Goal: Task Accomplishment & Management: Complete application form

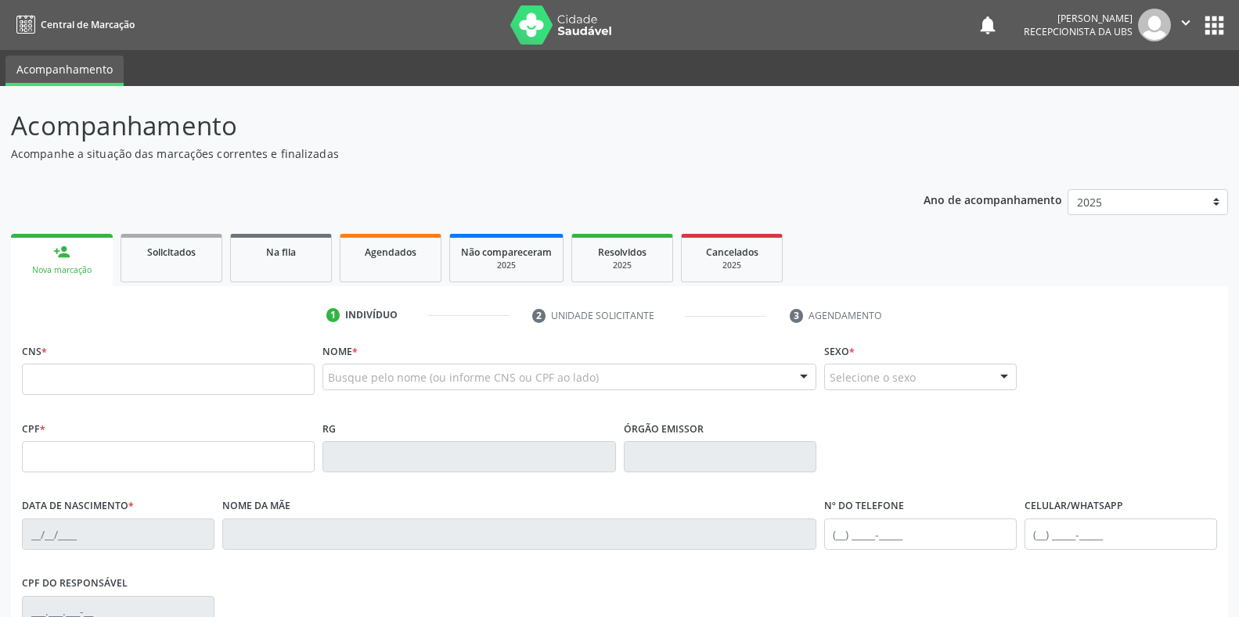
click at [84, 280] on link "person_add Nova marcação" at bounding box center [62, 260] width 102 height 52
click at [37, 372] on input "text" at bounding box center [168, 379] width 293 height 31
drag, startPoint x: 69, startPoint y: 393, endPoint x: 39, endPoint y: 458, distance: 71.4
click at [64, 411] on div "CNS * 1" at bounding box center [168, 378] width 300 height 77
type input "166 0201 8508 0005"
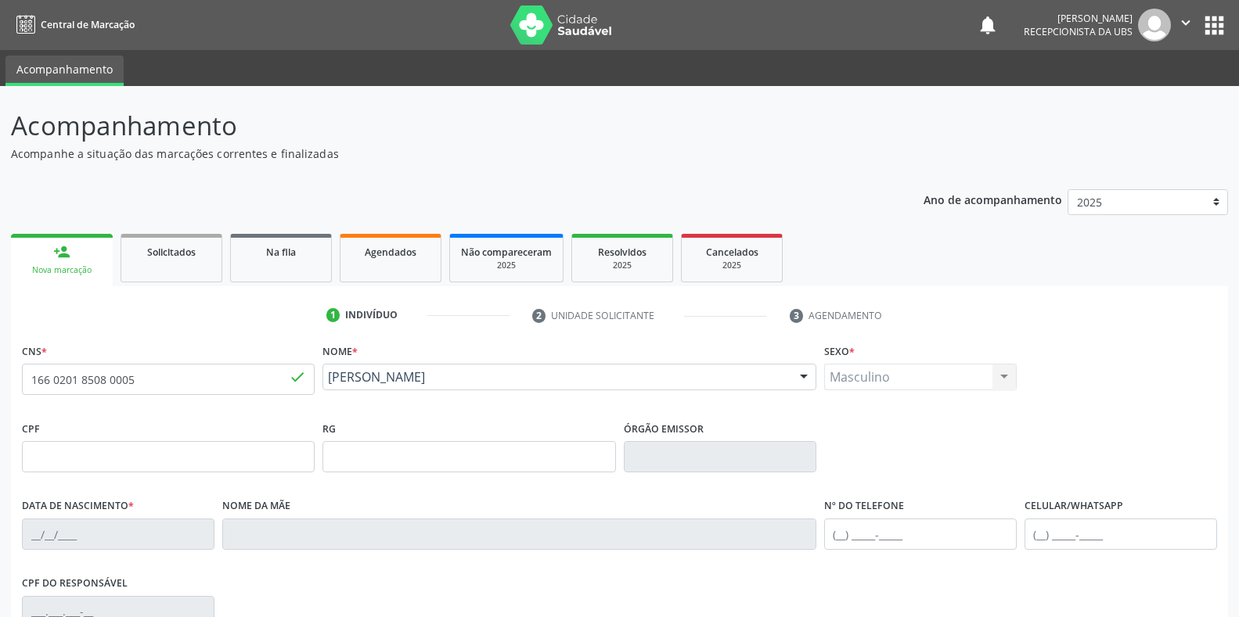
type input "[DATE]"
type input "[PERSON_NAME] da Conceicao"
type input "[PHONE_NUMBER]"
type input "152"
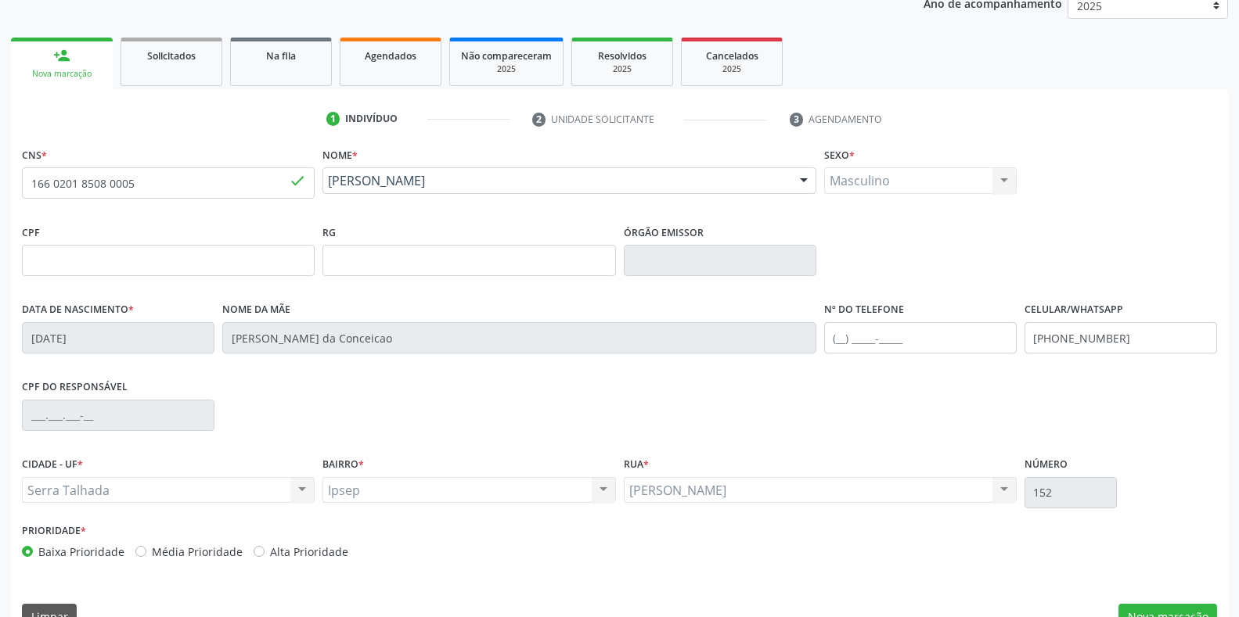
scroll to position [231, 0]
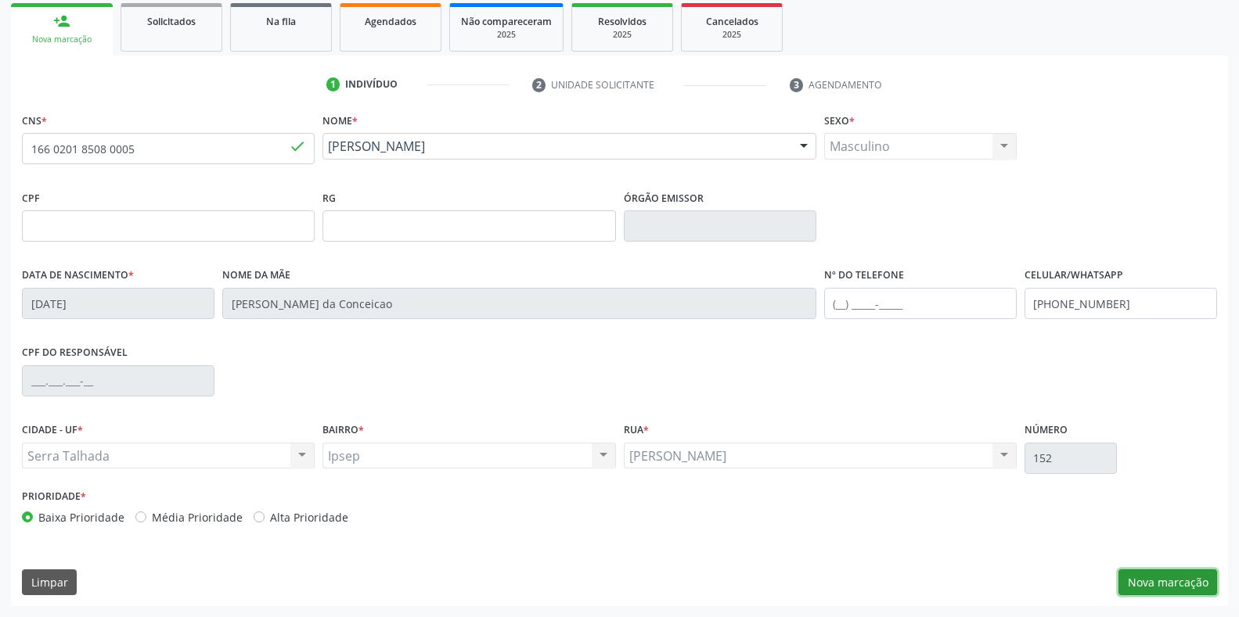
click at [1156, 580] on button "Nova marcação" at bounding box center [1167, 583] width 99 height 27
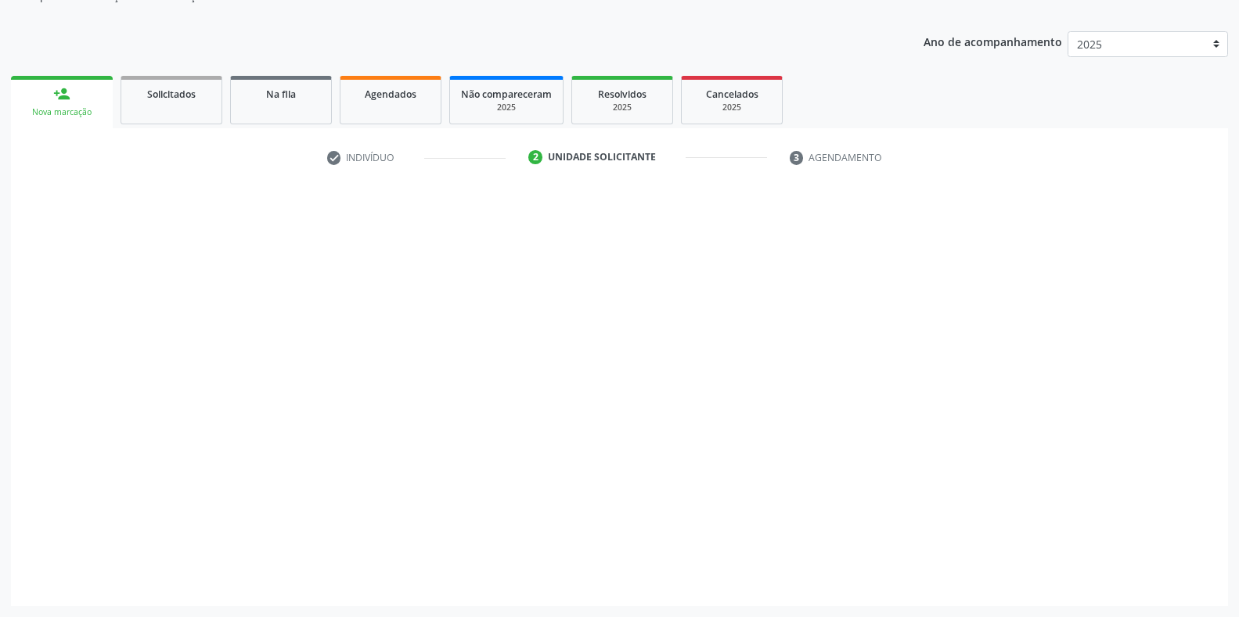
scroll to position [158, 0]
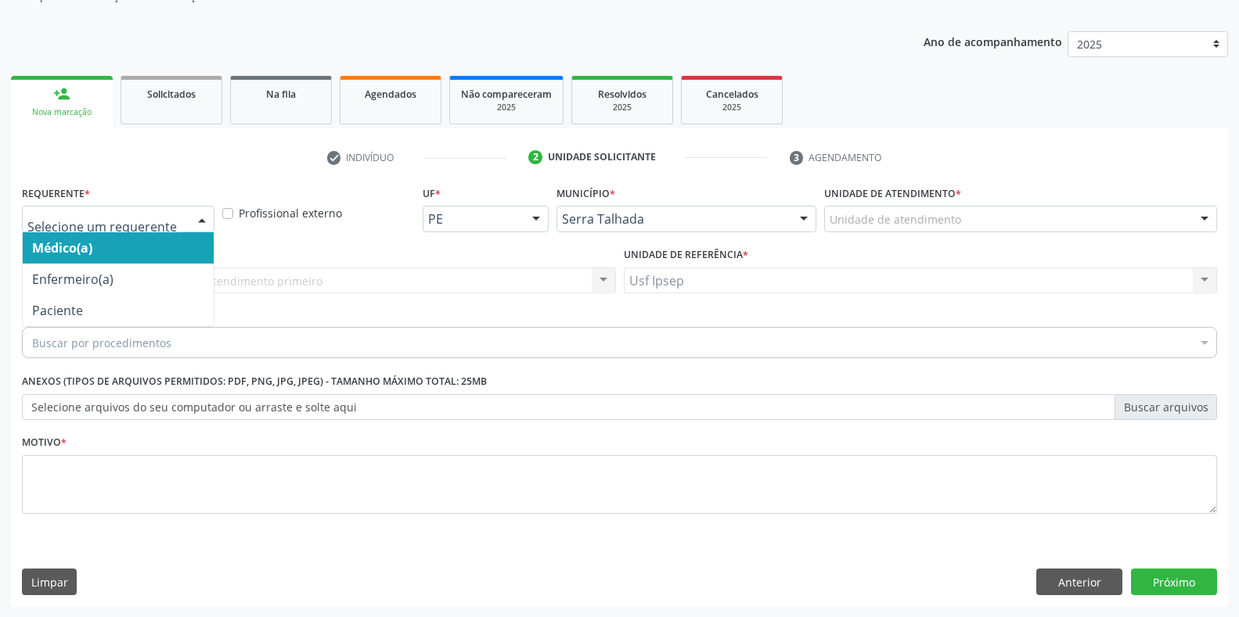
click at [203, 216] on div at bounding box center [201, 220] width 23 height 27
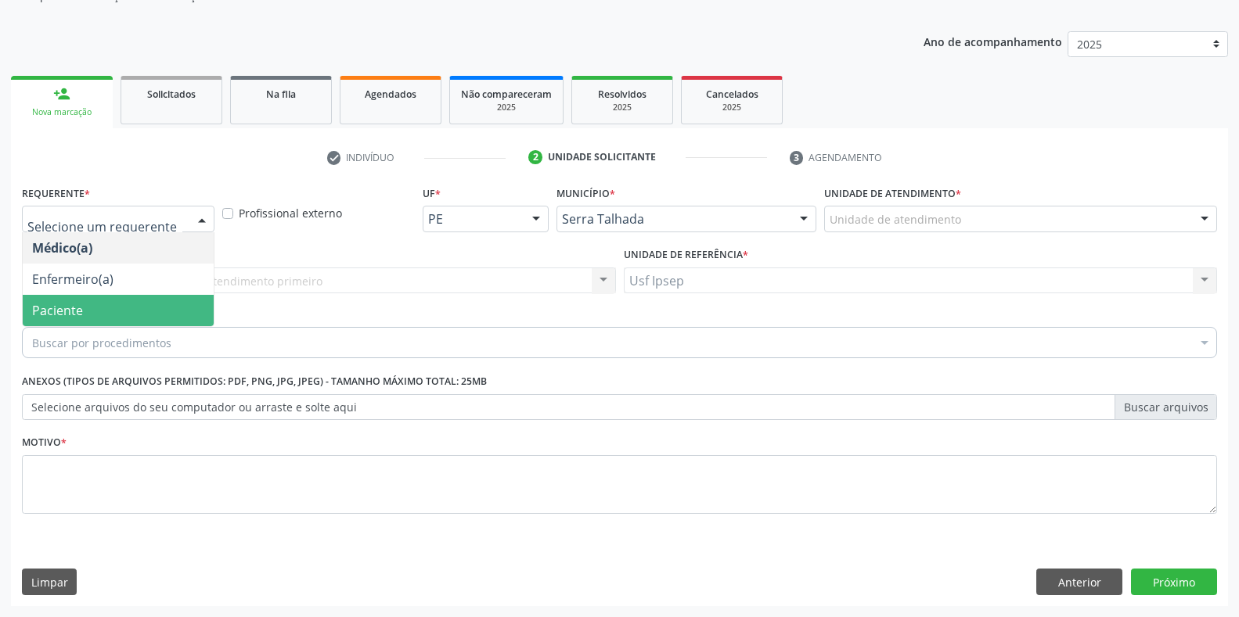
click at [115, 312] on span "Paciente" at bounding box center [118, 310] width 191 height 31
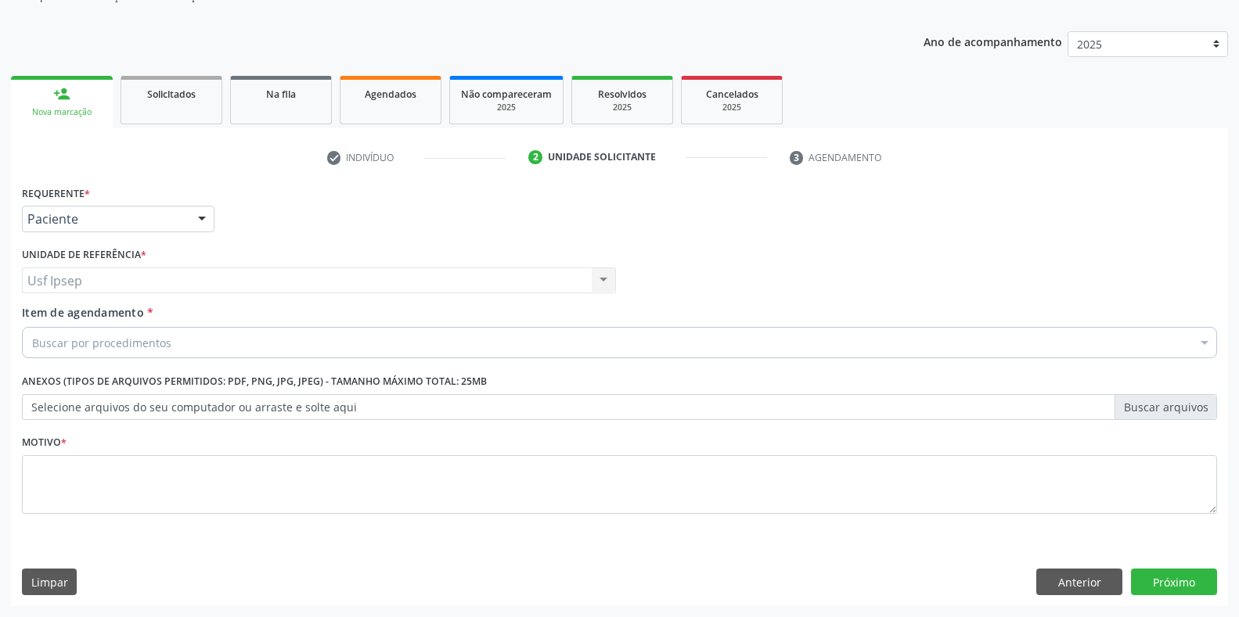
click at [32, 317] on span "Item de agendamento" at bounding box center [83, 312] width 122 height 15
click at [32, 327] on input "Item de agendamento *" at bounding box center [32, 342] width 0 height 31
click at [38, 309] on span "Item de agendamento" at bounding box center [83, 312] width 122 height 15
click at [32, 327] on input "Item de agendamento *" at bounding box center [32, 342] width 0 height 31
click at [31, 335] on div at bounding box center [619, 342] width 1195 height 31
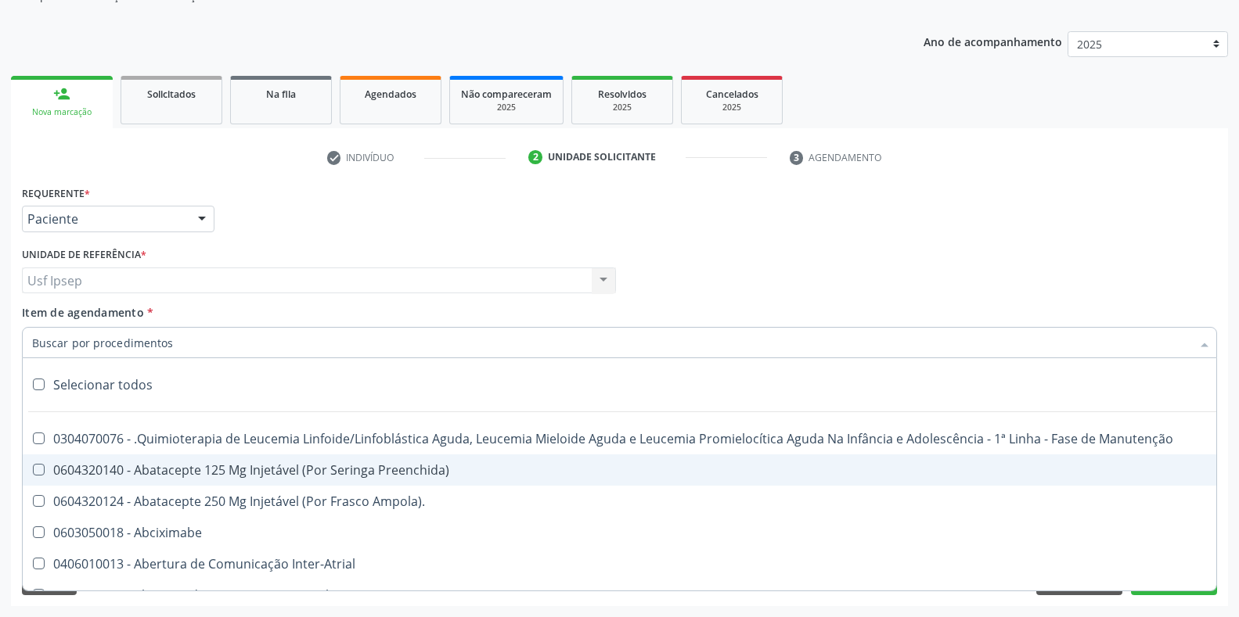
click at [48, 318] on span "Item de agendamento" at bounding box center [83, 312] width 122 height 15
click at [48, 327] on input "Item de agendamento *" at bounding box center [611, 342] width 1159 height 31
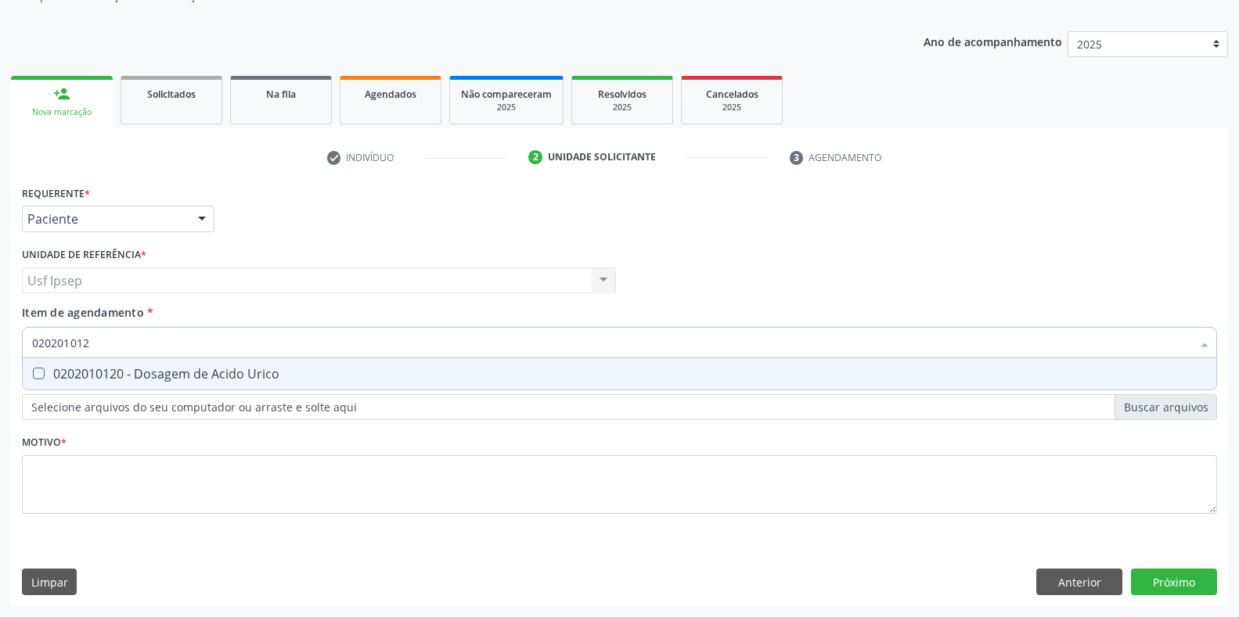
type input "0202010120"
click at [31, 373] on div at bounding box center [29, 374] width 12 height 13
checkbox Urico "true"
click at [96, 337] on input "0202010120" at bounding box center [611, 342] width 1159 height 31
type input "0"
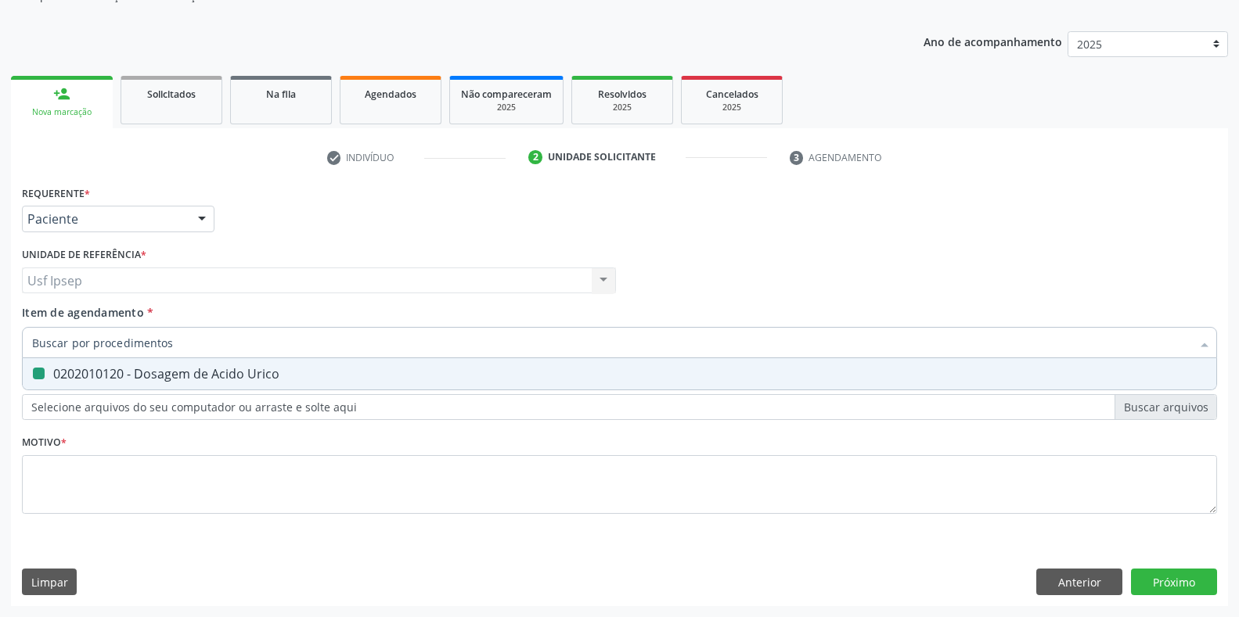
checkbox Urico "false"
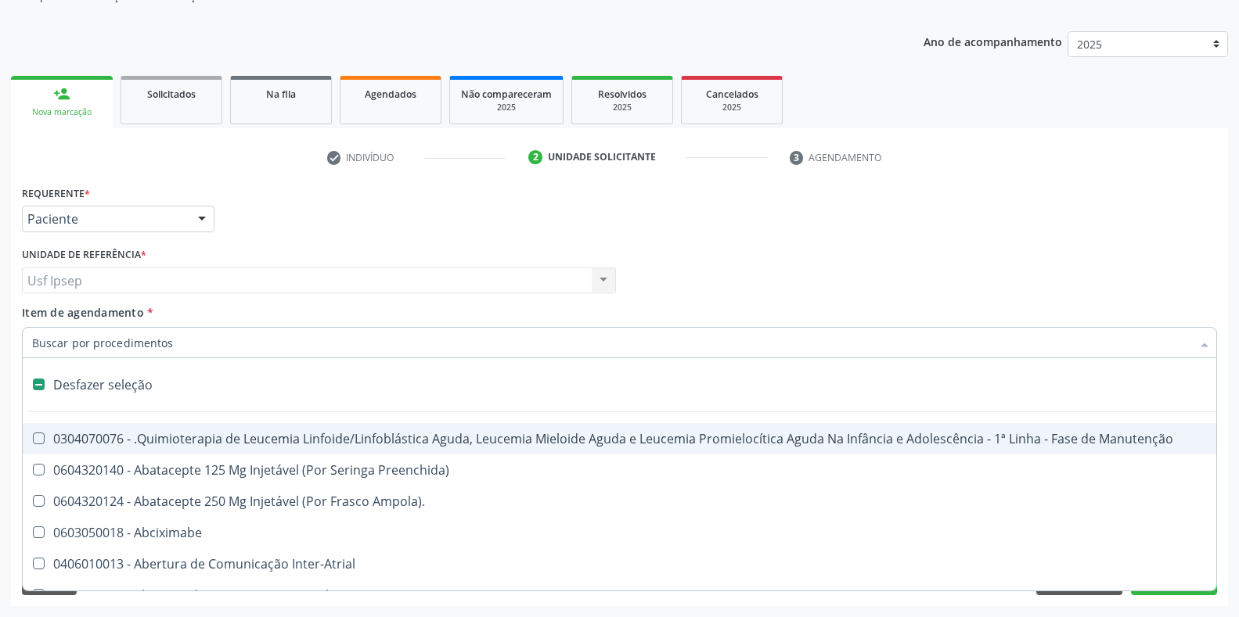
click at [42, 315] on span "Item de agendamento" at bounding box center [83, 312] width 122 height 15
click at [42, 327] on input "Item de agendamento *" at bounding box center [611, 342] width 1159 height 31
checkbox Preenchida\) "true"
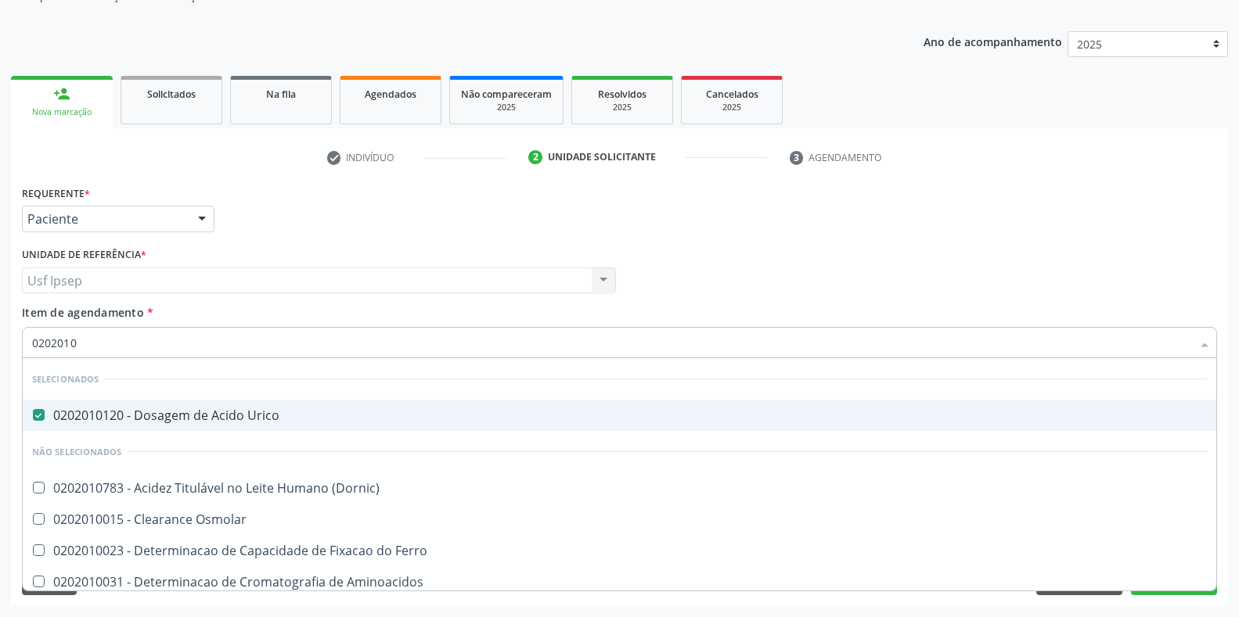
type input "02020104"
checkbox Urico "false"
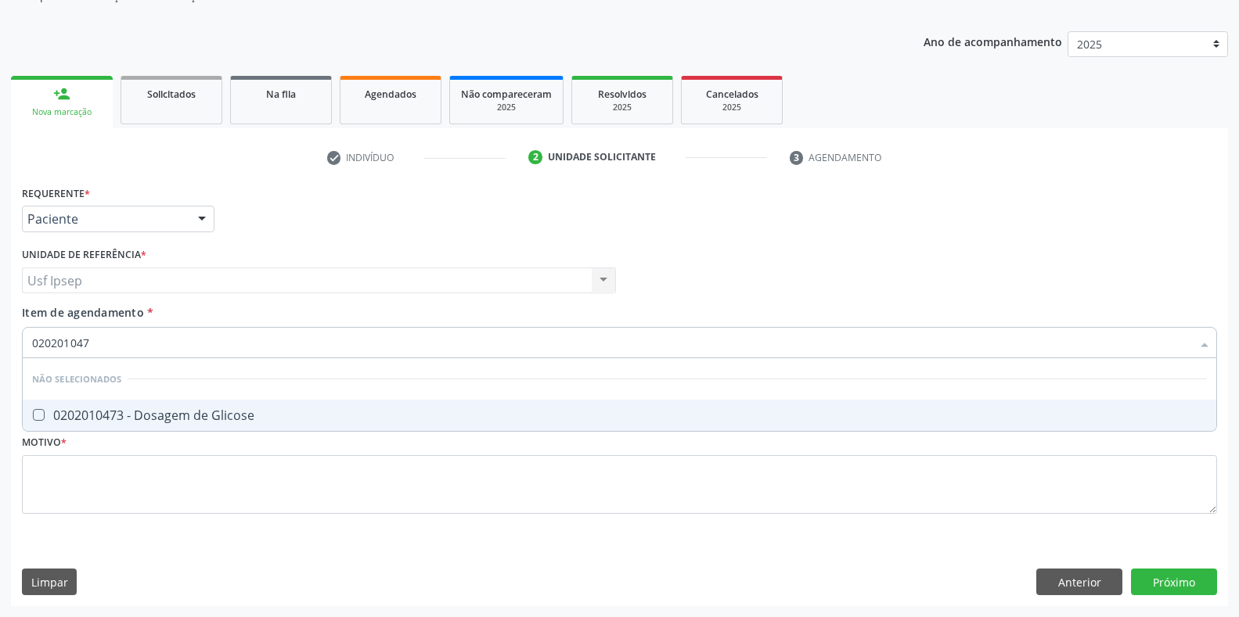
type input "0202010473"
click at [36, 416] on Glicose at bounding box center [39, 415] width 12 height 12
click at [33, 416] on Glicose "checkbox" at bounding box center [28, 415] width 10 height 10
checkbox Glicose "true"
click at [99, 347] on input "0202010473" at bounding box center [611, 342] width 1159 height 31
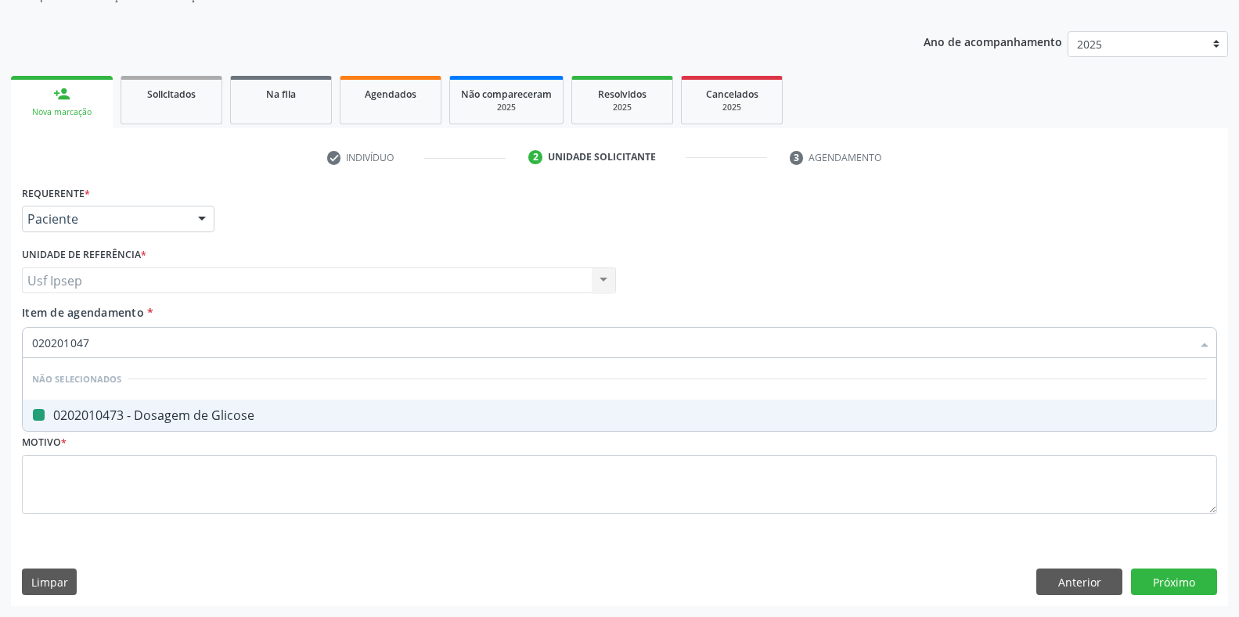
type input "02020104"
checkbox Glicose "false"
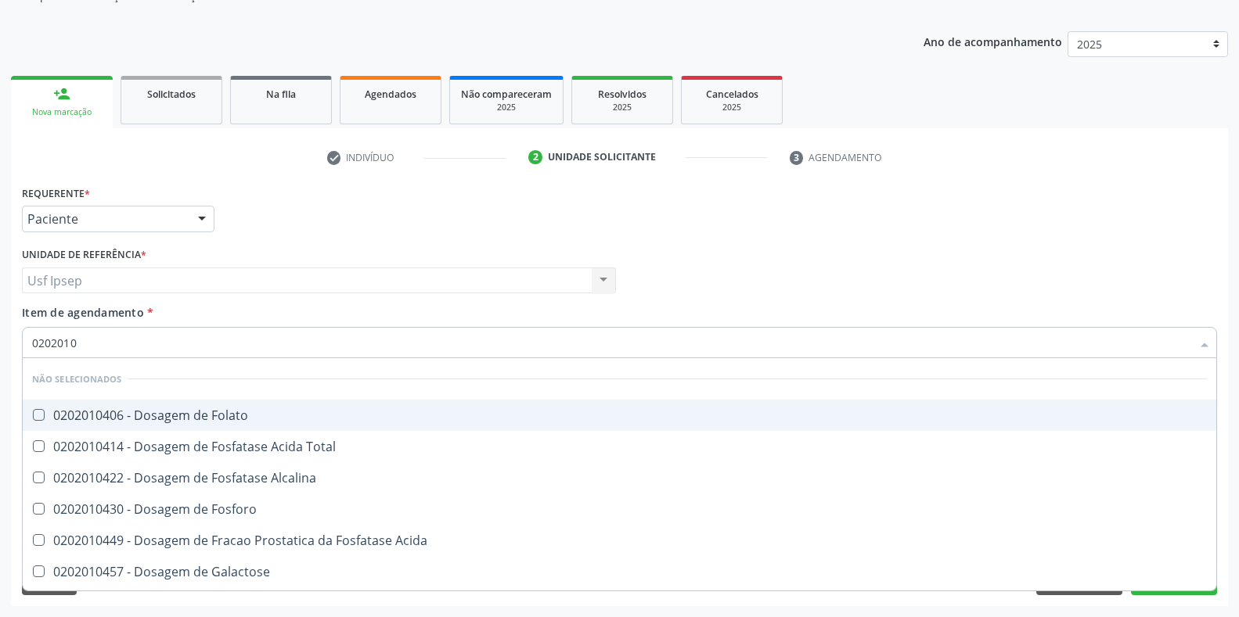
type input "020201"
checkbox Folato "true"
checkbox Glicose "false"
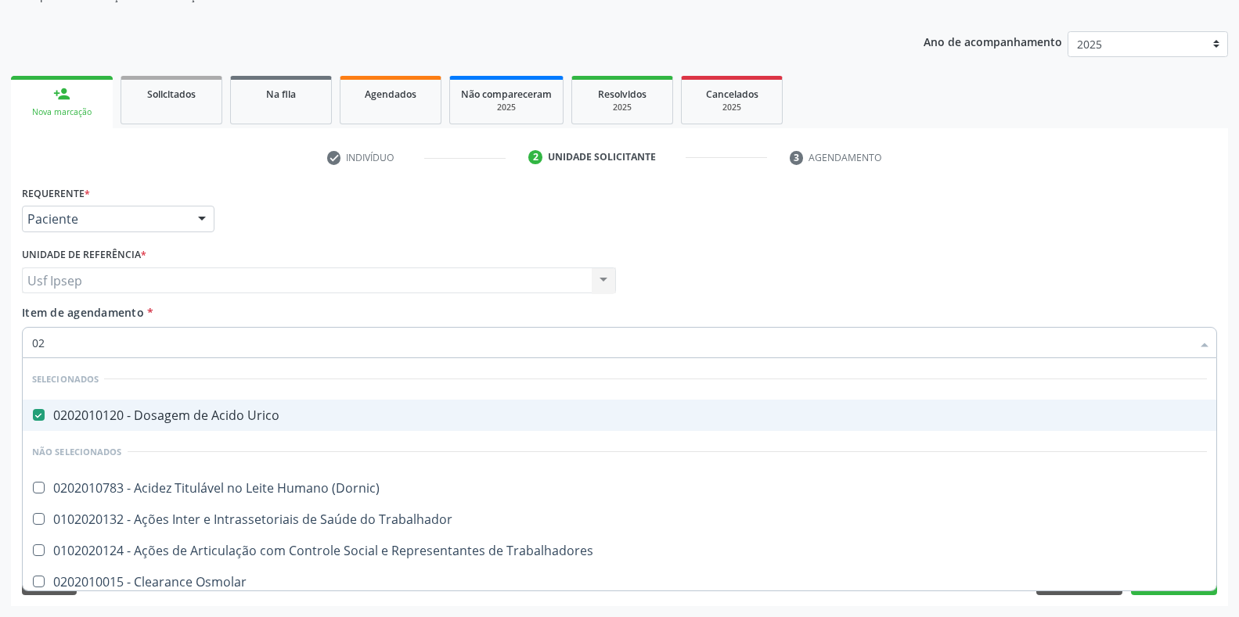
type input "0"
checkbox Glicose "false"
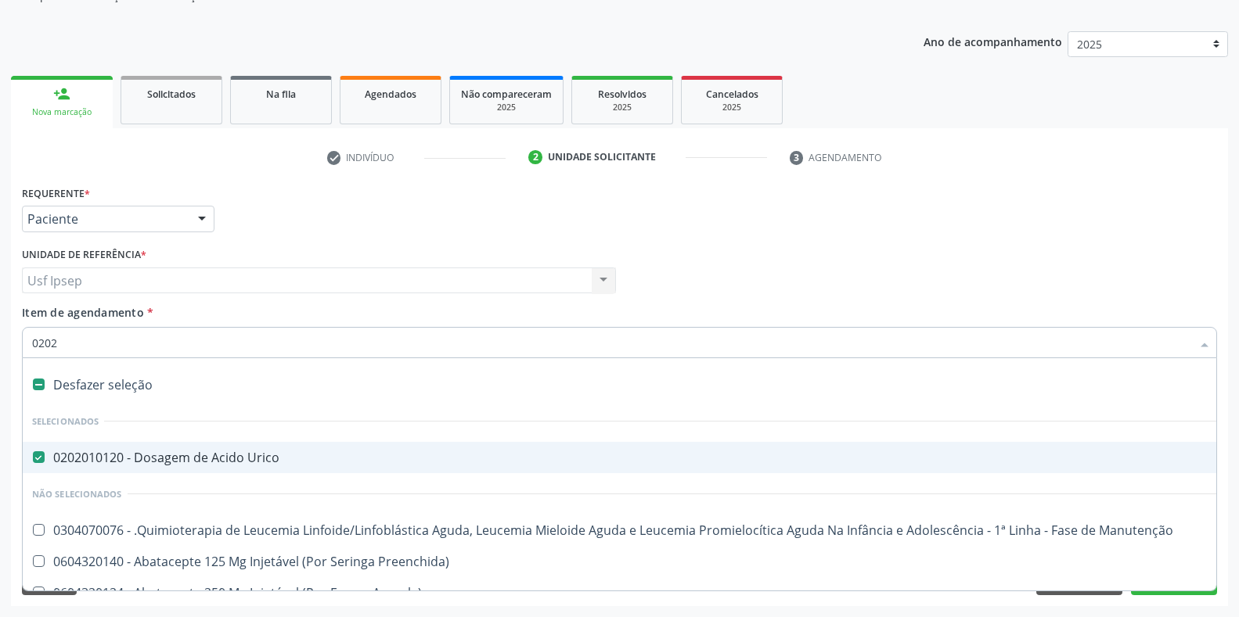
type input "02020"
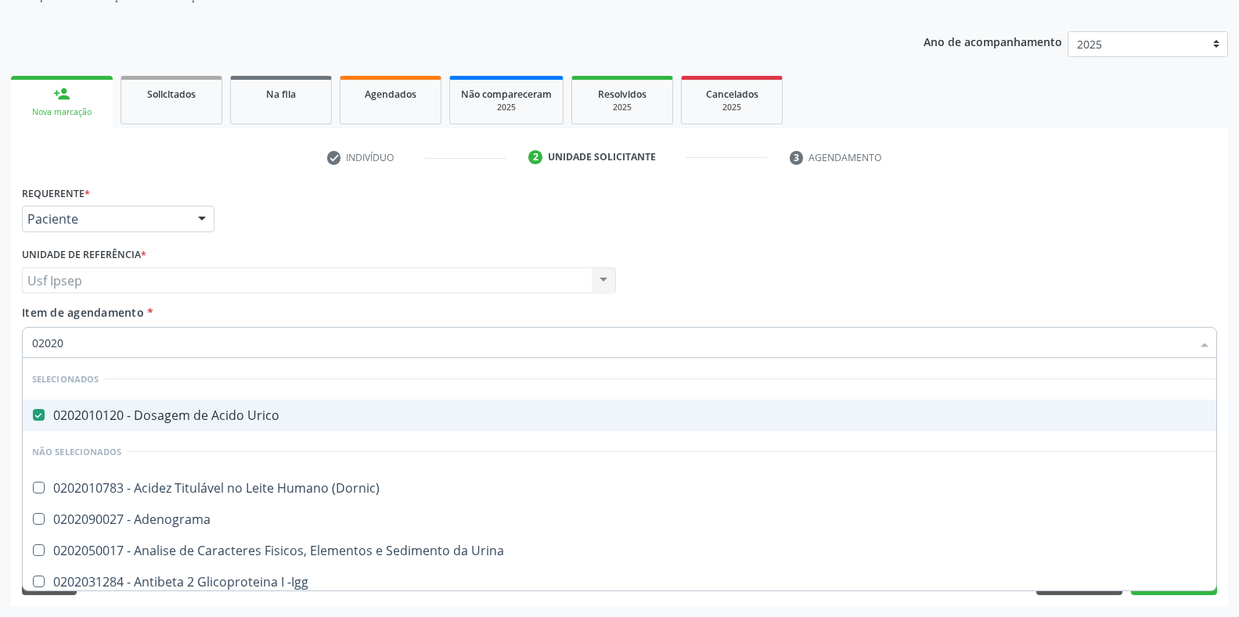
checkbox Glicose "true"
checkbox Lactato "false"
type input "020202"
checkbox Urico "false"
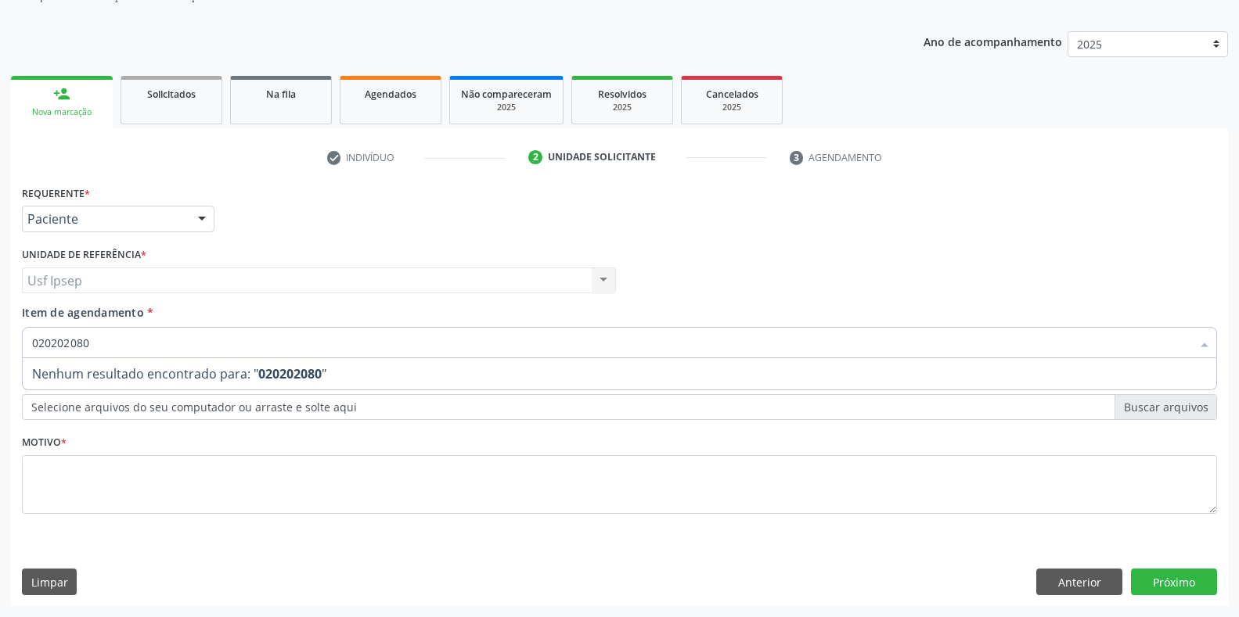
click at [76, 342] on input "020202080" at bounding box center [611, 342] width 1159 height 31
type input "0202020380"
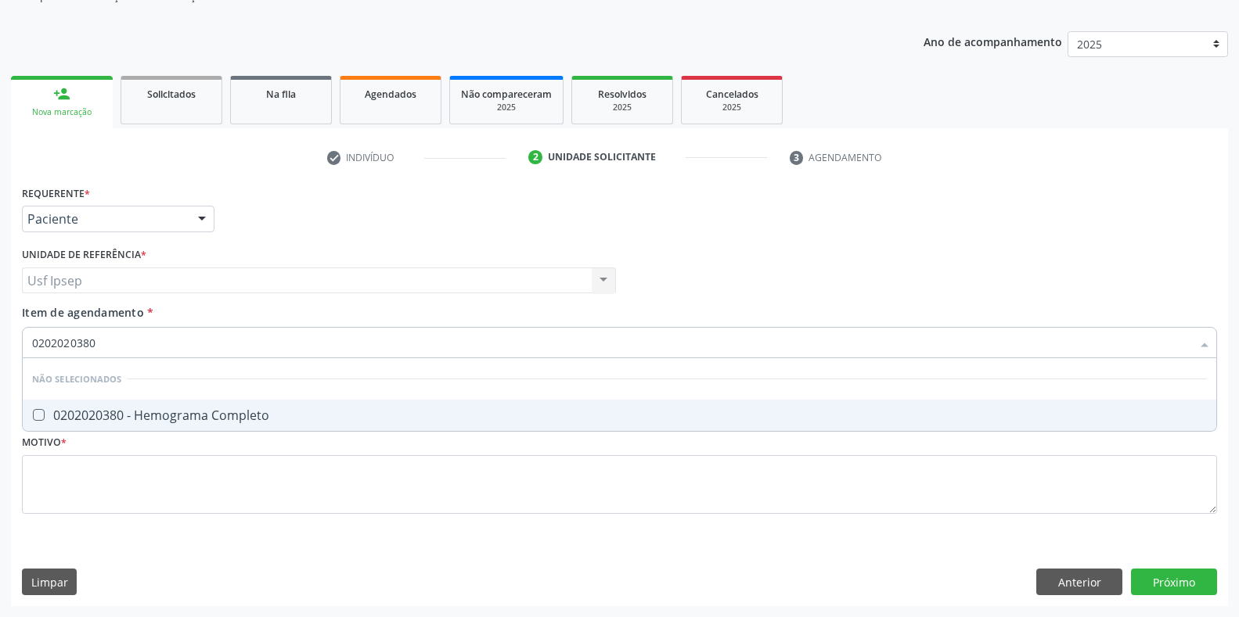
click at [44, 412] on Completo at bounding box center [39, 415] width 12 height 12
click at [33, 412] on Completo "checkbox" at bounding box center [28, 415] width 10 height 10
checkbox Completo "true"
click at [97, 341] on input "0202020380" at bounding box center [611, 342] width 1159 height 31
type input "0"
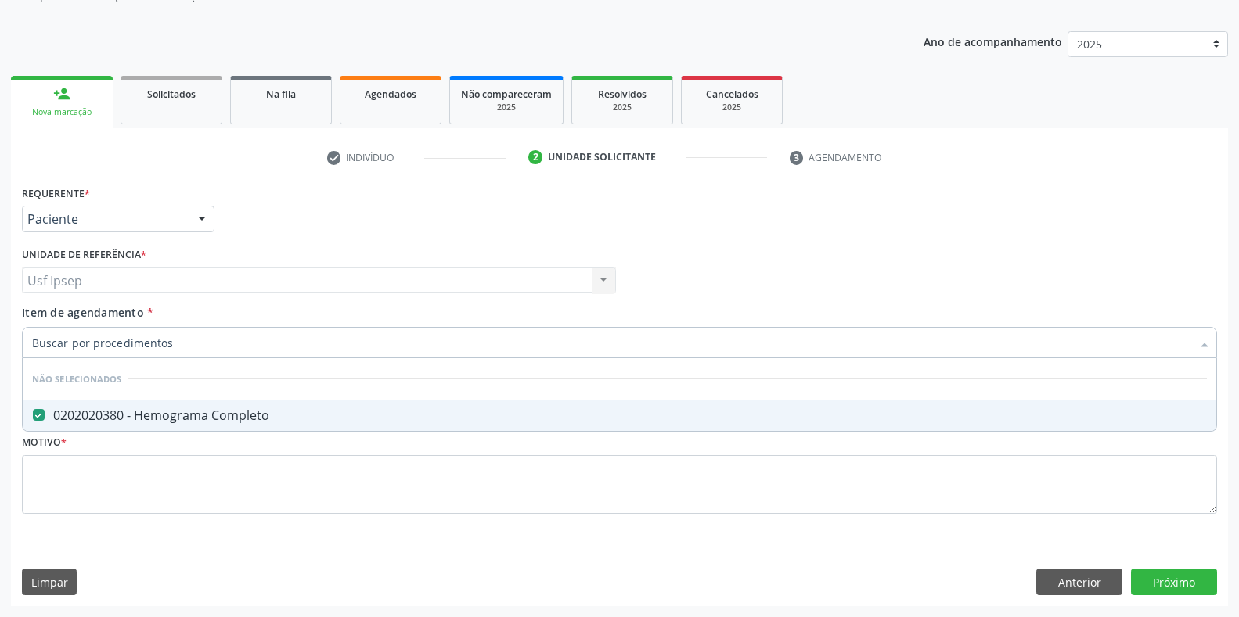
checkbox Completo "true"
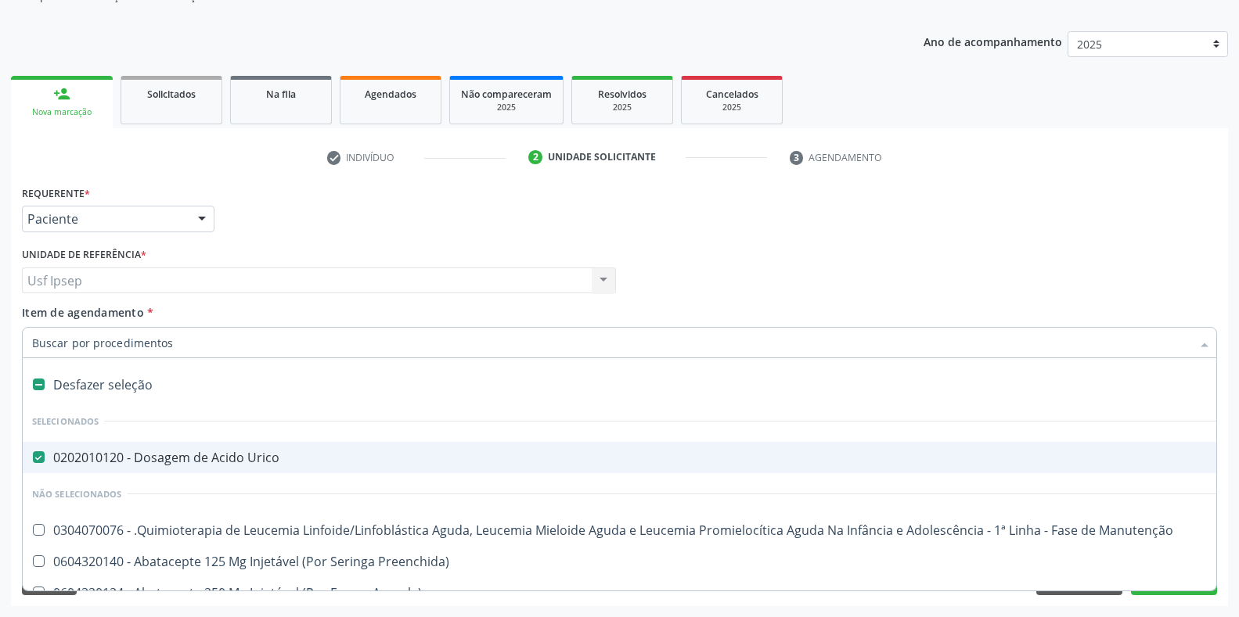
click at [93, 345] on input "Item de agendamento *" at bounding box center [611, 342] width 1159 height 31
click at [27, 310] on span "Item de agendamento" at bounding box center [83, 312] width 122 height 15
click at [32, 327] on input "Item de agendamento *" at bounding box center [611, 342] width 1159 height 31
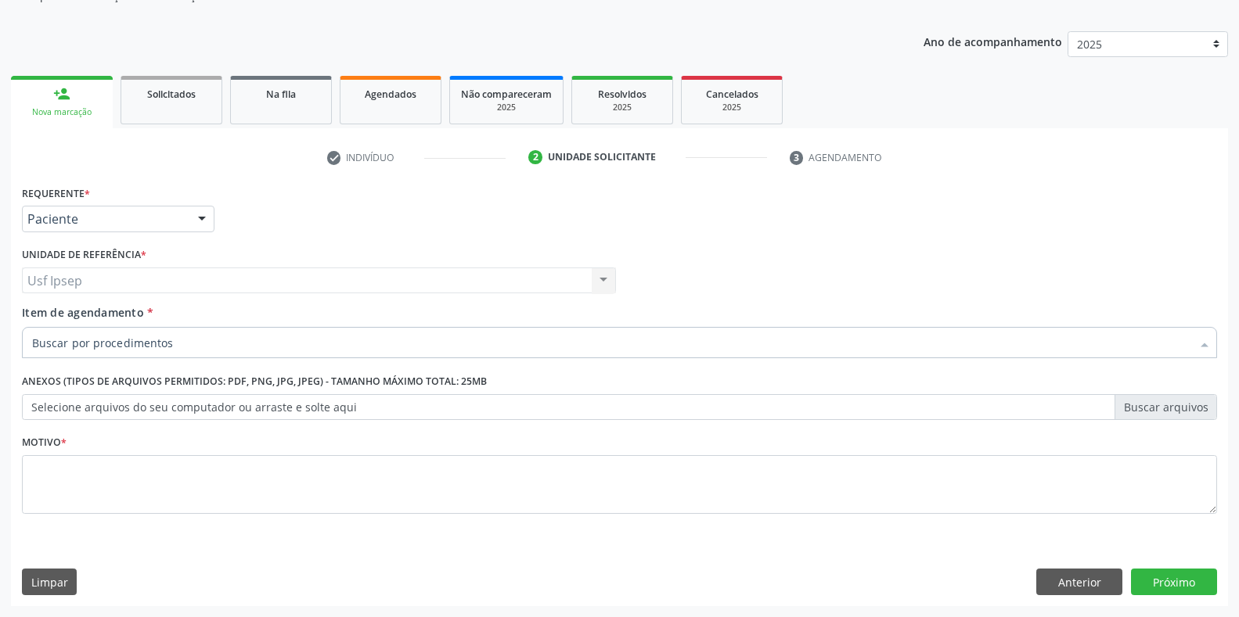
checkbox Completo "true"
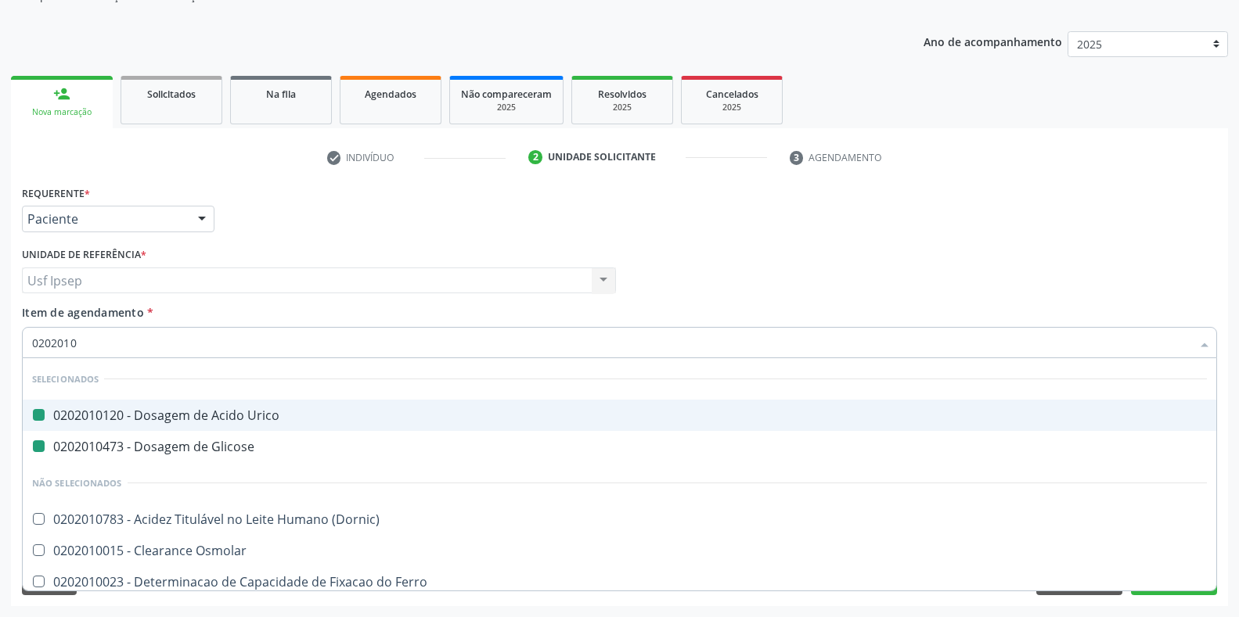
type input "02020103"
checkbox Urico "false"
checkbox Glicose "false"
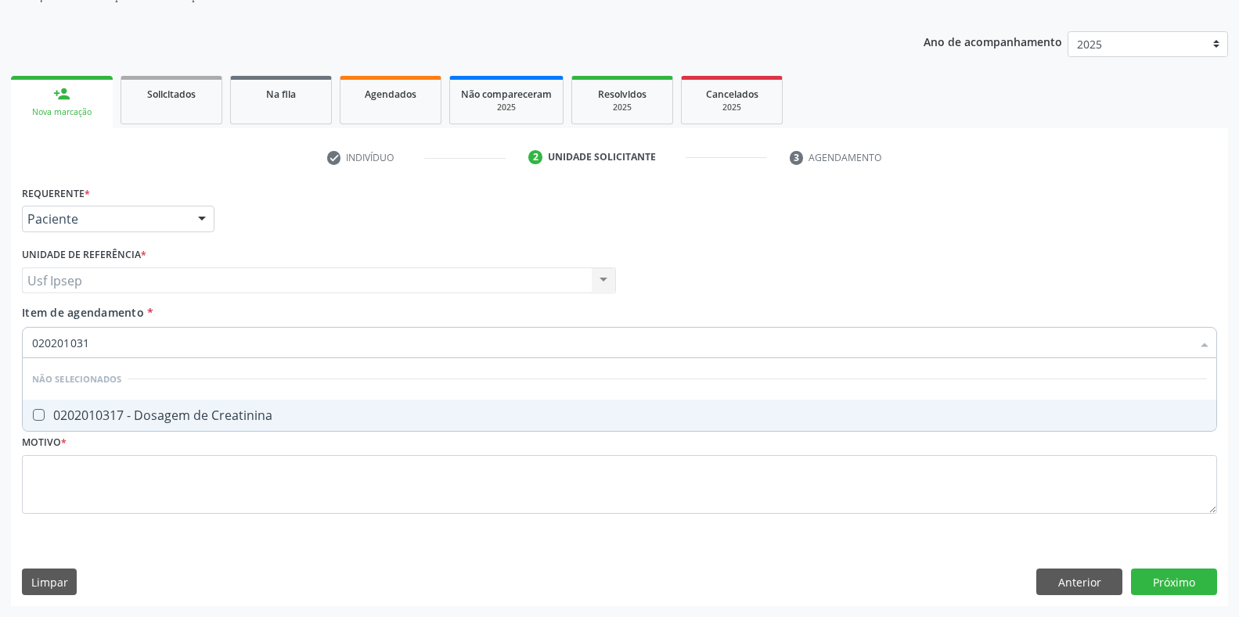
type input "0202010317"
click at [37, 415] on Creatinina at bounding box center [39, 415] width 12 height 12
click at [33, 415] on Creatinina "checkbox" at bounding box center [28, 415] width 10 height 10
checkbox Creatinina "true"
click at [104, 340] on input "0202010317" at bounding box center [611, 342] width 1159 height 31
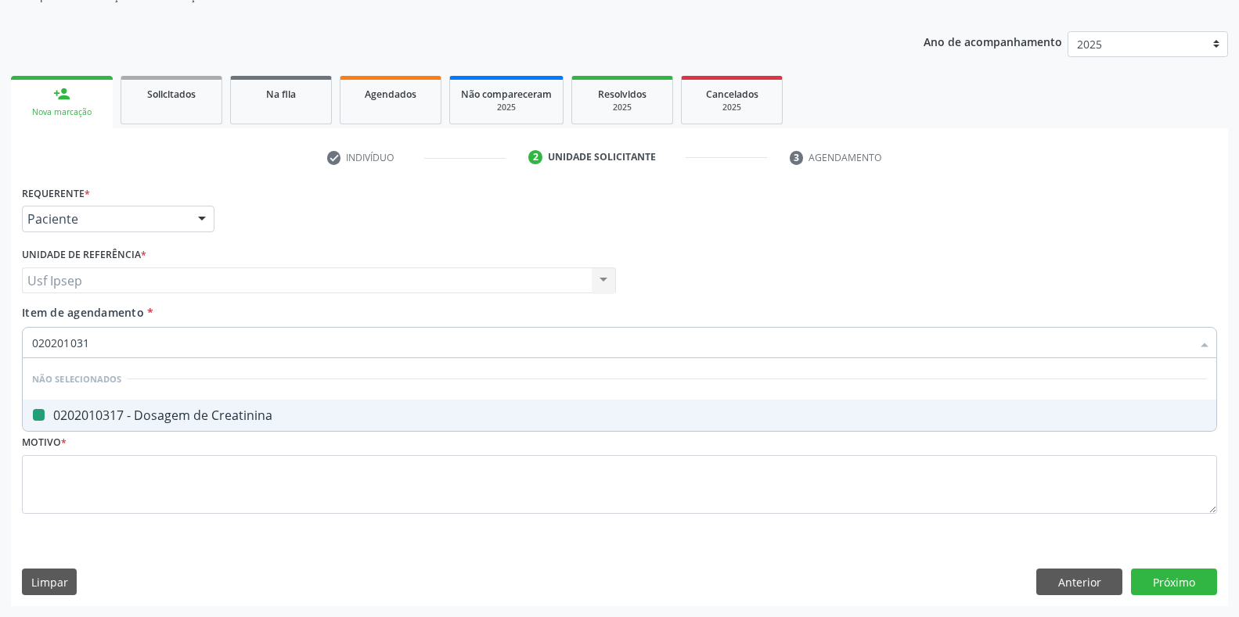
type input "02020103"
checkbox Creatinina "false"
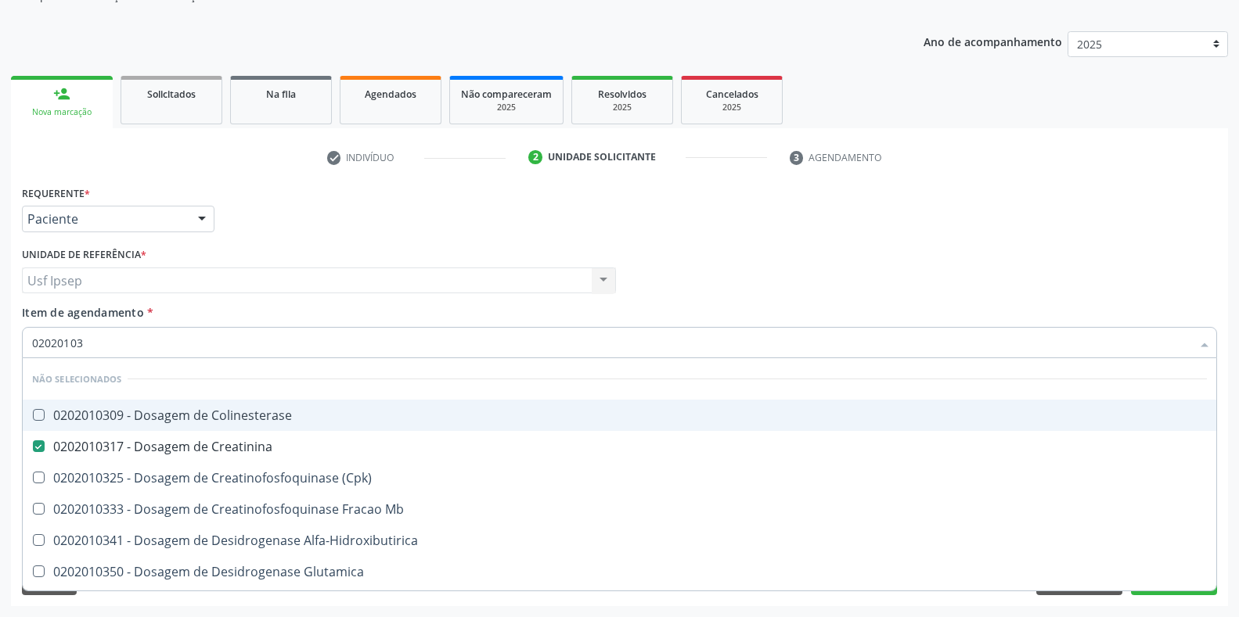
type input "0202010"
checkbox Colinesterase "true"
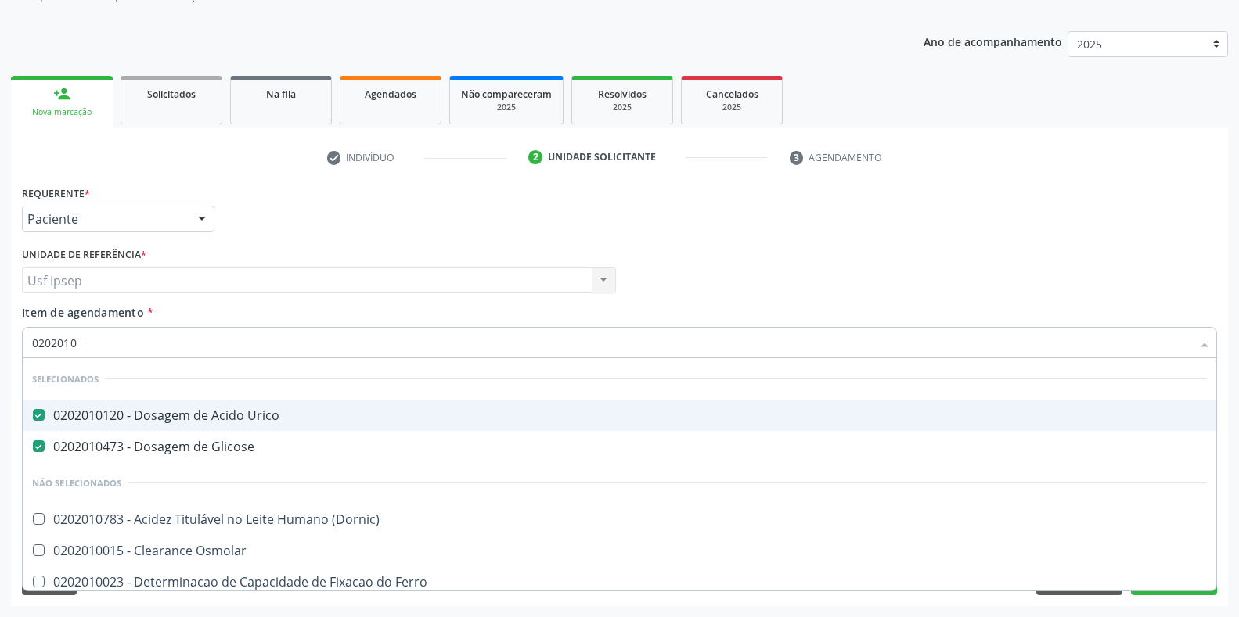
type input "020201"
checkbox Creatinina "false"
checkbox Folato "true"
type input "0"
checkbox Creatinina "false"
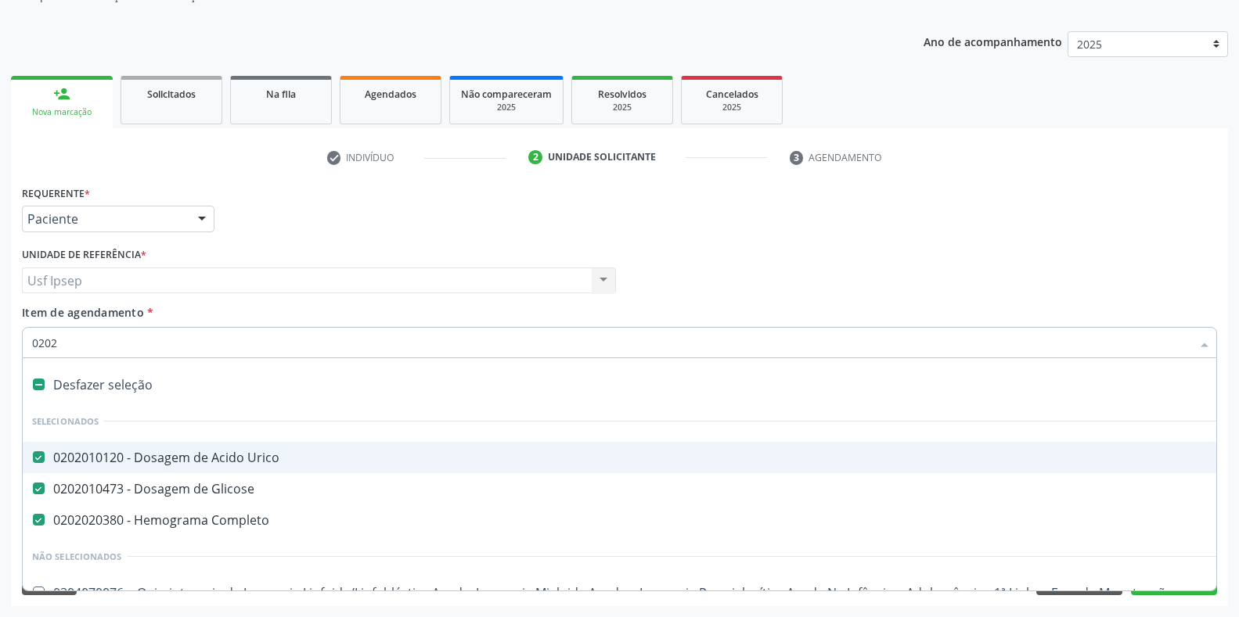
type input "02020"
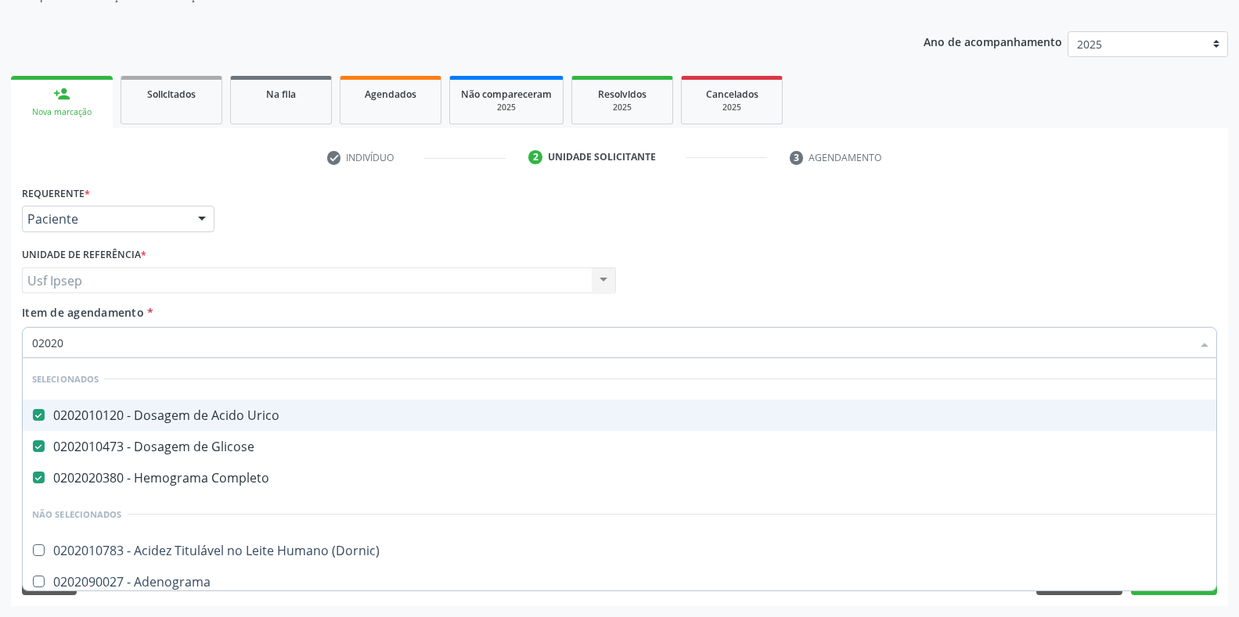
checkbox Creatinina "true"
checkbox Viii "false"
type input "020201"
checkbox Parceria\) "true"
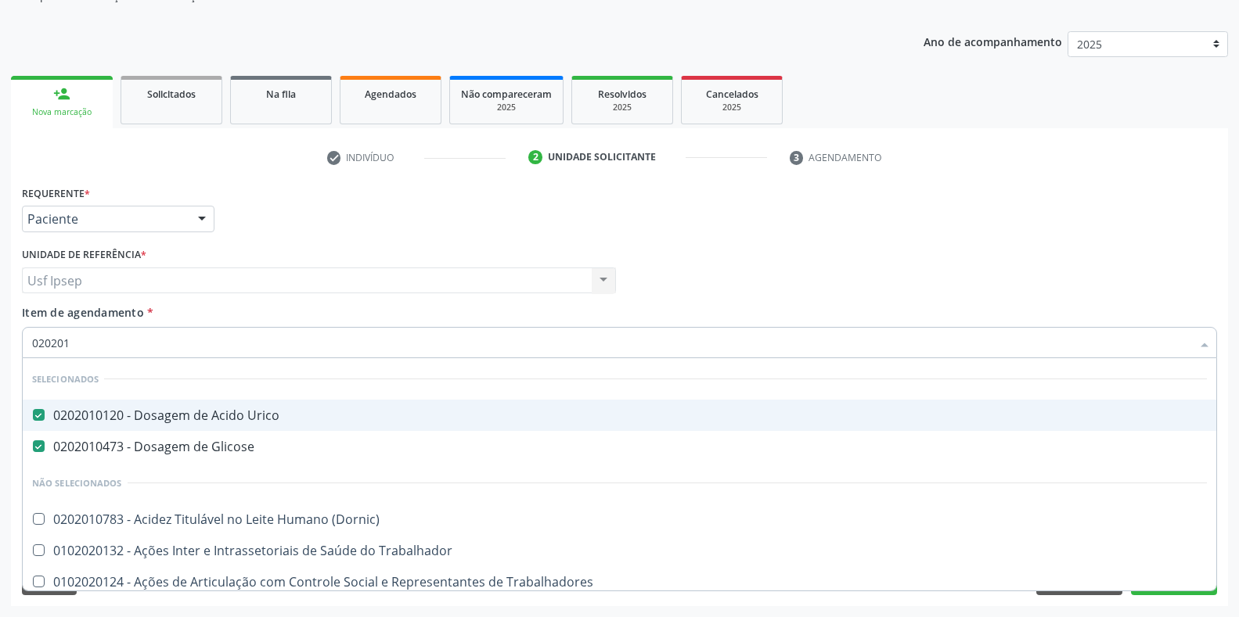
type input "0202010"
checkbox Ionizavel "true"
checkbox Creatinina "false"
type input "02020106"
checkbox Urico "false"
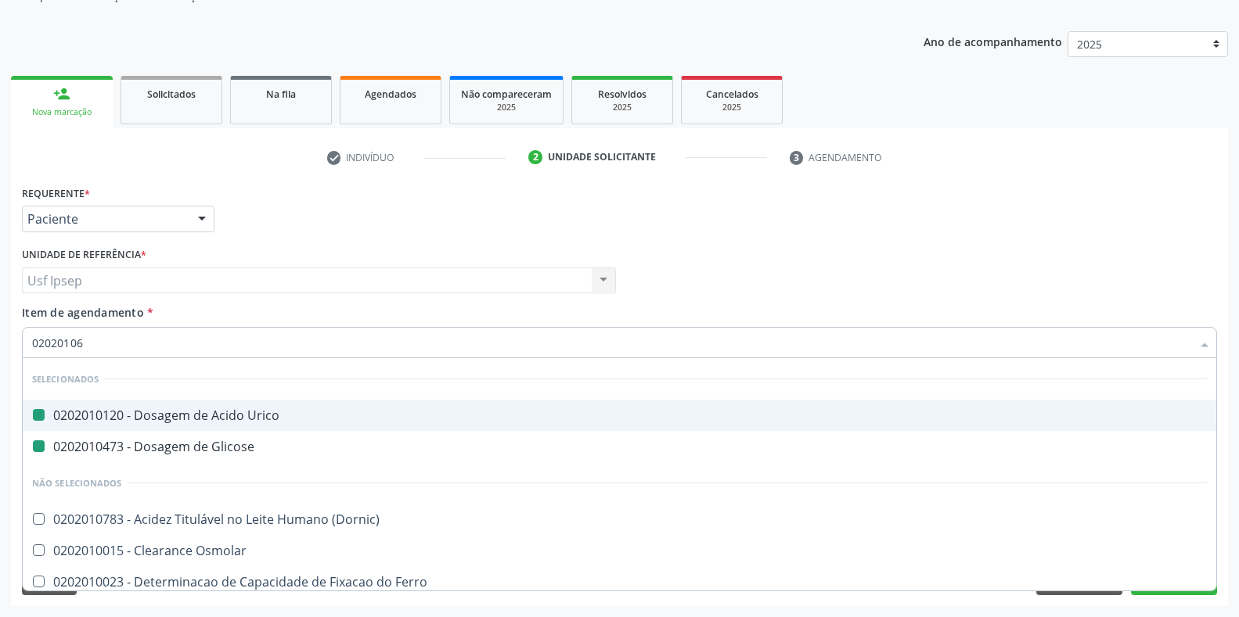
checkbox Glicose "false"
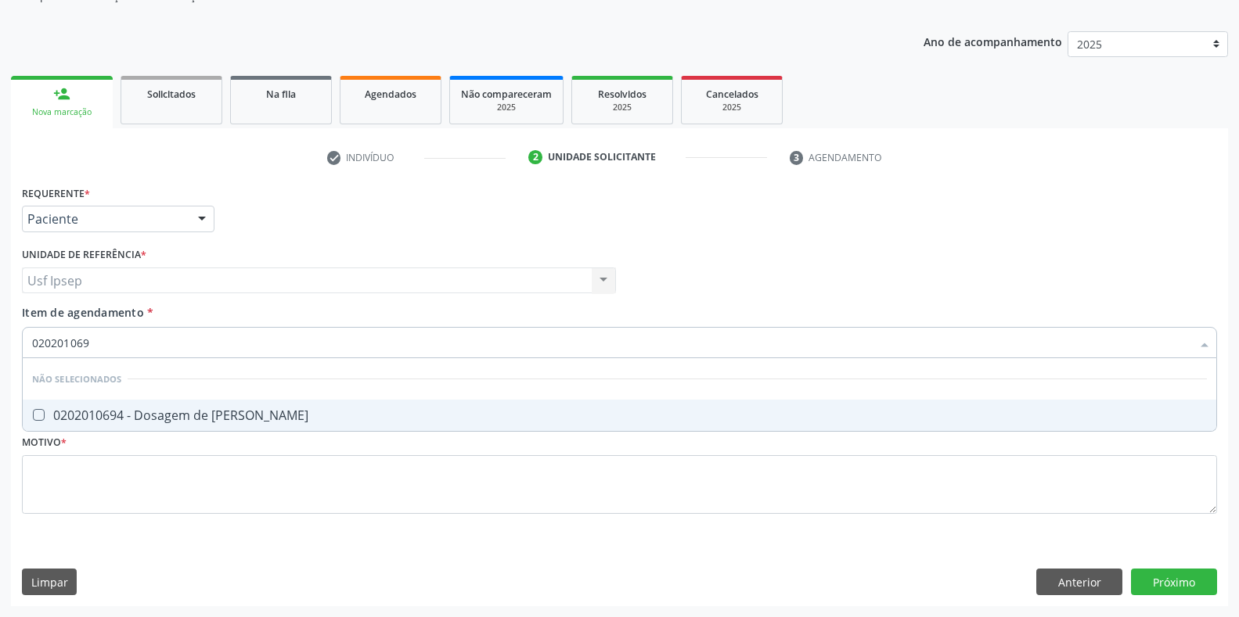
type input "0202010694"
drag, startPoint x: 103, startPoint y: 339, endPoint x: 0, endPoint y: 385, distance: 112.4
drag, startPoint x: 0, startPoint y: 385, endPoint x: 36, endPoint y: 416, distance: 47.2
click at [36, 416] on Ureia at bounding box center [39, 415] width 12 height 12
click at [33, 416] on Ureia "checkbox" at bounding box center [28, 415] width 10 height 10
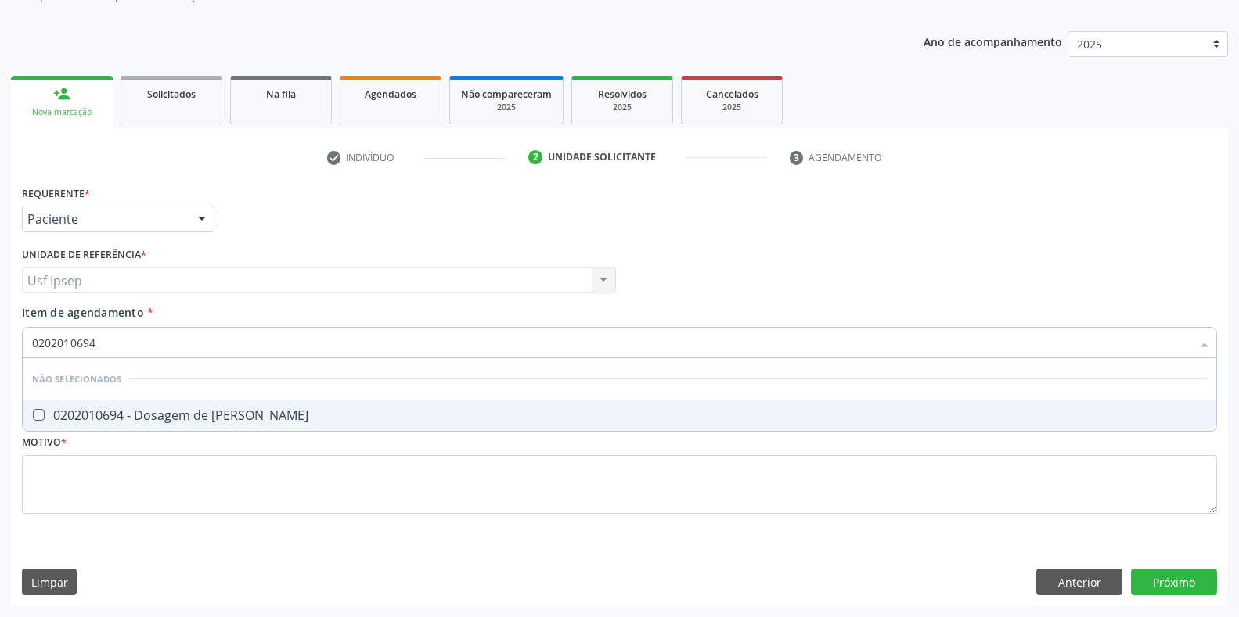
checkbox Ureia "true"
click at [98, 343] on input "0202010694" at bounding box center [611, 342] width 1159 height 31
type input "02020106"
checkbox Ureia "false"
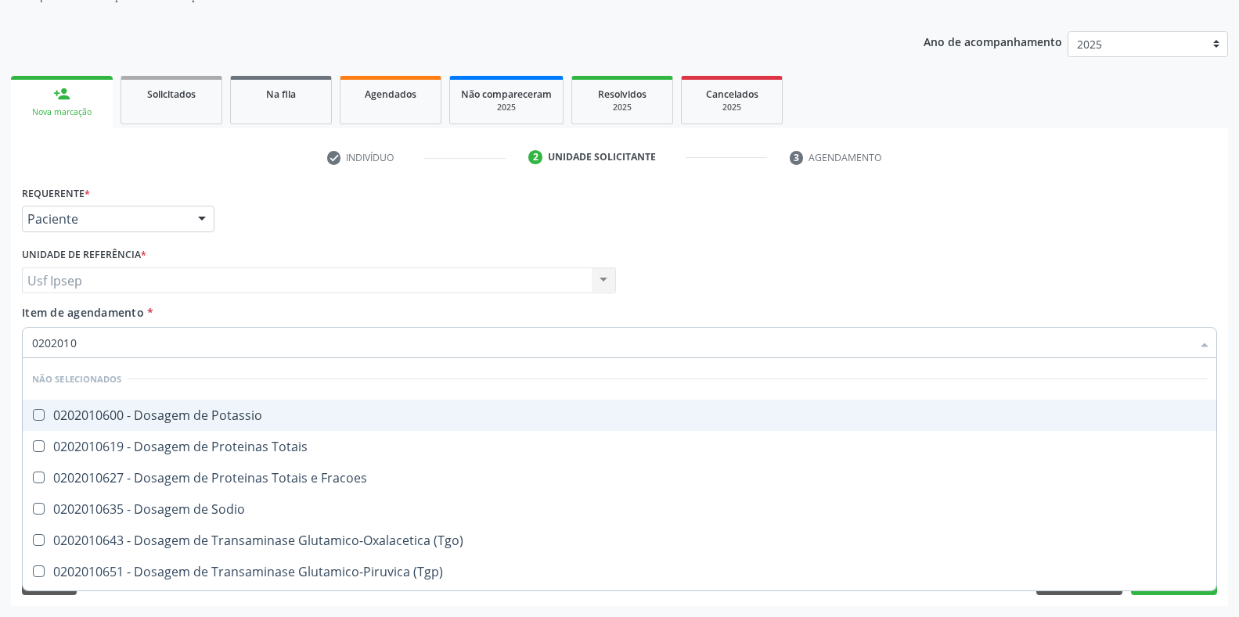
type input "020201"
checkbox Potassio "true"
checkbox Totais "true"
checkbox Ureia "false"
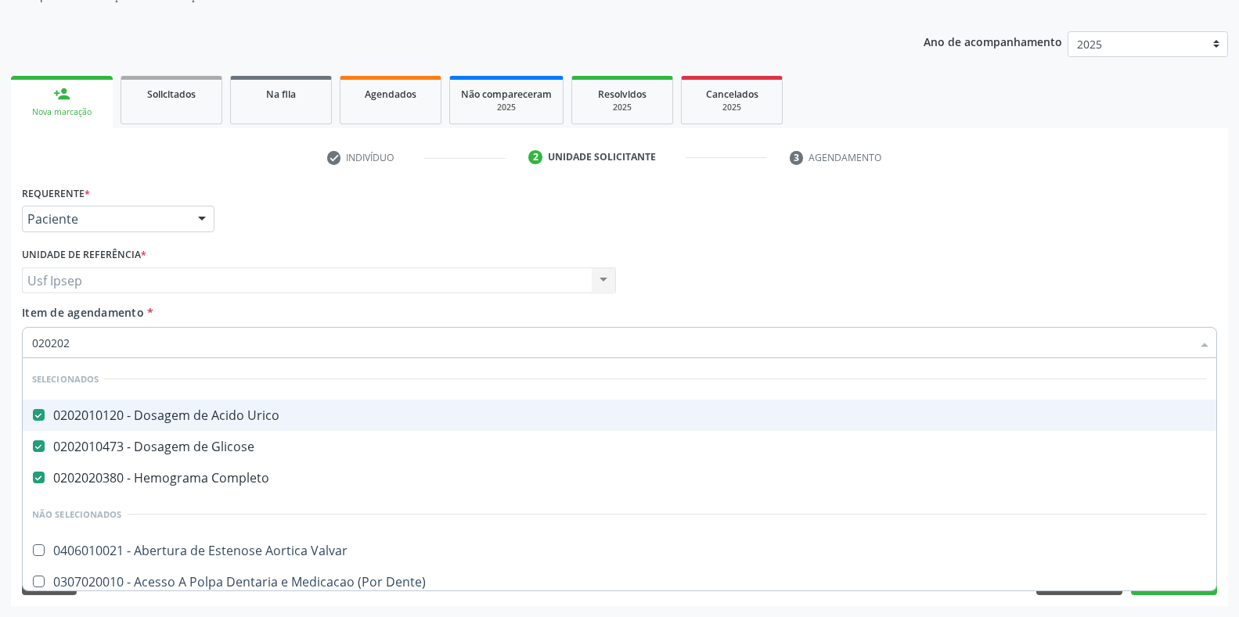
type input "0202020"
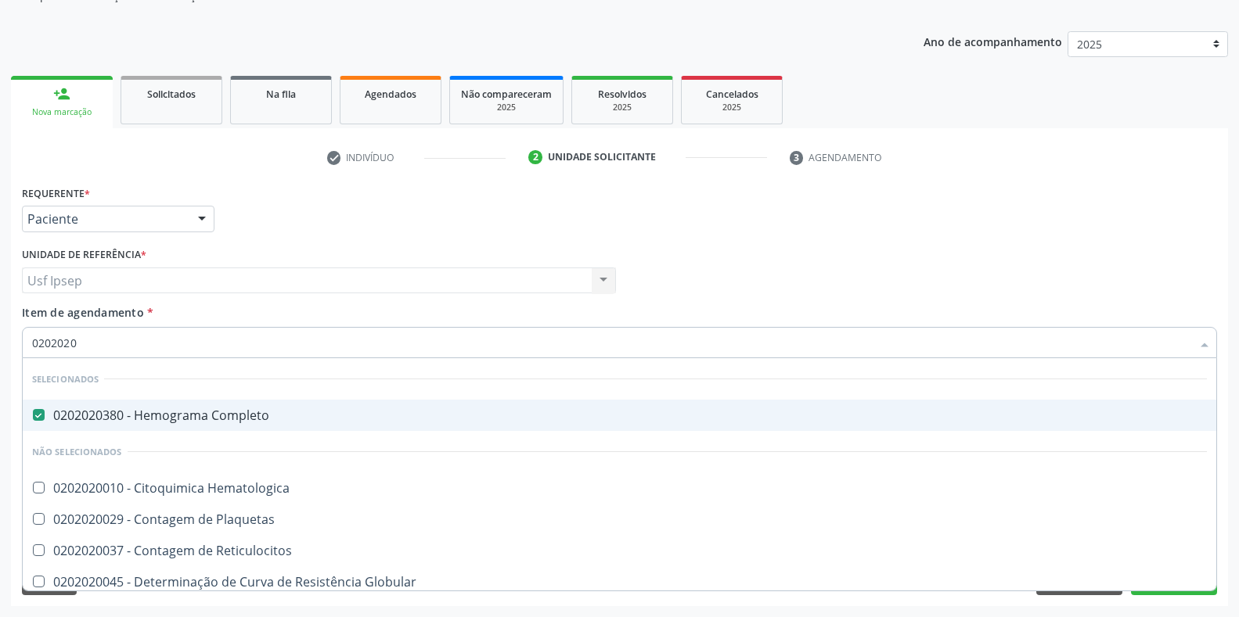
checkbox Hematologica "false"
type input "02020201"
checkbox Completo "false"
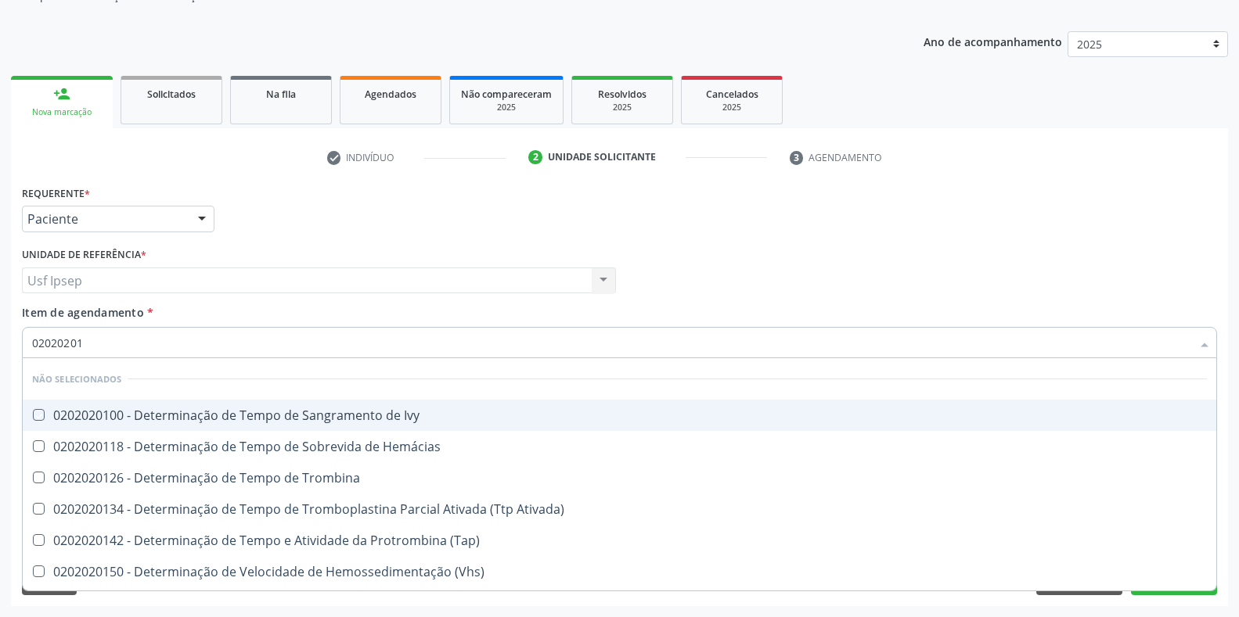
type input "0202020"
checkbox Ivy "true"
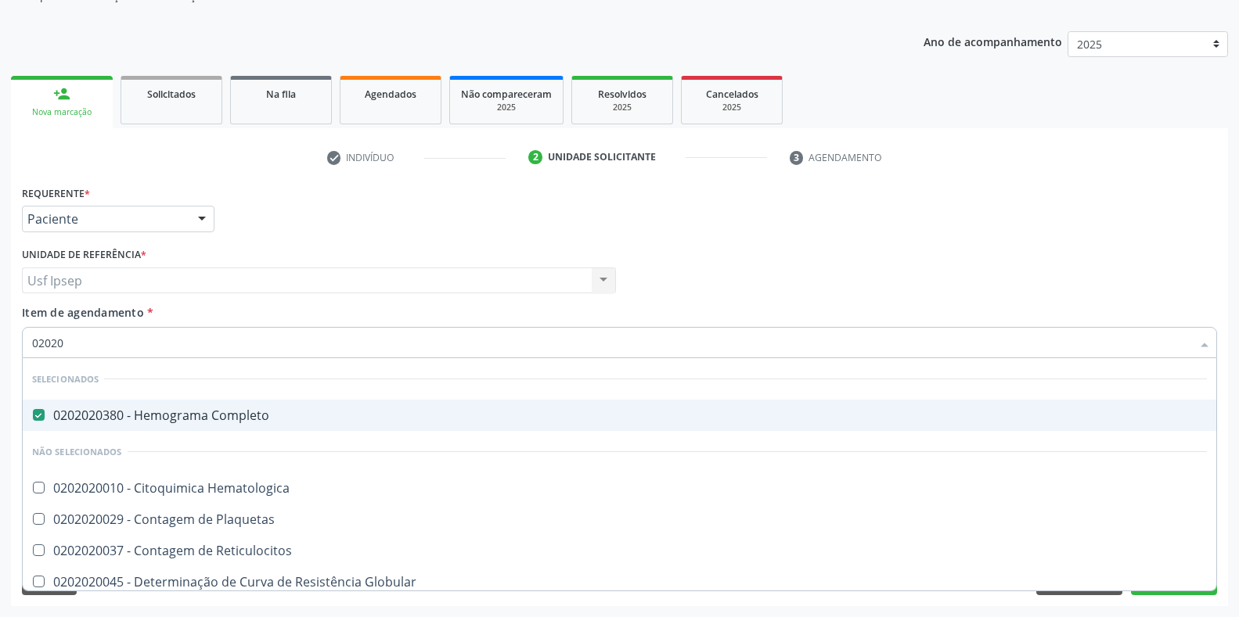
type input "0202"
checkbox Hematologica "true"
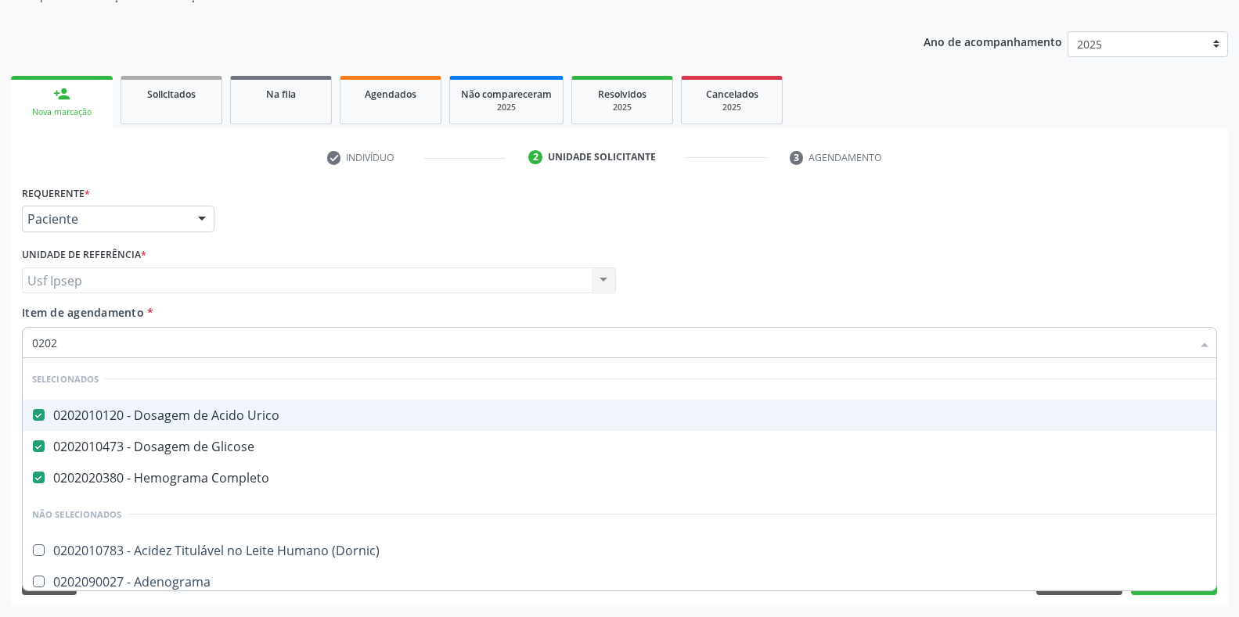
type input "02020"
checkbox Calcio "true"
checkbox Creatinina "false"
checkbox Derrames "true"
checkbox Ureia "false"
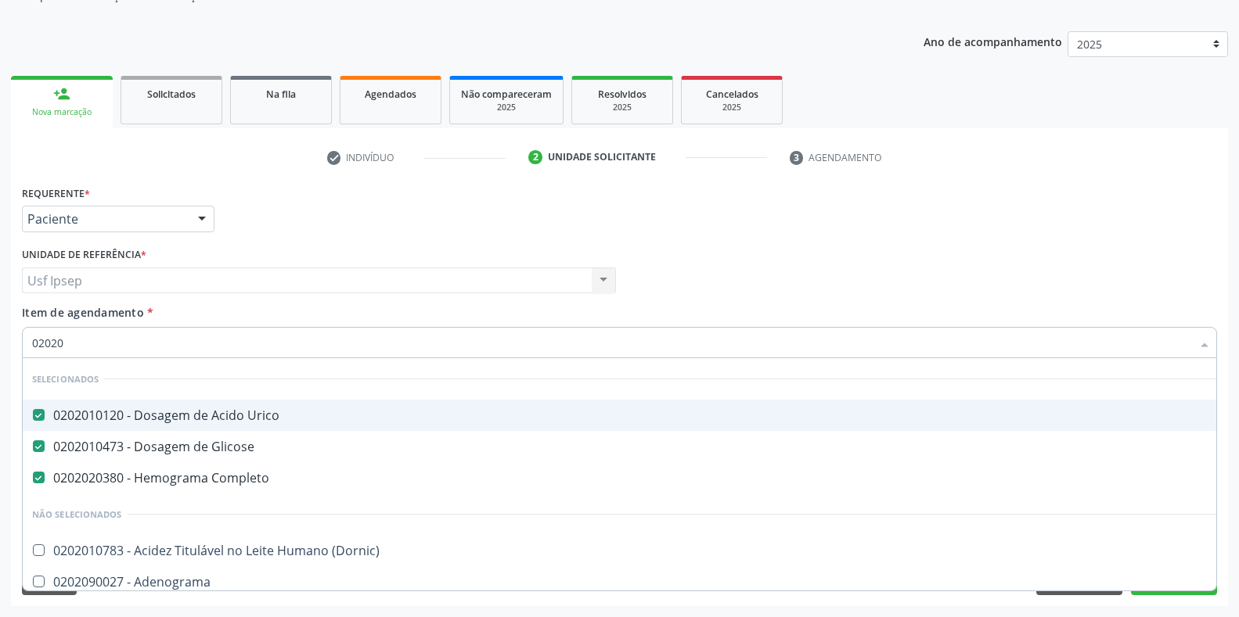
type input "020201"
checkbox Parceria\) "true"
checkbox 5-Nucleotidase "true"
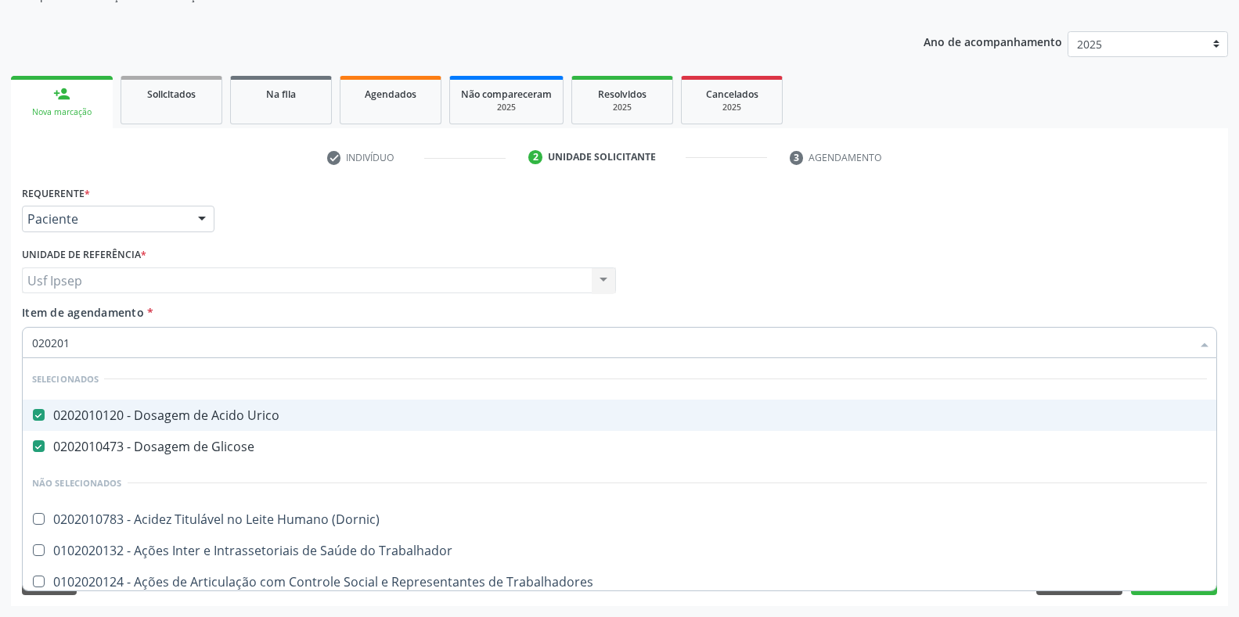
type input "0202010"
checkbox Ionizavel "true"
checkbox Creatinina "false"
checkbox Piruvato "true"
type input "02020102"
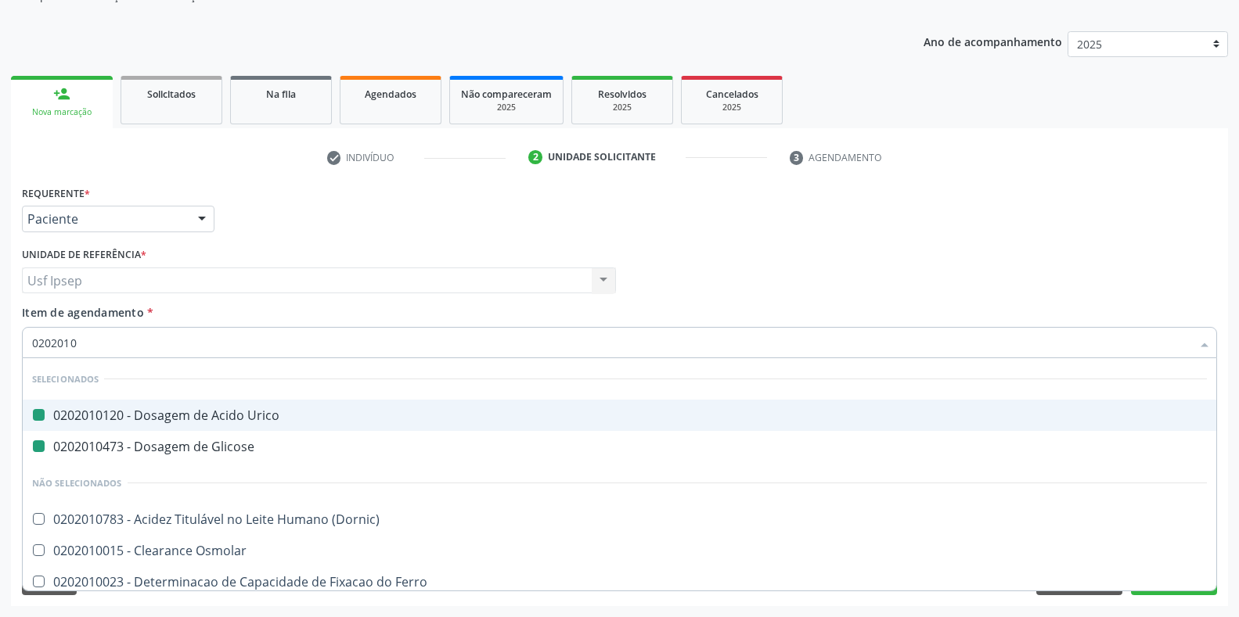
checkbox Urico "false"
checkbox Glicose "false"
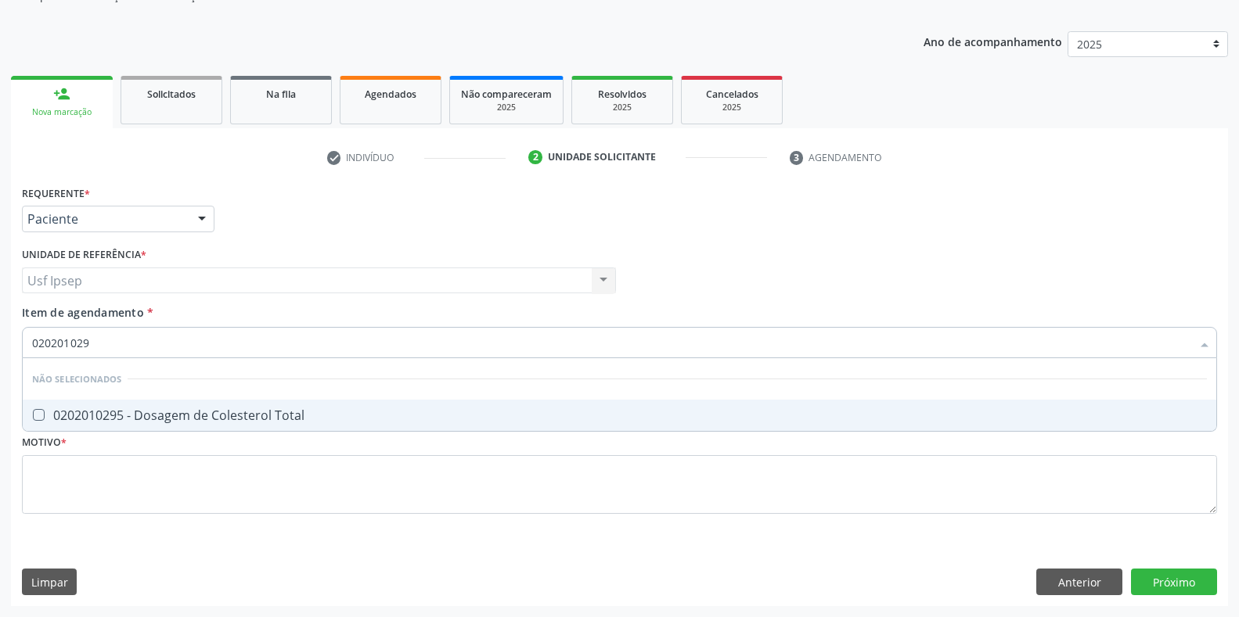
type input "0202010295"
click at [41, 416] on Total at bounding box center [39, 415] width 12 height 12
click at [33, 416] on Total "checkbox" at bounding box center [28, 415] width 10 height 10
checkbox Total "true"
click at [92, 342] on input "0202010295" at bounding box center [611, 342] width 1159 height 31
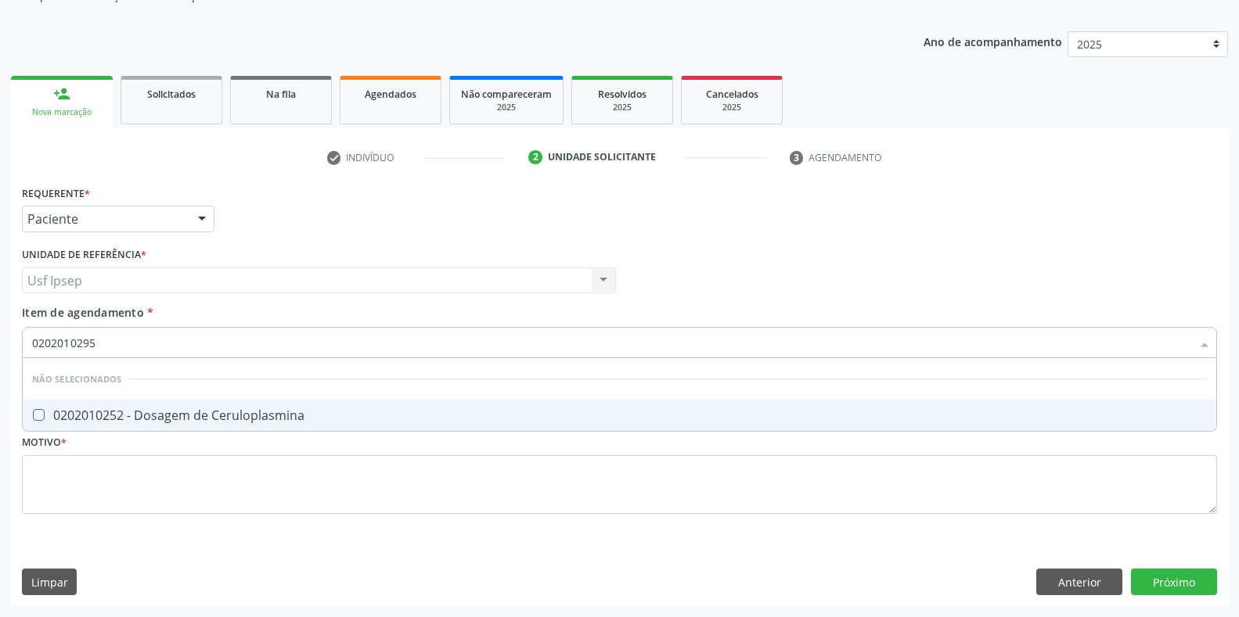
type input "020201025"
checkbox Ceruloplasmina "false"
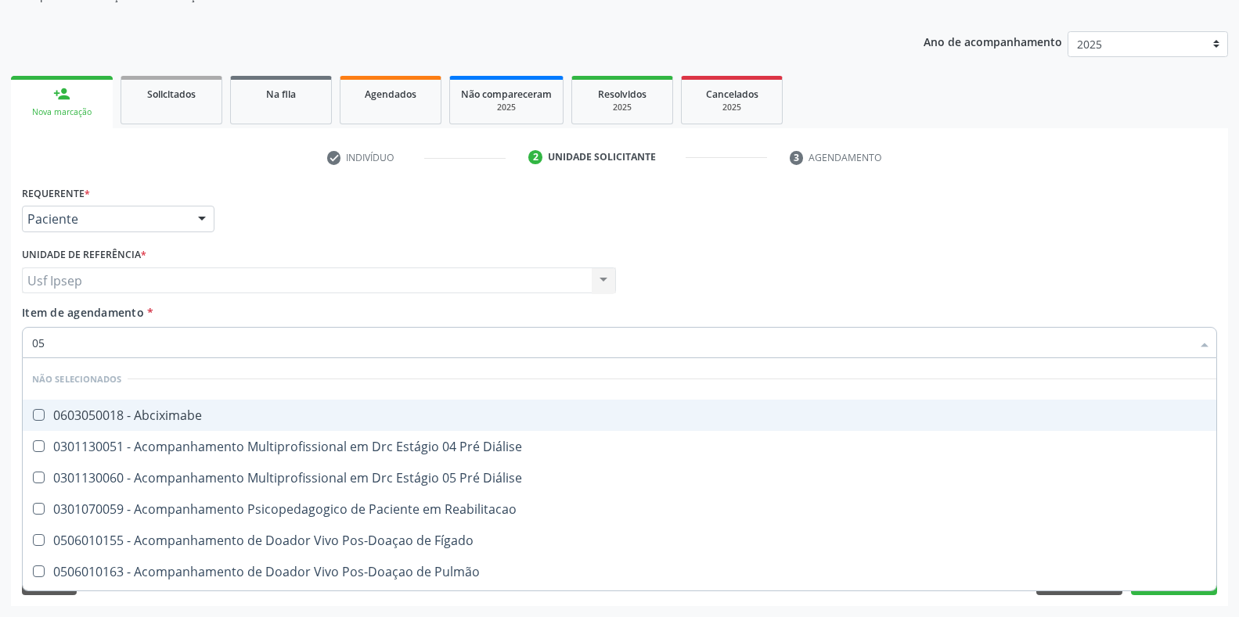
type input "5"
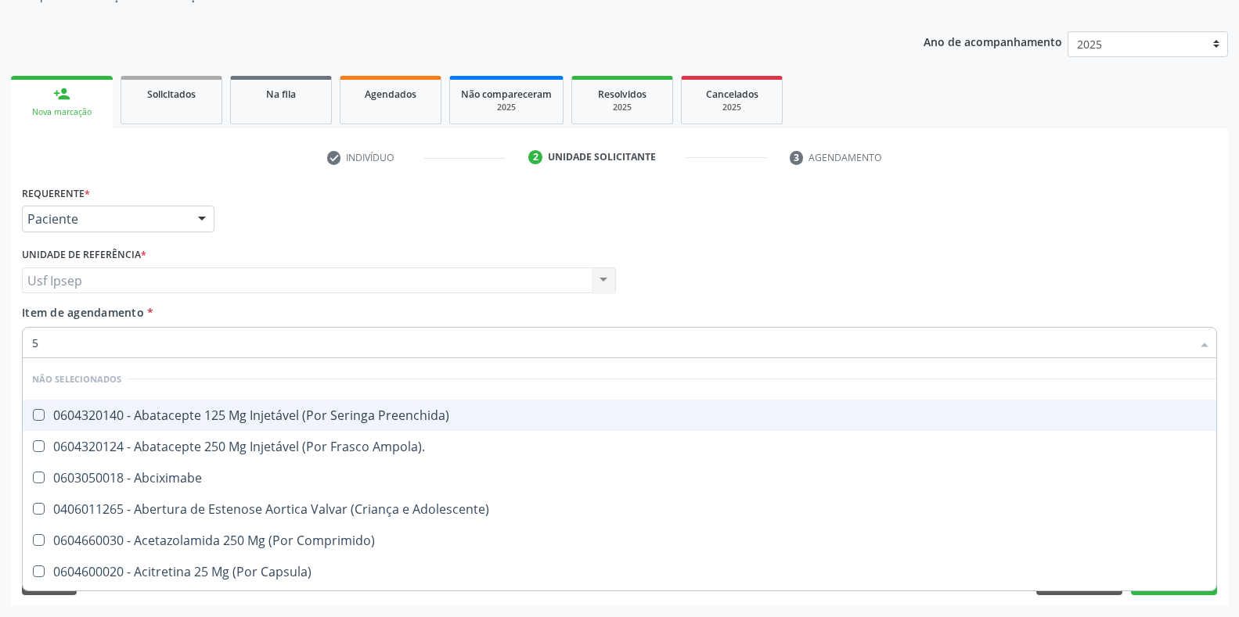
checkbox Total "true"
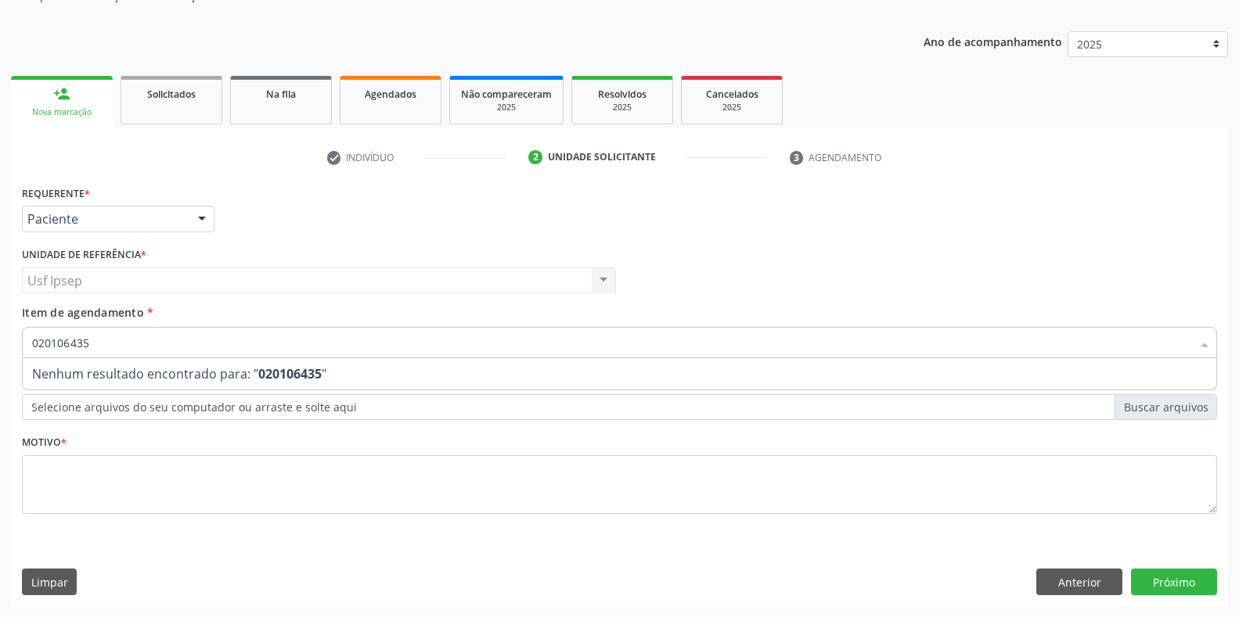
click at [88, 336] on input "020106435" at bounding box center [611, 342] width 1159 height 31
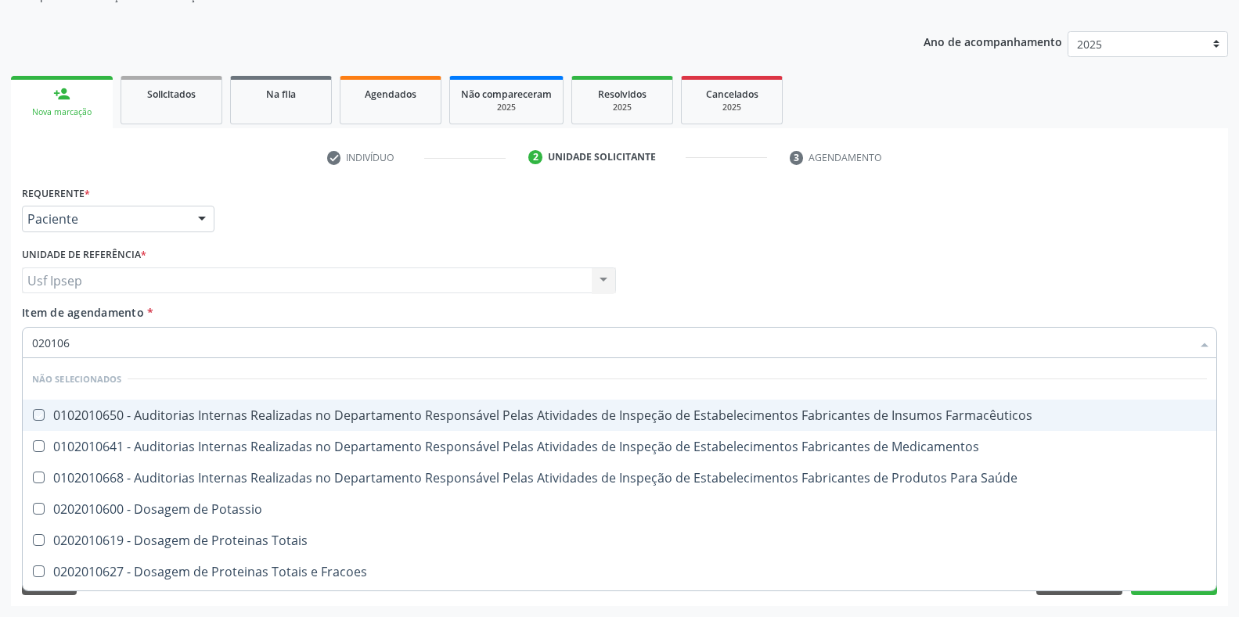
type input "02010"
checkbox Farmacêuticos "true"
checkbox Medicamentos "true"
checkbox Ureia "false"
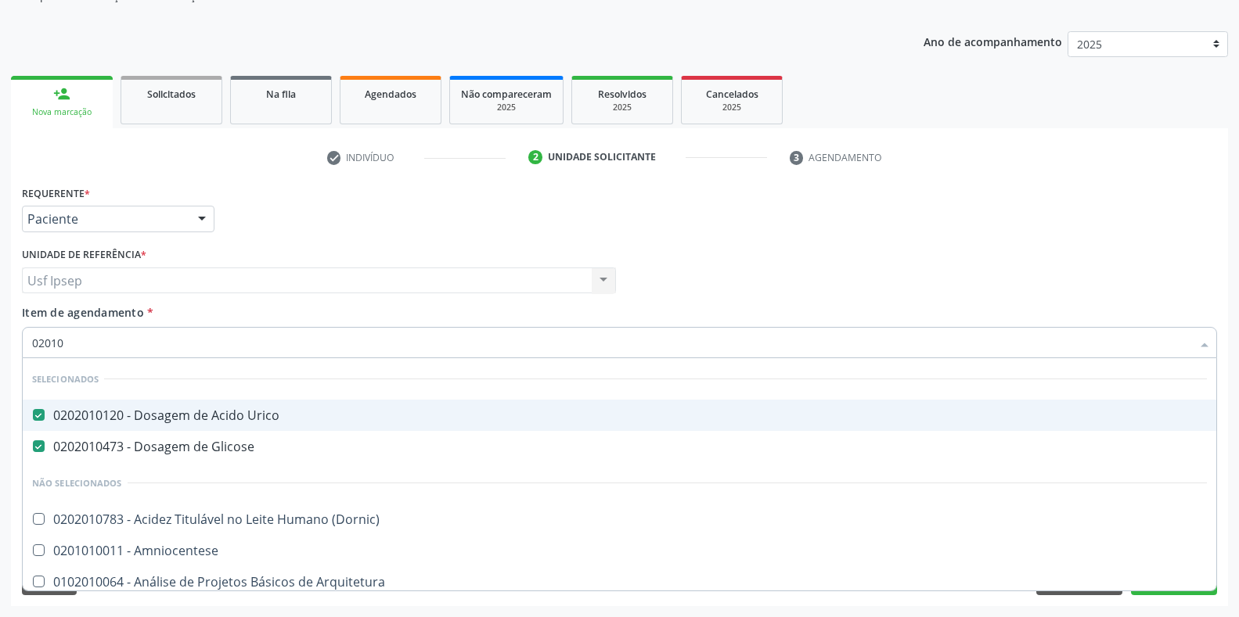
type input "0201"
checkbox Total "false"
checkbox Creatinina "false"
checkbox Glicosilada "true"
checkbox Isomerase-Fosfohexose "true"
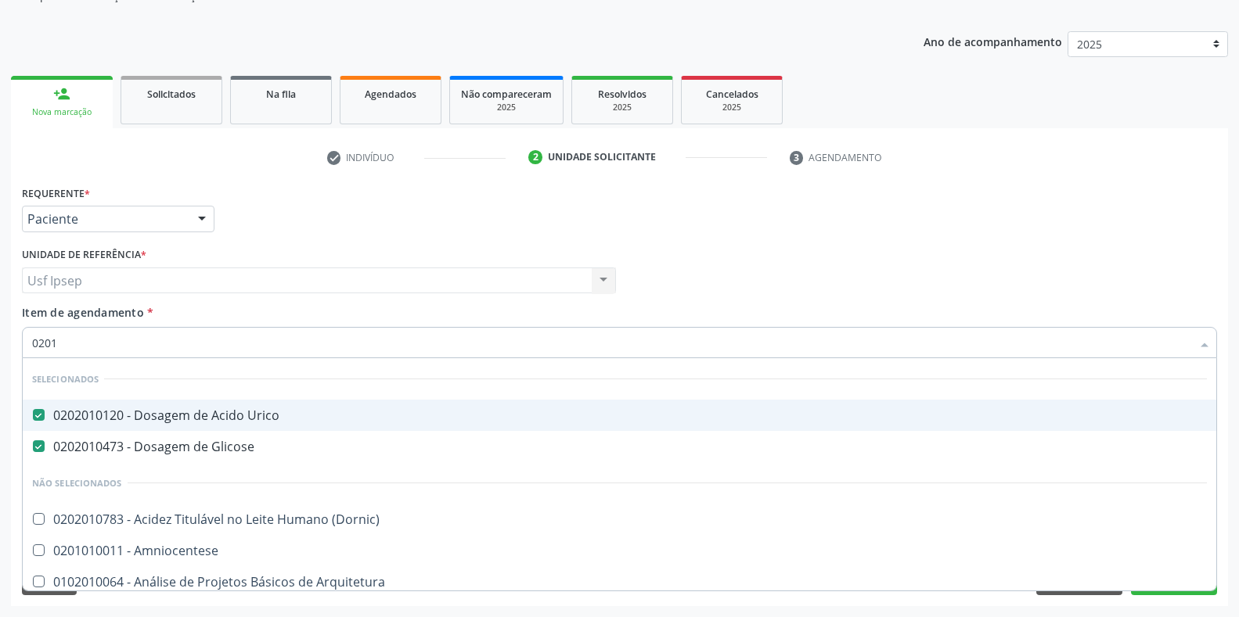
checkbox Ureia "false"
checkbox Farmacêuticos "true"
type input "0"
checkbox Total "false"
checkbox Creatinina "false"
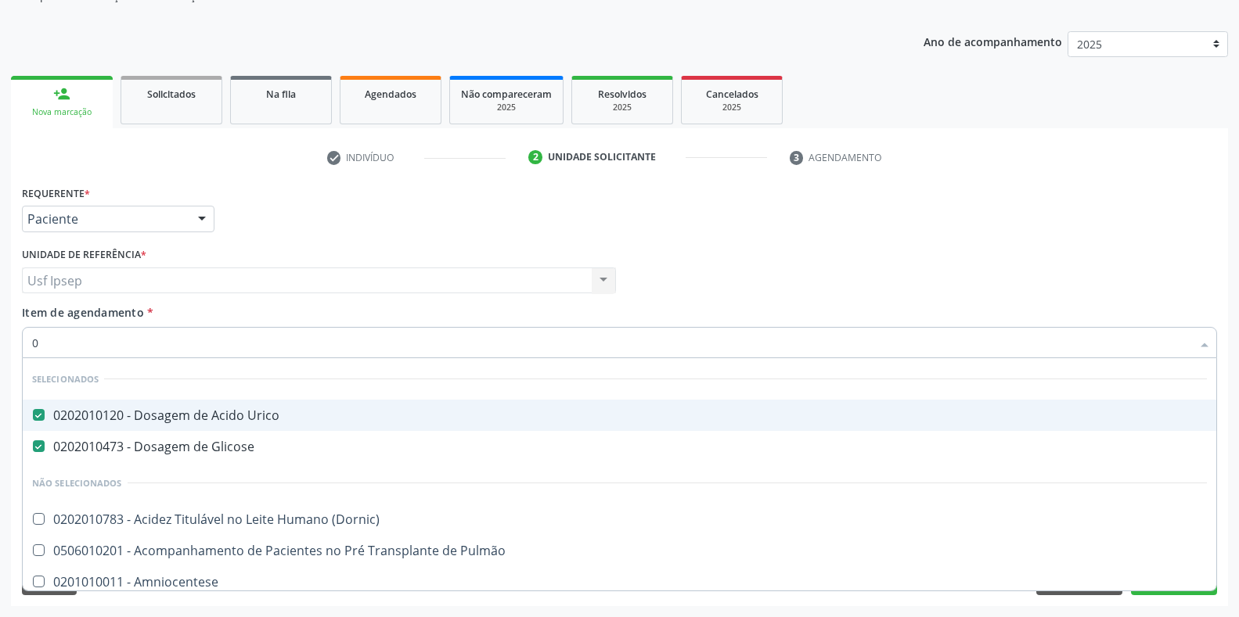
checkbox Ureia "false"
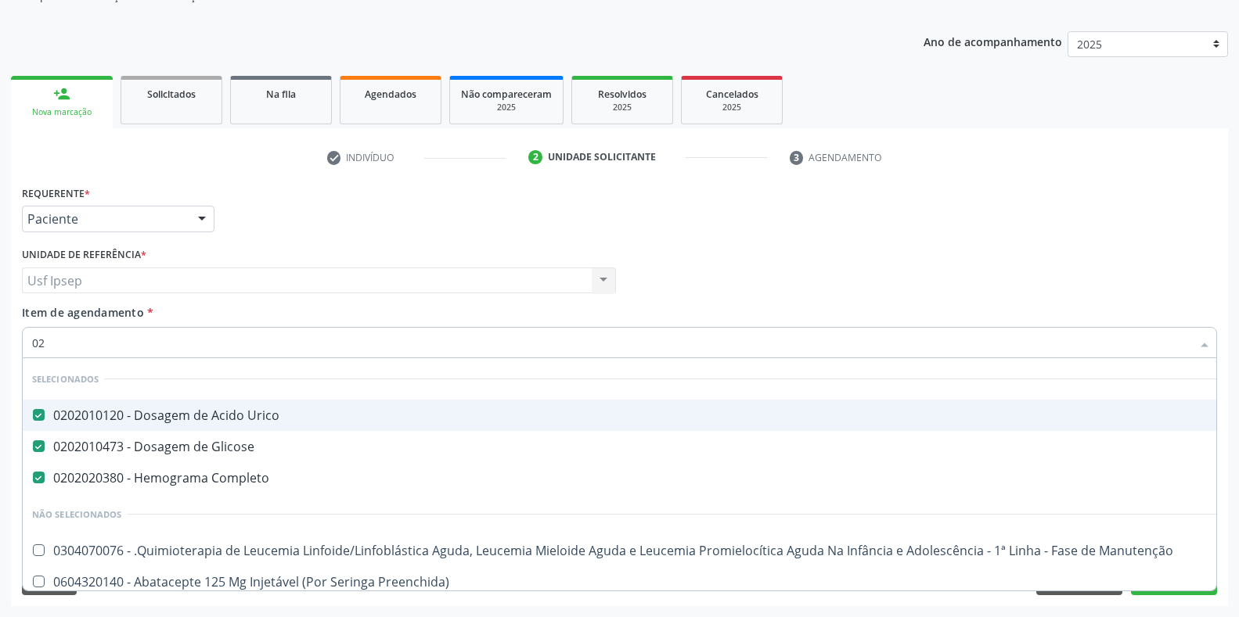
type input "020"
checkbox Ml\) "true"
checkbox Estereotaxica "true"
checkbox Cirurgica "true"
checkbox Comprimido\) "false"
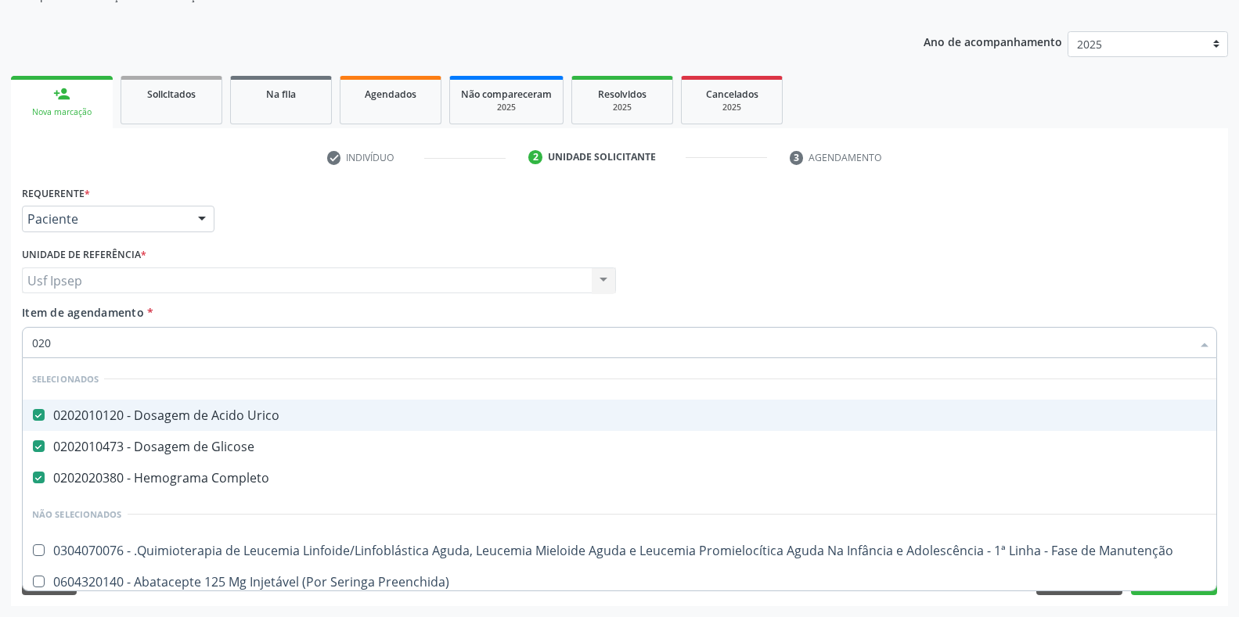
checkbox Gastrico "false"
checkbox Sexual "false"
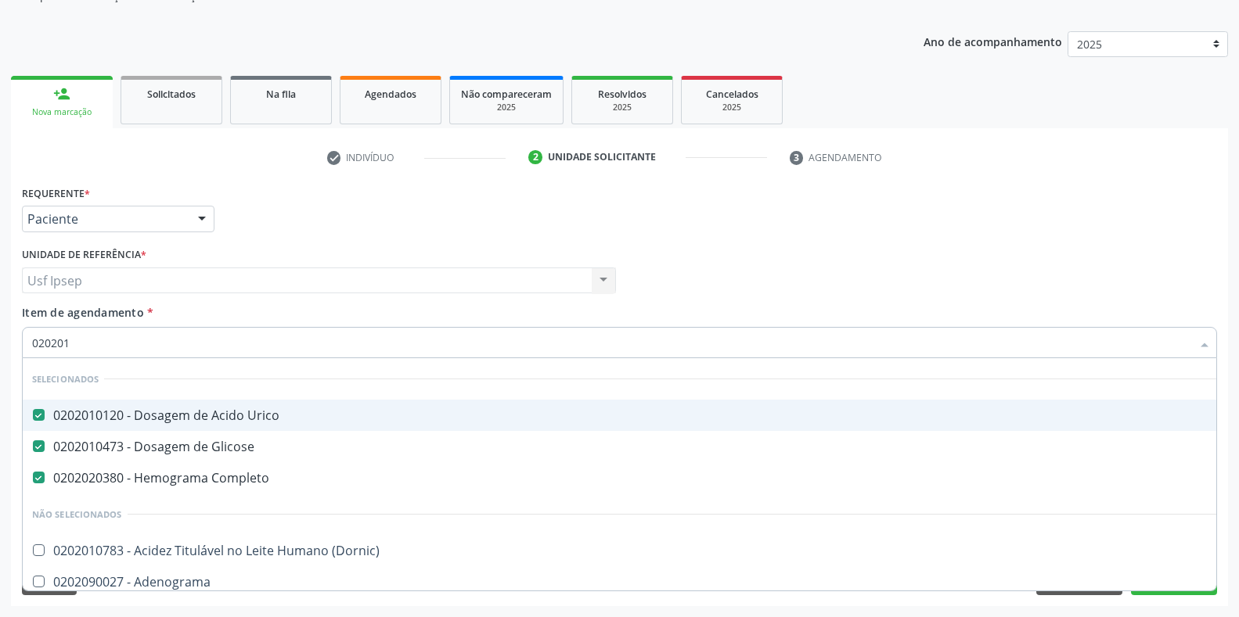
type input "0202010"
checkbox Cd4\/Cd8 "true"
checkbox Plaquetas "true"
checkbox \(Pos-Pasteurização\) "false"
checkbox Parceria\) "false"
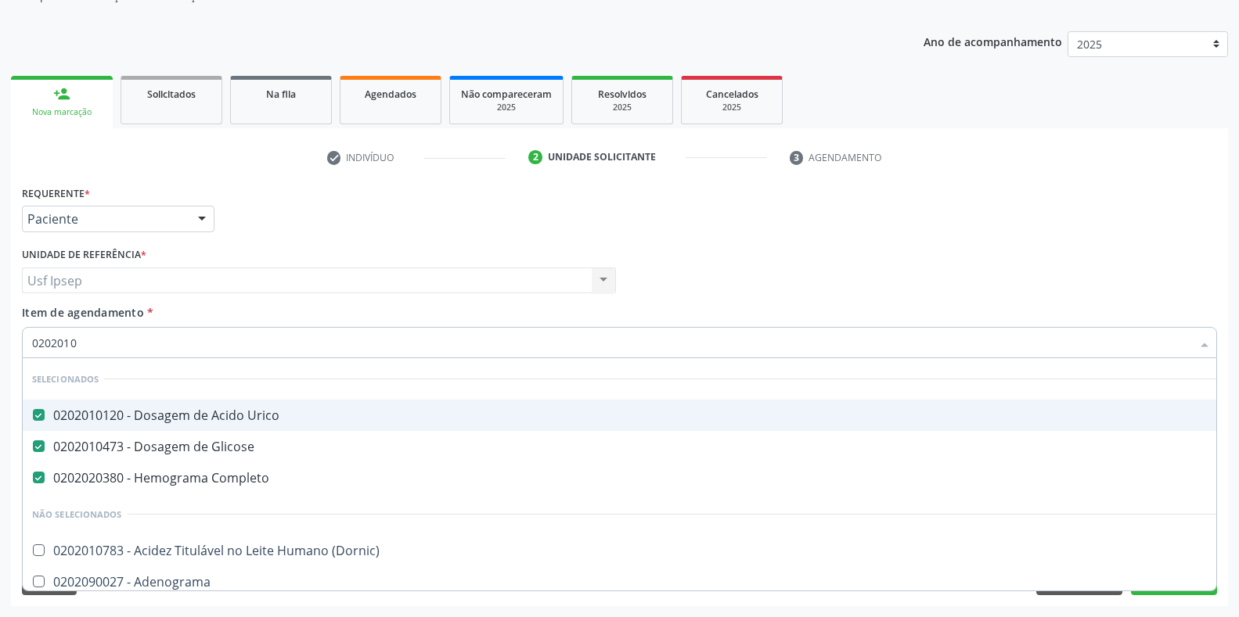
checkbox Ativada\) "true"
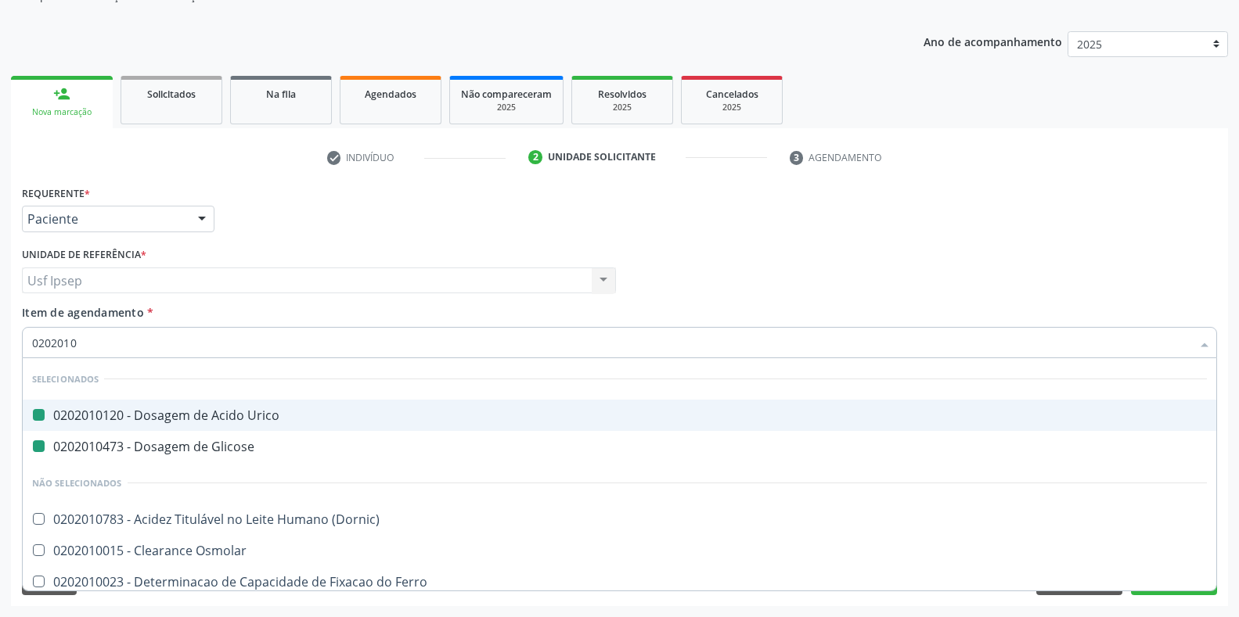
type input "02020106"
checkbox Urico "false"
checkbox Glicose "false"
checkbox Ordenhado "true"
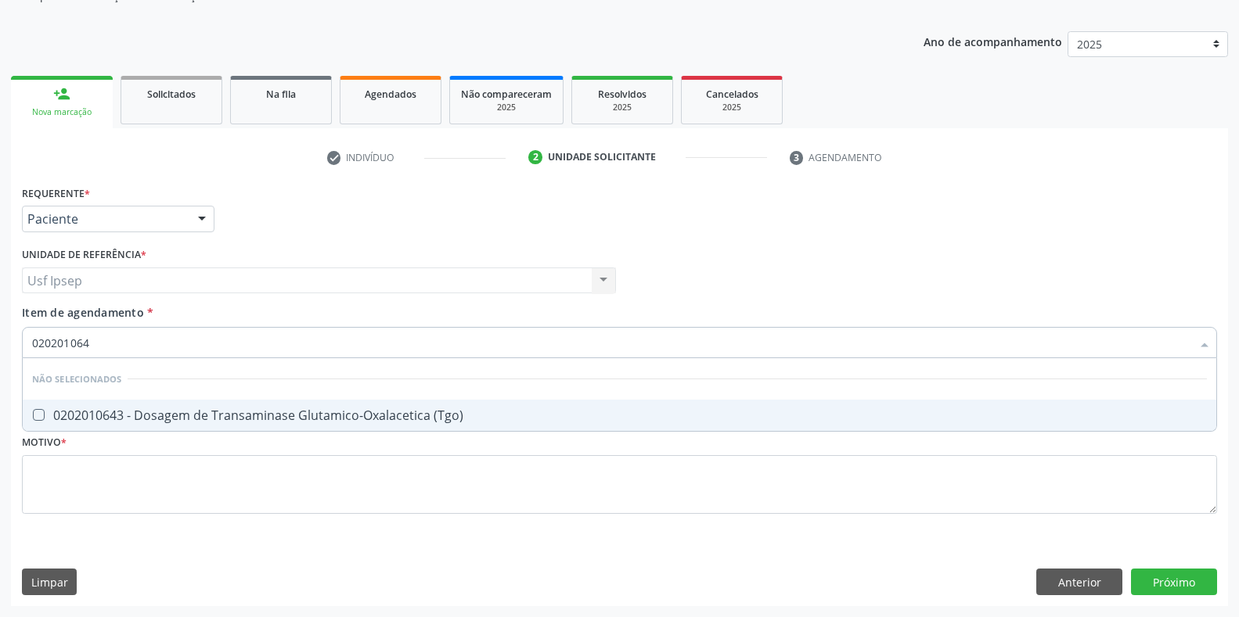
type input "0202010643"
click at [38, 418] on \(Tgo\) at bounding box center [39, 415] width 12 height 12
click at [33, 418] on \(Tgo\) "checkbox" at bounding box center [28, 415] width 10 height 10
checkbox \(Tgo\) "true"
click at [93, 345] on input "0202010643" at bounding box center [611, 342] width 1159 height 31
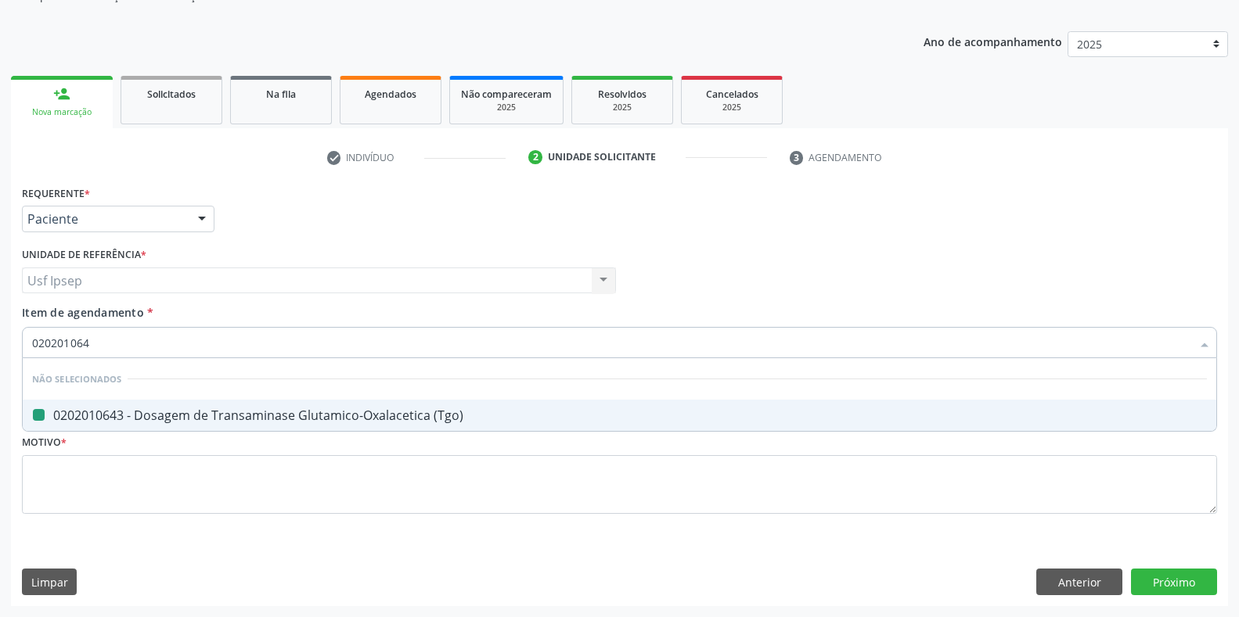
type input "02020106"
checkbox \(Tgo\) "false"
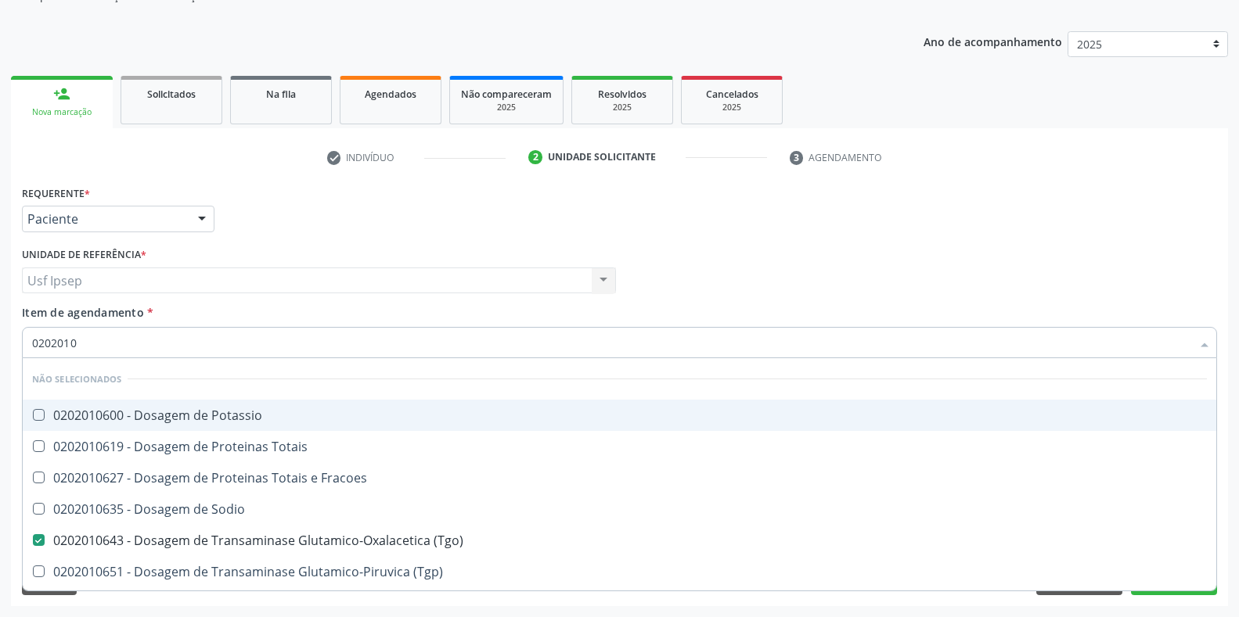
type input "020201"
checkbox Potassio "true"
checkbox Totais "true"
checkbox \(Tgo\) "false"
checkbox Ureia "false"
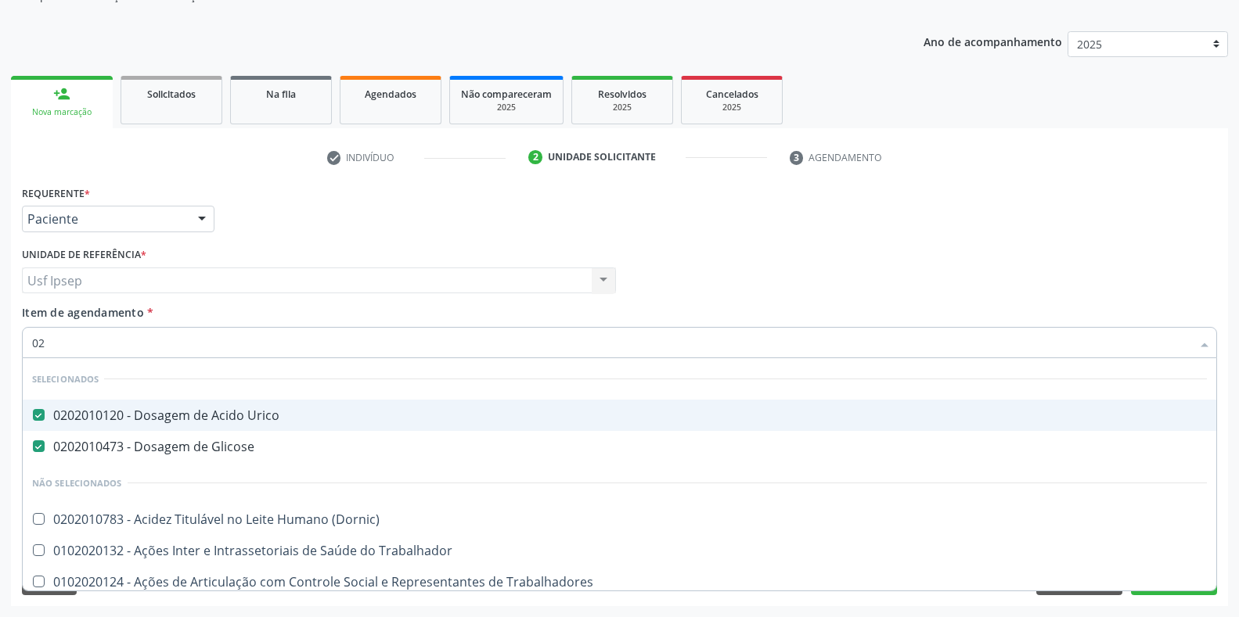
type input "0"
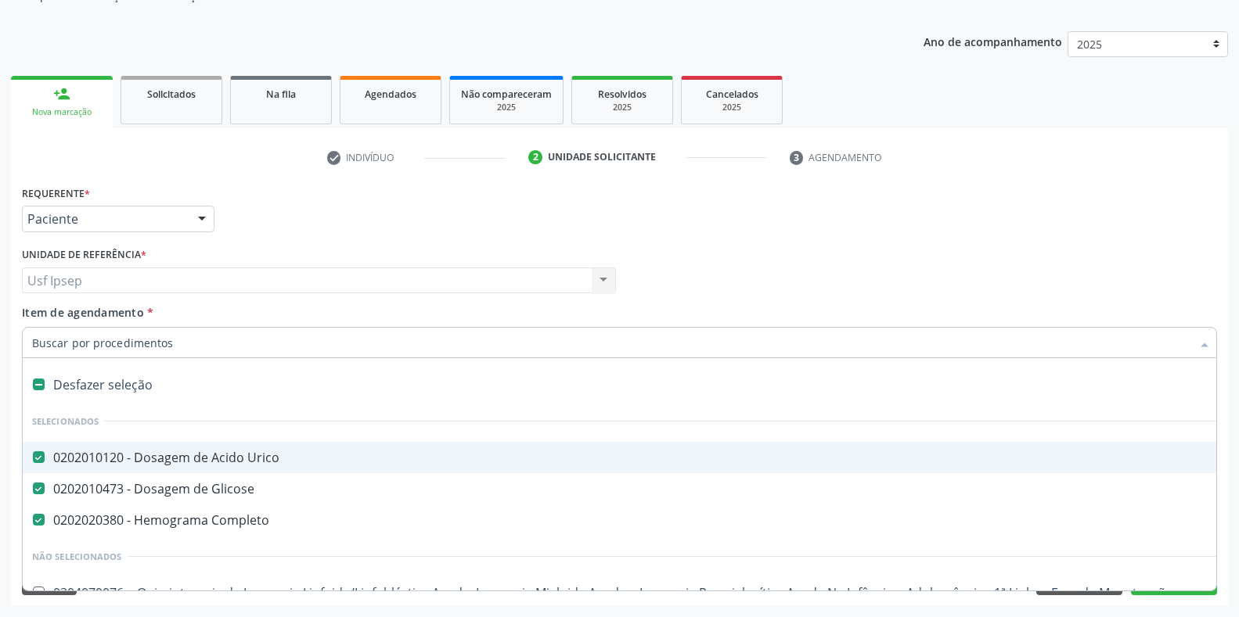
checkbox Autogênico "false"
checkbox Pâncreas "false"
checkbox Preenchida\) "false"
checkbox Locomoção "false"
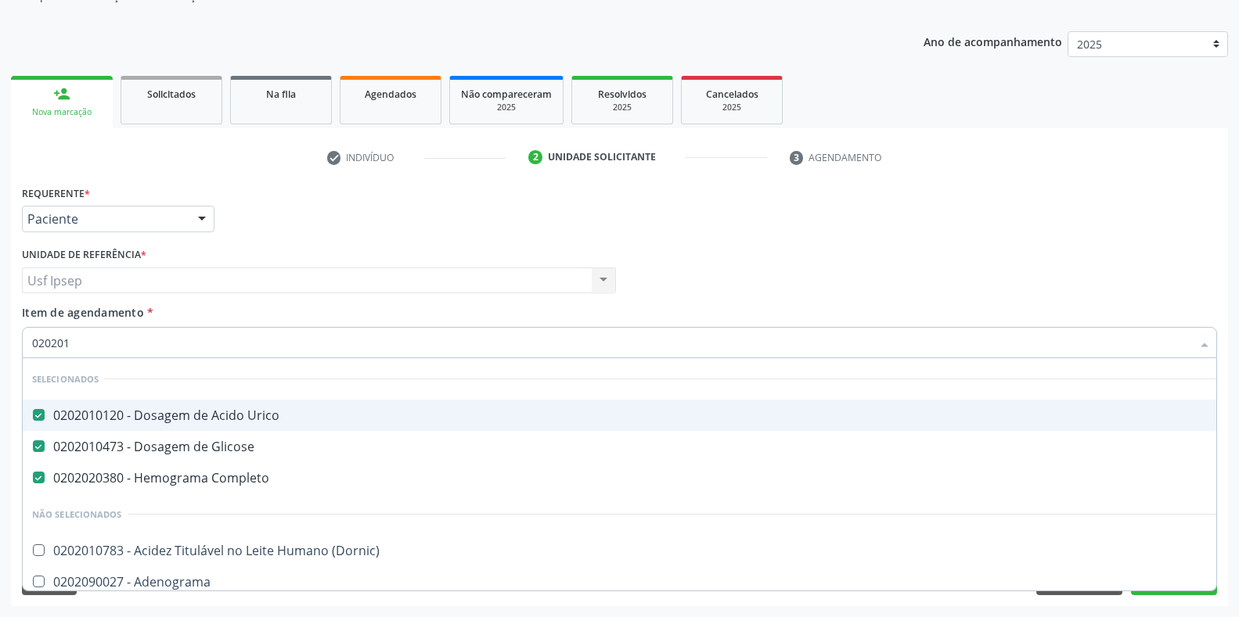
type input "0202010"
checkbox Cd4\/Cd8 "true"
checkbox Plaquetas "true"
checkbox \(Pos-Pasteurização\) "false"
checkbox Parceria\) "false"
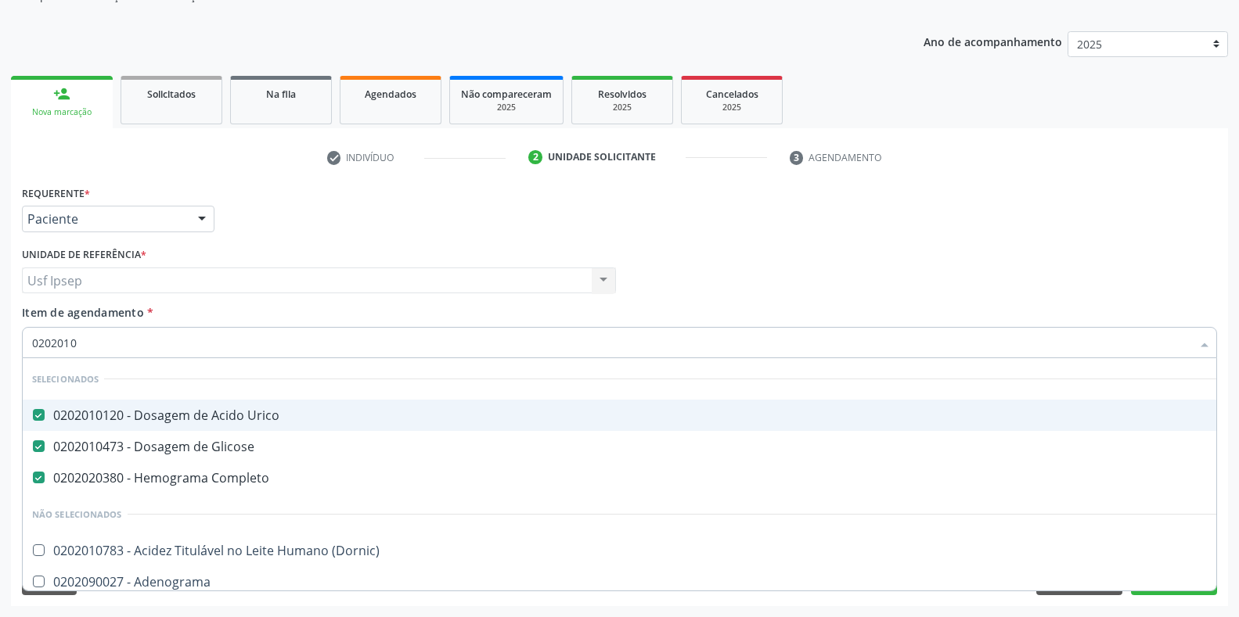
checkbox Euglobulina "true"
checkbox Ativada\) "true"
checkbox Complemento "false"
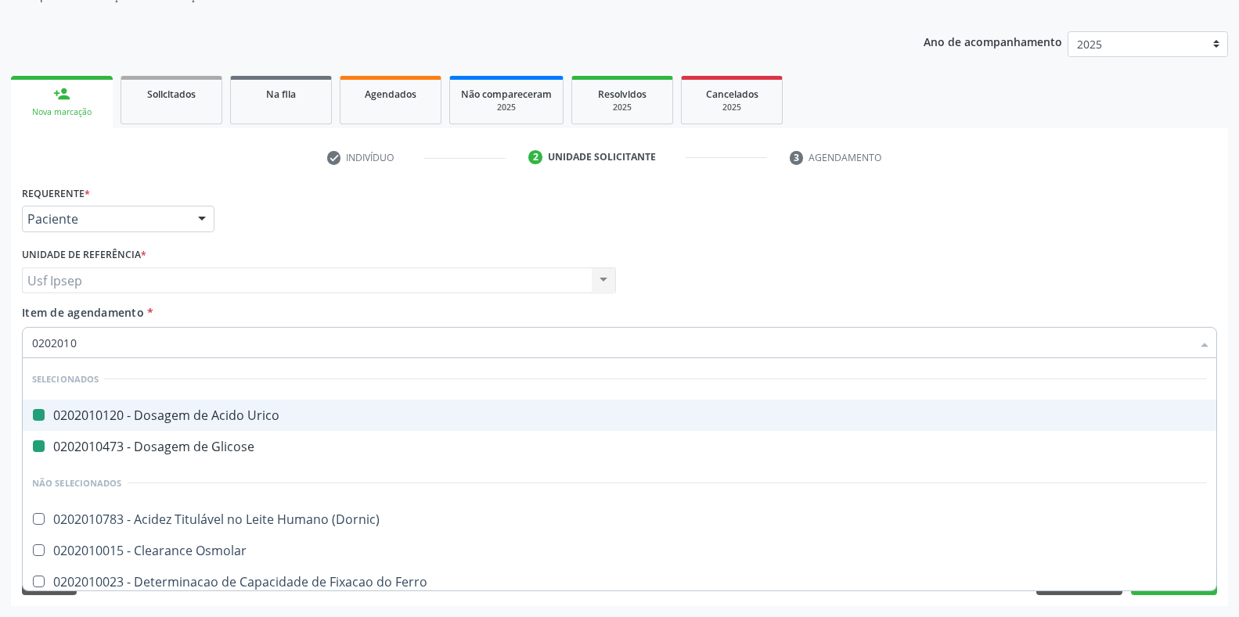
type input "02020106"
checkbox Urico "false"
checkbox Glicose "false"
checkbox Osmolar "true"
checkbox Ordenhado "true"
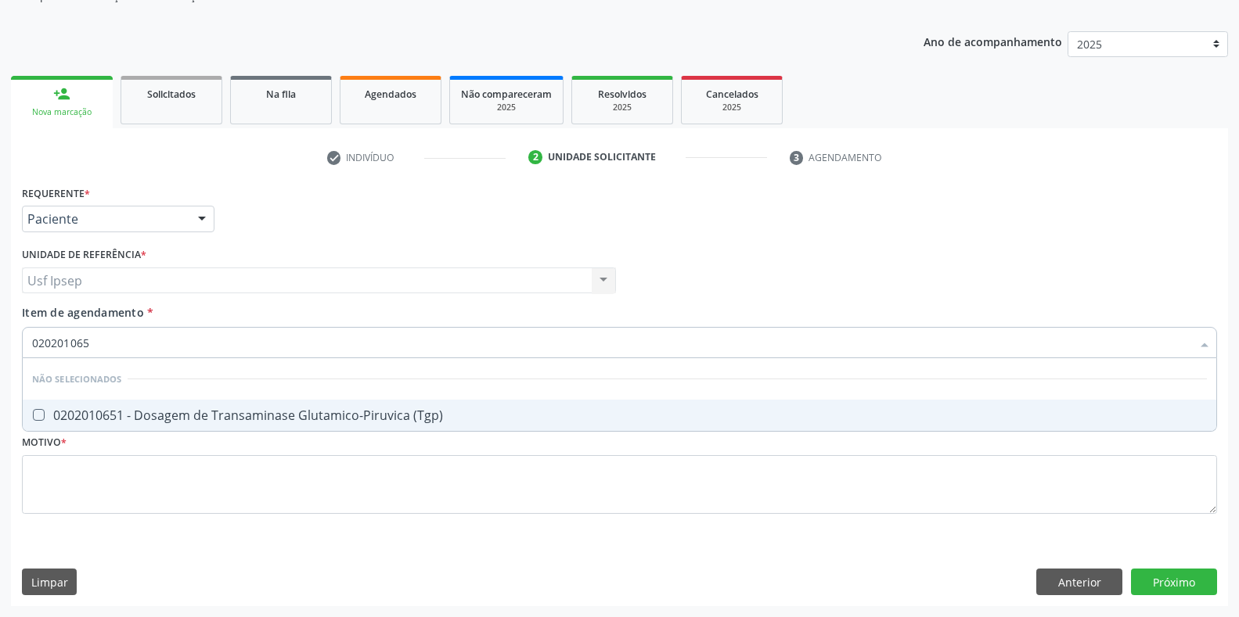
type input "0202010651"
click at [35, 413] on \(Tgp\) at bounding box center [39, 415] width 12 height 12
click at [33, 413] on \(Tgp\) "checkbox" at bounding box center [28, 415] width 10 height 10
checkbox \(Tgp\) "true"
click at [94, 342] on input "0202010651" at bounding box center [611, 342] width 1159 height 31
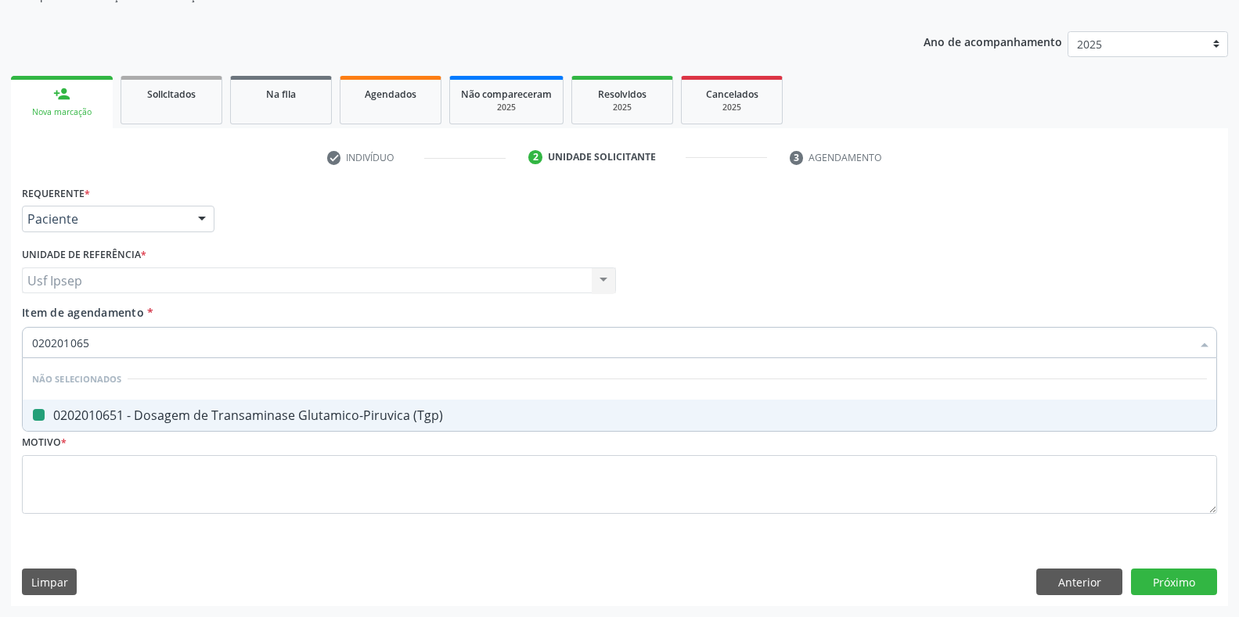
type input "02020106"
checkbox \(Tgp\) "false"
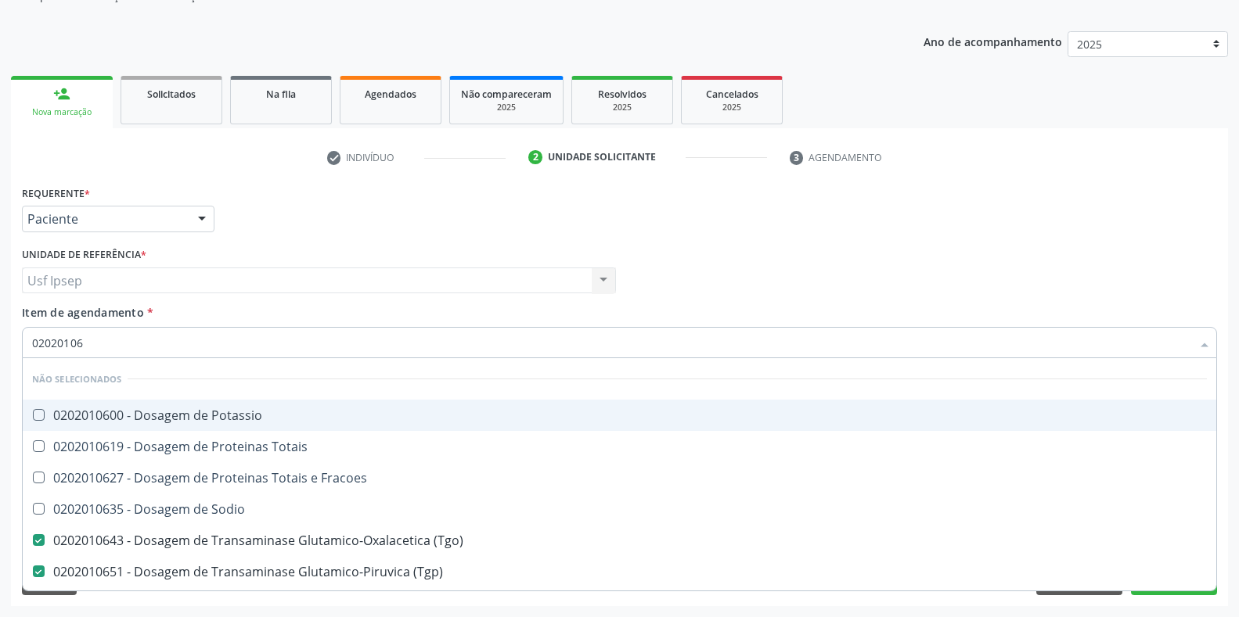
type input "0202010"
checkbox Potassio "true"
checkbox Totais "true"
checkbox \(Tgo\) "false"
checkbox \(Tgp\) "false"
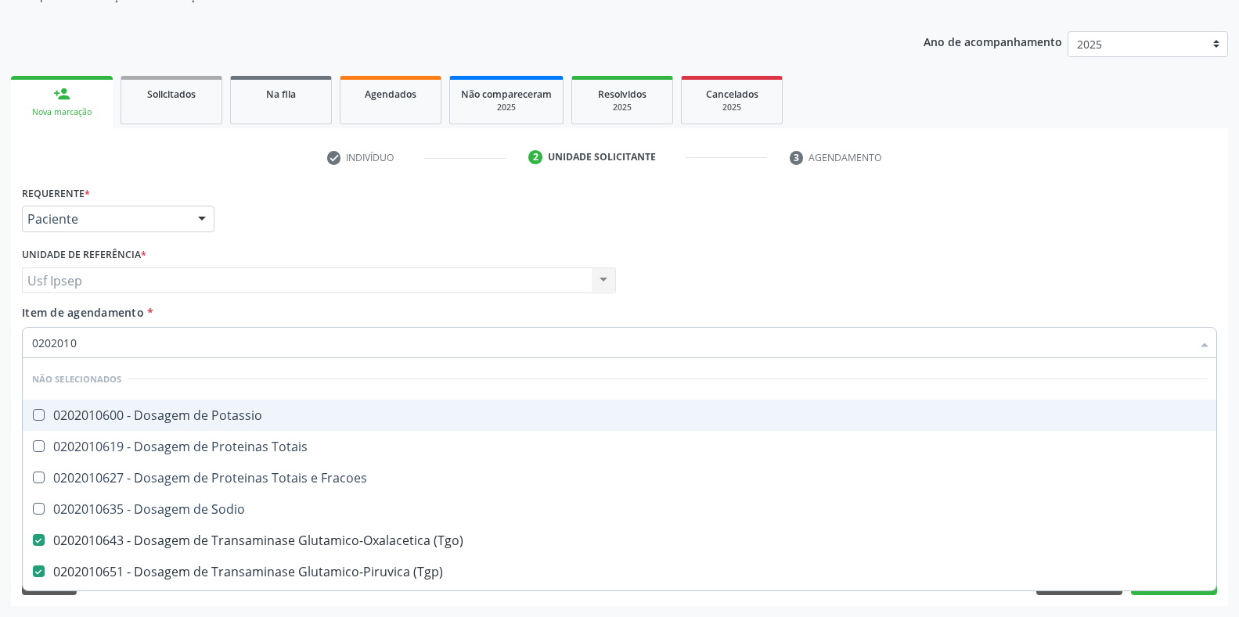
checkbox Ureia "false"
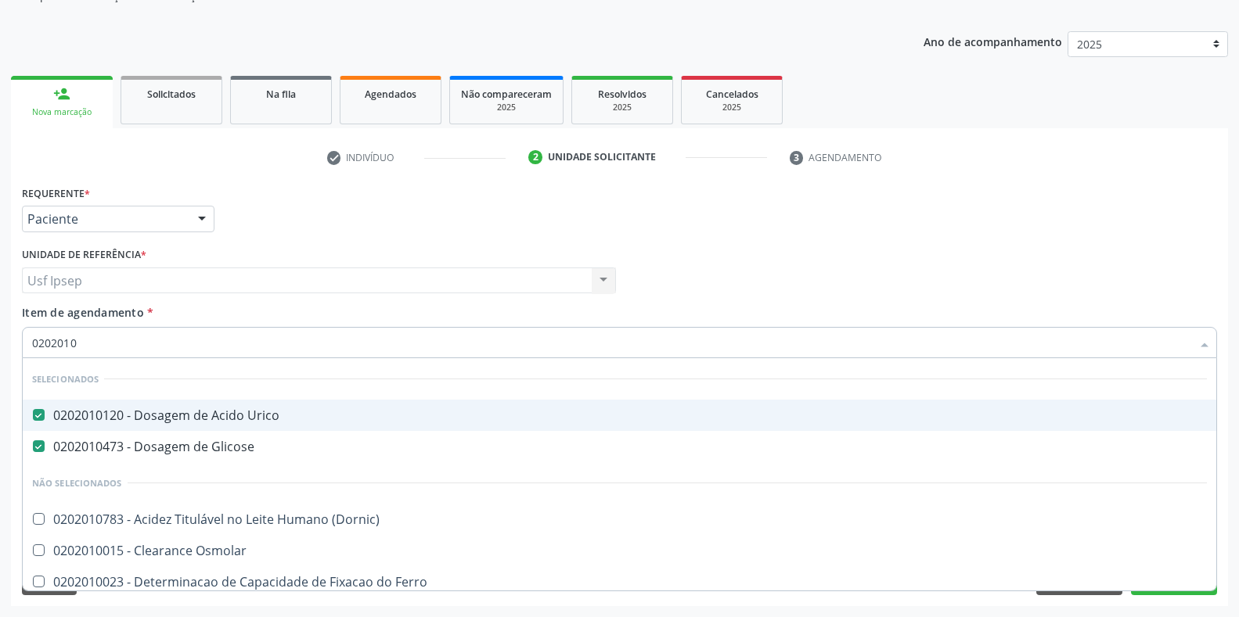
type input "020201"
checkbox Total "false"
checkbox Creatinina "false"
checkbox Ferritina "true"
checkbox Folato "true"
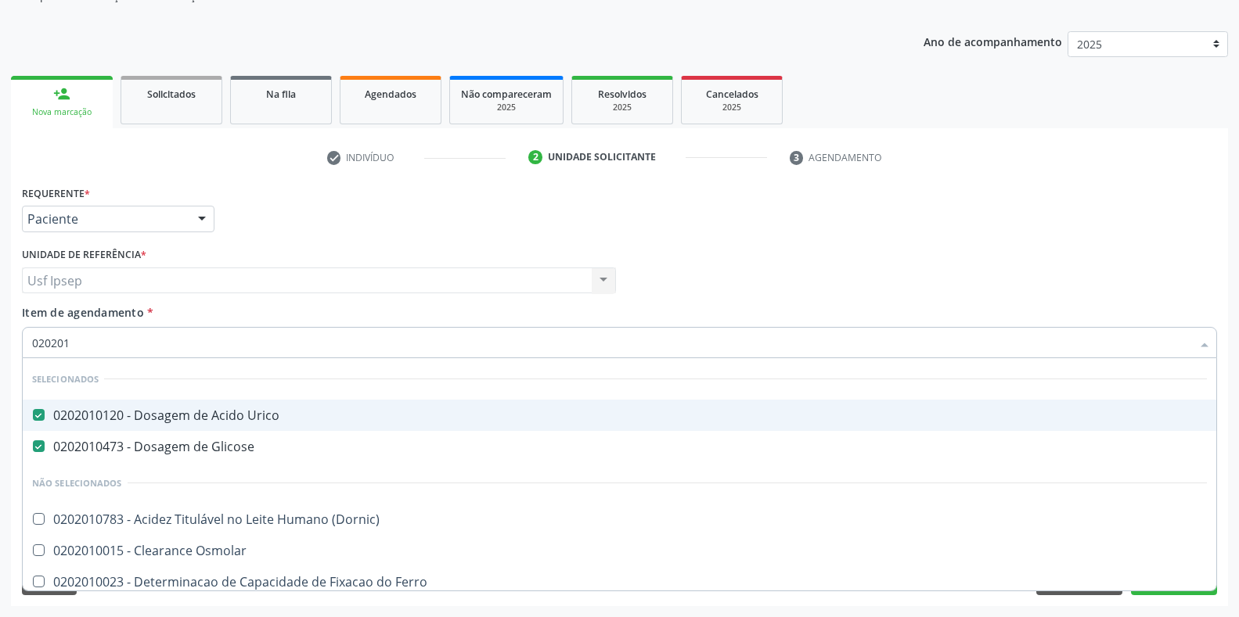
checkbox \(Tgo\) "false"
checkbox \(Tgp\) "false"
checkbox Ureia "false"
checkbox D-Xilose "true"
checkbox Orais "true"
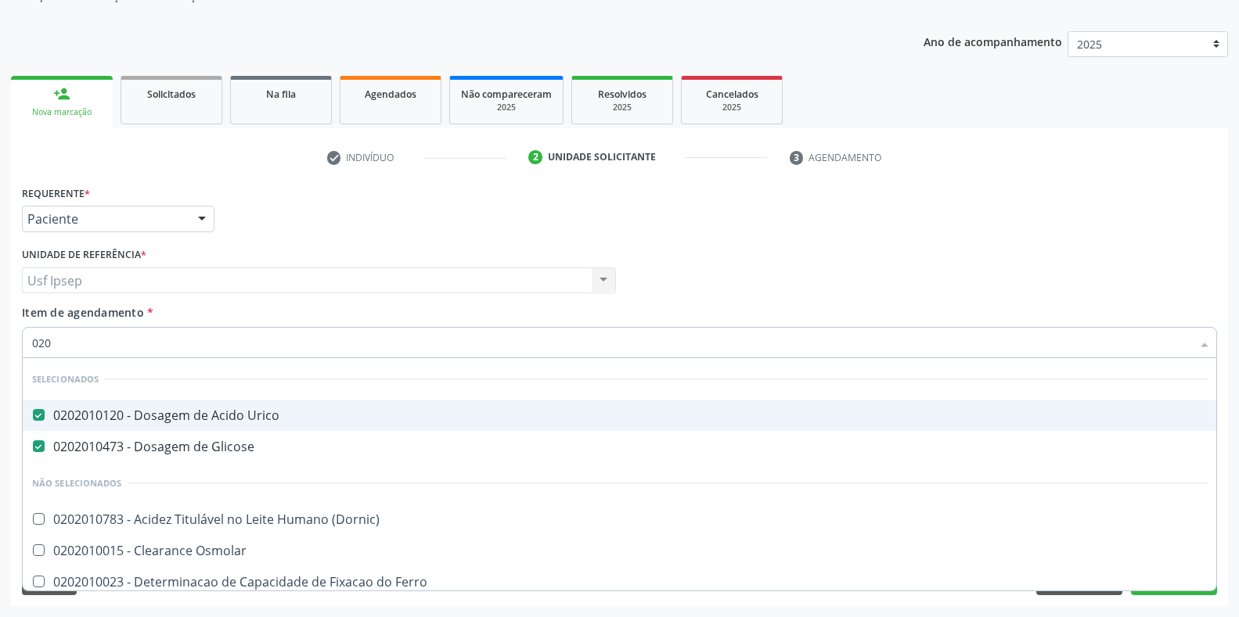
type input "02"
checkbox Ferritina "false"
checkbox Folato "false"
checkbox D-Xilose "false"
checkbox Orais "false"
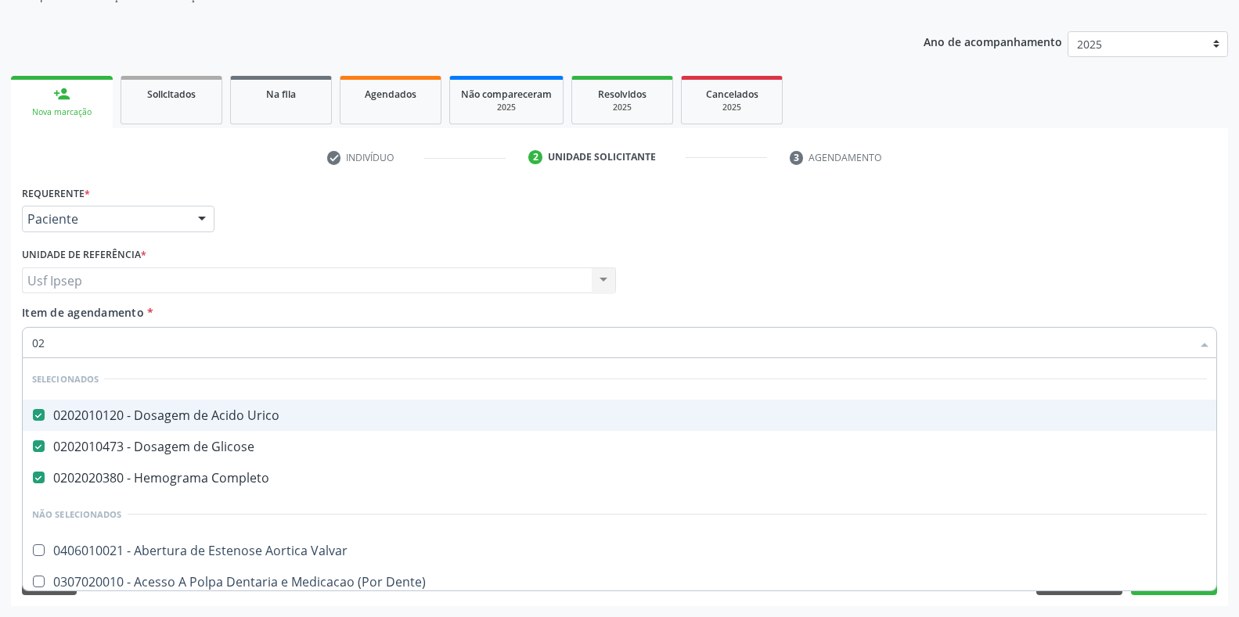
type input "020"
checkbox Anos\) "true"
checkbox Descompressiva "true"
type input "0202"
checkbox Total "true"
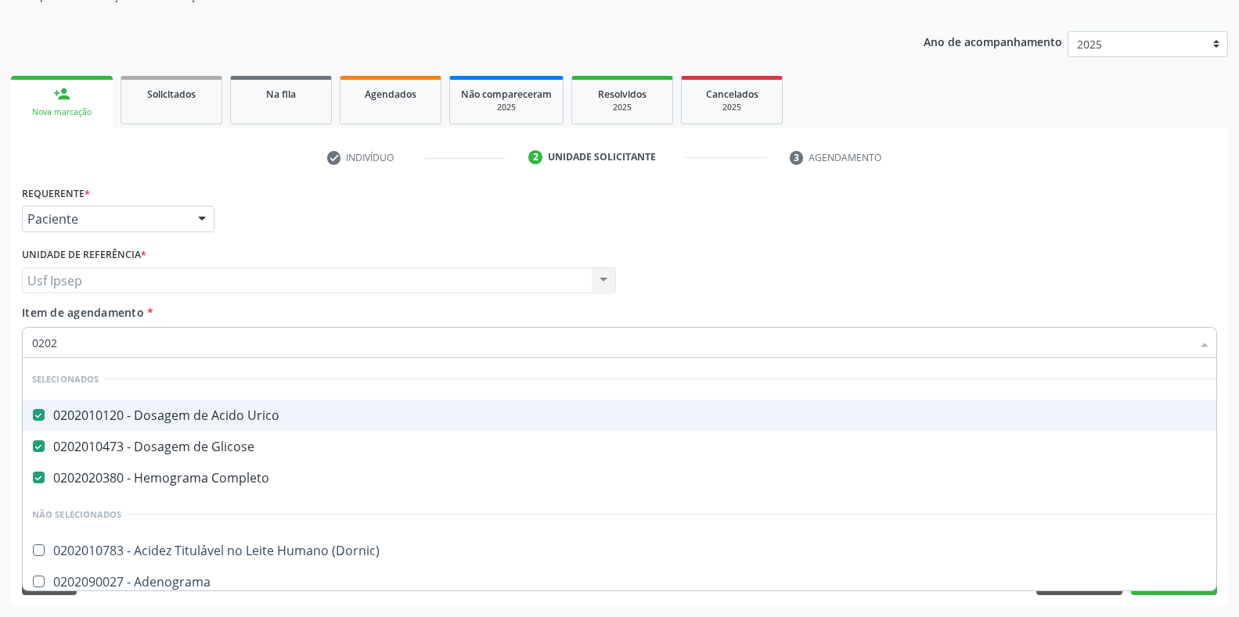
checkbox Creatinina "true"
checkbox \(Tgo\) "true"
checkbox \(Tgp\) "true"
checkbox Ureia "true"
checkbox Mão\) "false"
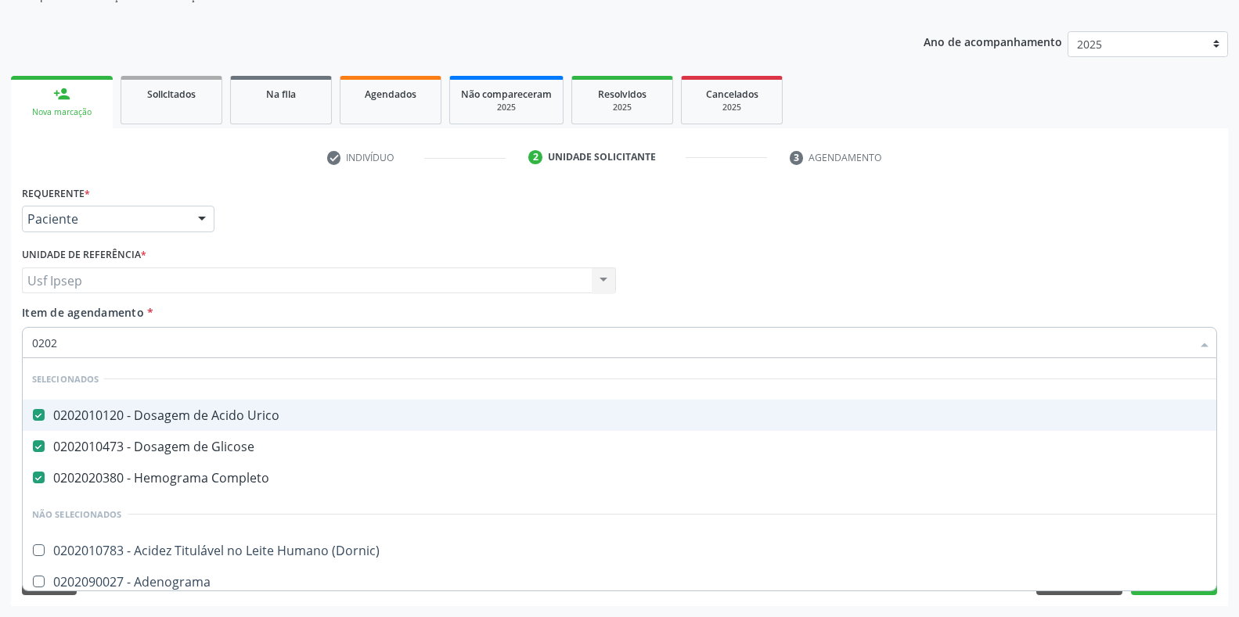
checkbox Oncologia "false"
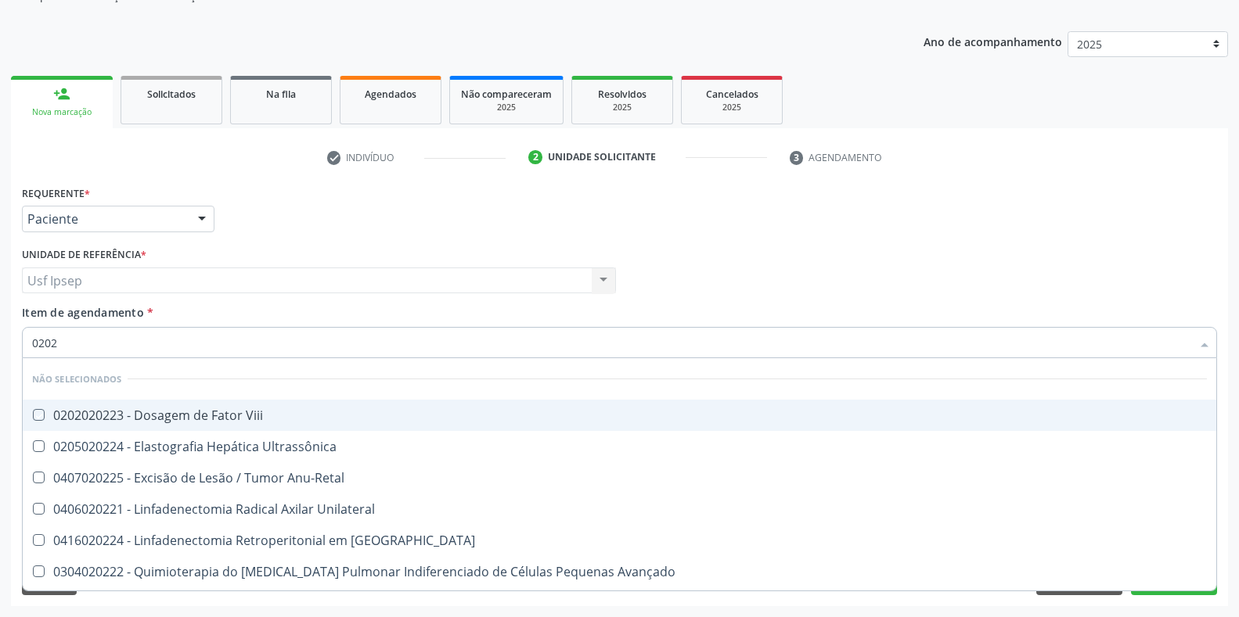
type input "02020"
checkbox Viii "true"
checkbox Ultrassônica "true"
checkbox Anu-Retal "true"
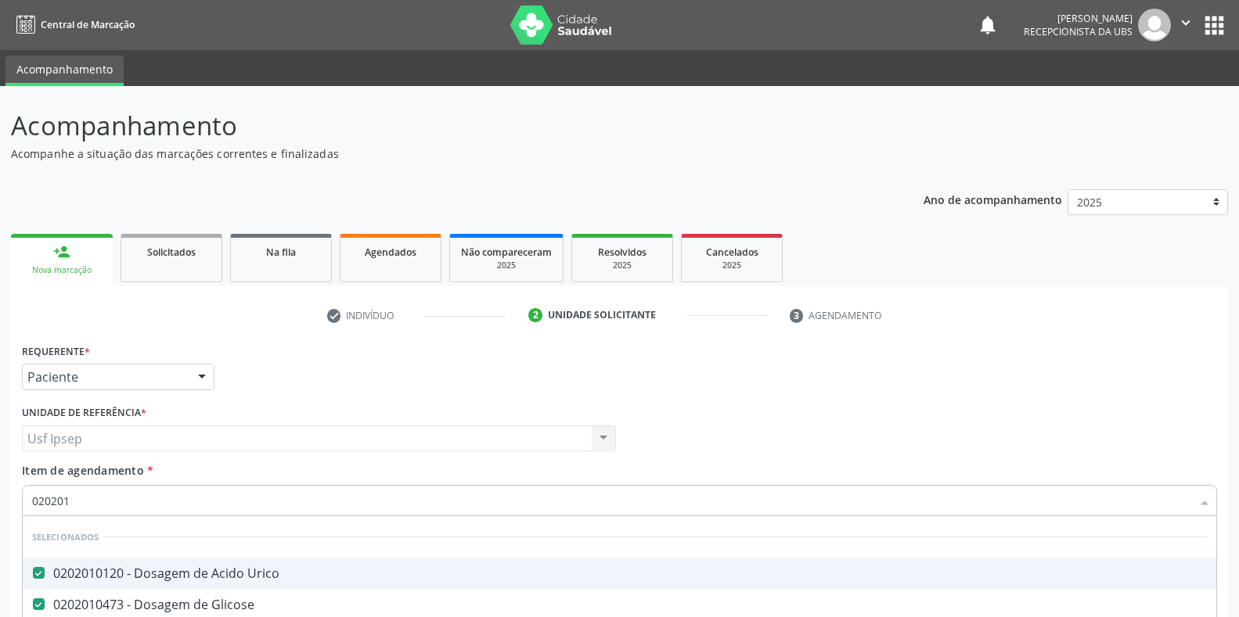
type input "0202010"
checkbox Fracoes "true"
checkbox Ionizavel "true"
checkbox Total "false"
checkbox Creatinina "false"
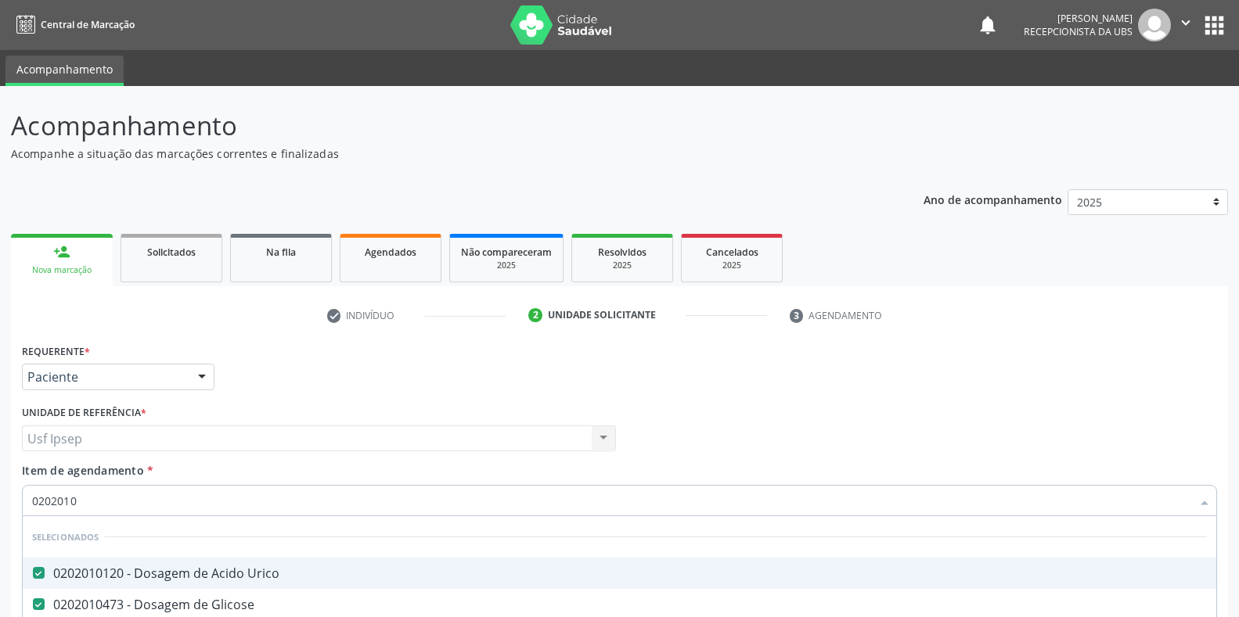
checkbox Leucino-Aminopeptidase "true"
checkbox Lipase "true"
checkbox Piruvato "true"
checkbox \(Tgo\) "false"
checkbox \(Tgp\) "false"
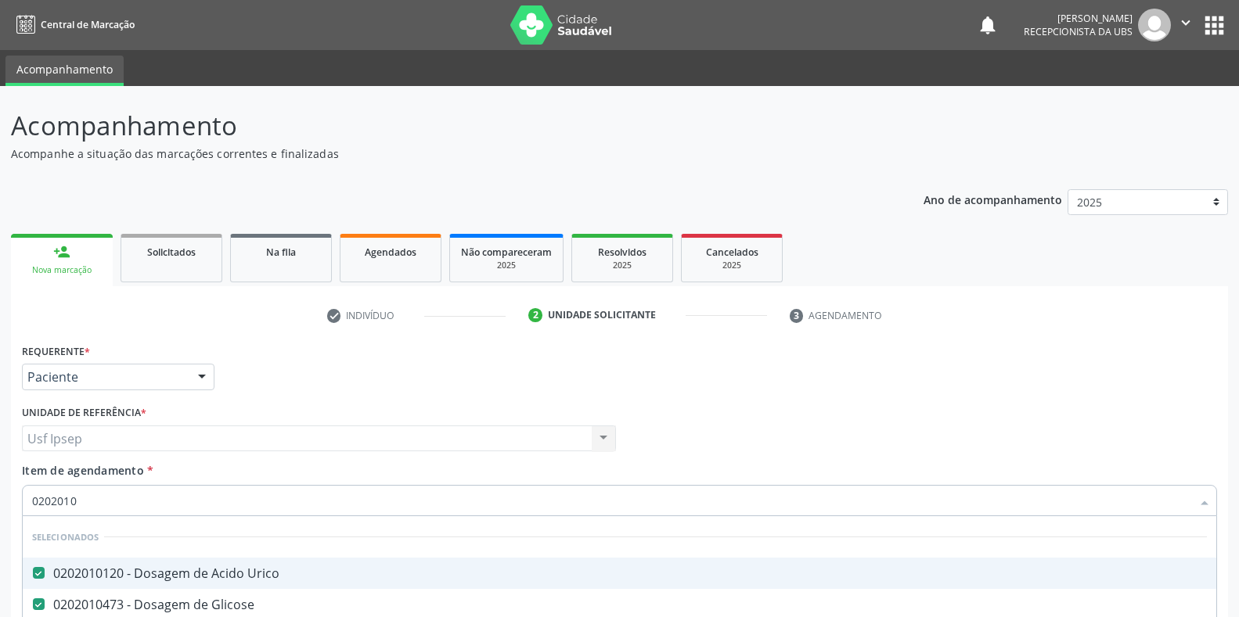
scroll to position [158, 0]
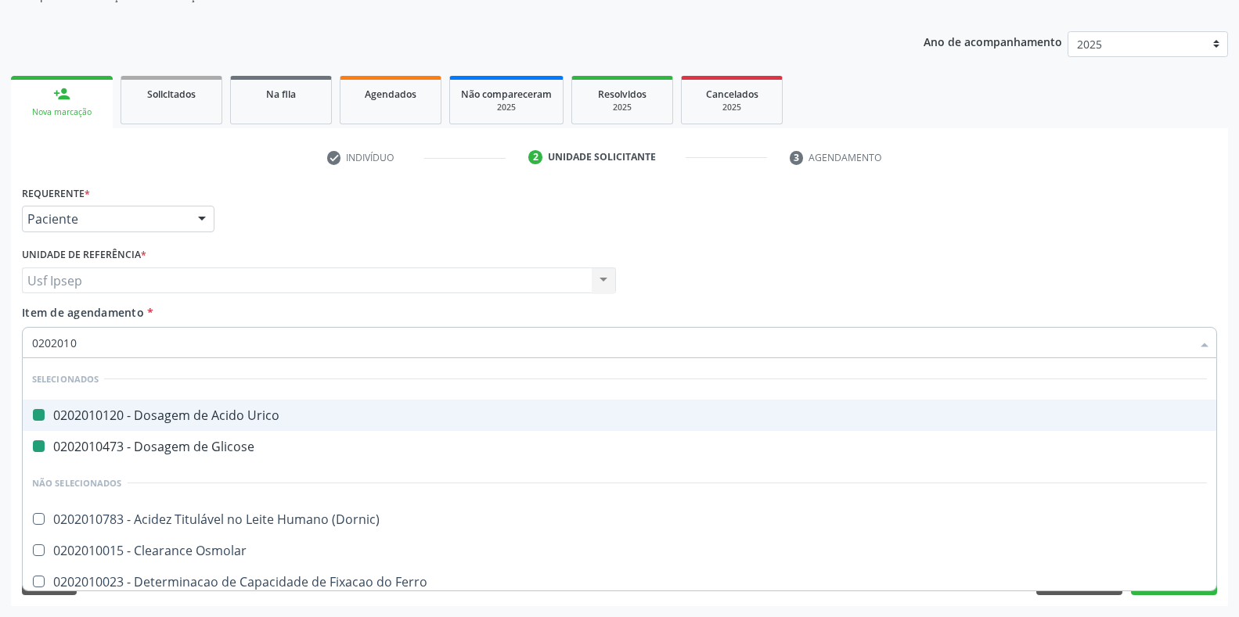
type input "02020106"
checkbox Urico "false"
checkbox Glicose "false"
checkbox Osmolar "true"
checkbox Ferro "true"
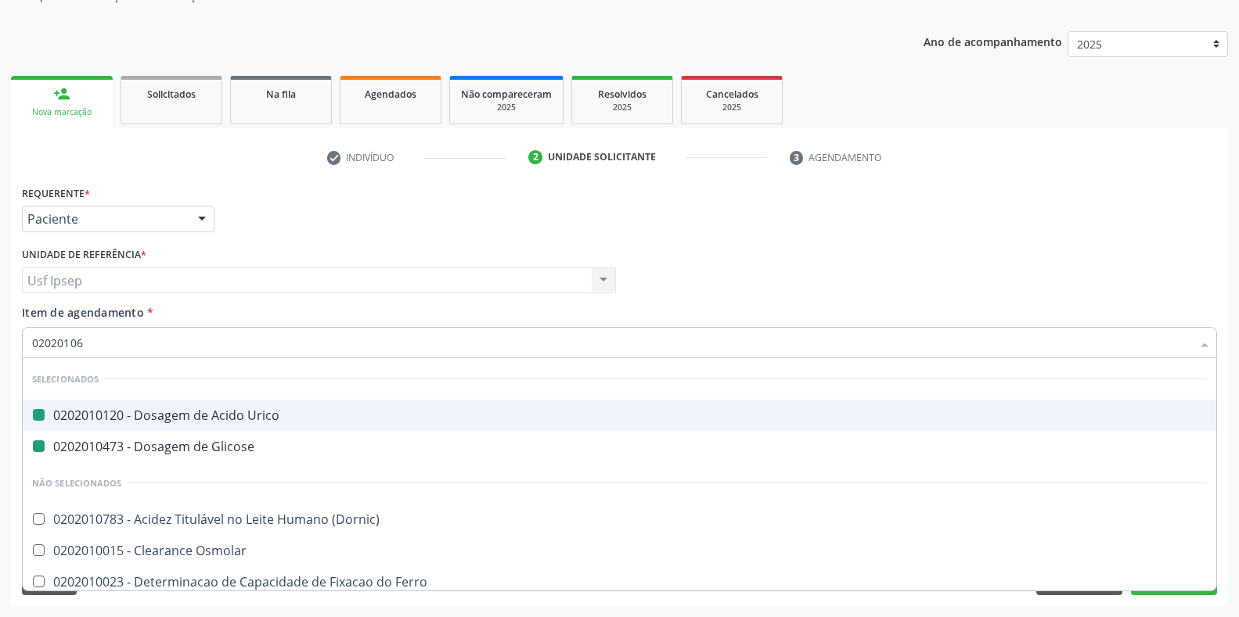
checkbox Ordenhado "true"
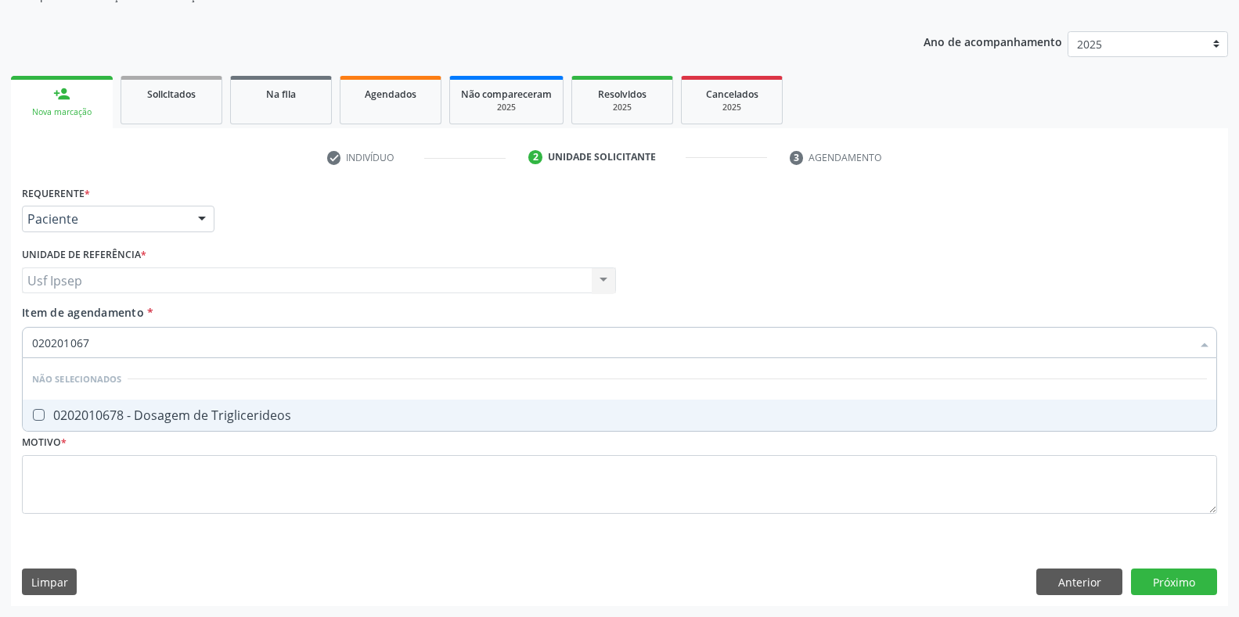
type input "0202010678"
click at [38, 414] on Triglicerideos at bounding box center [39, 415] width 12 height 12
click at [33, 414] on Triglicerideos "checkbox" at bounding box center [28, 415] width 10 height 10
checkbox Triglicerideos "true"
click at [95, 340] on input "0202010678" at bounding box center [611, 342] width 1159 height 31
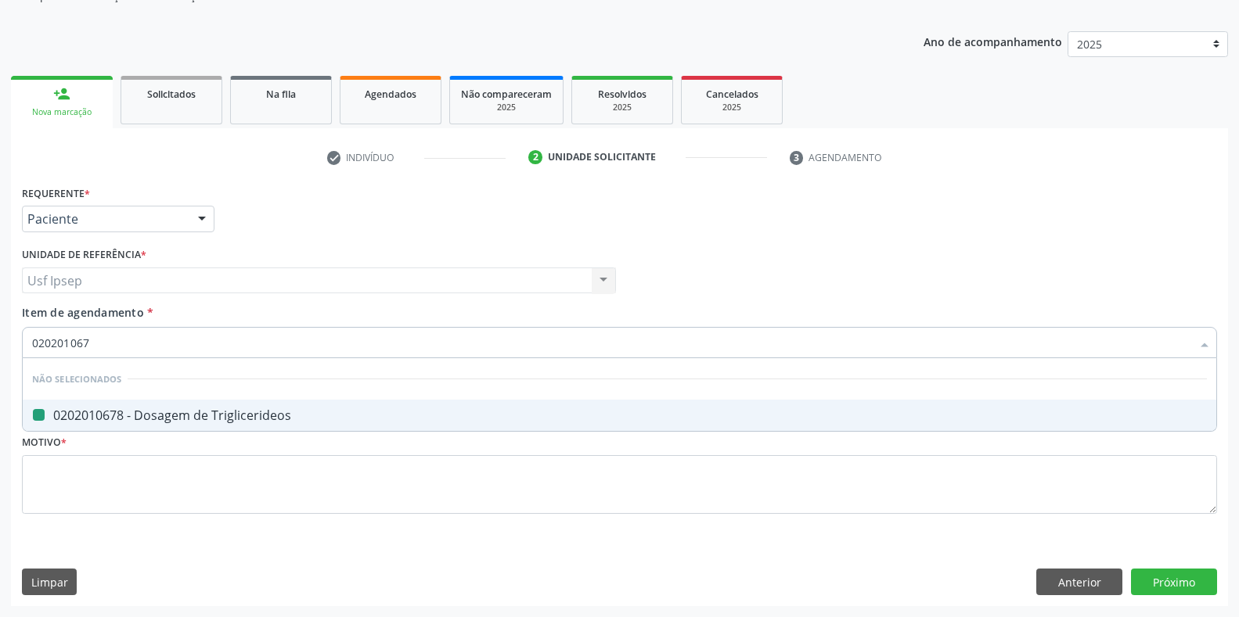
type input "02020106"
checkbox Triglicerideos "false"
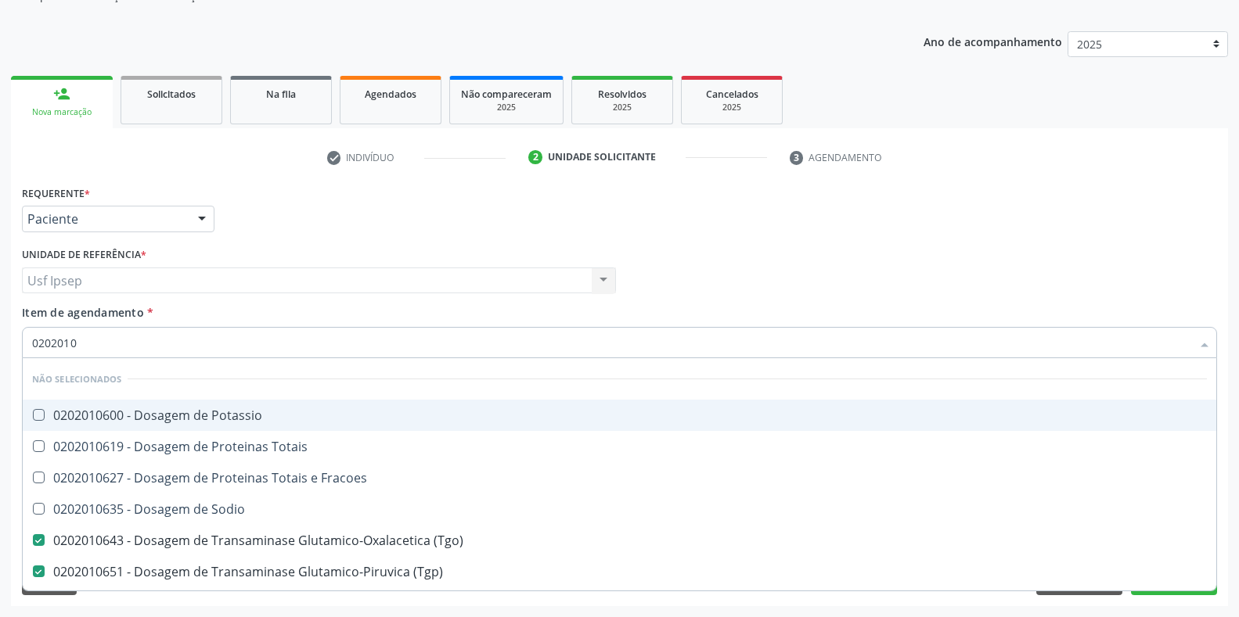
type input "020201"
checkbox Potassio "true"
checkbox Totais "true"
checkbox \(Tgo\) "false"
checkbox \(Tgp\) "false"
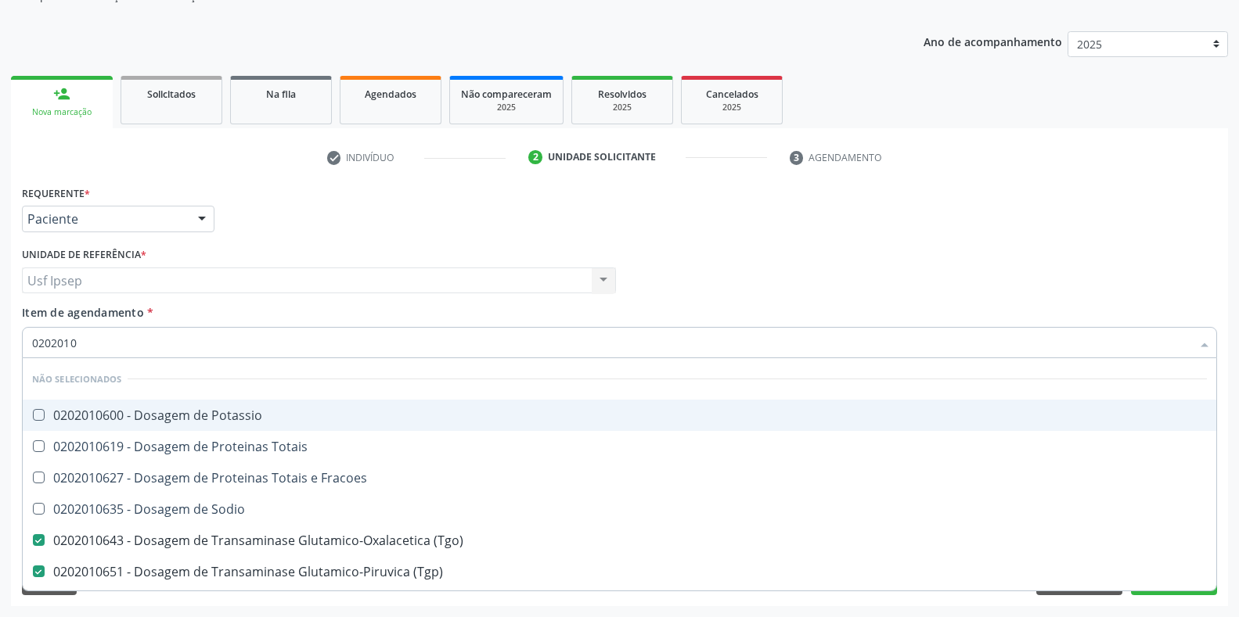
checkbox Triglicerideos "false"
checkbox Ureia "false"
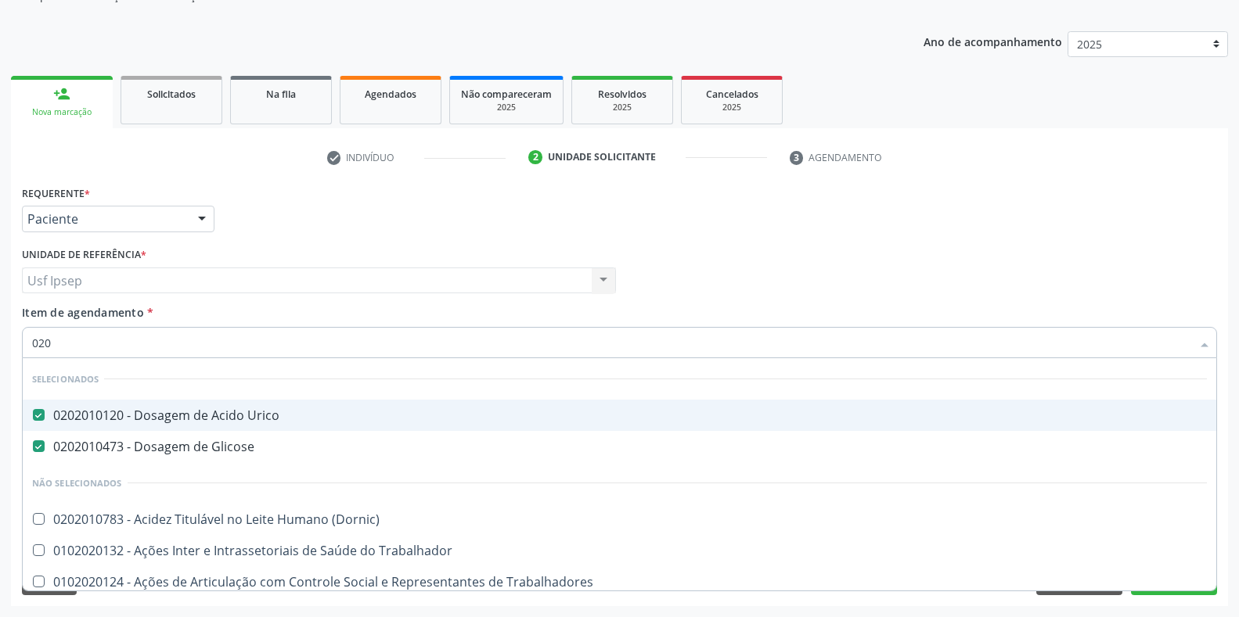
type input "02"
checkbox Total "false"
checkbox Creatinina "false"
checkbox \(Tgo\) "false"
checkbox \(Tgp\) "false"
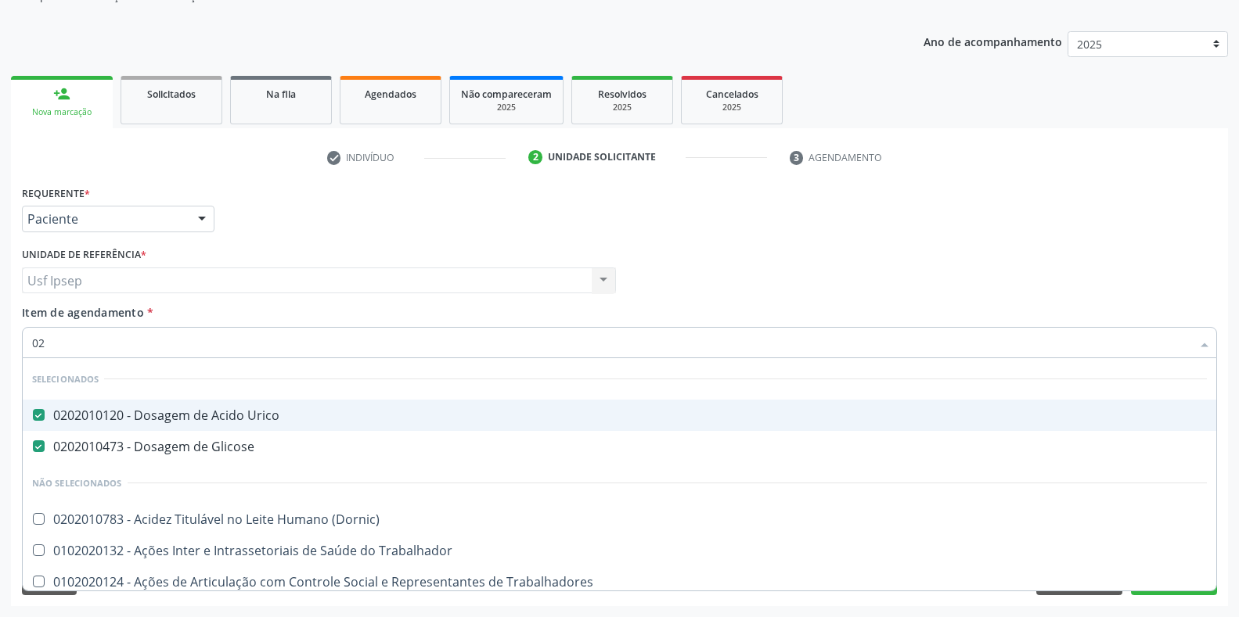
checkbox Triglicerideos "false"
checkbox Ureia "false"
type input "0"
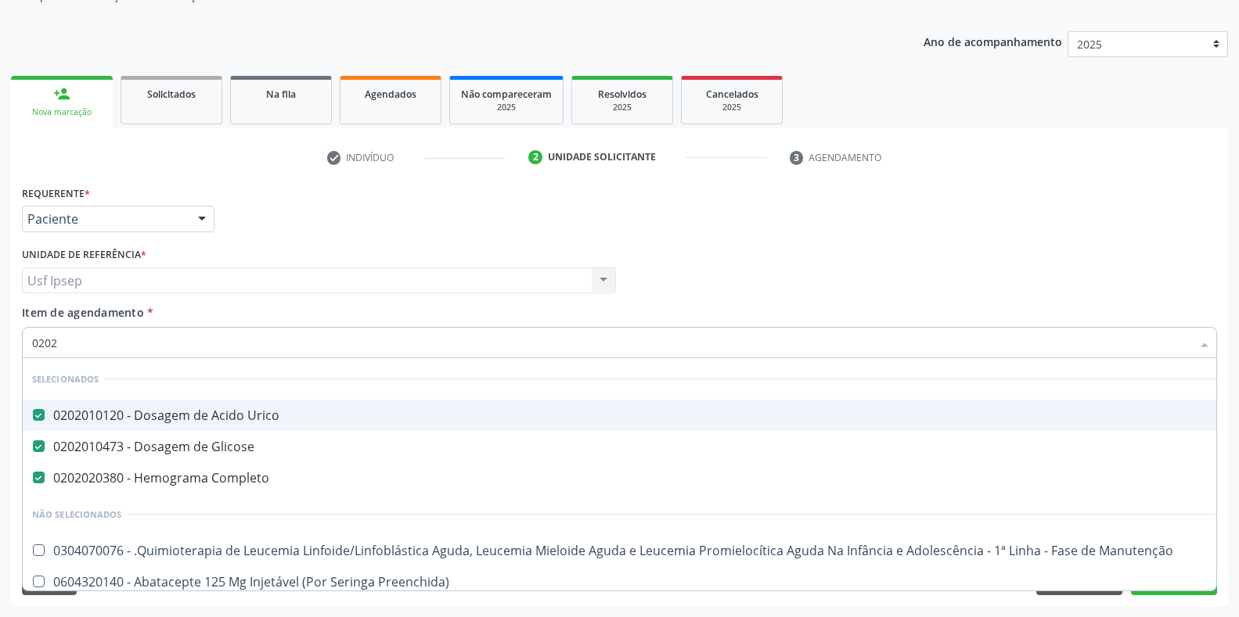
type input "02020"
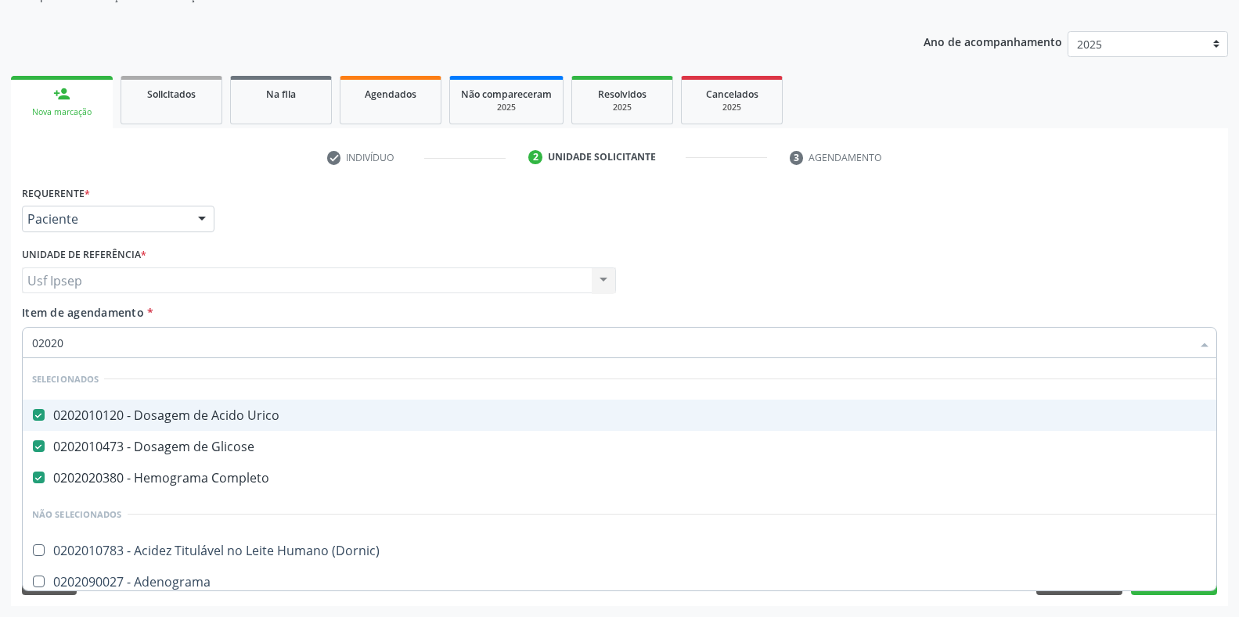
checkbox Total "true"
checkbox Creatinina "true"
checkbox Etossuximida "false"
checkbox Viii "false"
checkbox \(Tgo\) "true"
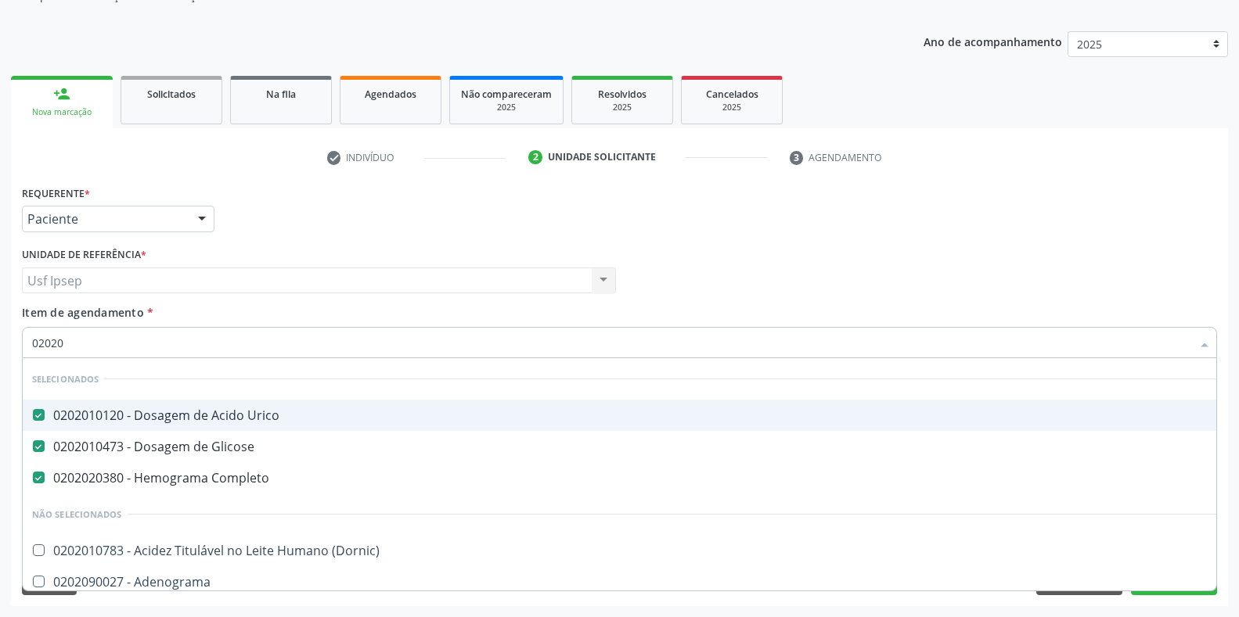
checkbox \(Tgp\) "true"
checkbox Triglicerideos "true"
checkbox Ureia "true"
checkbox \(Direto\) "false"
checkbox Urinarios "false"
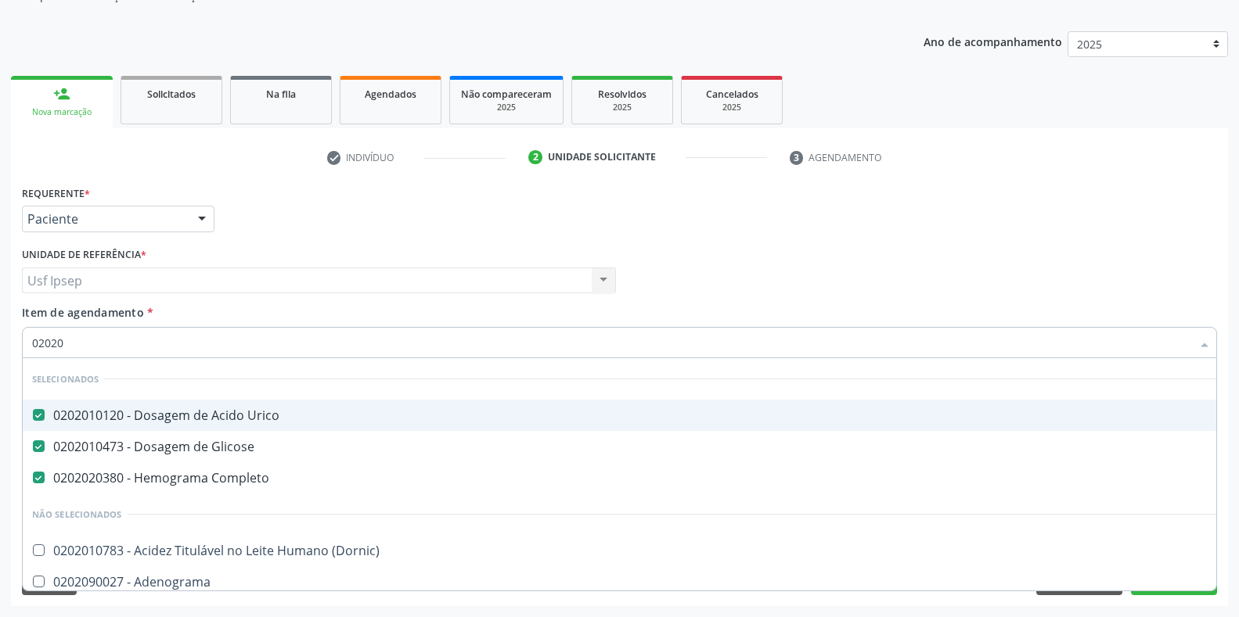
checkbox Pallidum "false"
checkbox Hematocrito "false"
type input "0202030"
checkbox Urico "false"
checkbox Completo "false"
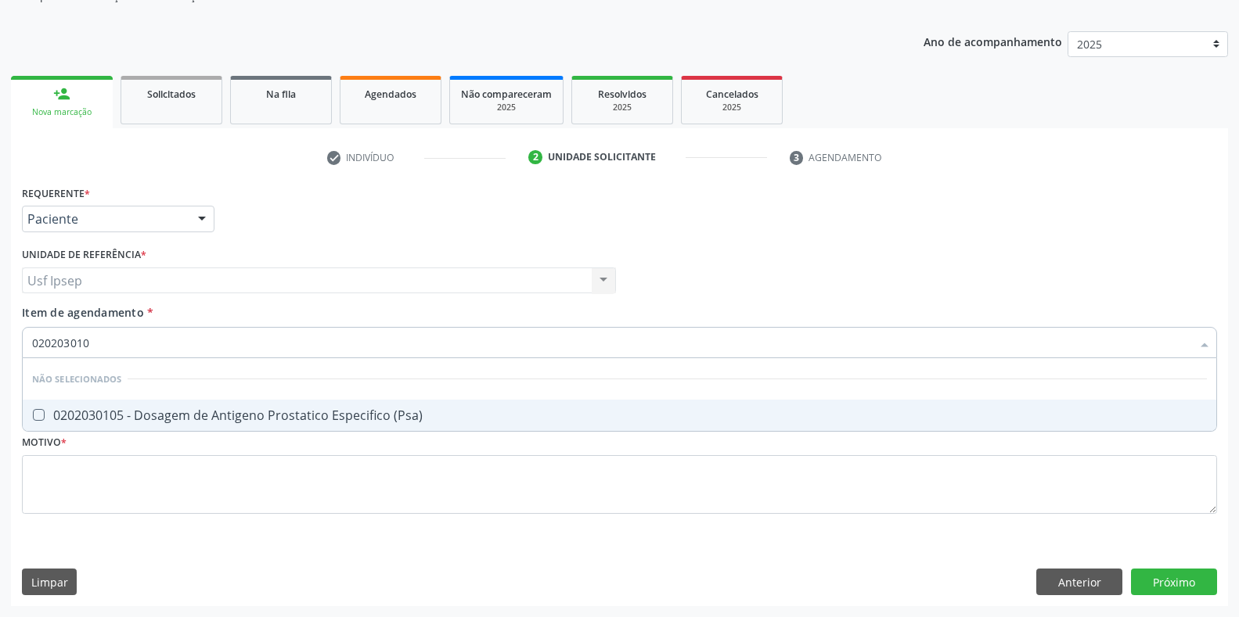
type input "0202030105"
click at [34, 414] on \(Psa\) at bounding box center [39, 415] width 12 height 12
click at [33, 414] on \(Psa\) "checkbox" at bounding box center [28, 415] width 10 height 10
checkbox \(Psa\) "true"
click at [92, 342] on input "0202030105" at bounding box center [611, 342] width 1159 height 31
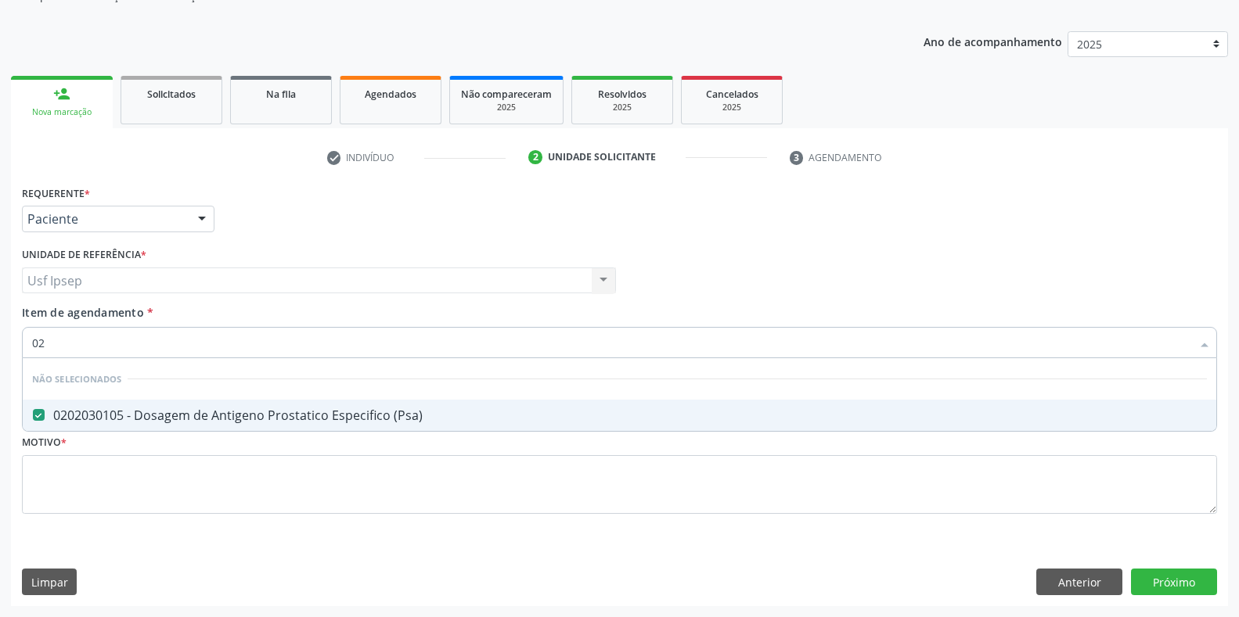
type input "0"
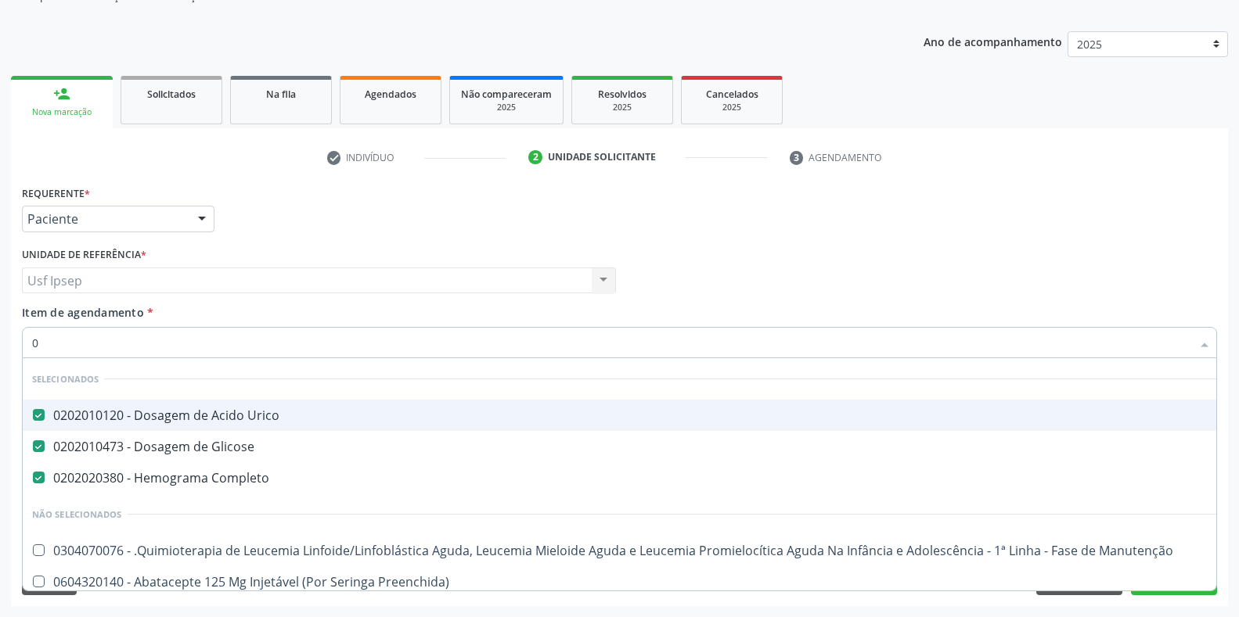
checkbox Urico "true"
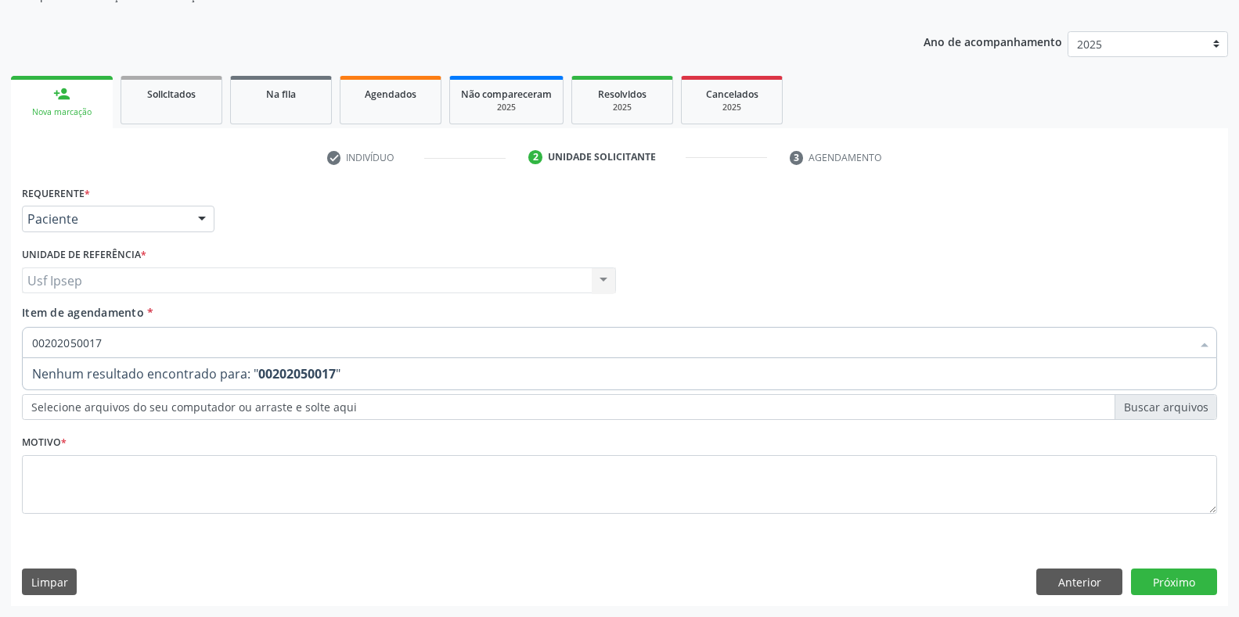
click at [35, 343] on input "00202050017" at bounding box center [611, 342] width 1159 height 31
click at [42, 344] on input "00202050017" at bounding box center [611, 342] width 1159 height 31
type input "0202050017"
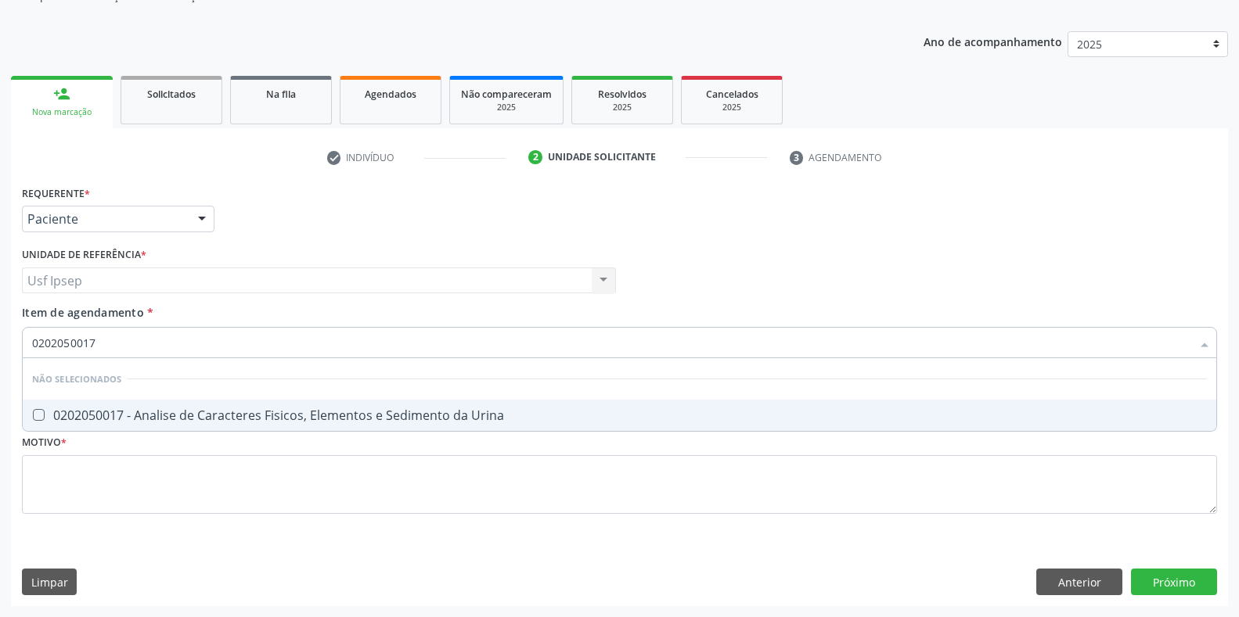
click at [34, 412] on Urina at bounding box center [39, 415] width 12 height 12
click at [33, 412] on Urina "checkbox" at bounding box center [28, 415] width 10 height 10
checkbox Urina "true"
click at [103, 343] on input "0202050017" at bounding box center [611, 342] width 1159 height 31
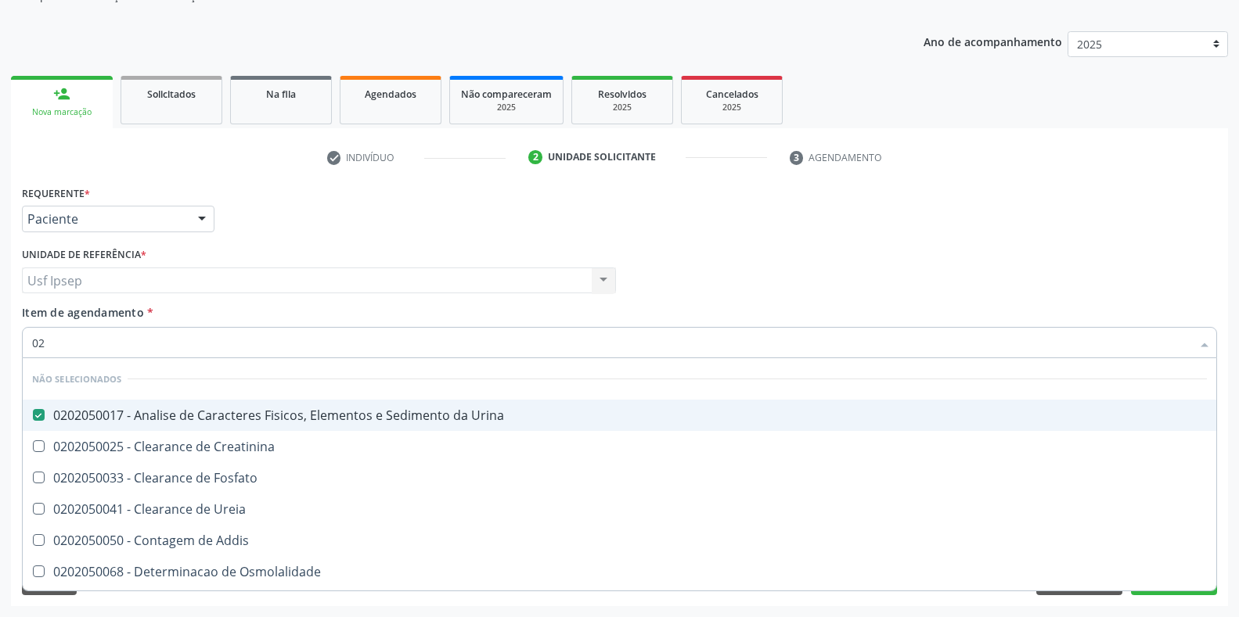
type input "0"
checkbox Creatinina "true"
checkbox Fosfato "true"
checkbox Organicos "false"
checkbox Urina "false"
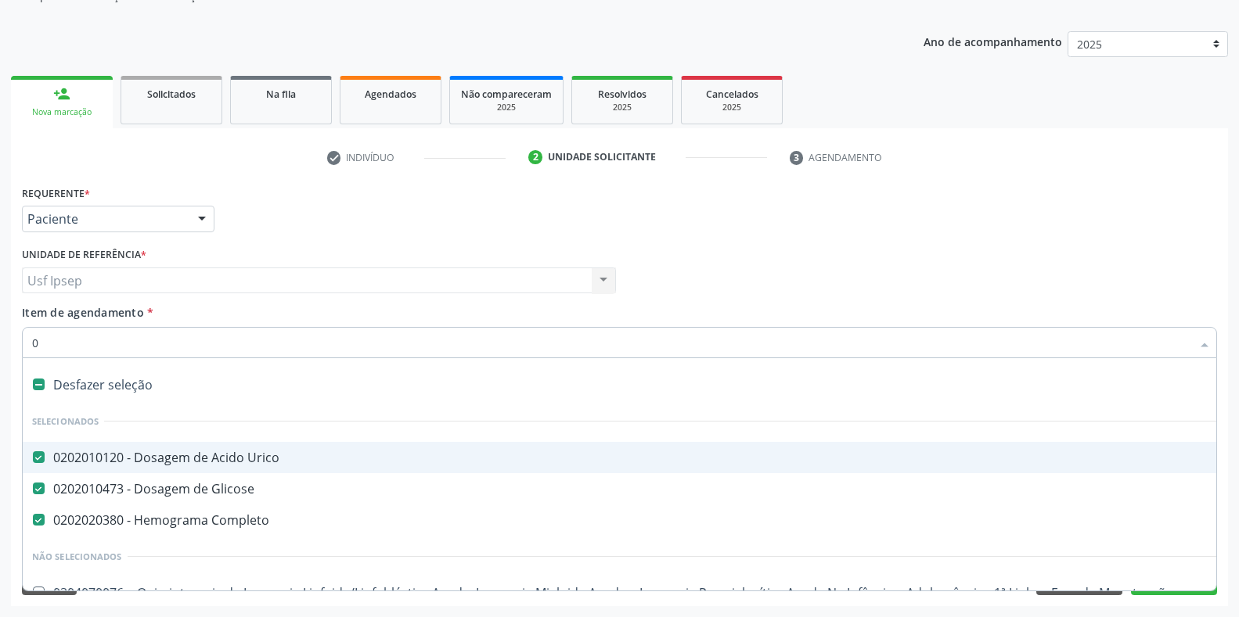
type input "02"
checkbox Coração "true"
checkbox Urina "false"
type input "02020"
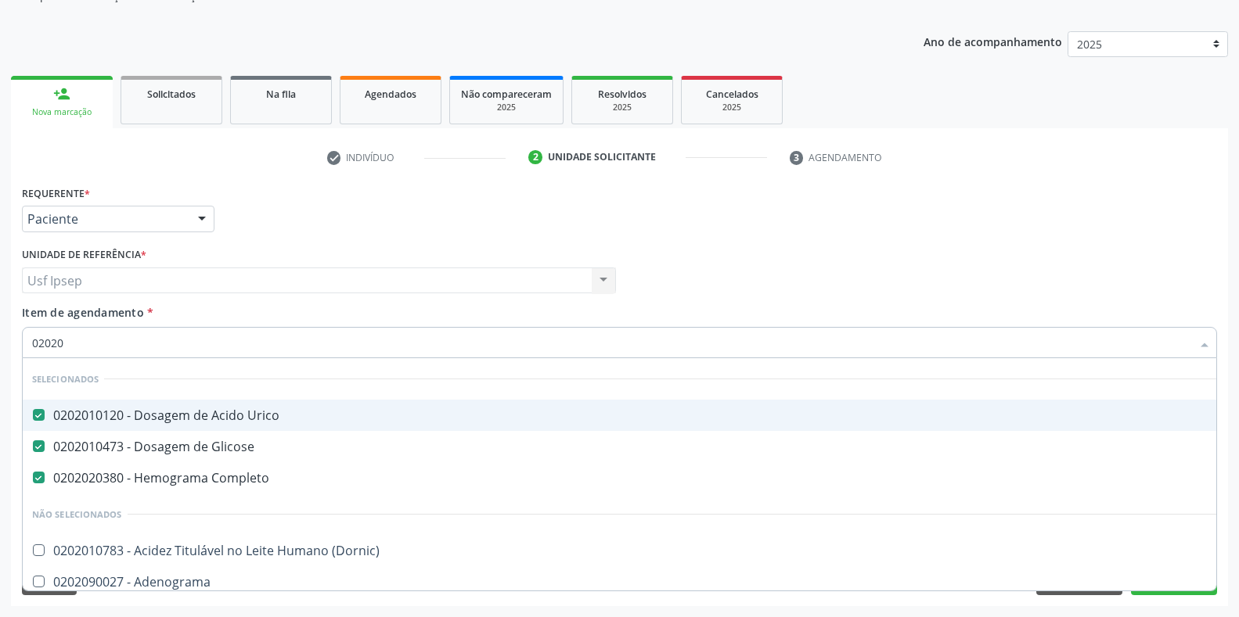
checkbox Urina "true"
checkbox Liquor "false"
checkbox Globular "false"
checkbox \(Psa\) "true"
checkbox Hdl "false"
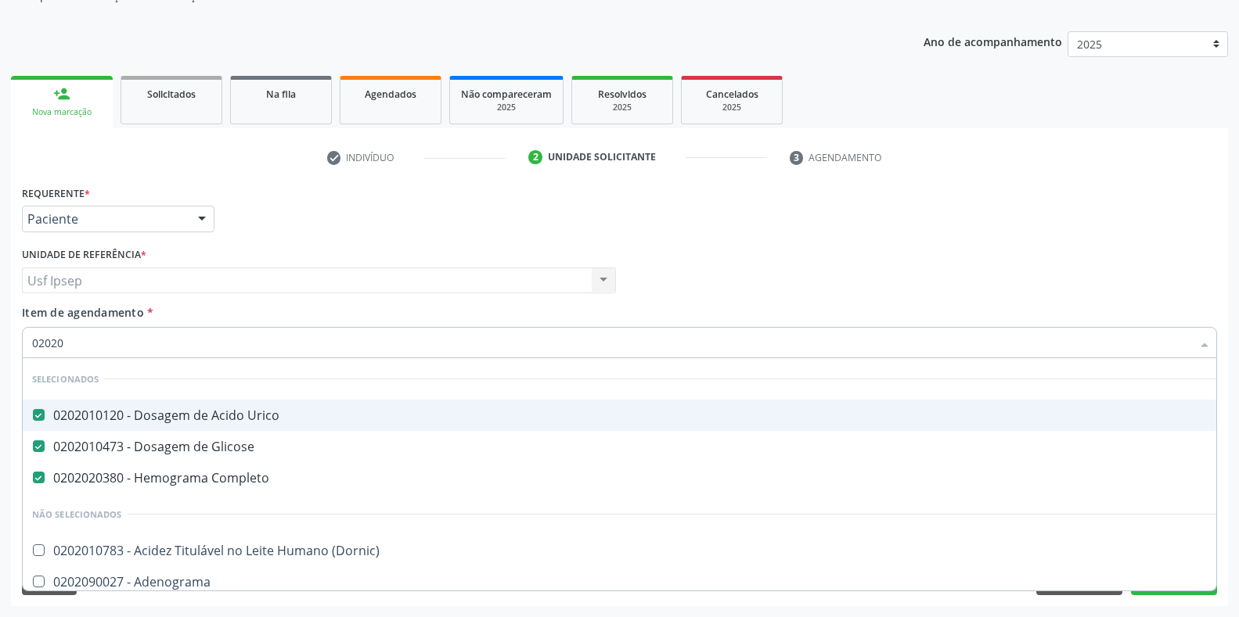
checkbox Total "true"
checkbox Creatinina "true"
checkbox Etossuximida "false"
checkbox Viii "false"
checkbox \(Tgo\) "true"
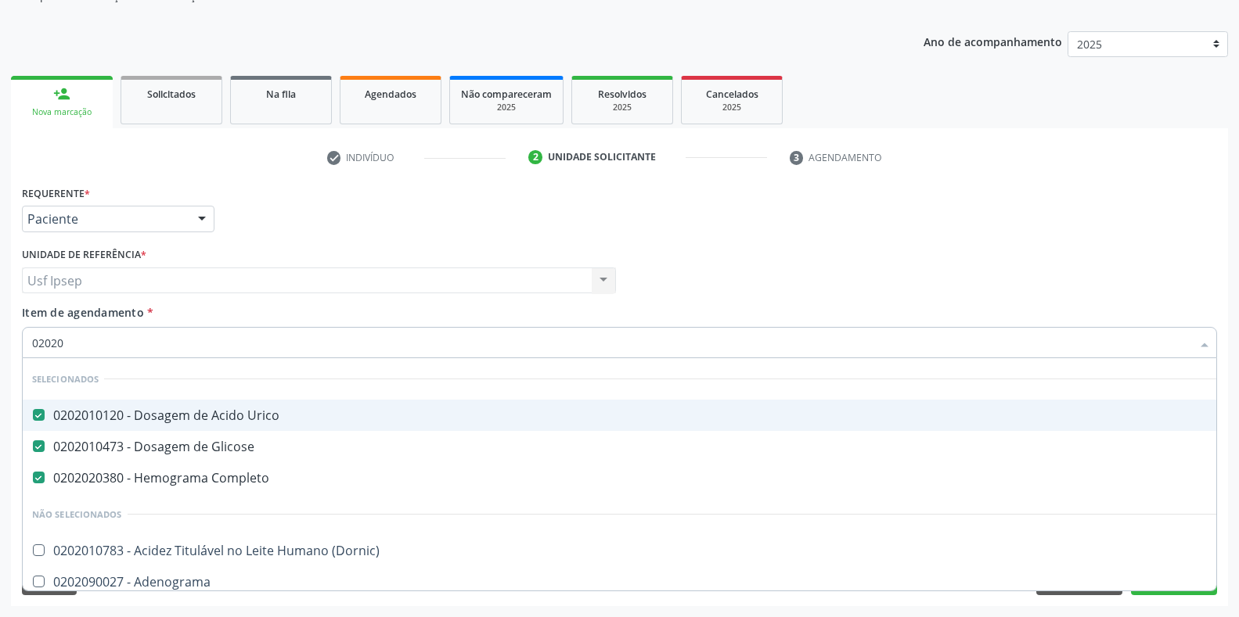
checkbox \(Tgp\) "true"
checkbox Triglicerideos "true"
checkbox Ureia "true"
checkbox \(Direto\) "false"
checkbox Urinarios "false"
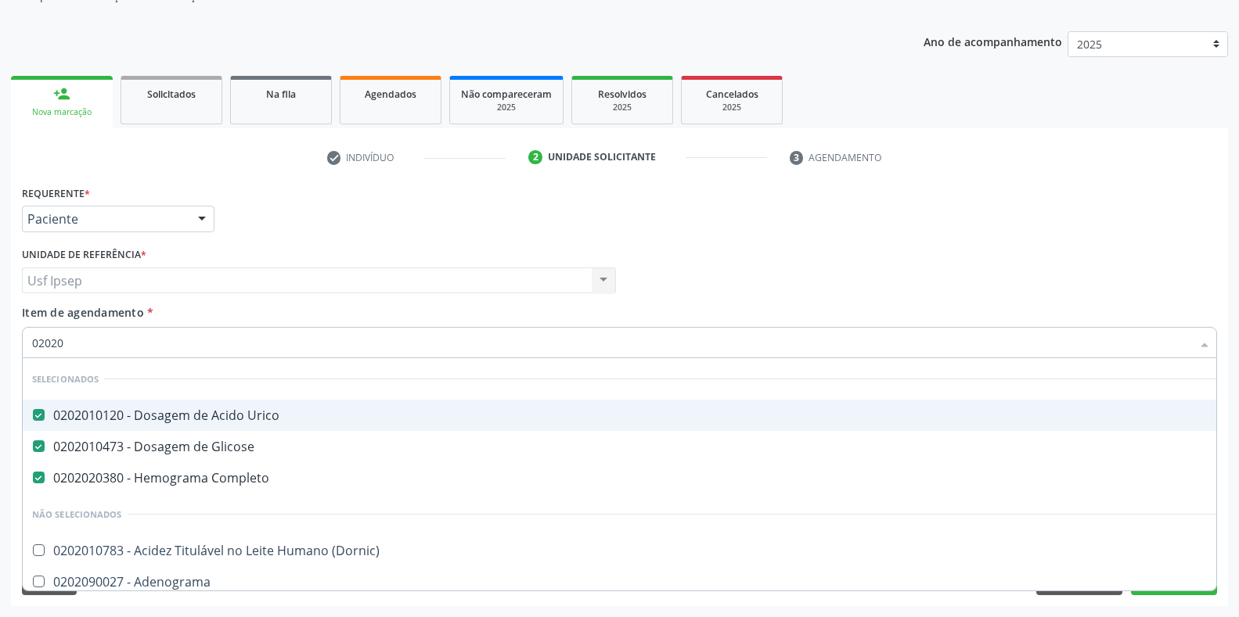
checkbox Pallidum "false"
checkbox Hematocrito "false"
type input "020203"
checkbox Completo "false"
checkbox Urina "false"
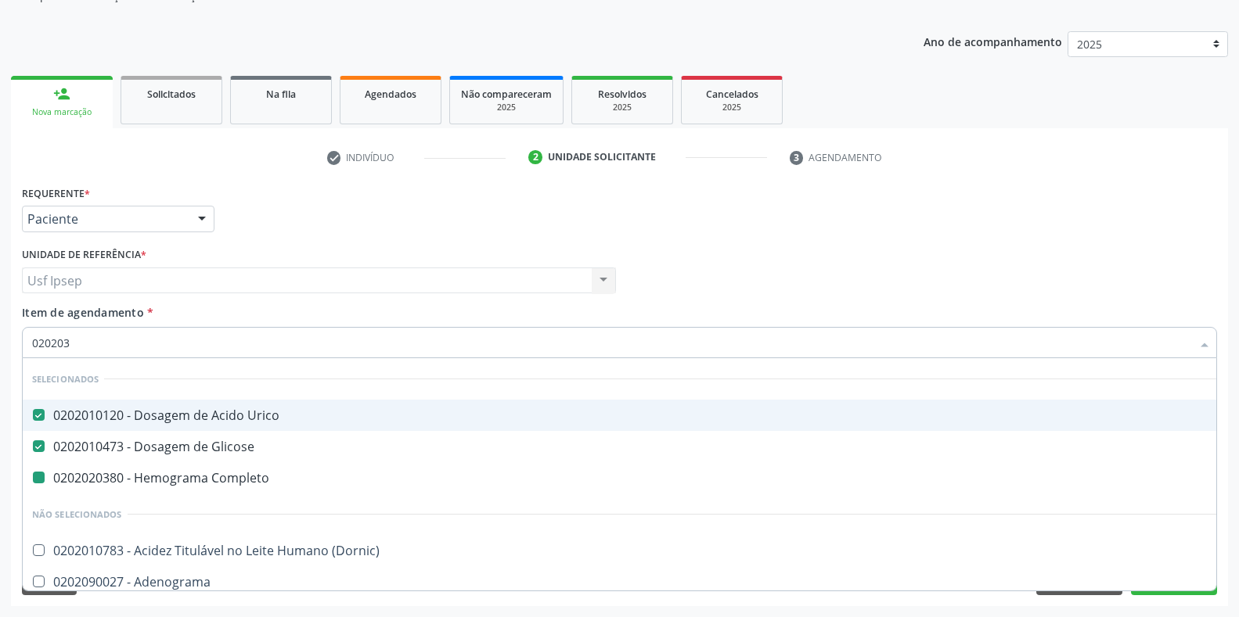
checkbox Herpesvirus "true"
checkbox \(Psa\) "false"
checkbox Total "false"
checkbox Creatinina "false"
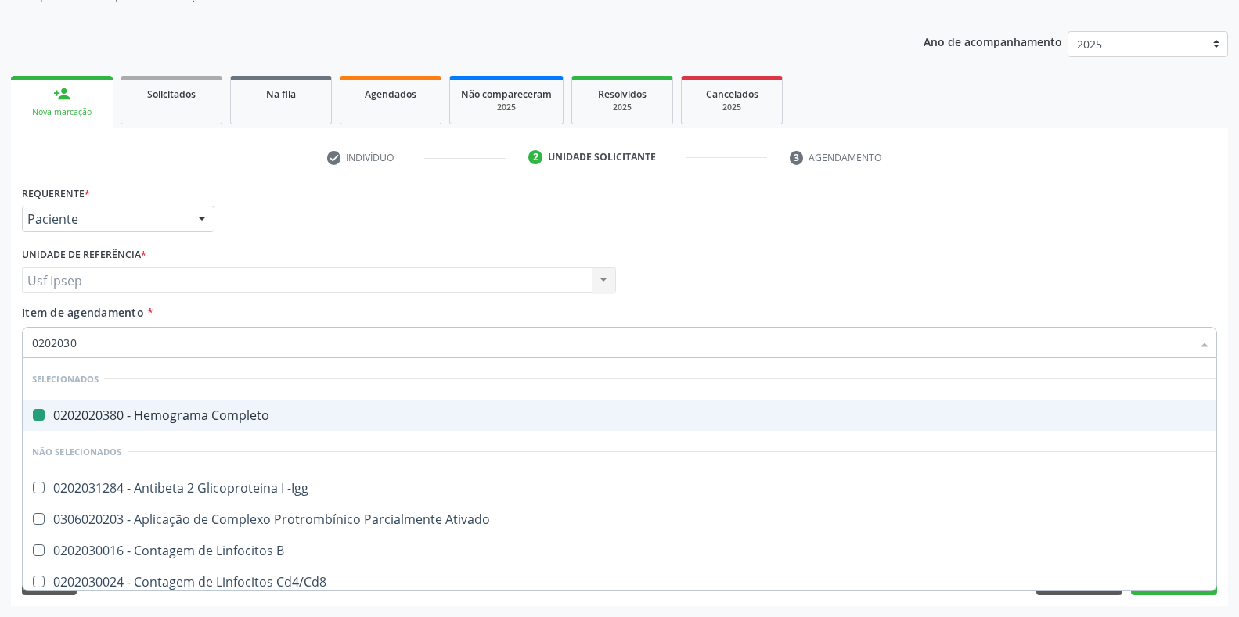
type input "02020300"
checkbox Completo "false"
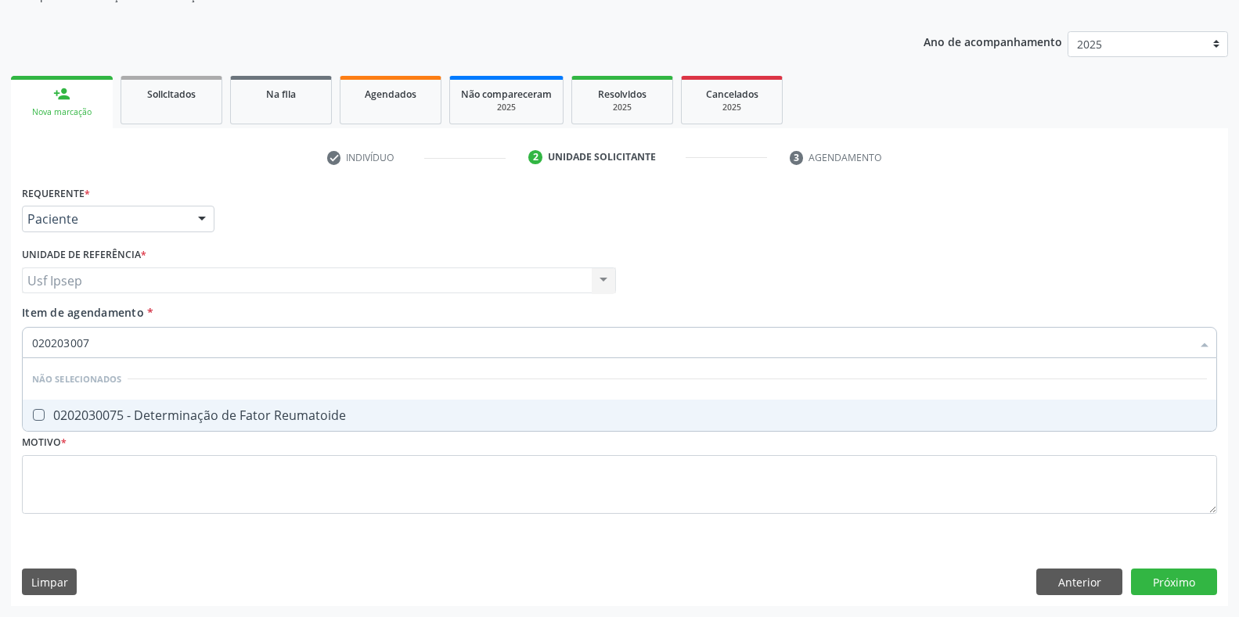
type input "0202030075"
click at [32, 412] on div at bounding box center [29, 415] width 12 height 13
checkbox Reumatoide "true"
click at [95, 340] on input "0202030075" at bounding box center [611, 342] width 1159 height 31
type input "02020300"
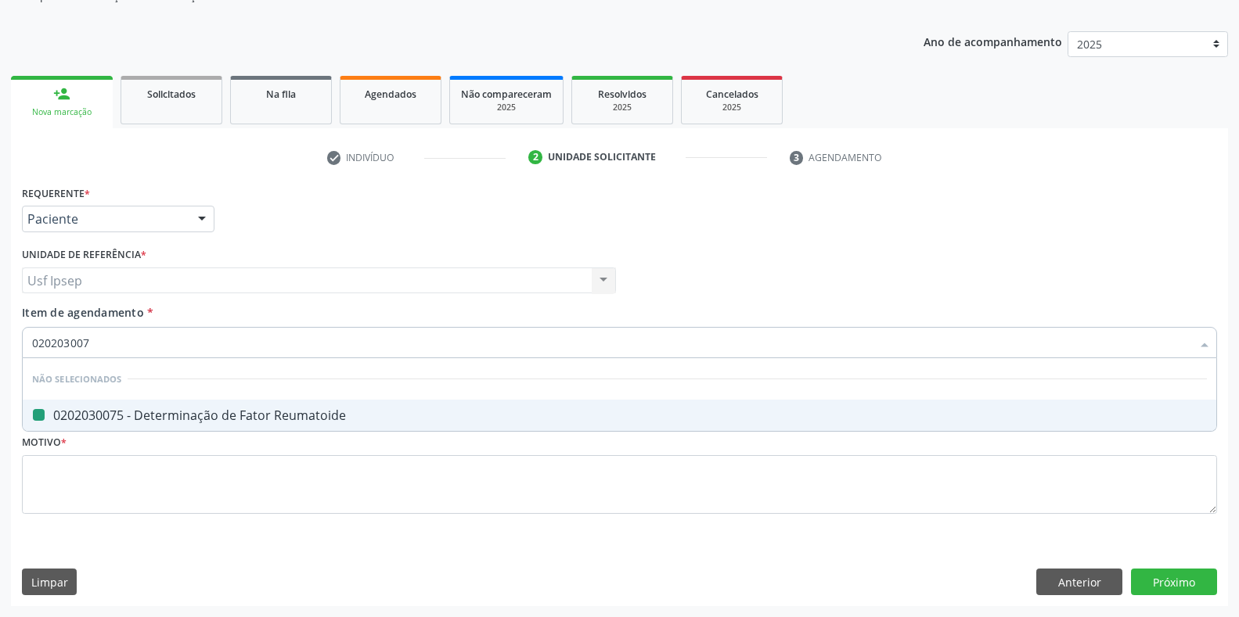
checkbox Reumatoide "false"
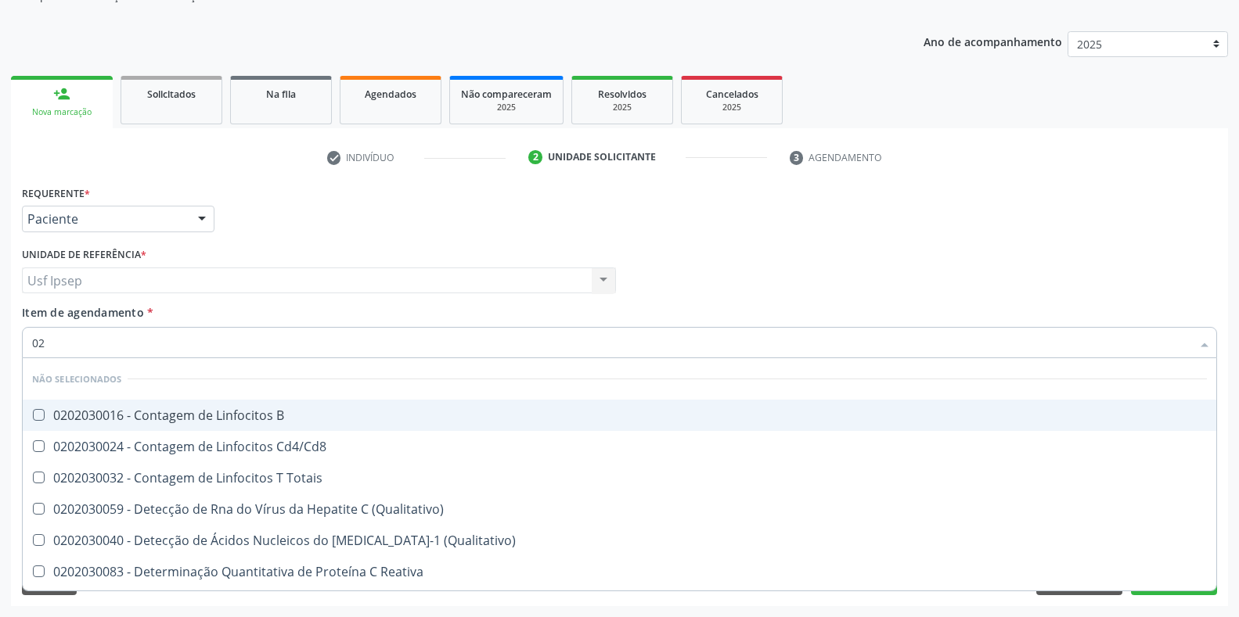
type input "0"
checkbox B "true"
checkbox Totais "true"
checkbox \(Ch50\) "false"
checkbox Reumatoide "false"
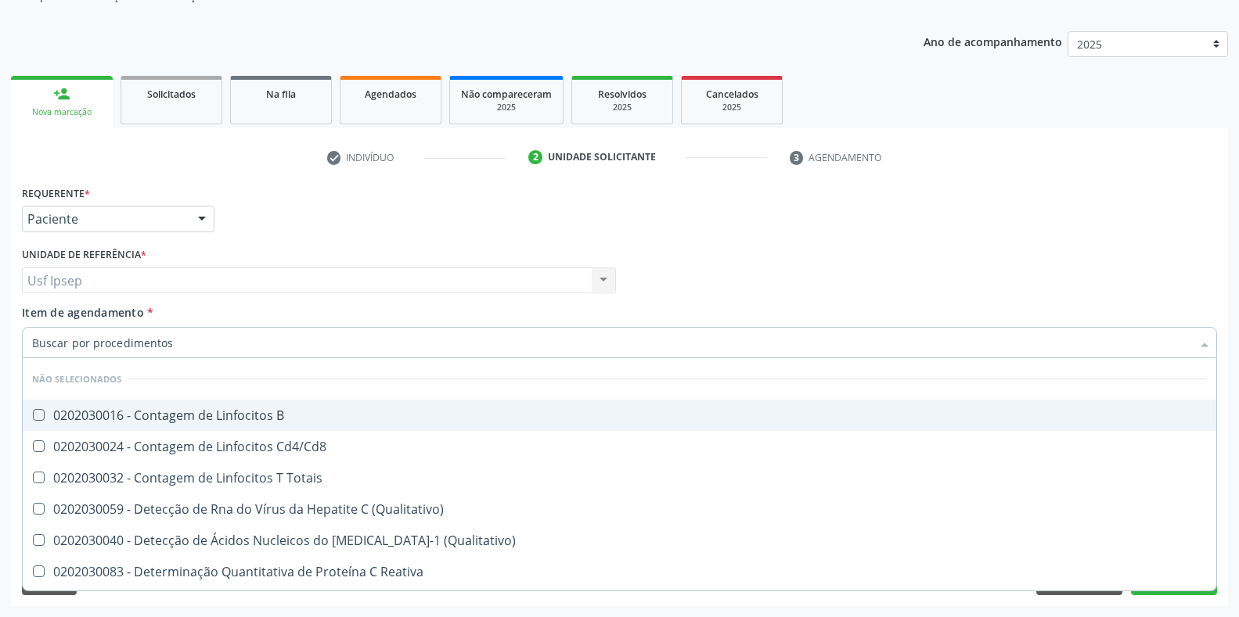
checkbox Alfa-Fetoproteina "false"
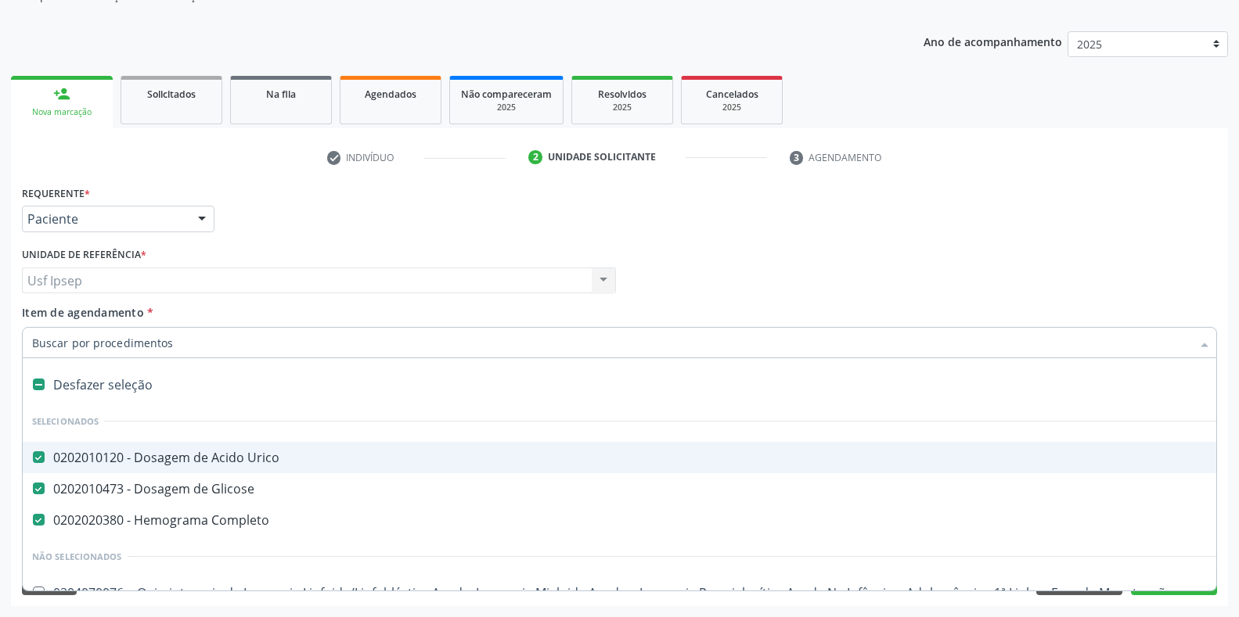
click at [911, 221] on div "Requerente * Paciente Médico(a) Enfermeiro(a) Paciente Nenhum resultado encontr…" at bounding box center [619, 212] width 1203 height 61
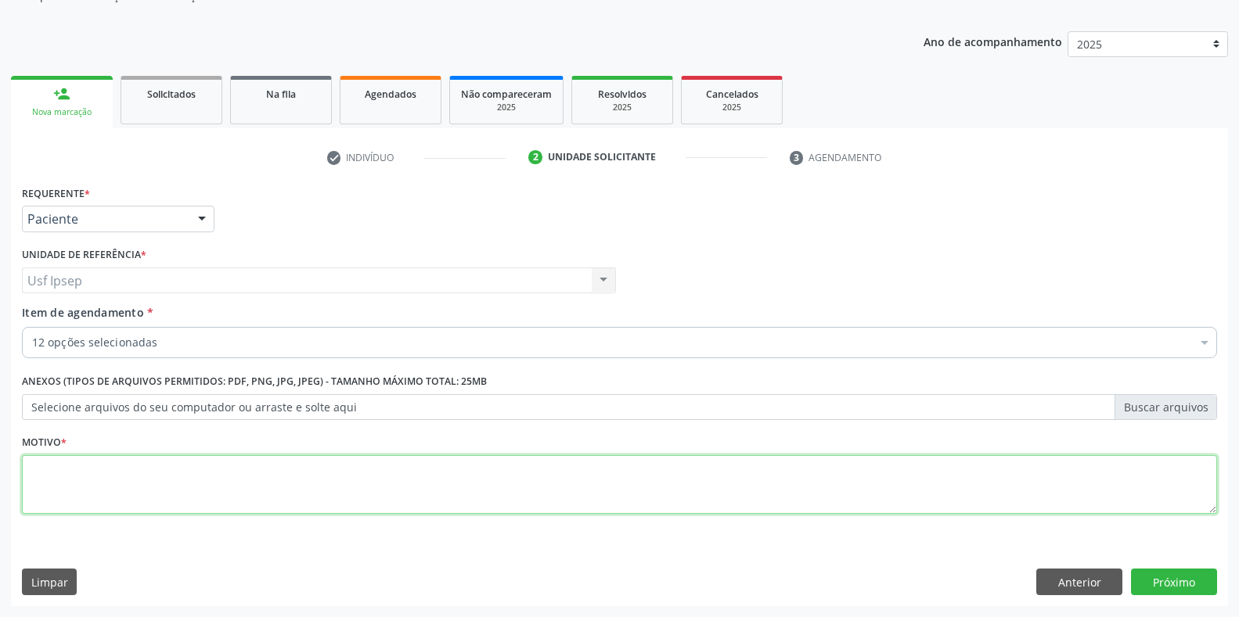
click at [61, 488] on textarea at bounding box center [619, 484] width 1195 height 59
type textarea "1"
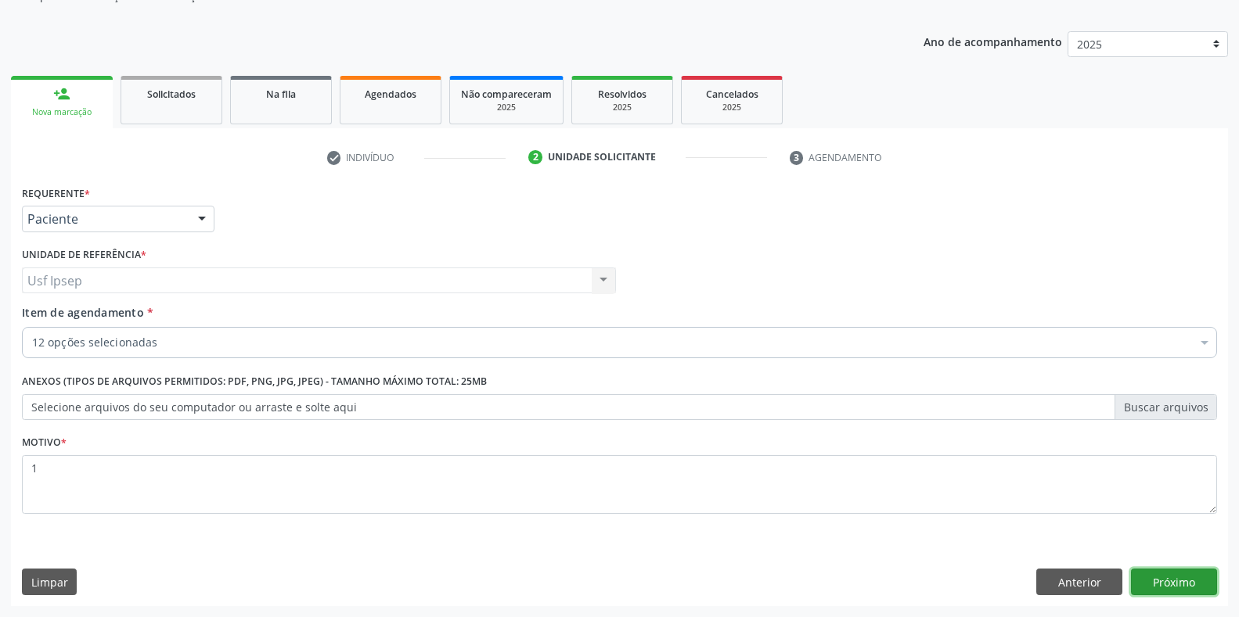
click at [1154, 581] on button "Próximo" at bounding box center [1174, 582] width 86 height 27
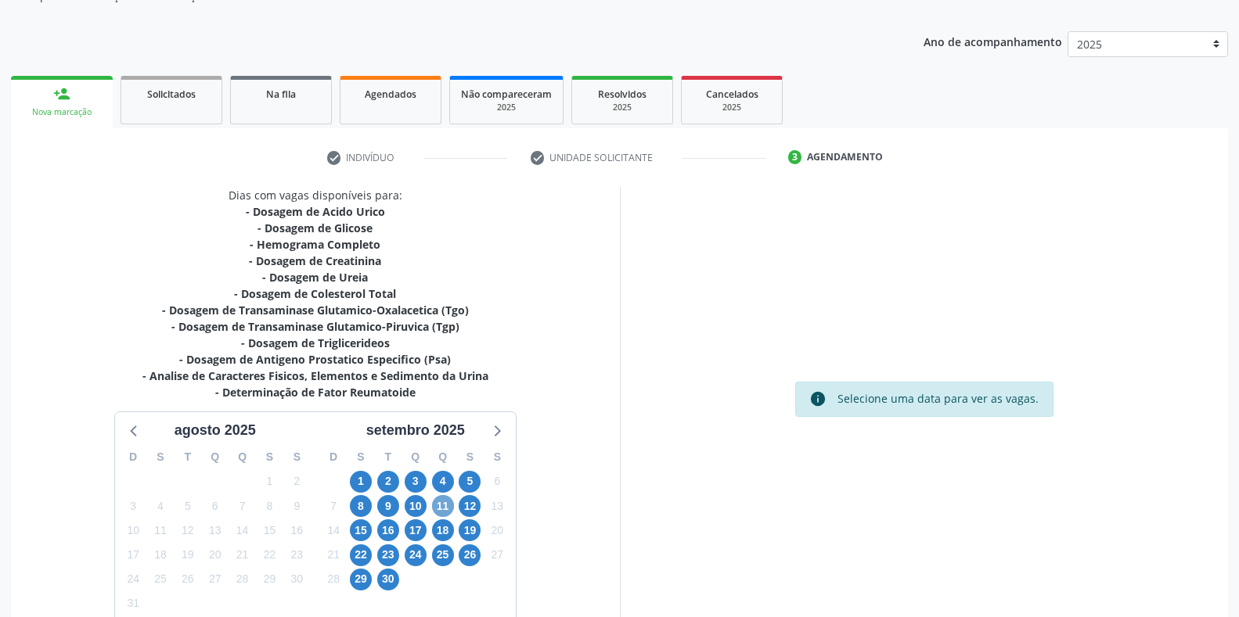
click at [442, 506] on span "11" at bounding box center [443, 506] width 22 height 22
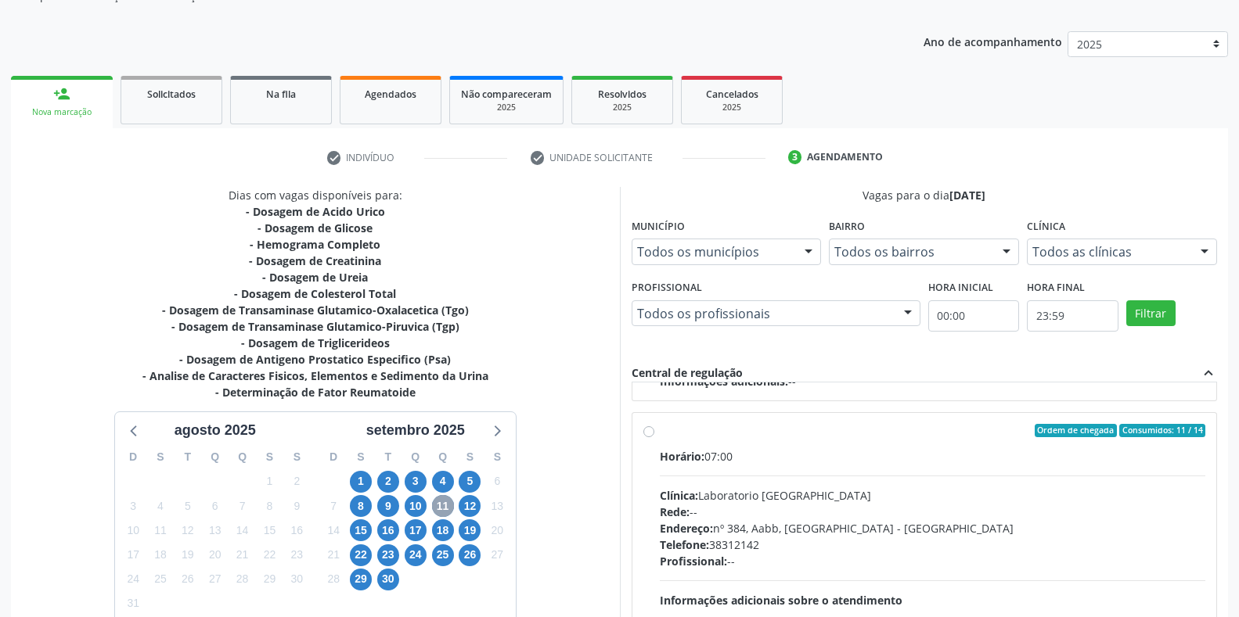
scroll to position [261, 0]
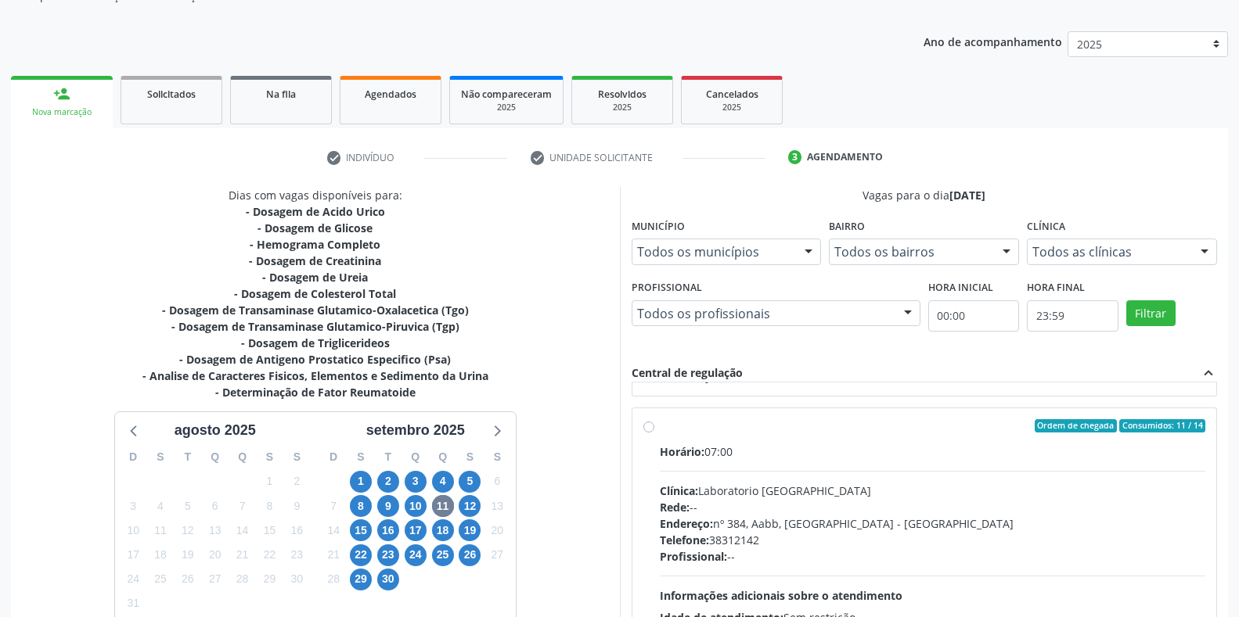
click at [660, 429] on label "Ordem de chegada Consumidos: 11 / 14 Horário: 07:00 Clínica: Laboratorio [GEOGR…" at bounding box center [933, 539] width 546 height 240
click at [649, 429] on input "Ordem de chegada Consumidos: 11 / 14 Horário: 07:00 Clínica: Laboratorio [GEOGR…" at bounding box center [648, 426] width 11 height 14
radio input "true"
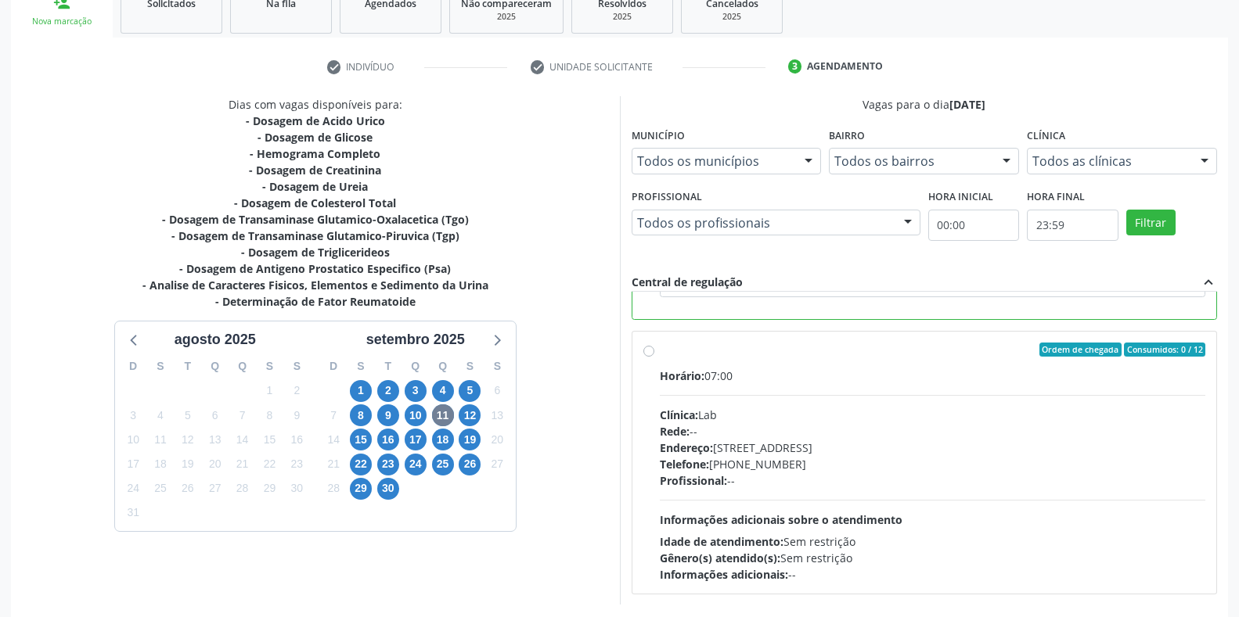
scroll to position [318, 0]
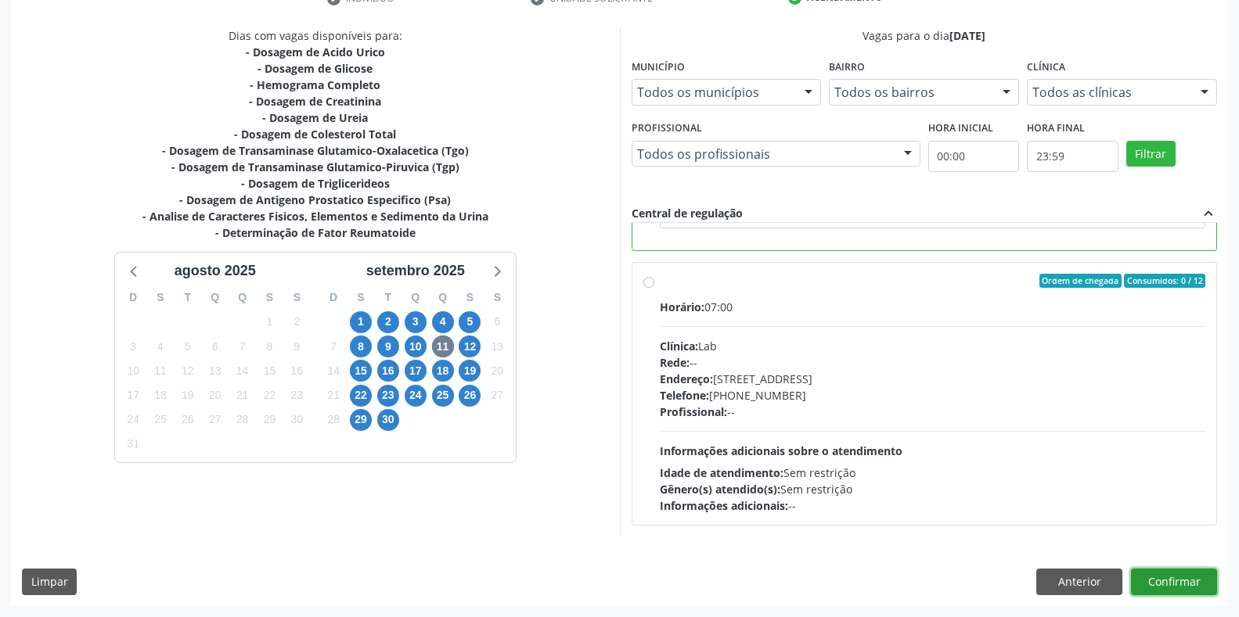
click at [1170, 588] on button "Confirmar" at bounding box center [1174, 582] width 86 height 27
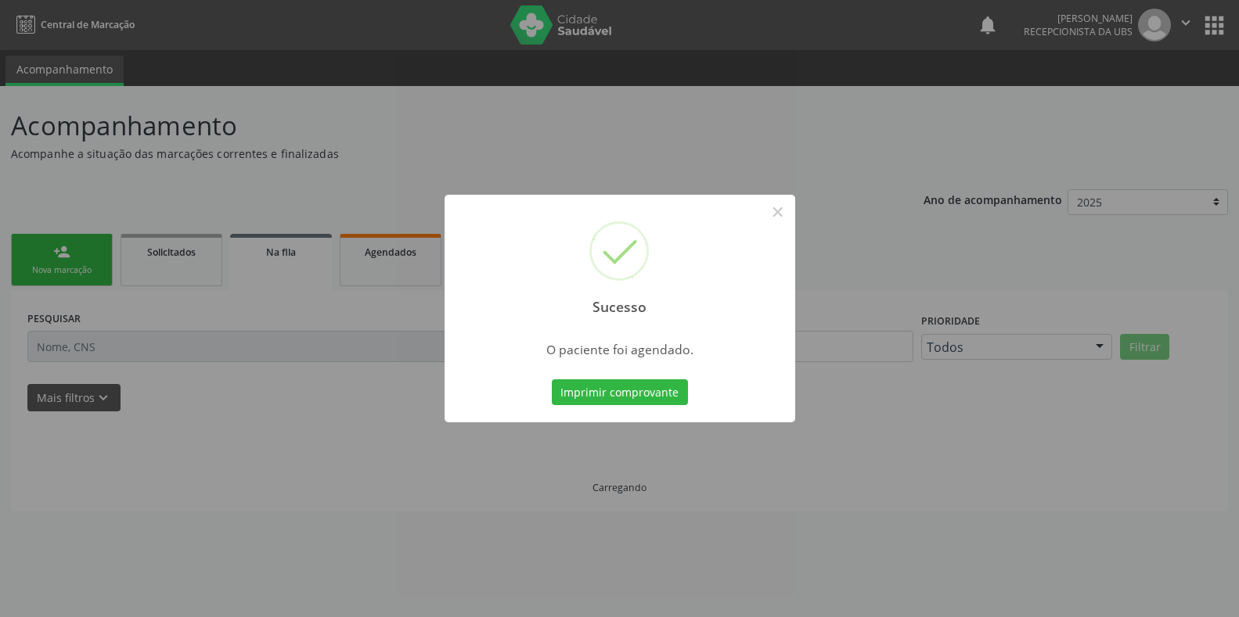
scroll to position [0, 0]
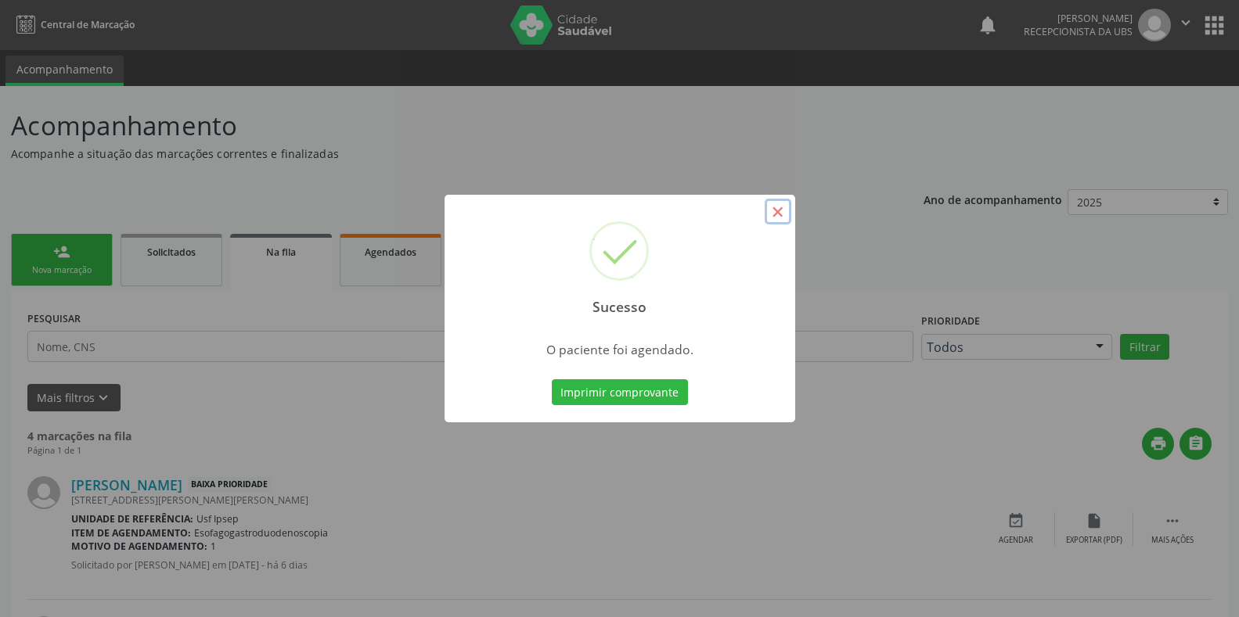
click at [776, 216] on button "×" at bounding box center [778, 212] width 27 height 27
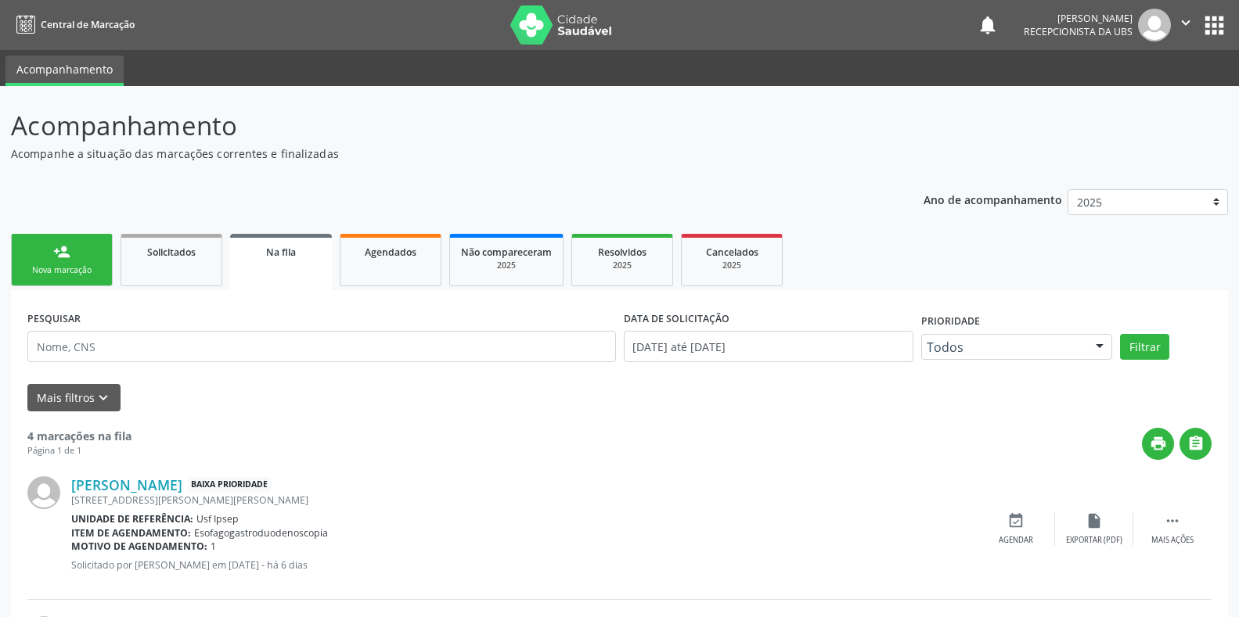
click at [76, 272] on div "Nova marcação" at bounding box center [62, 271] width 78 height 12
click at [80, 266] on div "Nova marcação" at bounding box center [62, 271] width 78 height 12
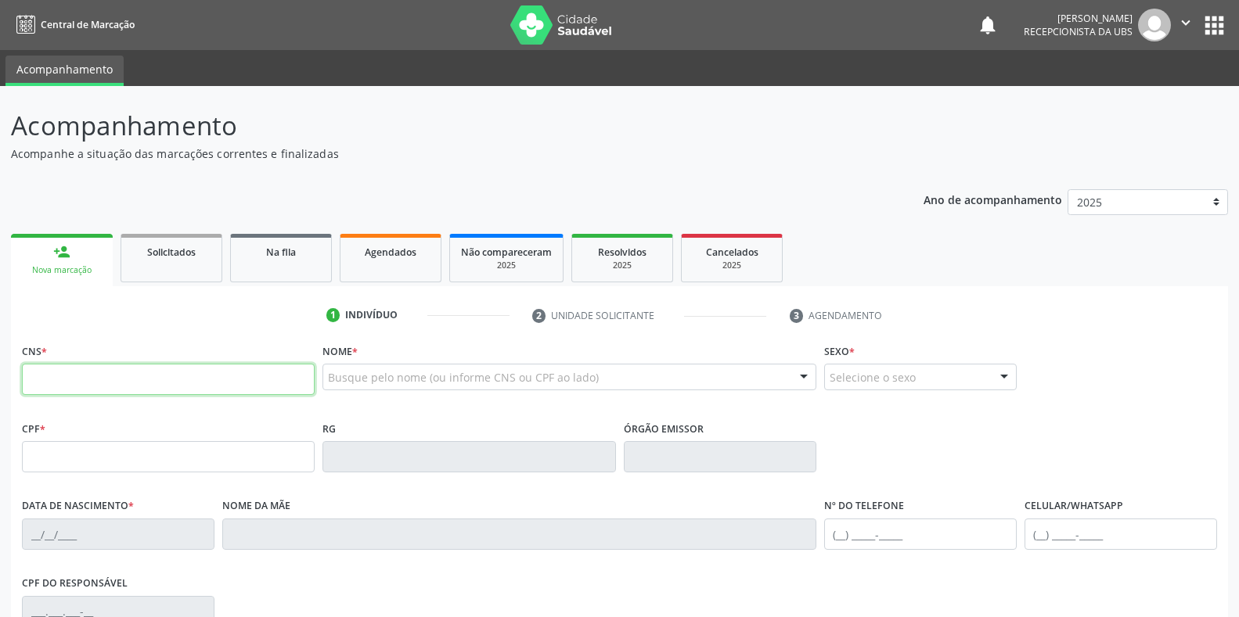
click at [31, 366] on input "text" at bounding box center [168, 379] width 293 height 31
type input "707 8036 1802 0613"
type input "121.258.504-60"
type input "24/03/2002"
type input "Marcia Maria Florencio Alves"
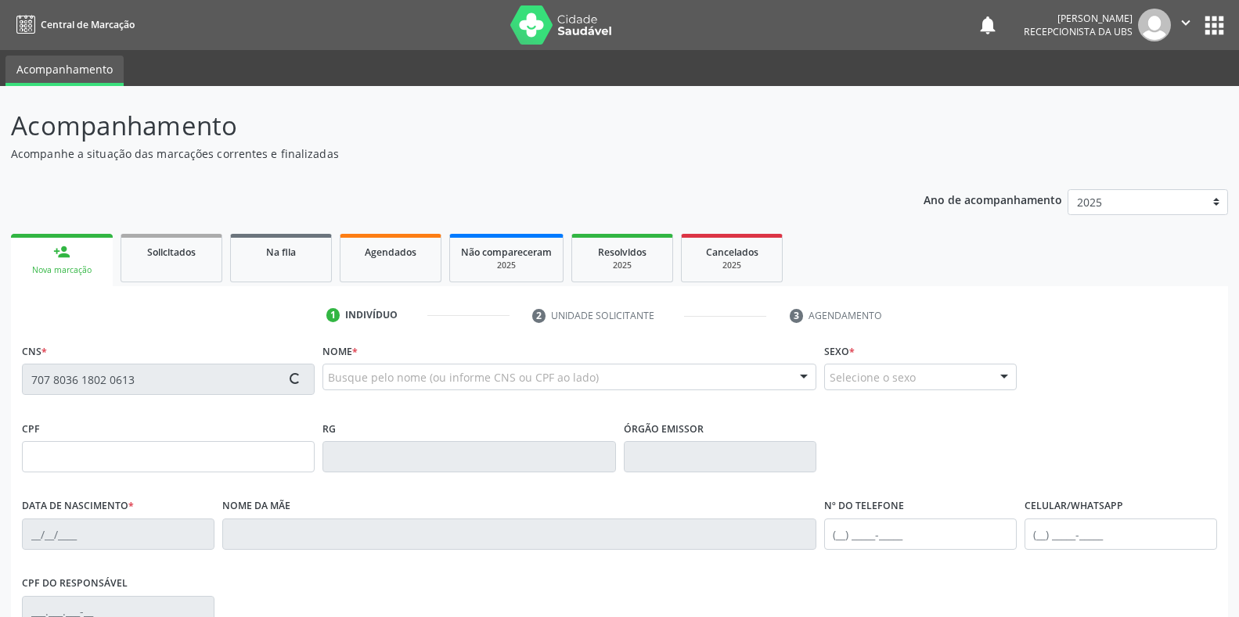
type input "(87) 99938-5272"
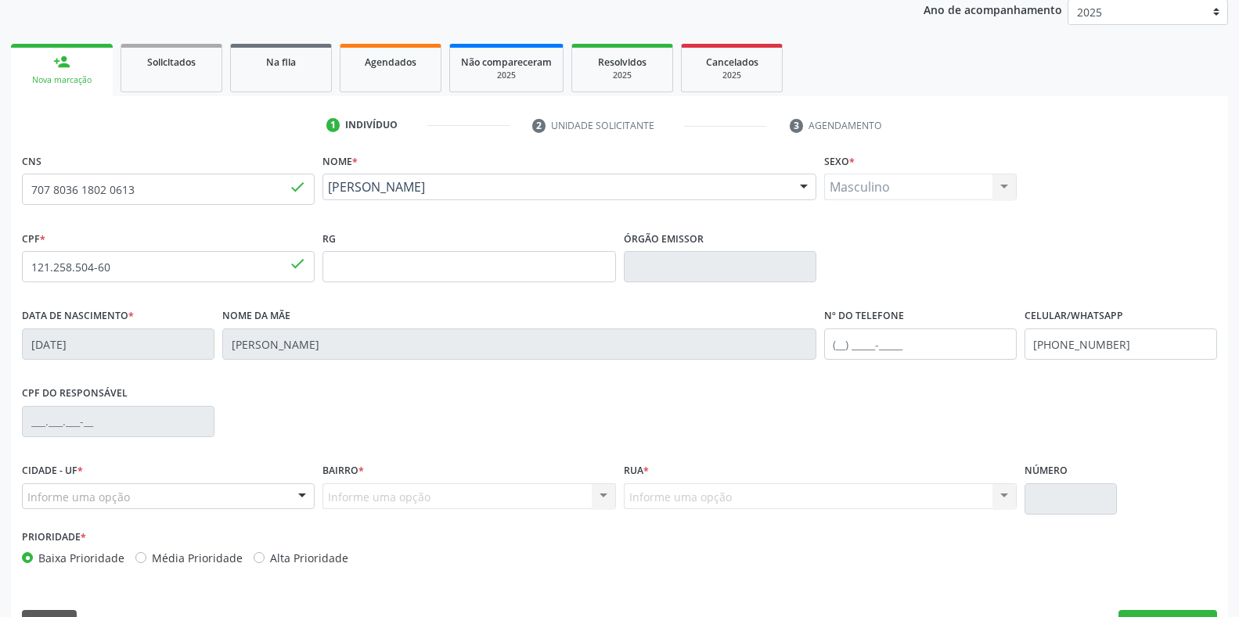
scroll to position [231, 0]
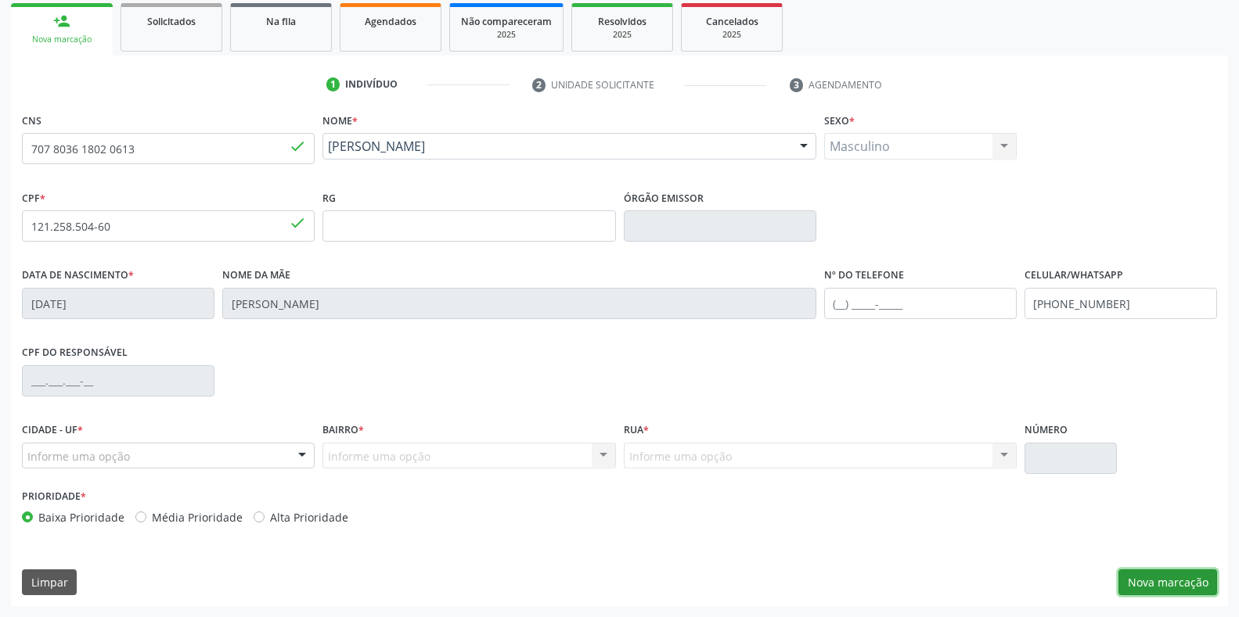
click at [1153, 588] on button "Nova marcação" at bounding box center [1167, 583] width 99 height 27
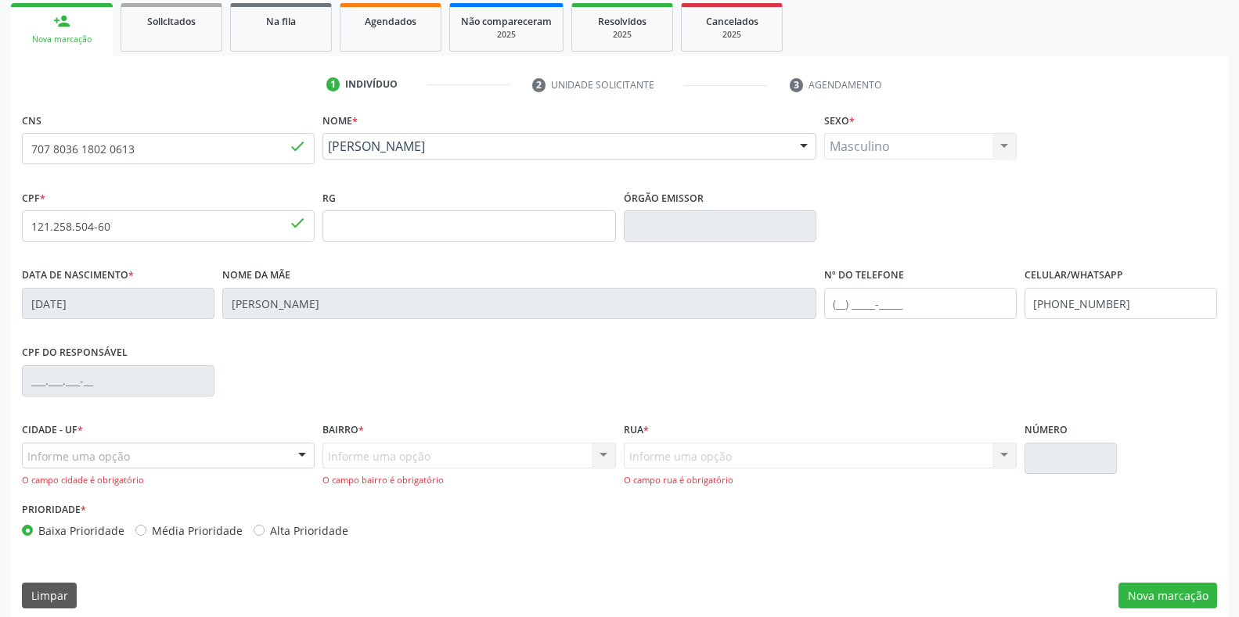
click at [297, 455] on div at bounding box center [301, 457] width 23 height 27
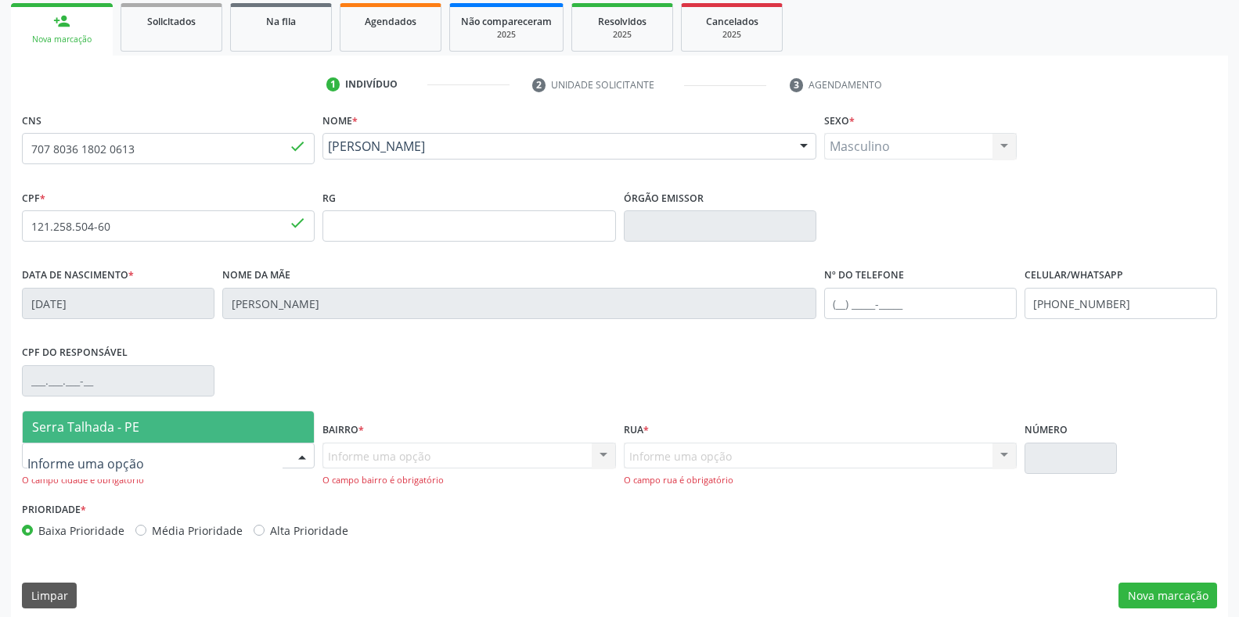
click at [81, 434] on span "Serra Talhada - PE" at bounding box center [85, 427] width 107 height 17
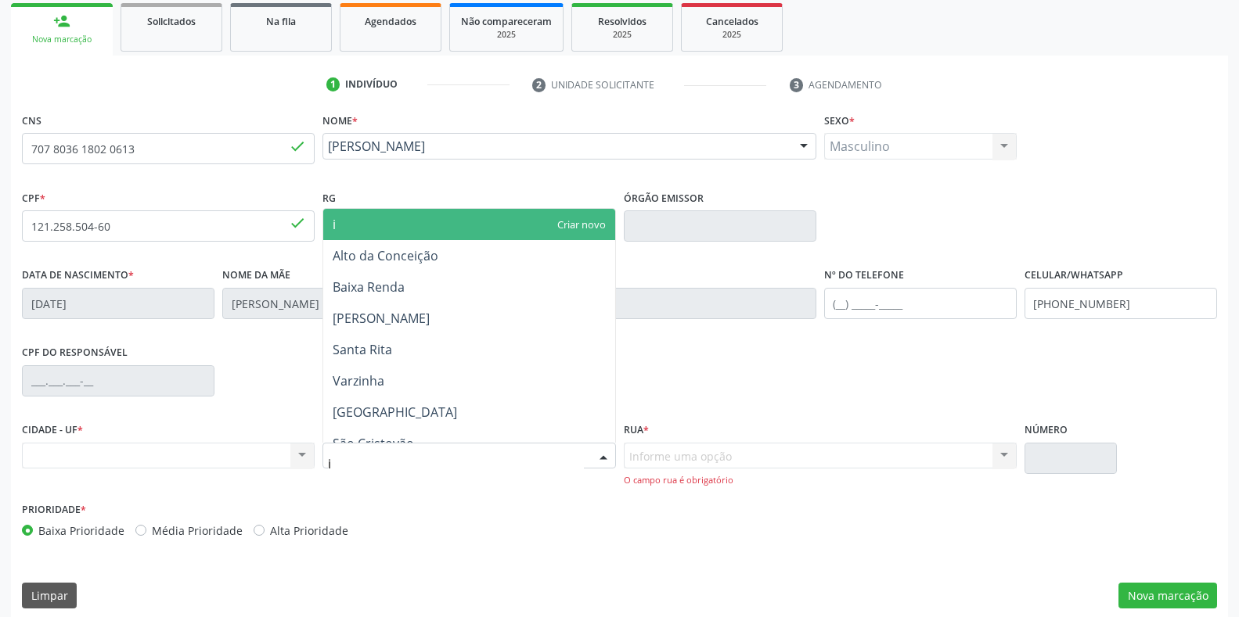
type input "ip"
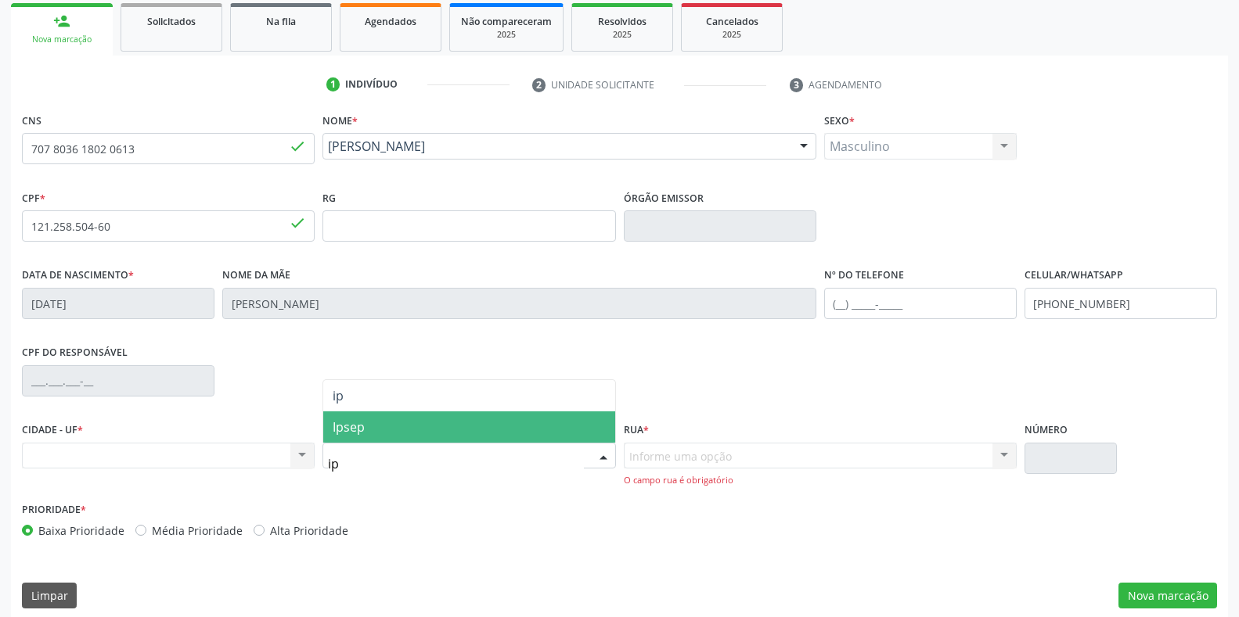
click at [362, 426] on span "Ipsep" at bounding box center [349, 427] width 32 height 17
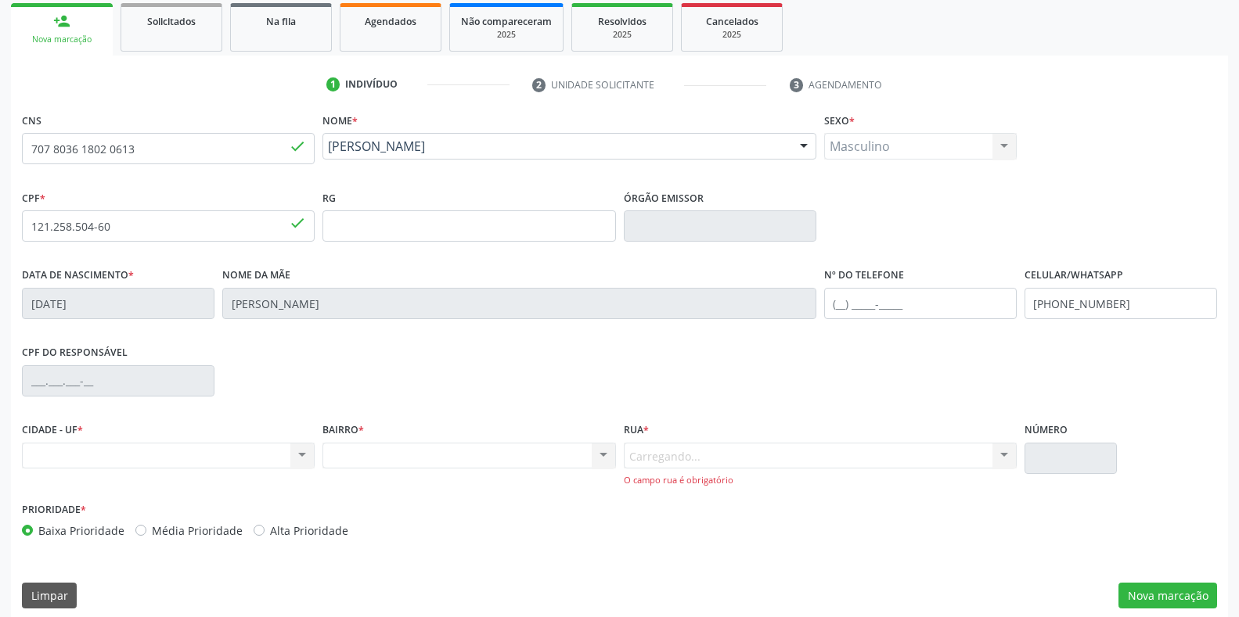
click at [362, 426] on span "*" at bounding box center [360, 429] width 5 height 13
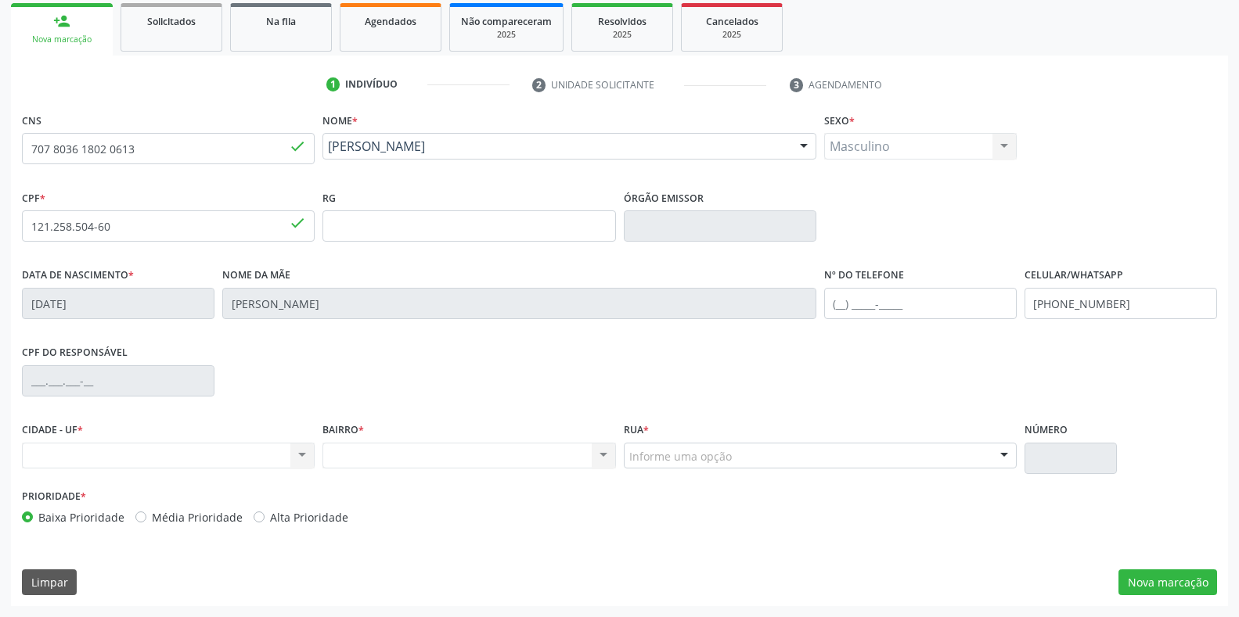
click at [604, 459] on div "Nenhum resultado encontrado para: " " Não há nenhuma opção para ser exibida." at bounding box center [468, 456] width 293 height 27
click at [327, 451] on div "Nenhum resultado encontrado para: " " Não há nenhuma opção para ser exibida." at bounding box center [468, 456] width 293 height 27
click at [26, 458] on div "Nenhum resultado encontrado para: " " Não há nenhuma opção para ser exibida." at bounding box center [168, 456] width 293 height 27
click at [57, 450] on div "Nenhum resultado encontrado para: " " Não há nenhuma opção para ser exibida." at bounding box center [168, 456] width 293 height 27
click at [302, 455] on div "Nenhum resultado encontrado para: " " Não há nenhuma opção para ser exibida." at bounding box center [168, 456] width 293 height 27
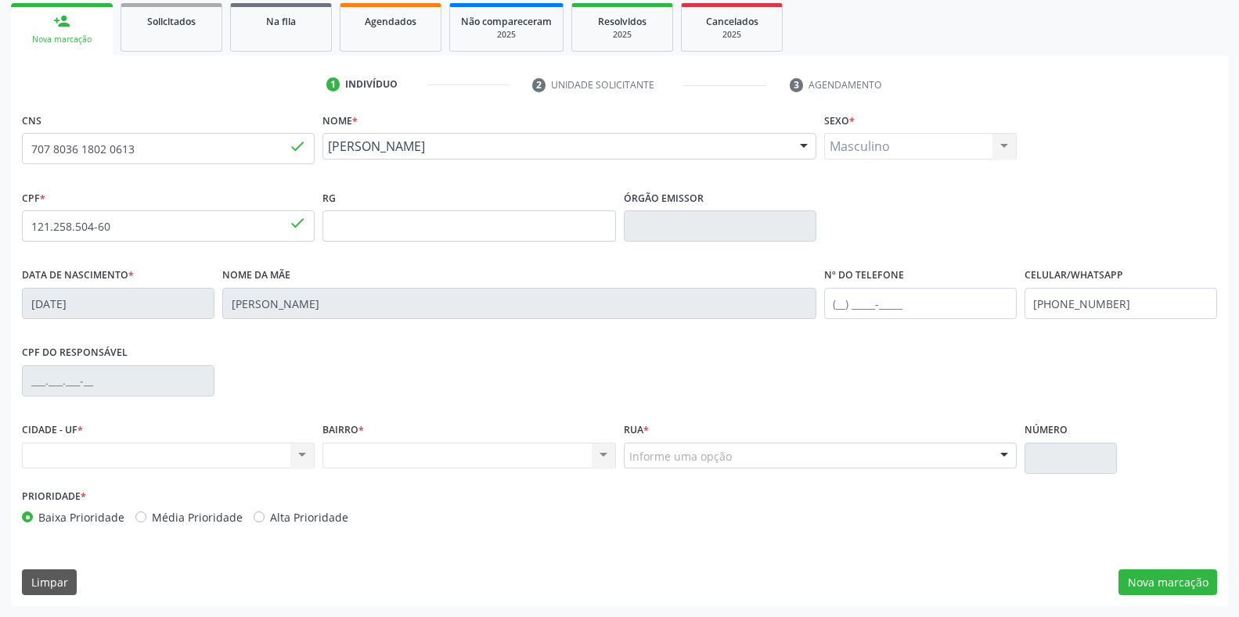
click at [302, 455] on div "Nenhum resultado encontrado para: " " Não há nenhuma opção para ser exibida." at bounding box center [168, 456] width 293 height 27
click at [294, 451] on div "Nenhum resultado encontrado para: " " Não há nenhuma opção para ser exibida." at bounding box center [168, 456] width 293 height 27
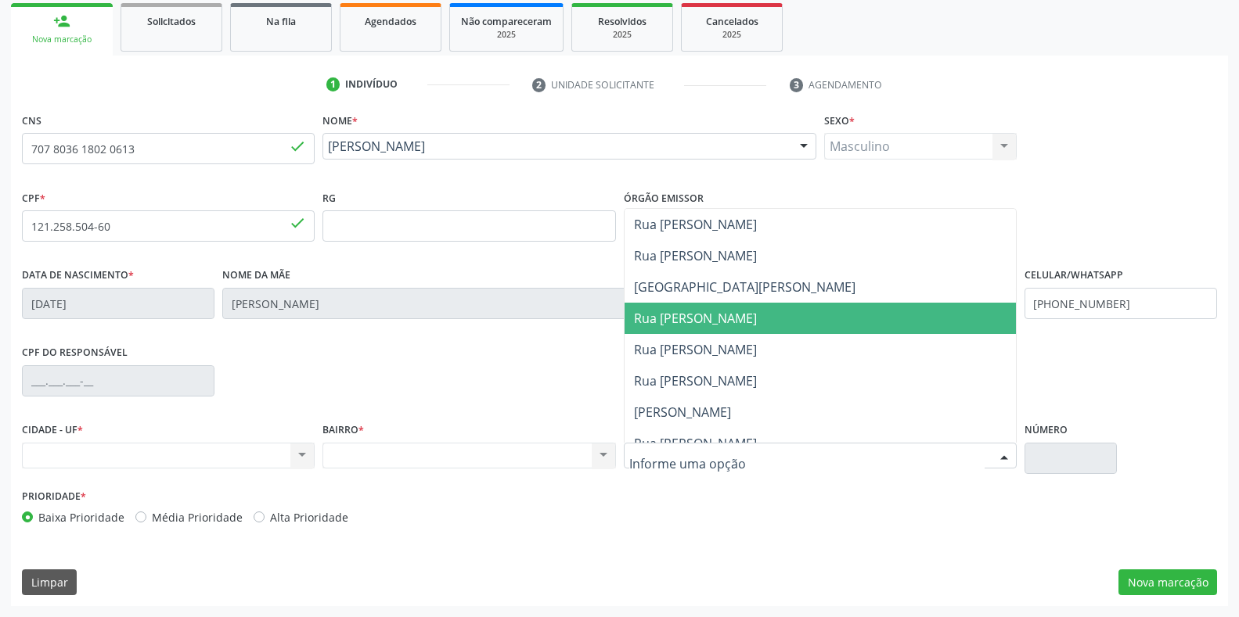
click at [690, 317] on span "Rua Acelina Pereira de Souza" at bounding box center [695, 318] width 123 height 17
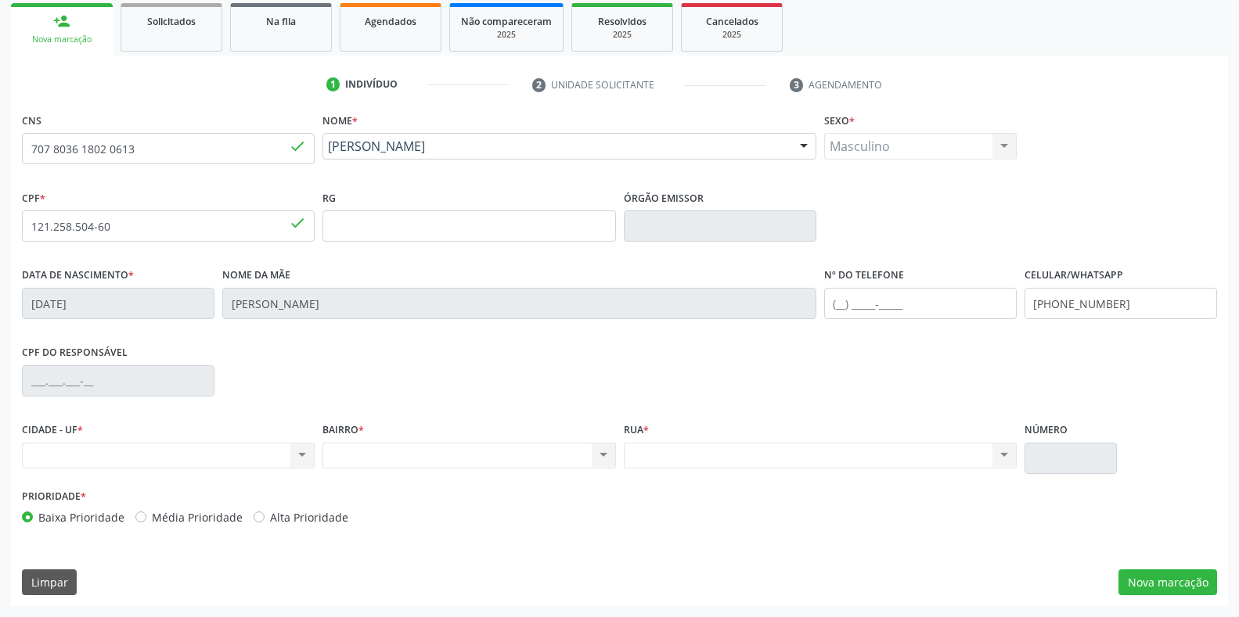
click at [1027, 459] on input "text" at bounding box center [1070, 458] width 92 height 31
click at [1031, 459] on input "text" at bounding box center [1070, 458] width 92 height 31
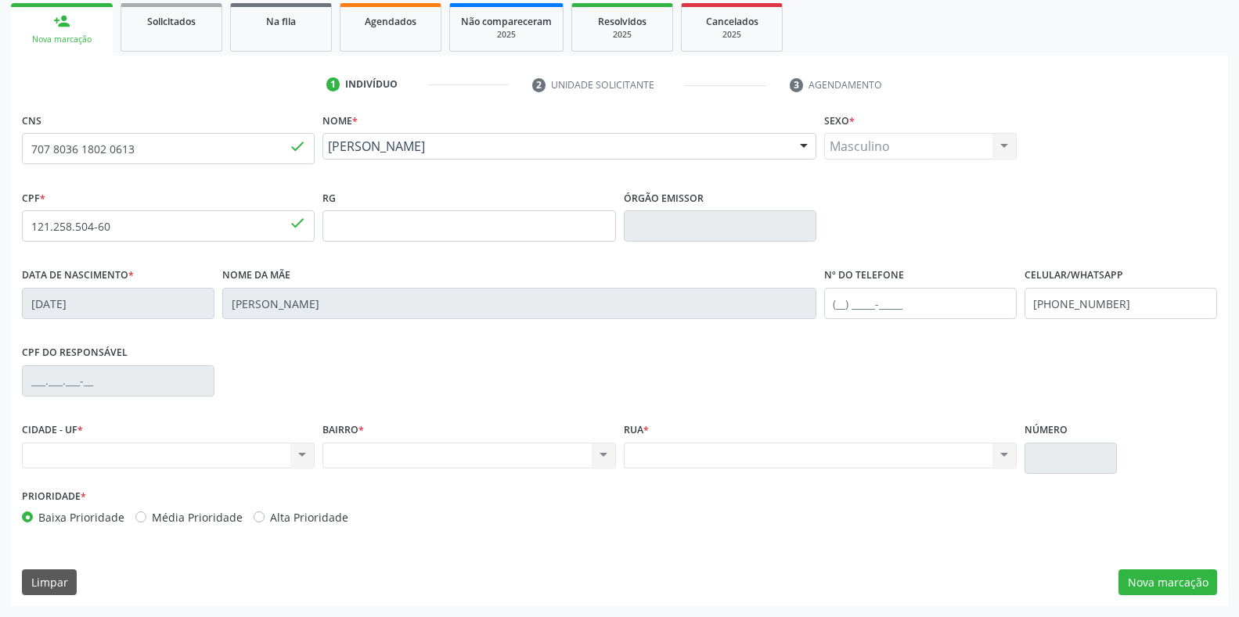
click at [1031, 459] on input "text" at bounding box center [1070, 458] width 92 height 31
click at [1027, 458] on input "text" at bounding box center [1070, 458] width 92 height 31
click at [297, 146] on span "done" at bounding box center [297, 146] width 17 height 17
click at [287, 144] on input "707 8036 1802 0613" at bounding box center [168, 148] width 293 height 31
click at [135, 151] on input "707 8036 1802 0613" at bounding box center [168, 148] width 293 height 31
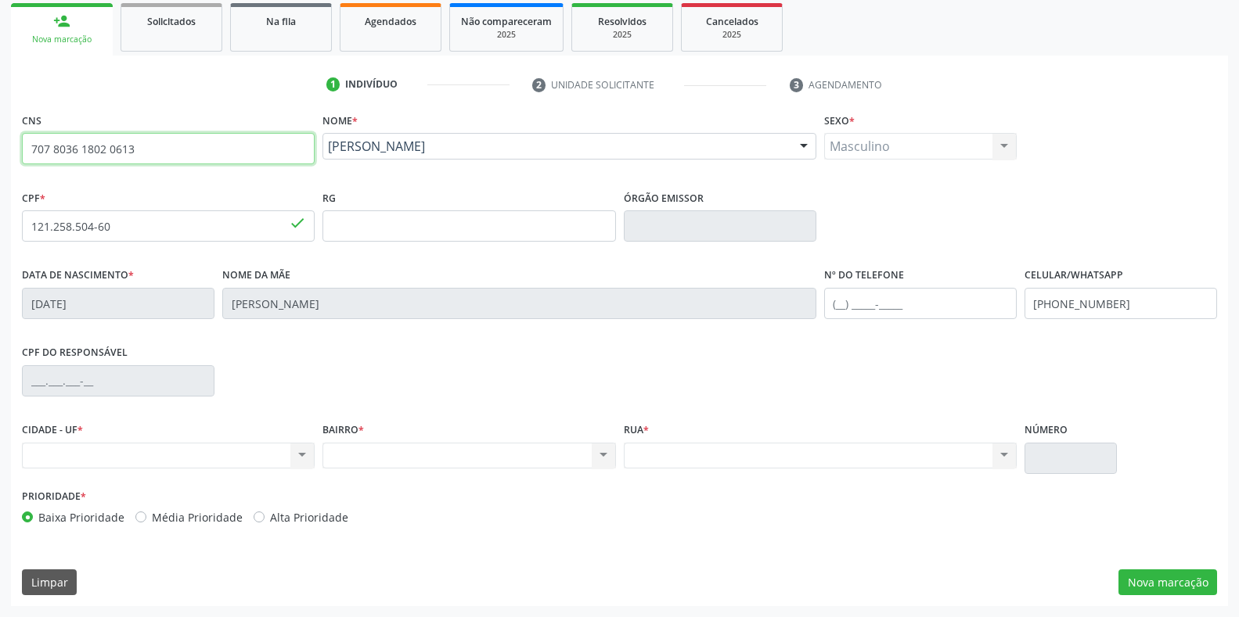
drag, startPoint x: 135, startPoint y: 151, endPoint x: 136, endPoint y: 139, distance: 11.8
click at [136, 139] on input "707 8036 1802 0613" at bounding box center [168, 148] width 293 height 31
type input "7"
click at [38, 146] on input "text" at bounding box center [168, 148] width 293 height 31
click at [804, 139] on div at bounding box center [803, 147] width 23 height 27
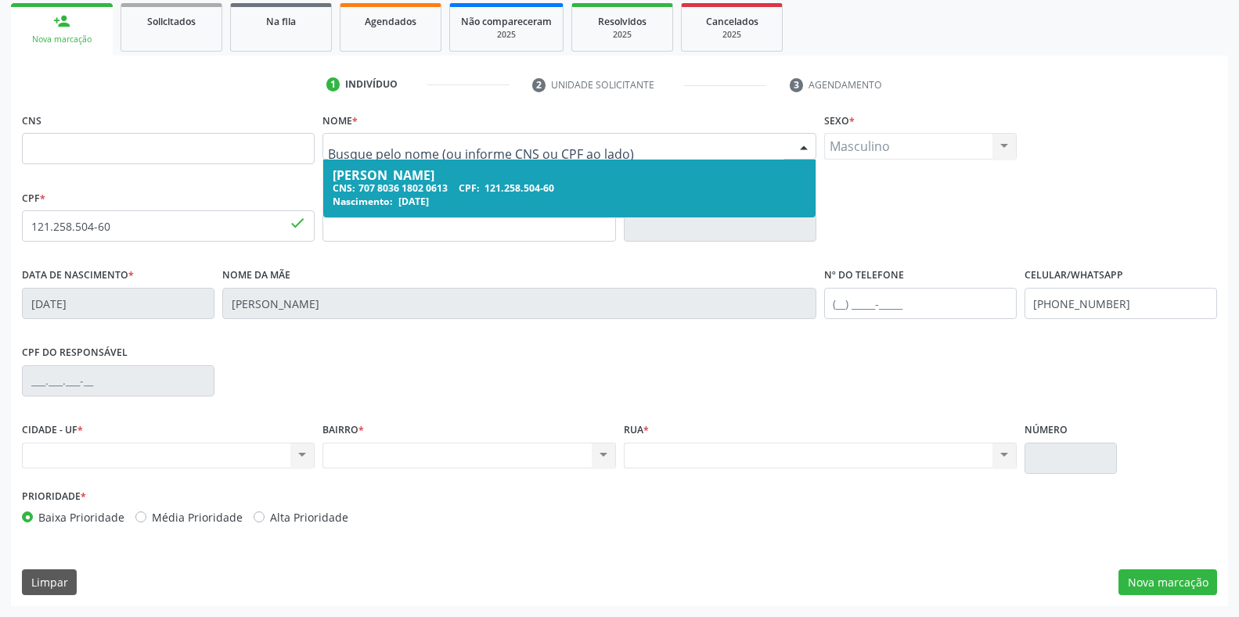
click at [624, 151] on input "text" at bounding box center [555, 154] width 455 height 31
click at [221, 103] on div "1 Indivíduo 2 Unidade solicitante 3 Agendamento CNS Nome * Vinycius Florencio d…" at bounding box center [619, 339] width 1217 height 534
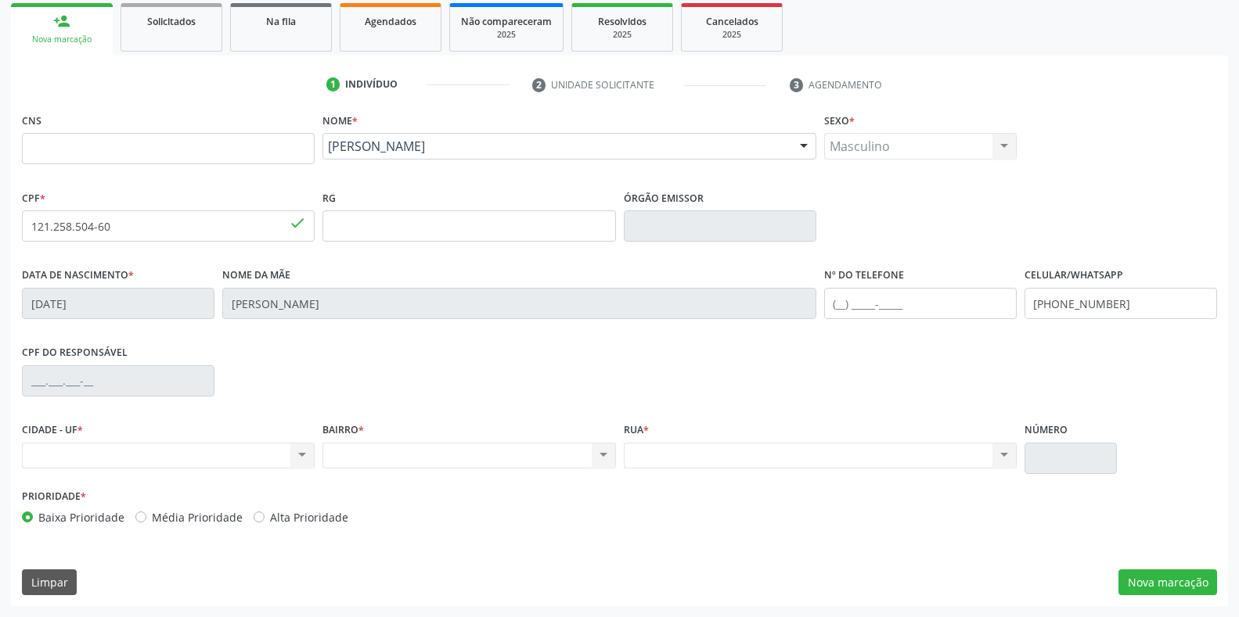
click at [265, 105] on div "1 Indivíduo 2 Unidade solicitante 3 Agendamento CNS Nome * Vinycius Florencio d…" at bounding box center [619, 339] width 1217 height 534
click at [32, 148] on input "text" at bounding box center [168, 148] width 293 height 31
type input "707 8036 1802 0613"
click at [27, 459] on div "Nenhum resultado encontrado para: " " Não há nenhuma opção para ser exibida." at bounding box center [168, 456] width 293 height 27
click at [53, 441] on label "CIDADE - UF *" at bounding box center [52, 431] width 61 height 24
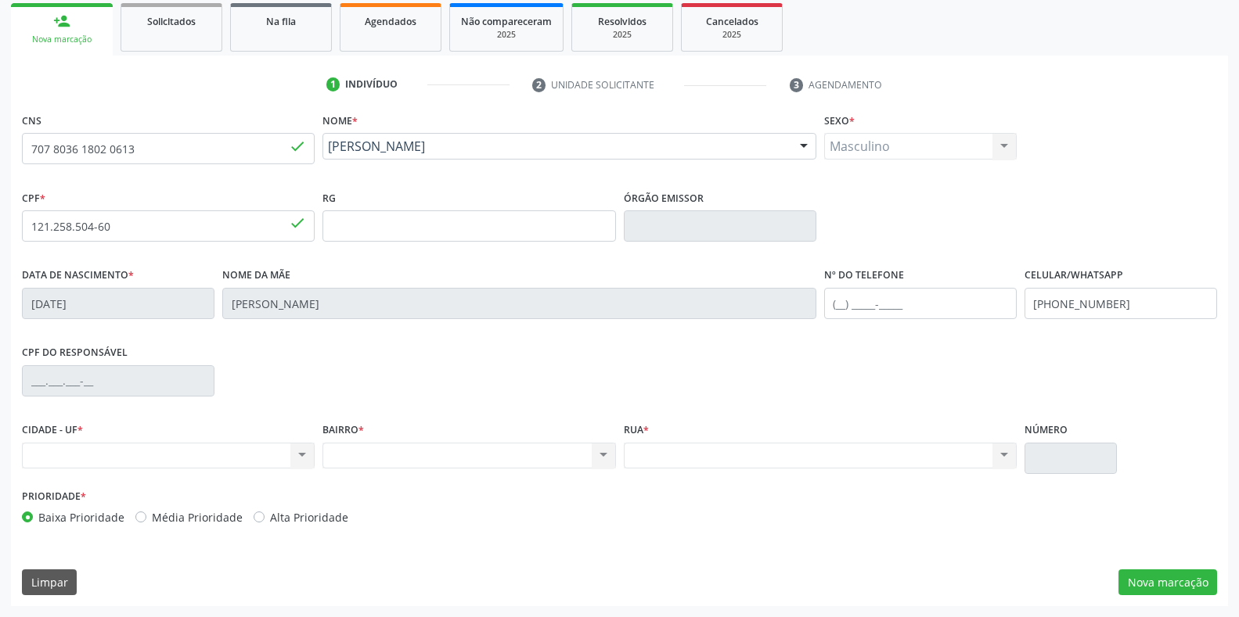
click at [57, 459] on div "Nenhum resultado encontrado para: " " Não há nenhuma opção para ser exibida." at bounding box center [168, 456] width 293 height 27
click at [300, 452] on div "Nenhum resultado encontrado para: " " Não há nenhuma opção para ser exibida." at bounding box center [168, 456] width 293 height 27
click at [45, 453] on div "Nenhum resultado encontrado para: " " Não há nenhuma opção para ser exibida." at bounding box center [168, 456] width 293 height 27
click at [302, 458] on div "Nenhum resultado encontrado para: " " Não há nenhuma opção para ser exibida." at bounding box center [168, 456] width 293 height 27
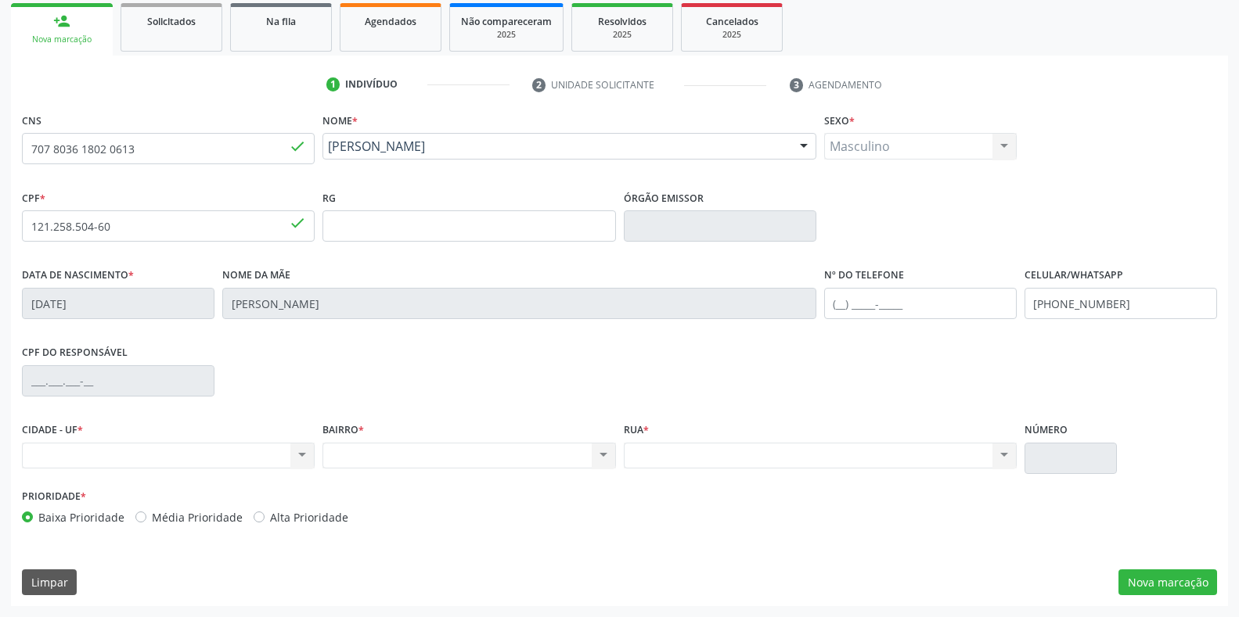
click at [302, 458] on div "Nenhum resultado encontrado para: " " Não há nenhuma opção para ser exibida." at bounding box center [168, 456] width 293 height 27
click at [32, 452] on div "Nenhum resultado encontrado para: " " Não há nenhuma opção para ser exibida." at bounding box center [168, 456] width 293 height 27
click at [330, 448] on div "Nenhum resultado encontrado para: " " Não há nenhuma opção para ser exibida." at bounding box center [468, 456] width 293 height 27
click at [72, 46] on link "person_add Nova marcação" at bounding box center [62, 29] width 102 height 52
click at [74, 34] on div "Nova marcação" at bounding box center [62, 40] width 80 height 12
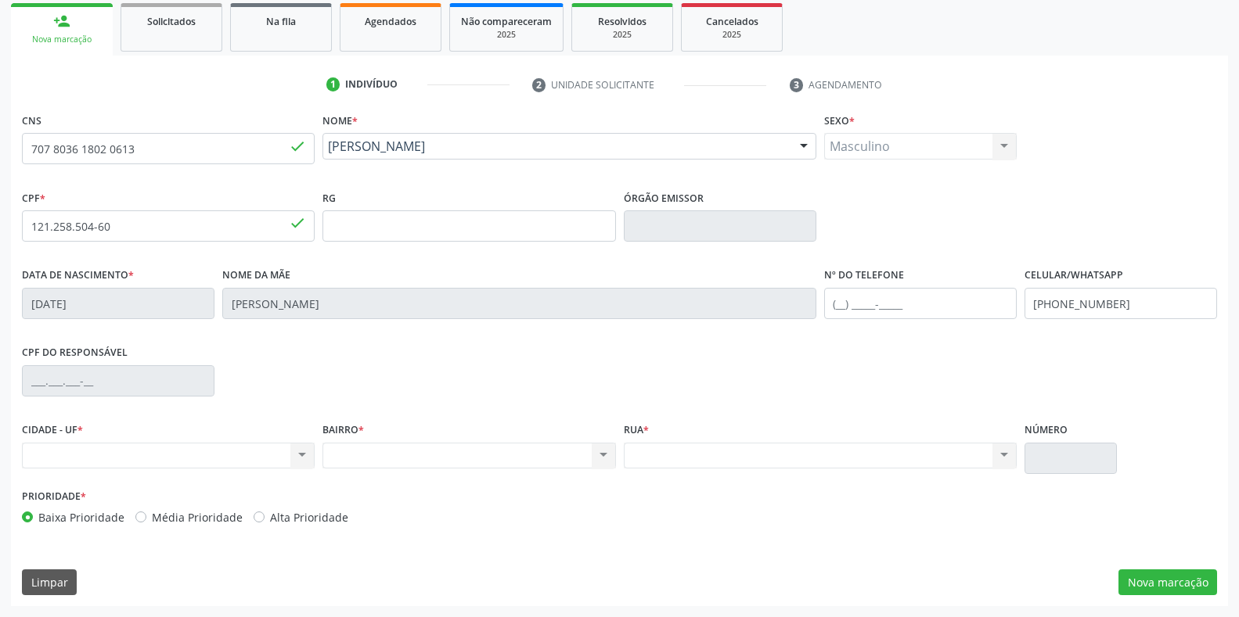
click at [74, 34] on div "Nova marcação" at bounding box center [62, 40] width 80 height 12
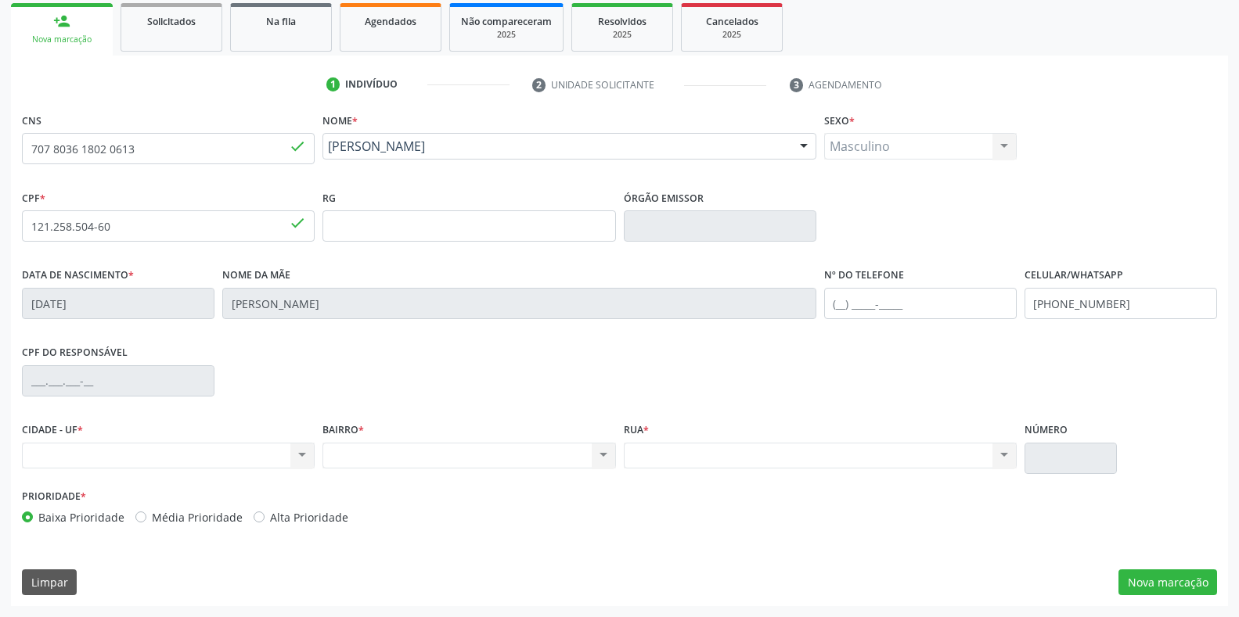
click at [74, 34] on div "Nova marcação" at bounding box center [62, 40] width 80 height 12
click at [73, 34] on div "Nova marcação" at bounding box center [62, 40] width 80 height 12
click at [74, 441] on label "CIDADE - UF *" at bounding box center [52, 431] width 61 height 24
drag, startPoint x: 74, startPoint y: 451, endPoint x: 170, endPoint y: 592, distance: 170.2
click at [77, 465] on div "Nenhum resultado encontrado para: " " Não há nenhuma opção para ser exibida." at bounding box center [168, 456] width 293 height 27
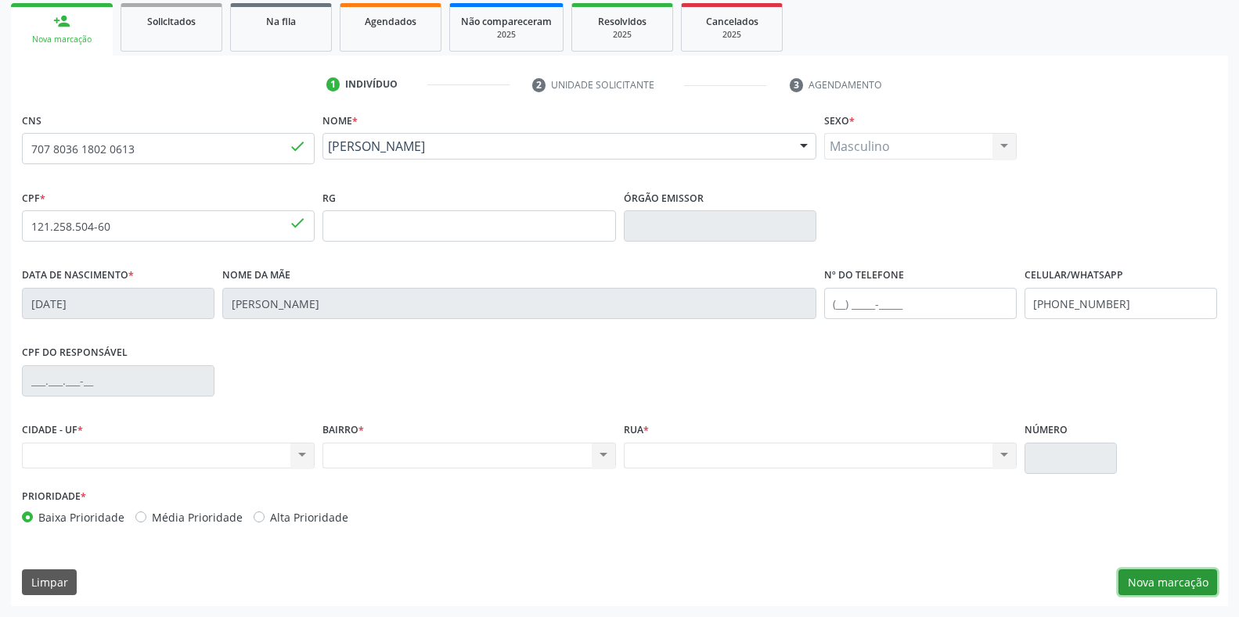
click at [1181, 582] on button "Nova marcação" at bounding box center [1167, 583] width 99 height 27
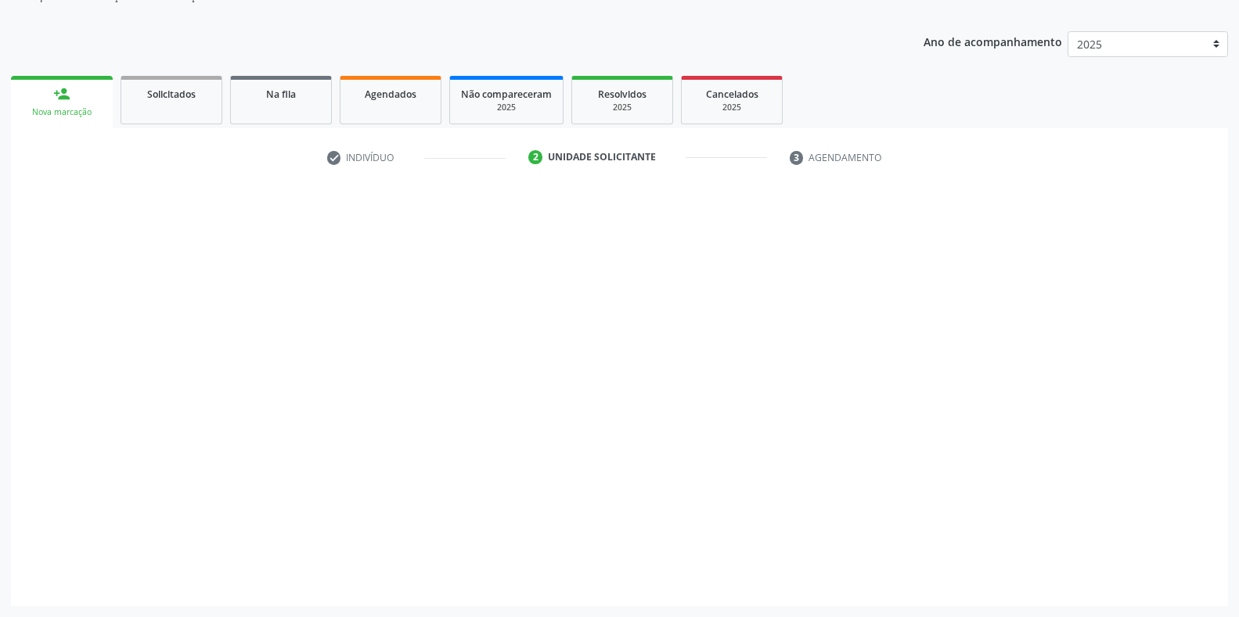
scroll to position [158, 0]
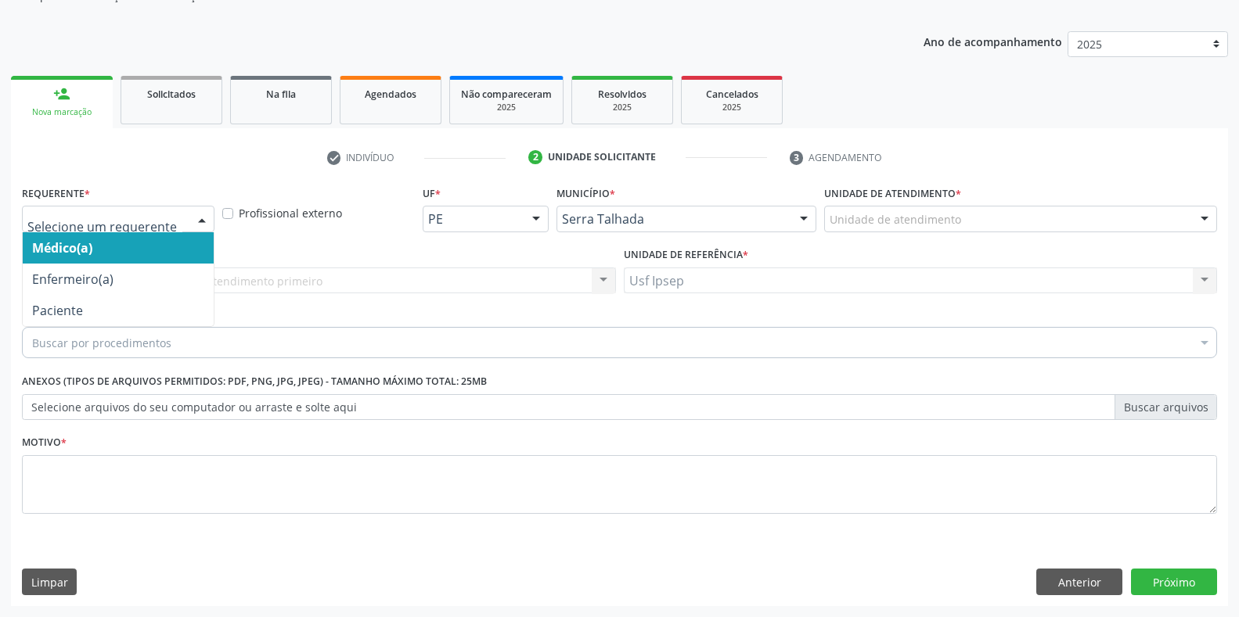
click at [204, 221] on div at bounding box center [201, 220] width 23 height 27
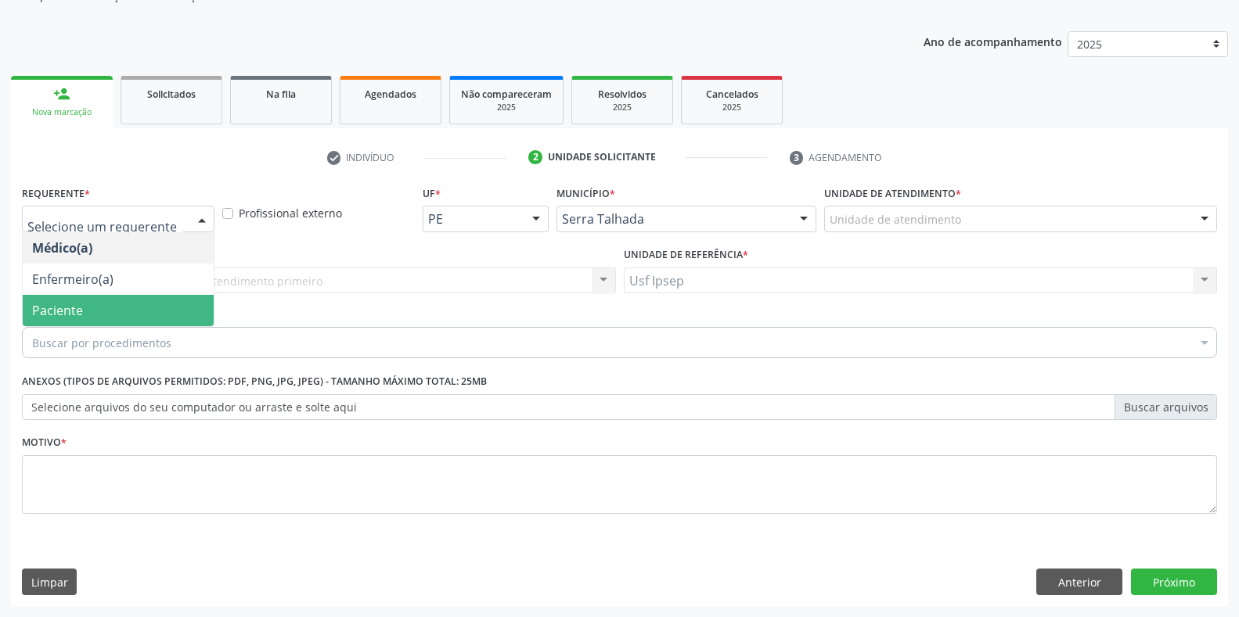
click at [91, 306] on span "Paciente" at bounding box center [118, 310] width 191 height 31
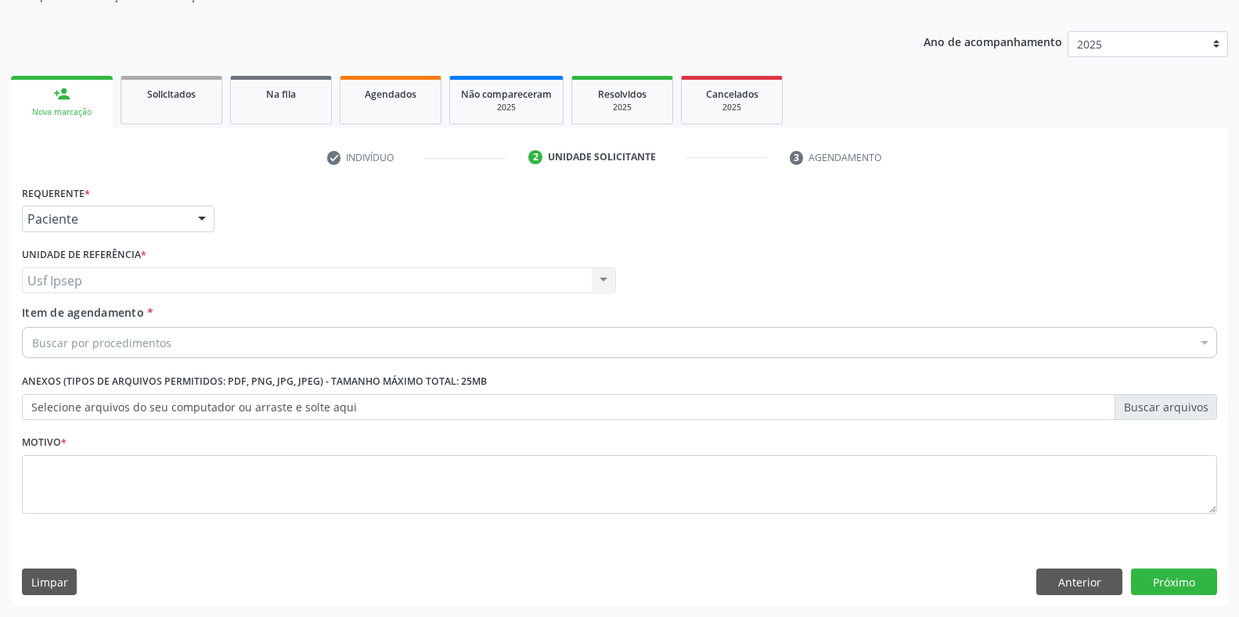
click at [59, 317] on span "Item de agendamento" at bounding box center [83, 312] width 122 height 15
click at [32, 327] on input "Item de agendamento *" at bounding box center [32, 342] width 0 height 31
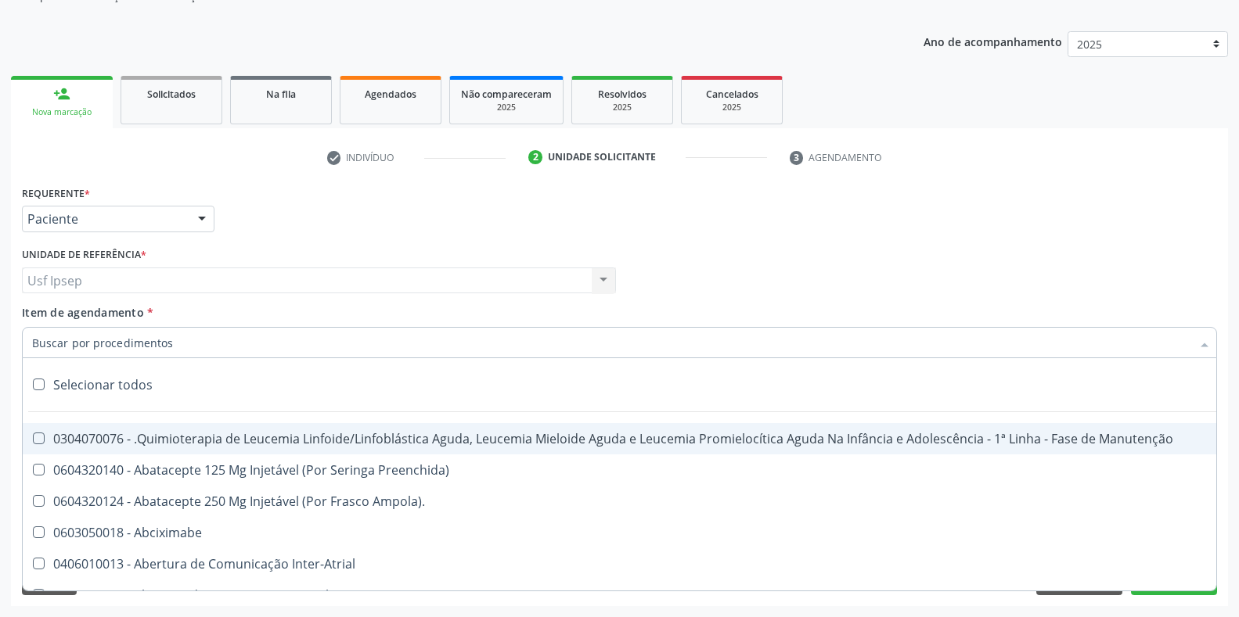
click at [42, 315] on span "Item de agendamento" at bounding box center [83, 312] width 122 height 15
click at [42, 327] on input "Item de agendamento *" at bounding box center [611, 342] width 1159 height 31
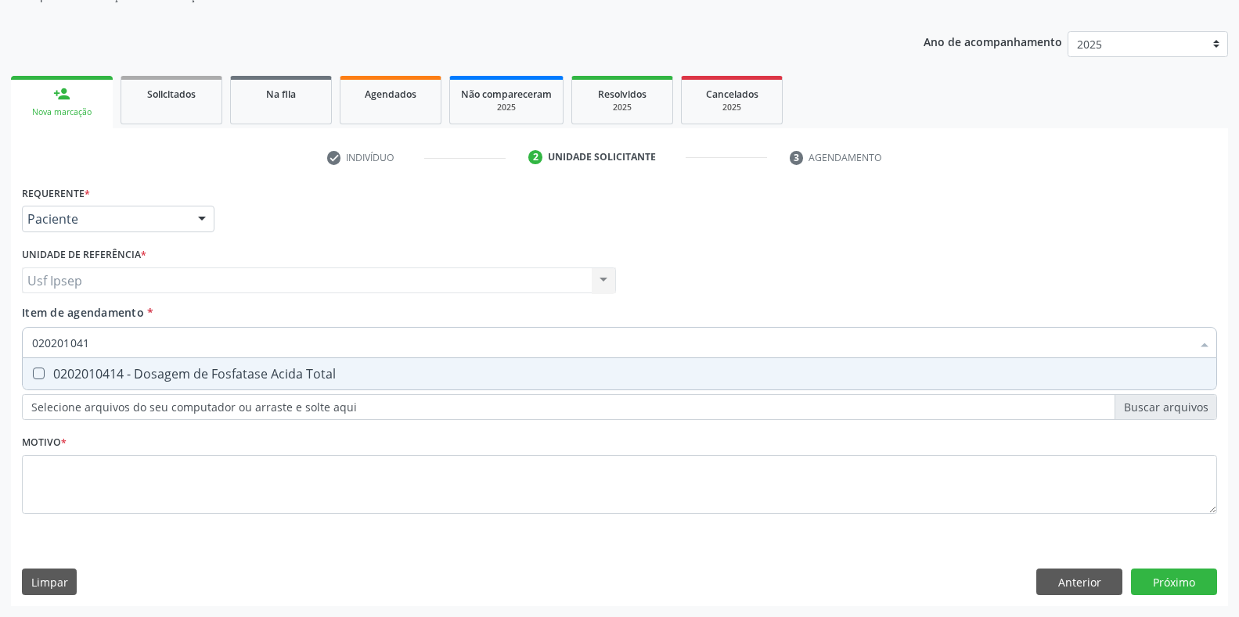
click at [88, 346] on input "020201041" at bounding box center [611, 342] width 1159 height 31
type input "0202010473"
click at [41, 372] on Glicose at bounding box center [39, 374] width 12 height 12
click at [33, 372] on Glicose "checkbox" at bounding box center [28, 374] width 10 height 10
checkbox Glicose "true"
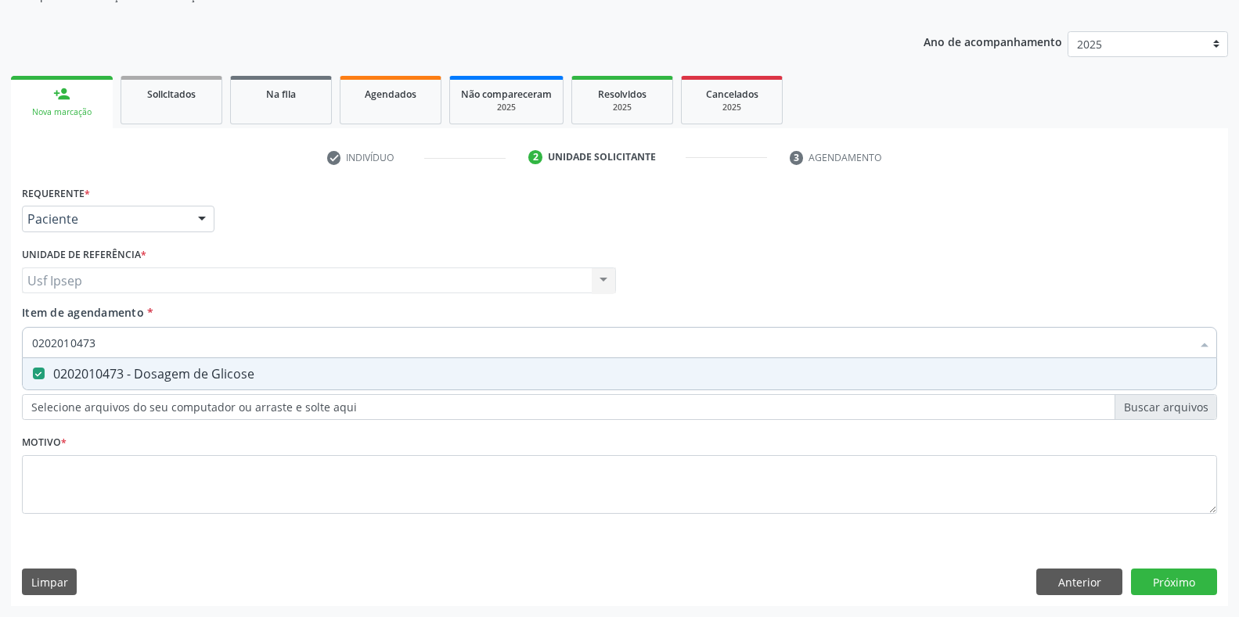
click at [99, 338] on input "0202010473" at bounding box center [611, 342] width 1159 height 31
type input "0"
checkbox Glicose "false"
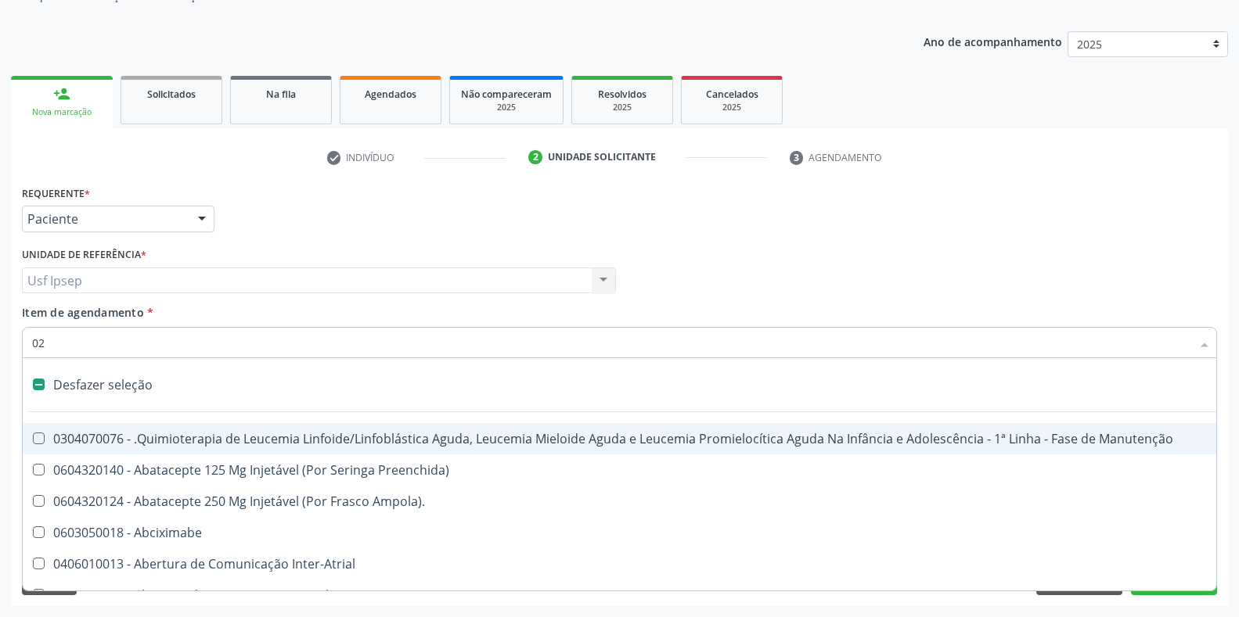
type input "020"
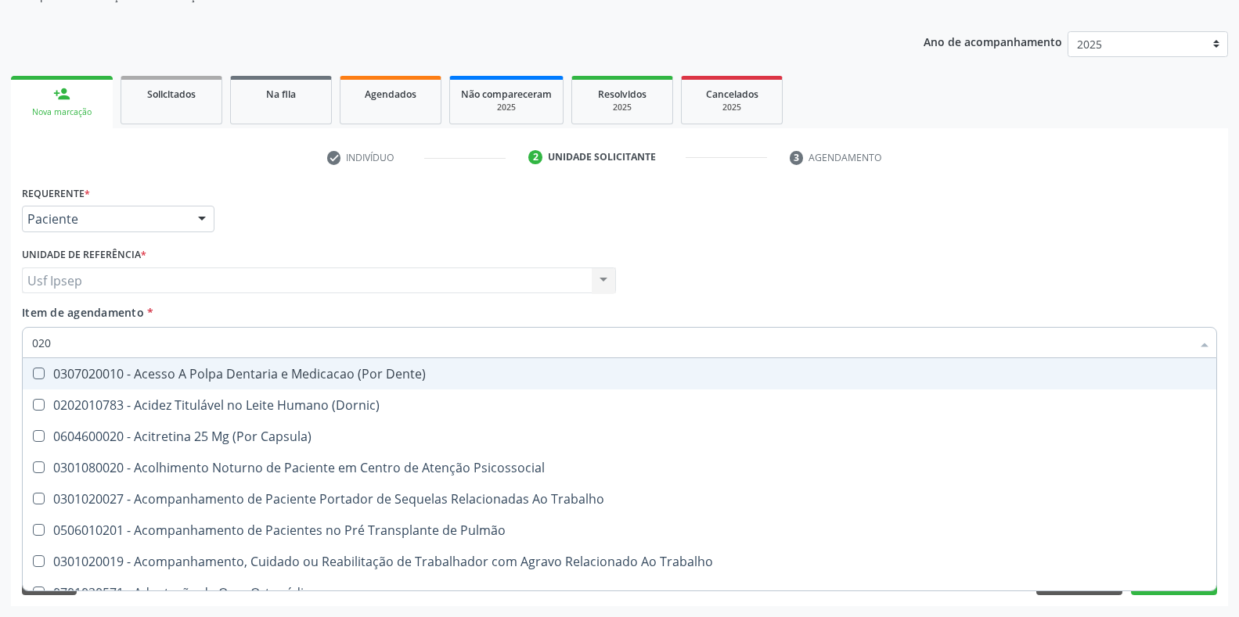
checkbox Glicose "true"
checkbox Segmento\) "false"
type input "02010"
checkbox Paaf "true"
checkbox Saúde "false"
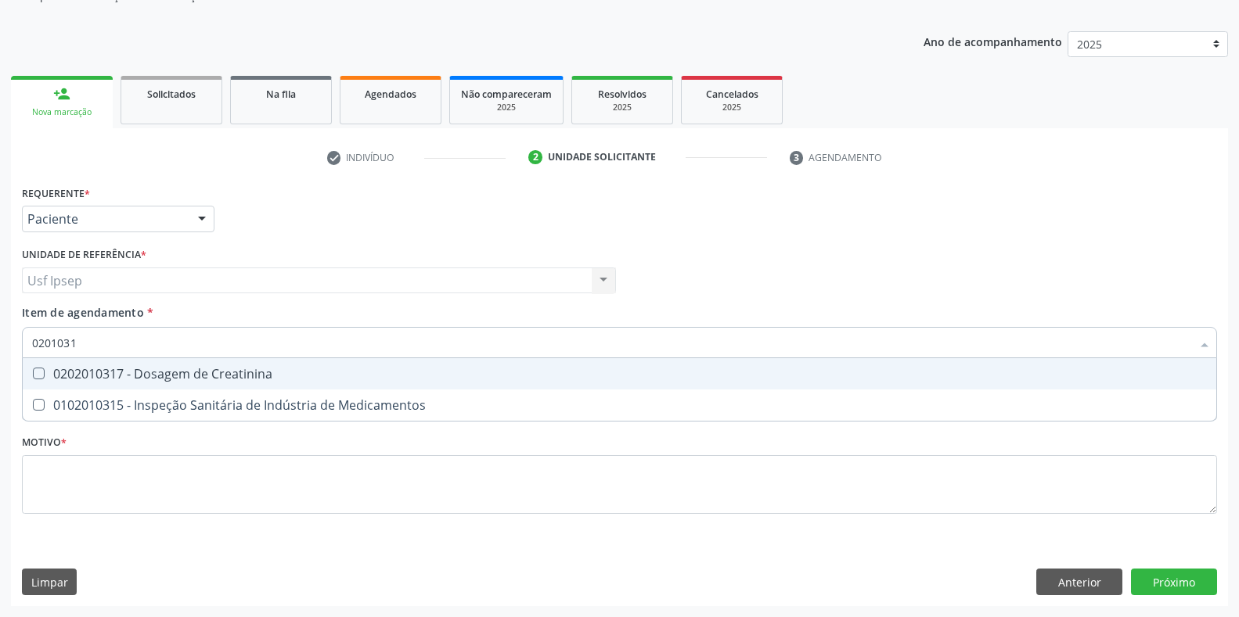
type input "02010317"
click at [41, 374] on Creatinina at bounding box center [39, 374] width 12 height 12
click at [33, 374] on Creatinina "checkbox" at bounding box center [28, 374] width 10 height 10
checkbox Creatinina "true"
click at [85, 345] on input "02010317" at bounding box center [611, 342] width 1159 height 31
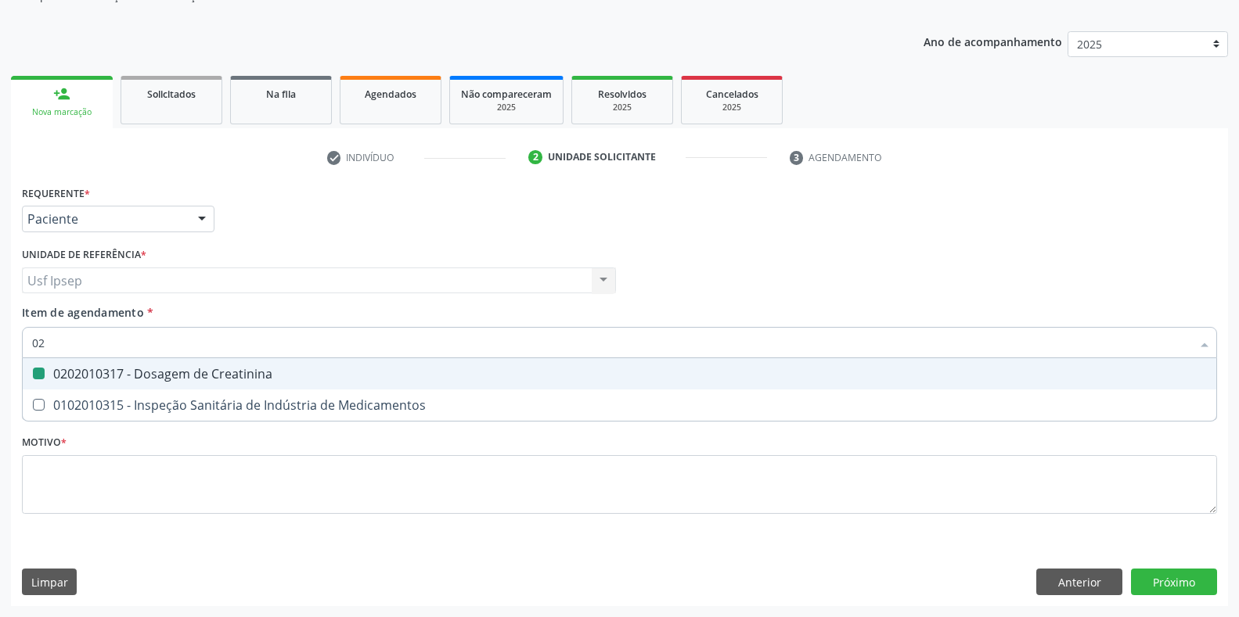
type input "0"
checkbox Creatinina "false"
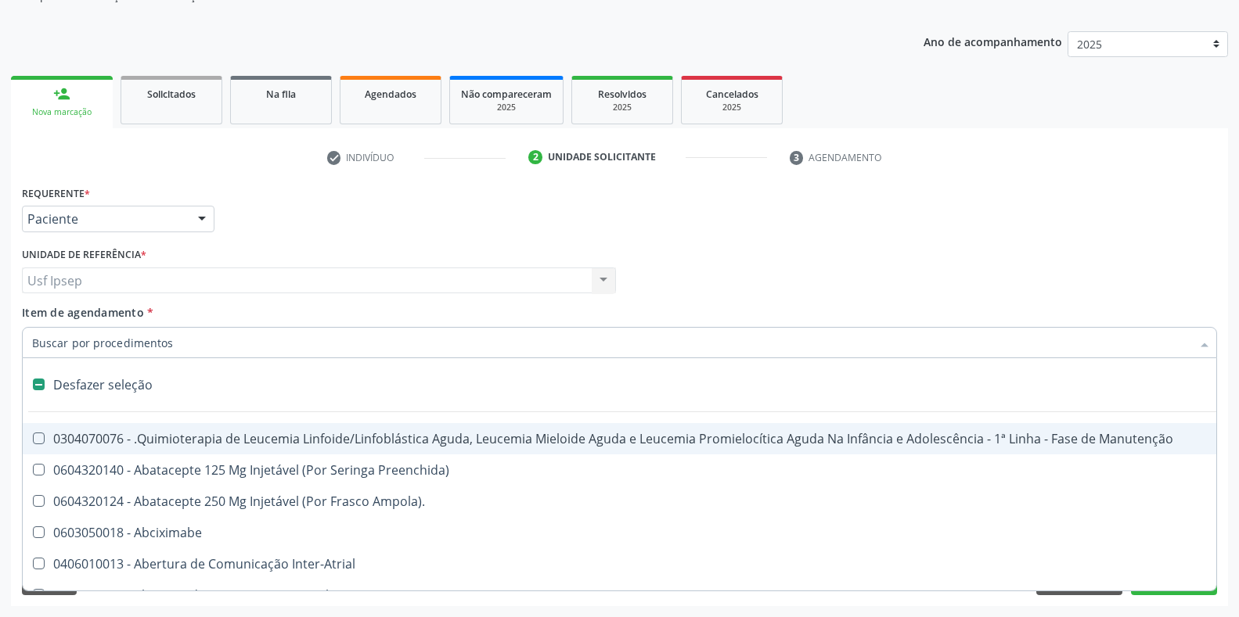
click at [73, 311] on span "Item de agendamento" at bounding box center [83, 312] width 122 height 15
click at [73, 327] on input "Item de agendamento *" at bounding box center [611, 342] width 1159 height 31
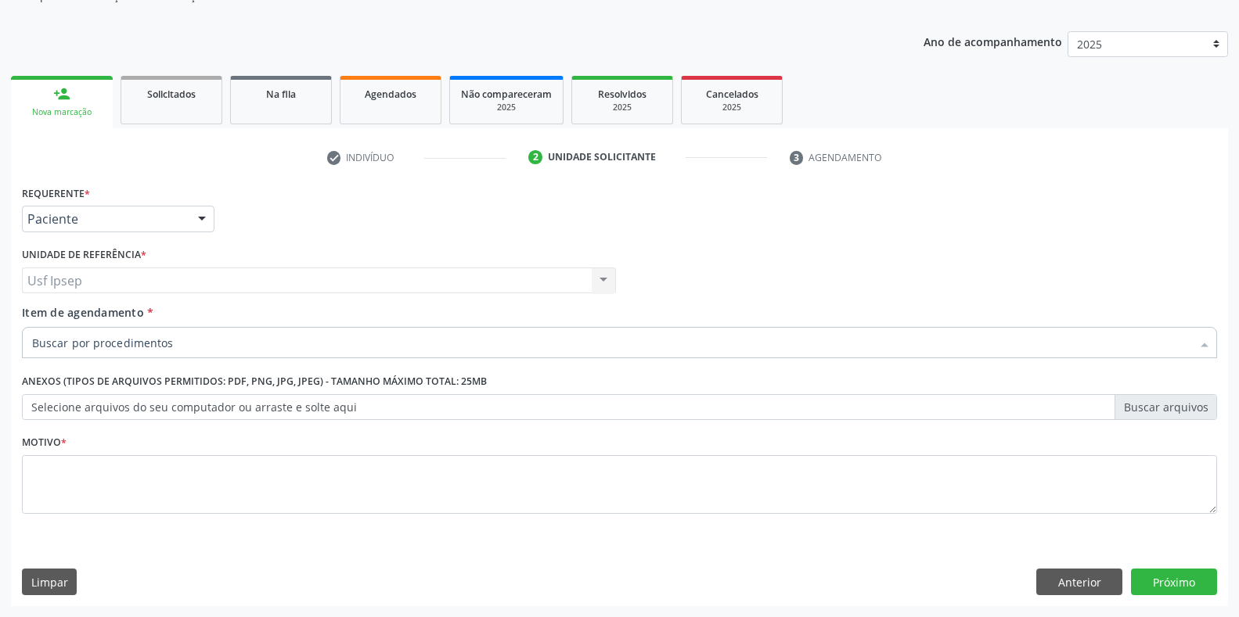
checkbox Glicose "true"
checkbox Creatinina "true"
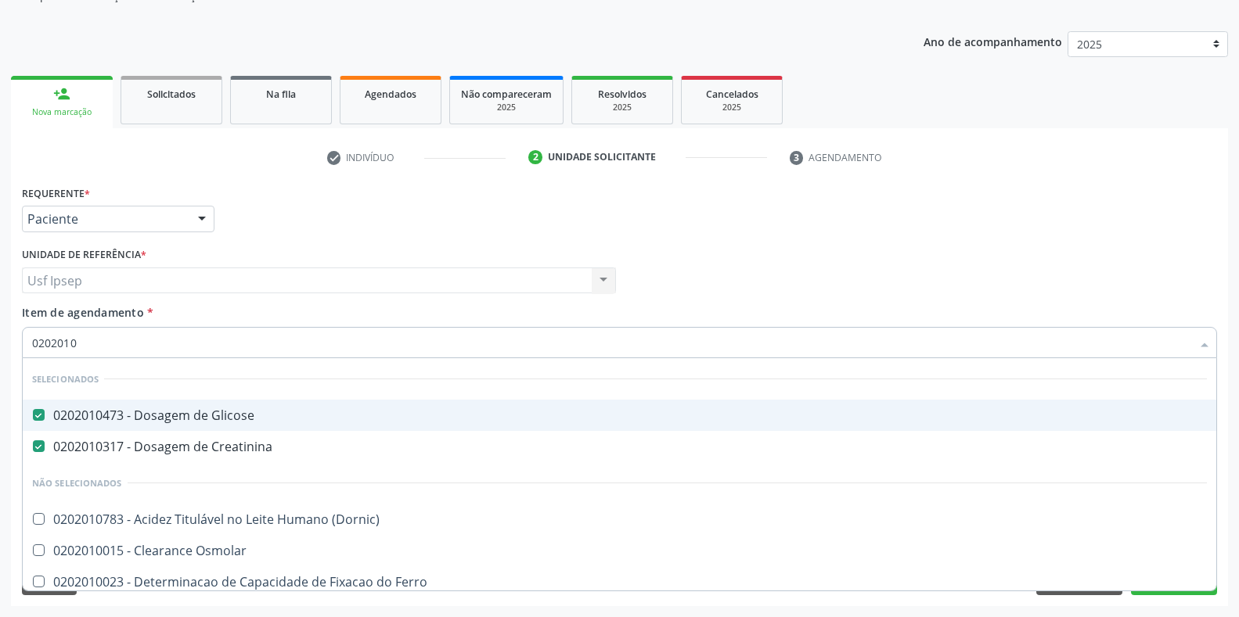
type input "02020106"
checkbox Glicose "false"
checkbox Creatinina "false"
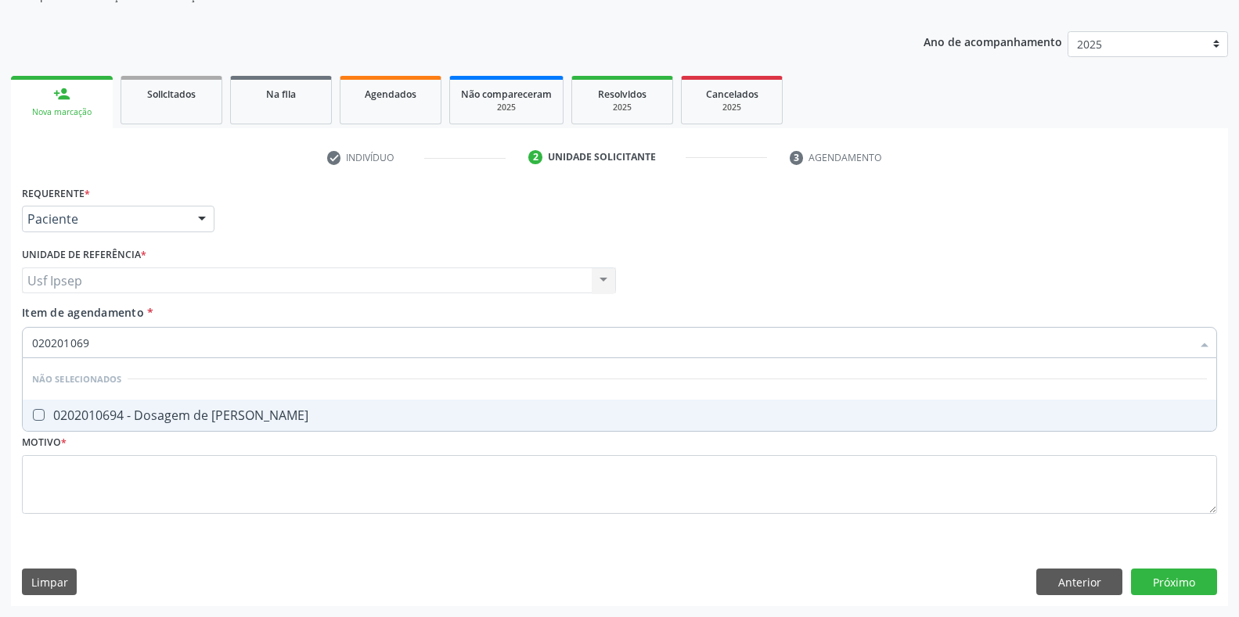
type input "0202010694"
click at [38, 417] on Ureia at bounding box center [39, 415] width 12 height 12
click at [33, 417] on Ureia "checkbox" at bounding box center [28, 415] width 10 height 10
checkbox Ureia "true"
click at [101, 347] on input "0202010694" at bounding box center [611, 342] width 1159 height 31
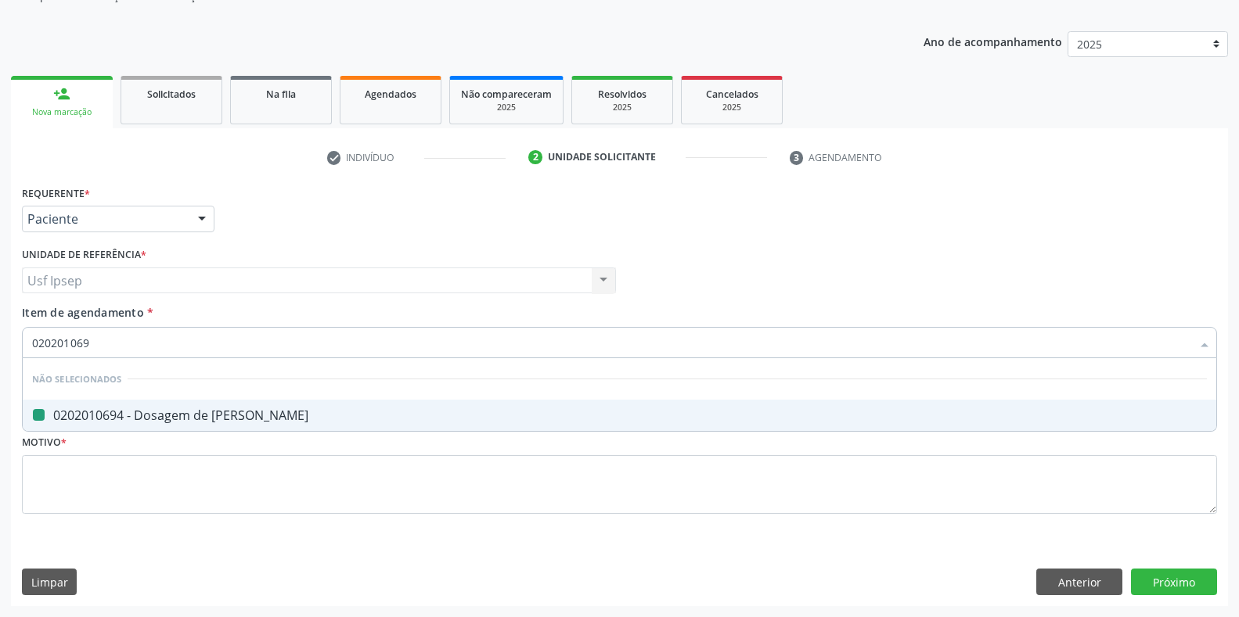
type input "02020106"
checkbox Ureia "false"
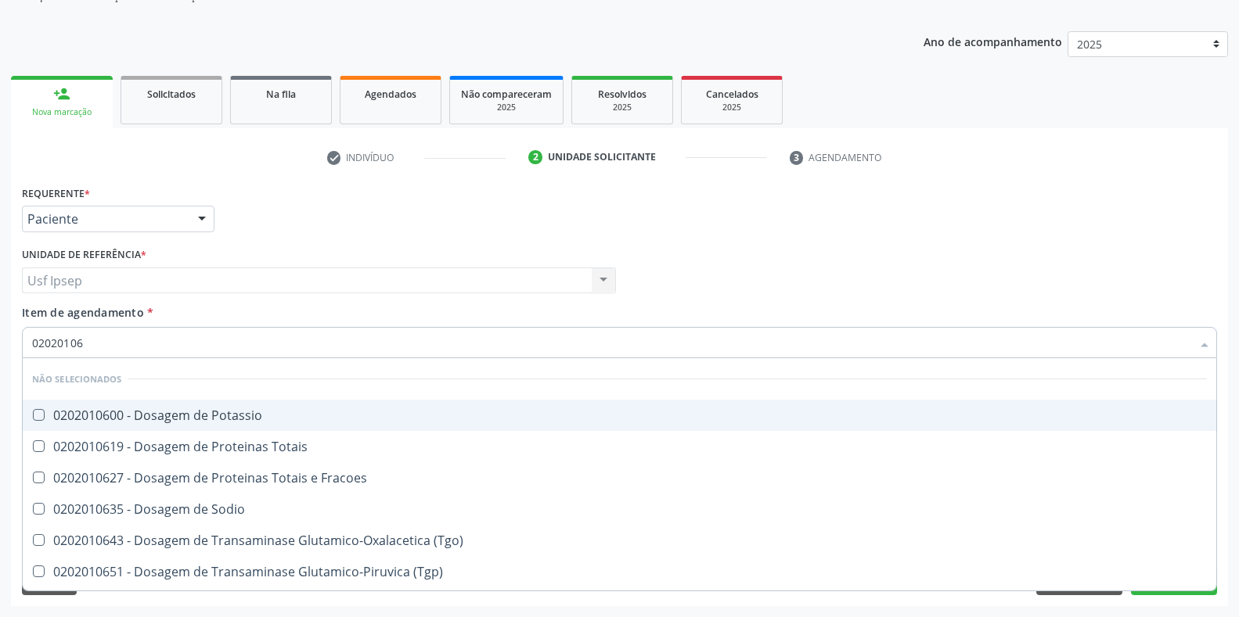
type input "0202010"
checkbox Potassio "true"
checkbox Totais "true"
checkbox Ureia "false"
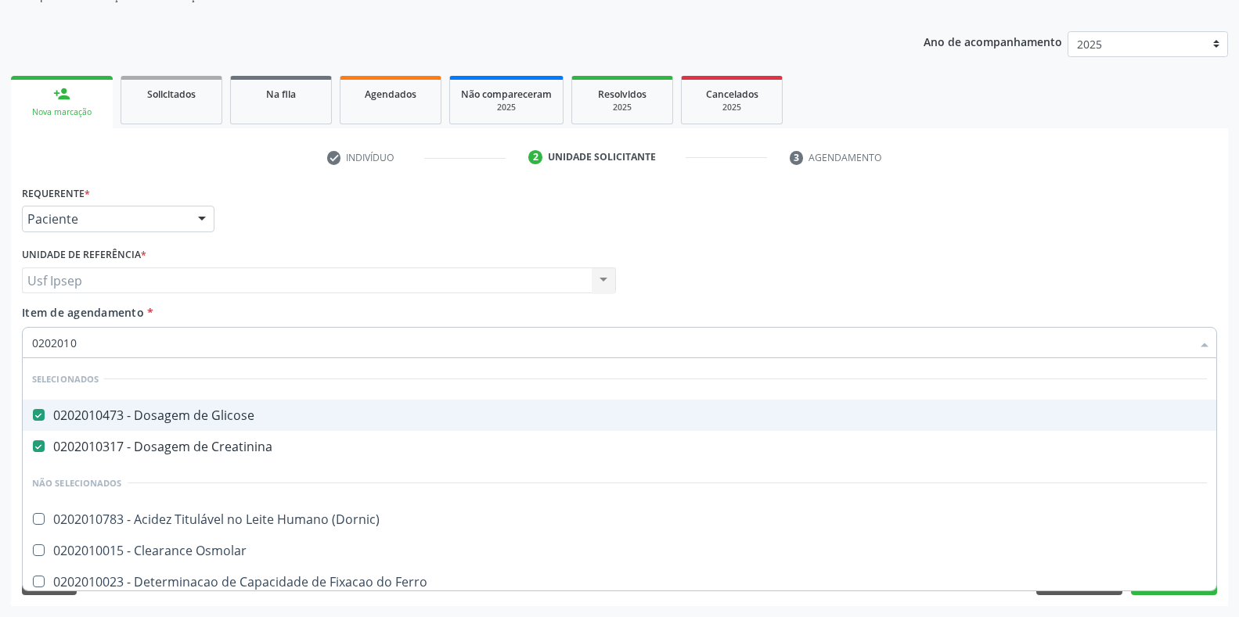
type input "020201"
checkbox Ureia "false"
type input "0"
checkbox Ureia "false"
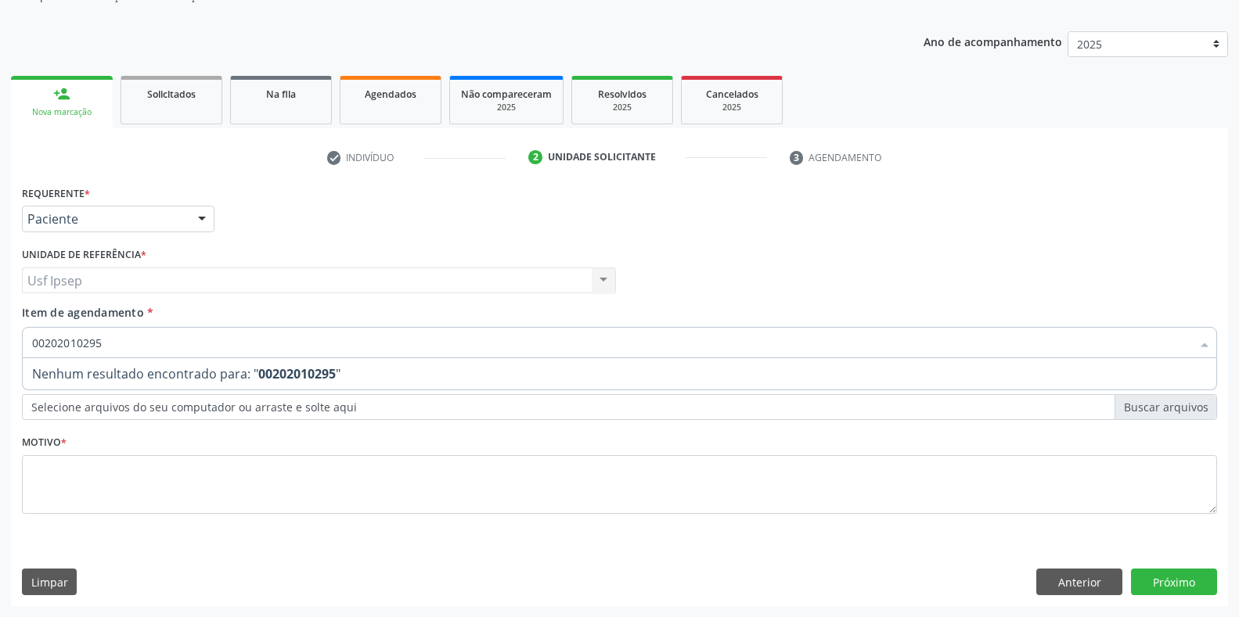
click at [107, 343] on input "00202010295" at bounding box center [611, 342] width 1159 height 31
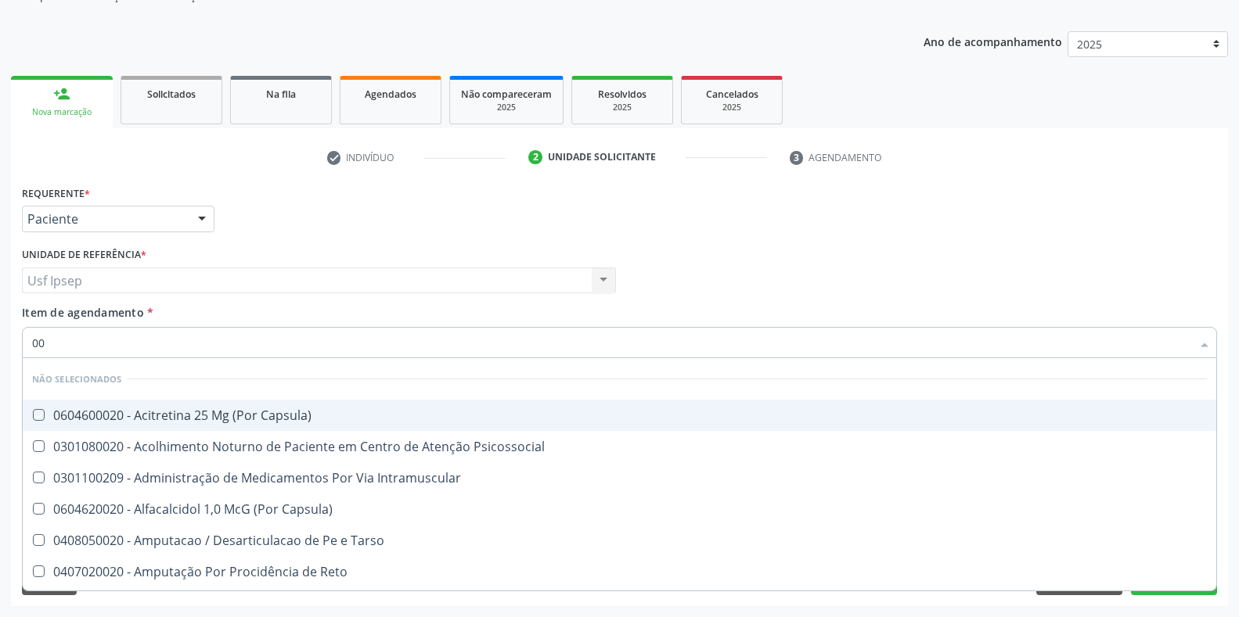
type input "0"
checkbox Capsula\) "true"
checkbox Psicossocial "true"
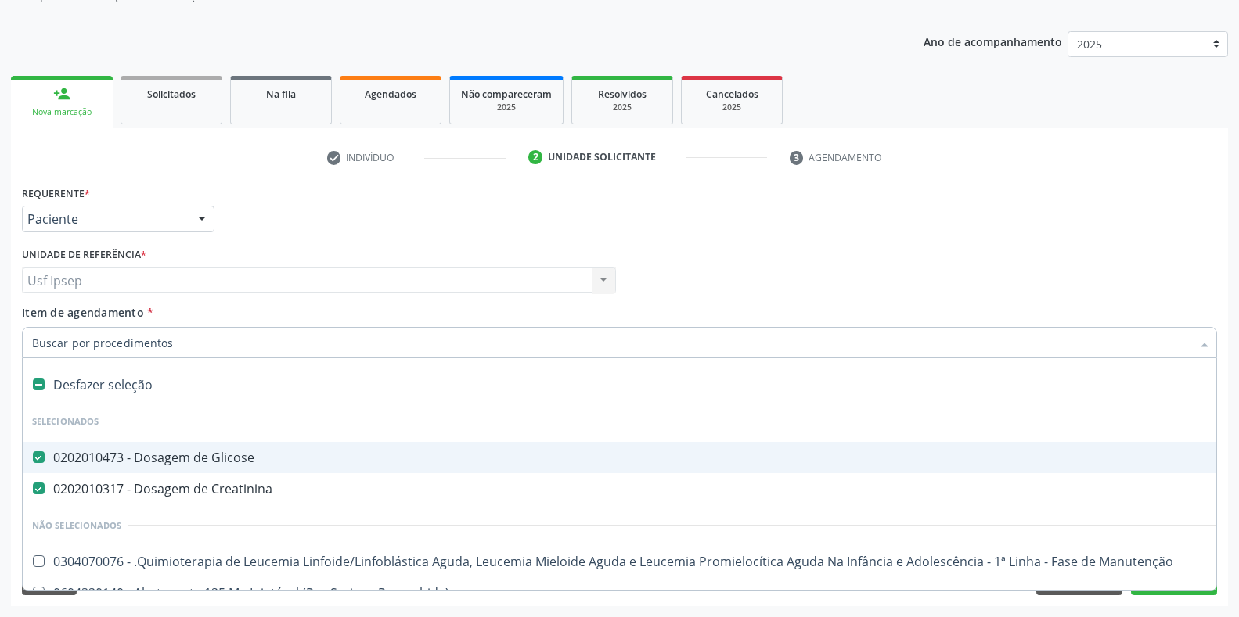
click at [33, 343] on input "Item de agendamento *" at bounding box center [611, 342] width 1159 height 31
type input "02020"
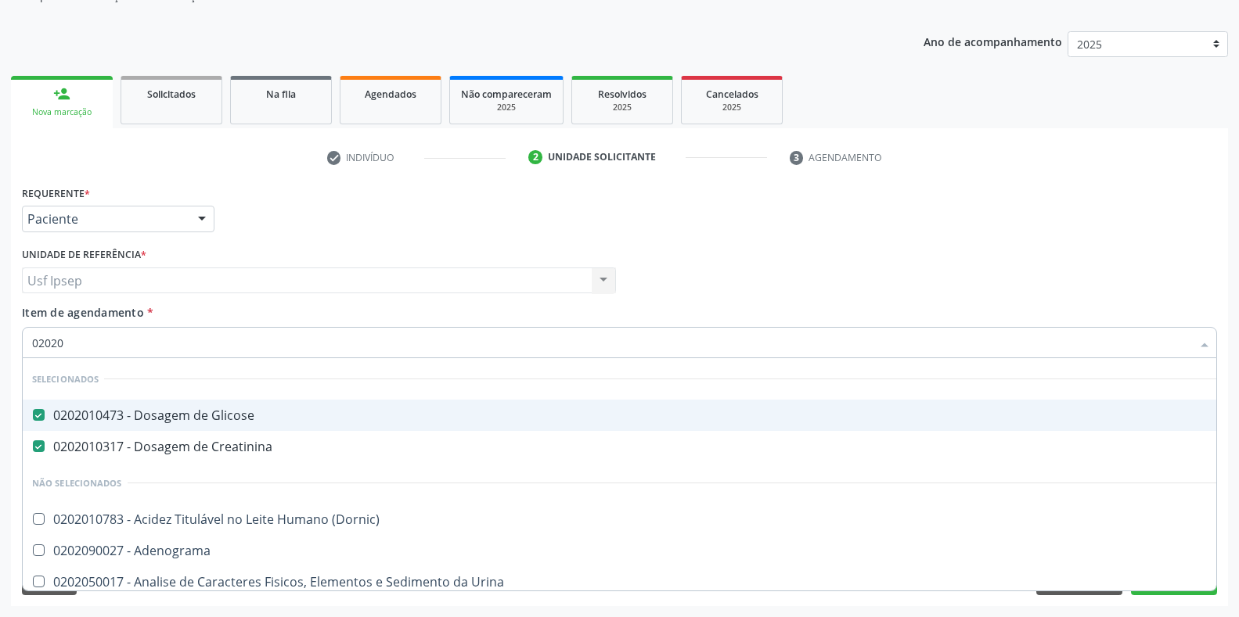
checkbox Ureia "true"
checkbox Hematocrito "false"
type input "020201"
checkbox Acetona "true"
type input "0202010"
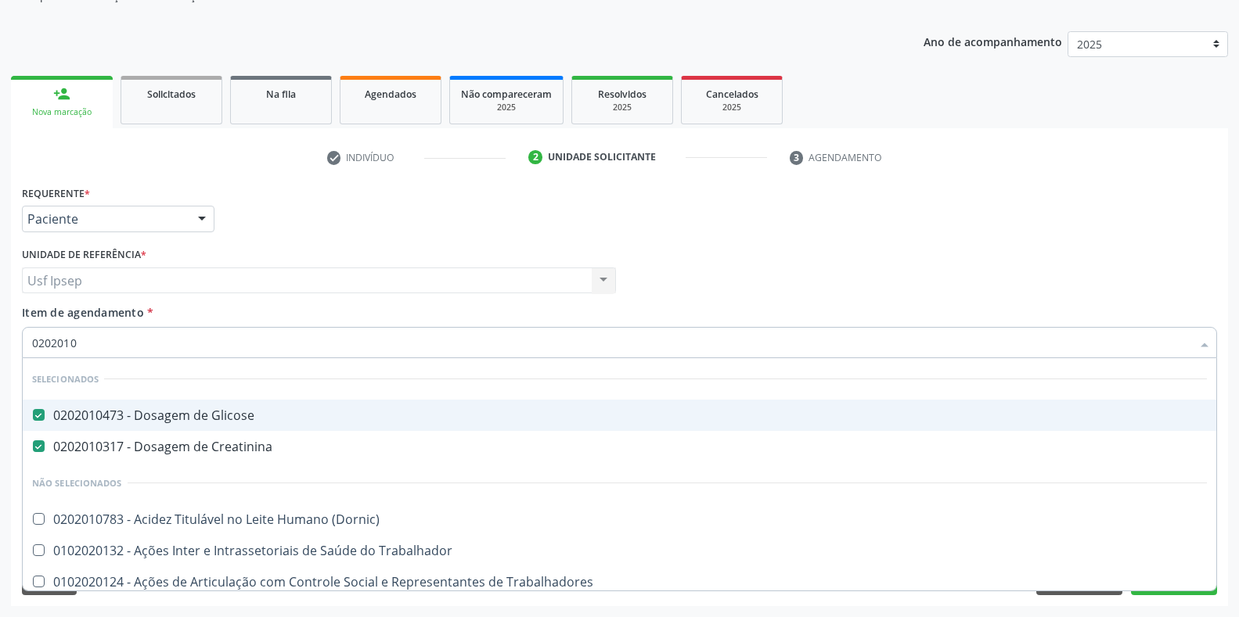
checkbox Piruvato "true"
type input "02020102"
checkbox Glicose "false"
checkbox Creatinina "false"
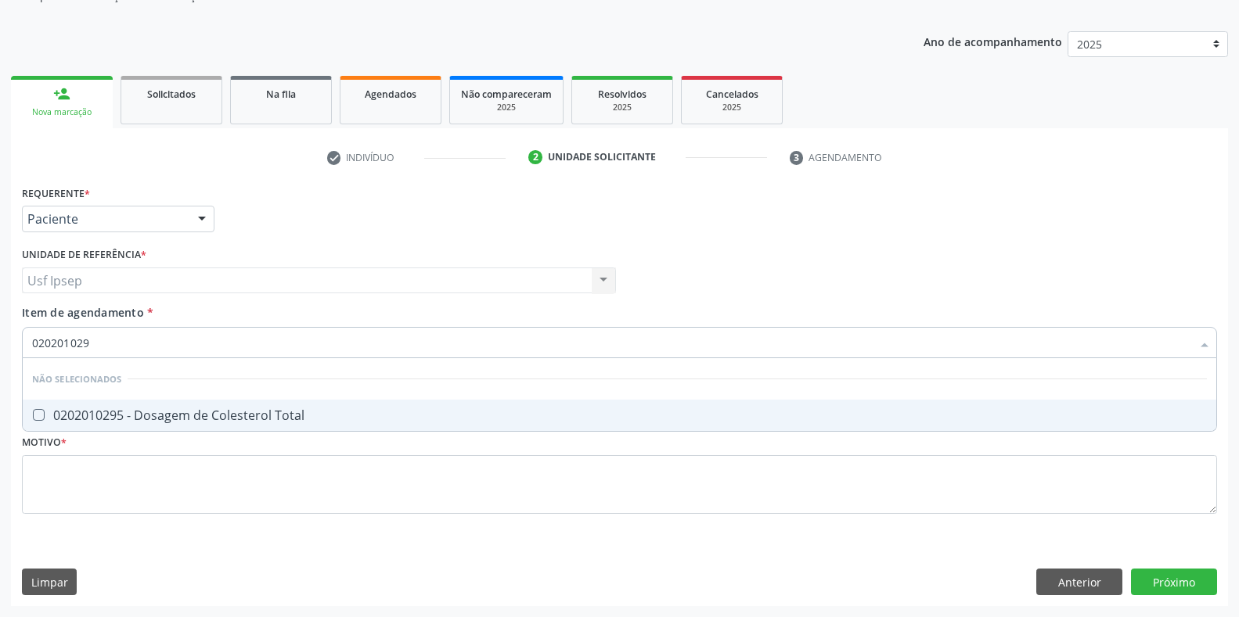
type input "0202010295"
drag, startPoint x: 42, startPoint y: 417, endPoint x: 75, endPoint y: 394, distance: 39.9
click at [45, 410] on div "0202010295 - Dosagem de Colesterol Total" at bounding box center [619, 415] width 1175 height 13
checkbox Total "true"
click at [99, 341] on input "0202010295" at bounding box center [611, 342] width 1159 height 31
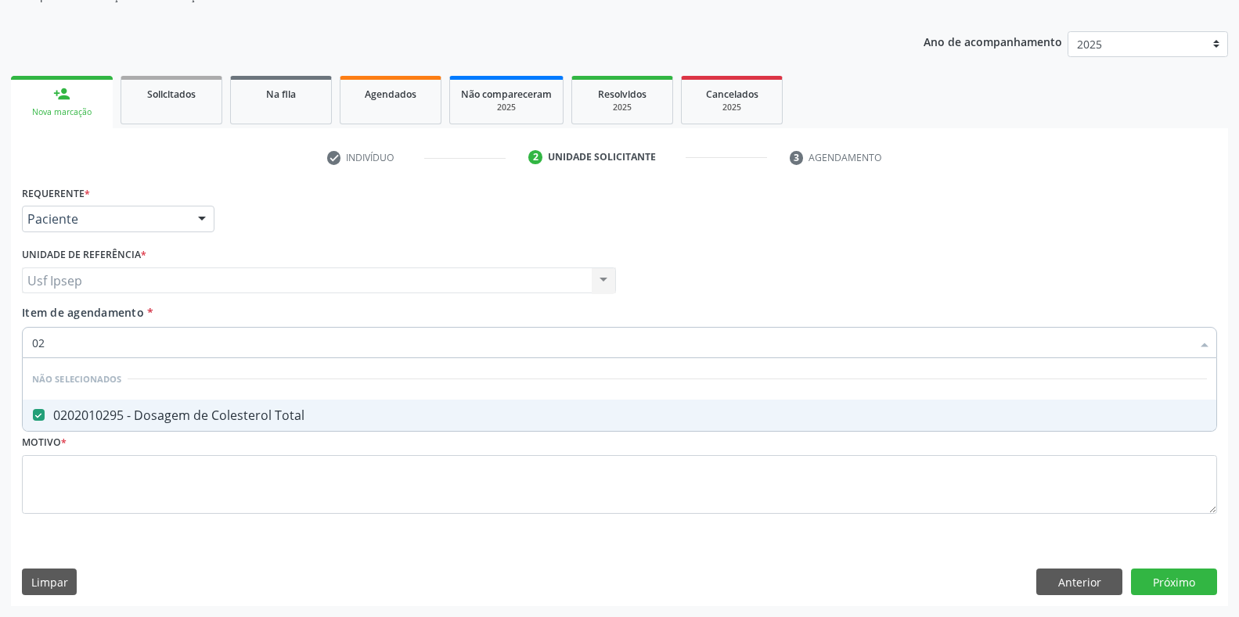
type input "0"
checkbox Total "true"
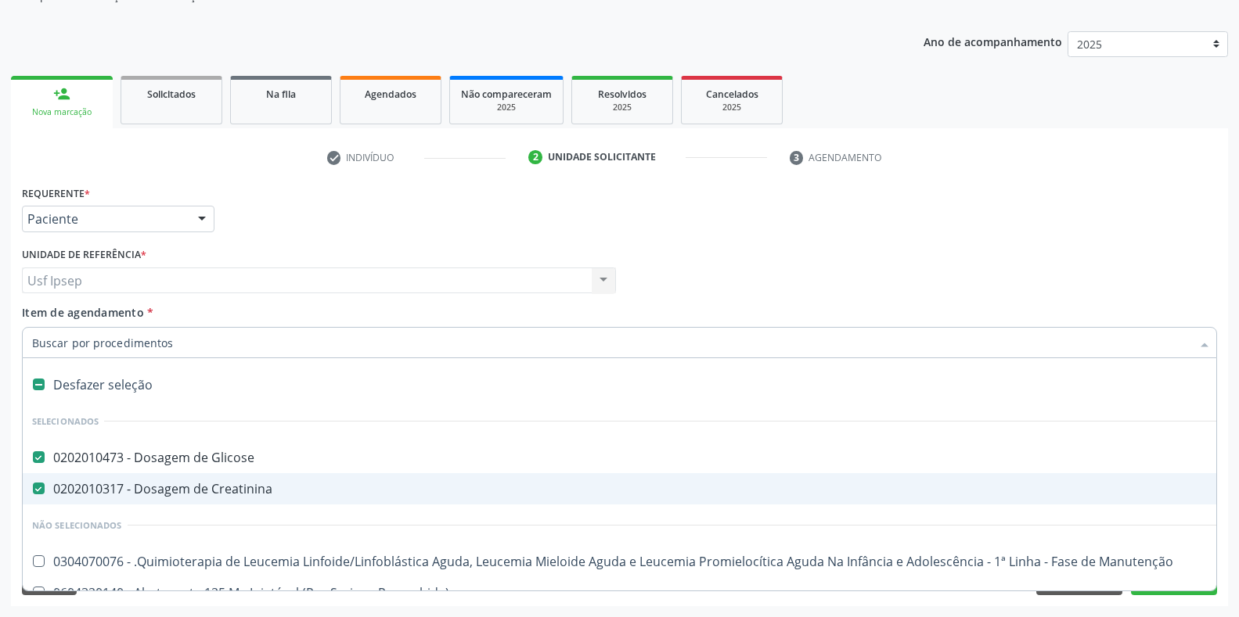
click at [34, 341] on input "Item de agendamento *" at bounding box center [611, 342] width 1159 height 31
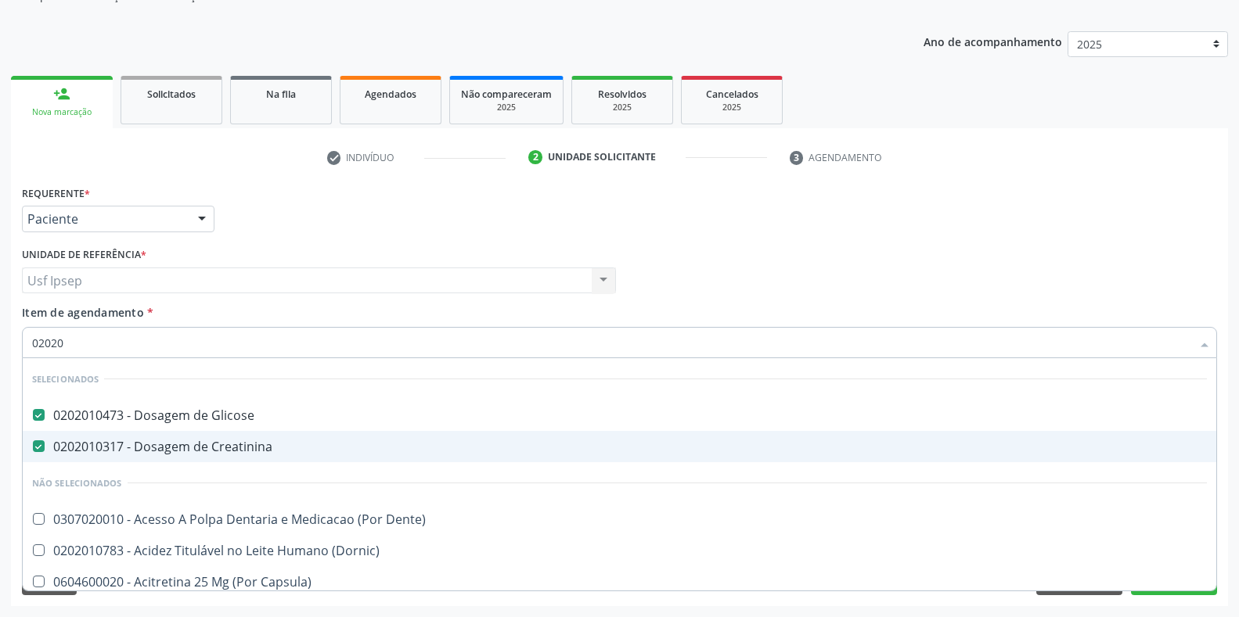
type input "020201"
checkbox Total "true"
type input "0202010"
checkbox Total "true"
checkbox Serico "false"
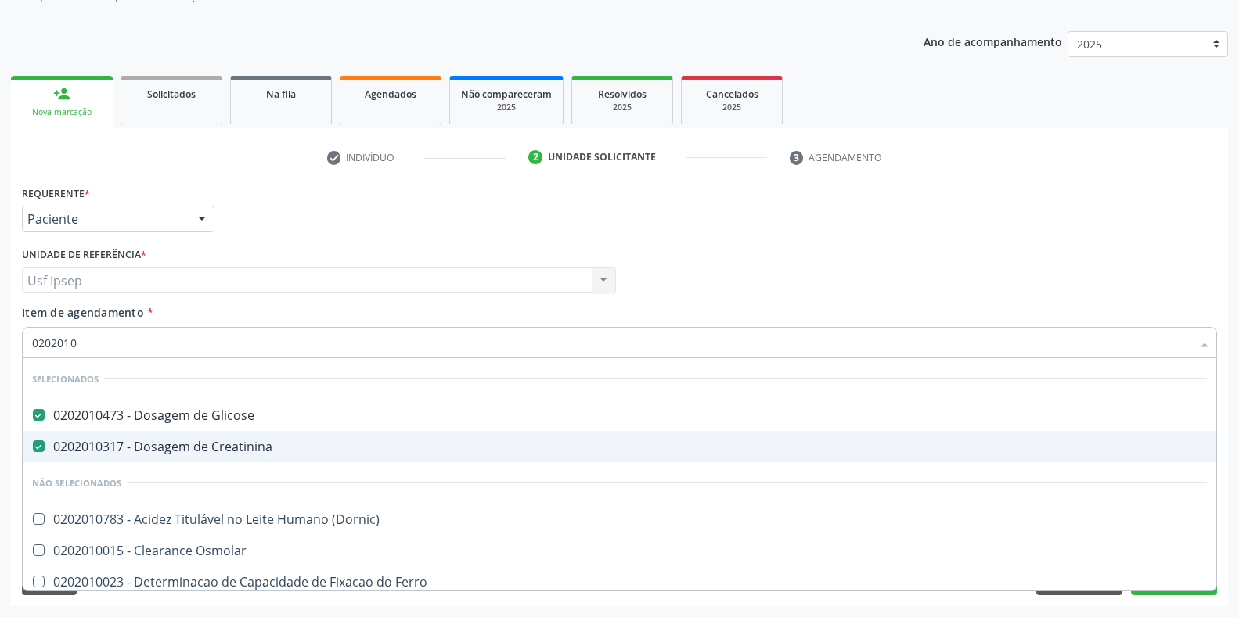
checkbox Ureia "true"
type input "02020102"
checkbox Glicose "false"
checkbox Creatinina "false"
checkbox Ordenhado "true"
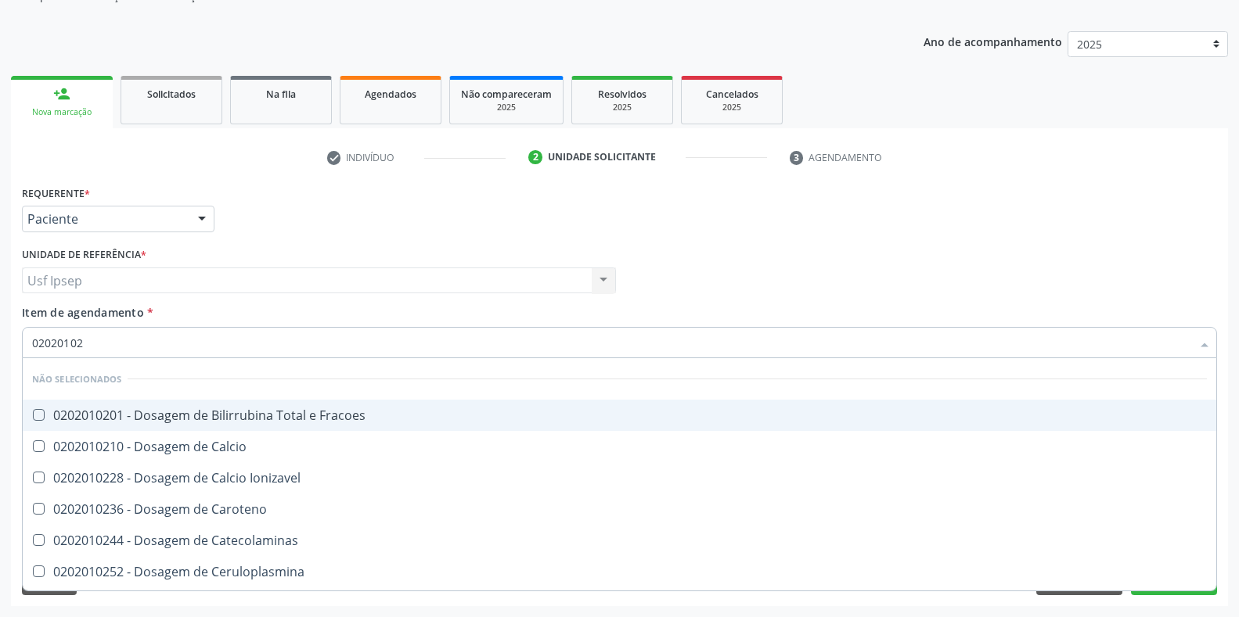
type input "0202010"
checkbox Fracoes "true"
checkbox Calcio "true"
checkbox Total "false"
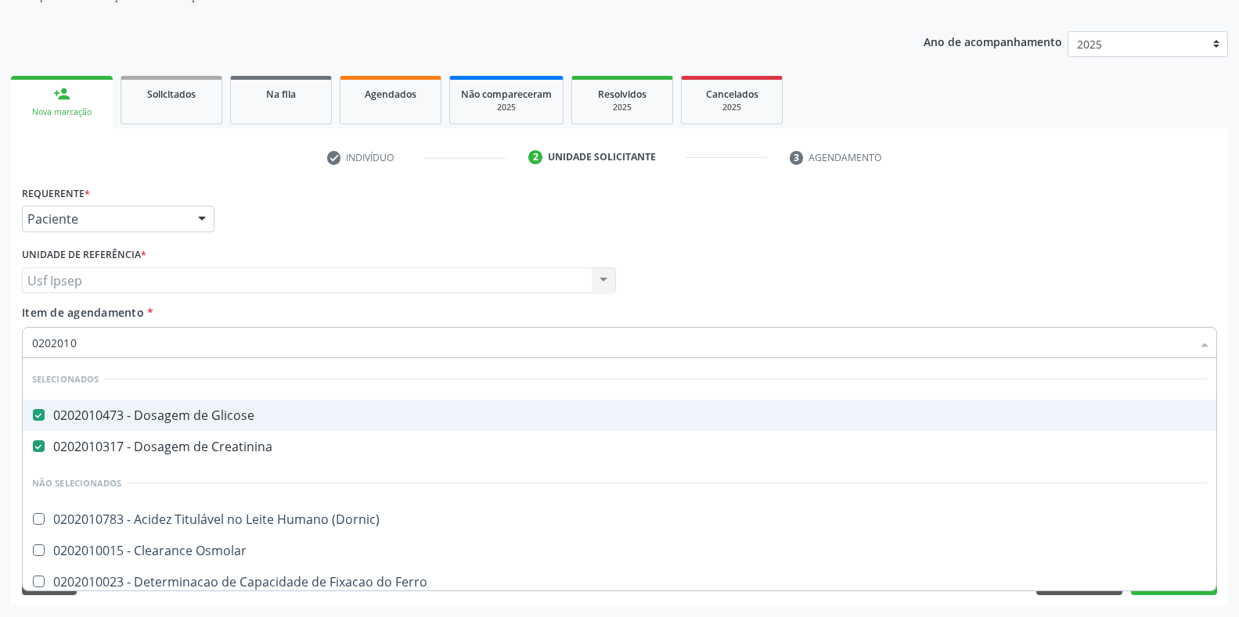
type input "020201"
checkbox Total "false"
checkbox Serico "true"
checkbox Ureia "false"
type input "02020"
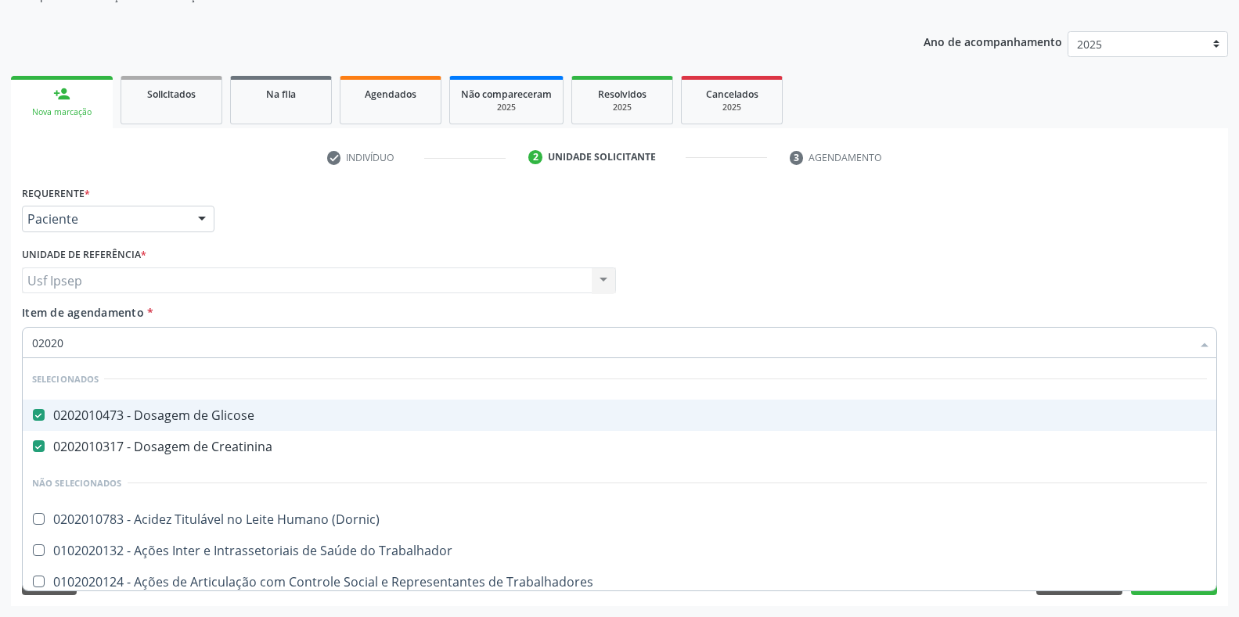
checkbox Total "false"
checkbox Ureia "false"
type input "0202010"
checkbox Plaquetas "true"
checkbox Parceria\) "false"
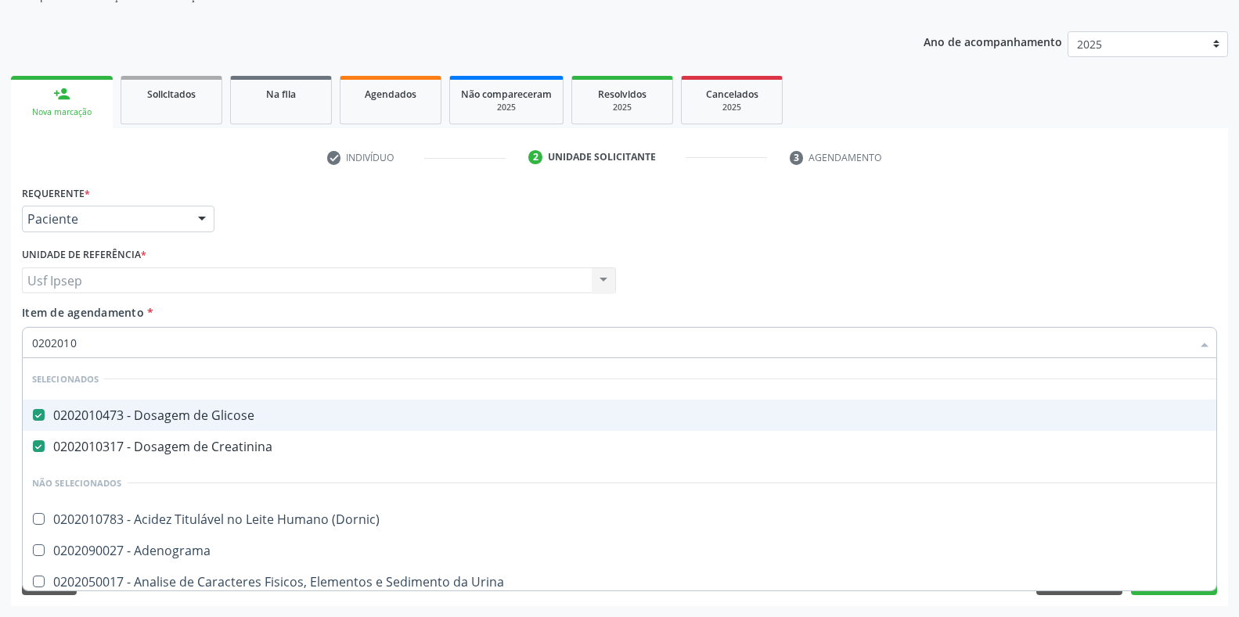
checkbox \(Tap\) "true"
type input "02020106"
checkbox Glicose "false"
checkbox Creatinina "false"
checkbox Ordenhado "true"
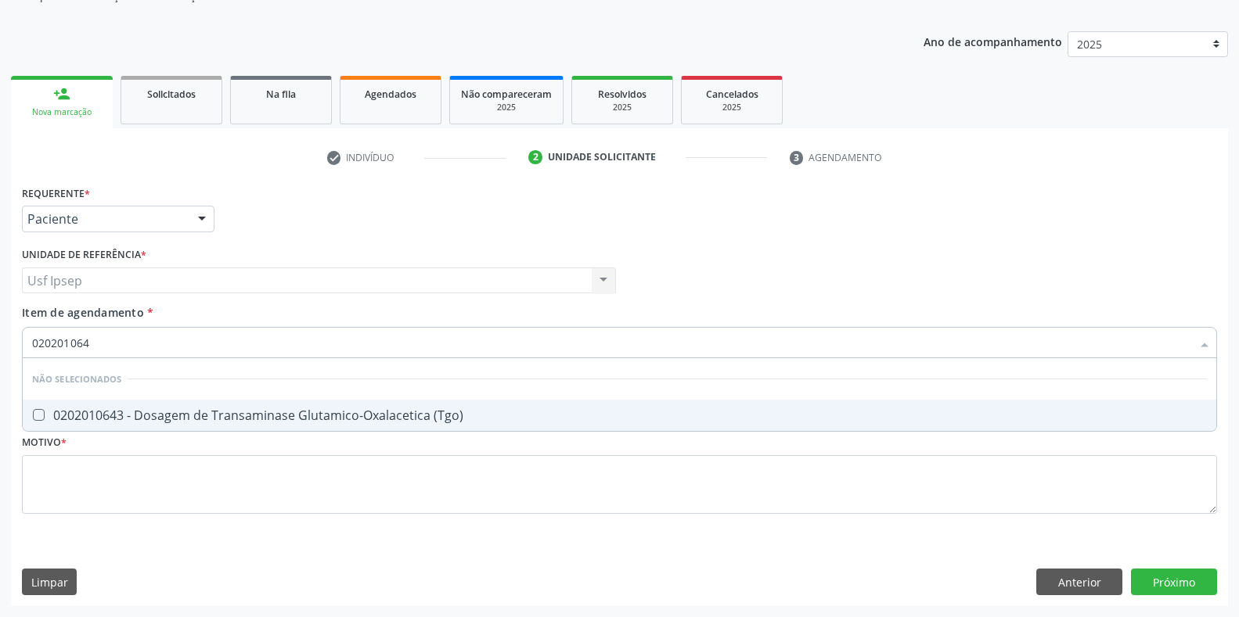
type input "0202010643"
click at [33, 417] on \(Tgo\) at bounding box center [39, 415] width 12 height 12
click at [33, 417] on \(Tgo\) "checkbox" at bounding box center [28, 415] width 10 height 10
checkbox \(Tgo\) "true"
click at [96, 340] on input "0202010643" at bounding box center [611, 342] width 1159 height 31
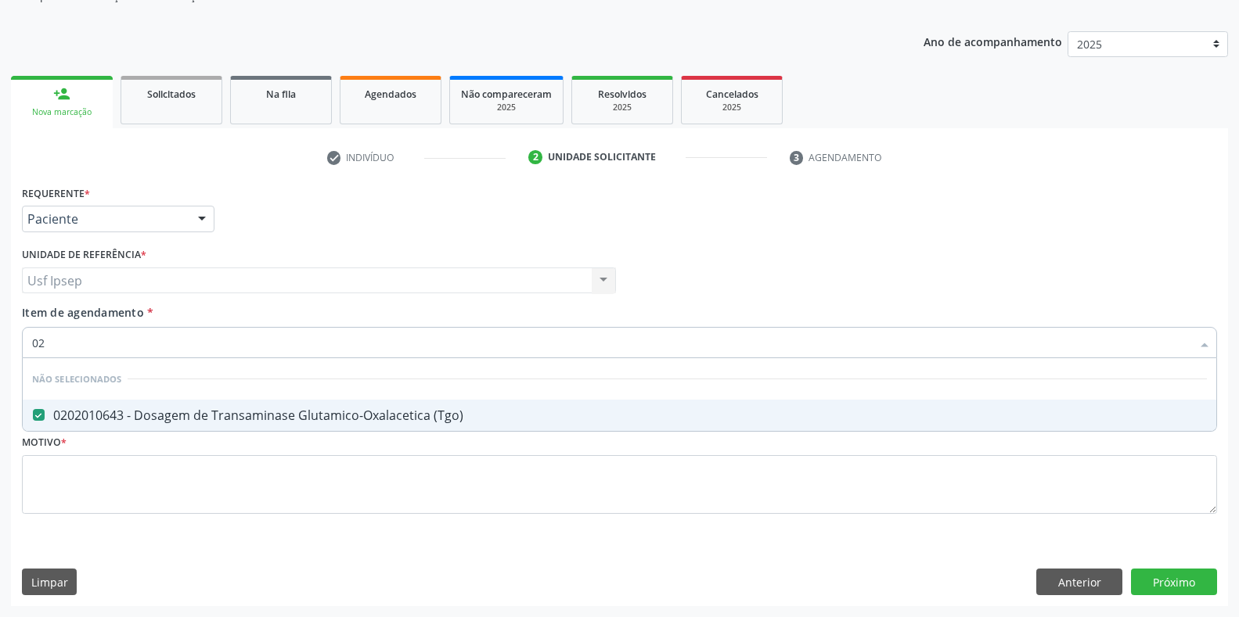
type input "0"
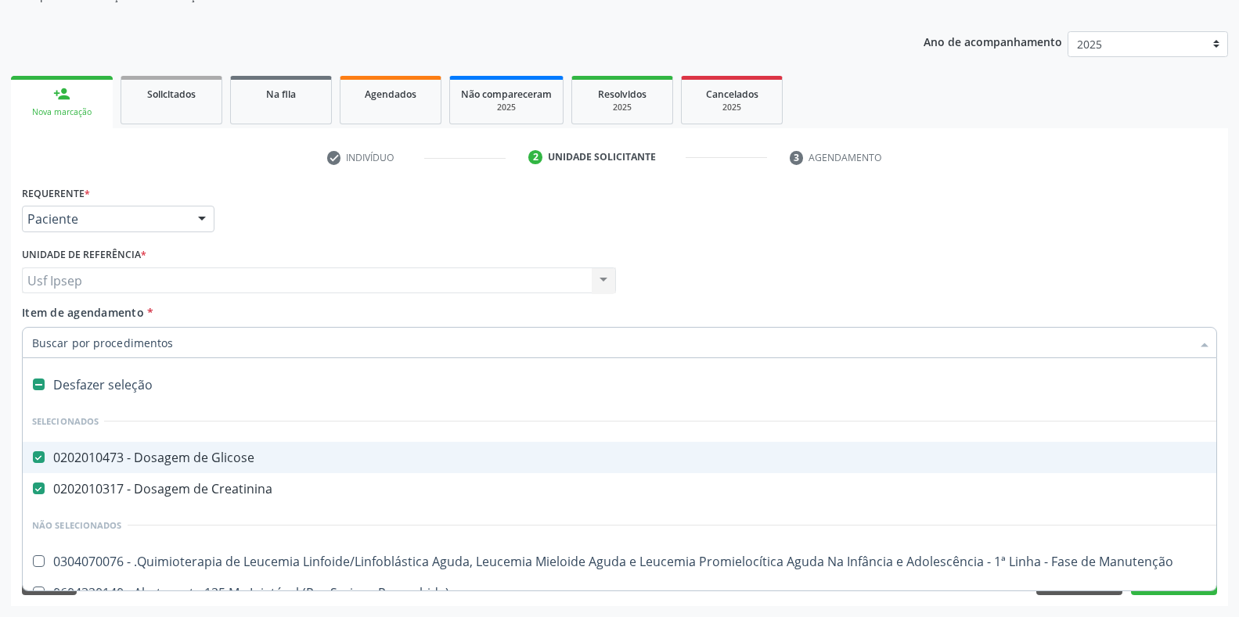
checkbox Glicose "true"
click at [45, 344] on input "Item de agendamento *" at bounding box center [611, 342] width 1159 height 31
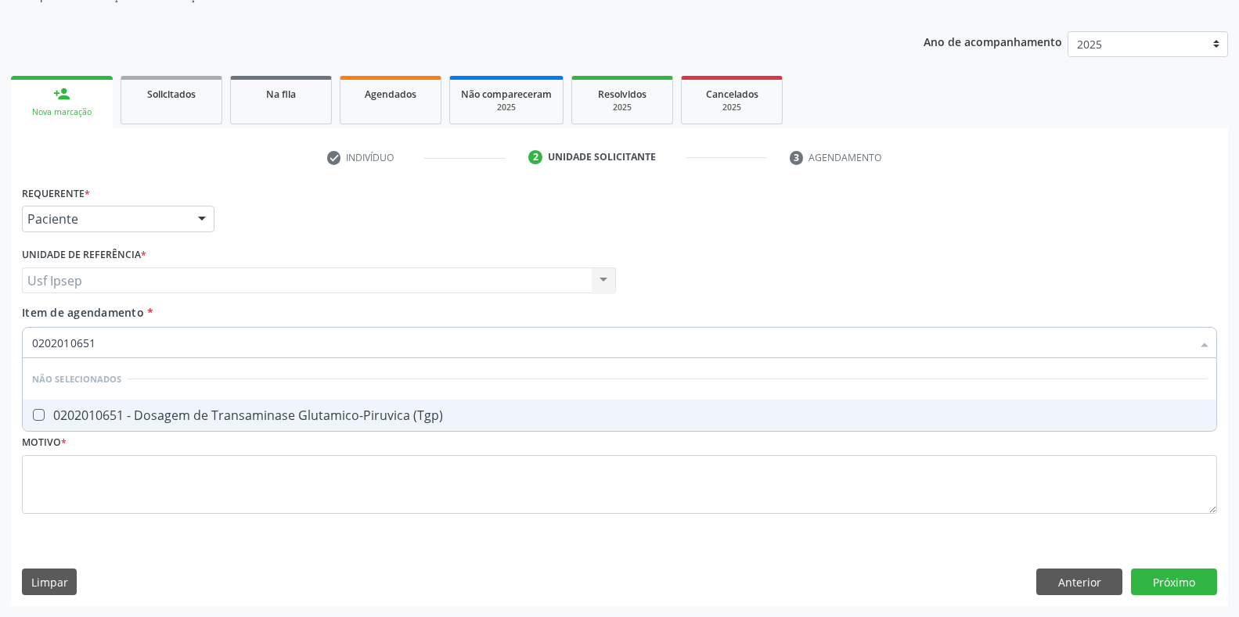
drag, startPoint x: 41, startPoint y: 412, endPoint x: 41, endPoint y: 387, distance: 25.0
click at [40, 412] on \(Tgp\) at bounding box center [39, 415] width 12 height 12
click at [33, 412] on \(Tgp\) "checkbox" at bounding box center [28, 415] width 10 height 10
click at [92, 338] on input "0202010651" at bounding box center [611, 342] width 1159 height 31
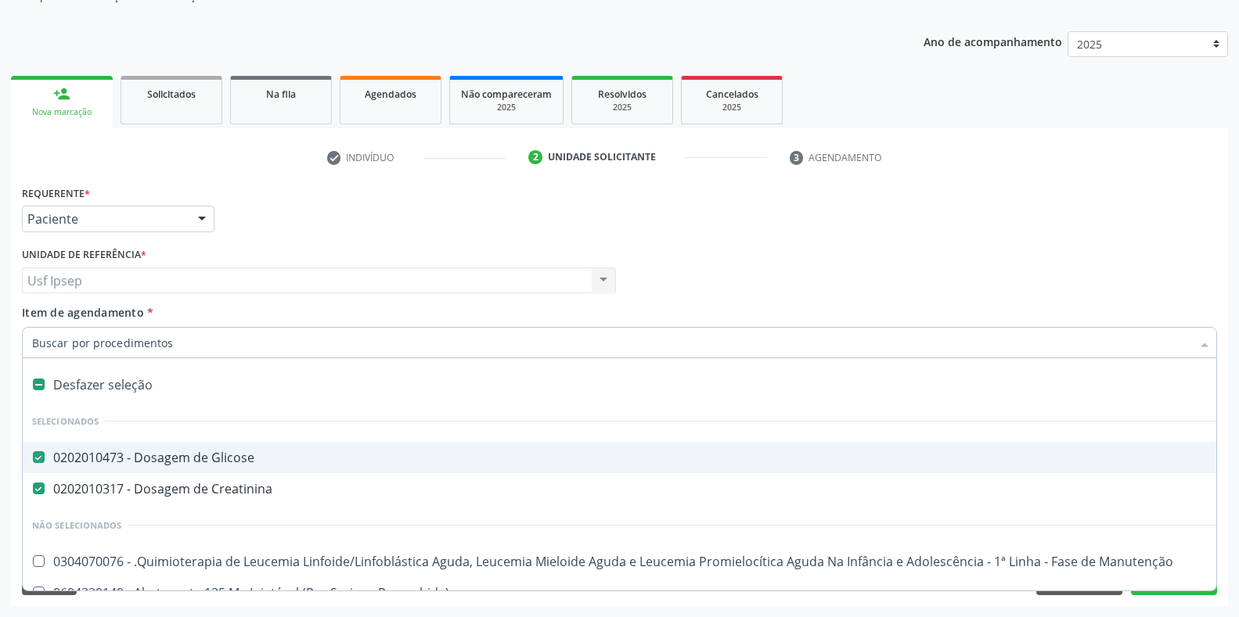
click at [92, 349] on input "Item de agendamento *" at bounding box center [611, 342] width 1159 height 31
click at [40, 346] on input "Item de agendamento *" at bounding box center [611, 342] width 1159 height 31
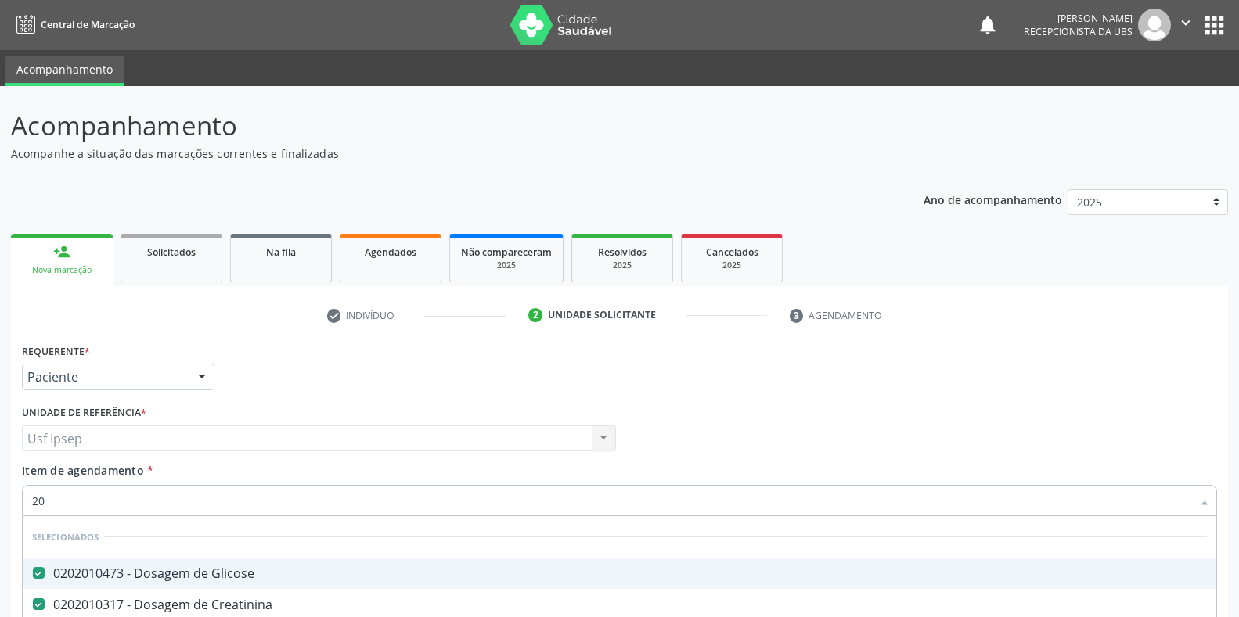
scroll to position [158, 0]
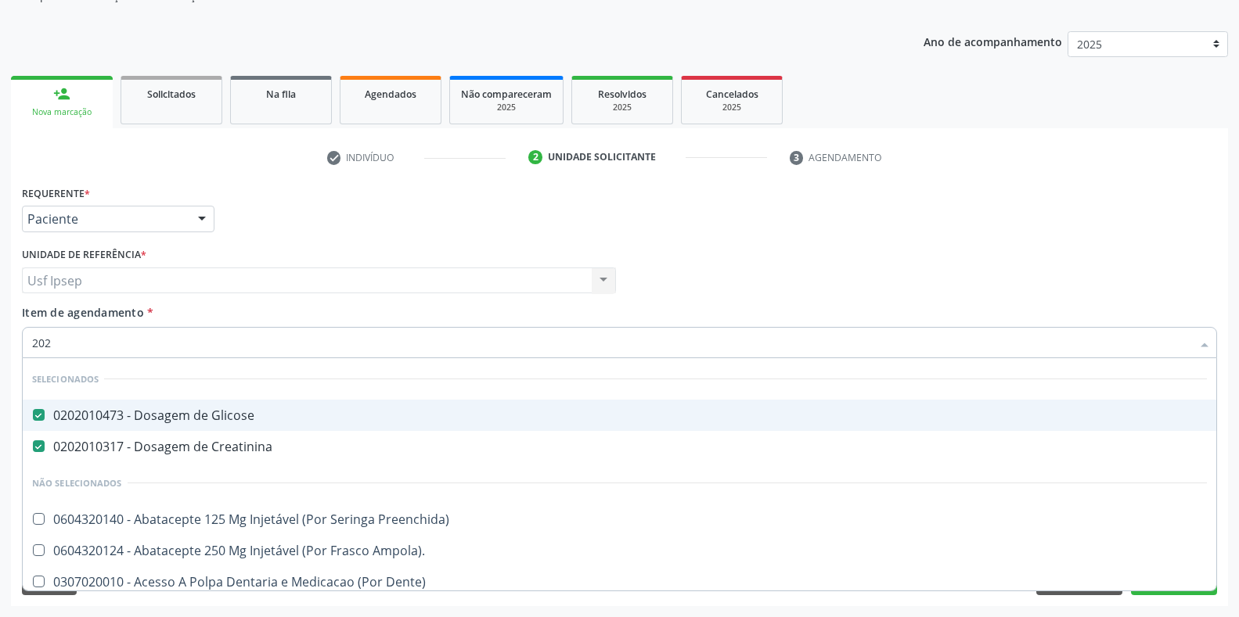
type input "2020"
checkbox Supervisionada "true"
checkbox Estereotaxica "false"
checkbox J "true"
checkbox 8F "true"
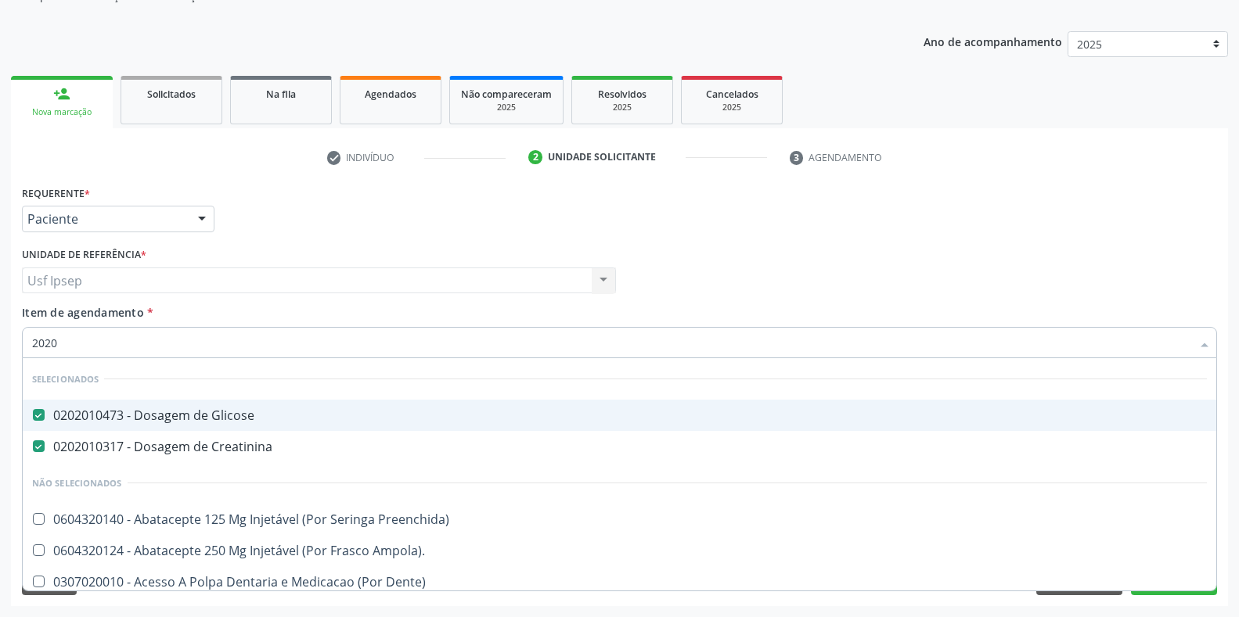
checkbox Lumen "true"
checkbox Antibiotico "false"
checkbox Ativa "false"
type input "20201"
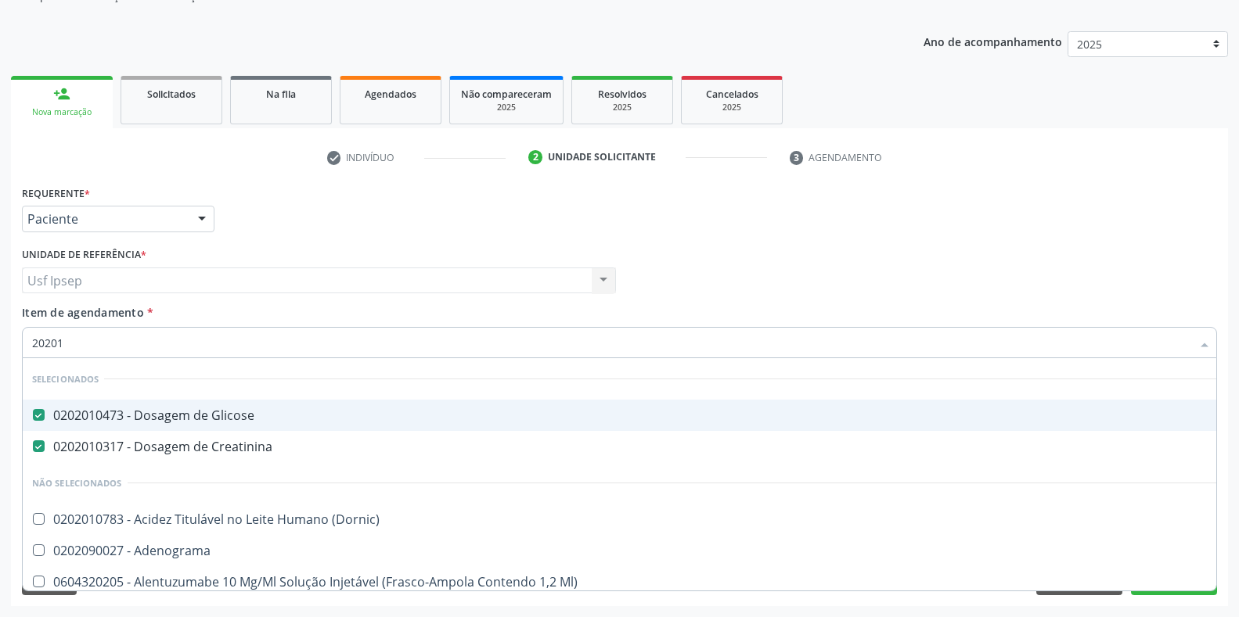
checkbox Hemacias "true"
checkbox Noturna "true"
checkbox Organicos "true"
checkbox 17-Hidroxicorticosteroides "true"
type input "202010"
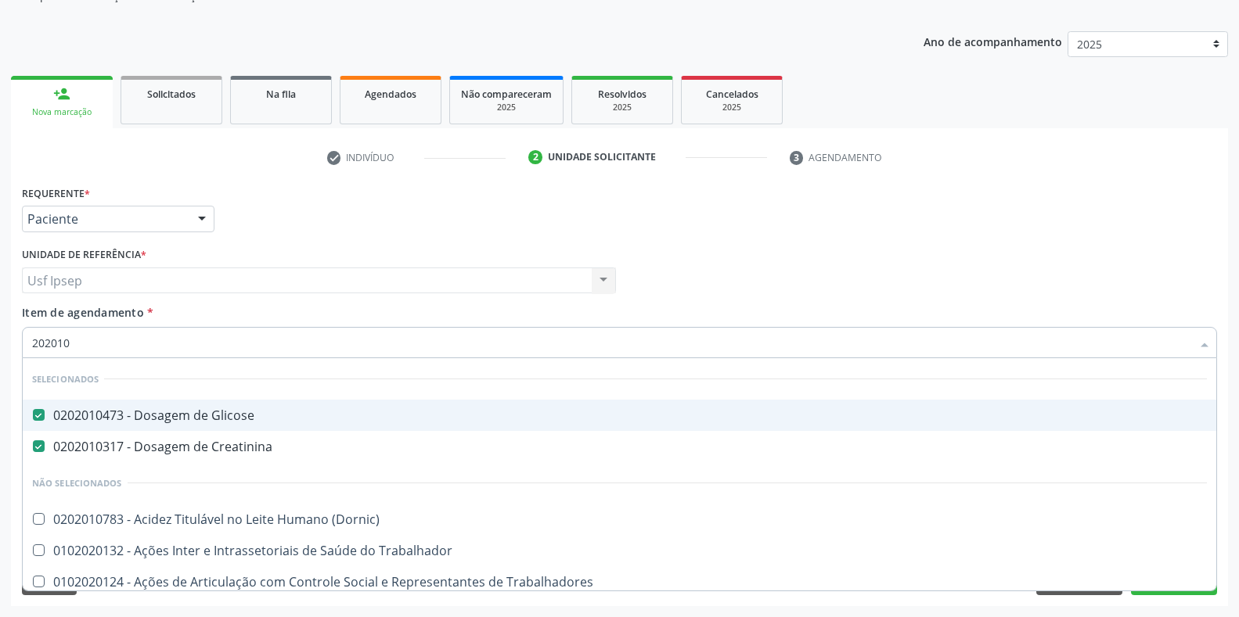
checkbox Fracoes "true"
checkbox Total "false"
checkbox Leucino-Aminopeptidase "true"
checkbox Lipase "true"
checkbox Piruvato "true"
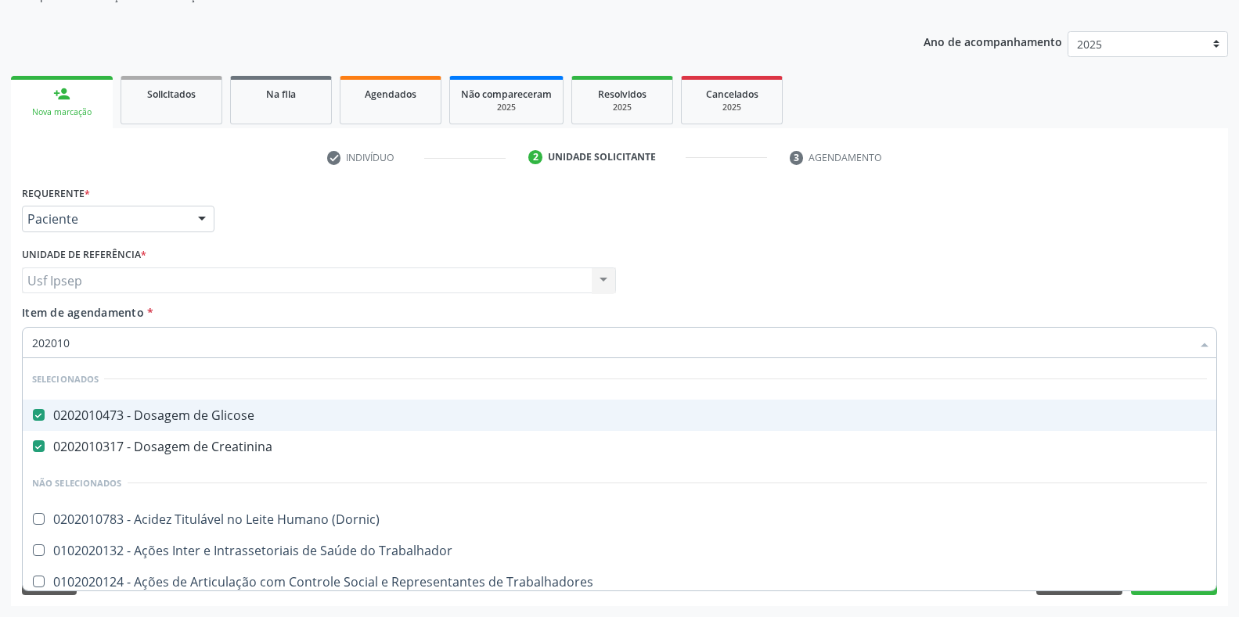
checkbox \(Tgo\) "false"
checkbox \(Tgp\) "false"
type input "2020106"
checkbox Glicose "false"
checkbox Creatinina "false"
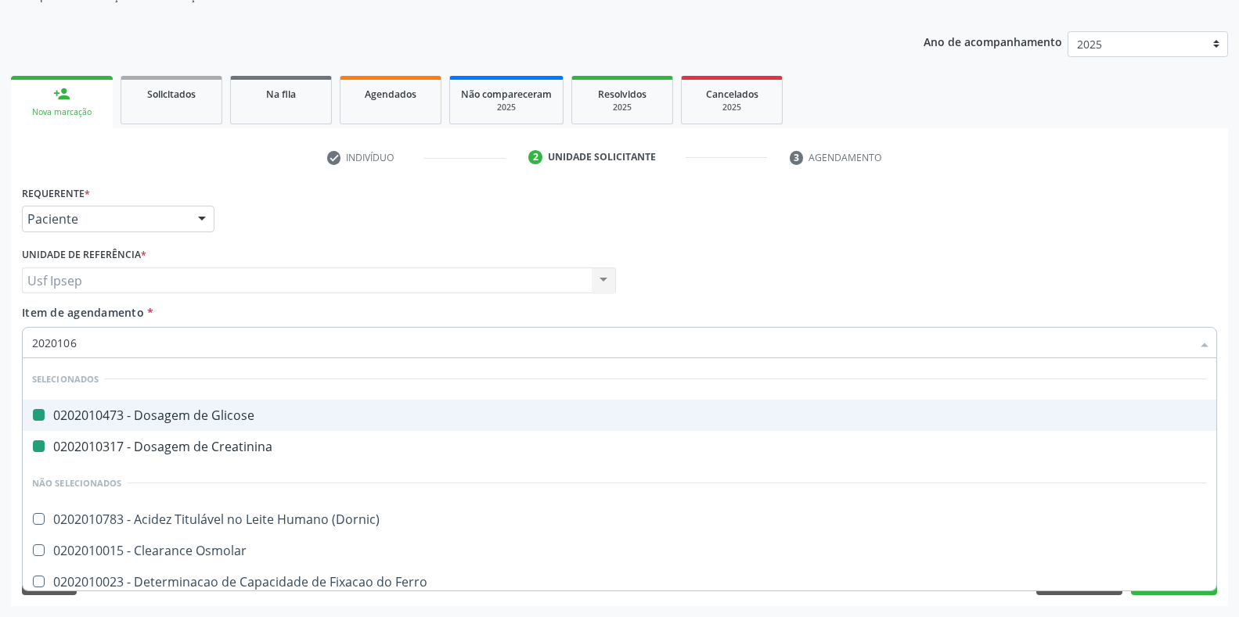
checkbox Osmolar "true"
checkbox Ferro "true"
checkbox Ordenhado "true"
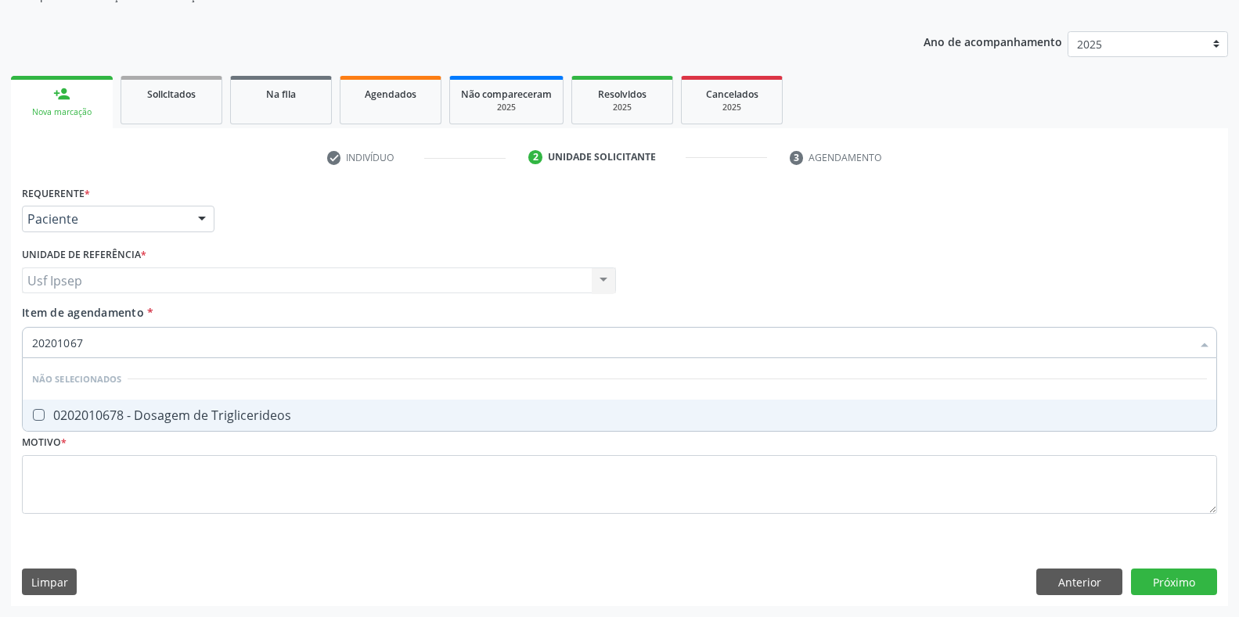
type input "202010678"
click at [40, 416] on Triglicerideos at bounding box center [39, 415] width 12 height 12
click at [33, 416] on Triglicerideos "checkbox" at bounding box center [28, 415] width 10 height 10
checkbox Triglicerideos "true"
click at [97, 338] on input "202010678" at bounding box center [611, 342] width 1159 height 31
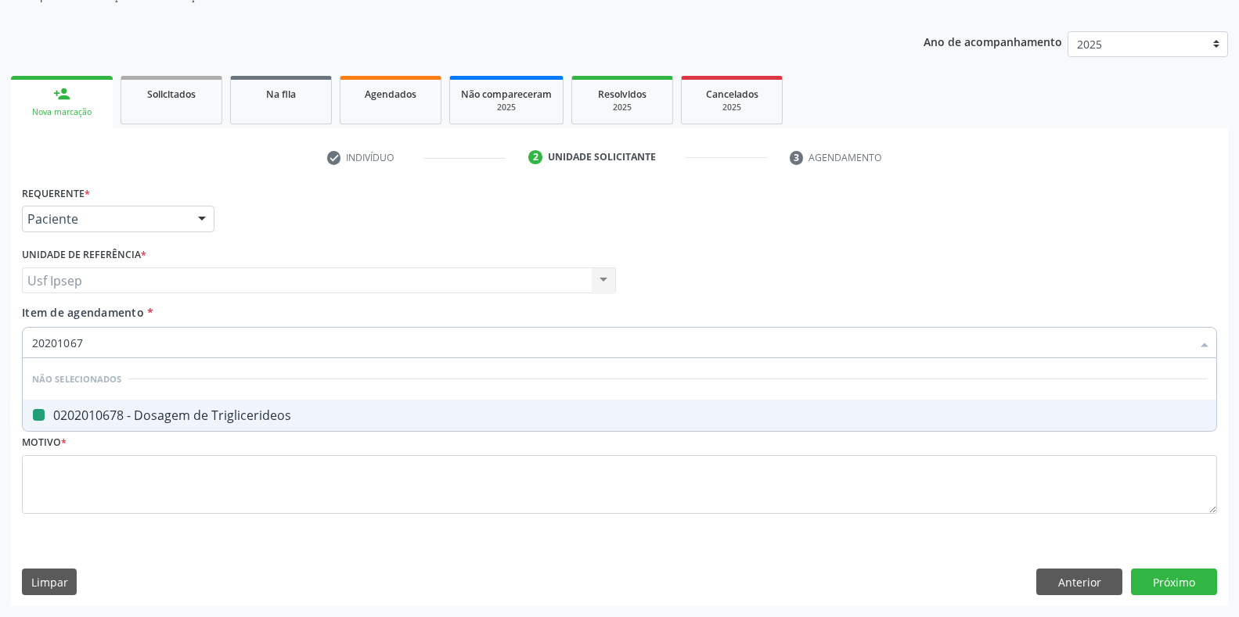
type input "2020106"
checkbox Triglicerideos "false"
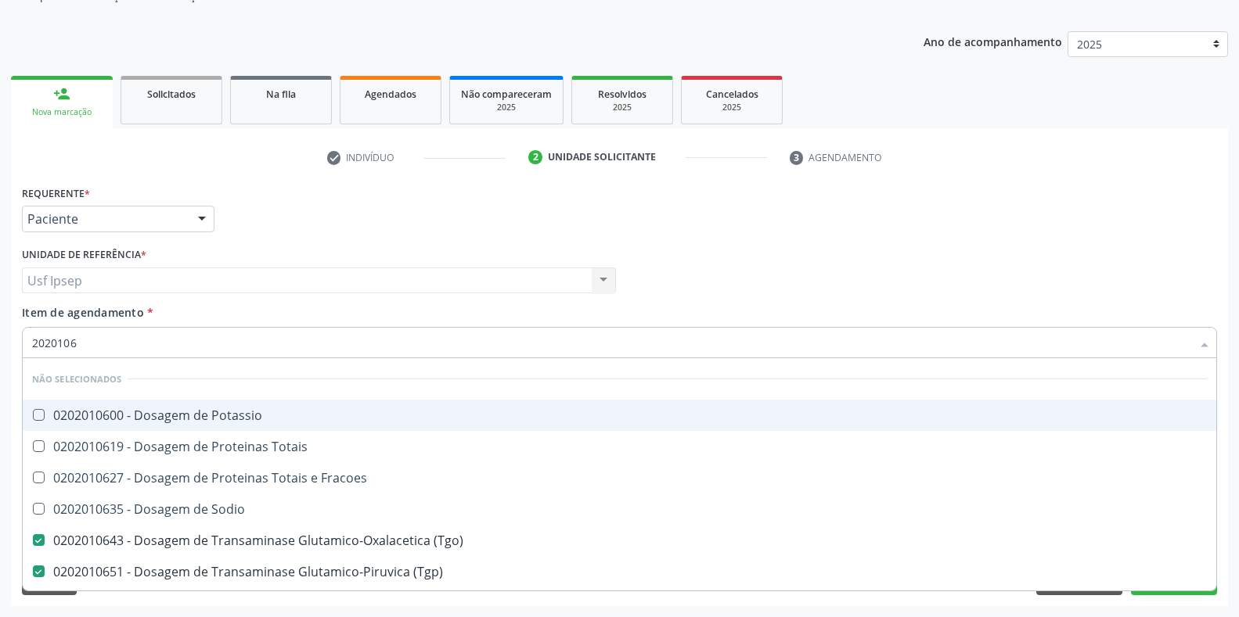
type input "202010"
checkbox Potassio "true"
checkbox Totais "true"
checkbox \(Tgo\) "false"
checkbox \(Tgp\) "false"
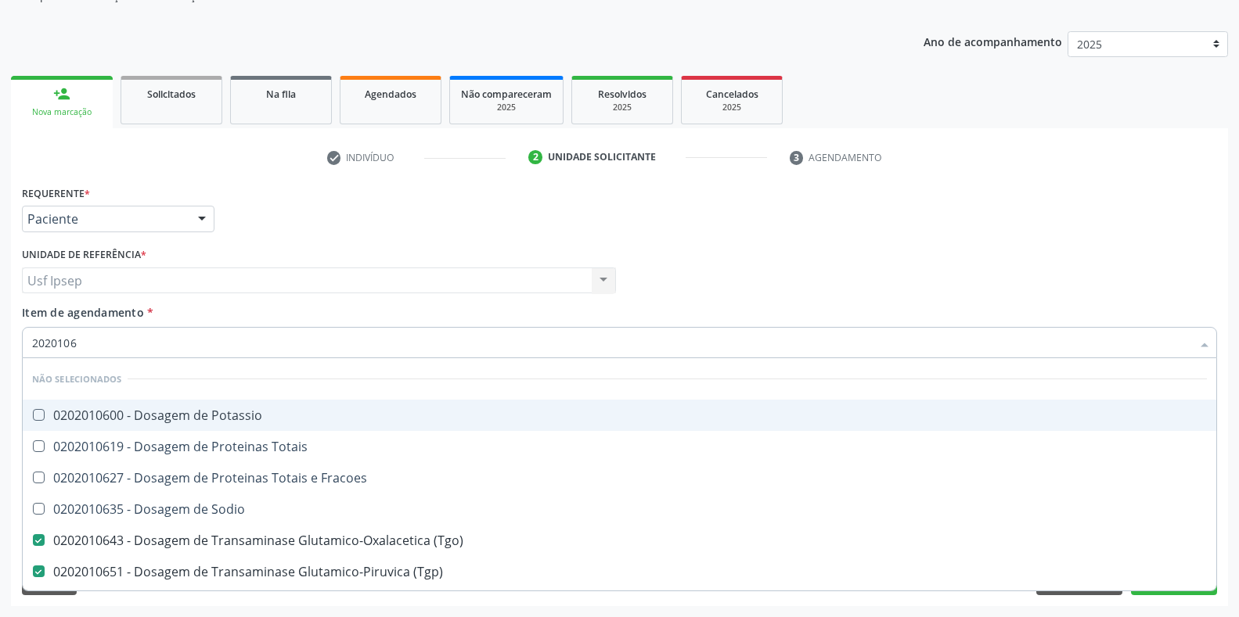
checkbox Triglicerideos "false"
checkbox Ureia "false"
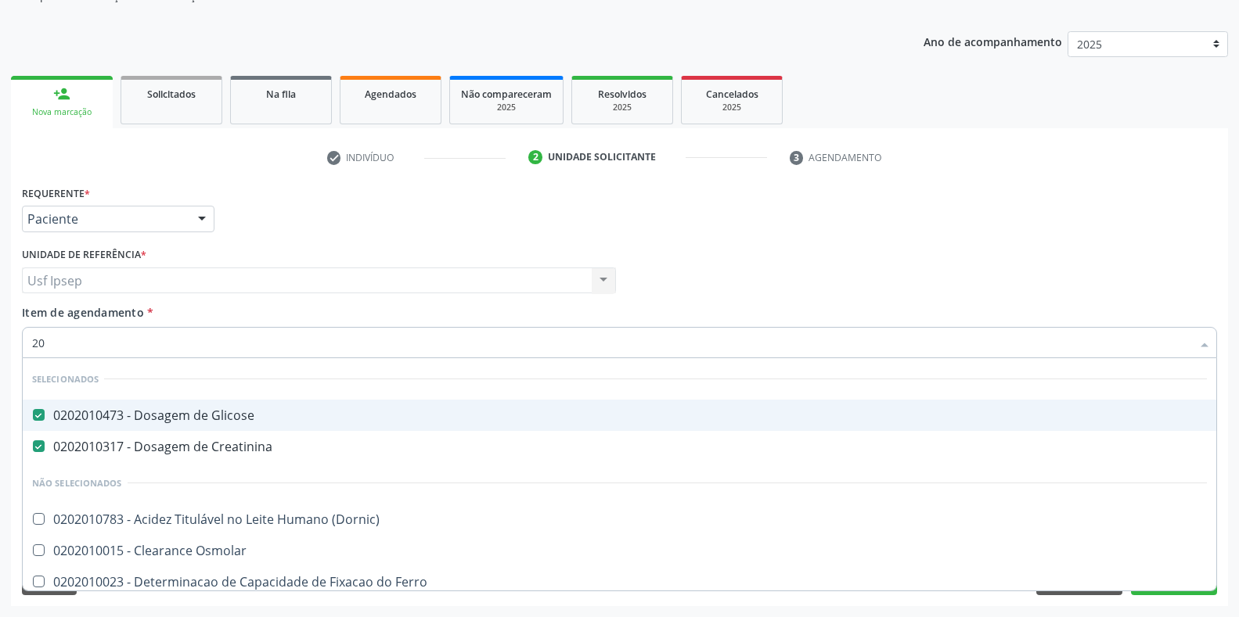
type input "2"
checkbox Total "false"
checkbox Serico "false"
checkbox \(Tgo\) "false"
checkbox \(Tgp\) "false"
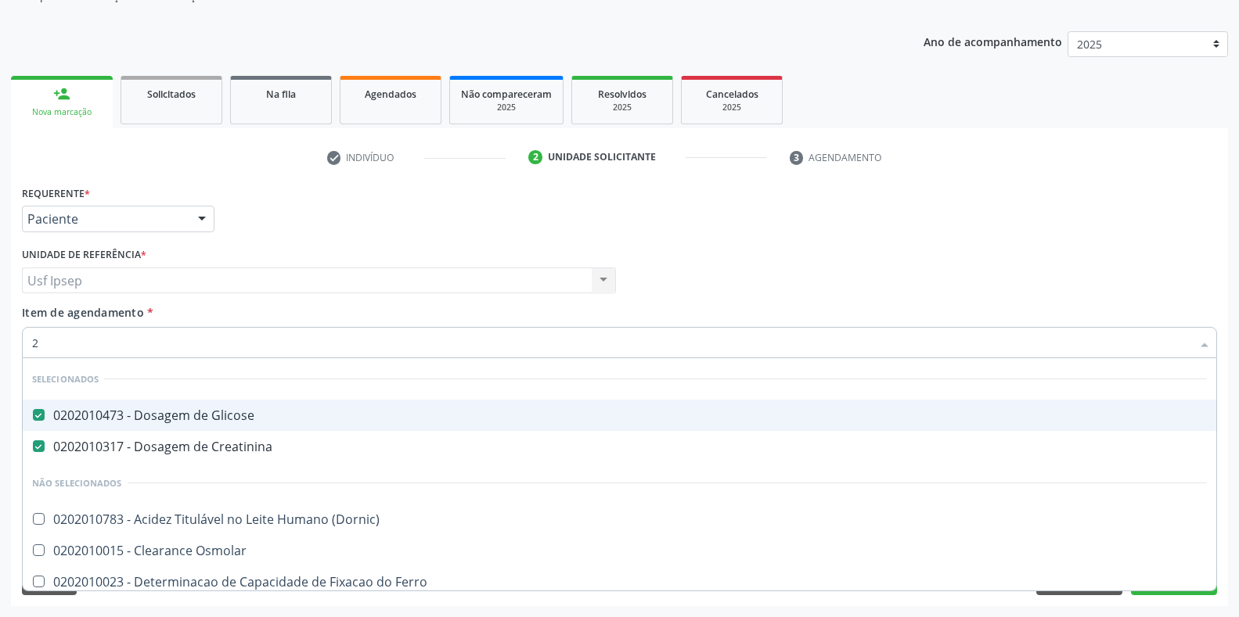
checkbox Triglicerideos "false"
checkbox Ureia "false"
checkbox D-Xilose "false"
checkbox Orais "false"
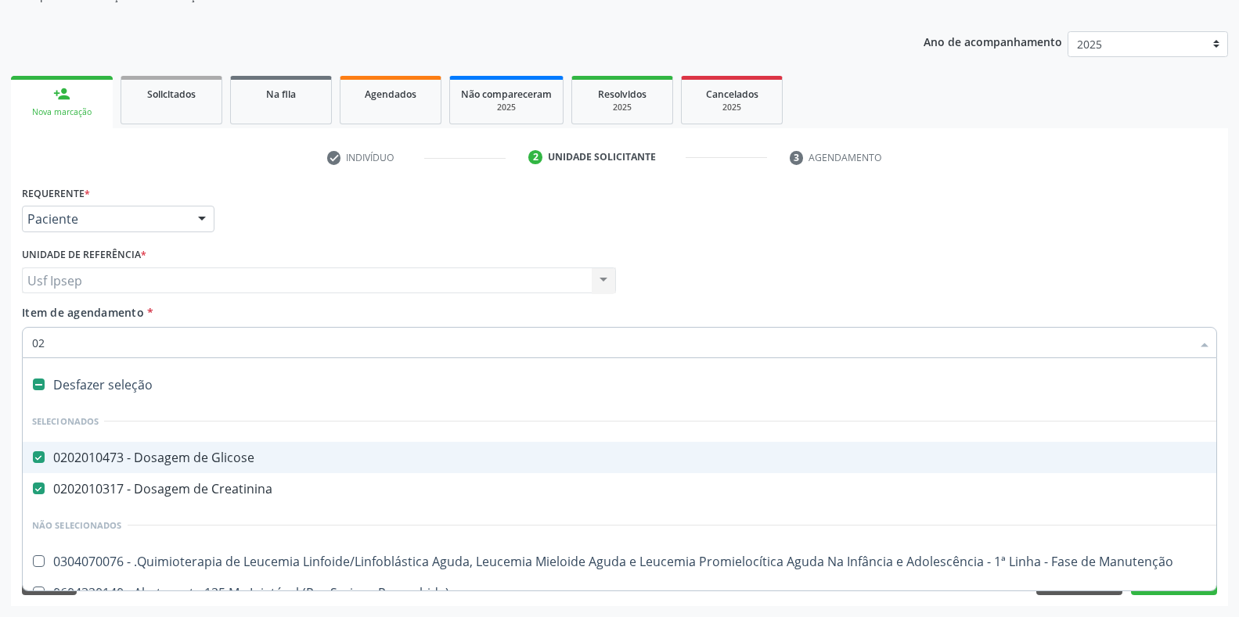
type input "020"
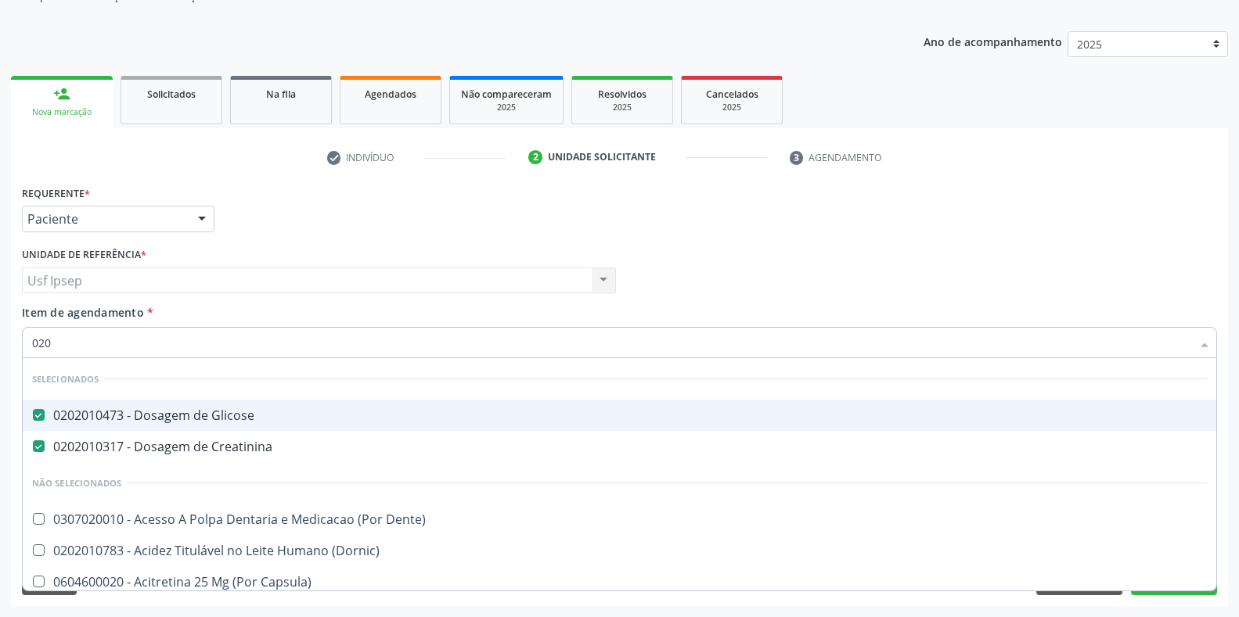
checkbox Total "true"
checkbox \(Tgo\) "true"
checkbox \(Tgp\) "true"
checkbox Triglicerideos "true"
checkbox Ureia "true"
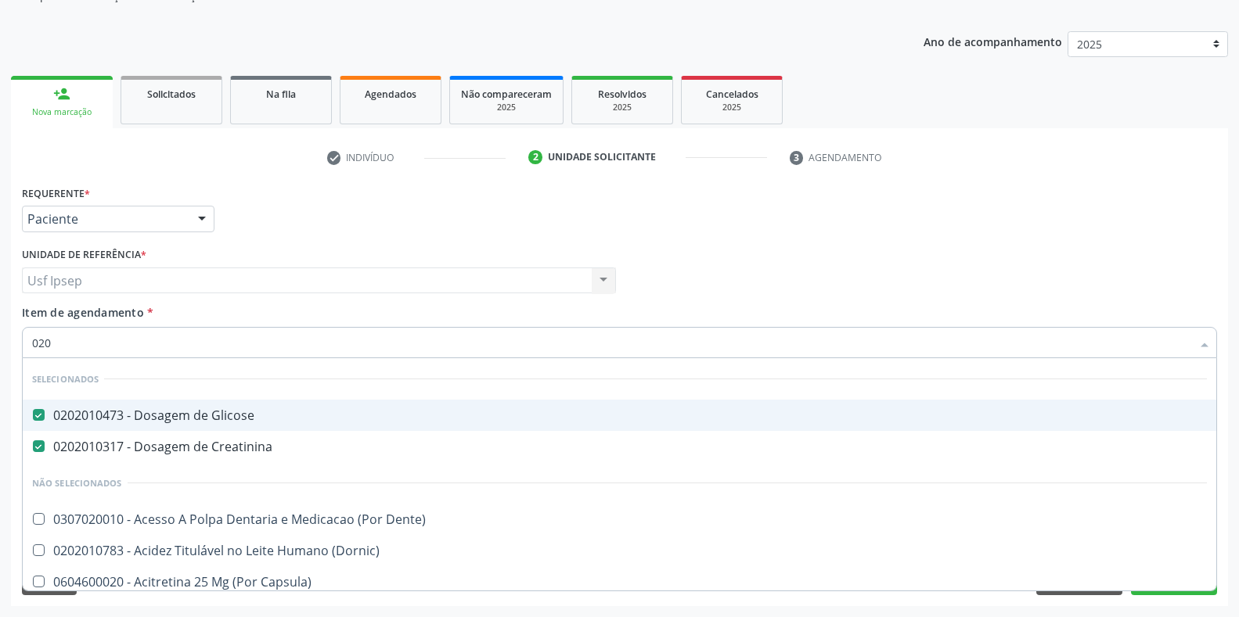
checkbox Esplenograma "false"
checkbox Hematocrito "false"
checkbox Hemocultura "false"
checkbox Semana\) "false"
checkbox Completo\) "false"
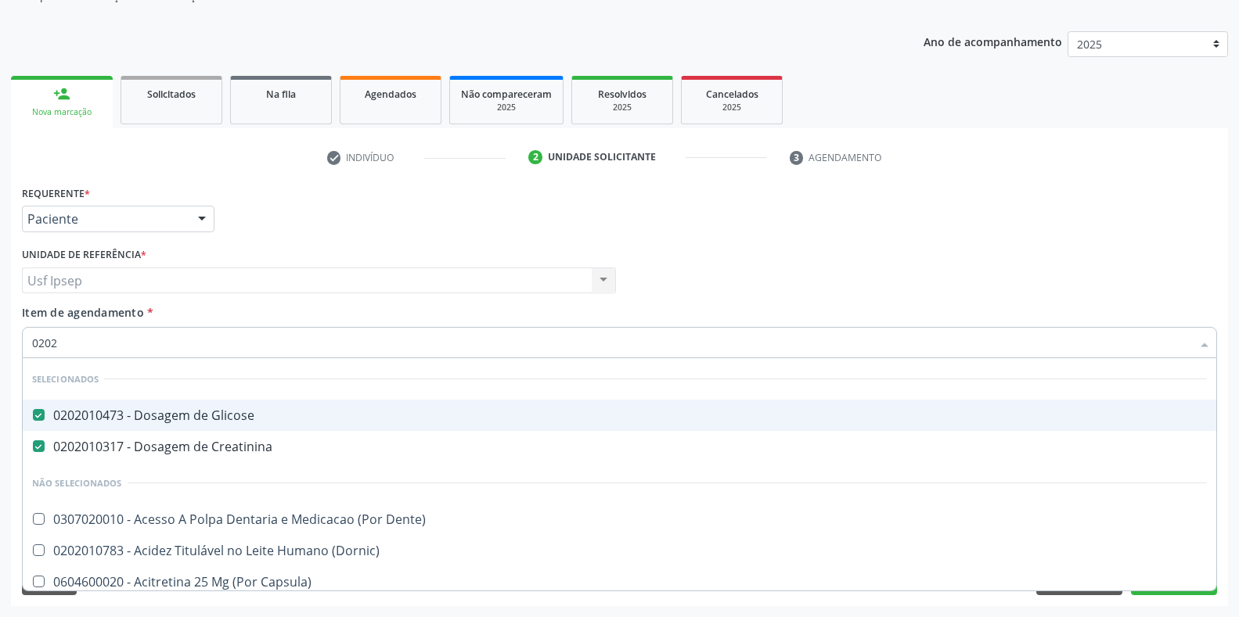
type input "02020"
checkbox Tireoide "true"
checkbox Fragmento "false"
checkbox Gastrico "true"
checkbox Meckel "true"
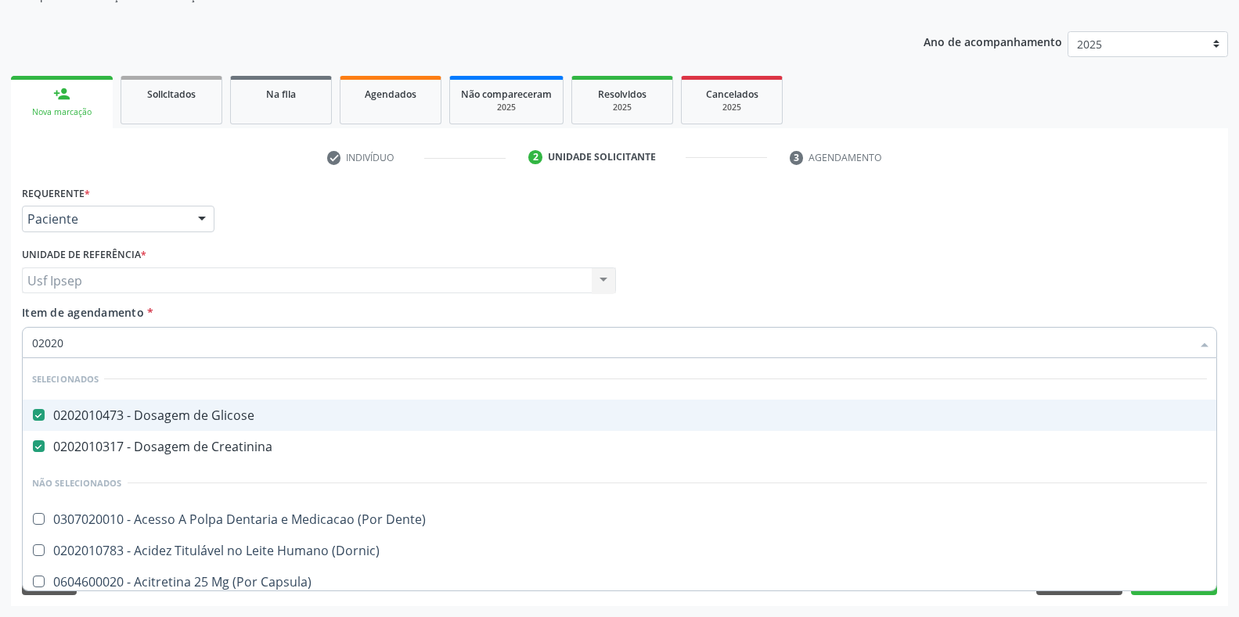
checkbox Ativa "true"
checkbox Extracardiaco "true"
checkbox Pancreas "false"
checkbox Paratireoides "false"
checkbox 67 "false"
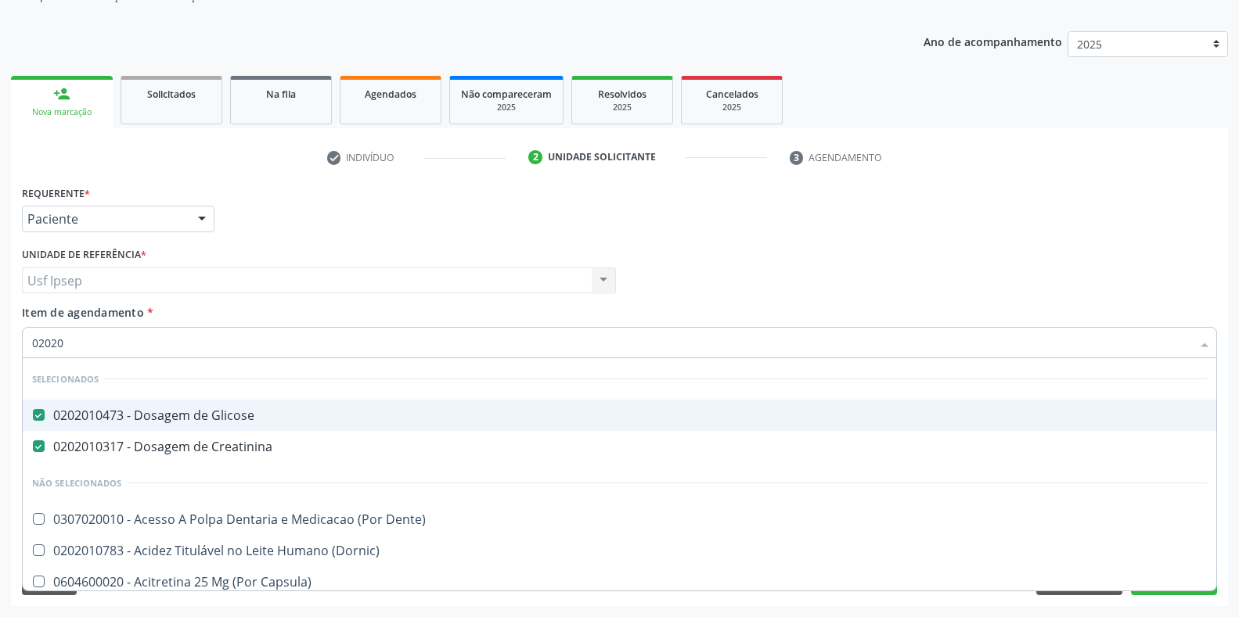
checkbox Ossea\) "false"
type input "020201"
checkbox Parceria\) "true"
checkbox 17-Alfa-Hidroxiprogesterona "true"
checkbox Totais "true"
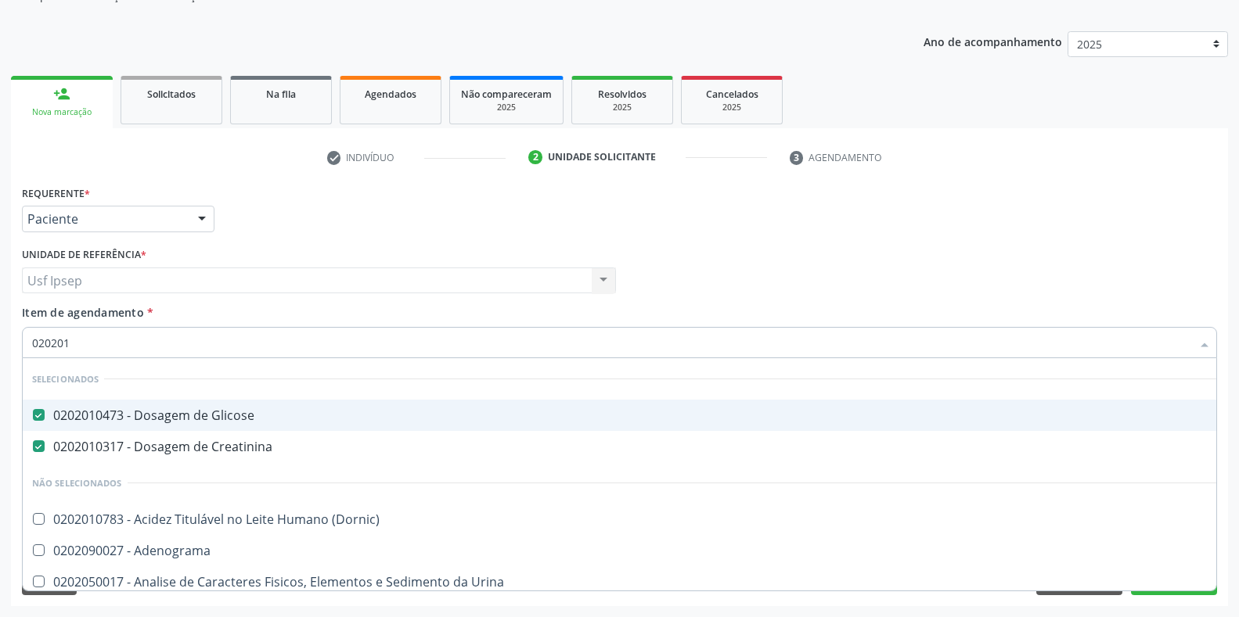
checkbox D "true"
checkbox Acetona "true"
type input "0202010"
checkbox Fracoes "true"
checkbox Total "false"
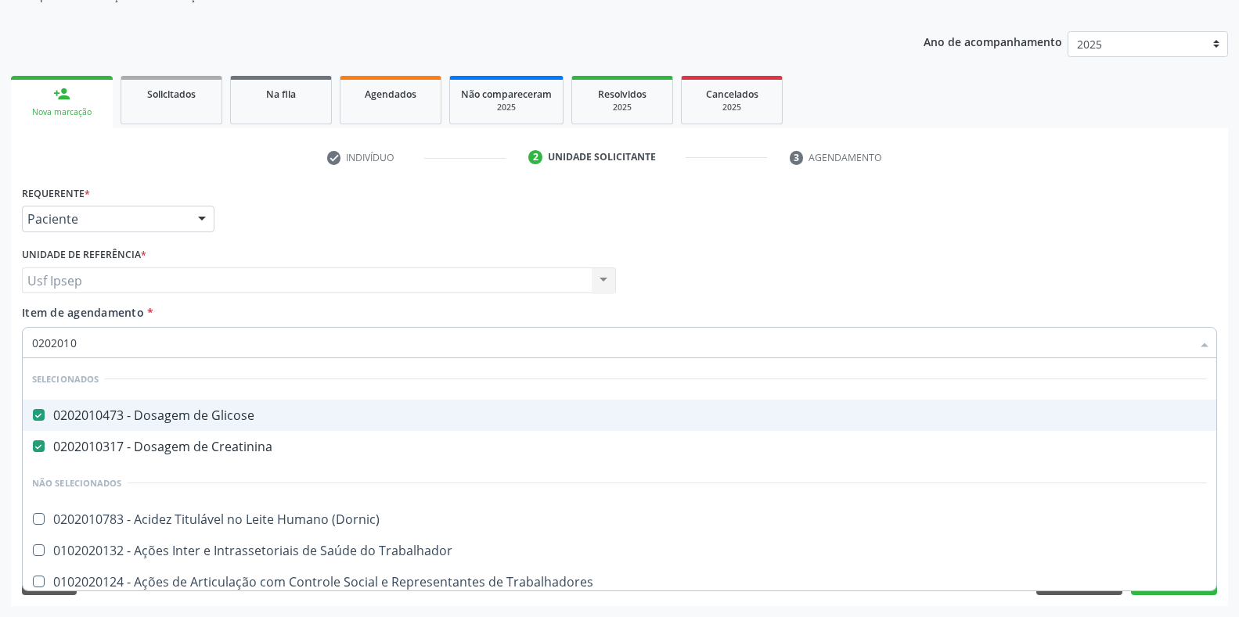
checkbox Leucino-Aminopeptidase "true"
checkbox Lipase "true"
checkbox Muco-Proteinas "true"
checkbox Piruvato "true"
checkbox \(Tgo\) "false"
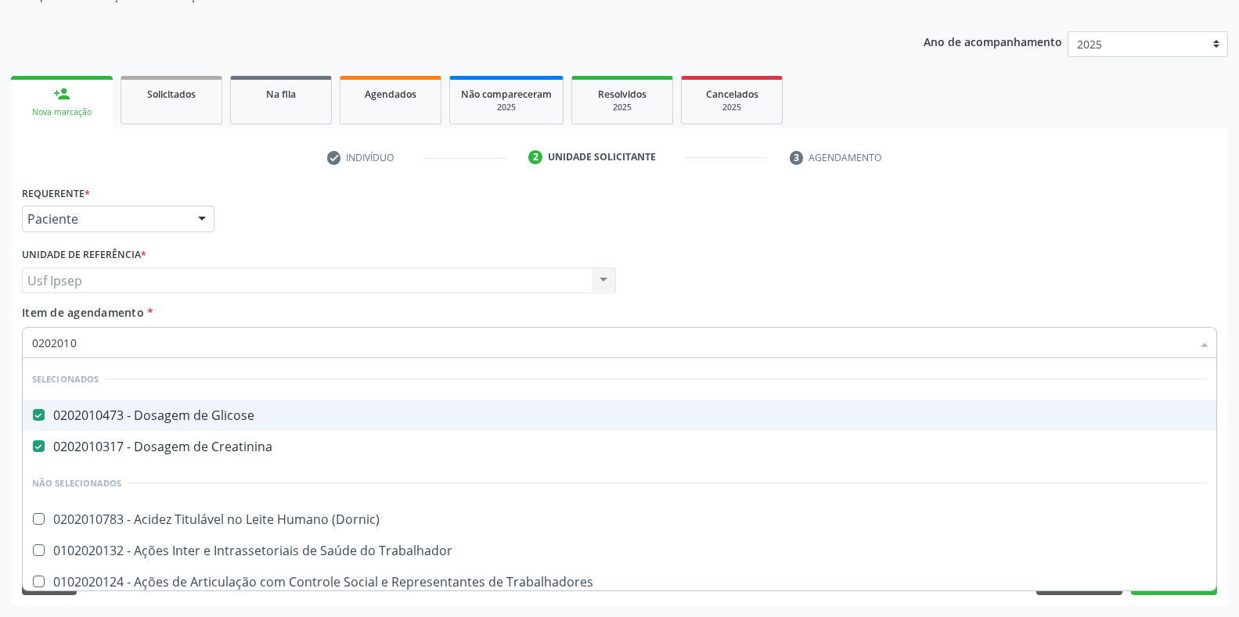
checkbox \(Tgp\) "false"
type input "02020105"
checkbox Glicose "false"
checkbox Creatinina "false"
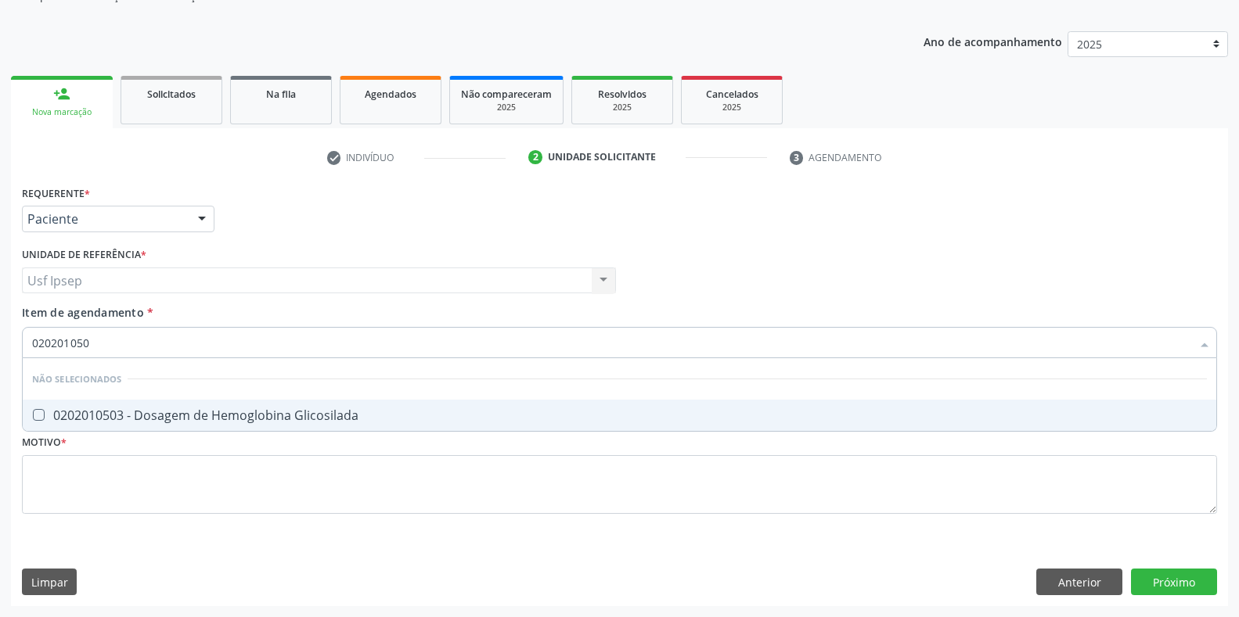
type input "0202010503"
click at [38, 412] on Glicosilada at bounding box center [39, 415] width 12 height 12
click at [33, 412] on Glicosilada "checkbox" at bounding box center [28, 415] width 10 height 10
checkbox Glicosilada "true"
click at [103, 344] on input "0202010503" at bounding box center [611, 342] width 1159 height 31
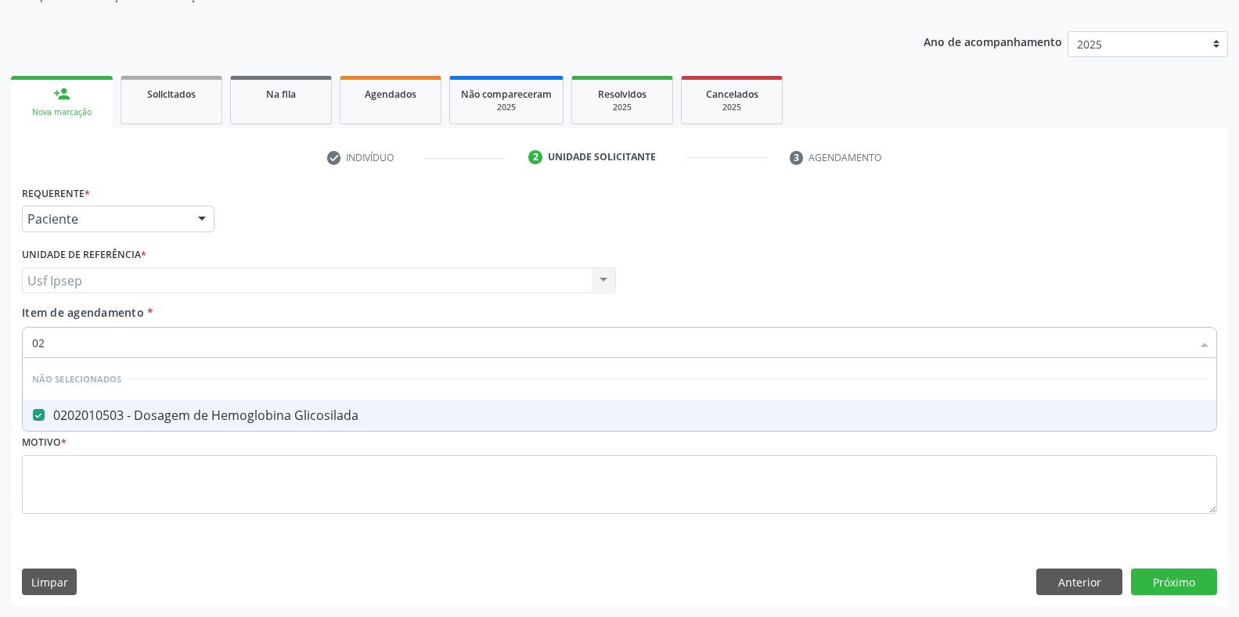
type input "0"
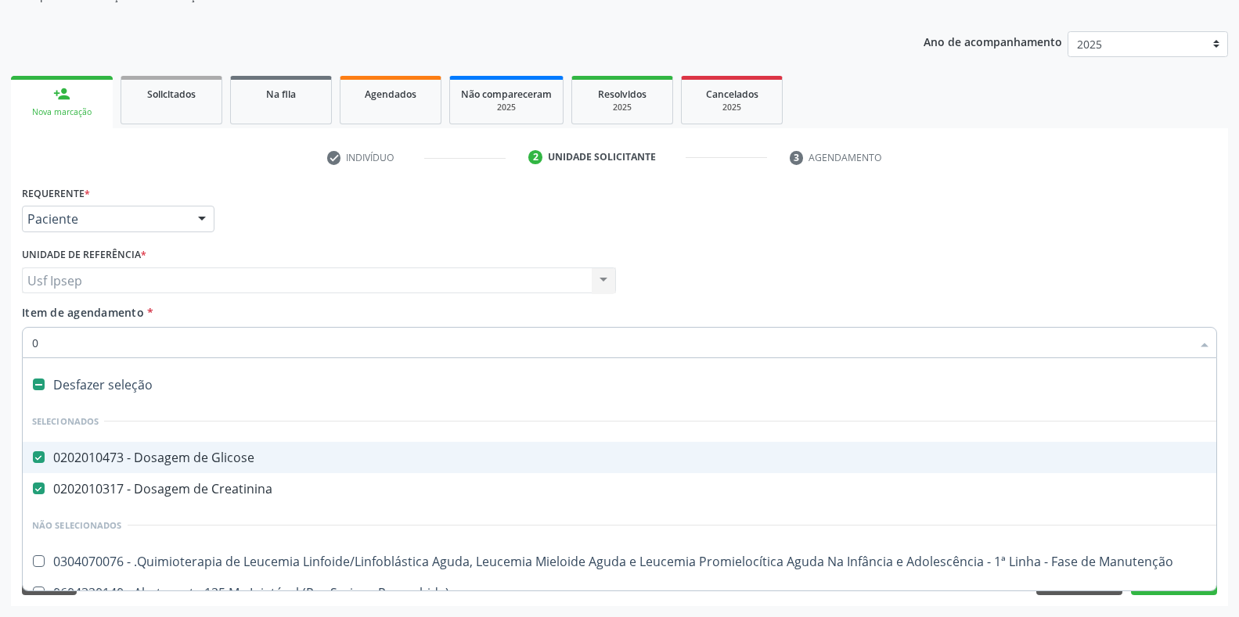
type input "02"
checkbox Transferências "true"
checkbox Liquorico\) "true"
checkbox Bronco-Alveolar "true"
checkbox Leprae "true"
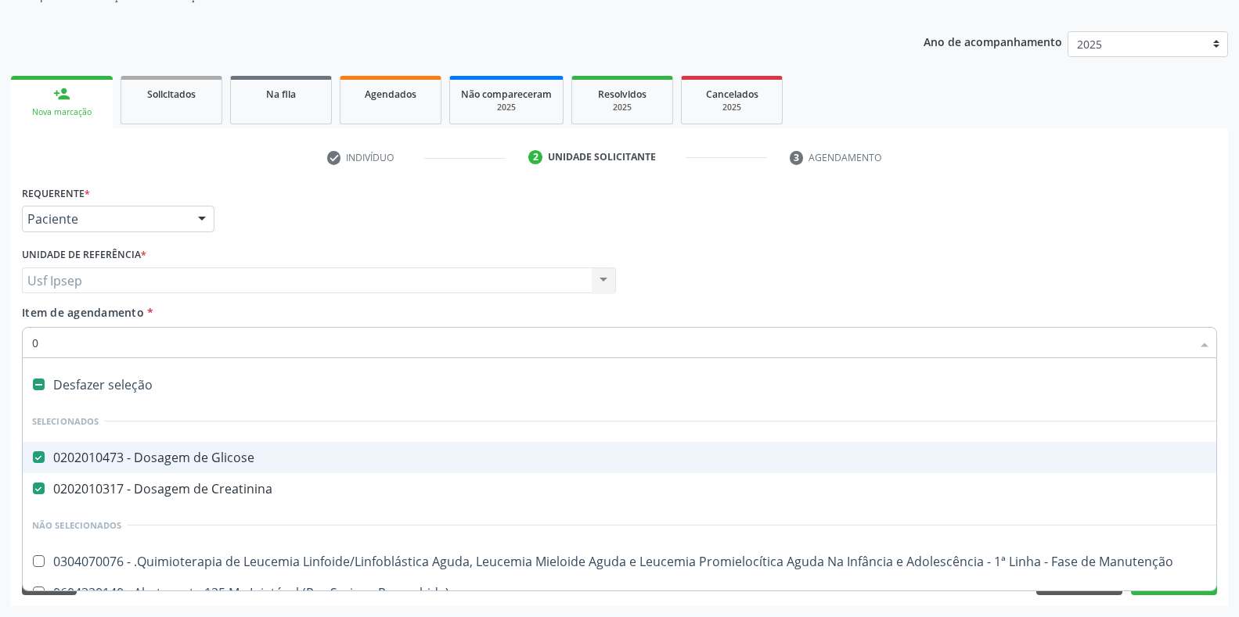
checkbox Citopatológico "true"
checkbox Sexual "true"
type input "020"
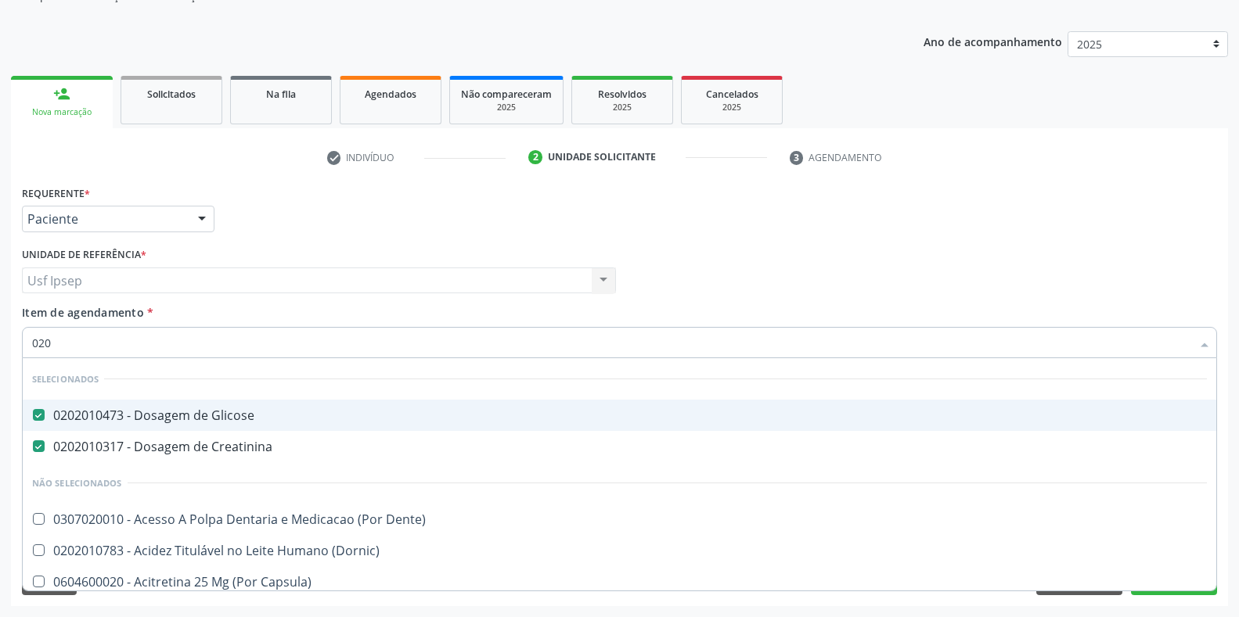
checkbox Total "true"
checkbox Glicosilada "true"
checkbox \(Tgo\) "true"
checkbox \(Tgp\) "true"
checkbox Triglicerideos "true"
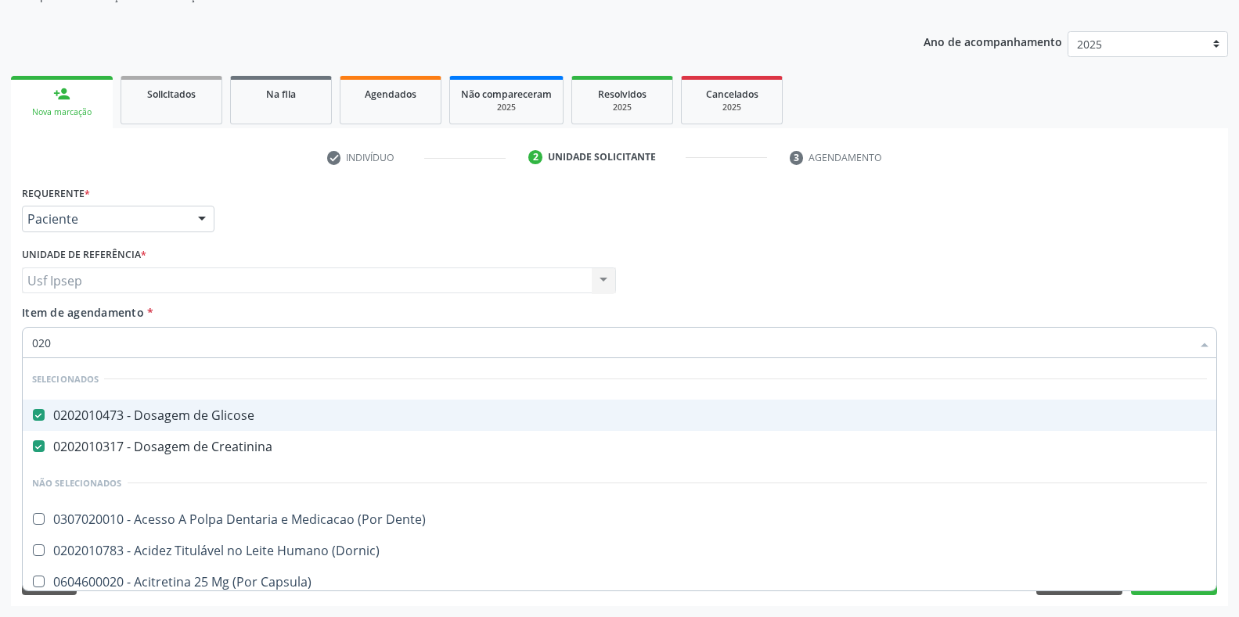
checkbox Ureia "true"
checkbox Esplenograma "false"
checkbox Liso "false"
checkbox Hematocrito "false"
checkbox Hemocultura "false"
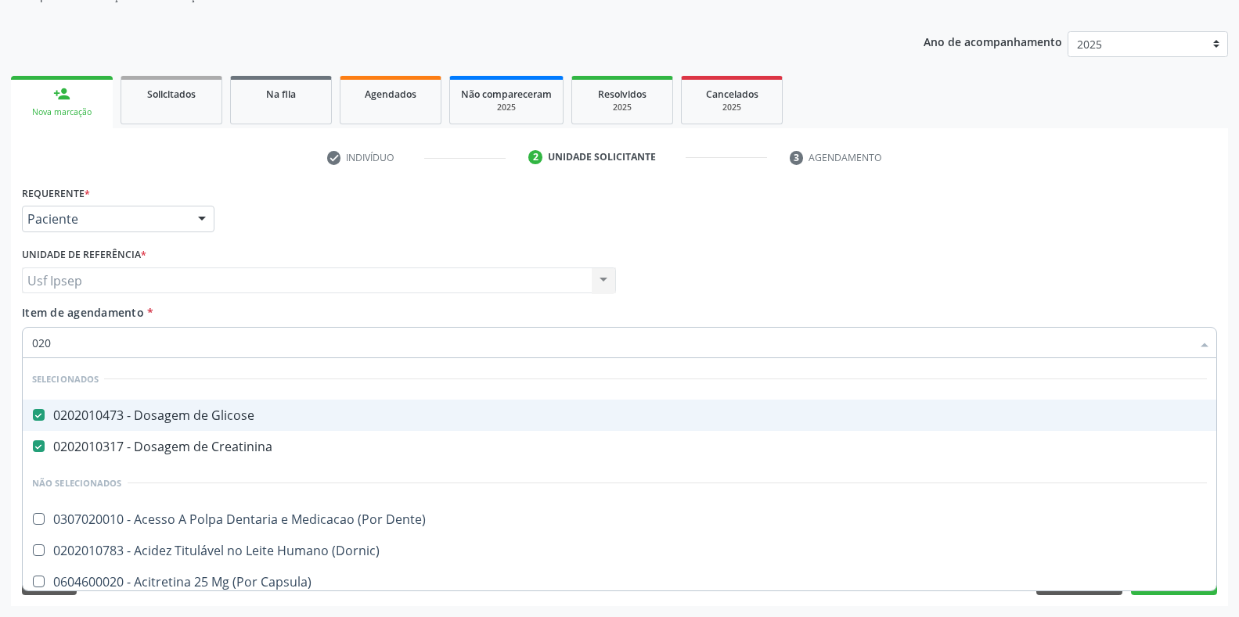
checkbox Semana\) "false"
checkbox Completo\) "false"
type input "02020"
checkbox Tireoide "true"
checkbox Fragmento "false"
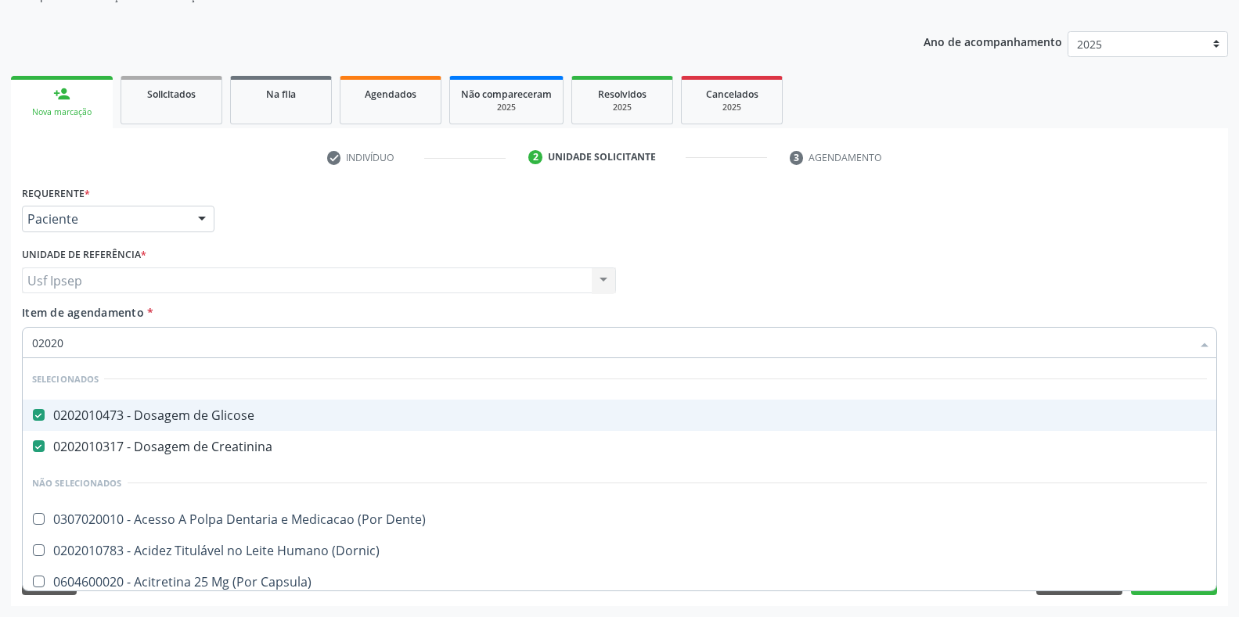
checkbox Unilateral "true"
checkbox Percutanea "false"
checkbox Gastrico "true"
checkbox Meckel "true"
checkbox Ativa "true"
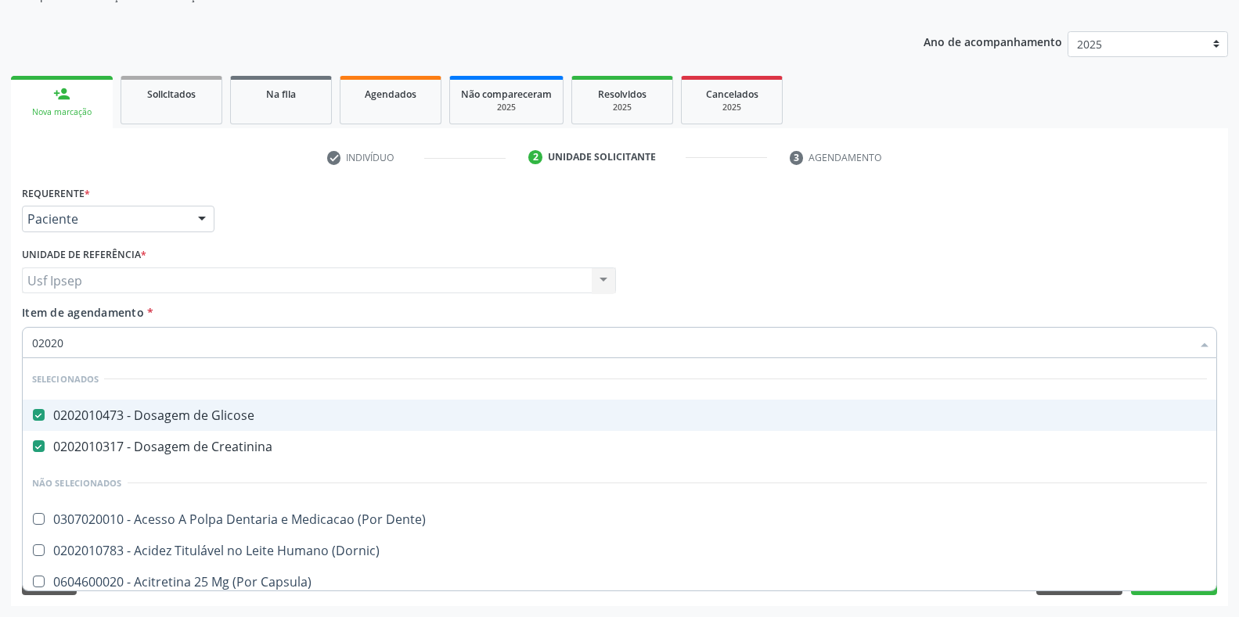
checkbox Extracardiaco "true"
checkbox Pancreas "false"
checkbox Paratireoides "false"
checkbox 67 "false"
checkbox Ossea\) "false"
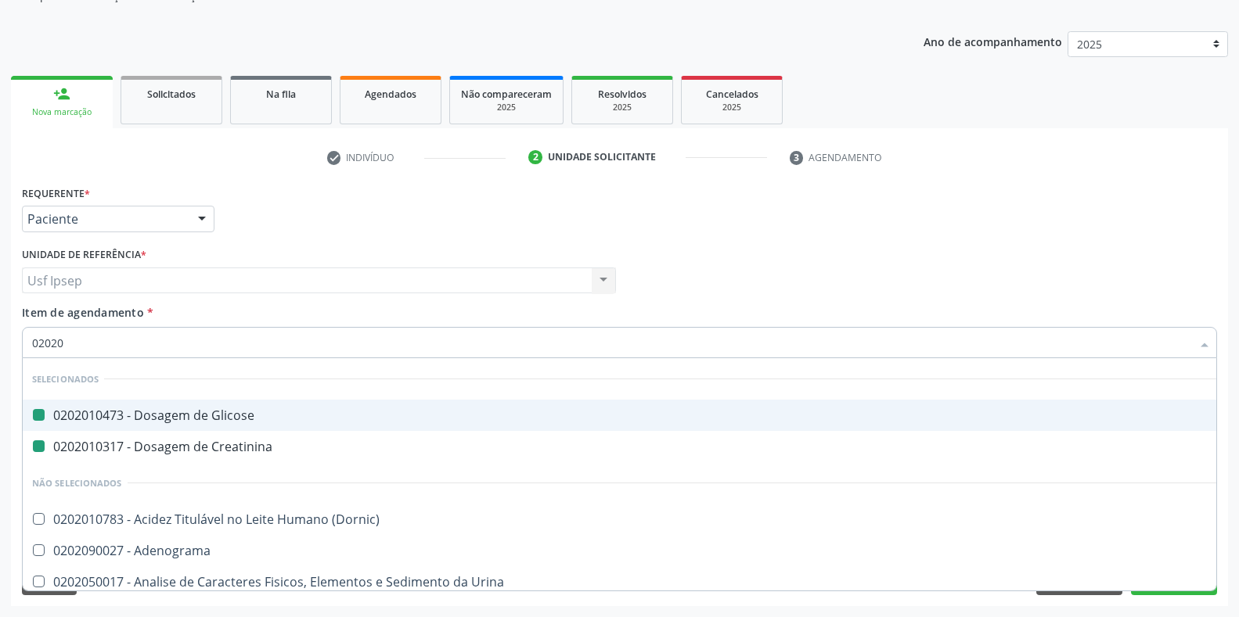
type input "020205"
checkbox Glicose "false"
checkbox Creatinina "false"
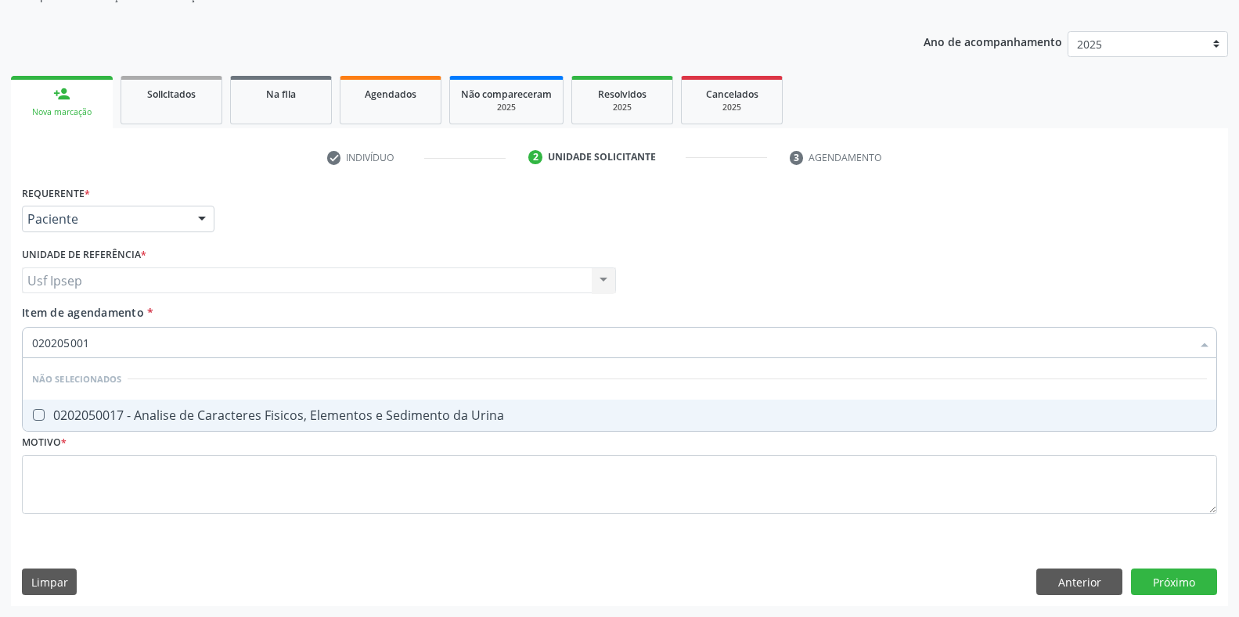
type input "0202050017"
click at [34, 411] on Urina at bounding box center [39, 415] width 12 height 12
click at [33, 411] on Urina "checkbox" at bounding box center [28, 415] width 10 height 10
checkbox Urina "true"
click at [97, 341] on input "0202050017" at bounding box center [611, 342] width 1159 height 31
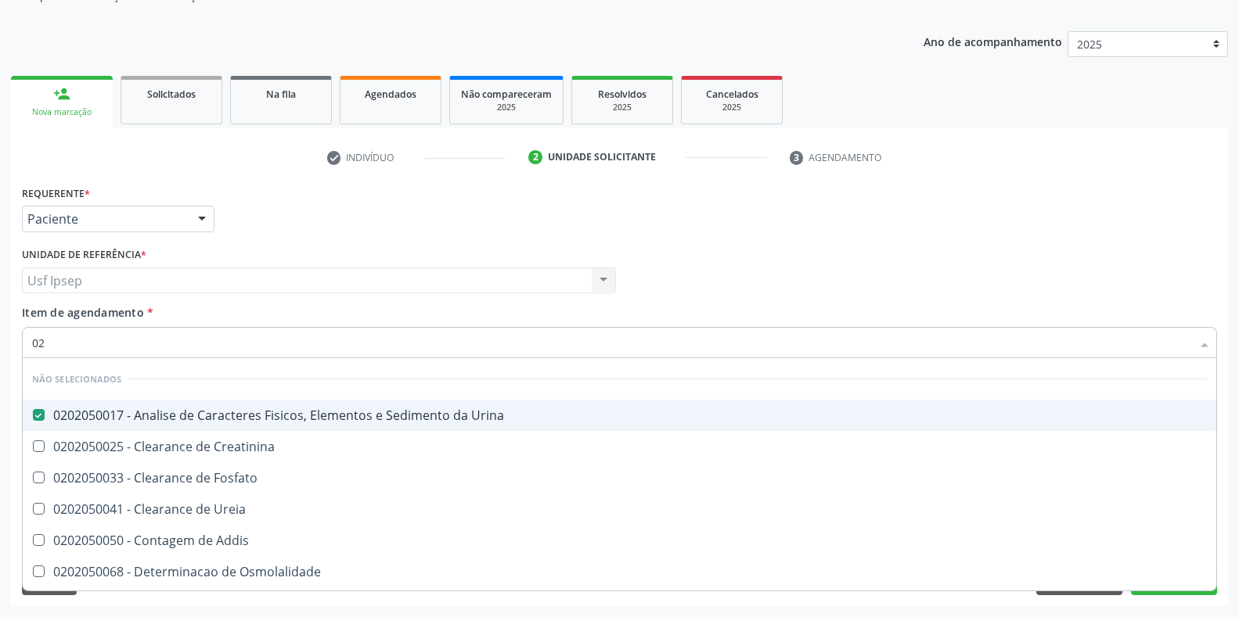
type input "0"
checkbox Creatinina "true"
checkbox Osmolalidade "false"
checkbox Urina "false"
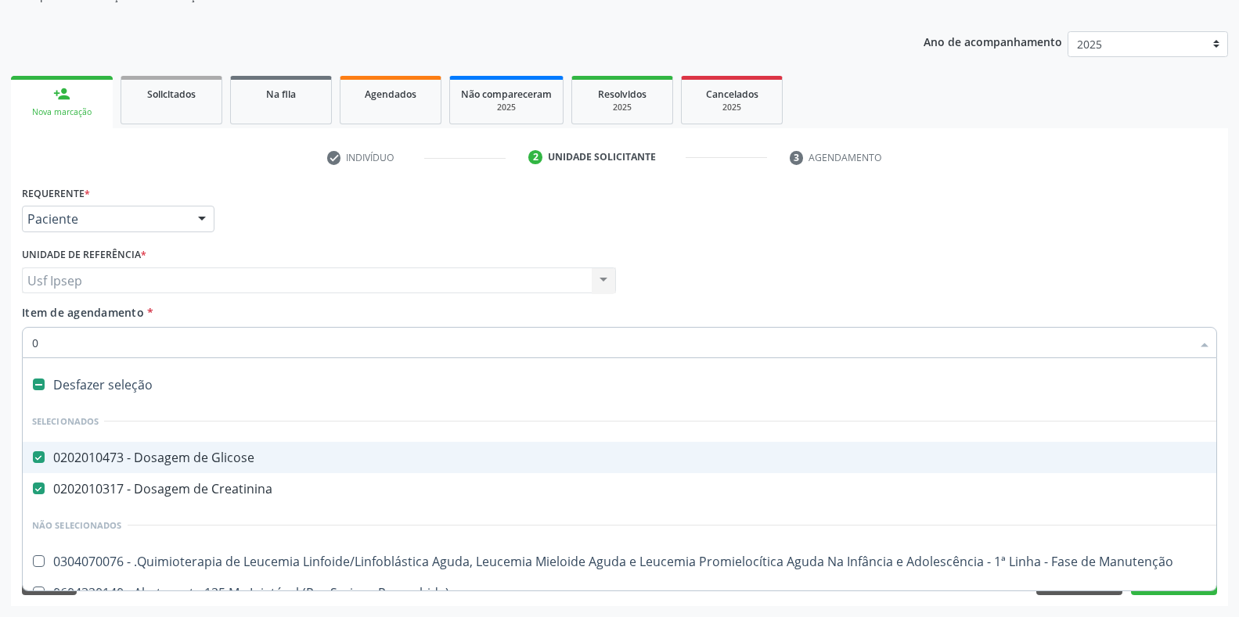
type input "02"
checkbox Coração "true"
checkbox Urina "false"
checkbox Transferências "true"
checkbox Liquorico\) "true"
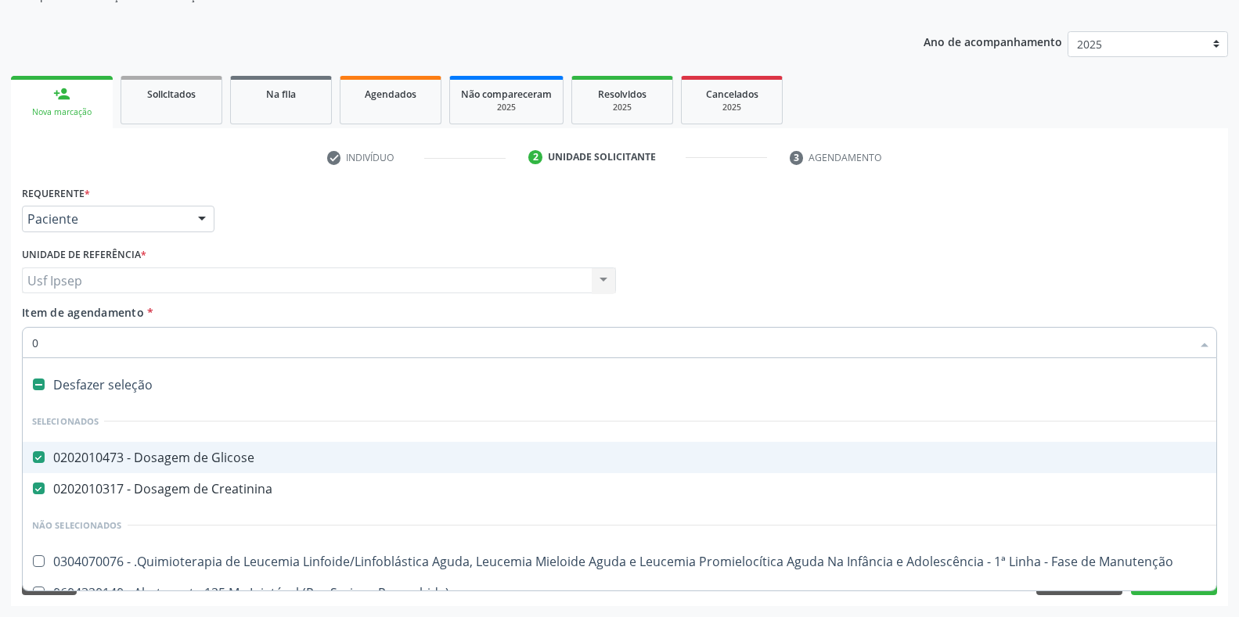
checkbox Bronco-Alveolar "true"
checkbox Leprae "true"
checkbox Citopatológico "true"
checkbox Sexual "true"
type input "020"
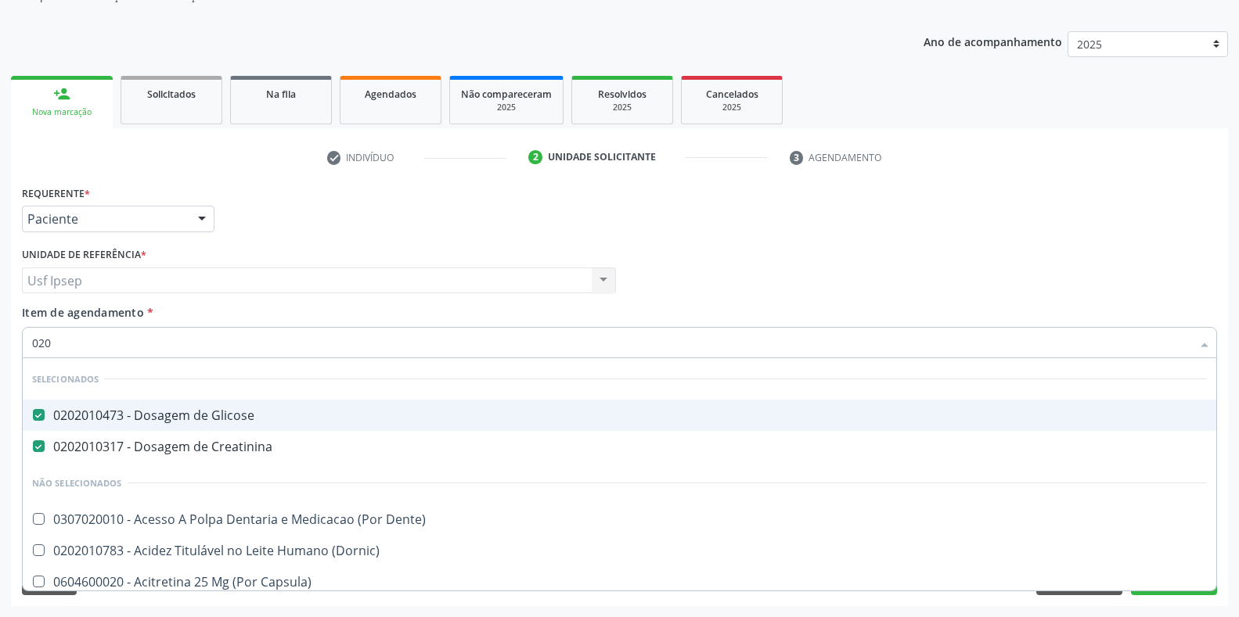
checkbox Urina "true"
checkbox Recombinante "false"
checkbox Total "true"
checkbox Glicosilada "true"
checkbox \(Tgo\) "true"
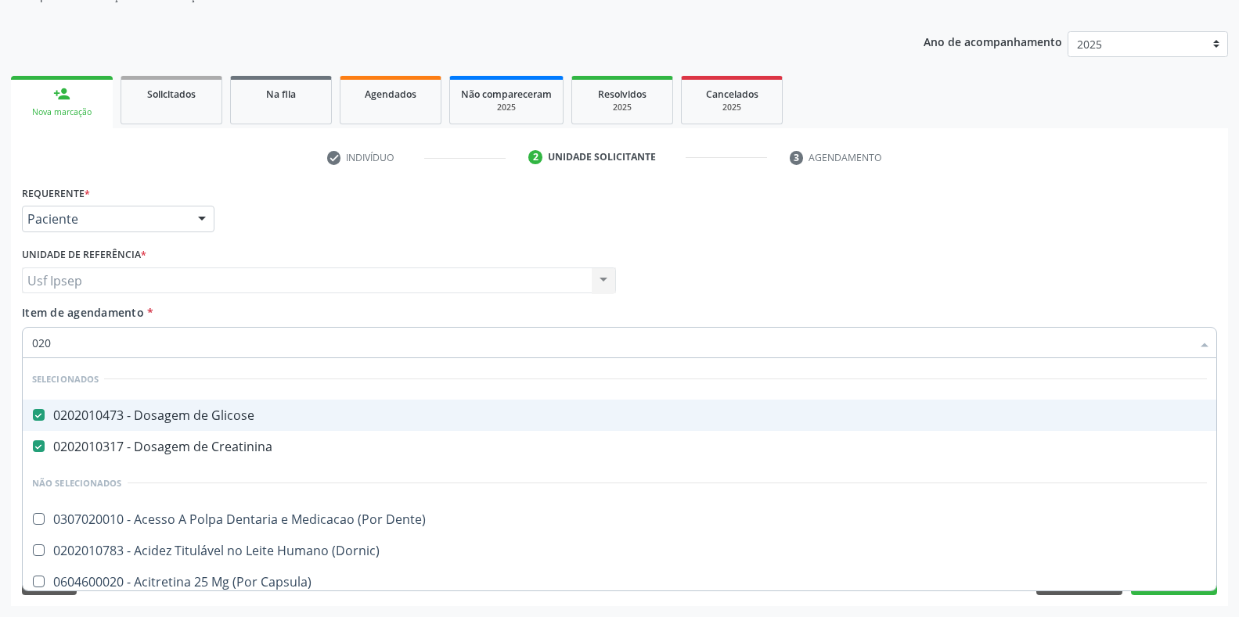
checkbox \(Tgp\) "true"
checkbox Triglicerideos "true"
checkbox Ureia "true"
checkbox Esplenograma "false"
checkbox Liso "false"
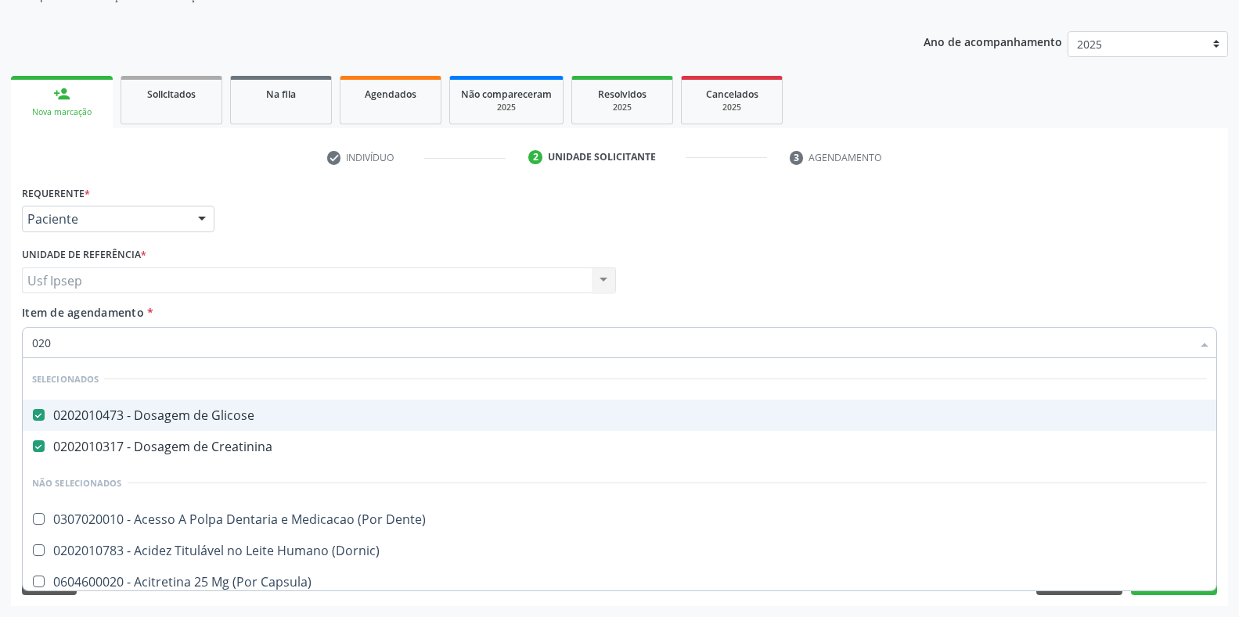
checkbox Hematocrito "false"
checkbox Hemocultura "false"
checkbox Semana\) "false"
checkbox Completo\) "false"
type input "02020"
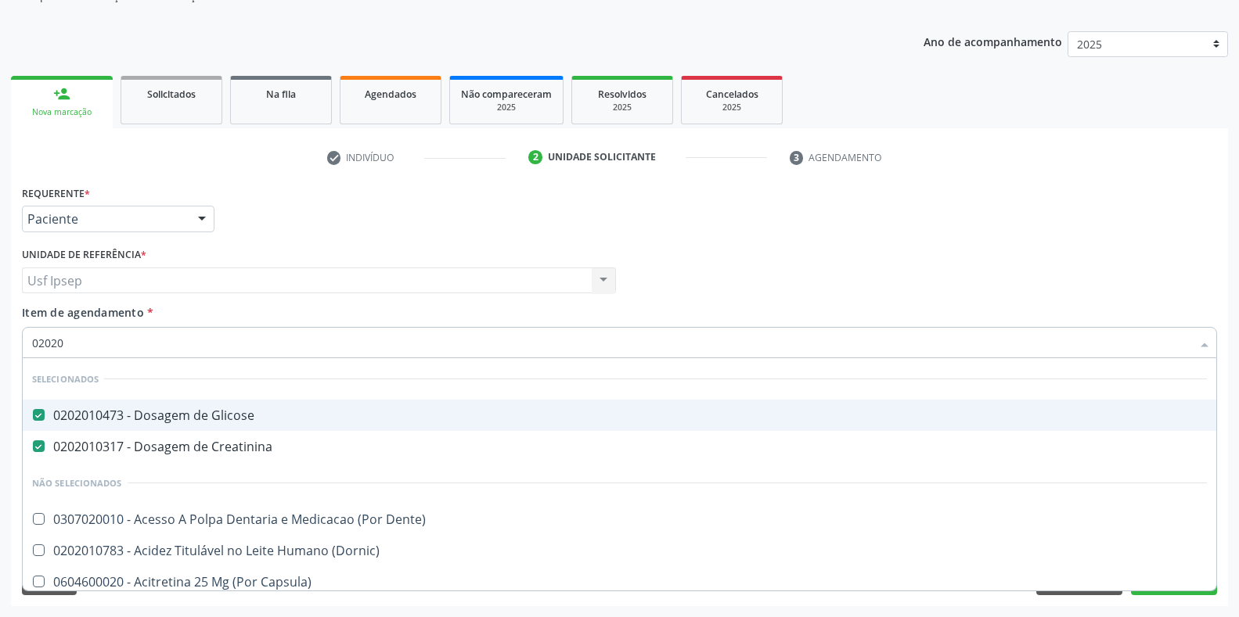
checkbox Capsula\) "true"
checkbox Urina "false"
checkbox Tireoide "true"
checkbox Fragmento "false"
checkbox Unilateral "true"
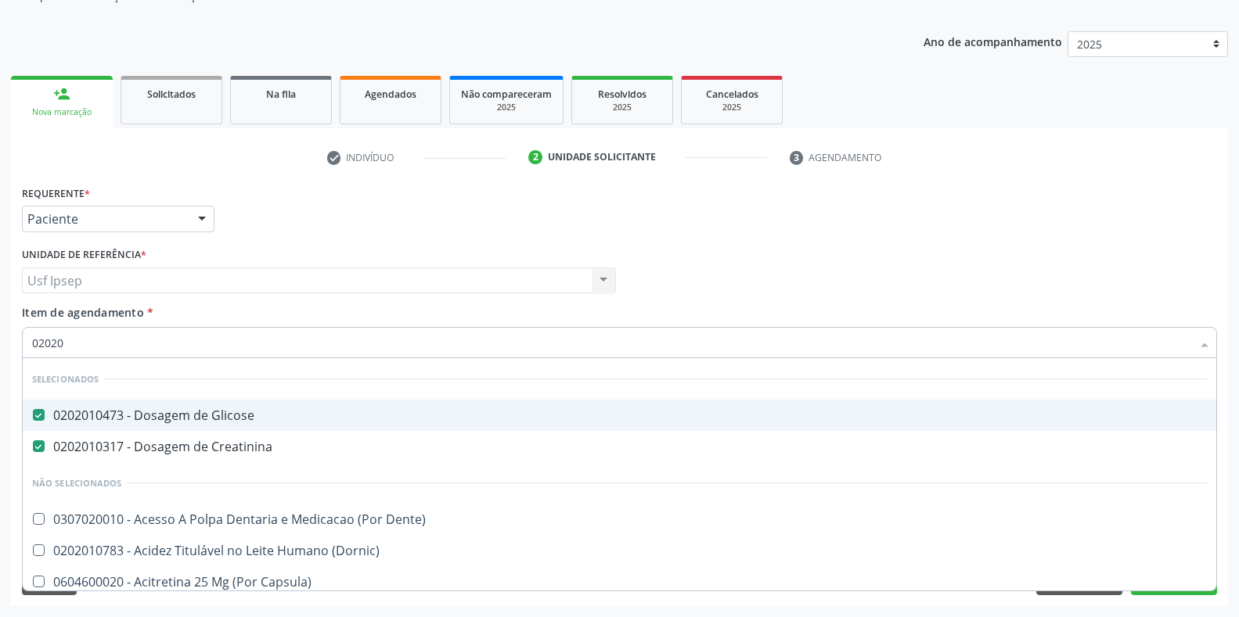
checkbox Percutanea "false"
checkbox Gastrico "true"
checkbox Meckel "true"
checkbox Ativa "true"
checkbox Extracardiaco "true"
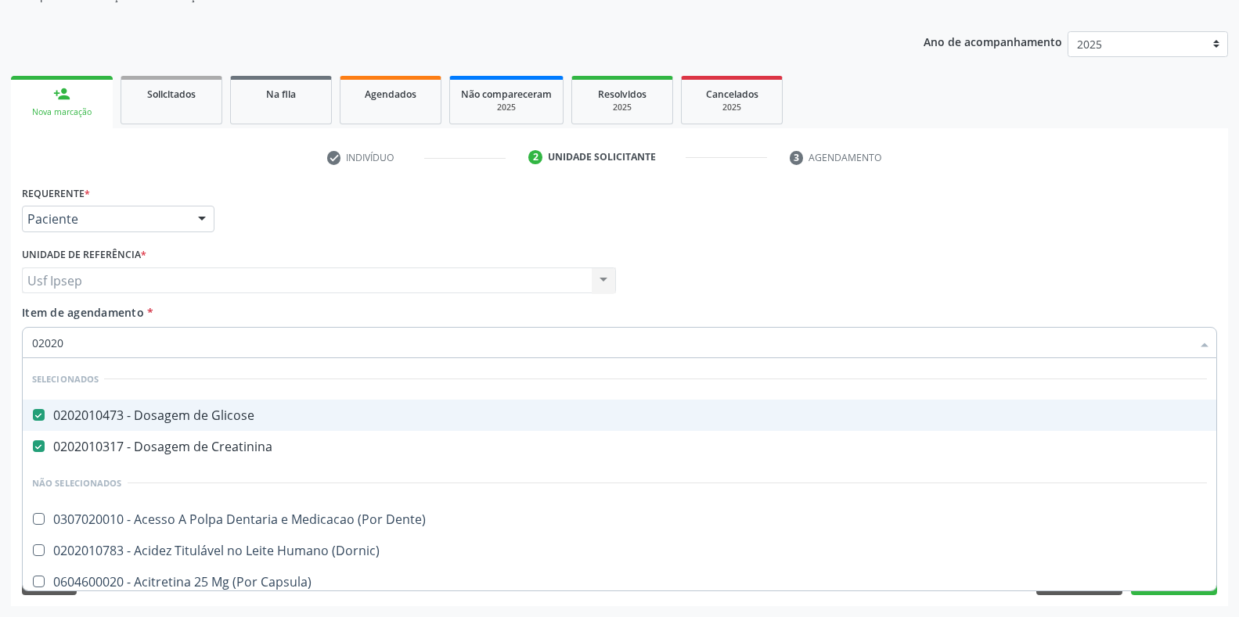
checkbox Pancreas "false"
checkbox Paratireoides "false"
checkbox 67 "false"
checkbox Ossea\) "false"
type input "0202020"
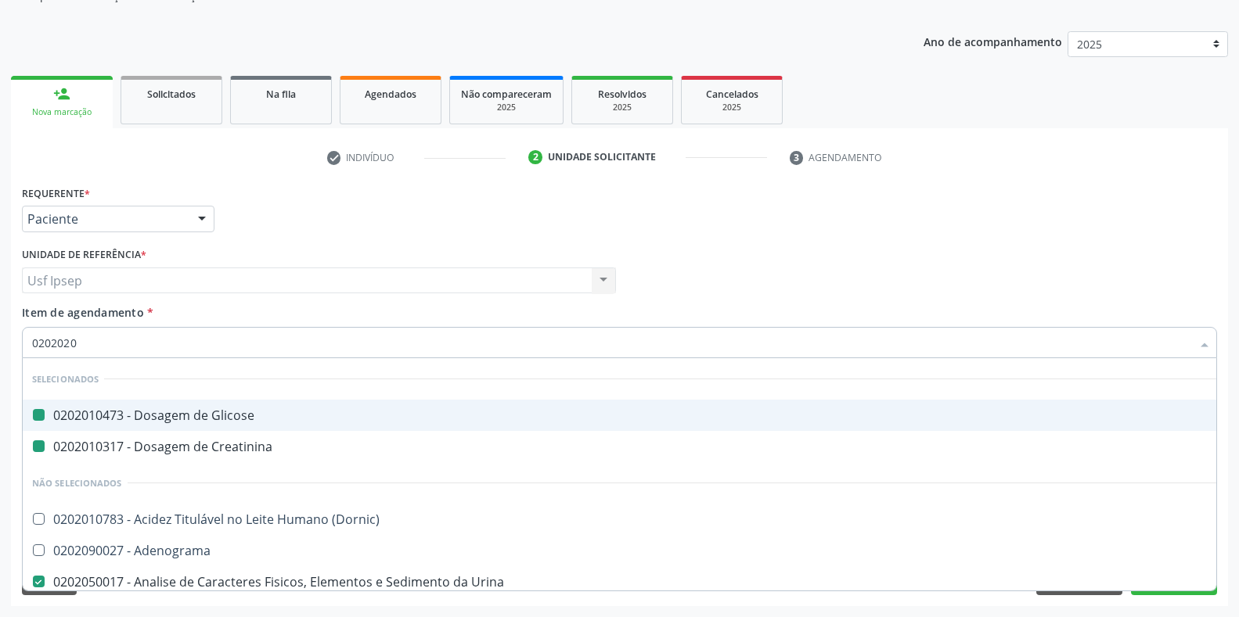
checkbox Glicose "false"
checkbox Creatinina "false"
checkbox Urina "false"
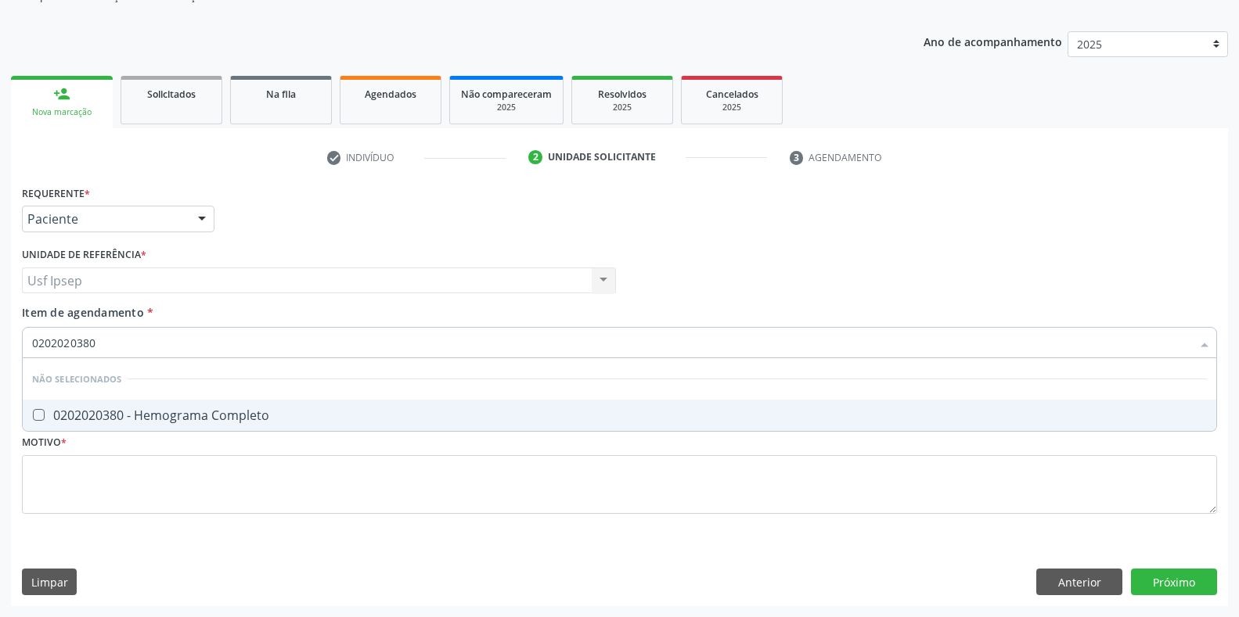
click at [99, 344] on input "0202020380" at bounding box center [611, 342] width 1159 height 31
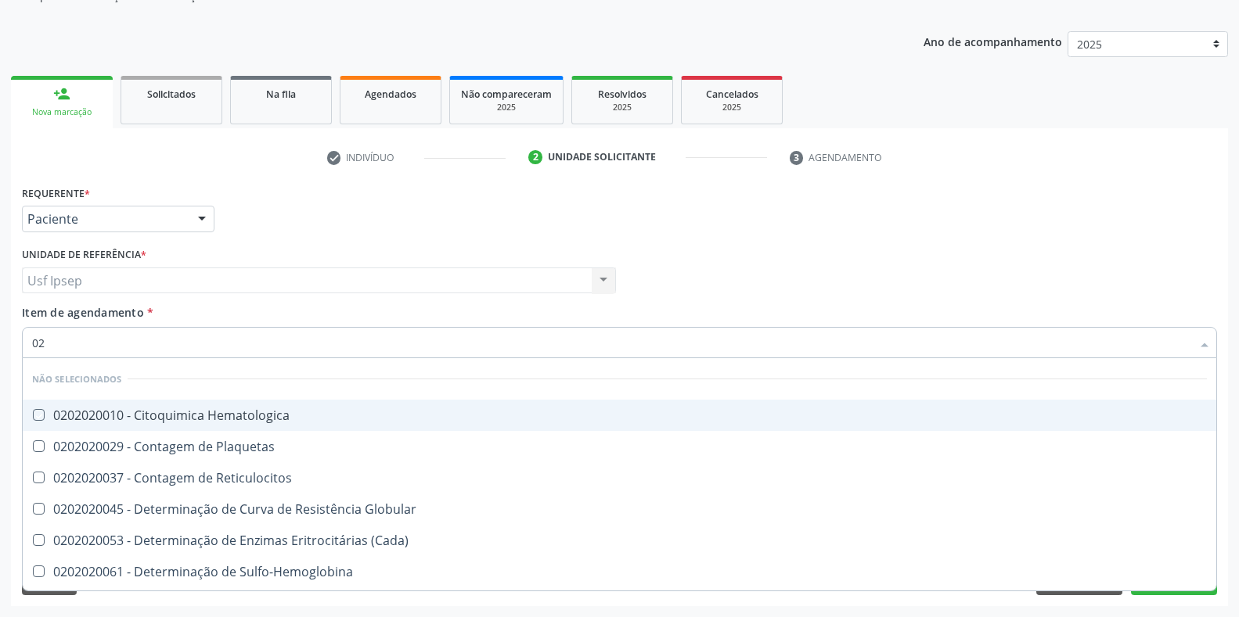
type input "0"
checkbox Hematologica "true"
checkbox Plaquetas "true"
checkbox Sulfo-Hemoglobina "false"
checkbox Hemoglobina "false"
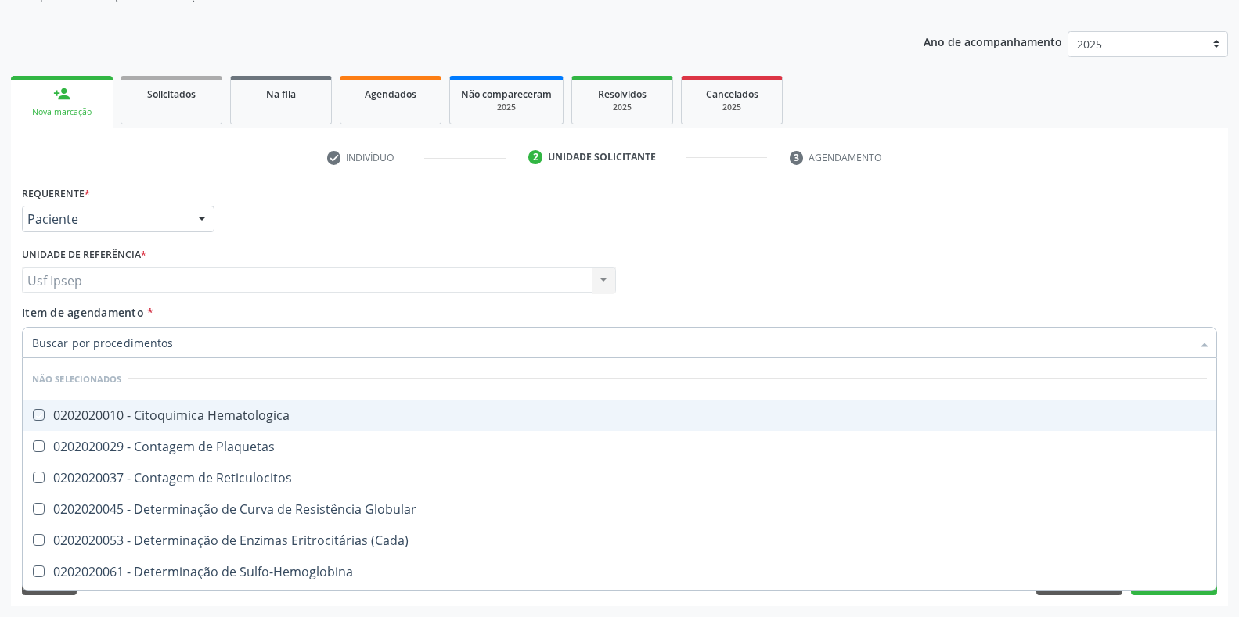
checkbox Acida\) "false"
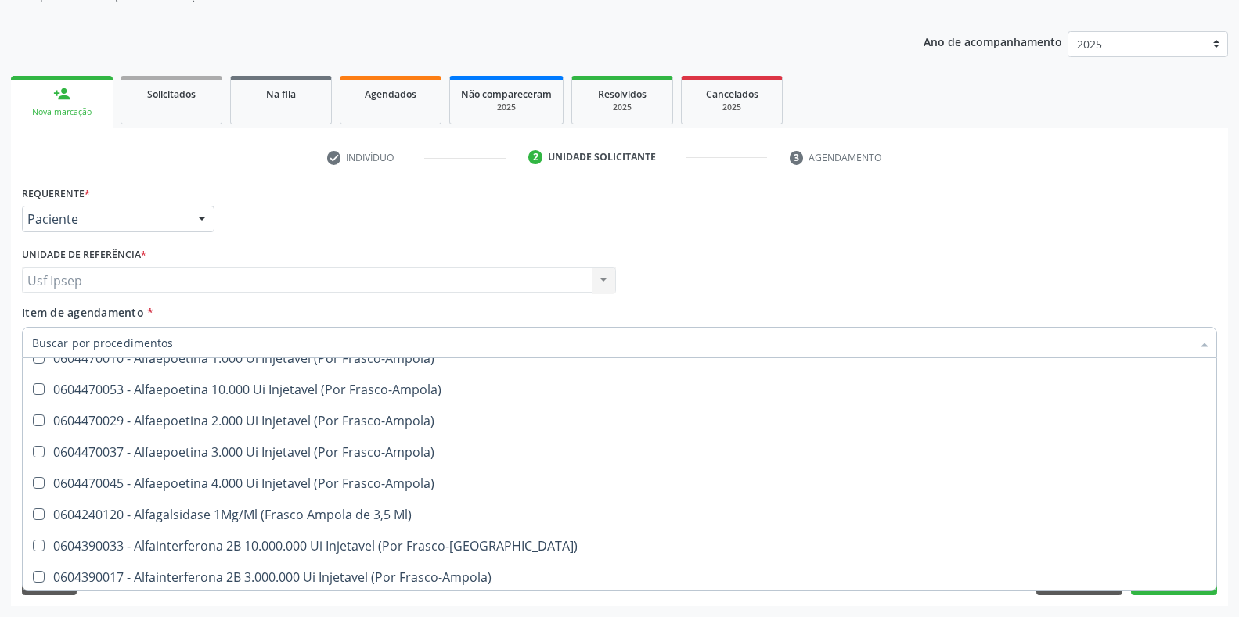
scroll to position [3521, 0]
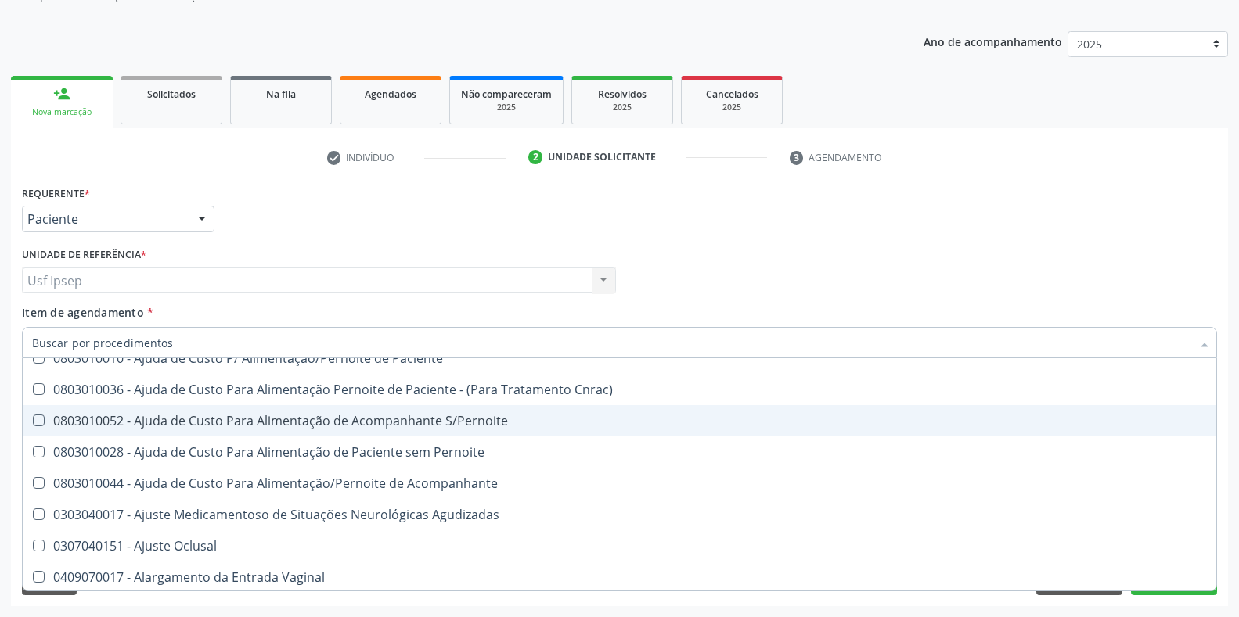
click at [74, 315] on span "Item de agendamento" at bounding box center [83, 312] width 122 height 15
click at [74, 327] on input "Item de agendamento *" at bounding box center [611, 342] width 1159 height 31
click at [115, 314] on span "Item de agendamento" at bounding box center [83, 312] width 122 height 15
click at [115, 327] on input "Item de agendamento *" at bounding box center [611, 342] width 1159 height 31
checkbox Manutenção "true"
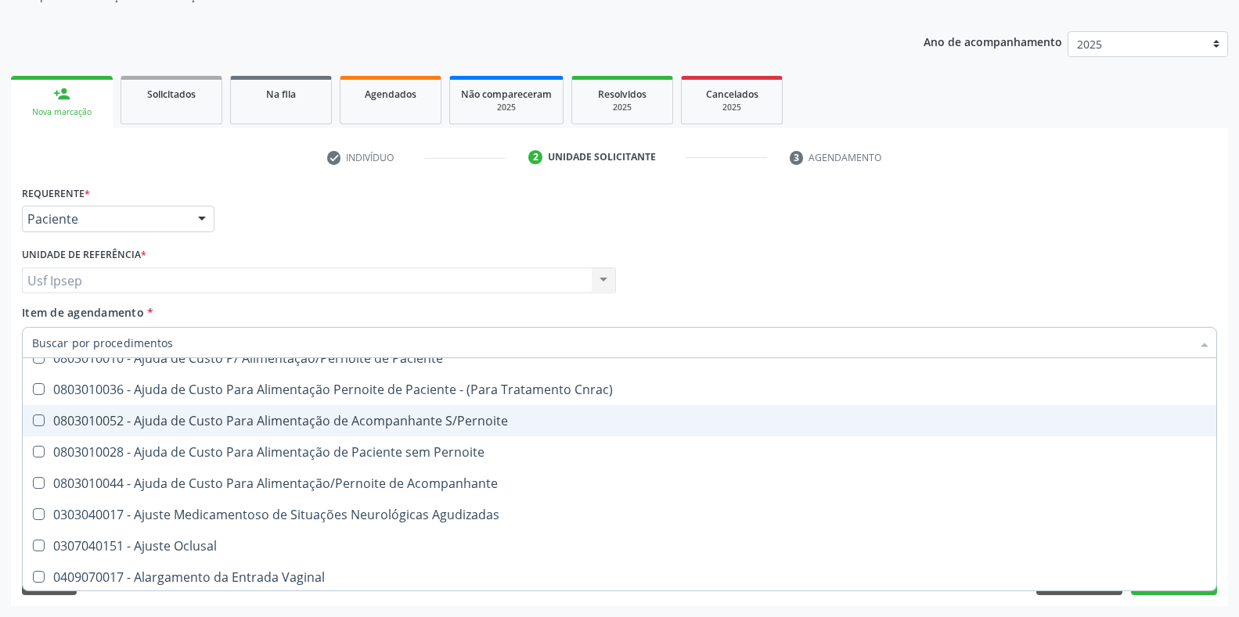
checkbox Preenchida\) "true"
checkbox Ampola\)\ "true"
checkbox Abciximabe "true"
checkbox Inter-Atrial "true"
checkbox Valvar "true"
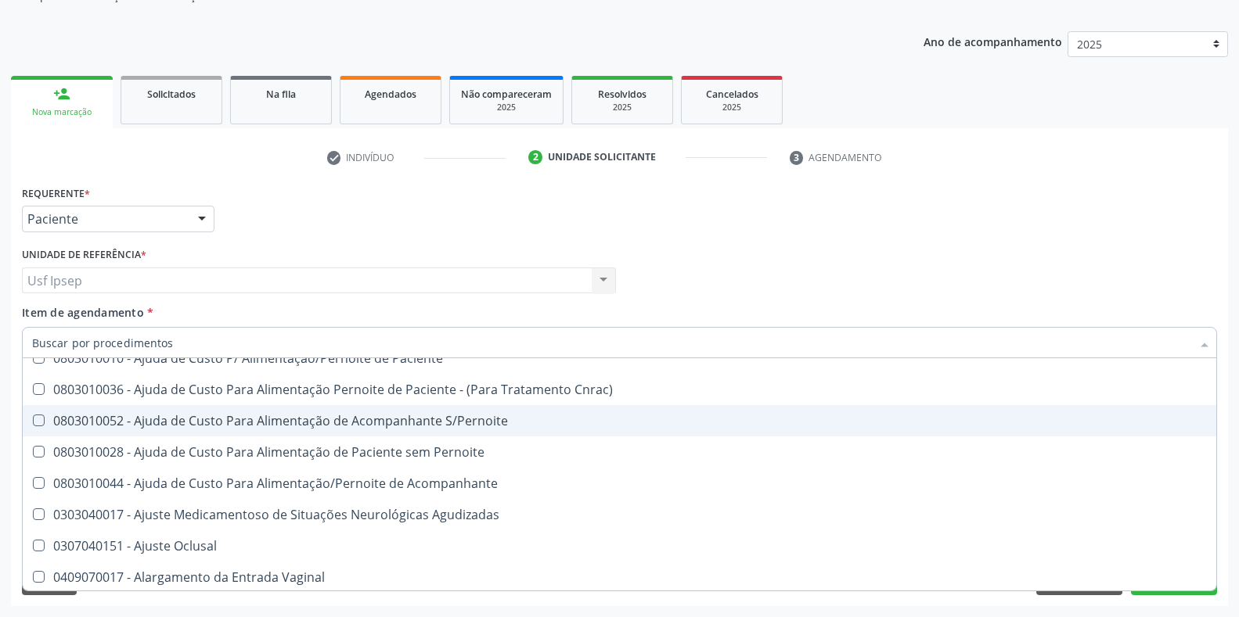
checkbox Urina "false"
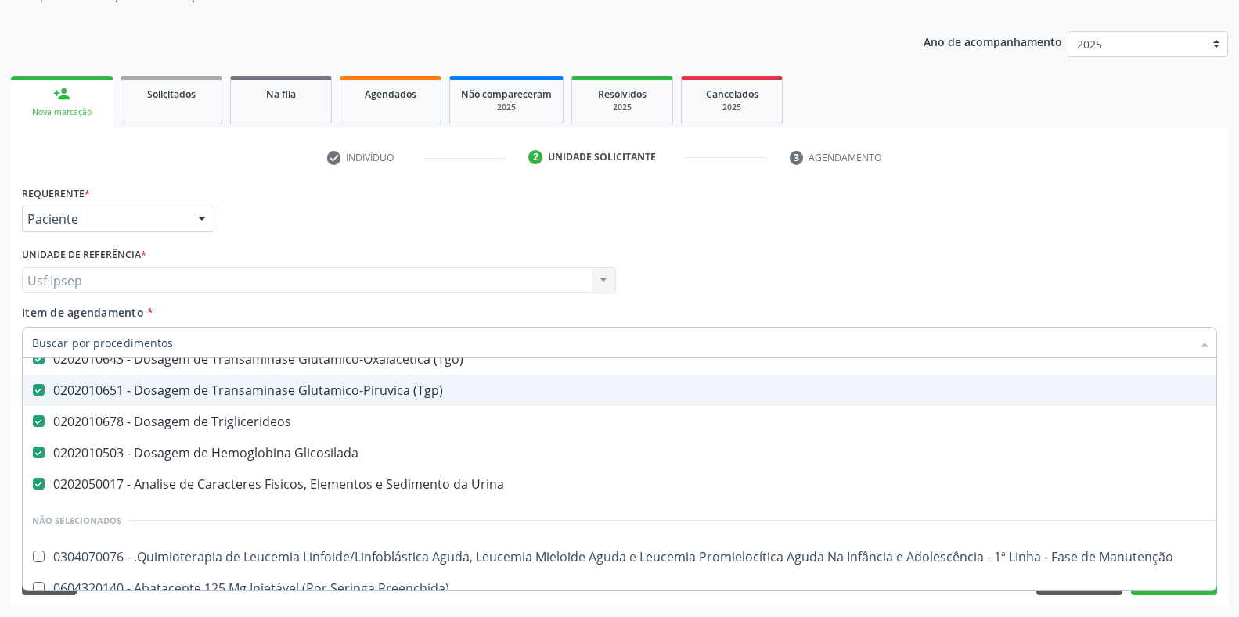
scroll to position [261, 0]
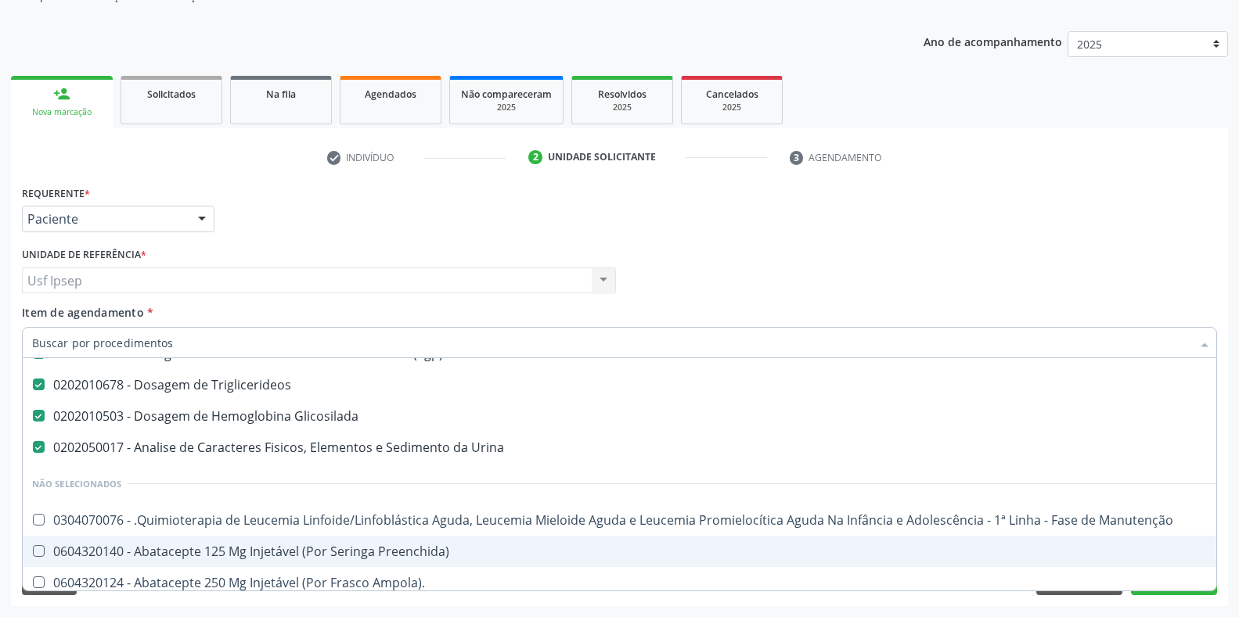
click at [1106, 194] on div "Requerente * Paciente Médico(a) Enfermeiro(a) Paciente Nenhum resultado encontr…" at bounding box center [619, 212] width 1203 height 61
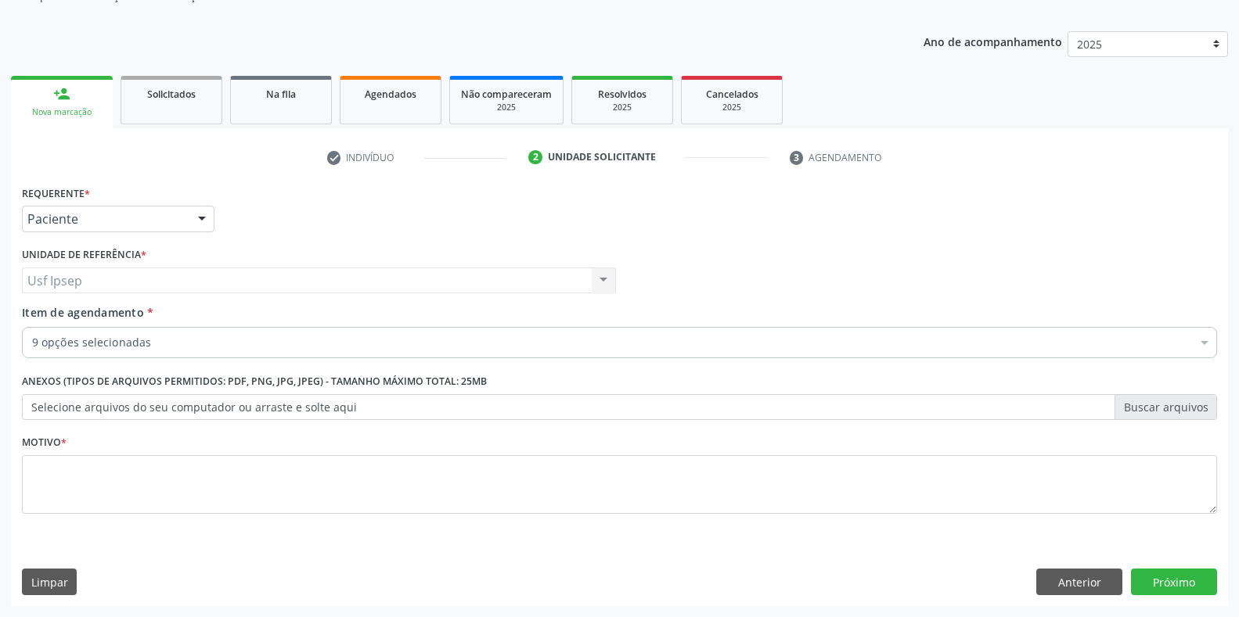
scroll to position [0, 0]
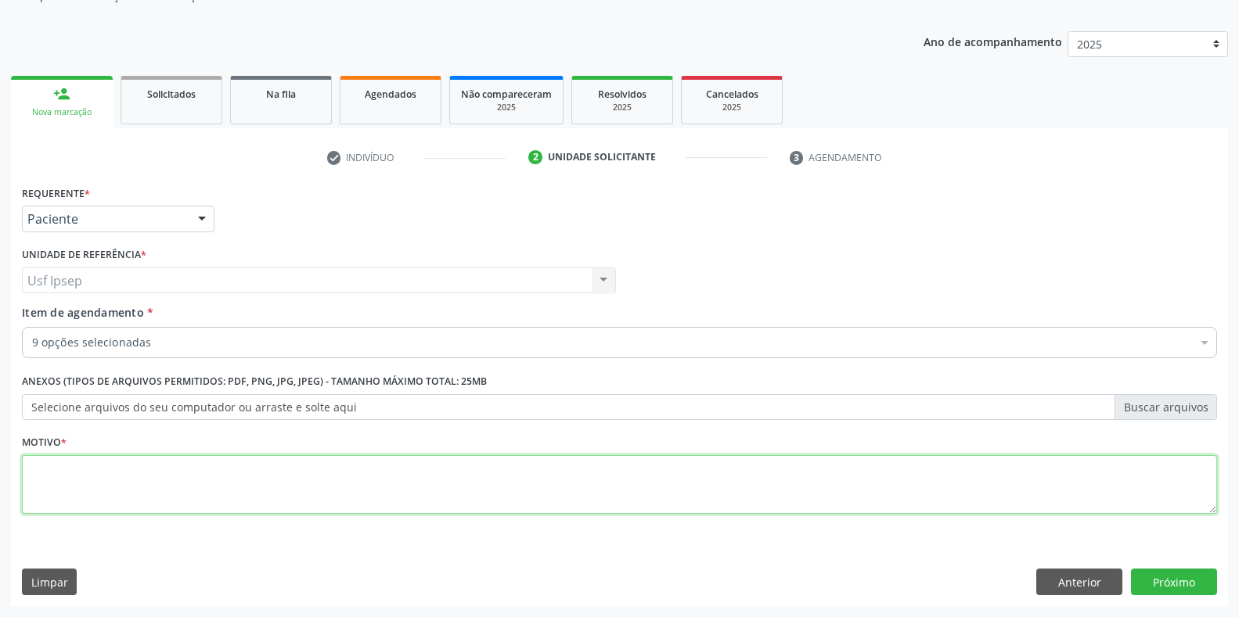
click at [72, 480] on textarea at bounding box center [619, 484] width 1195 height 59
type textarea "1"
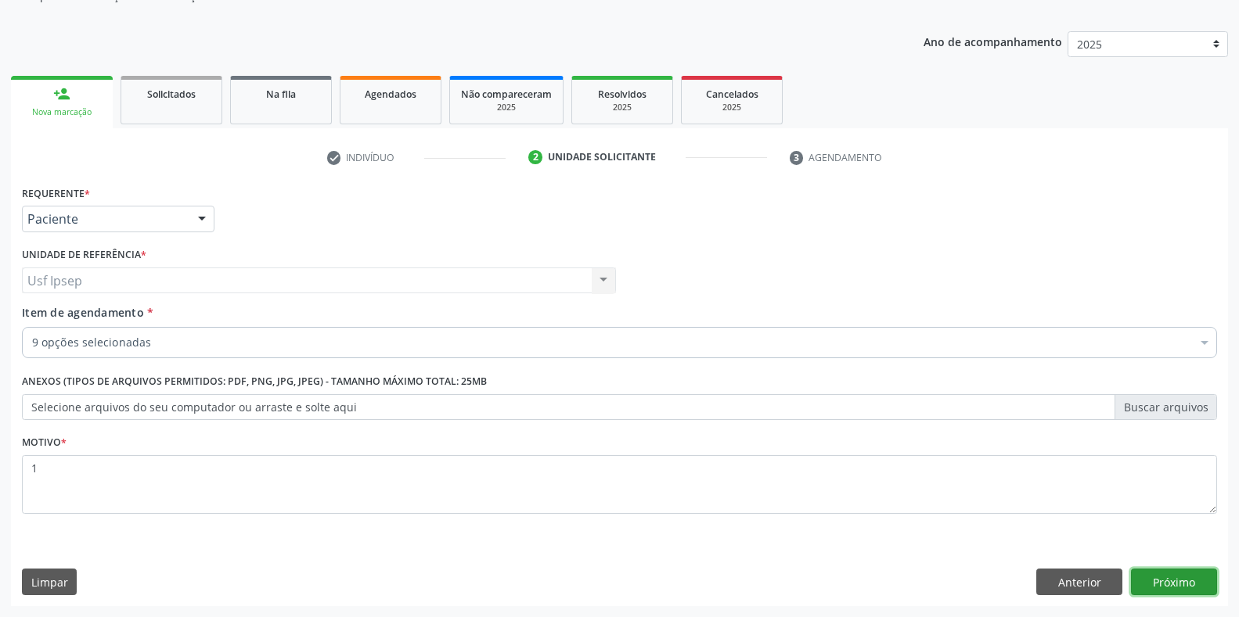
click at [1172, 585] on button "Próximo" at bounding box center [1174, 582] width 86 height 27
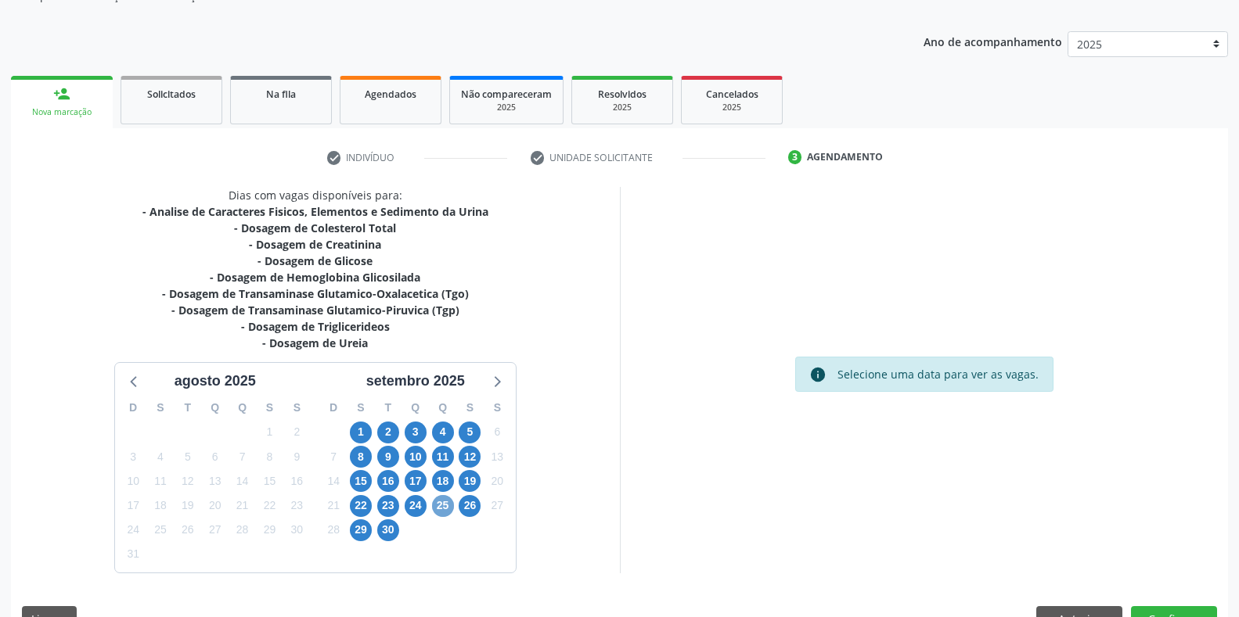
click at [446, 506] on span "25" at bounding box center [443, 506] width 22 height 22
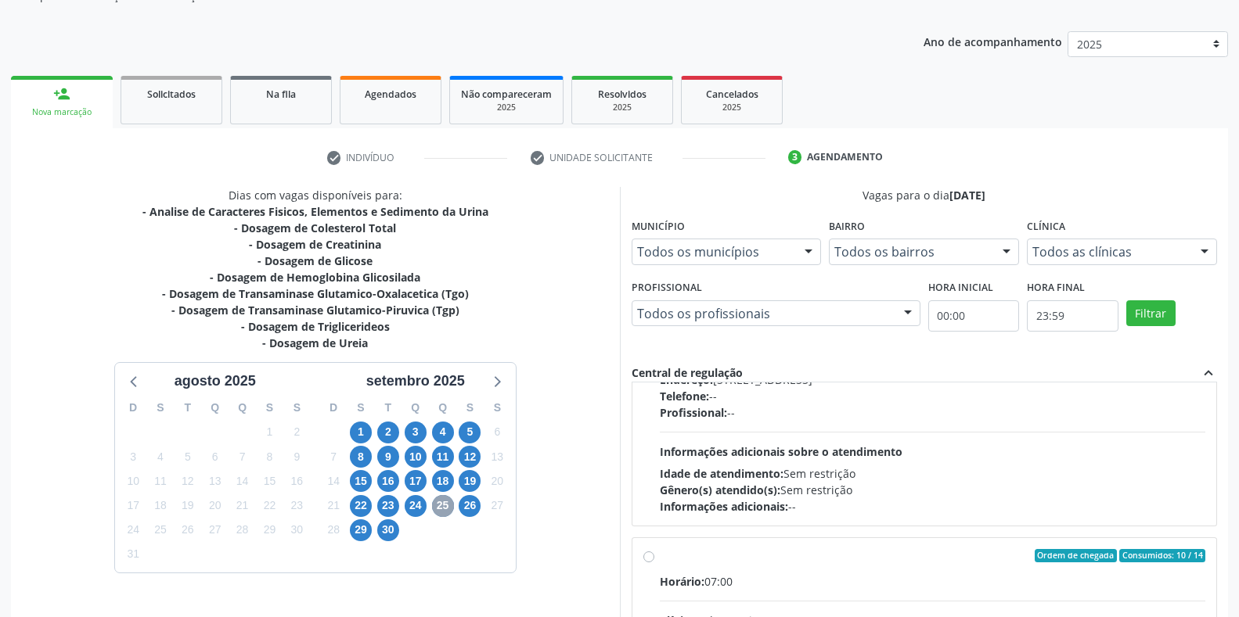
scroll to position [261, 0]
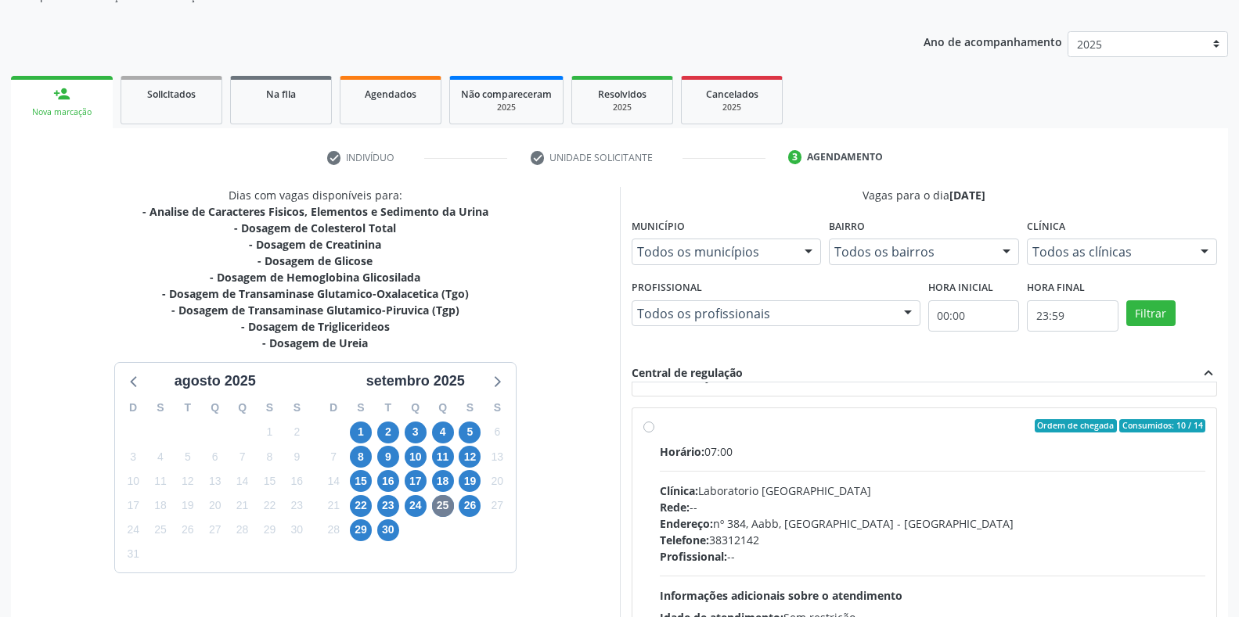
click at [660, 430] on label "Ordem de chegada Consumidos: 10 / 14 Horário: 07:00 Clínica: Laboratorio Sao Fr…" at bounding box center [933, 539] width 546 height 240
click at [650, 430] on input "Ordem de chegada Consumidos: 10 / 14 Horário: 07:00 Clínica: Laboratorio Sao Fr…" at bounding box center [648, 426] width 11 height 14
radio input "true"
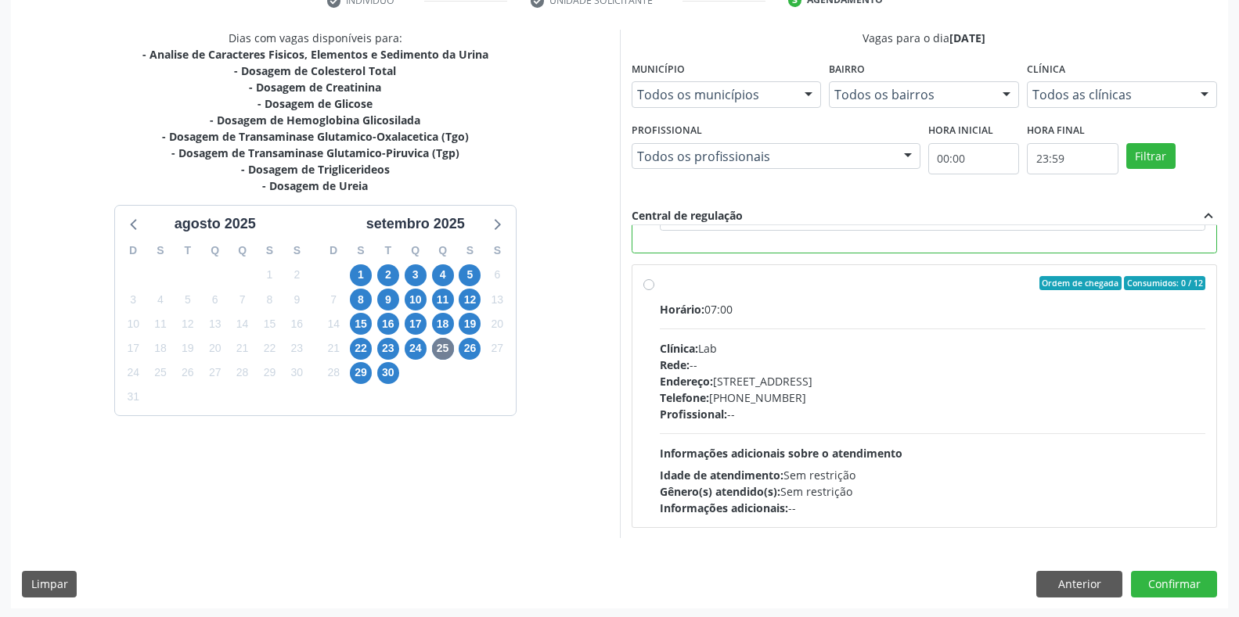
scroll to position [318, 0]
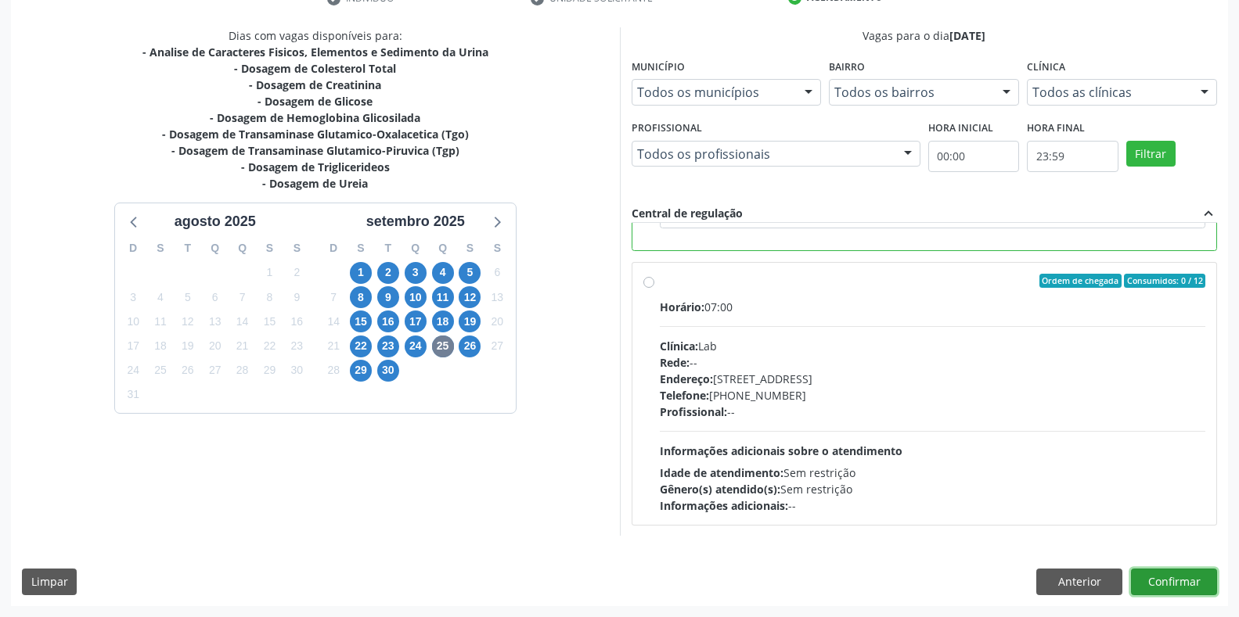
click at [1156, 583] on button "Confirmar" at bounding box center [1174, 582] width 86 height 27
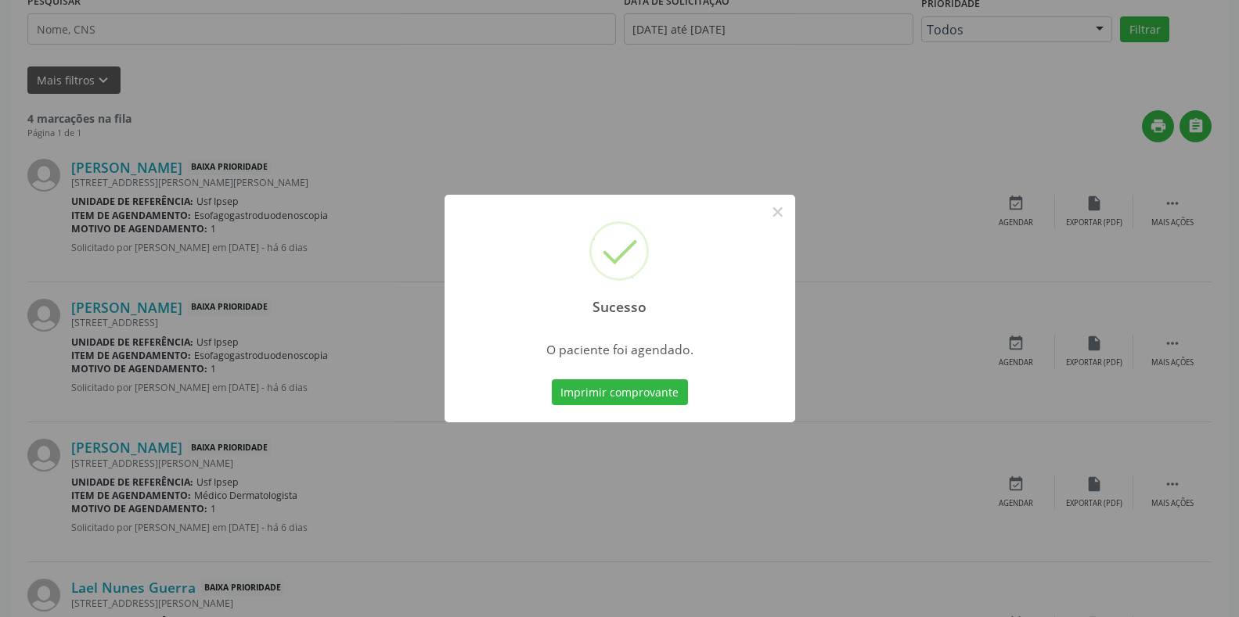
scroll to position [0, 0]
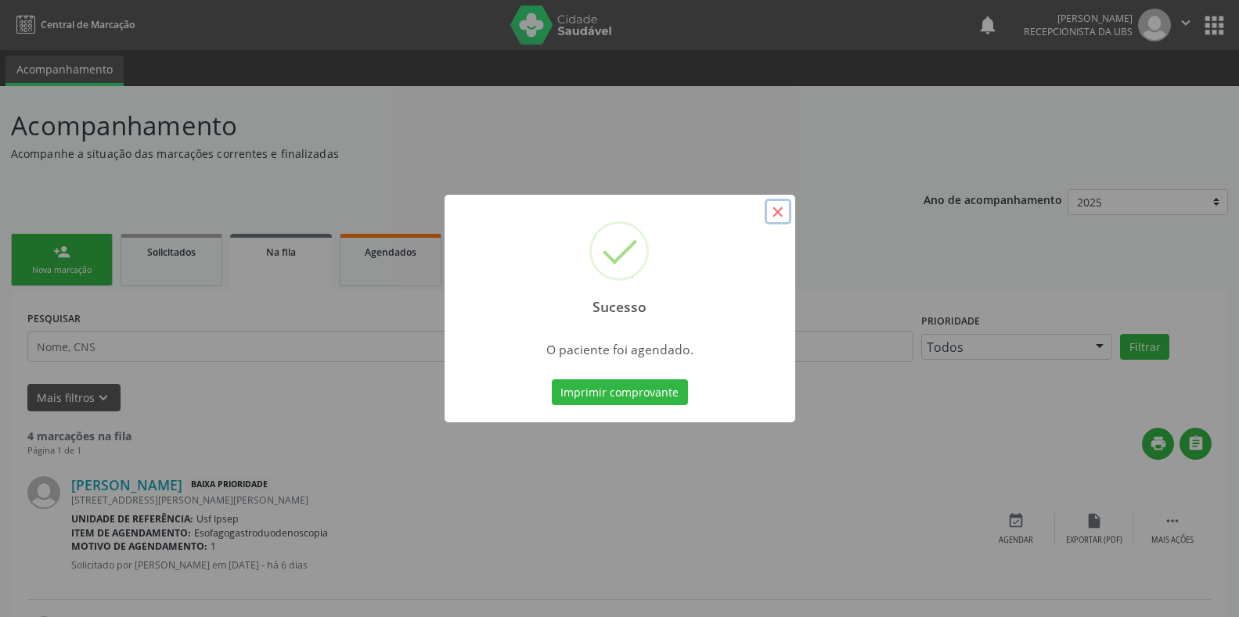
click at [779, 214] on button "×" at bounding box center [778, 212] width 27 height 27
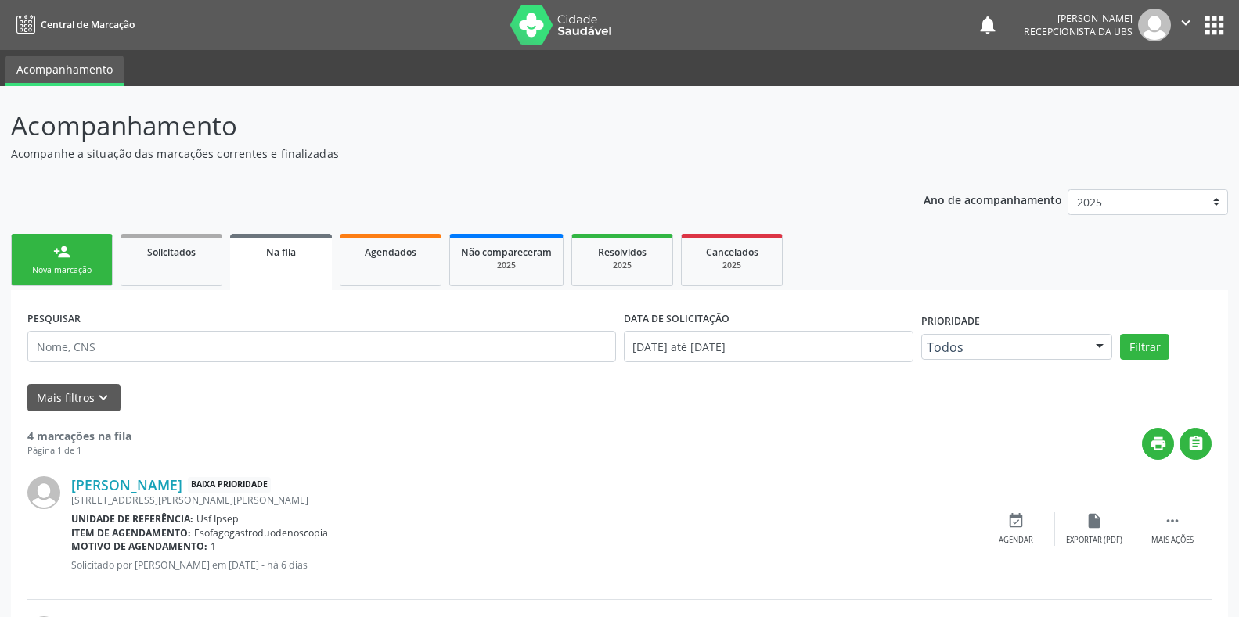
click at [64, 269] on div "Nova marcação" at bounding box center [62, 271] width 78 height 12
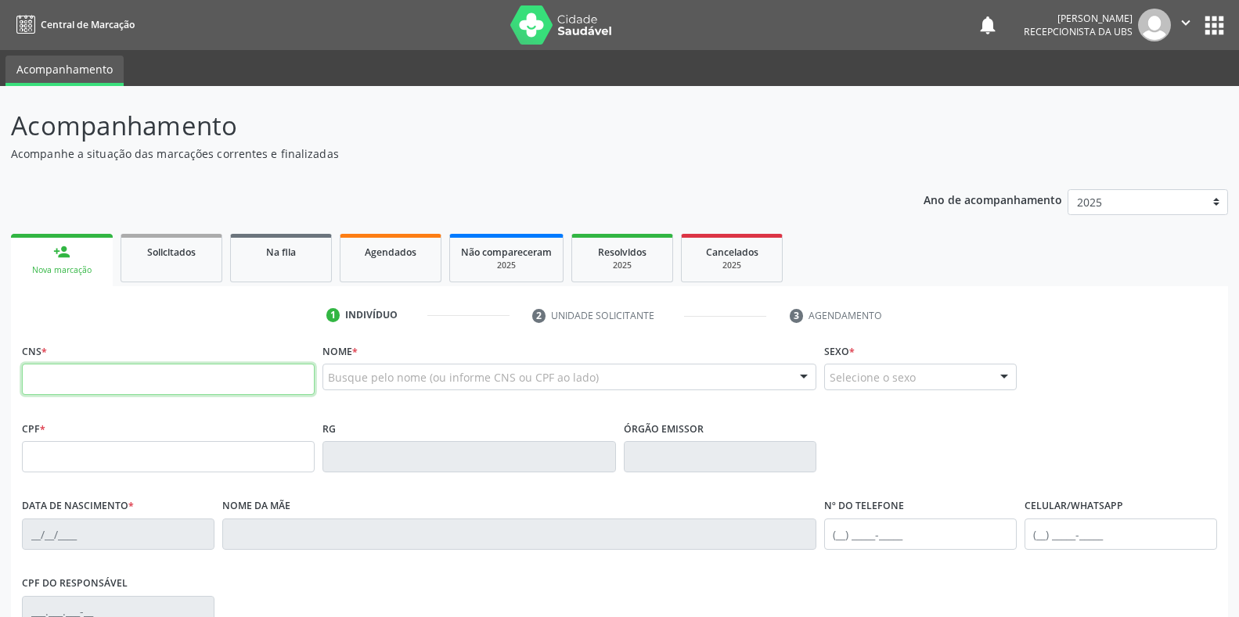
click at [31, 379] on input "text" at bounding box center [168, 379] width 293 height 31
click at [33, 373] on input "text" at bounding box center [168, 379] width 293 height 31
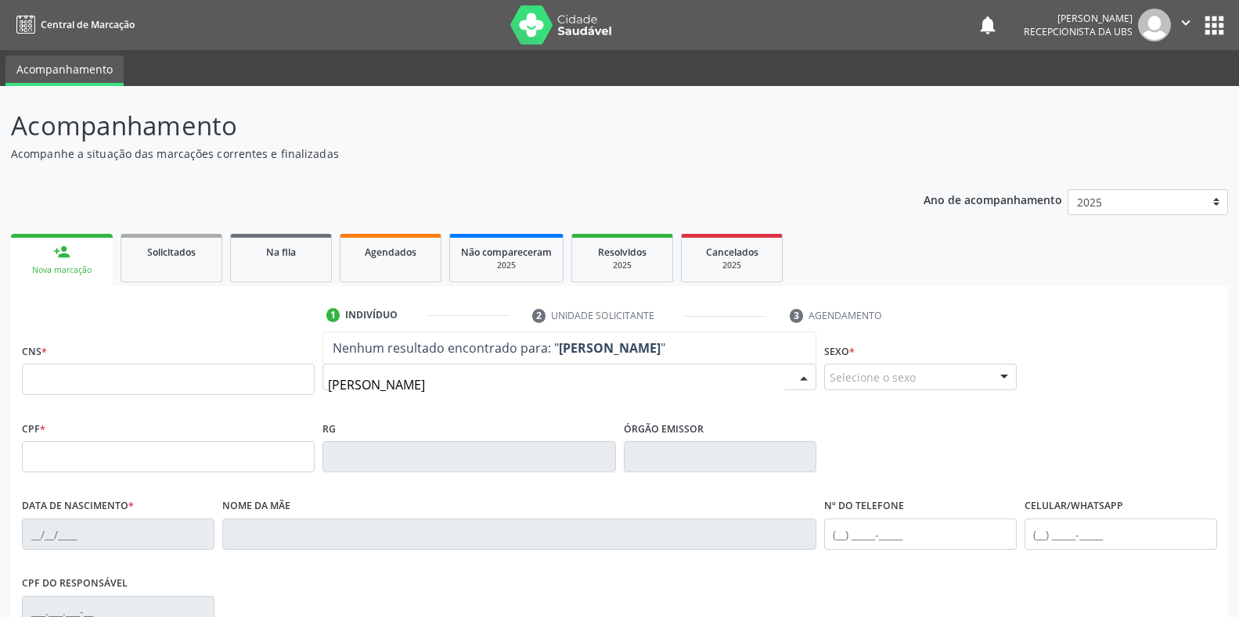
click at [372, 383] on input "elida desouza" at bounding box center [555, 384] width 455 height 31
click at [419, 388] on input "elida de souza" at bounding box center [555, 384] width 455 height 31
type input "elida de souza cab"
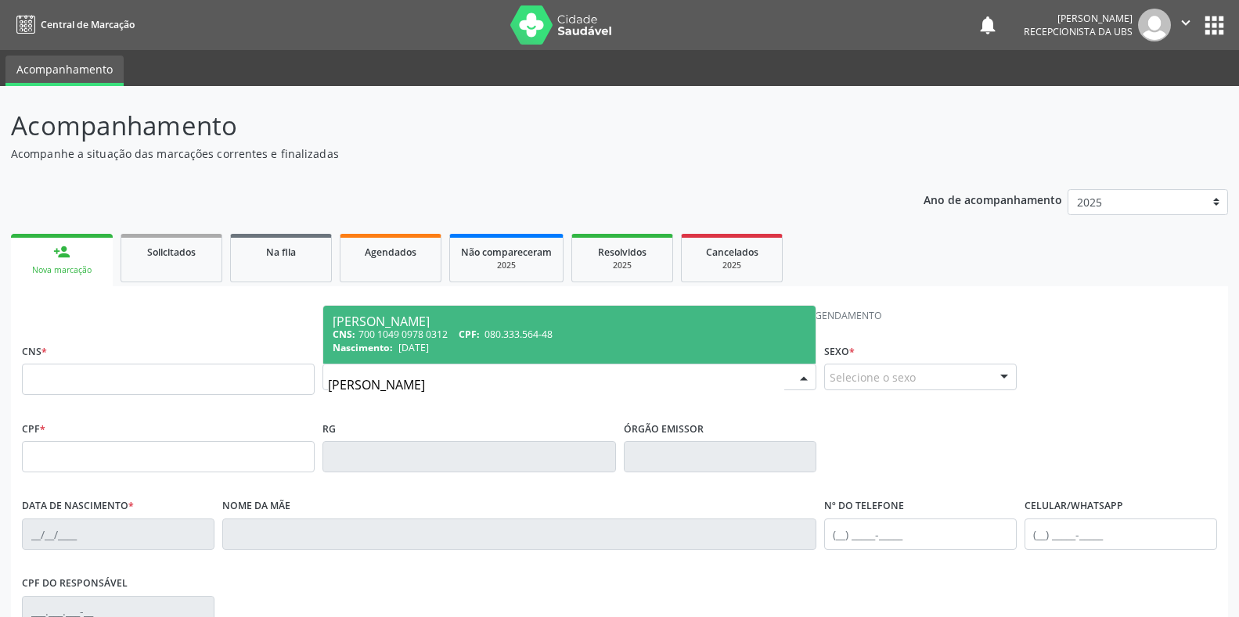
click at [402, 321] on div "Elida de Souza Cabral" at bounding box center [569, 321] width 473 height 13
type input "700 1049 0978 0312"
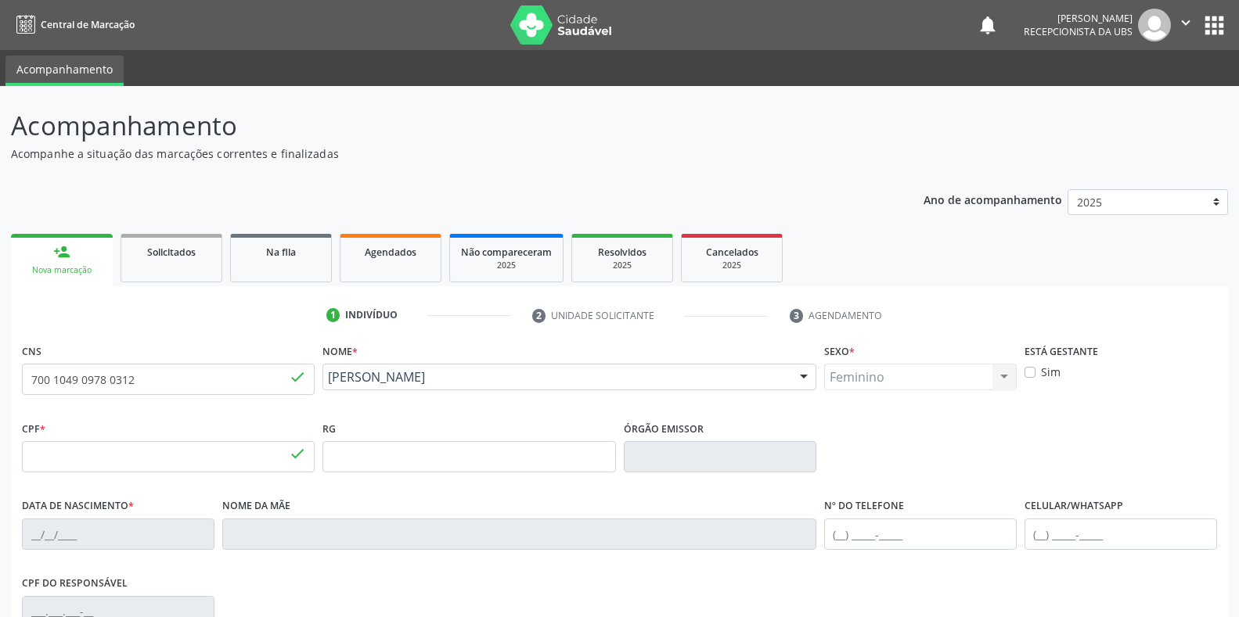
type input "080.333.564-48"
type input "10/09/1992"
type input "[PERSON_NAME]"
type input "(87) 99999-9999"
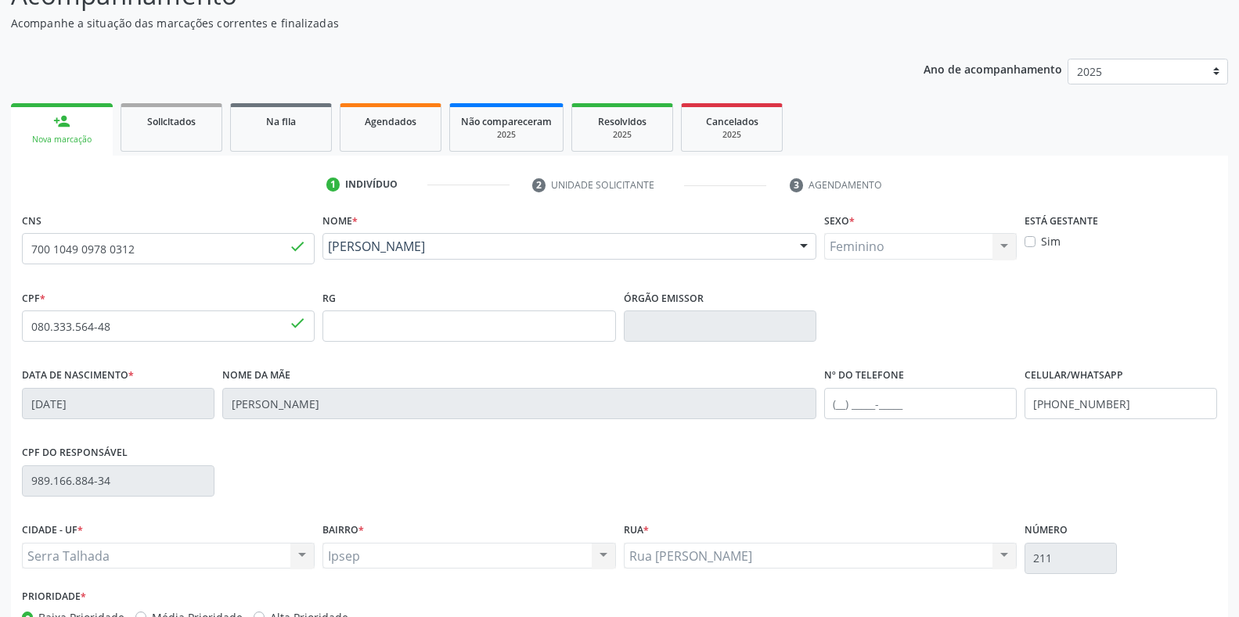
scroll to position [231, 0]
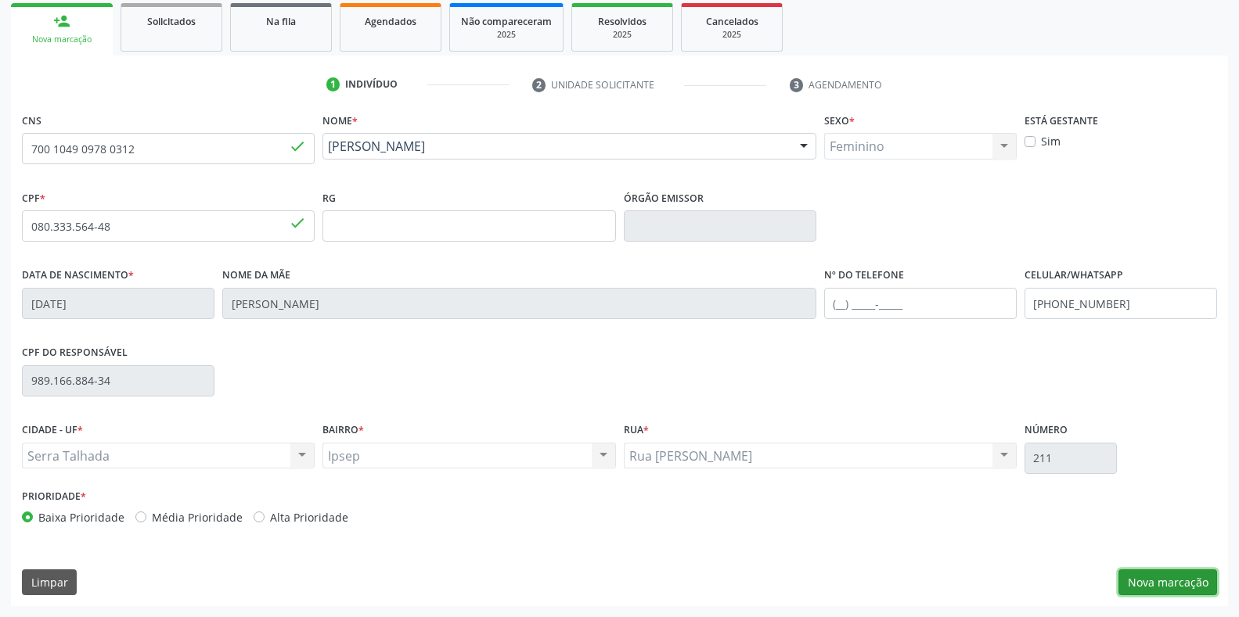
click at [1174, 584] on button "Nova marcação" at bounding box center [1167, 583] width 99 height 27
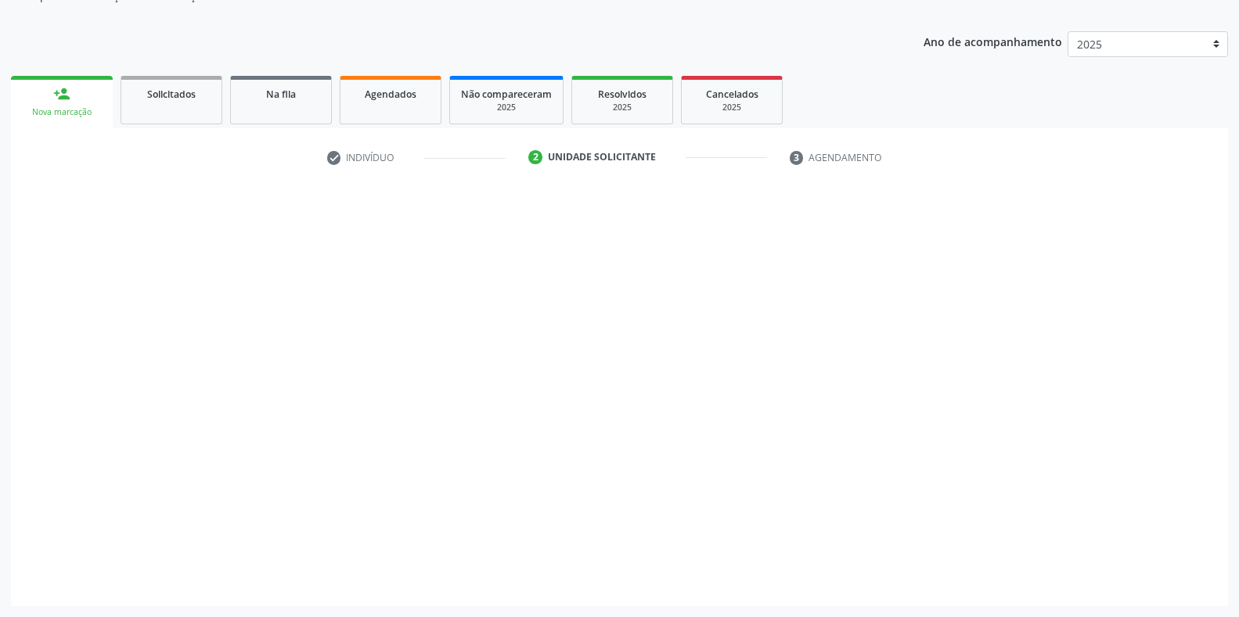
scroll to position [158, 0]
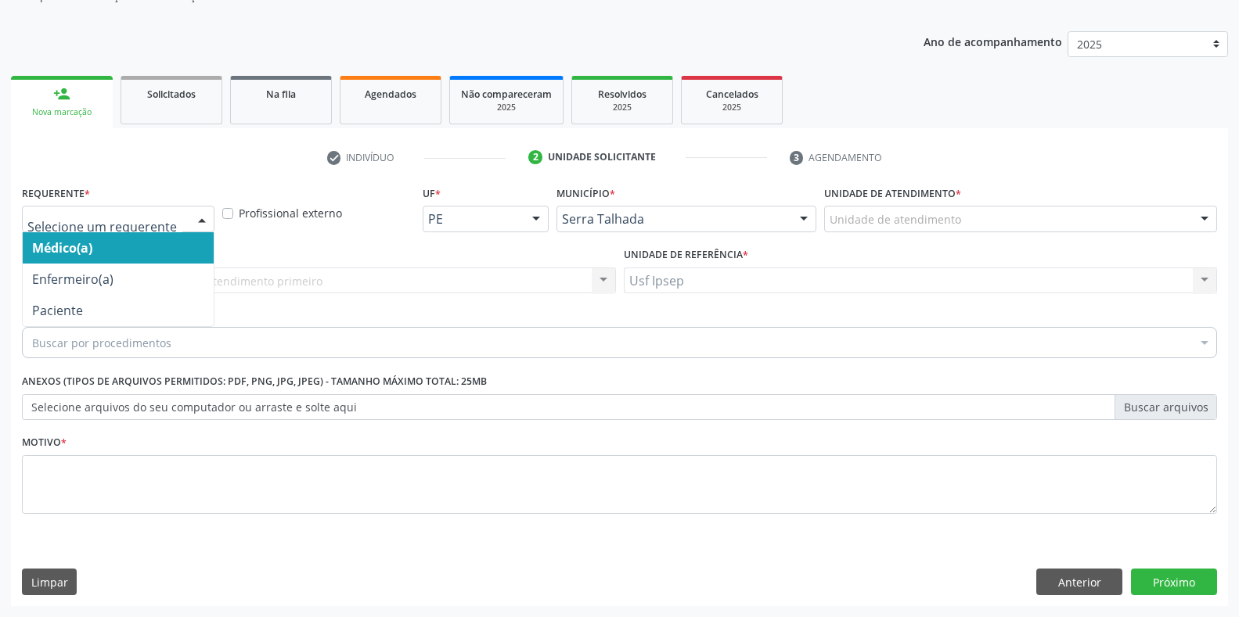
click at [203, 221] on div at bounding box center [201, 220] width 23 height 27
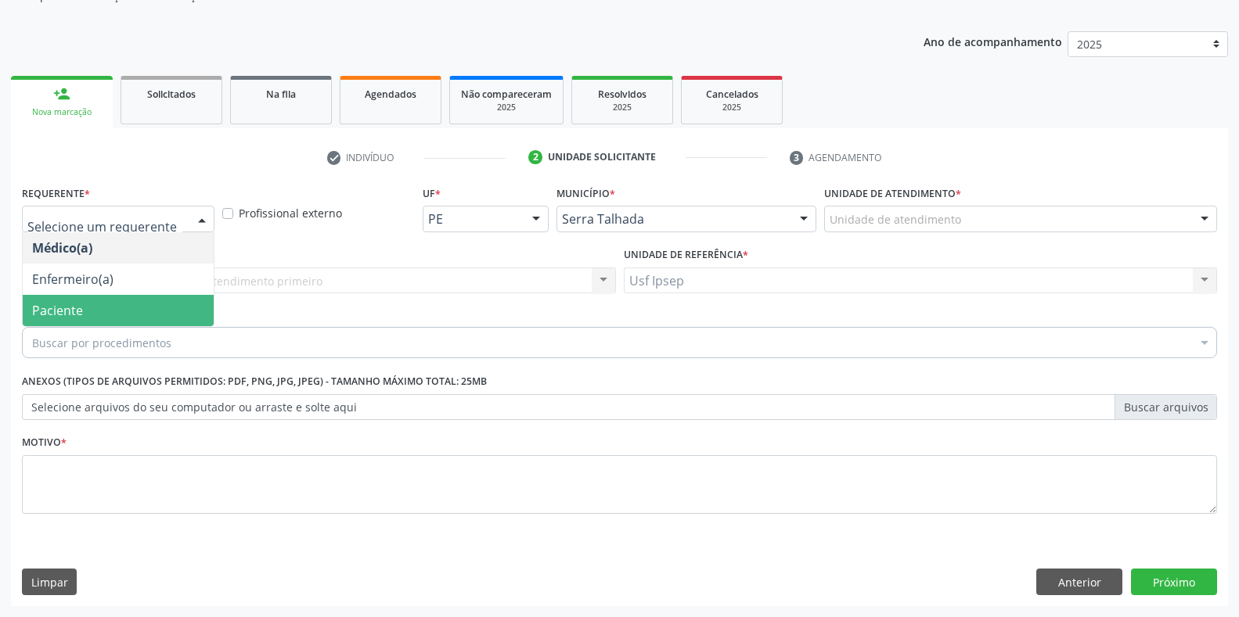
click at [107, 308] on span "Paciente" at bounding box center [118, 310] width 191 height 31
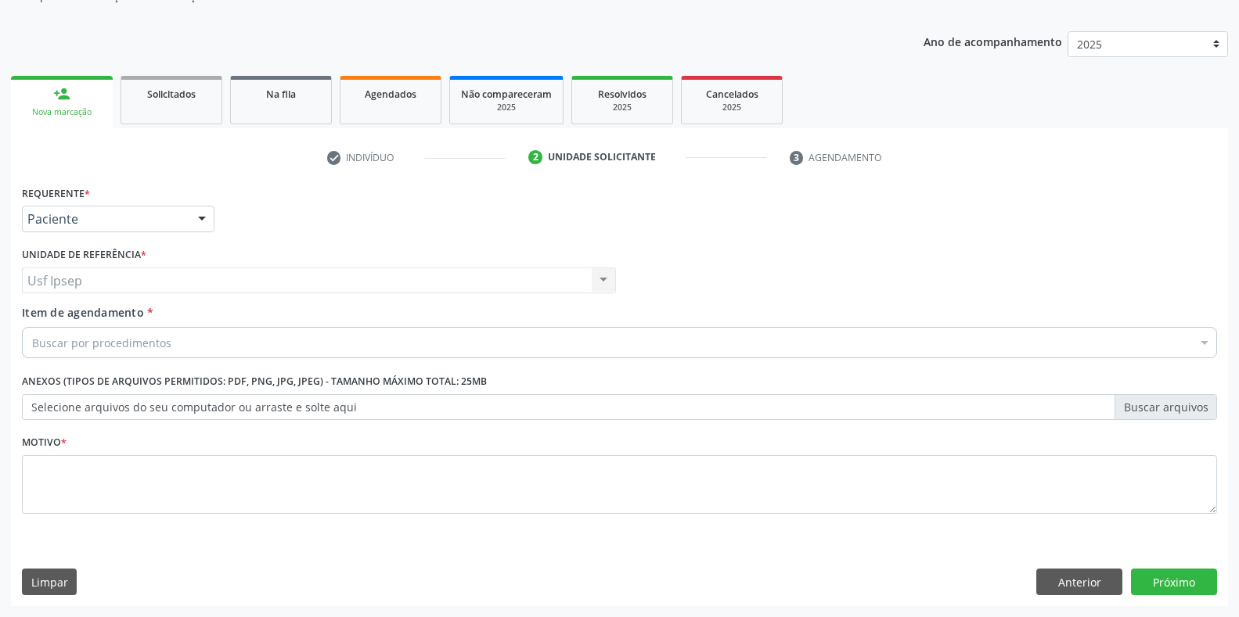
click at [65, 321] on label "Item de agendamento *" at bounding box center [87, 312] width 131 height 16
click at [32, 327] on input "Item de agendamento *" at bounding box center [32, 342] width 0 height 31
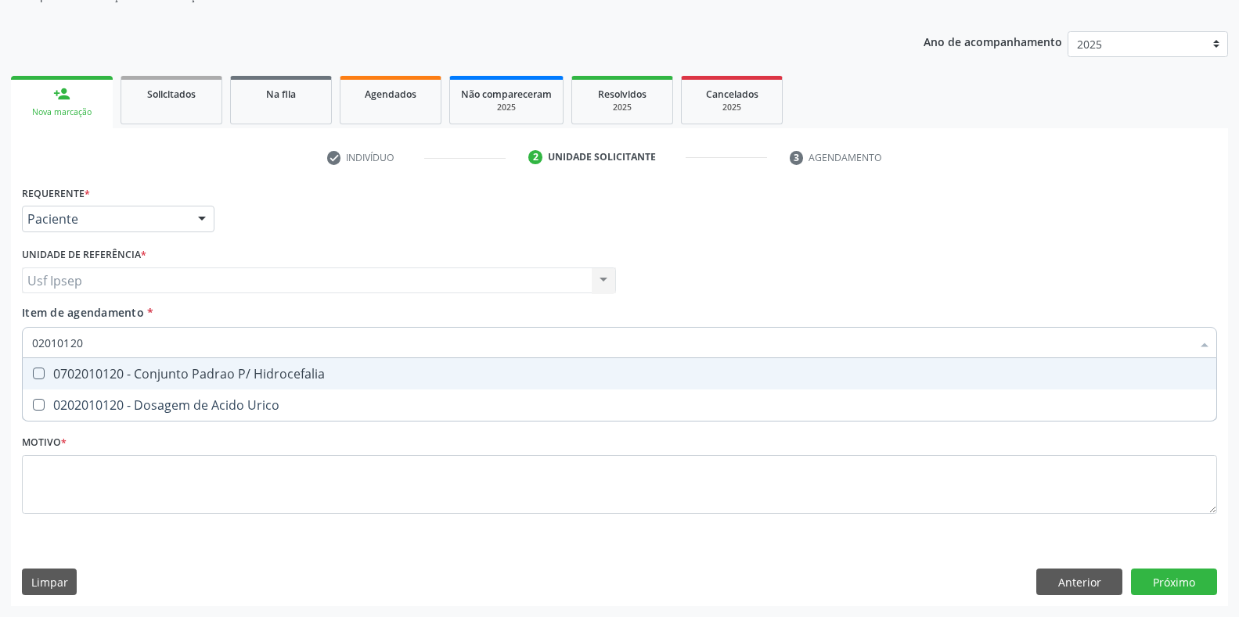
click at [84, 343] on input "02010120" at bounding box center [611, 342] width 1159 height 31
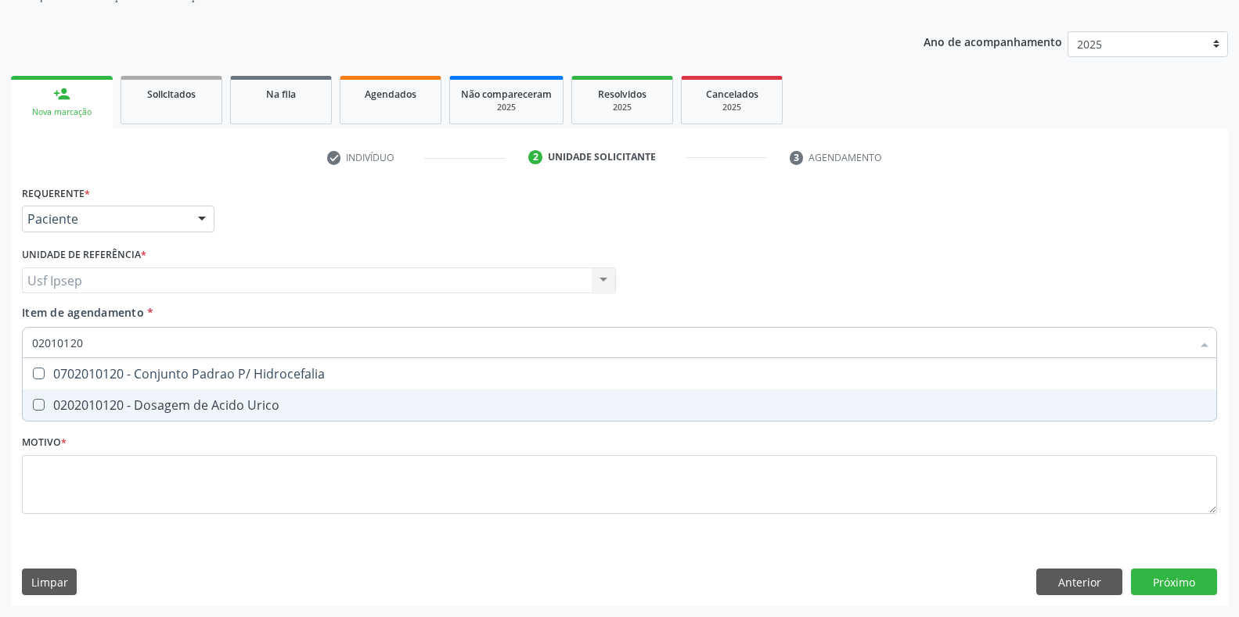
click at [35, 408] on Urico at bounding box center [39, 405] width 12 height 12
click at [33, 408] on Urico "checkbox" at bounding box center [28, 405] width 10 height 10
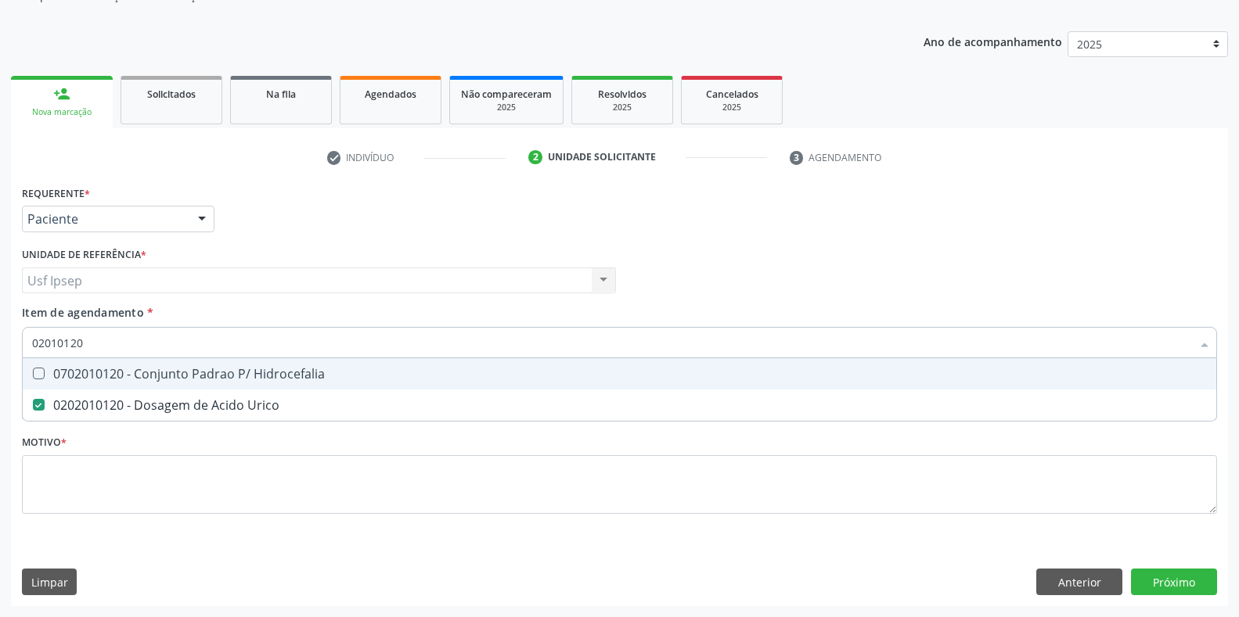
click at [86, 340] on input "02010120" at bounding box center [611, 342] width 1159 height 31
click at [82, 342] on input "02010120" at bounding box center [611, 342] width 1159 height 31
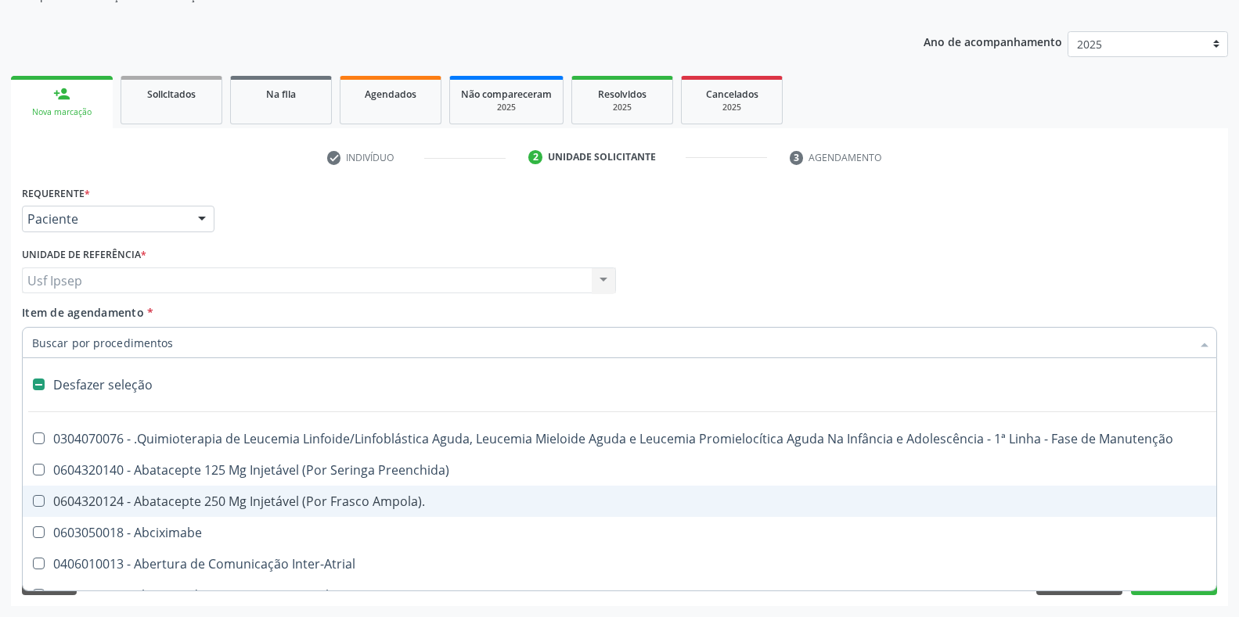
click at [41, 315] on span "Item de agendamento" at bounding box center [83, 312] width 122 height 15
click at [41, 327] on input "Item de agendamento *" at bounding box center [611, 342] width 1159 height 31
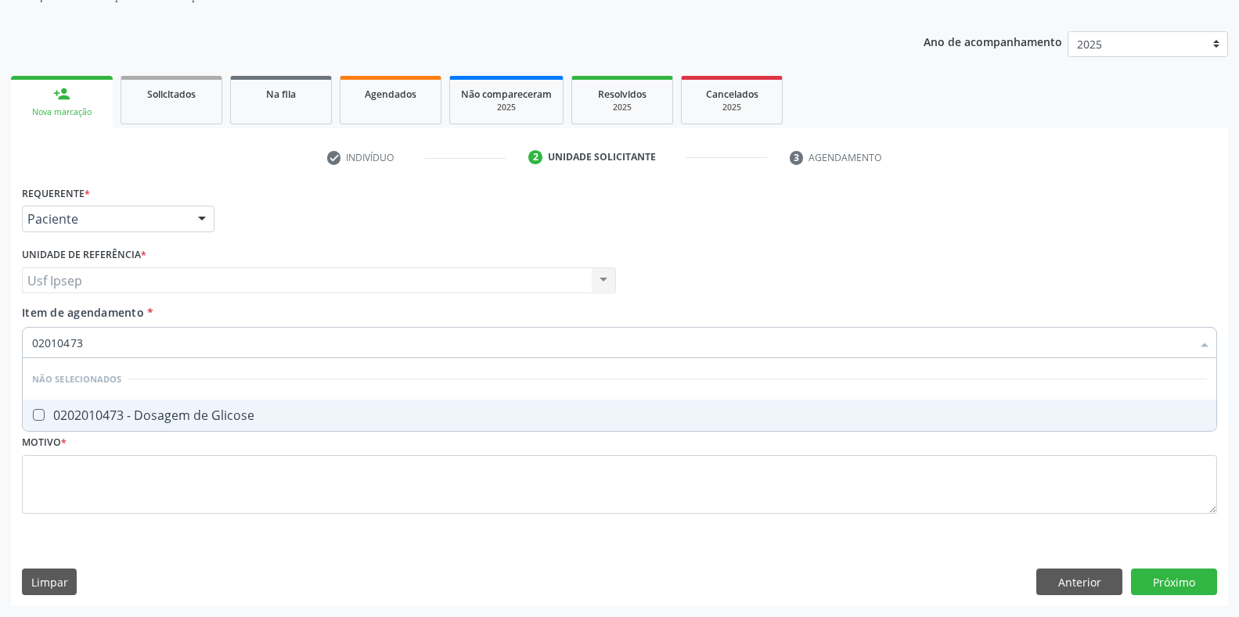
click at [42, 416] on Glicose at bounding box center [39, 415] width 12 height 12
click at [33, 416] on Glicose "checkbox" at bounding box center [28, 415] width 10 height 10
click at [84, 340] on input "02010473" at bounding box center [611, 342] width 1159 height 31
click at [34, 411] on Ureia at bounding box center [39, 415] width 12 height 12
click at [33, 411] on Ureia "checkbox" at bounding box center [28, 415] width 10 height 10
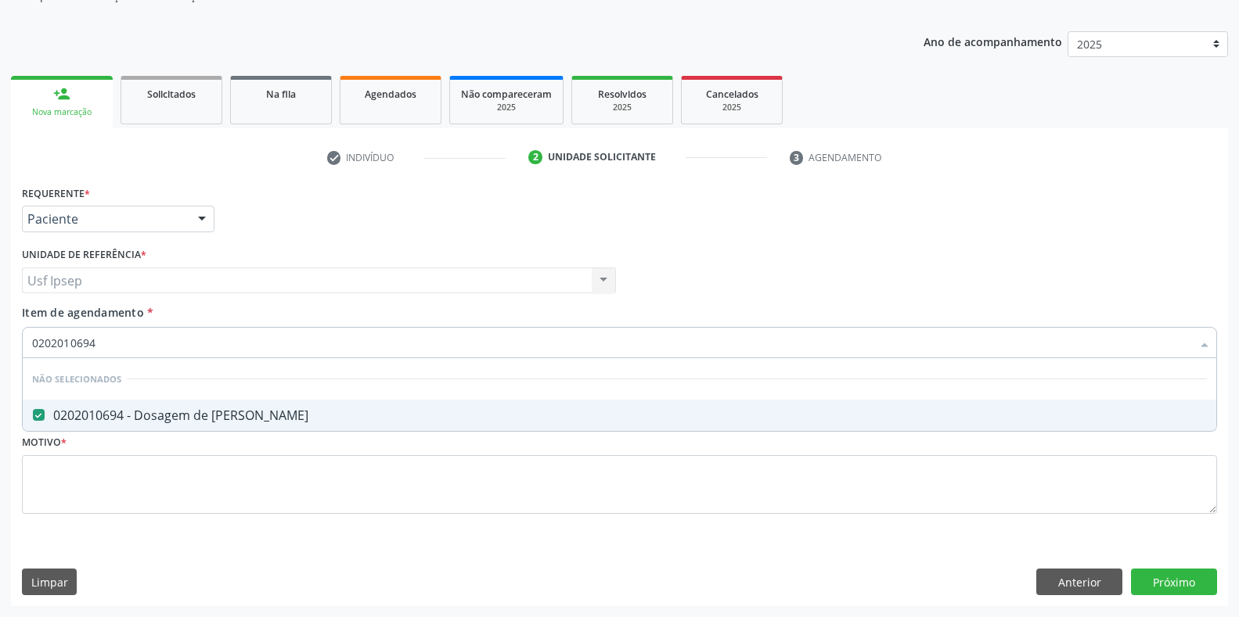
click at [92, 342] on input "0202010694" at bounding box center [611, 342] width 1159 height 31
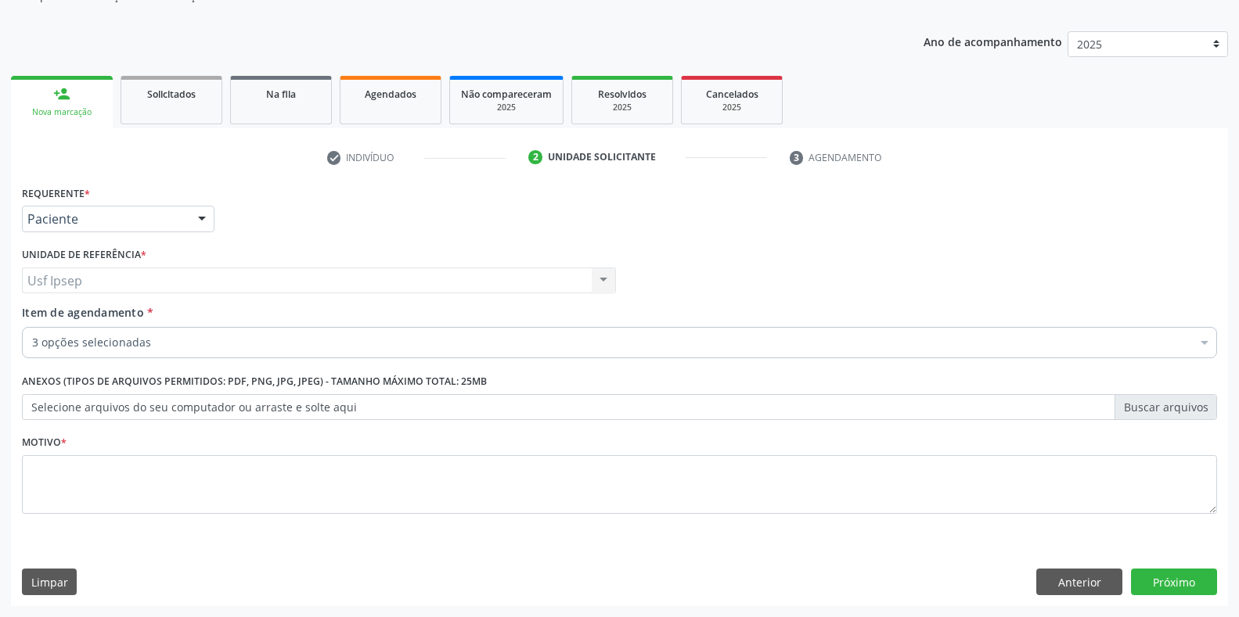
drag, startPoint x: 88, startPoint y: 268, endPoint x: 1003, endPoint y: 161, distance: 921.1
click at [1003, 161] on ul "check Indivíduo 2 Unidade solicitante 3 Agendamento" at bounding box center [619, 158] width 1217 height 26
click at [45, 312] on span "Item de agendamento" at bounding box center [83, 312] width 122 height 15
click at [32, 327] on input "Item de agendamento *" at bounding box center [32, 342] width 0 height 31
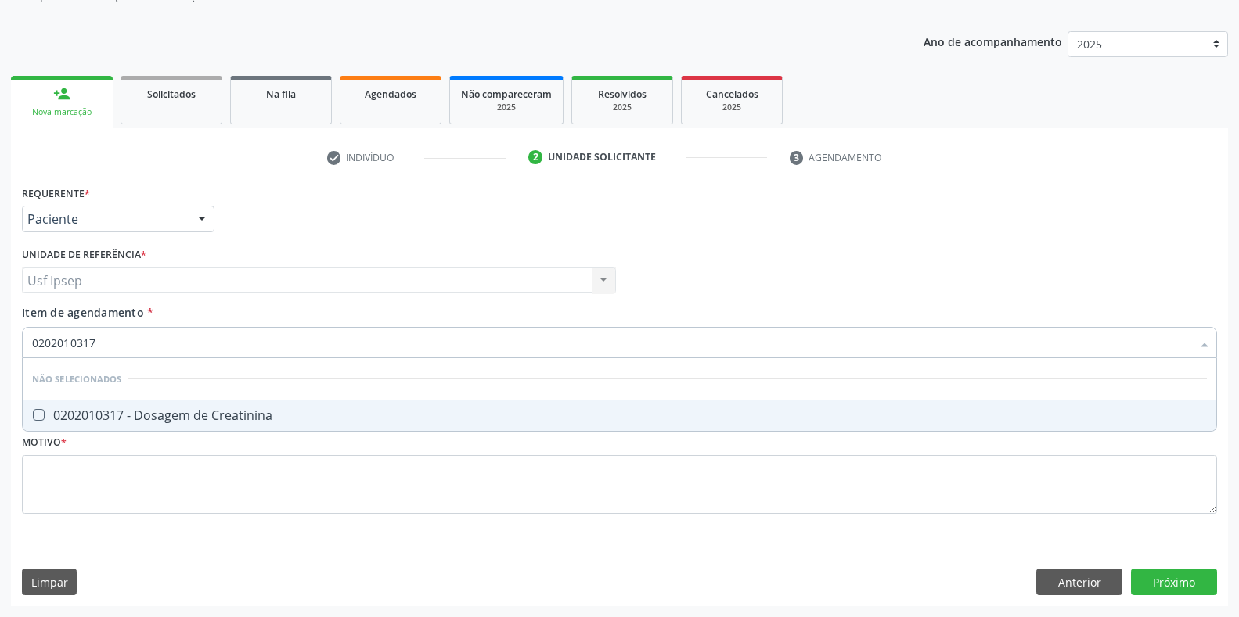
click at [38, 418] on Creatinina at bounding box center [39, 415] width 12 height 12
click at [33, 418] on Creatinina "checkbox" at bounding box center [28, 415] width 10 height 10
click at [94, 333] on input "0202010317" at bounding box center [611, 342] width 1159 height 31
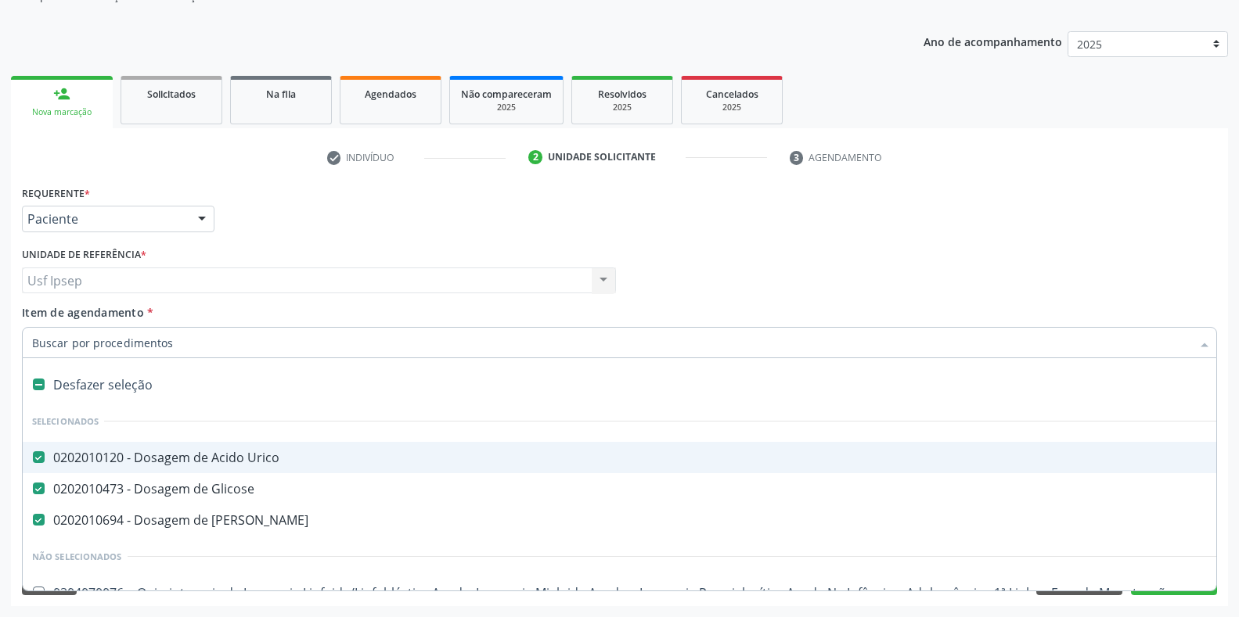
scroll to position [158, 0]
click at [49, 347] on input "Item de agendamento *" at bounding box center [611, 342] width 1159 height 31
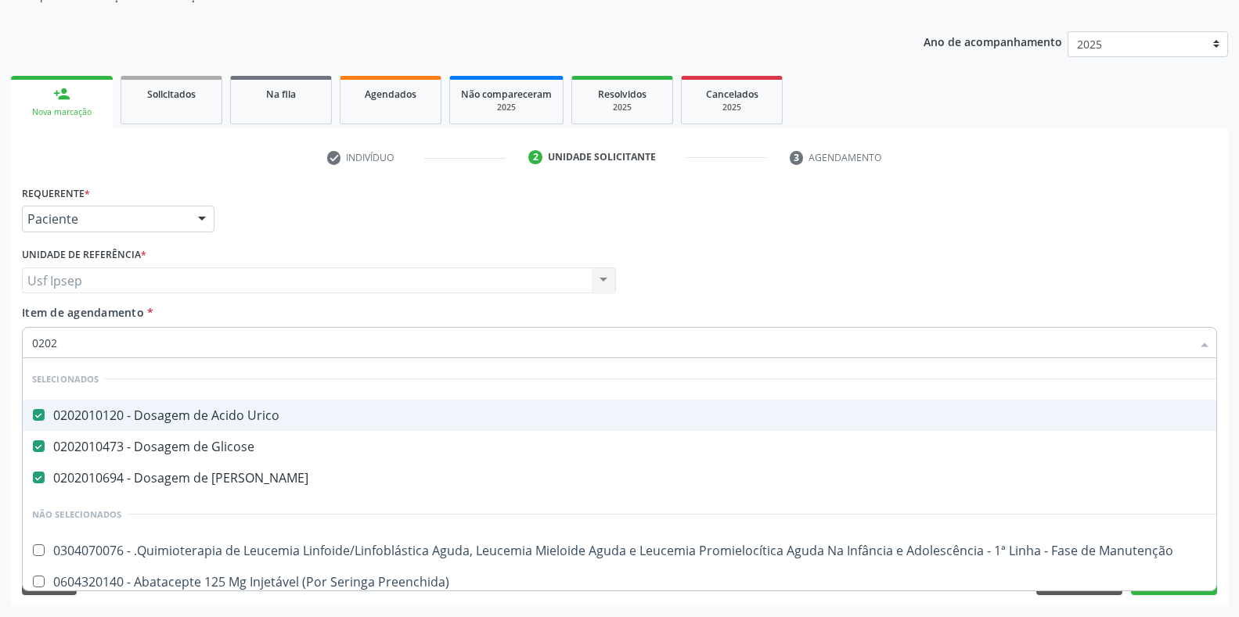
type input "02020"
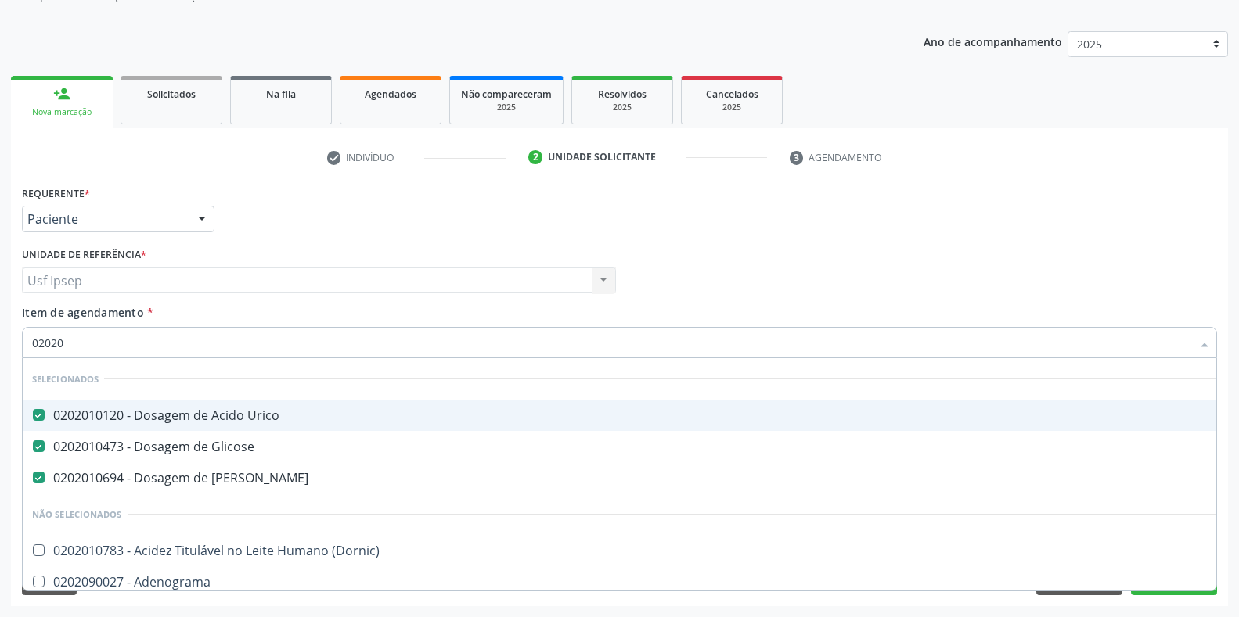
checkbox Creatinina "true"
checkbox Viii "false"
type input "020202"
checkbox Urico "false"
checkbox Glicose "false"
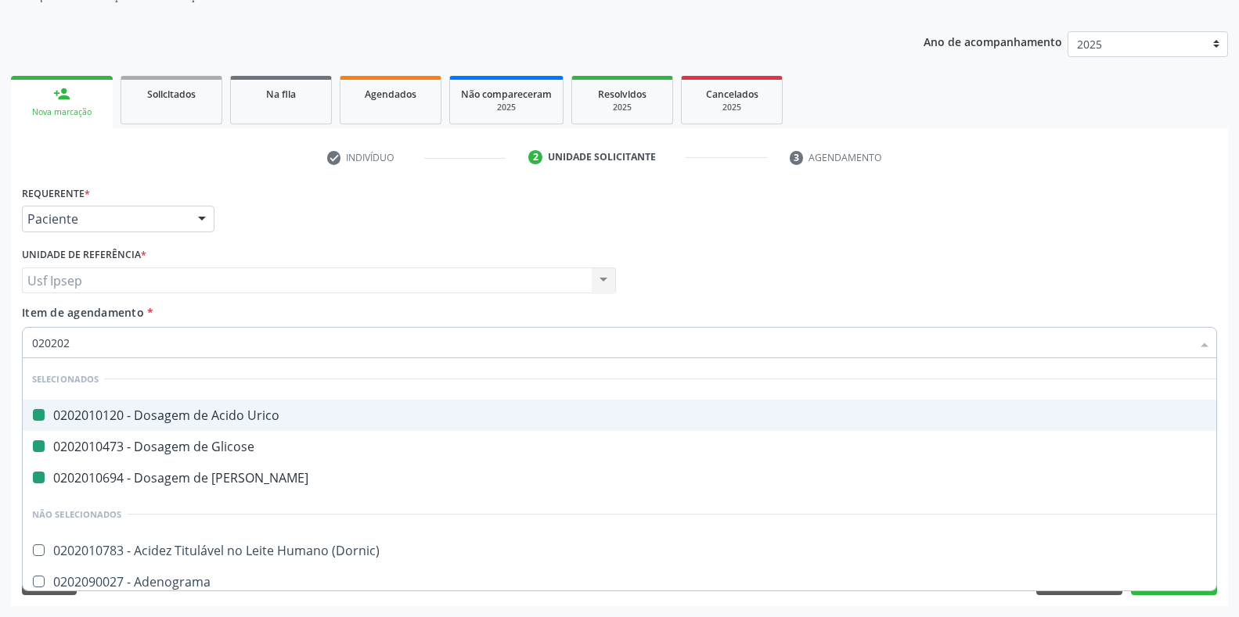
checkbox Ureia "false"
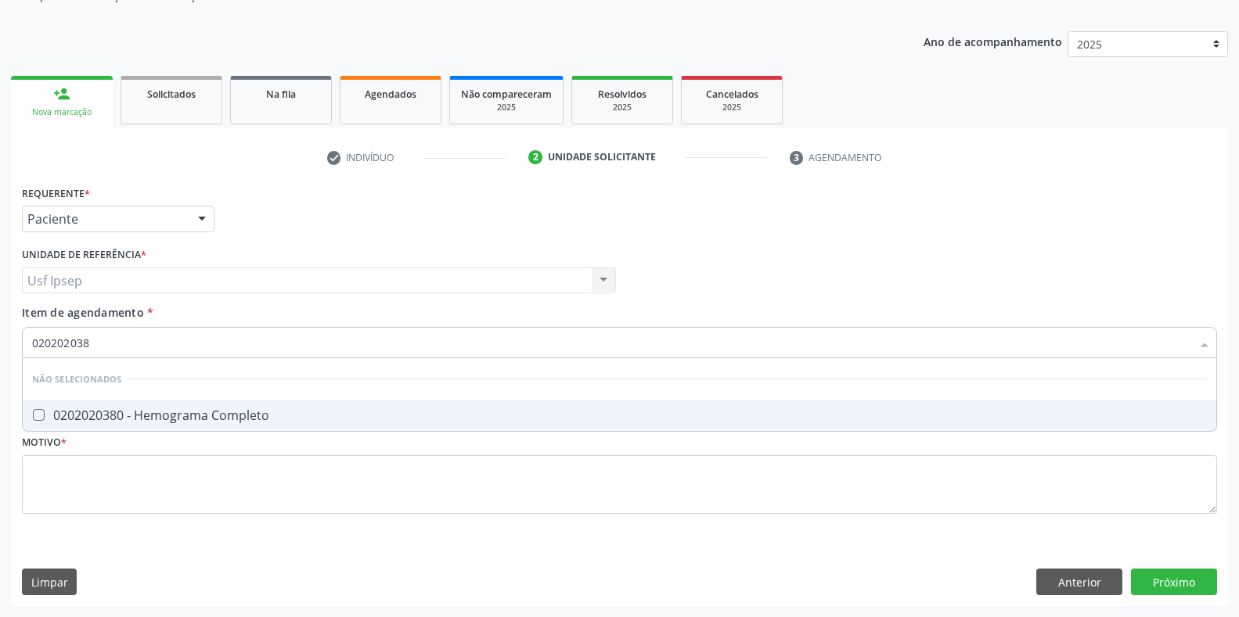
type input "0202020380"
click at [35, 411] on Completo at bounding box center [39, 415] width 12 height 12
click at [33, 411] on Completo "checkbox" at bounding box center [28, 415] width 10 height 10
checkbox Completo "true"
click at [95, 346] on input "0202020380" at bounding box center [611, 342] width 1159 height 31
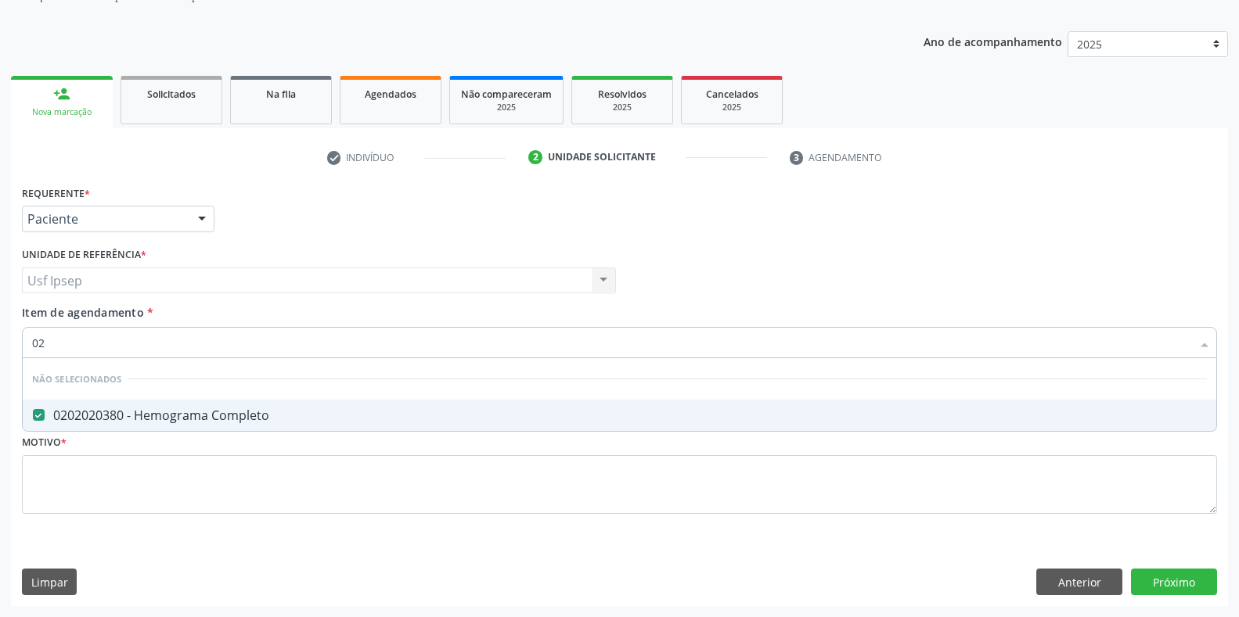
type input "0"
checkbox Completo "true"
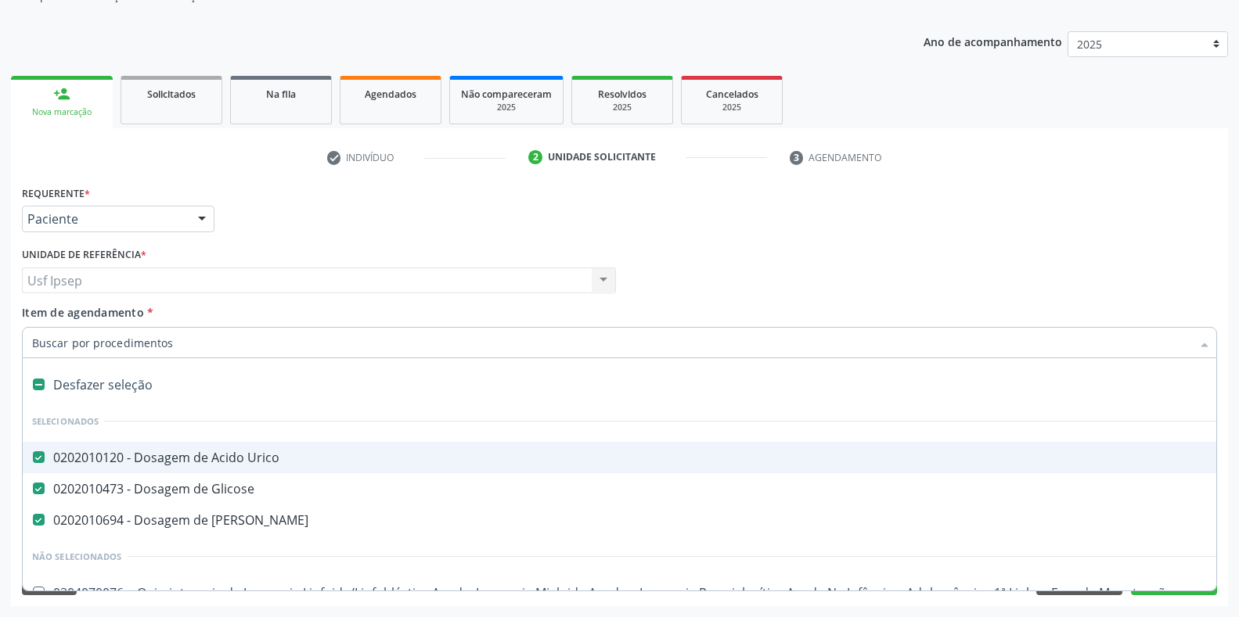
click at [31, 314] on span "Item de agendamento" at bounding box center [83, 312] width 122 height 15
click at [32, 327] on input "Item de agendamento *" at bounding box center [611, 342] width 1159 height 31
click at [38, 341] on input "Item de agendamento *" at bounding box center [611, 342] width 1159 height 31
checkbox Manutenção "true"
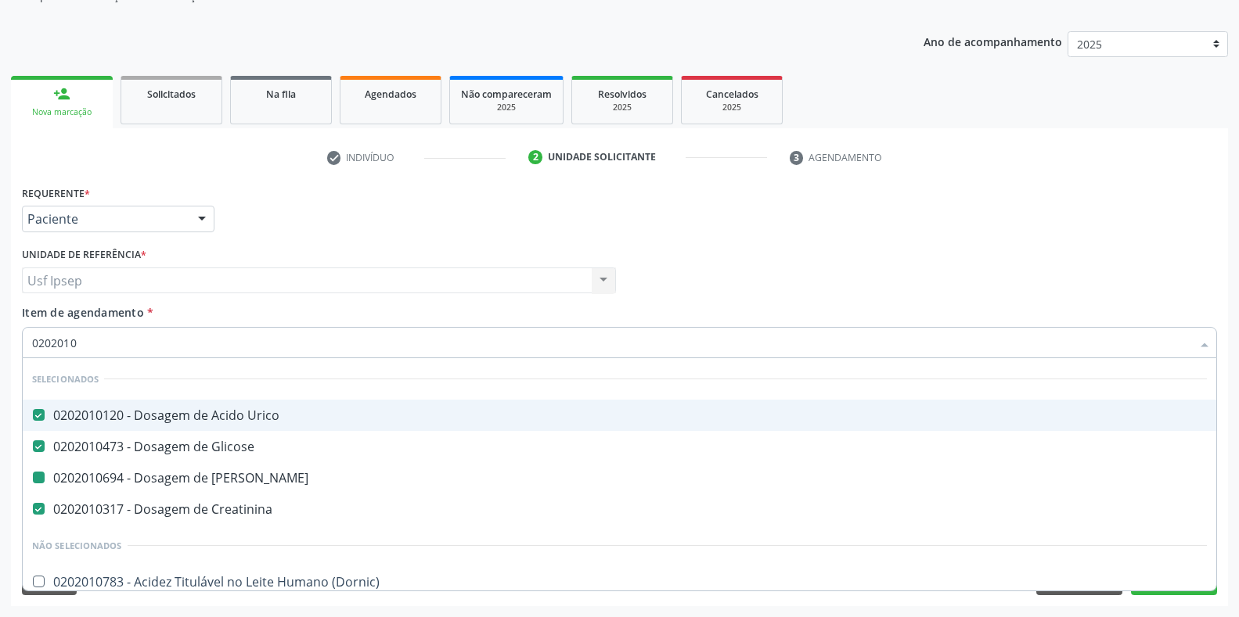
type input "02020106"
checkbox Ureia "false"
checkbox Creatinina "false"
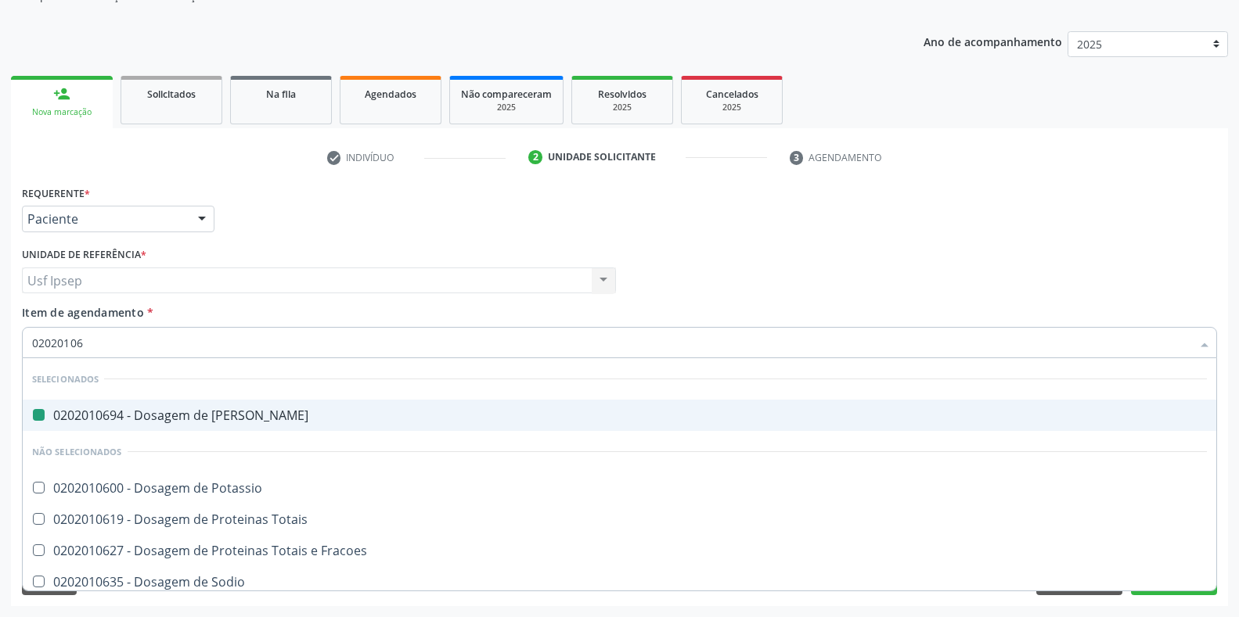
type input "020201067"
checkbox Ureia "false"
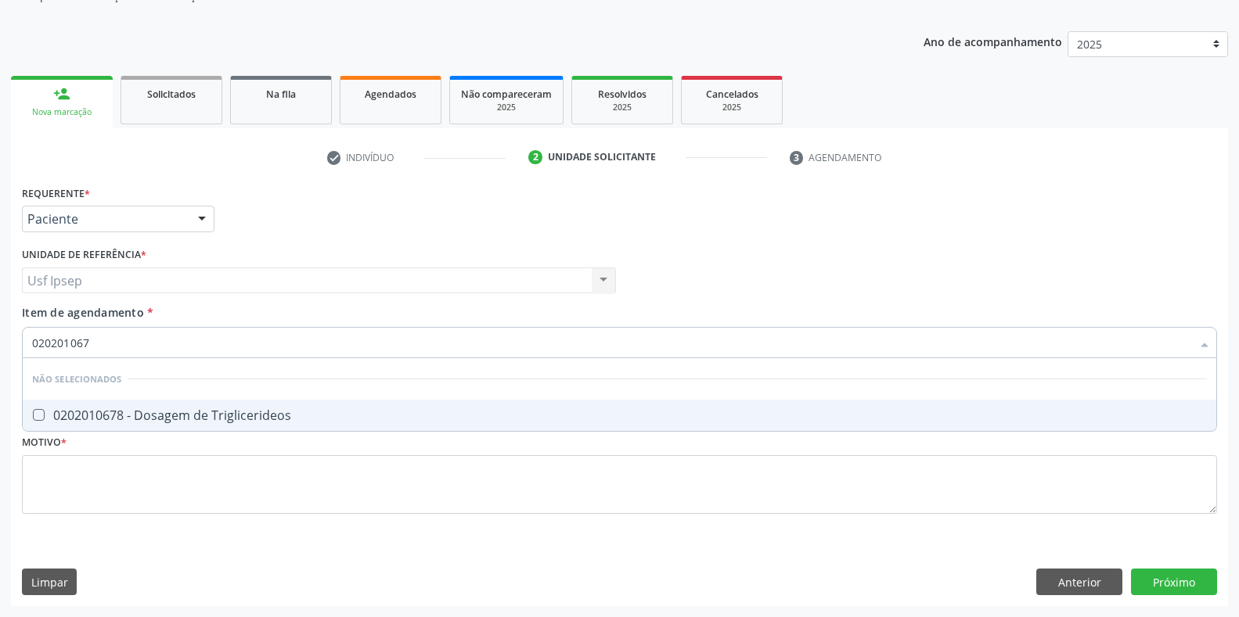
type input "0202010678"
click at [37, 408] on span "0202010678 - Dosagem de Triglicerideos" at bounding box center [619, 415] width 1193 height 31
checkbox Triglicerideos "true"
click at [100, 344] on input "0202010678" at bounding box center [611, 342] width 1159 height 31
type input "0"
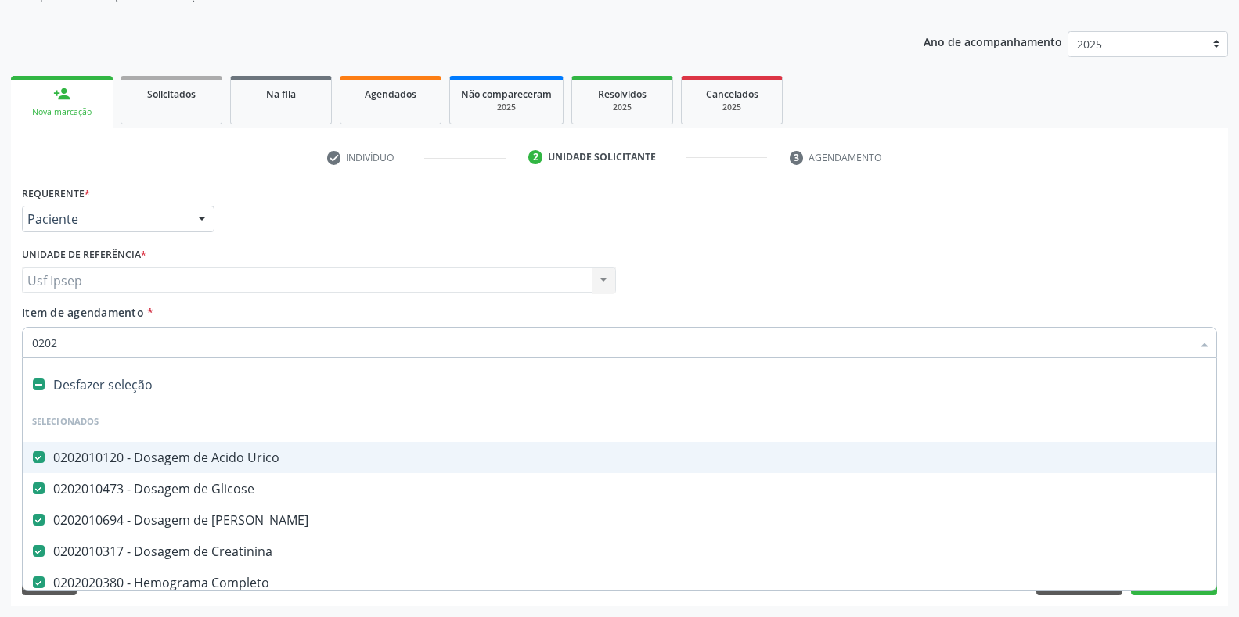
type input "02020"
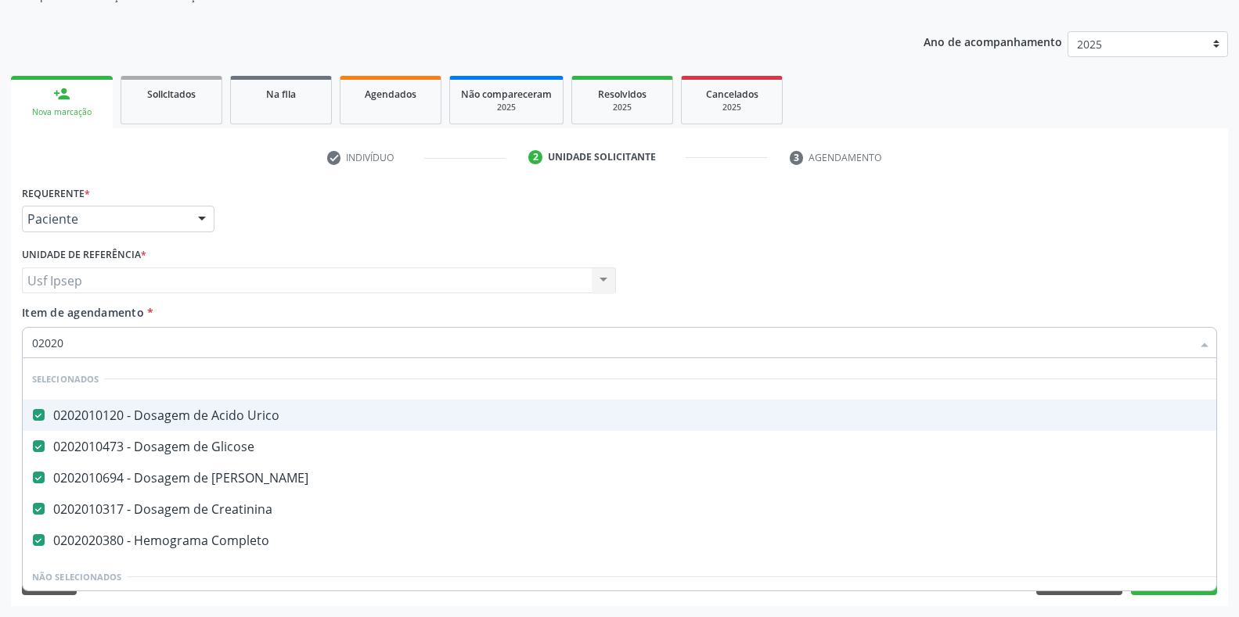
checkbox Triglicerideos "true"
checkbox Mandíbula "false"
type input "020201"
checkbox Totais "true"
type input "0202010"
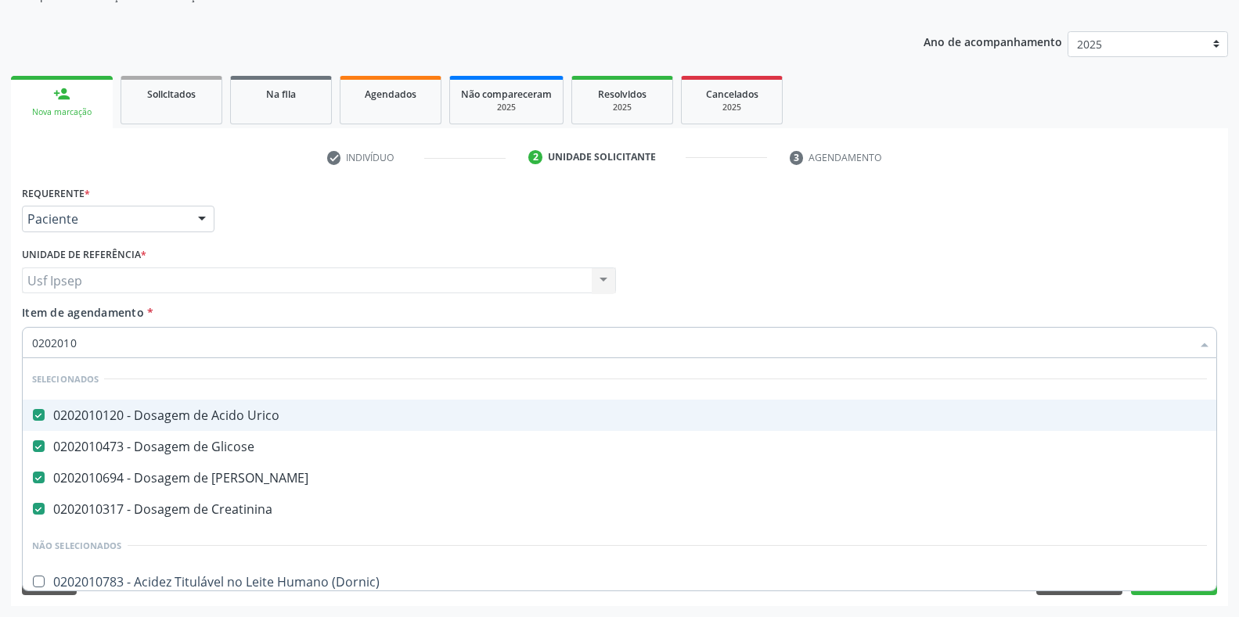
checkbox Muco-Proteinas "true"
type input "02020106"
checkbox Ureia "false"
checkbox Creatinina "false"
checkbox Dosagens\) "true"
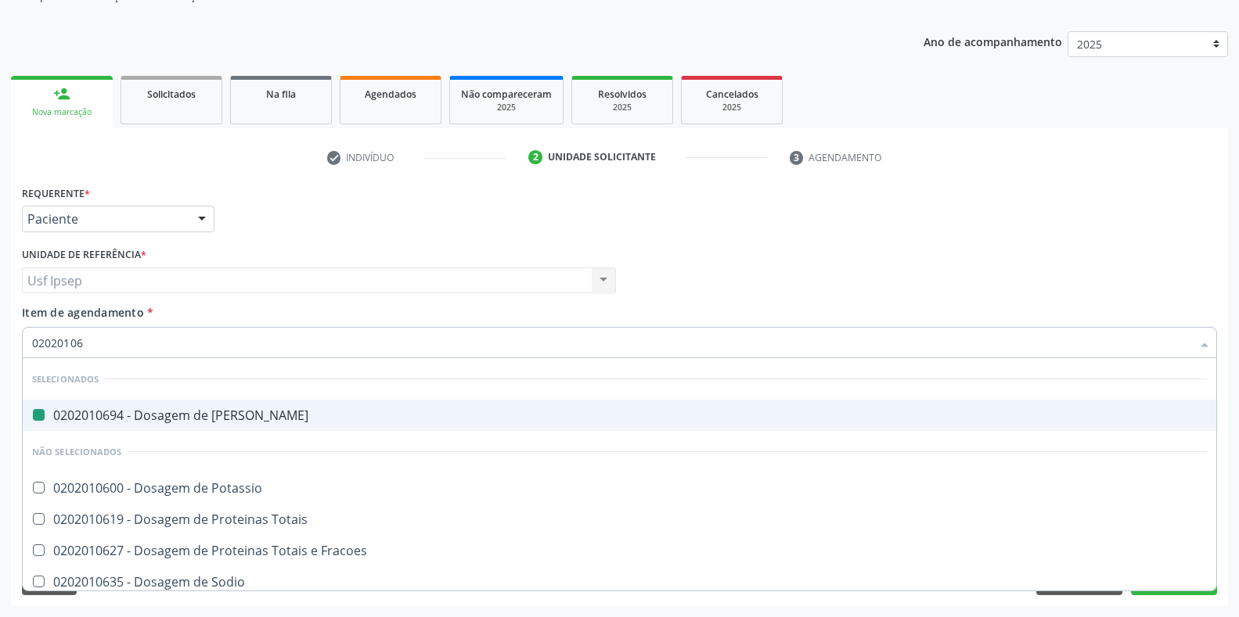
type input "020201064"
checkbox Ureia "false"
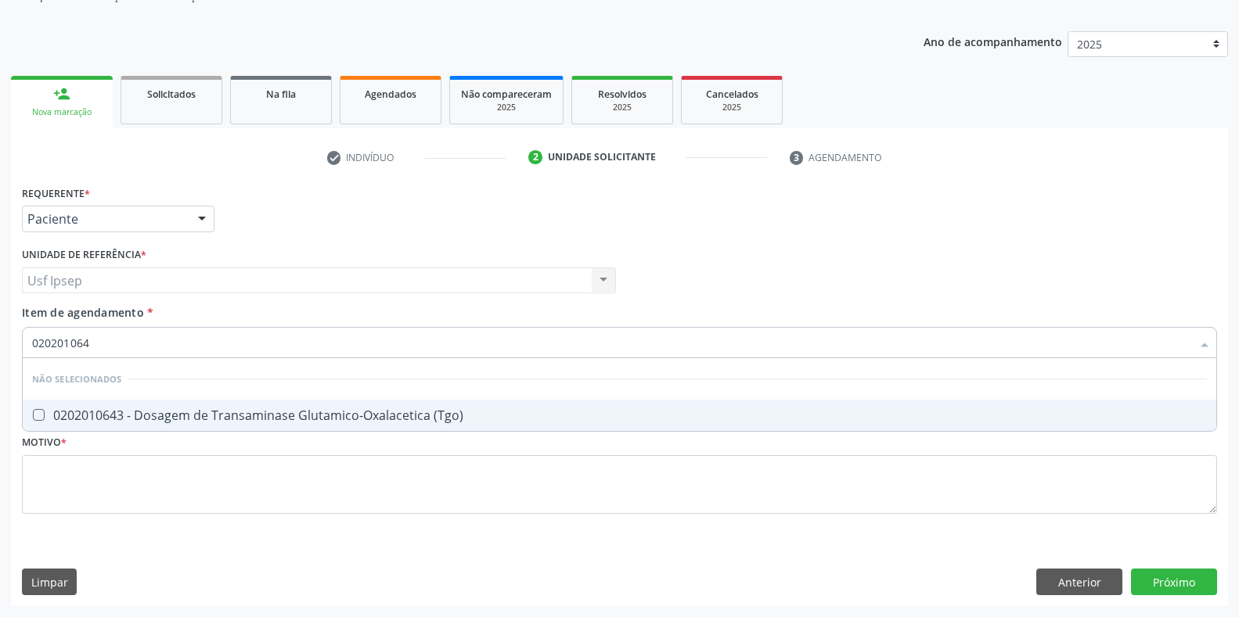
type input "0202010643"
drag, startPoint x: 41, startPoint y: 420, endPoint x: 38, endPoint y: 411, distance: 9.7
click at [39, 420] on \(Tgo\) at bounding box center [39, 415] width 12 height 12
click at [33, 420] on \(Tgo\) "checkbox" at bounding box center [28, 415] width 10 height 10
checkbox \(Tgo\) "true"
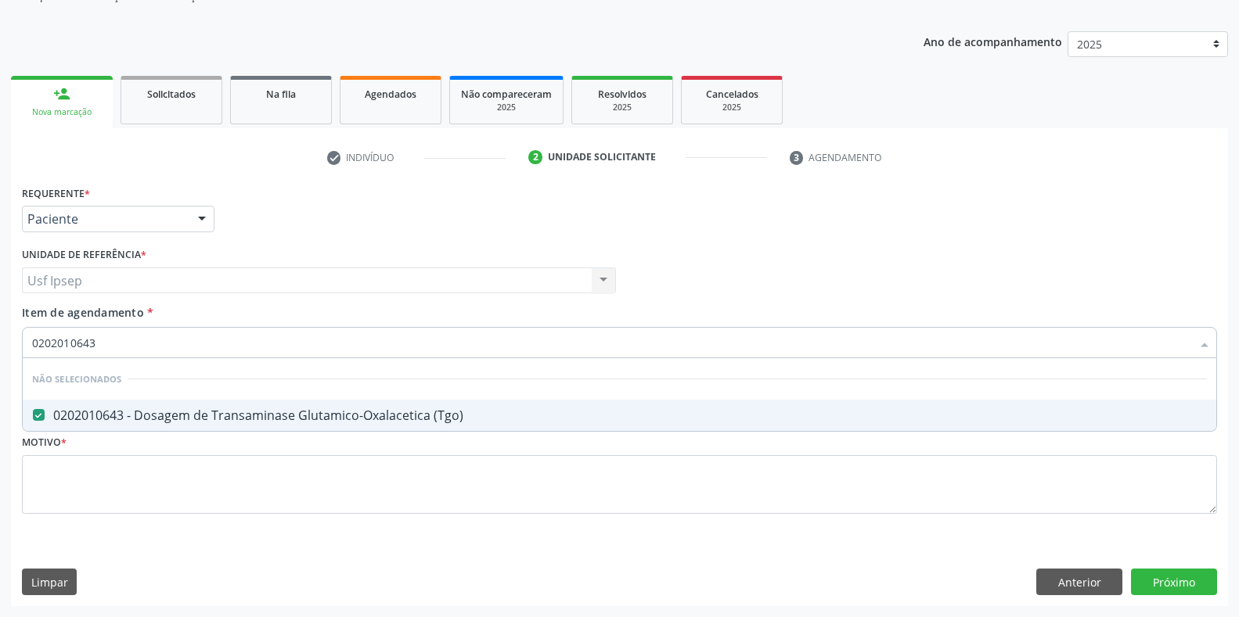
click at [95, 344] on input "0202010643" at bounding box center [611, 342] width 1159 height 31
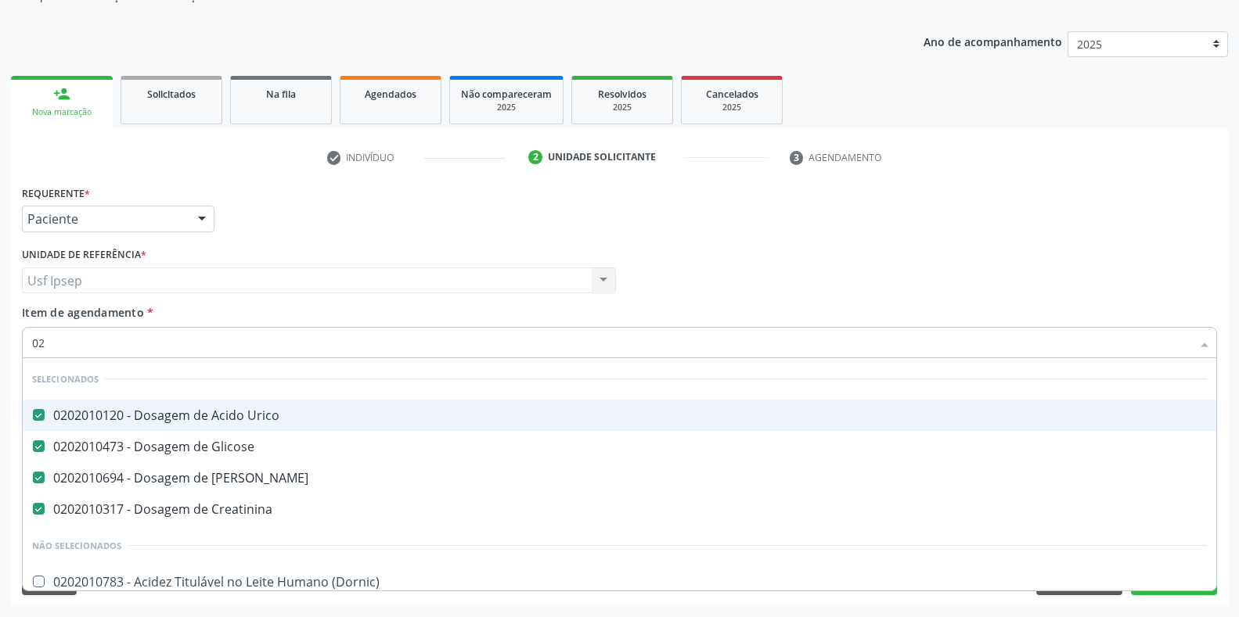
type input "0"
checkbox \(Tgo\) "false"
checkbox Triglicerideos "false"
checkbox Orais "false"
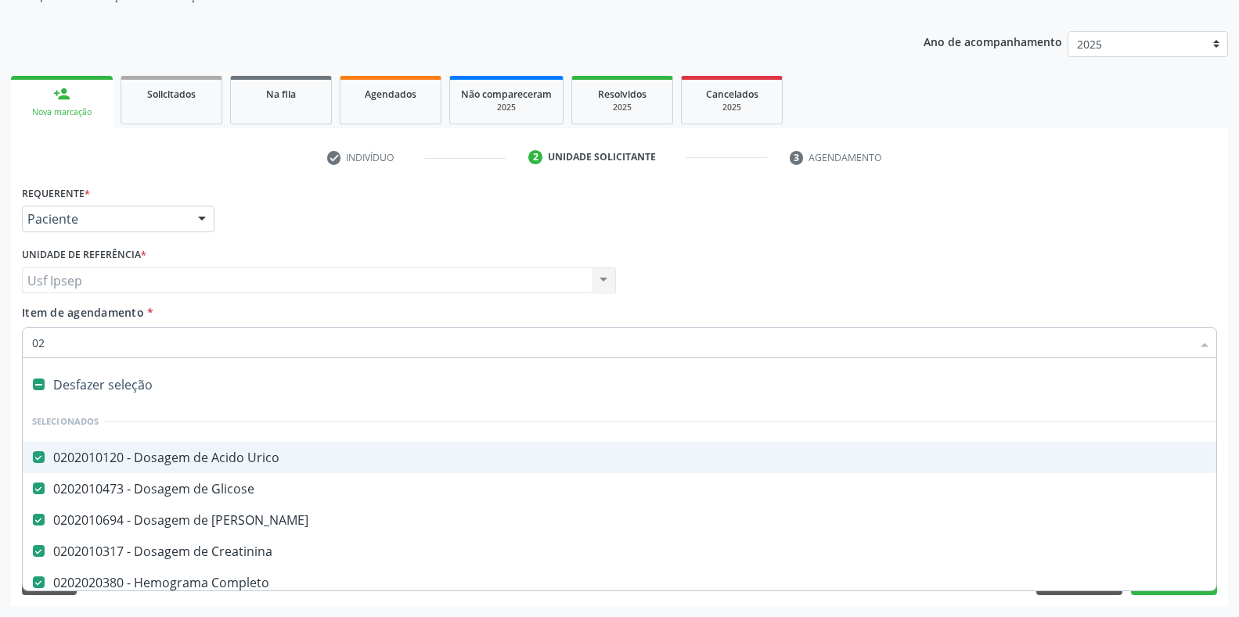
type input "020"
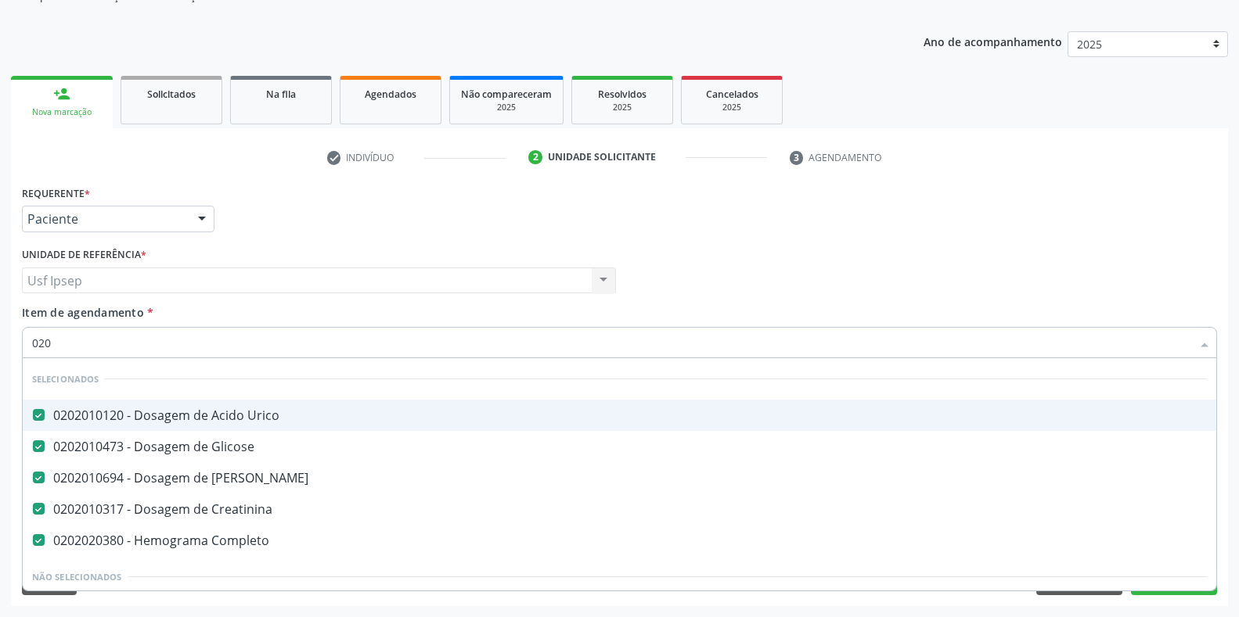
checkbox \(Tgo\) "true"
checkbox Triglicerideos "true"
checkbox Hemocultura "false"
checkbox Hemorroidectomia "false"
type input "020201"
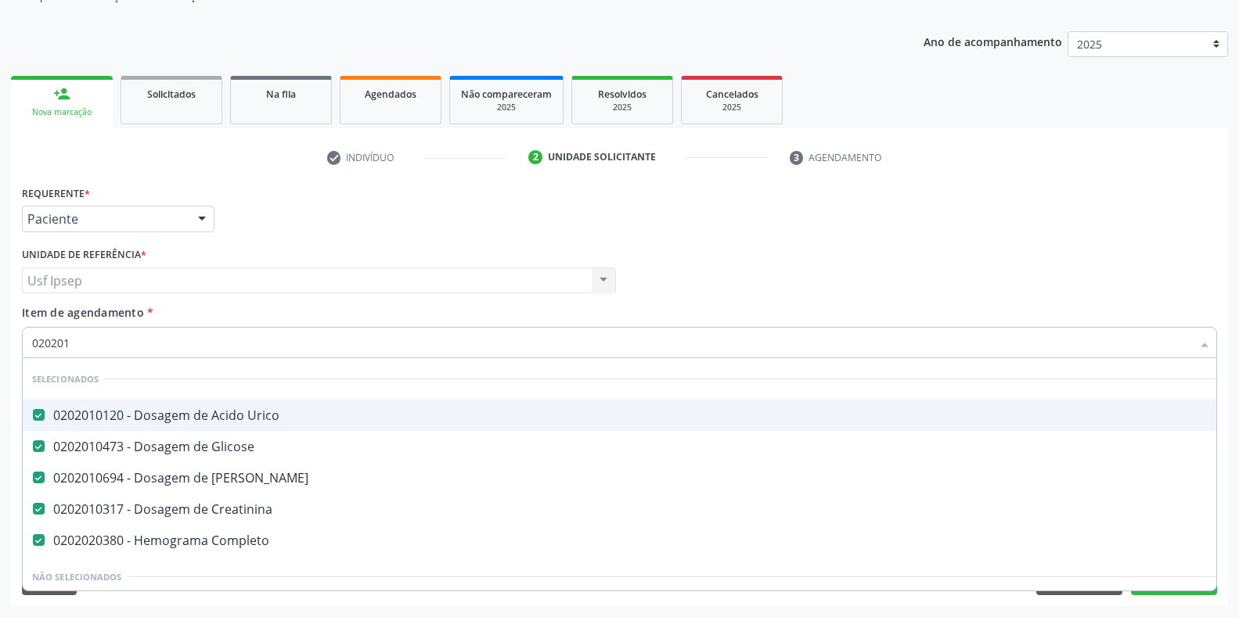
checkbox Organicos "true"
checkbox Totais "true"
type input "0202010"
checkbox Leucino-Aminopeptidase "true"
checkbox Muco-Proteinas "true"
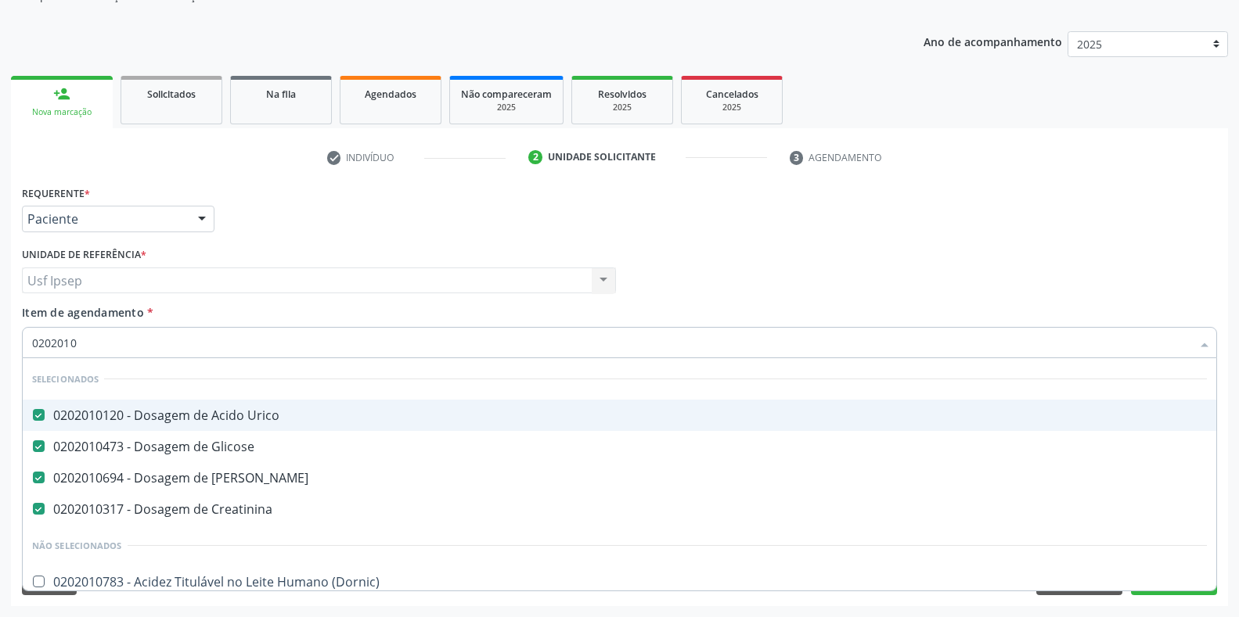
checkbox \(Tgo\) "false"
type input "02020106"
checkbox Ureia "false"
checkbox Creatinina "false"
checkbox Osmolar "true"
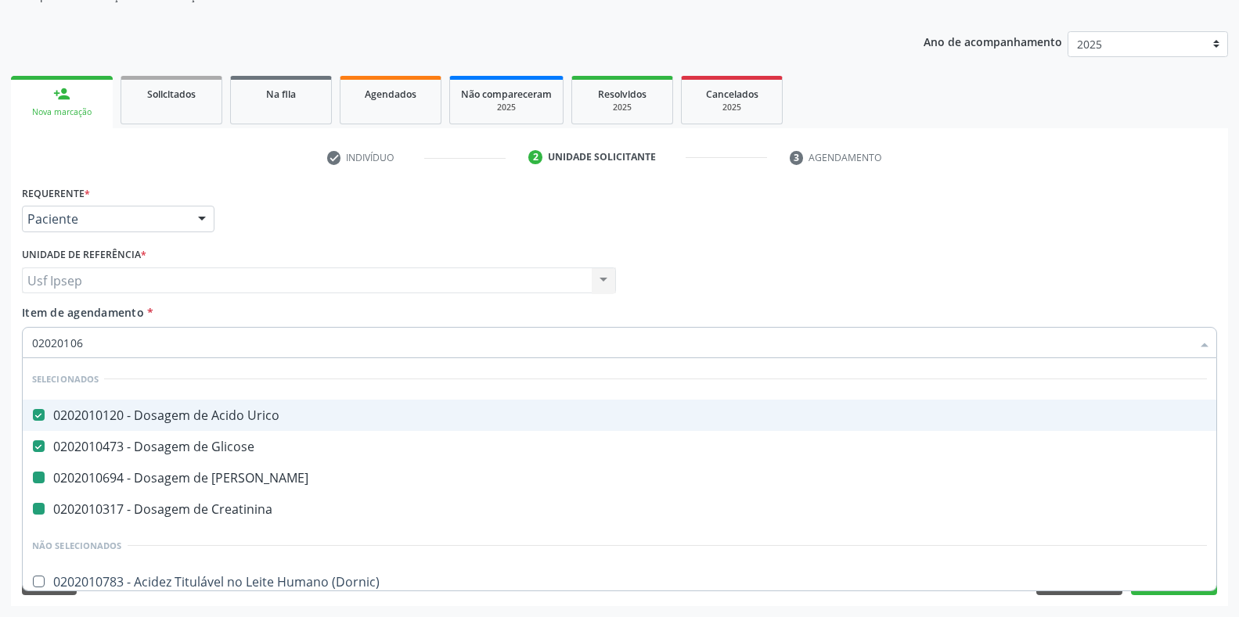
checkbox Dosagens\) "true"
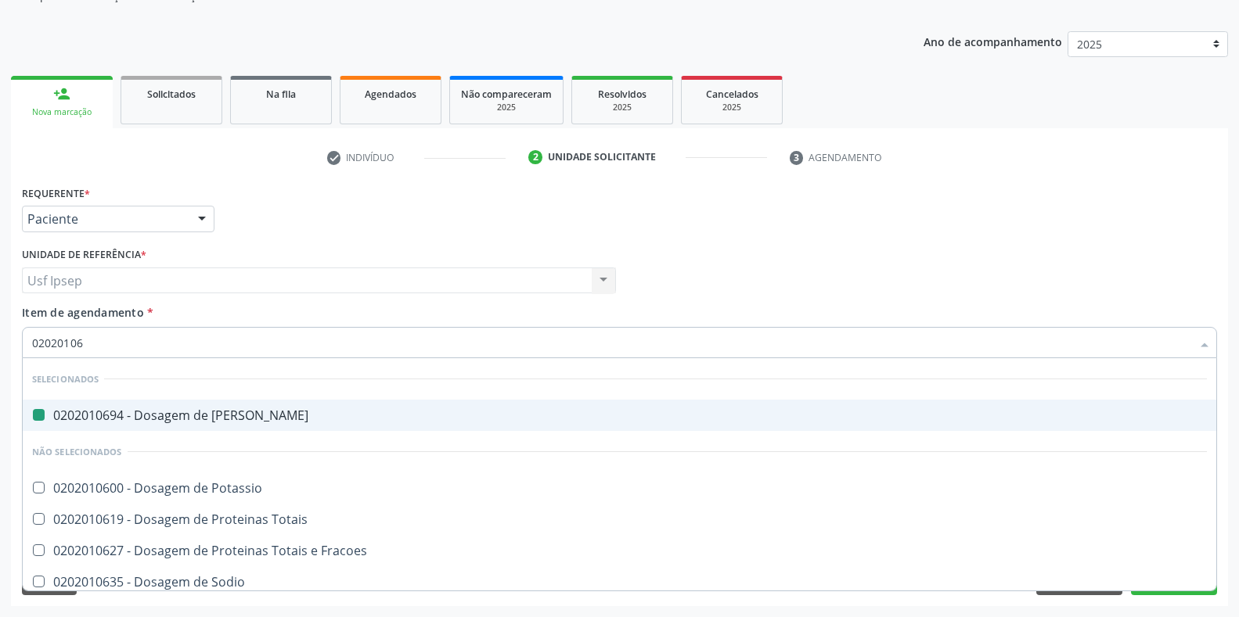
type input "020201065"
checkbox Ureia "false"
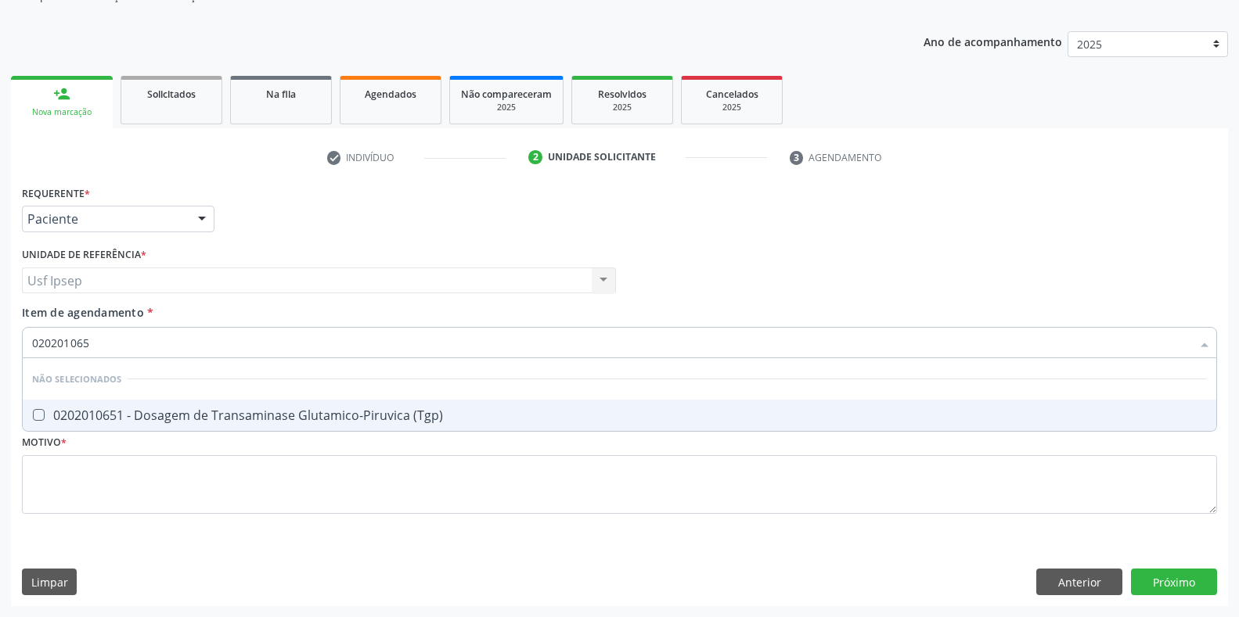
type input "0202010651"
click at [38, 416] on \(Tgp\) at bounding box center [39, 415] width 12 height 12
click at [33, 416] on \(Tgp\) "checkbox" at bounding box center [28, 415] width 10 height 10
checkbox \(Tgp\) "true"
click at [95, 339] on input "0202010651" at bounding box center [611, 342] width 1159 height 31
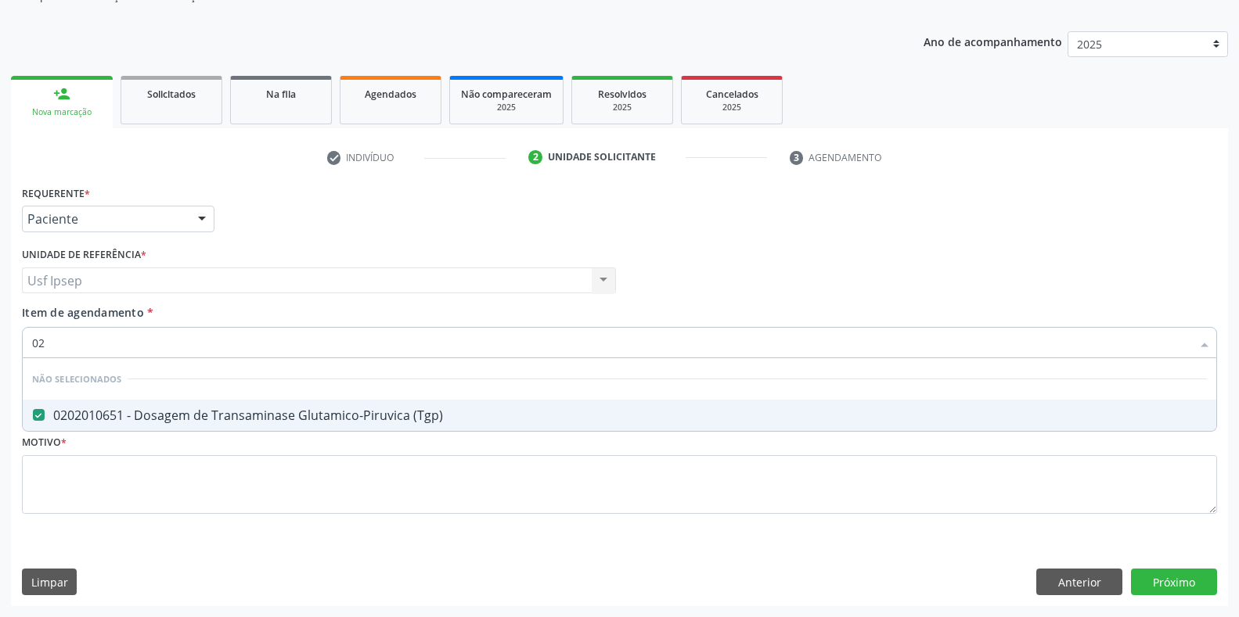
type input "0"
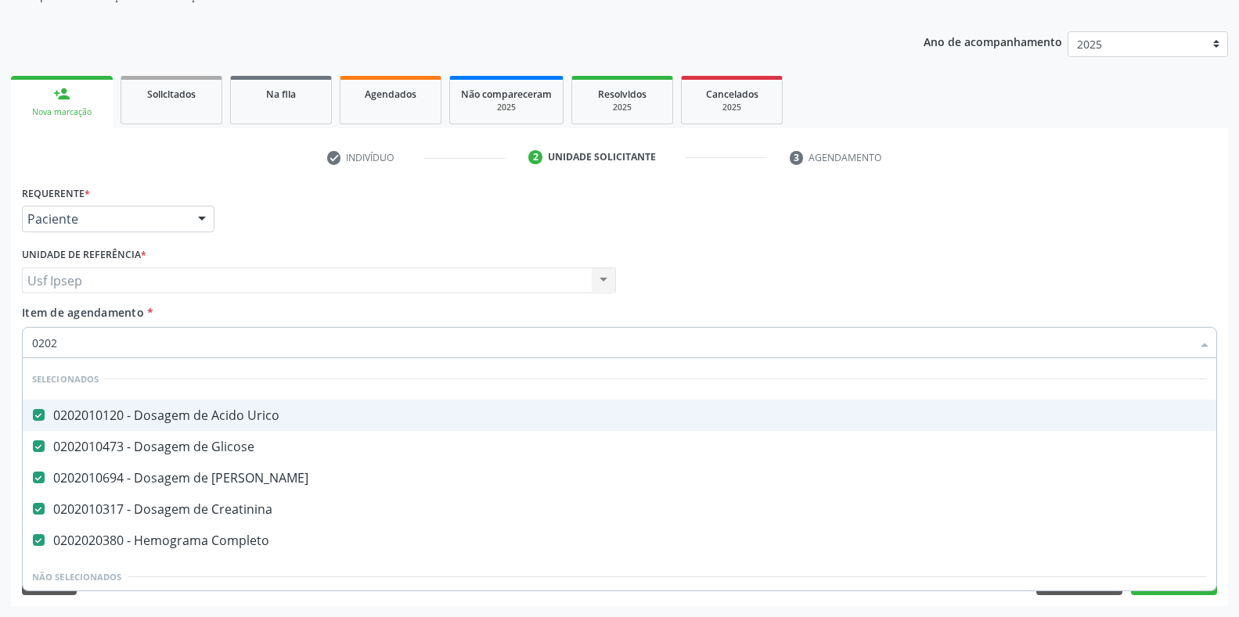
type input "02020"
checkbox \(Semi-Solido\) "true"
checkbox Gastrico "true"
checkbox Ativa "true"
checkbox Inteiro\) "false"
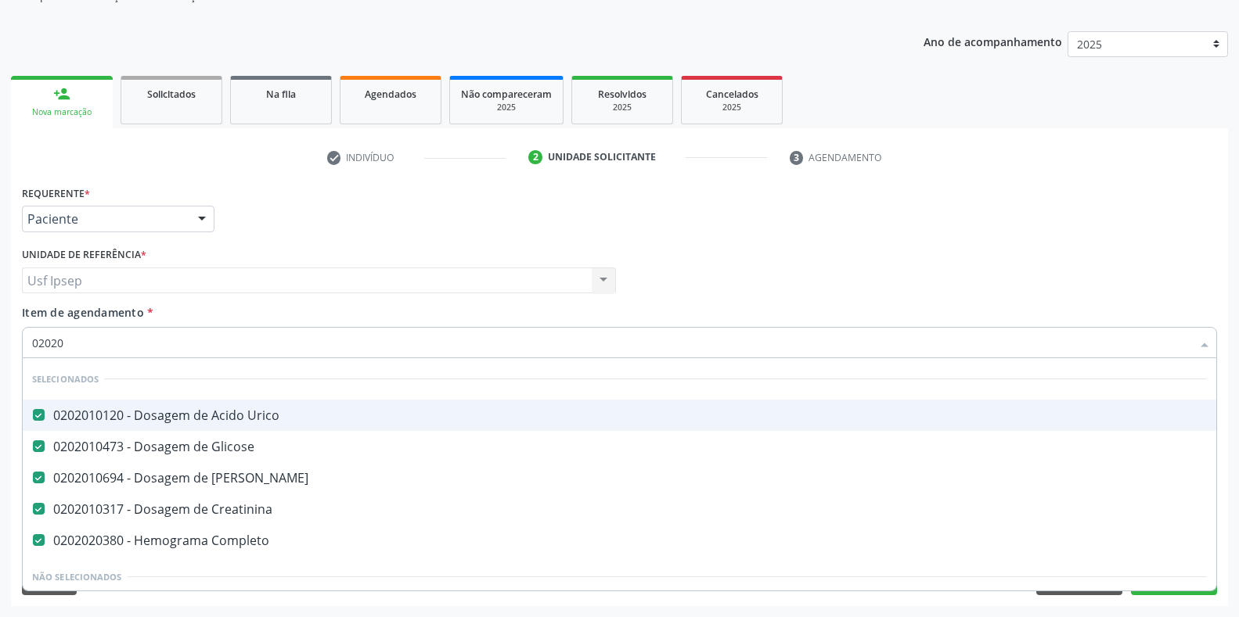
checkbox Pancreas "false"
checkbox \(Spcto\) "false"
type input "020203"
checkbox Ureia "false"
checkbox Creatinina "false"
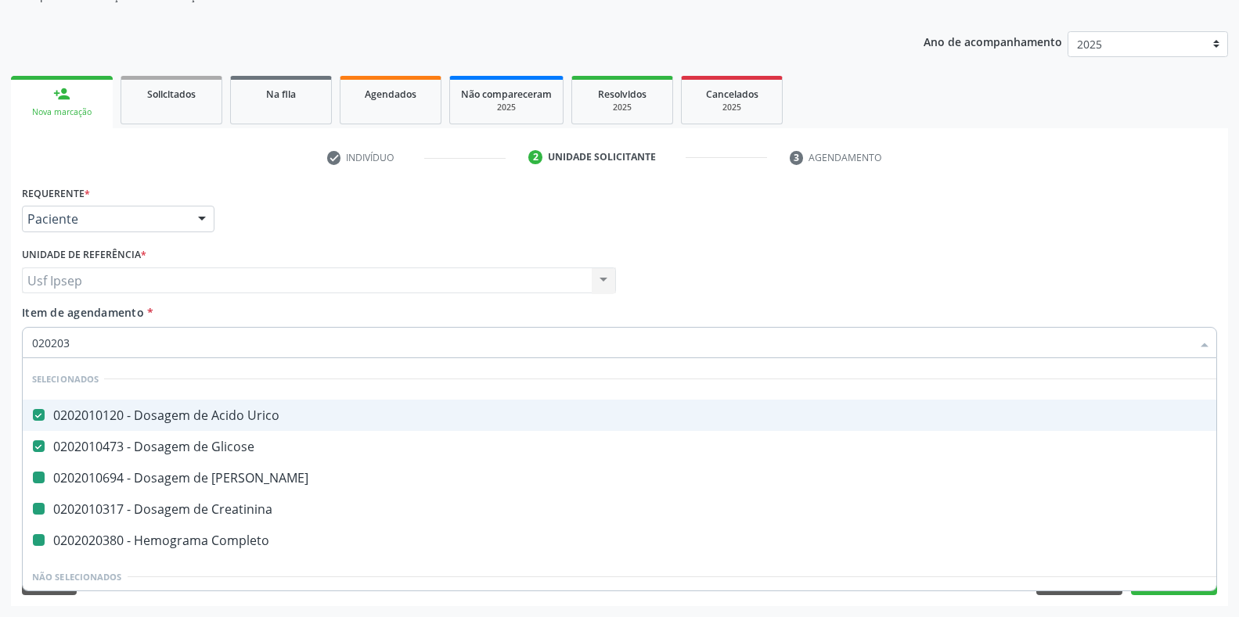
checkbox Completo "false"
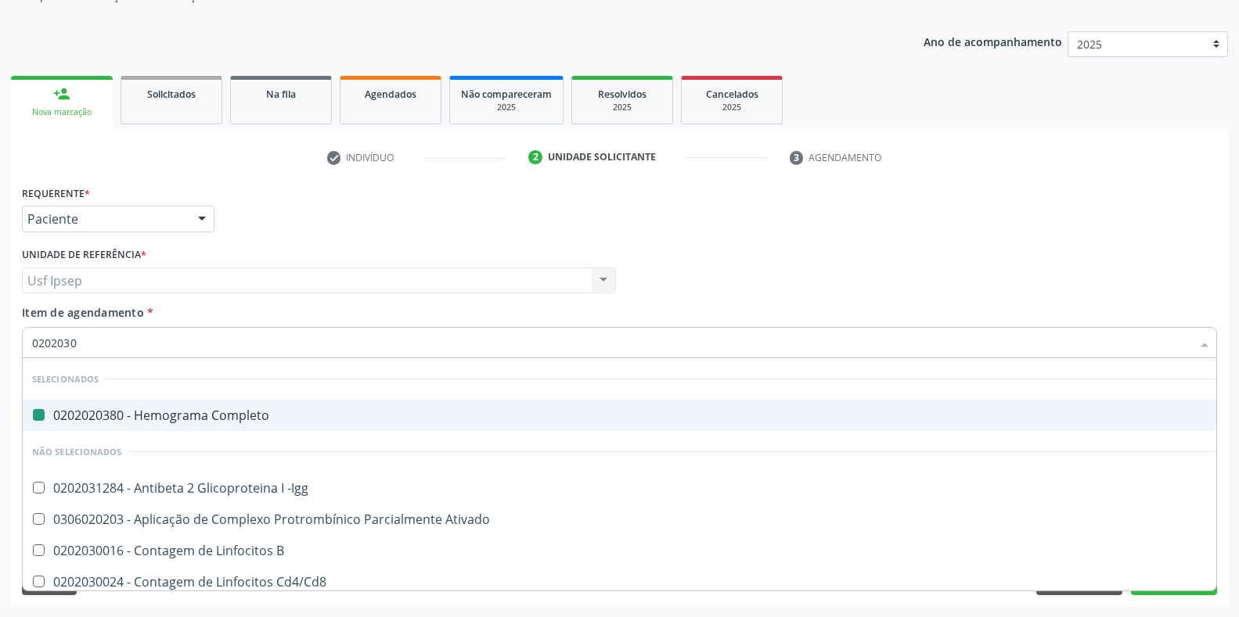
type input "02020300"
checkbox Completo "false"
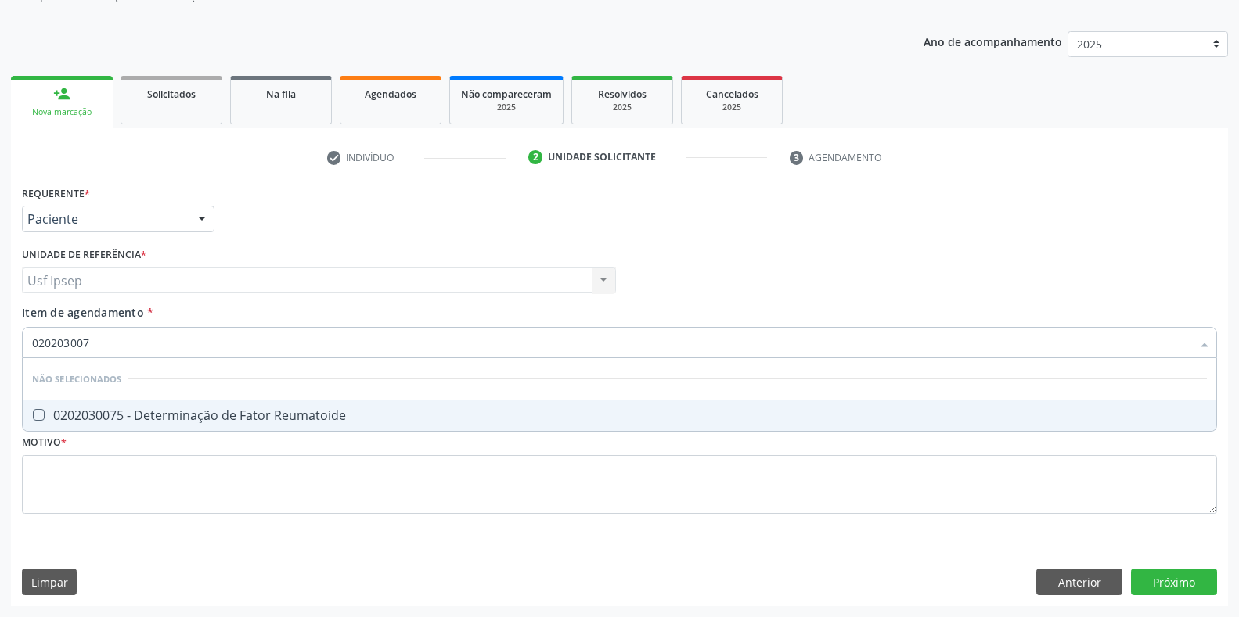
type input "0202030075"
drag, startPoint x: 33, startPoint y: 410, endPoint x: 34, endPoint y: 399, distance: 11.0
click at [30, 410] on div at bounding box center [29, 415] width 12 height 13
checkbox Reumatoide "true"
click at [93, 341] on input "0202030075" at bounding box center [611, 342] width 1159 height 31
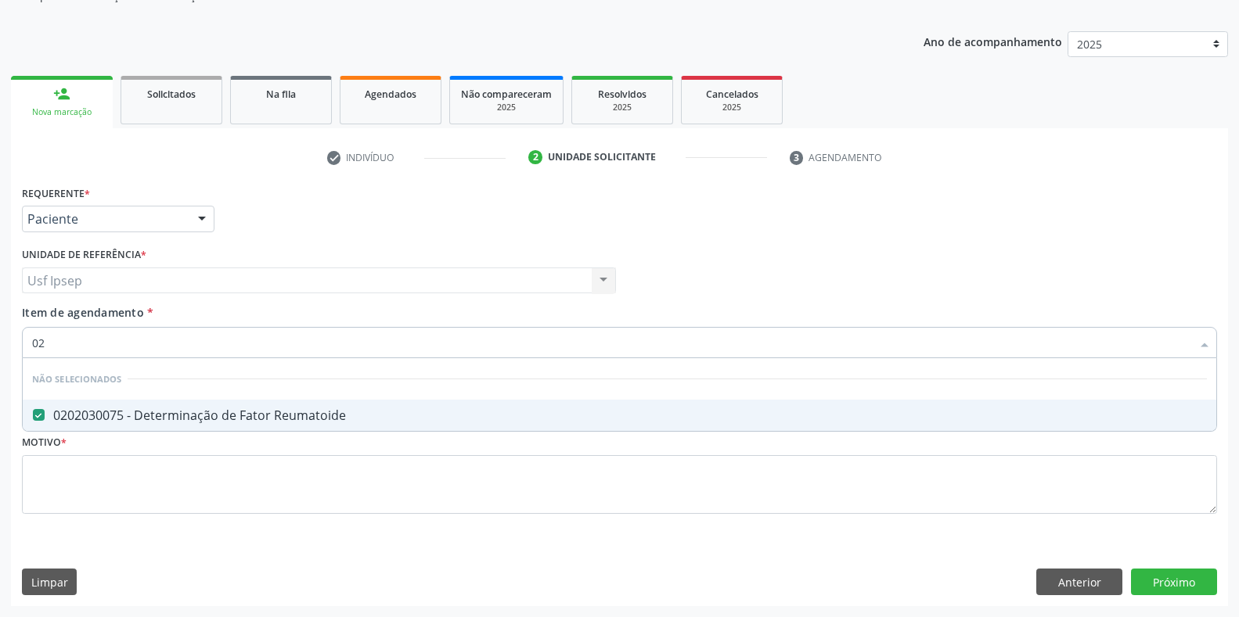
type input "0"
checkbox Reumatoide "true"
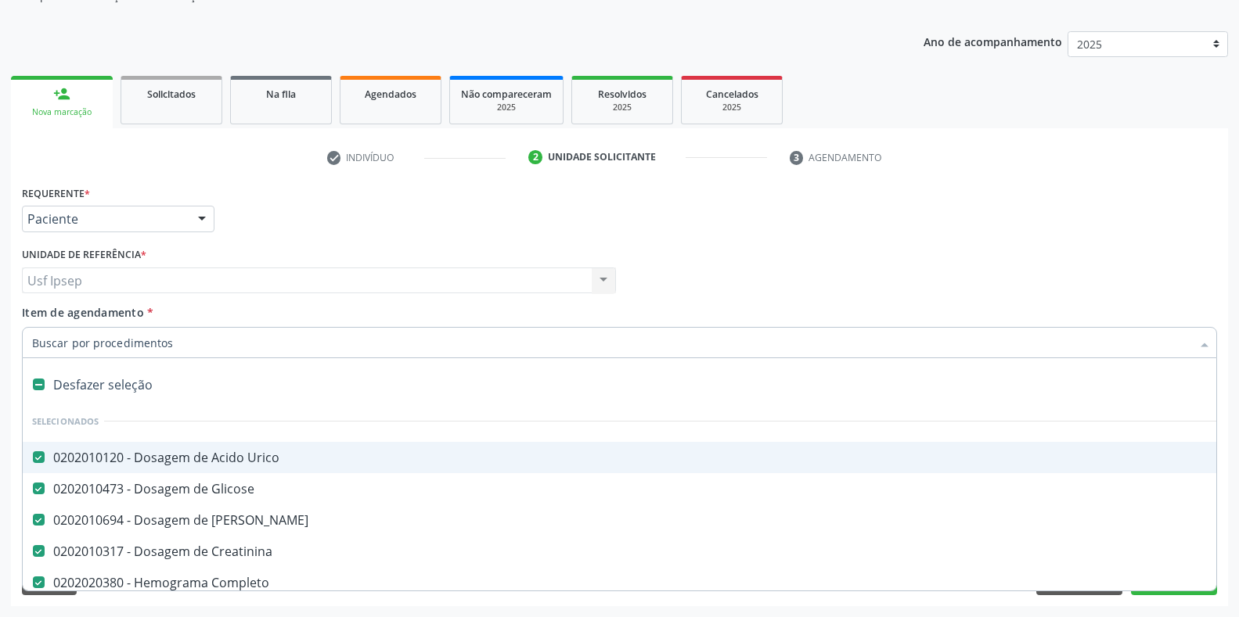
click at [40, 317] on span "Item de agendamento" at bounding box center [83, 312] width 122 height 15
click at [40, 327] on input "Item de agendamento *" at bounding box center [611, 342] width 1159 height 31
checkbox Manutenção "true"
checkbox Preenchida\) "true"
checkbox Ampola\)\ "true"
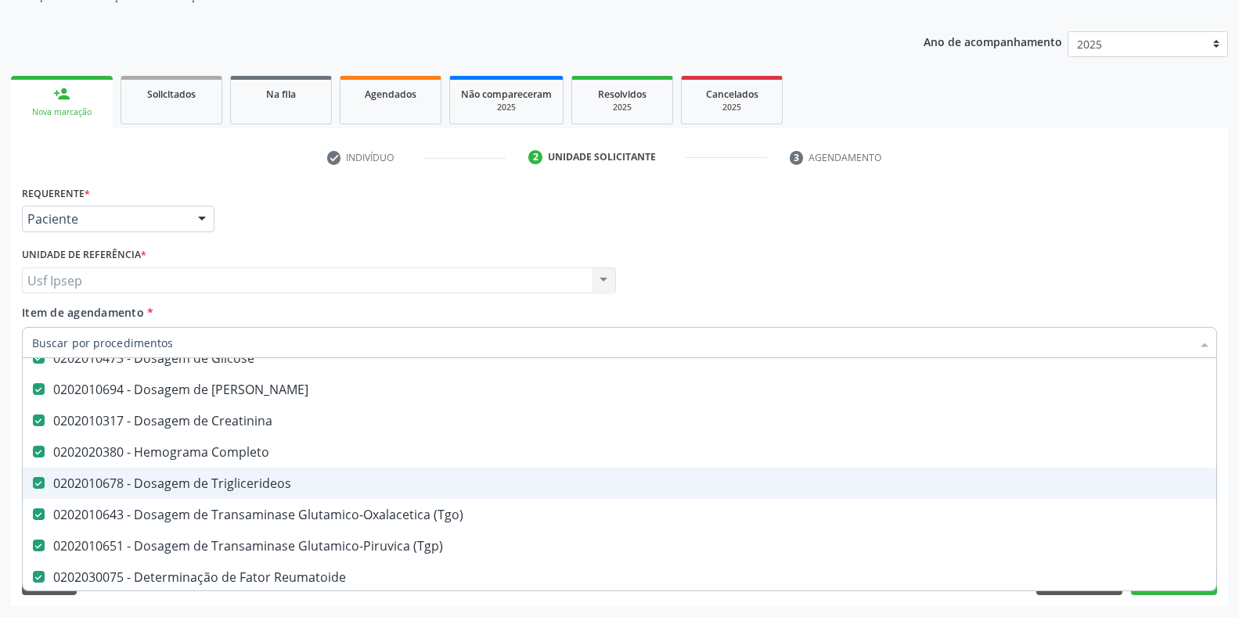
scroll to position [261, 0]
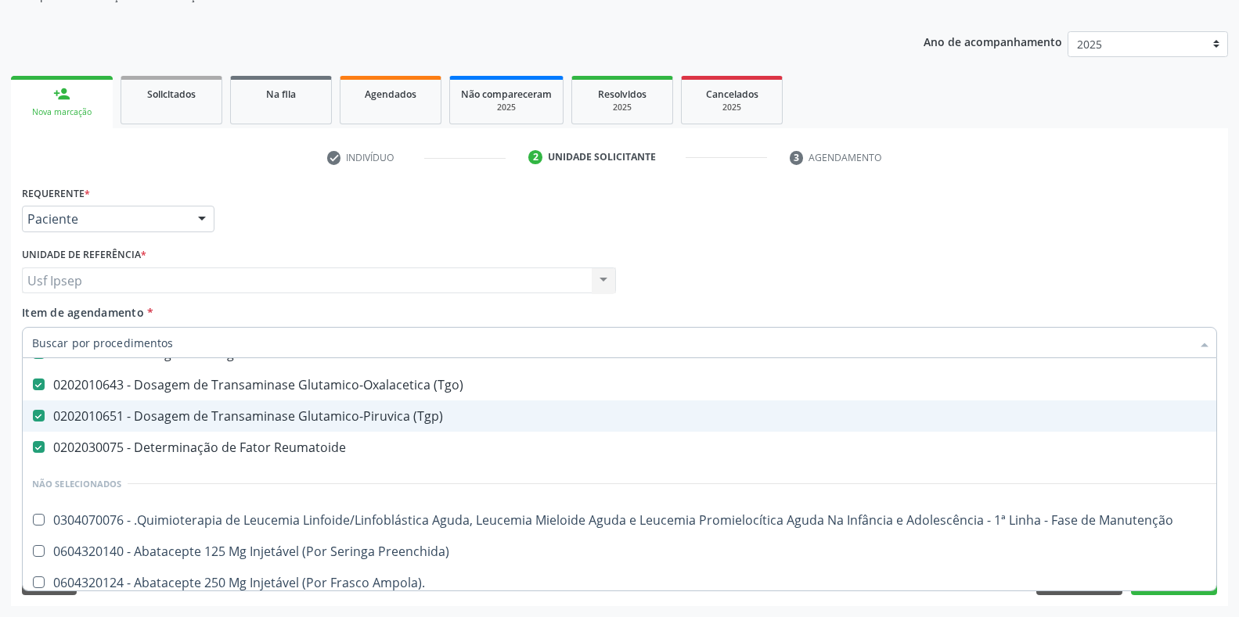
click at [49, 326] on div "Item de agendamento * Desfazer seleção Selecionados 0202010120 - Dosagem de Aci…" at bounding box center [619, 328] width 1195 height 49
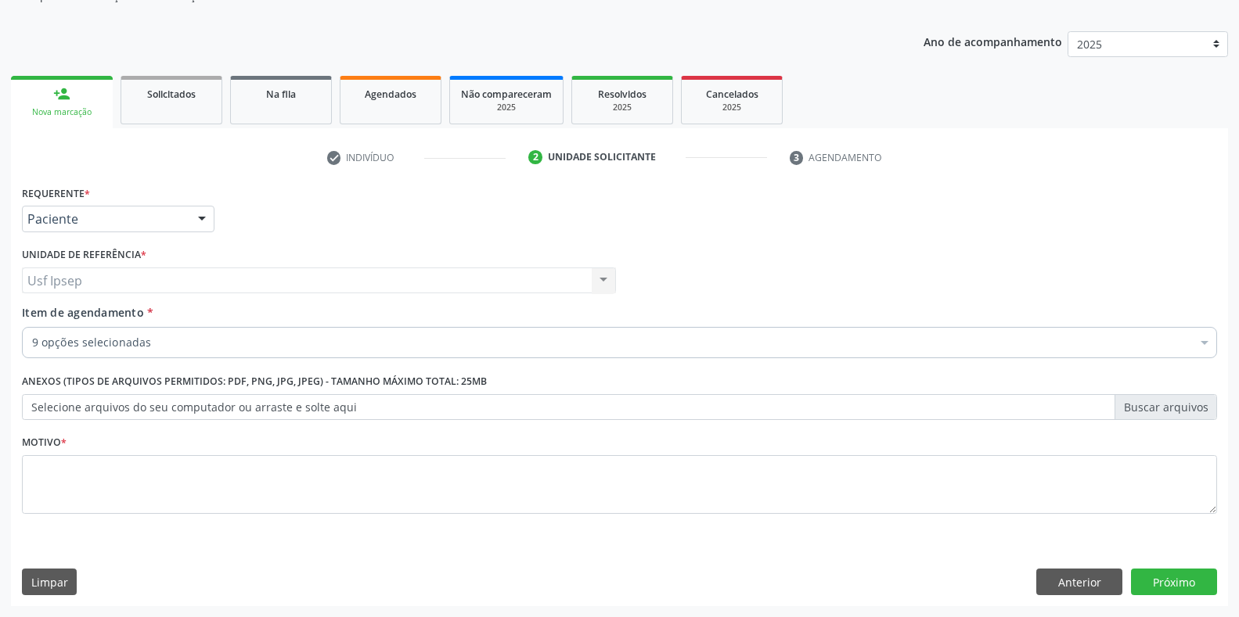
scroll to position [0, 0]
click at [49, 321] on div "Item de agendamento * 9 opções selecionadas Desfazer seleção Selecionados 02020…" at bounding box center [619, 328] width 1195 height 49
click at [37, 318] on span "Item de agendamento" at bounding box center [83, 312] width 122 height 15
click at [32, 327] on input "Item de agendamento *" at bounding box center [32, 342] width 0 height 31
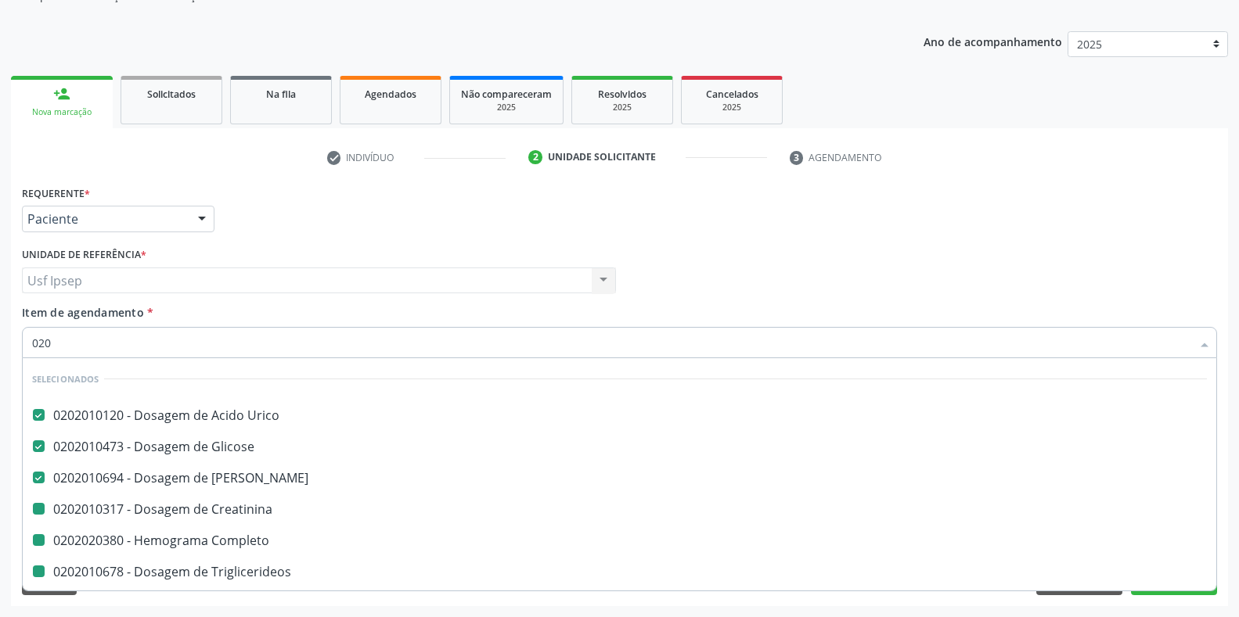
type input "0203"
checkbox Creatinina "false"
checkbox Completo "false"
checkbox \(Tgo\) "false"
checkbox \(Tgp\) "false"
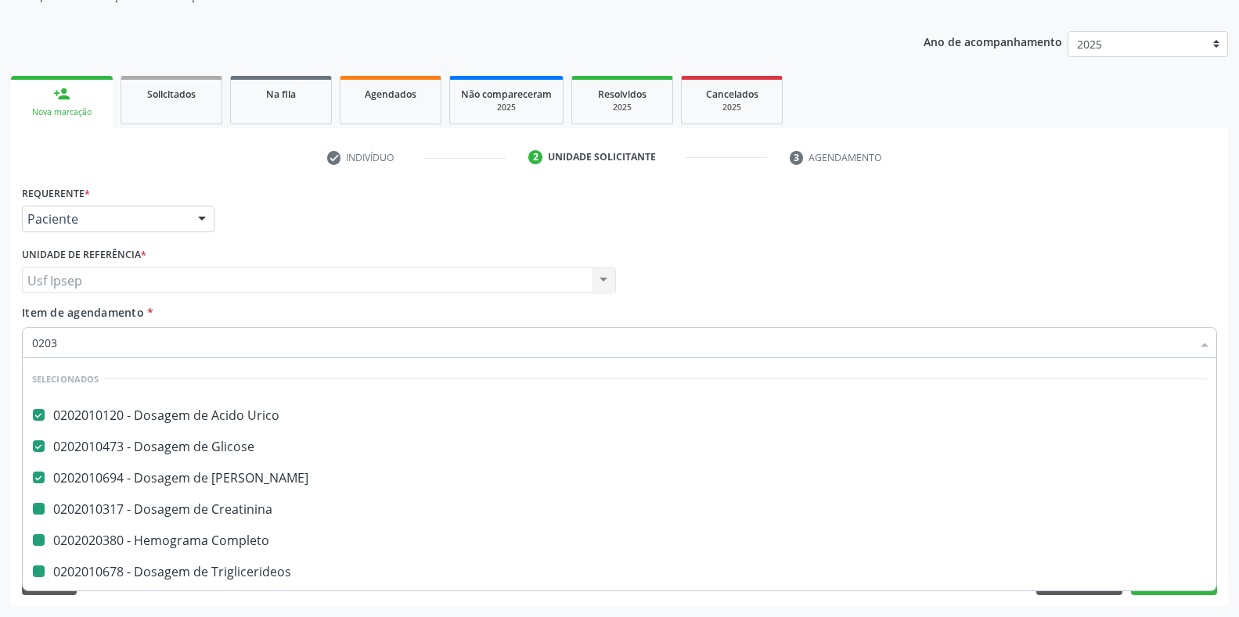
checkbox Reumatoide "false"
checkbox Triglicerideos "false"
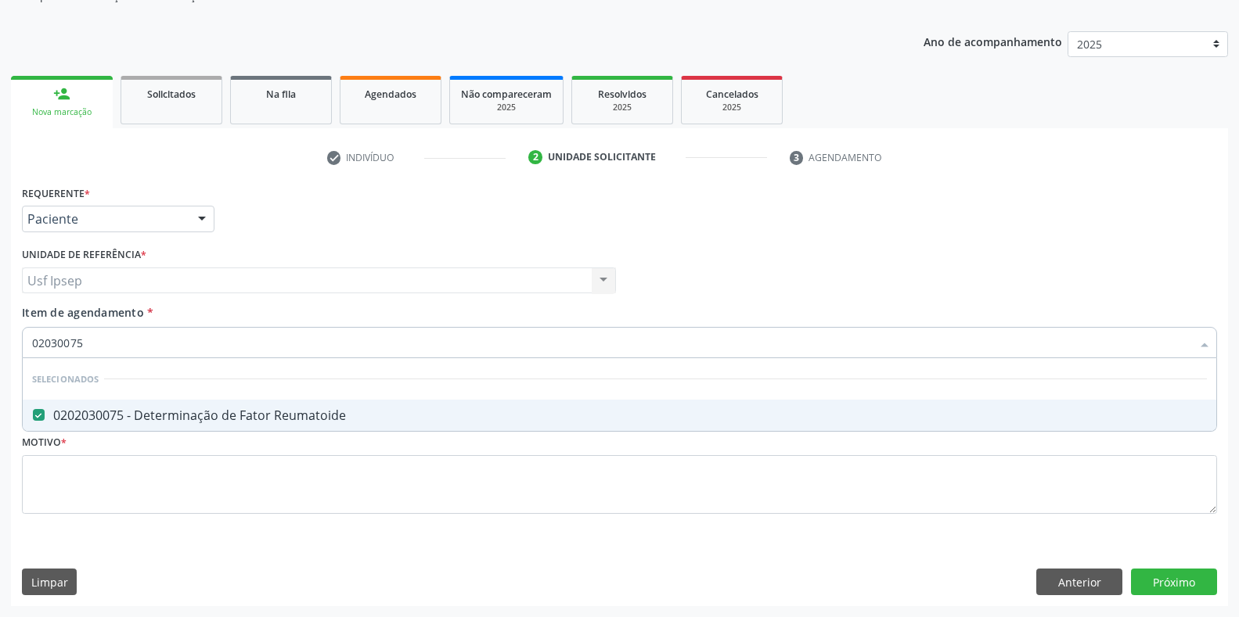
click at [83, 347] on input "02030075" at bounding box center [611, 342] width 1159 height 31
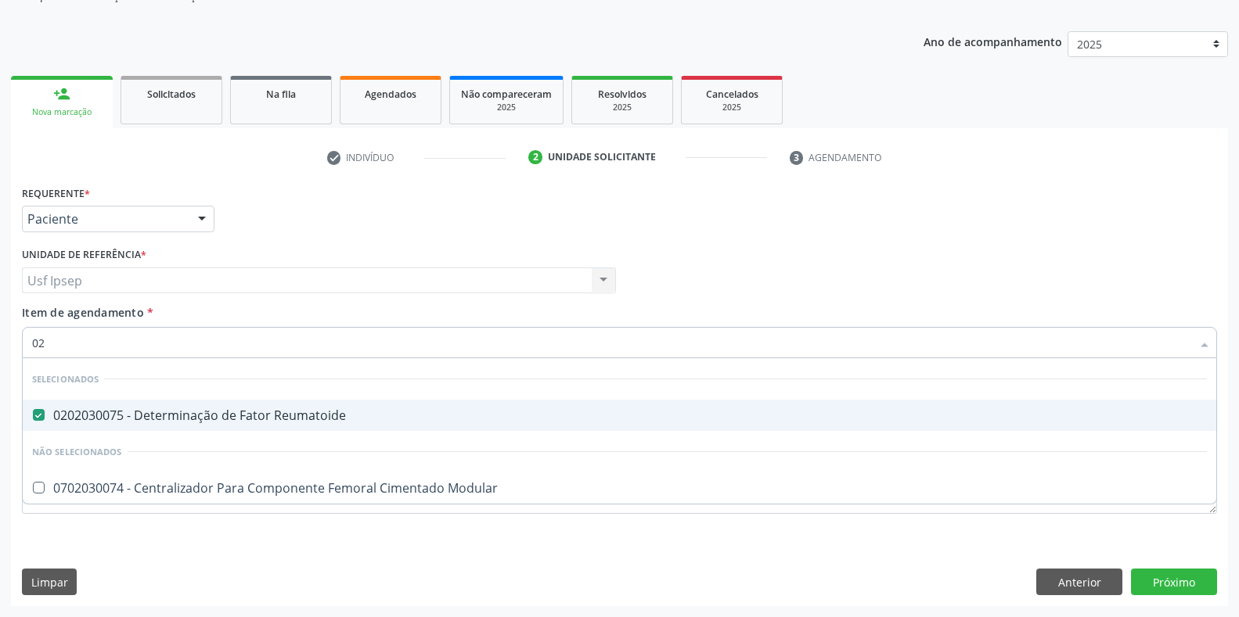
type input "0"
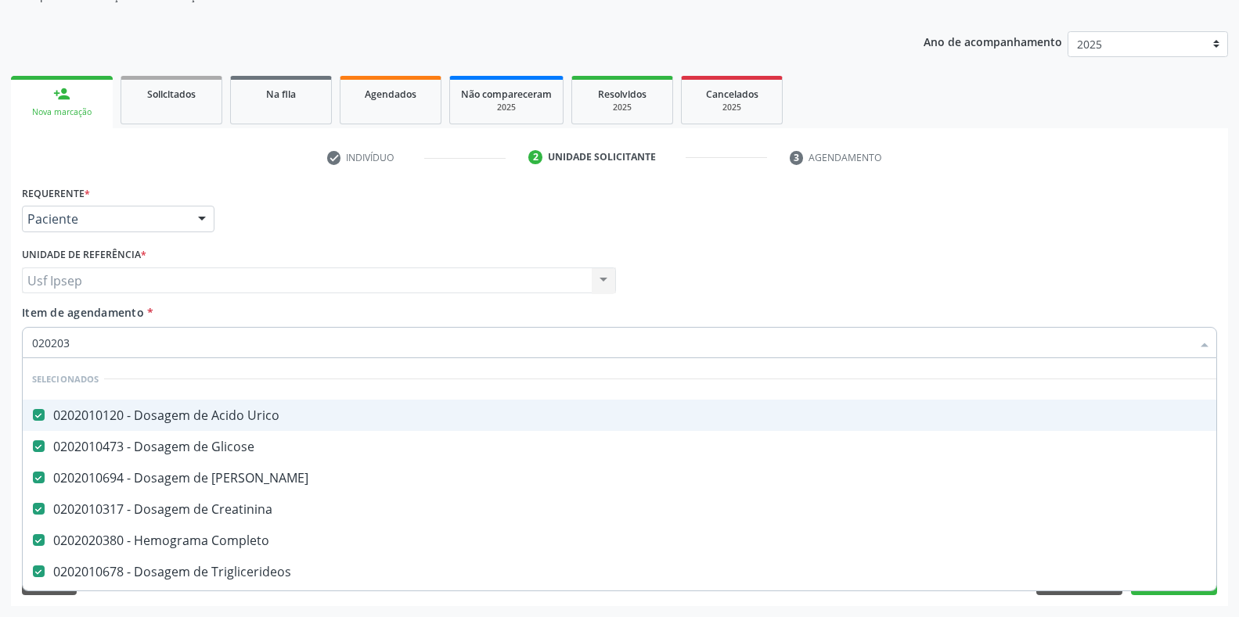
type input "0202030"
checkbox Creatinina "false"
checkbox Completo "false"
checkbox Triglicerideos "false"
checkbox \(Tgo\) "false"
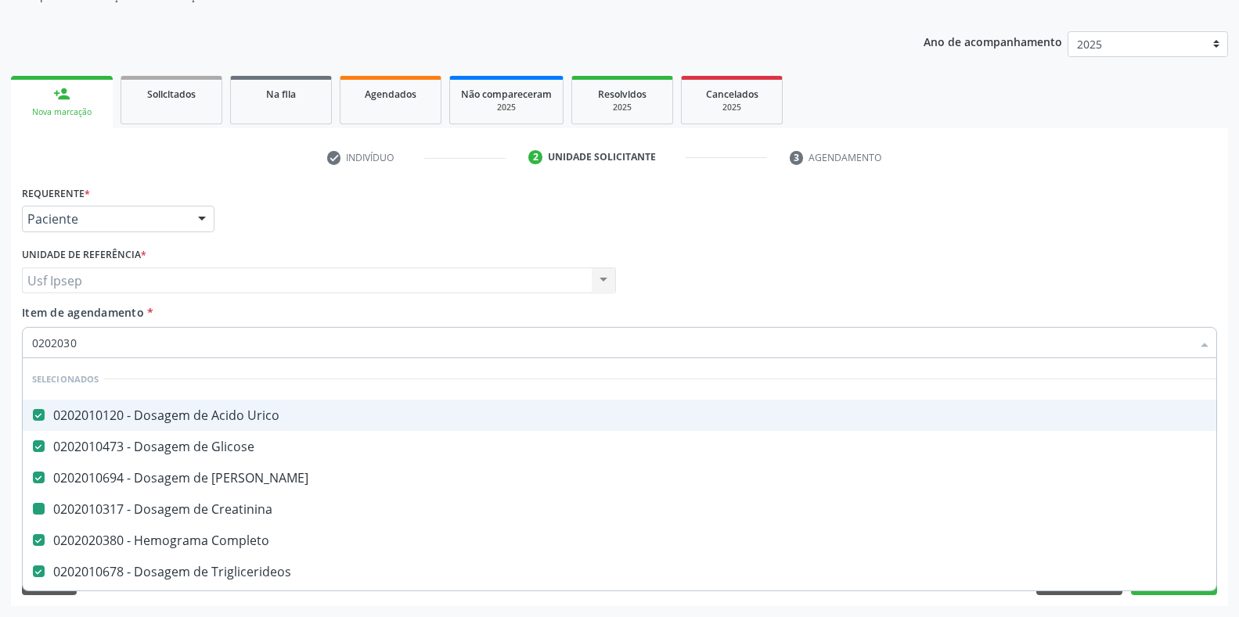
checkbox \(Tgp\) "false"
checkbox Reumatoide "false"
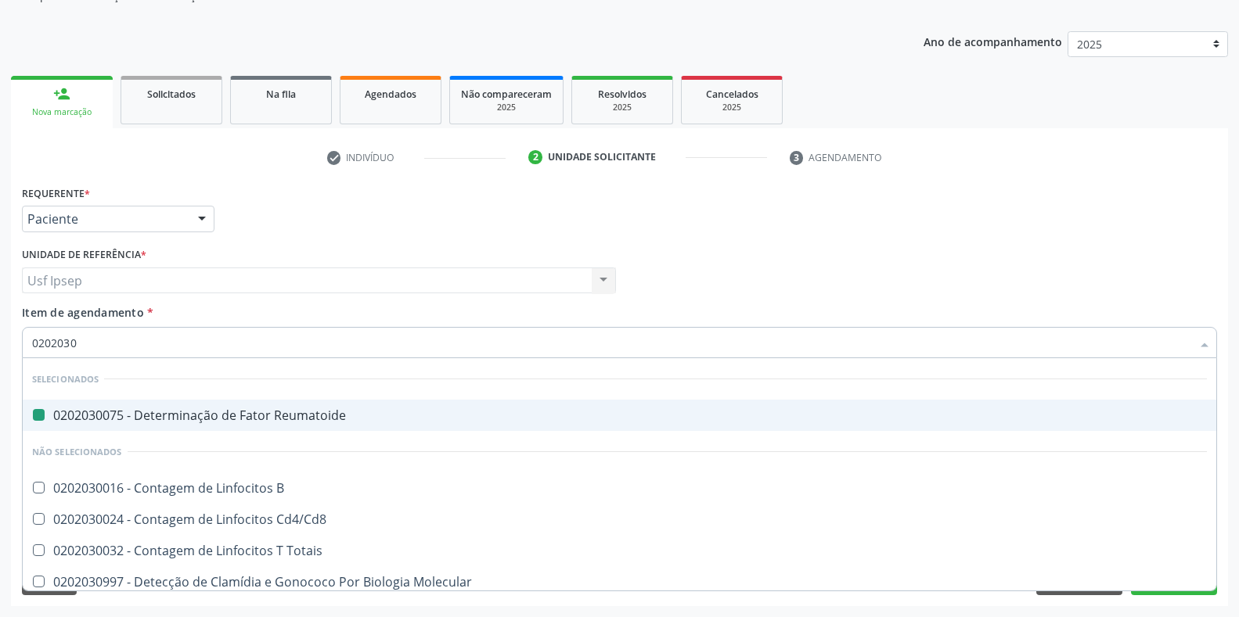
type input "02020302"
checkbox Reumatoide "false"
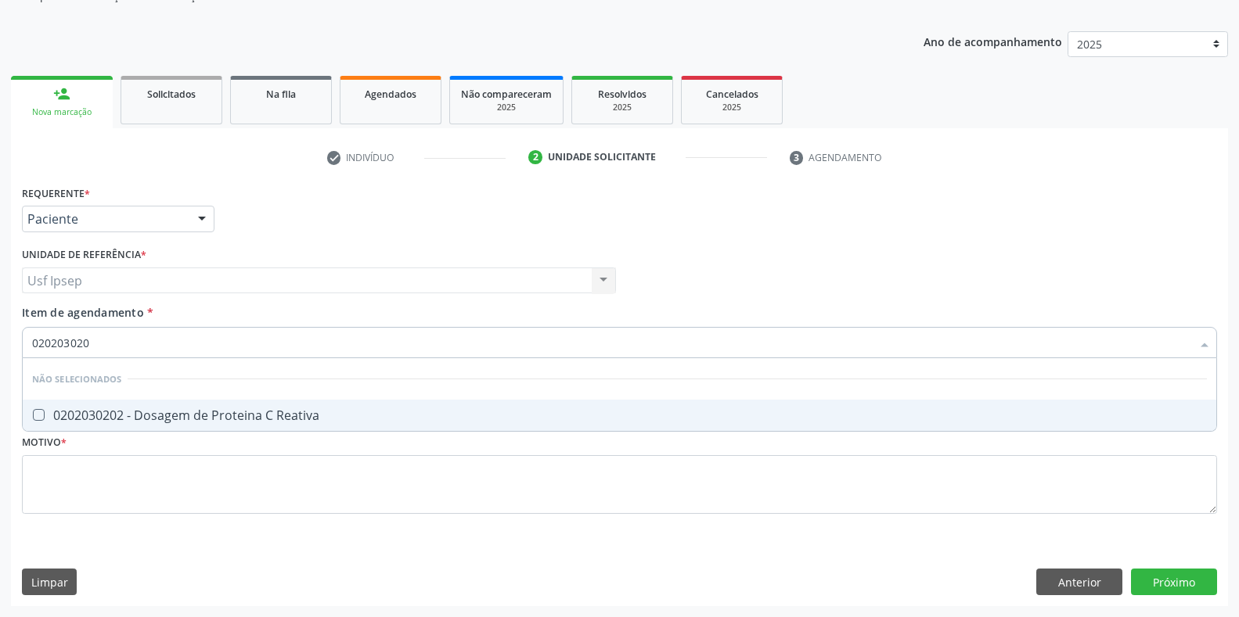
type input "0202030202"
click at [34, 416] on Reativa at bounding box center [39, 415] width 12 height 12
click at [33, 416] on Reativa "checkbox" at bounding box center [28, 415] width 10 height 10
checkbox Reativa "true"
click at [98, 347] on input "0202030202" at bounding box center [611, 342] width 1159 height 31
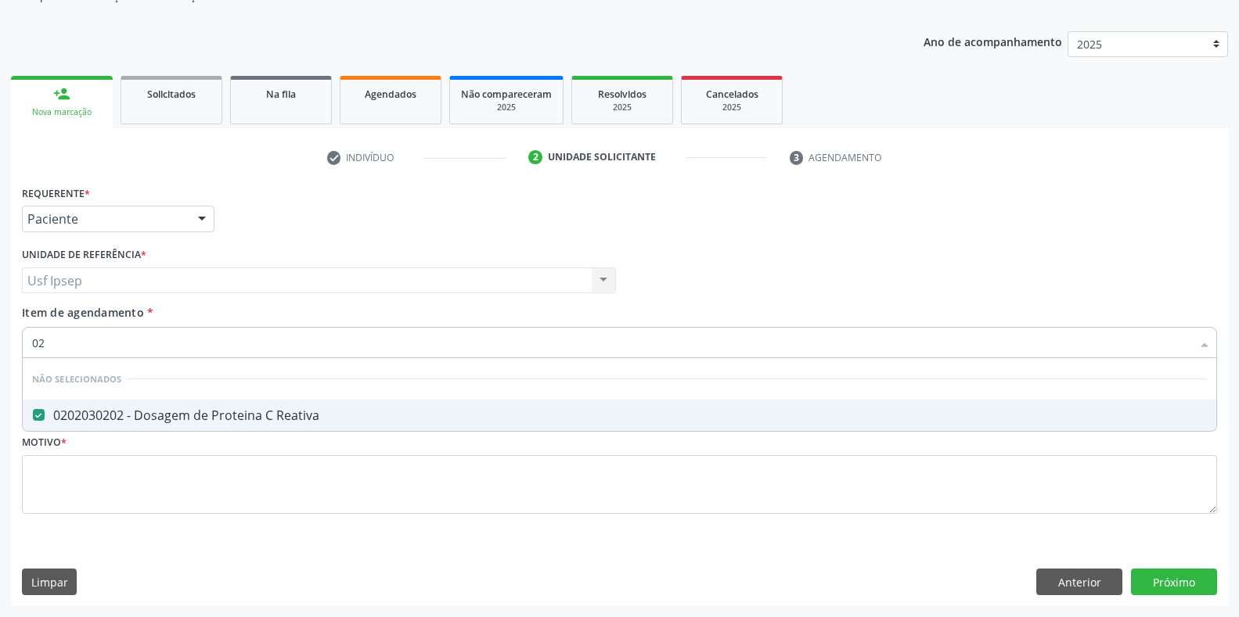
type input "0"
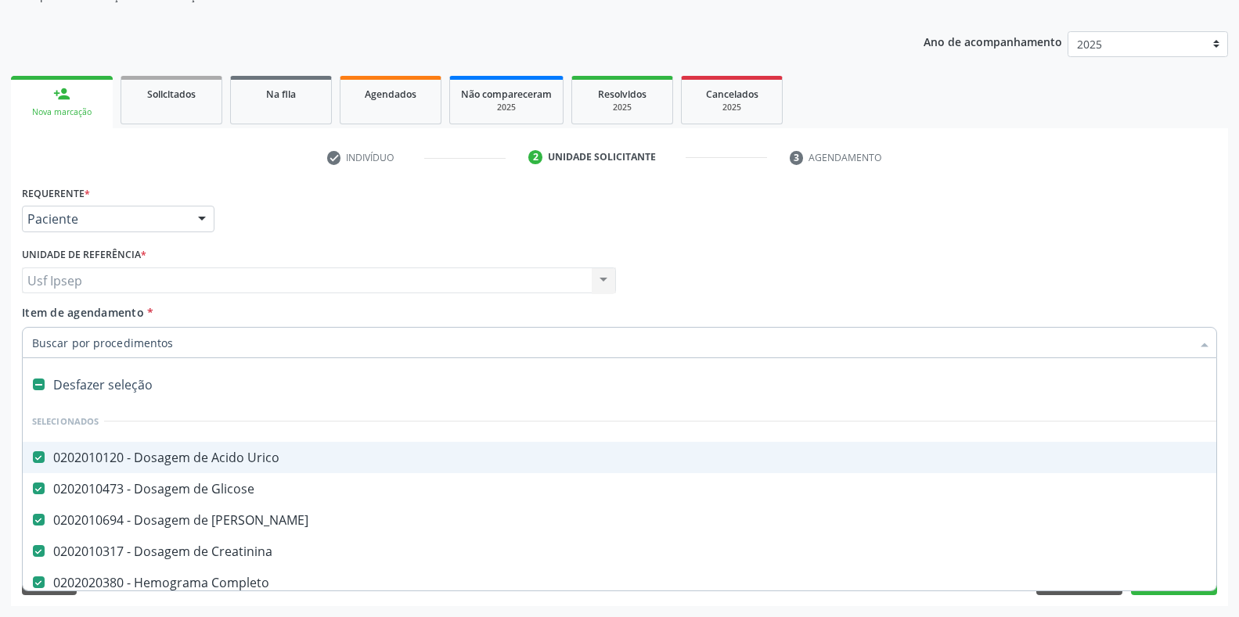
click at [38, 309] on span "Item de agendamento" at bounding box center [83, 312] width 122 height 15
click at [38, 327] on input "Item de agendamento *" at bounding box center [611, 342] width 1159 height 31
click at [50, 318] on span "Item de agendamento" at bounding box center [83, 312] width 122 height 15
click at [50, 327] on input "Item de agendamento *" at bounding box center [611, 342] width 1159 height 31
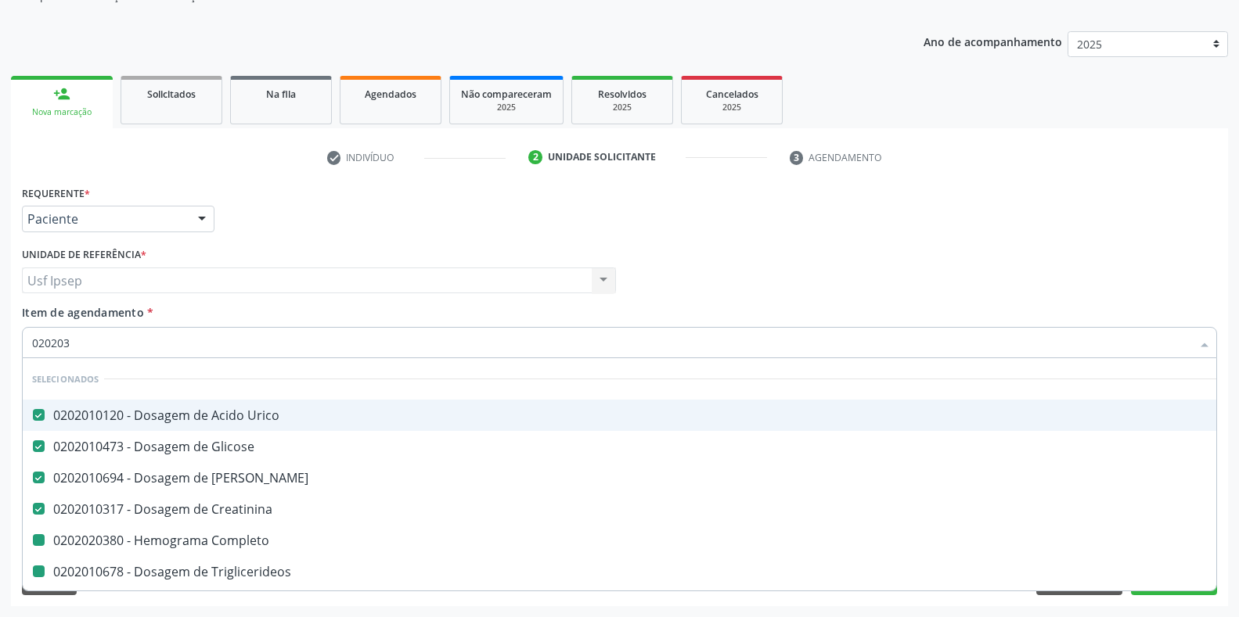
type input "0202030"
checkbox Completo "false"
checkbox Triglicerideos "false"
checkbox \(Tgo\) "false"
checkbox \(Tgp\) "false"
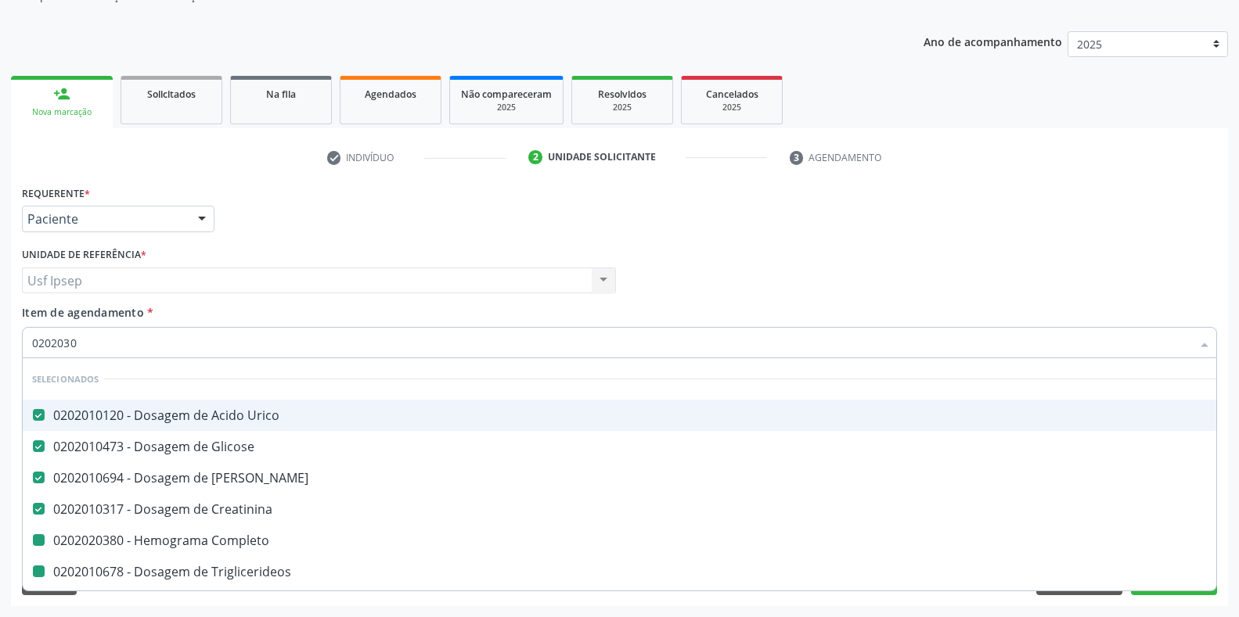
checkbox Reumatoide "false"
checkbox Reativa "false"
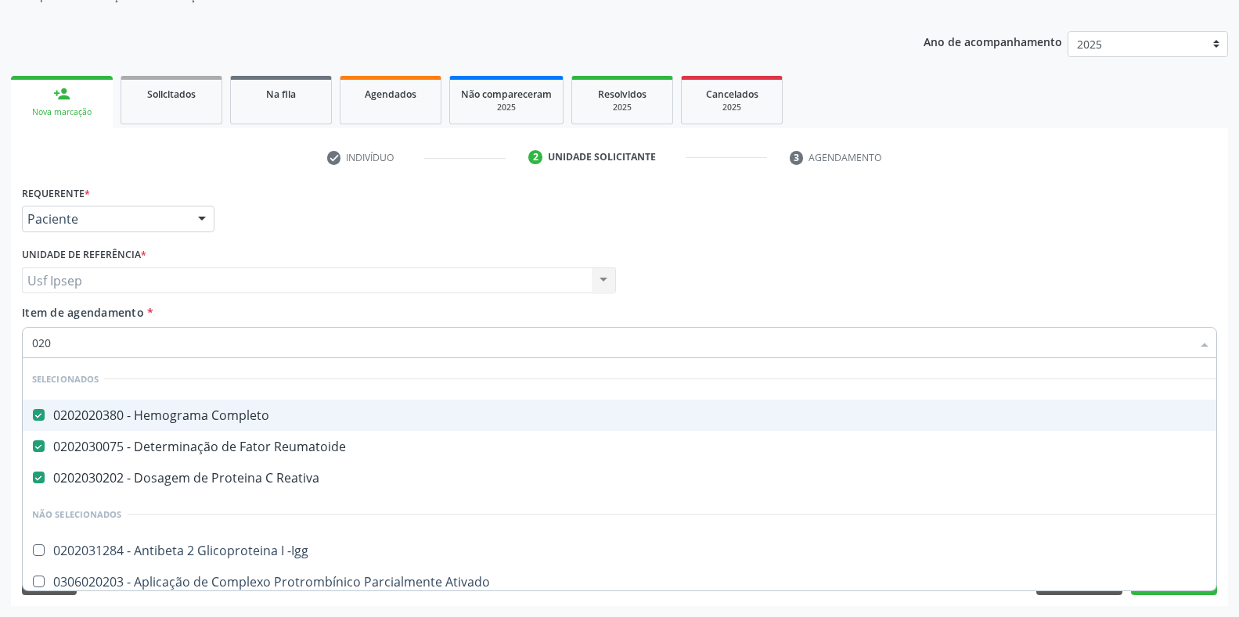
type input "02"
checkbox -Igg "true"
checkbox Ativado "true"
checkbox B "true"
checkbox Cd4\/Cd8 "true"
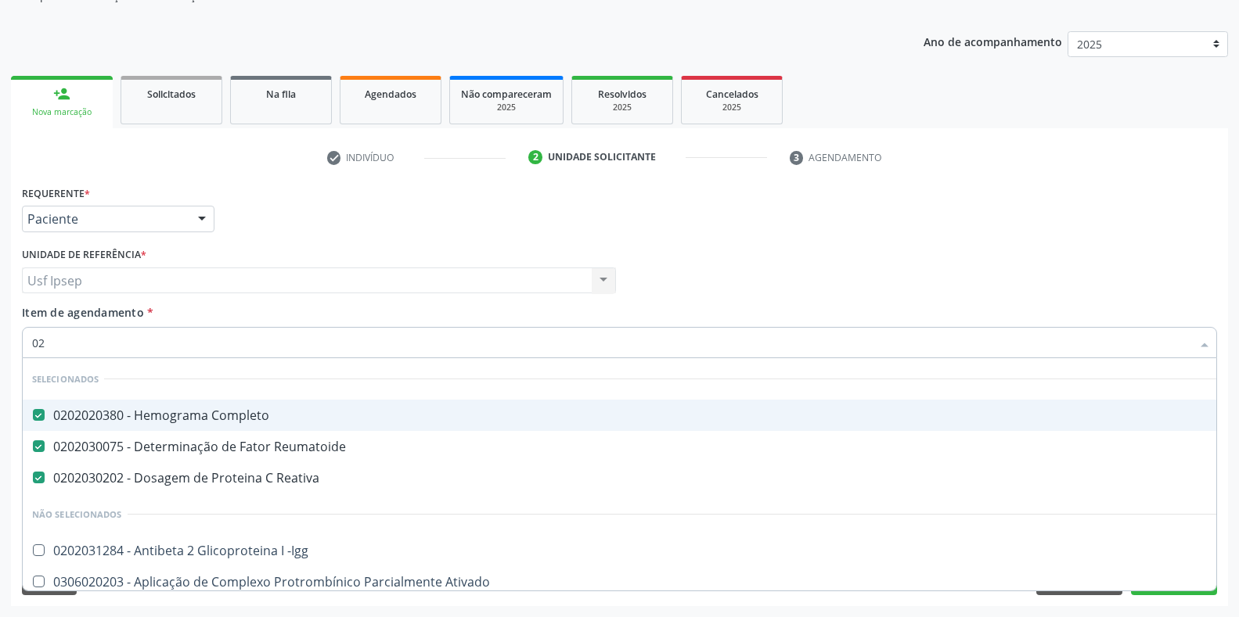
checkbox Totais "true"
checkbox Molecular "true"
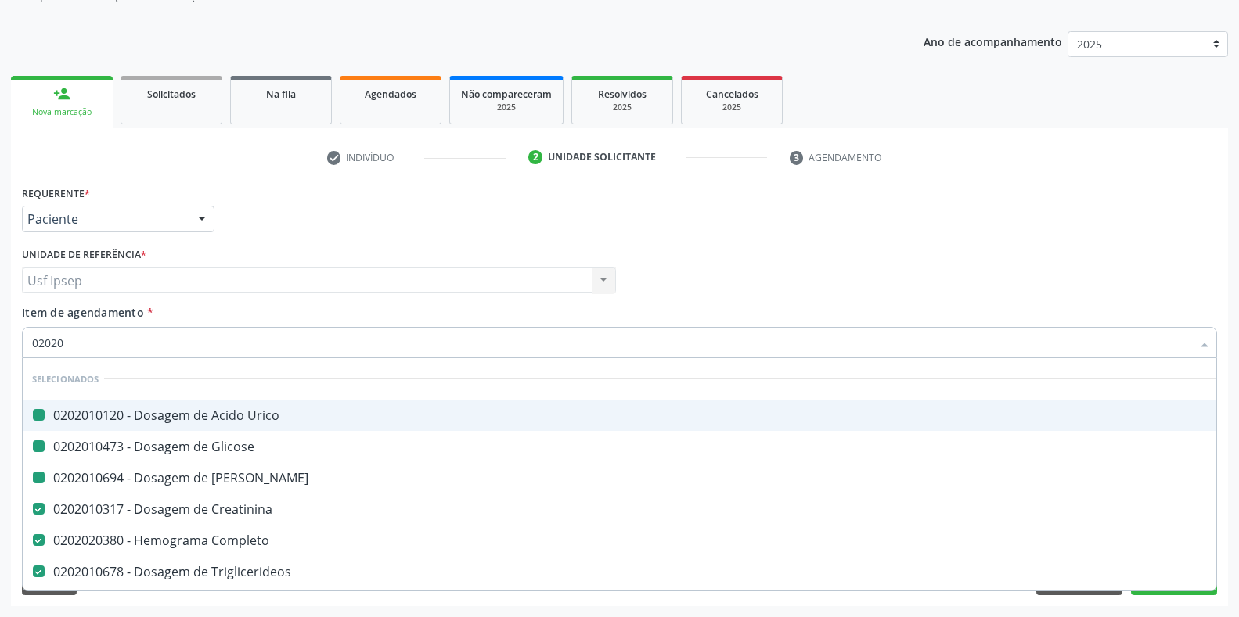
type input "020206"
checkbox Urico "false"
checkbox Completo "false"
checkbox Triglicerideos "false"
checkbox \(Tgo\) "false"
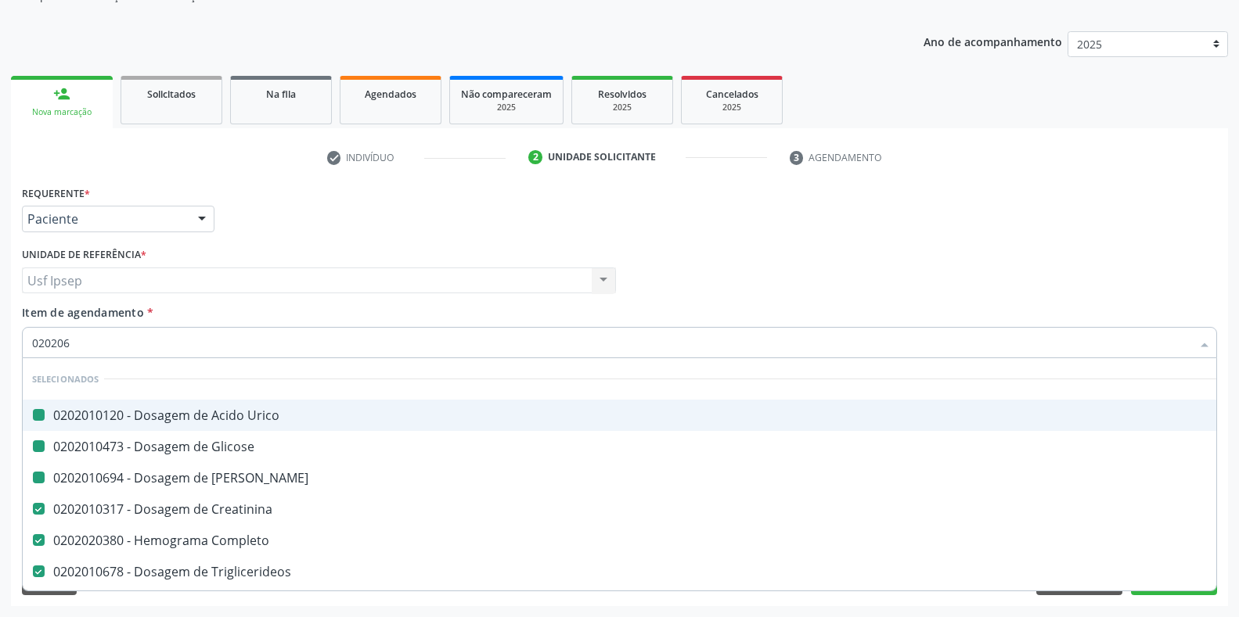
checkbox \(Tgp\) "false"
checkbox Reumatoide "false"
checkbox Reativa "false"
checkbox Glicose "false"
checkbox Ureia "false"
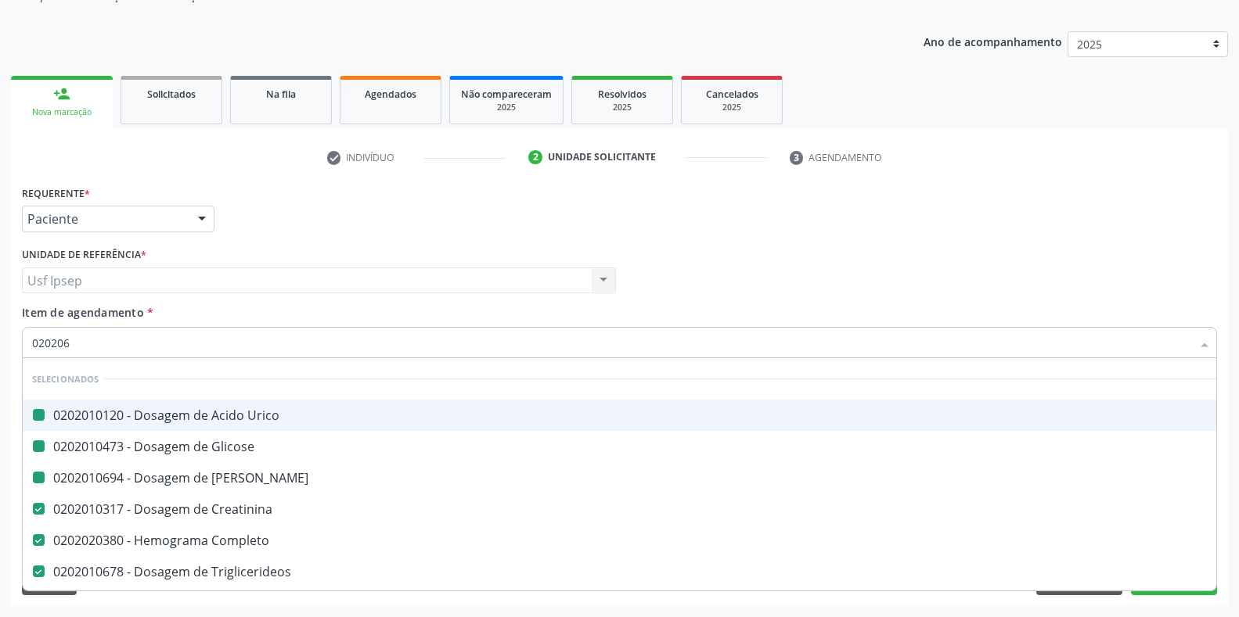
checkbox Creatinina "false"
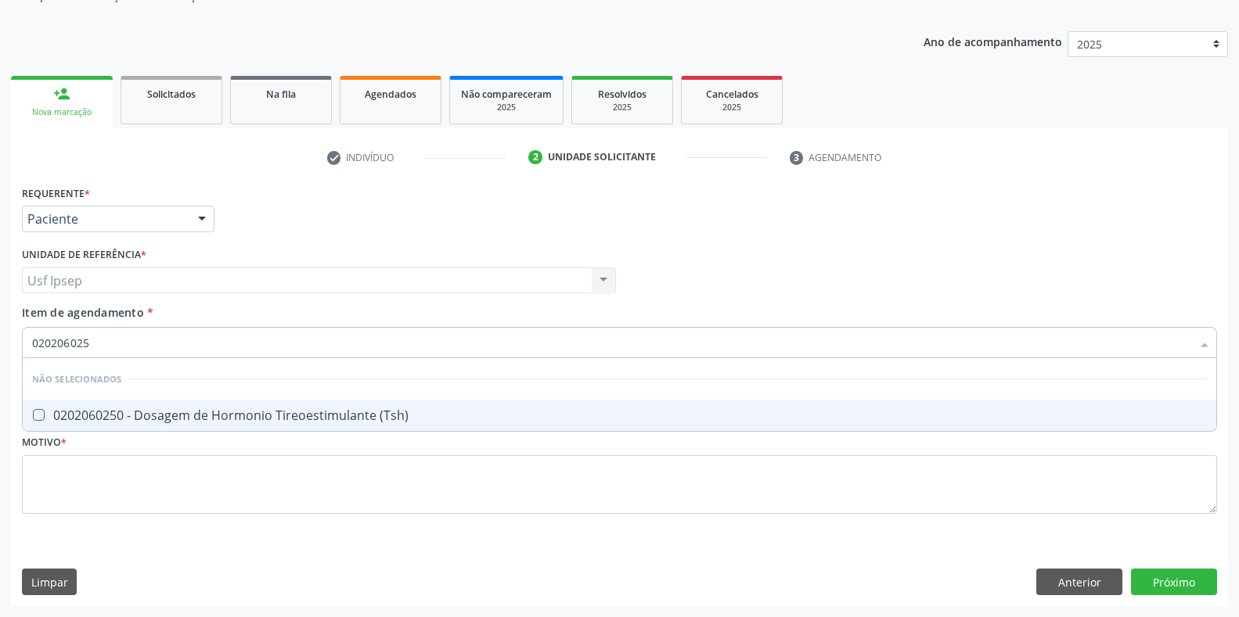
type input "0202060250"
click at [35, 416] on \(Tsh\) at bounding box center [39, 415] width 12 height 12
click at [33, 416] on \(Tsh\) "checkbox" at bounding box center [28, 415] width 10 height 10
checkbox \(Tsh\) "true"
drag, startPoint x: 94, startPoint y: 340, endPoint x: 86, endPoint y: 339, distance: 7.9
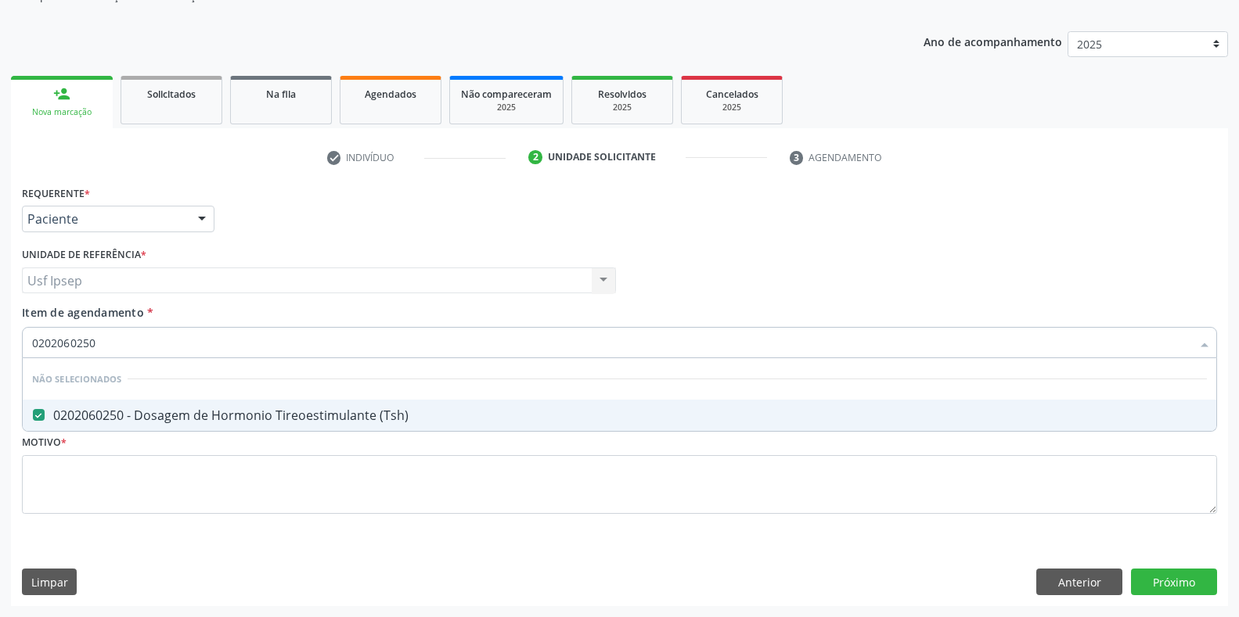
click at [89, 340] on input "0202060250" at bounding box center [611, 342] width 1159 height 31
type input "0"
checkbox \(Tsh\) "true"
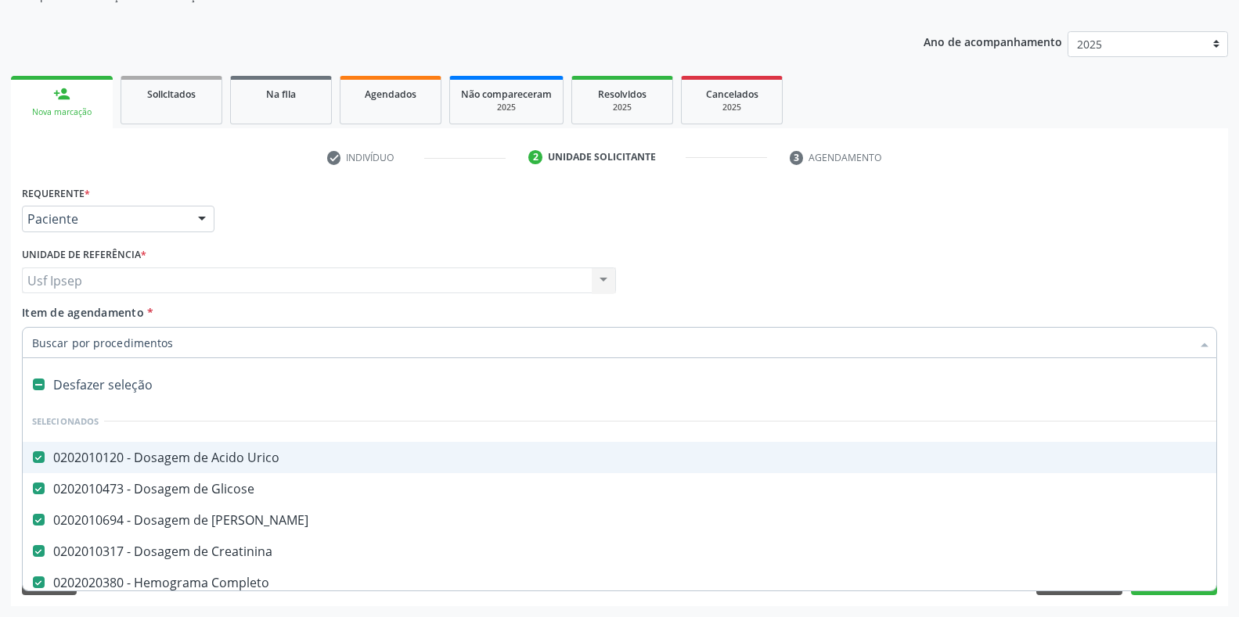
drag, startPoint x: 86, startPoint y: 339, endPoint x: 55, endPoint y: 321, distance: 36.1
click at [93, 307] on span "Item de agendamento" at bounding box center [83, 312] width 122 height 15
click at [93, 327] on input "Item de agendamento *" at bounding box center [611, 342] width 1159 height 31
click at [53, 311] on span "Item de agendamento" at bounding box center [83, 312] width 122 height 15
click at [53, 327] on input "Item de agendamento *" at bounding box center [611, 342] width 1159 height 31
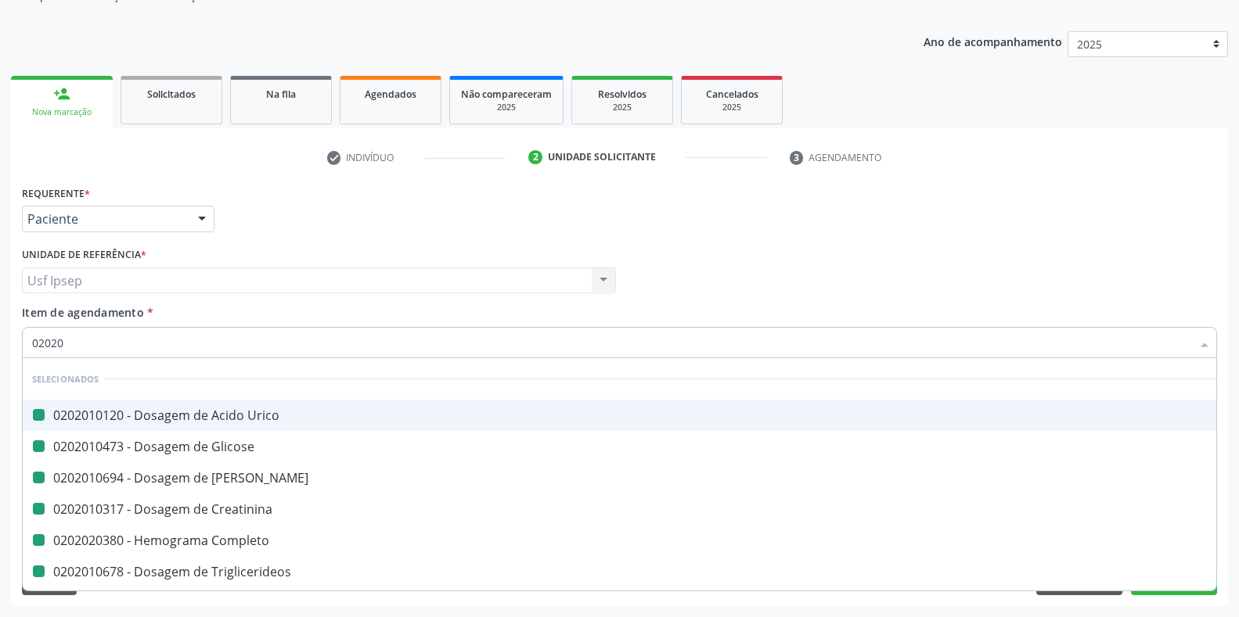
type input "020205"
checkbox Urico "false"
checkbox Glicose "false"
checkbox Ureia "false"
checkbox Creatinina "false"
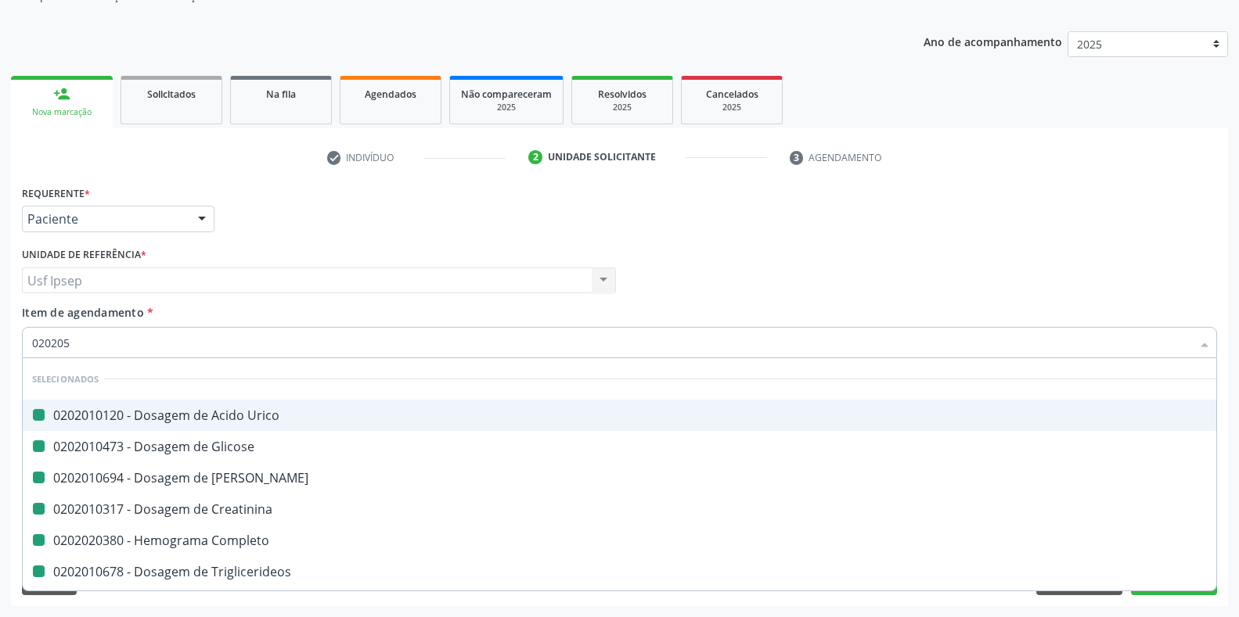
checkbox Completo "false"
checkbox Triglicerideos "false"
checkbox \(Tgo\) "false"
checkbox \(Tgp\) "false"
checkbox Reumatoide "false"
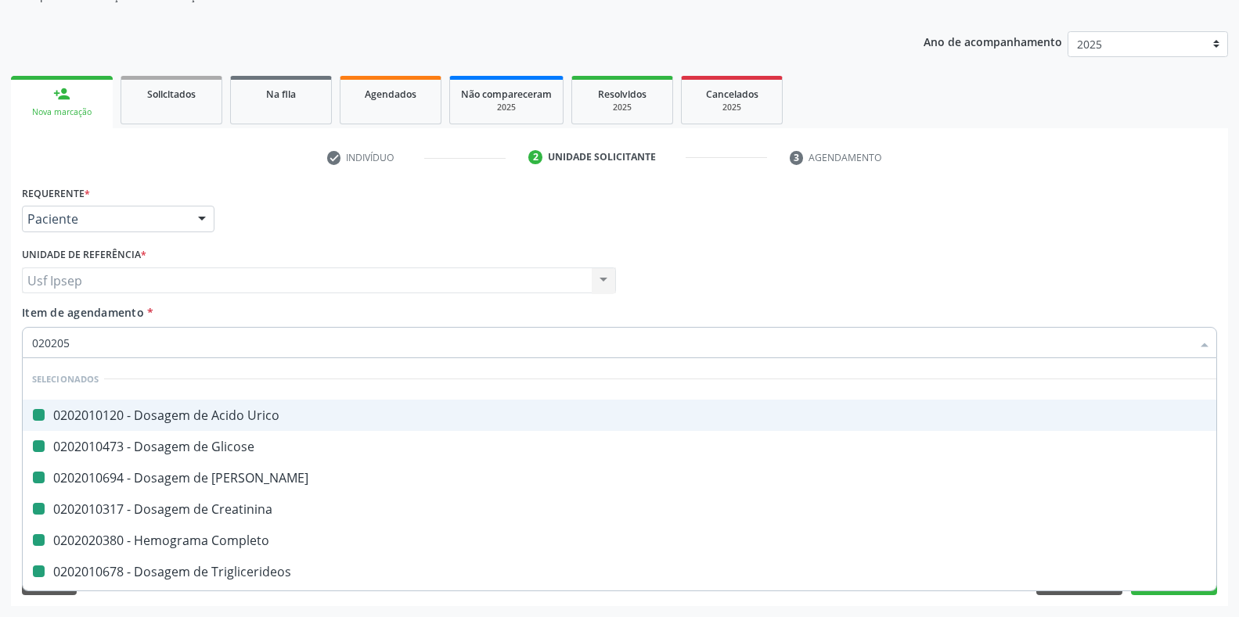
checkbox Reativa "false"
checkbox \(Tsh\) "false"
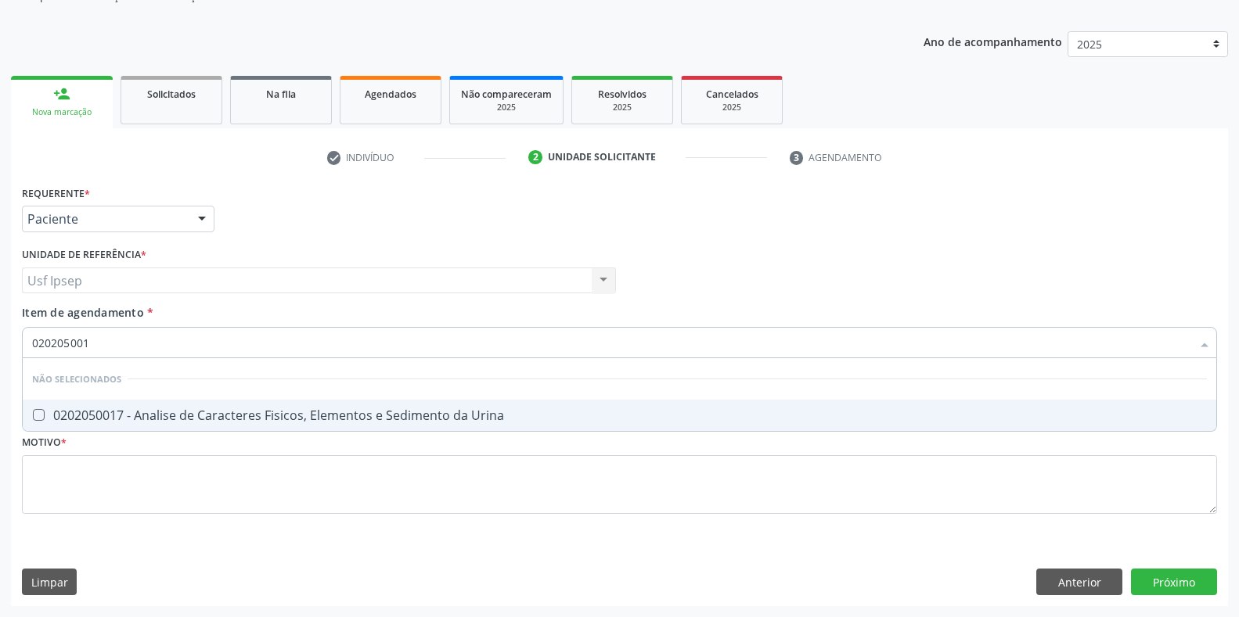
type input "0202050017"
click at [34, 414] on Urina at bounding box center [39, 415] width 12 height 12
click at [33, 414] on Urina "checkbox" at bounding box center [28, 415] width 10 height 10
checkbox Urina "true"
click at [95, 344] on input "0202050017" at bounding box center [611, 342] width 1159 height 31
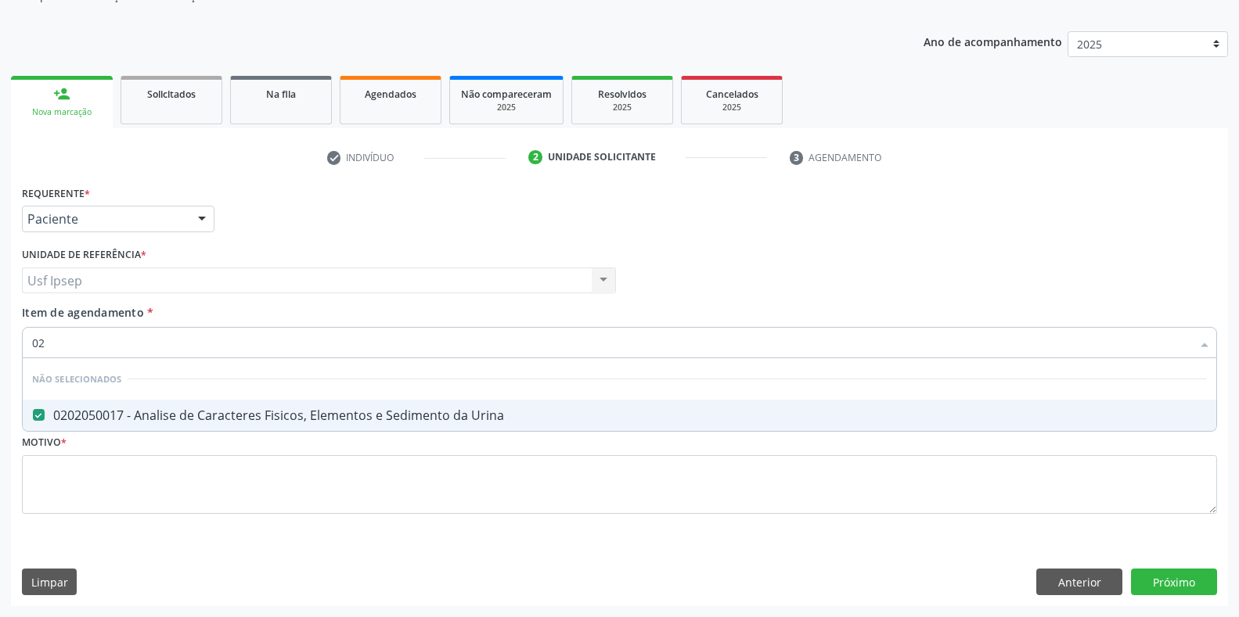
type input "0"
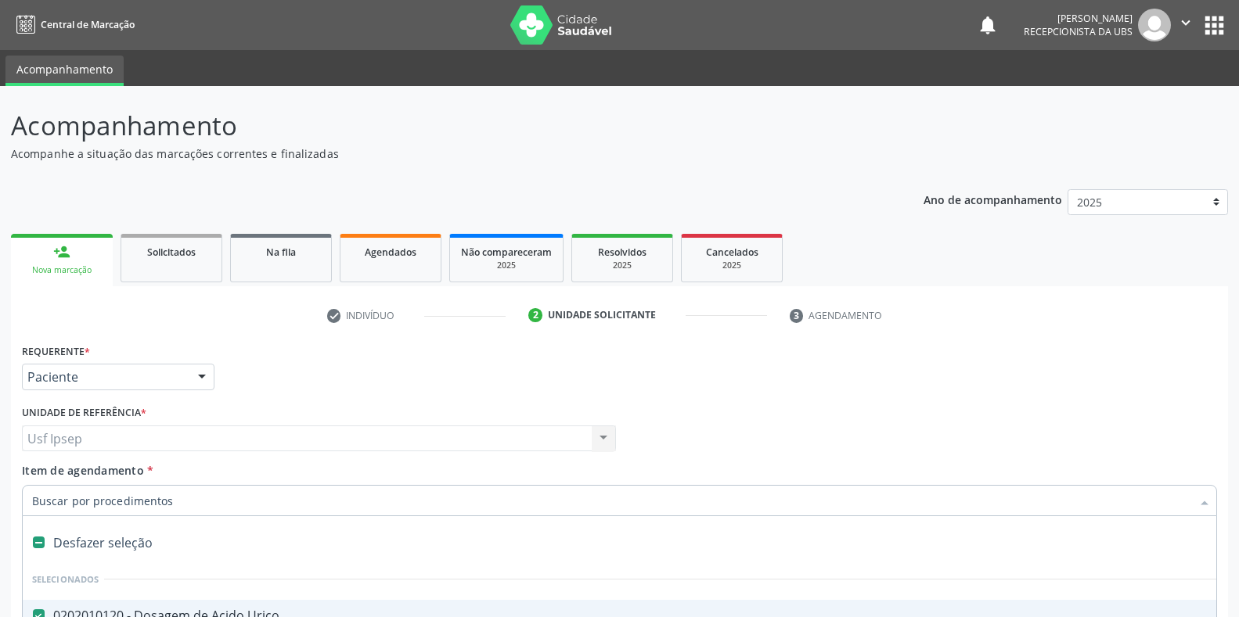
scroll to position [158, 0]
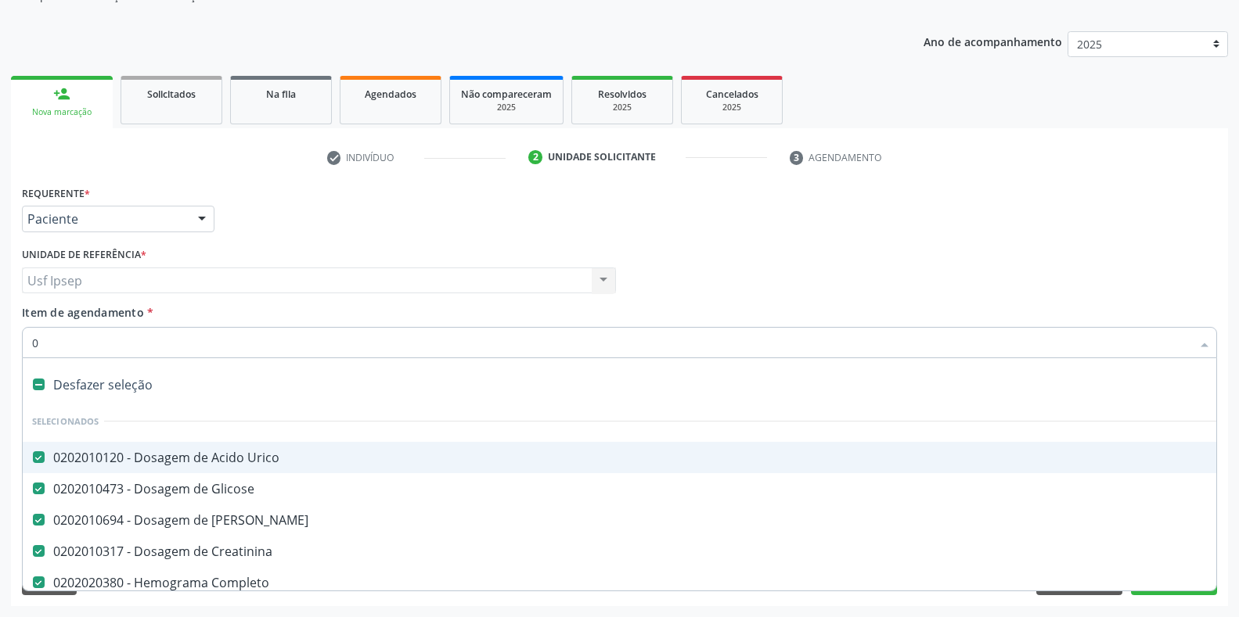
type input "02"
checkbox Coração "true"
checkbox Urina "false"
type input "020"
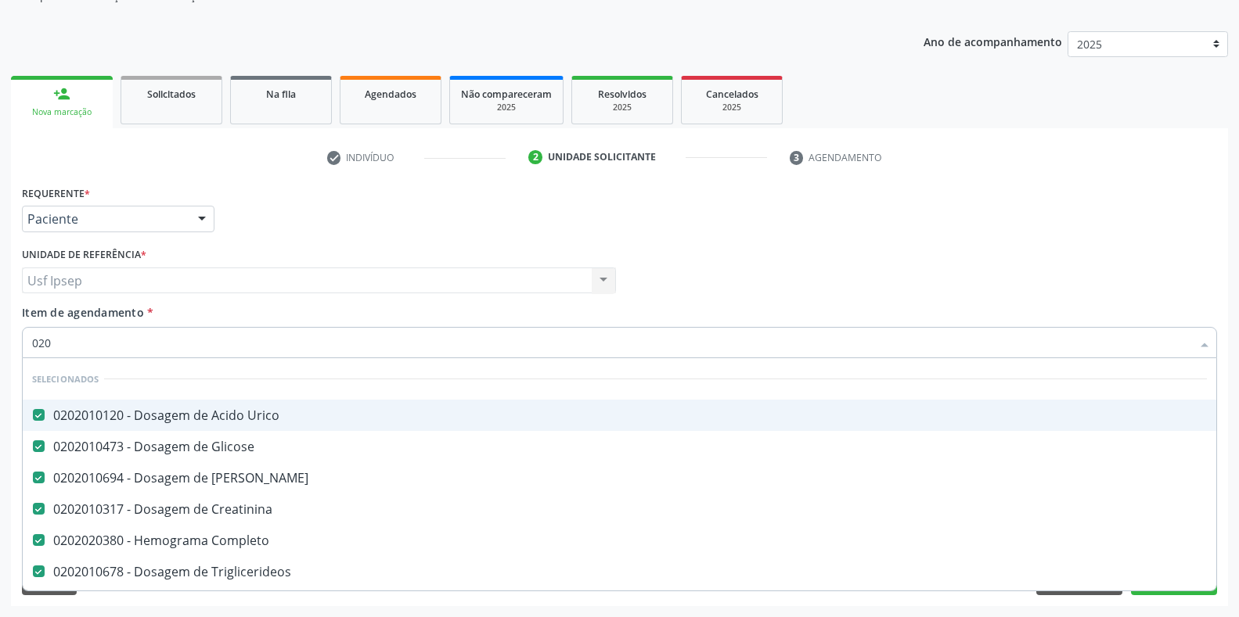
checkbox Urina "true"
checkbox Recombinante "false"
type input "02020"
checkbox Capsula\) "true"
checkbox Urina "false"
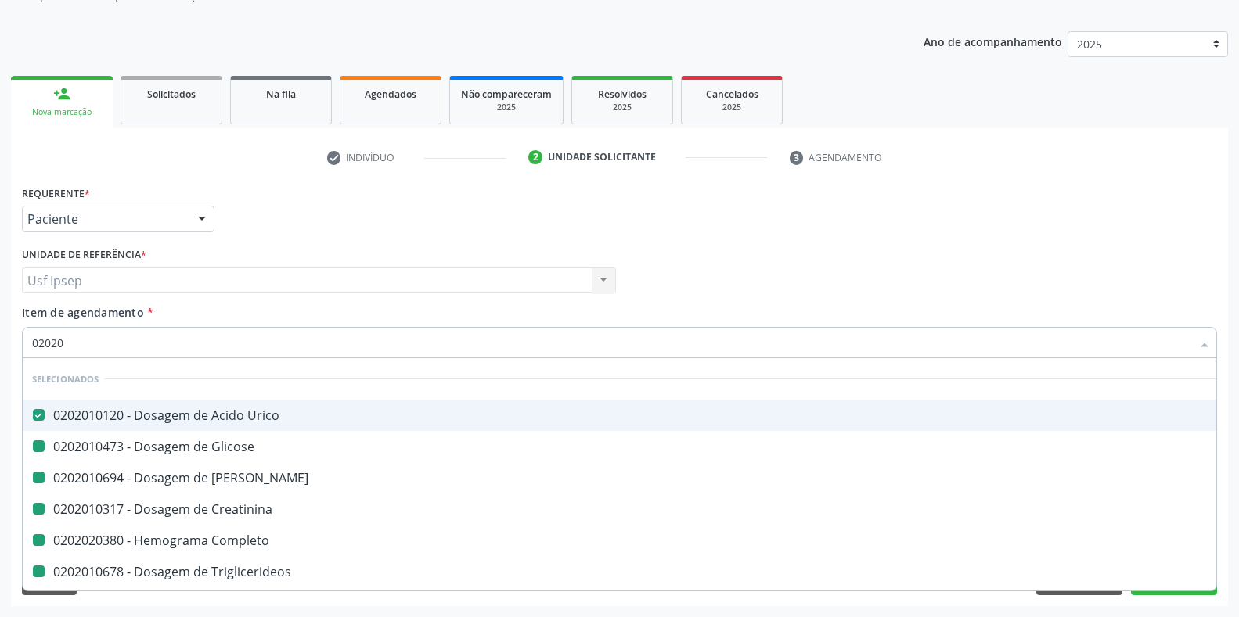
type input "020205"
checkbox Glicose "false"
checkbox Ureia "false"
checkbox Creatinina "false"
checkbox Completo "false"
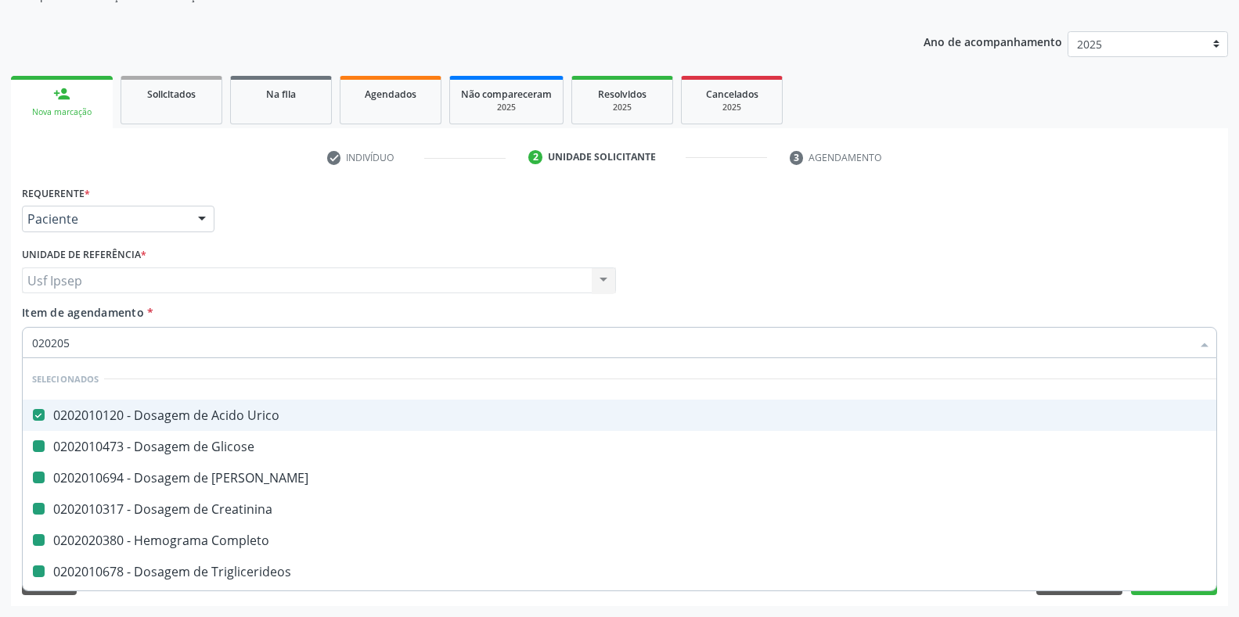
checkbox Triglicerideos "false"
checkbox \(Tgo\) "false"
checkbox \(Tgp\) "false"
checkbox Reumatoide "false"
checkbox Reativa "false"
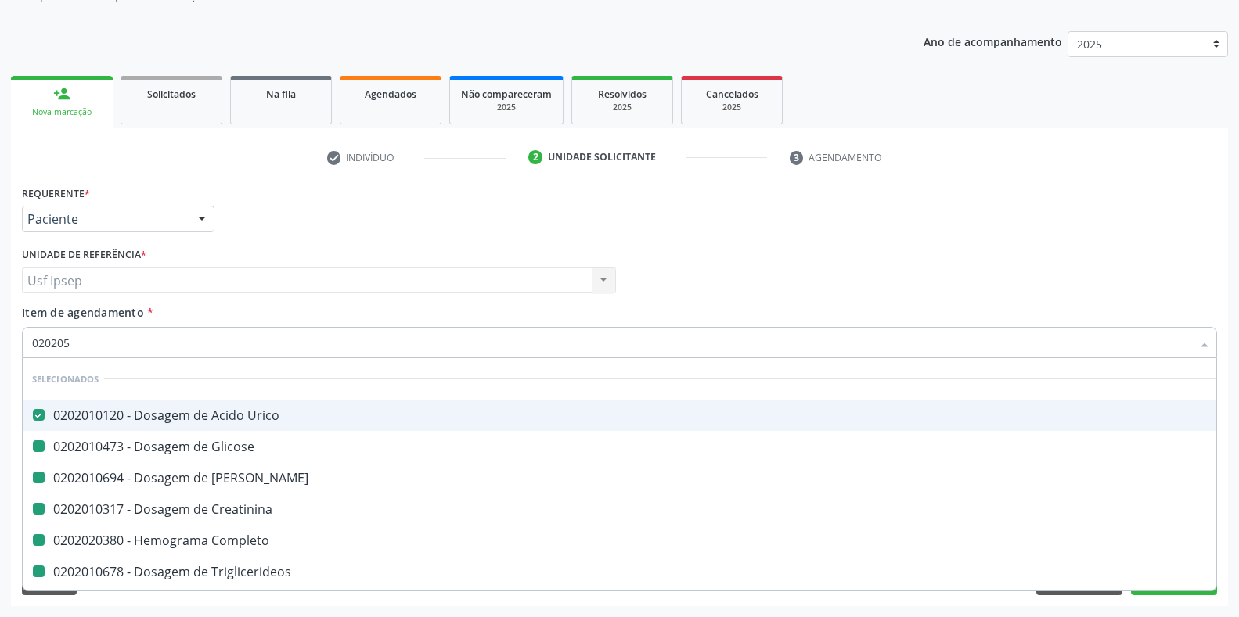
checkbox \(Tsh\) "false"
checkbox Urina "false"
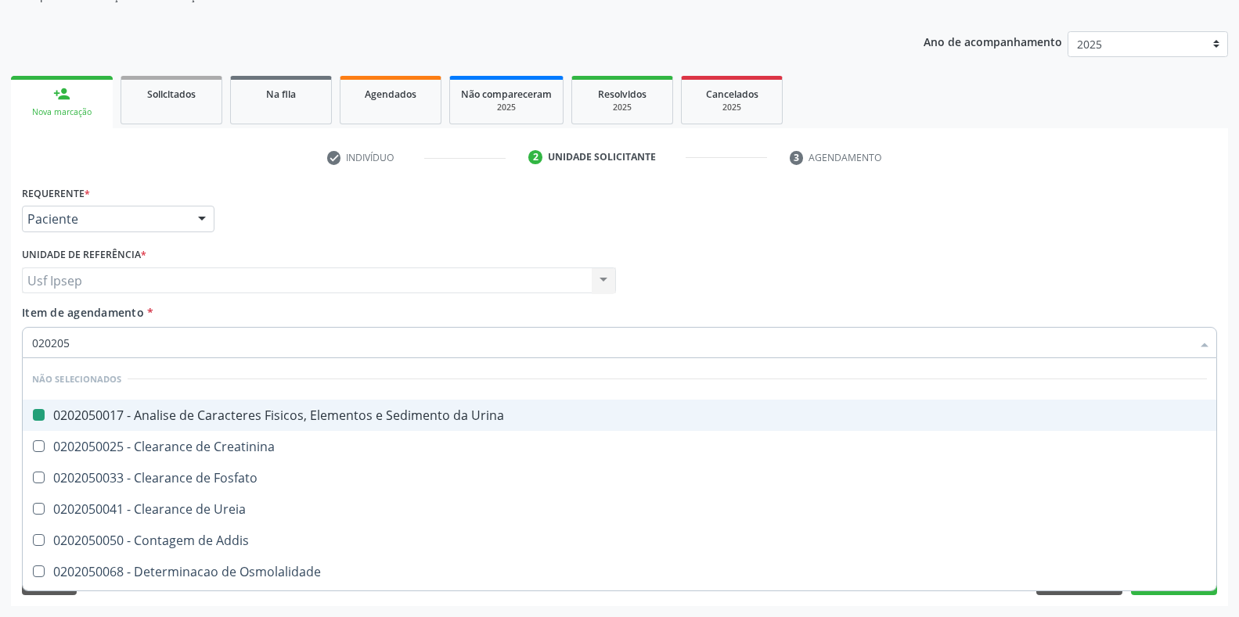
type input "0202055"
checkbox Urina "false"
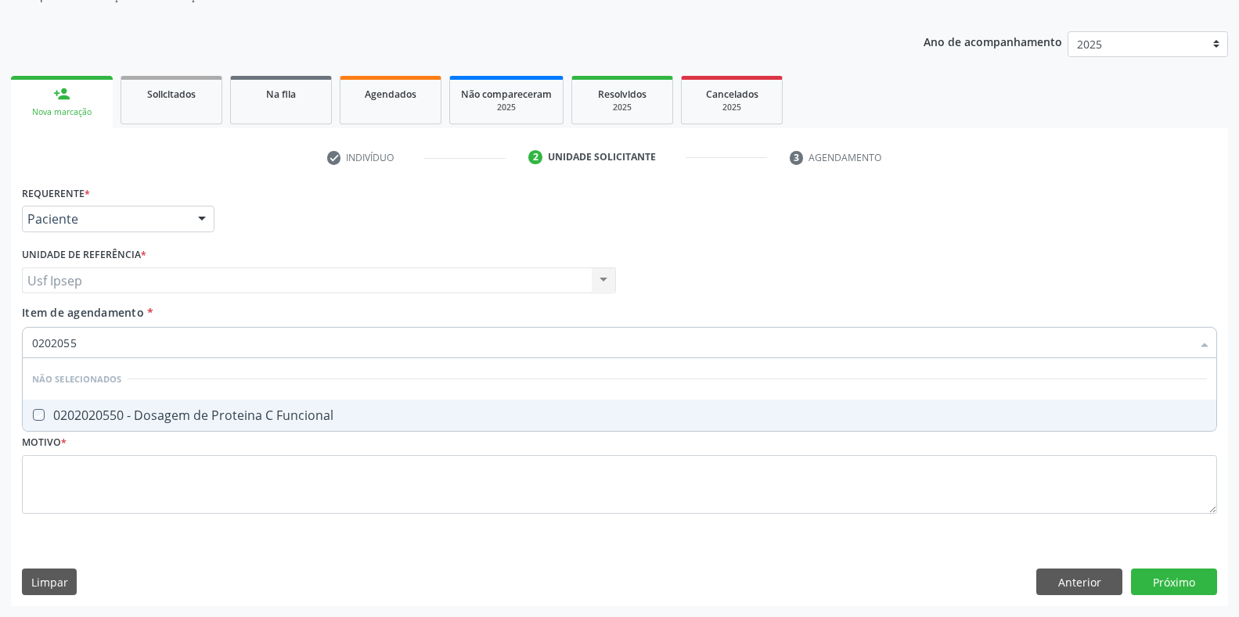
type input "020205"
checkbox Funcional "true"
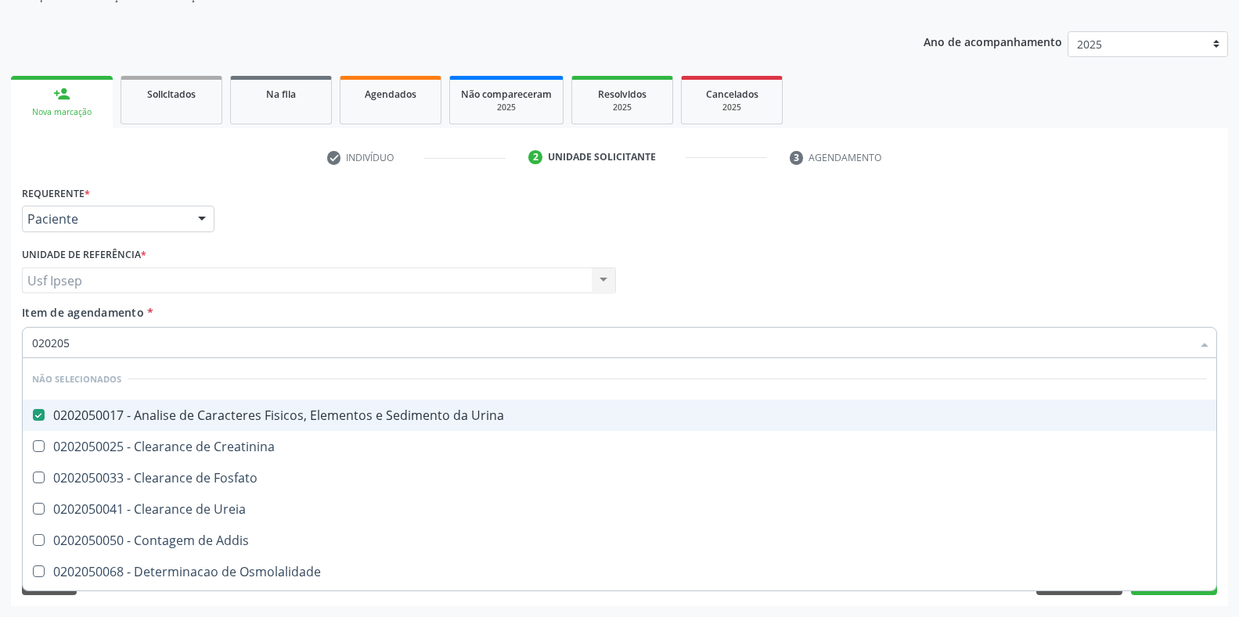
click at [73, 340] on input "020205" at bounding box center [611, 342] width 1159 height 31
type input "02"
checkbox Creatinina "true"
checkbox Fosfato "true"
checkbox Ureia "true"
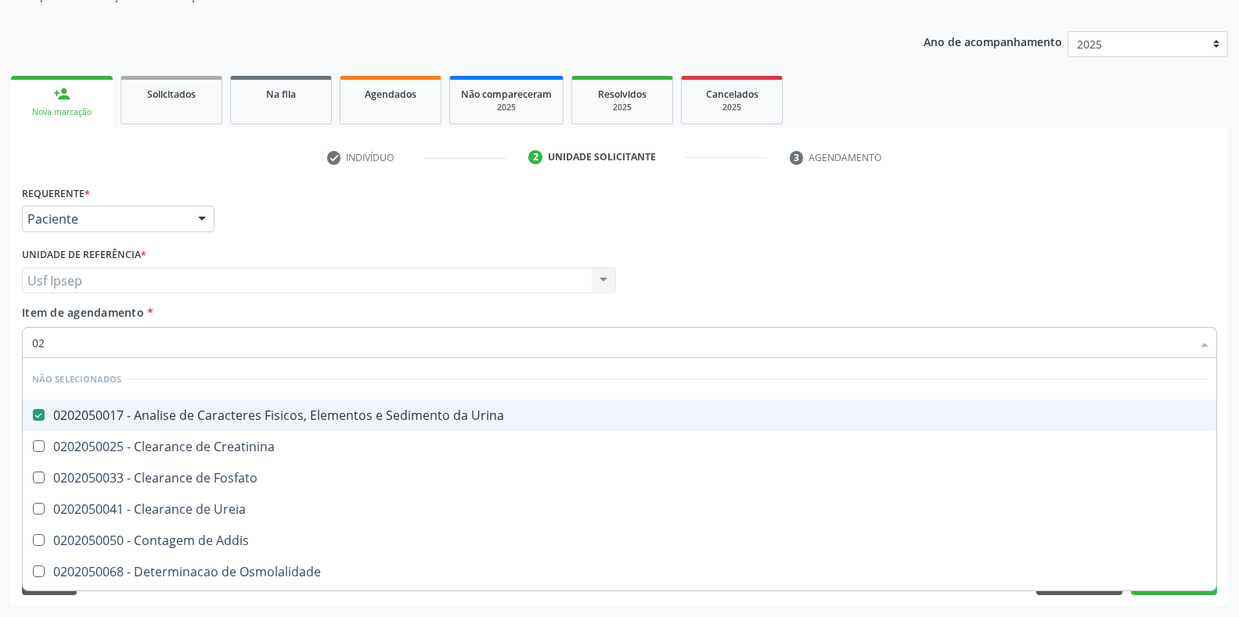
checkbox Addis "true"
checkbox Osmolalidade "true"
checkbox Organicos "true"
checkbox Citrato "true"
checkbox Urina "true"
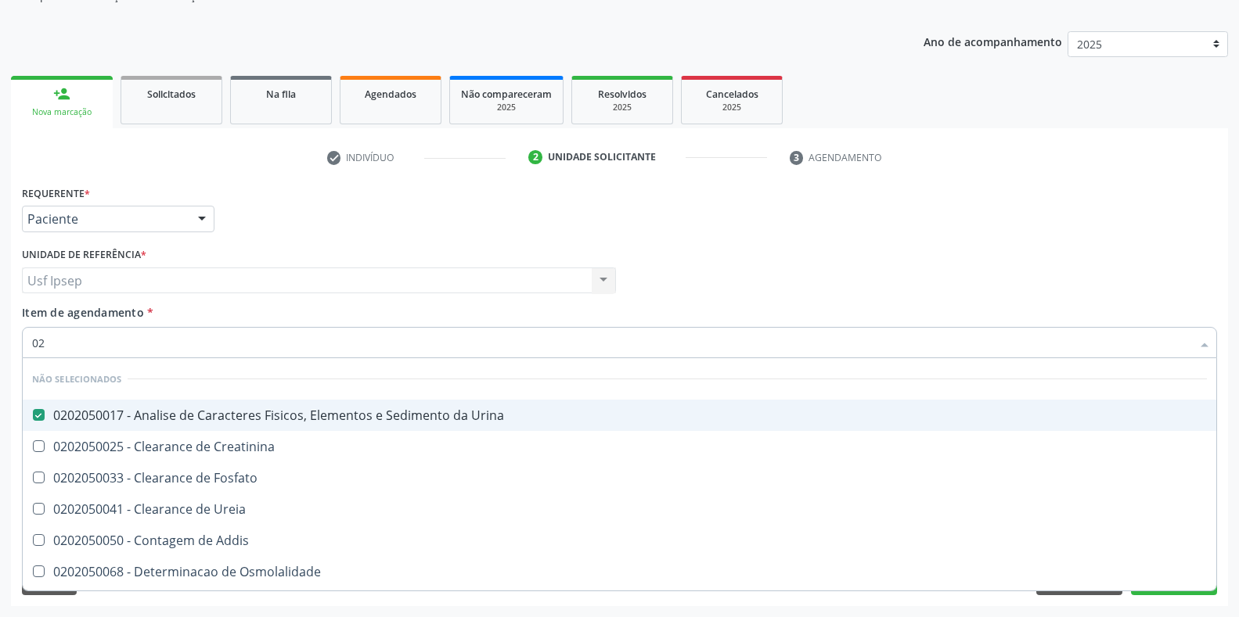
checkbox Oxalato "true"
checkbox Funcional "true"
checkbox Delgada\) "false"
checkbox \(Tad\) "false"
type input "0"
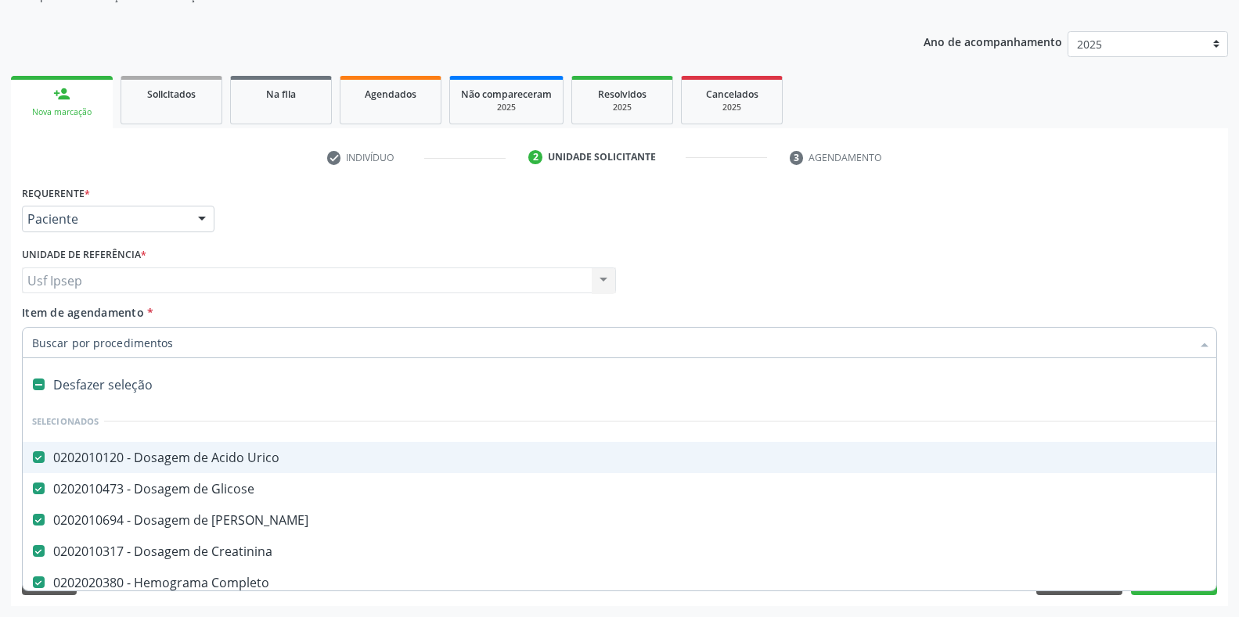
click at [40, 316] on span "Item de agendamento" at bounding box center [83, 312] width 122 height 15
click at [40, 327] on input "Item de agendamento *" at bounding box center [611, 342] width 1159 height 31
checkbox Urina "false"
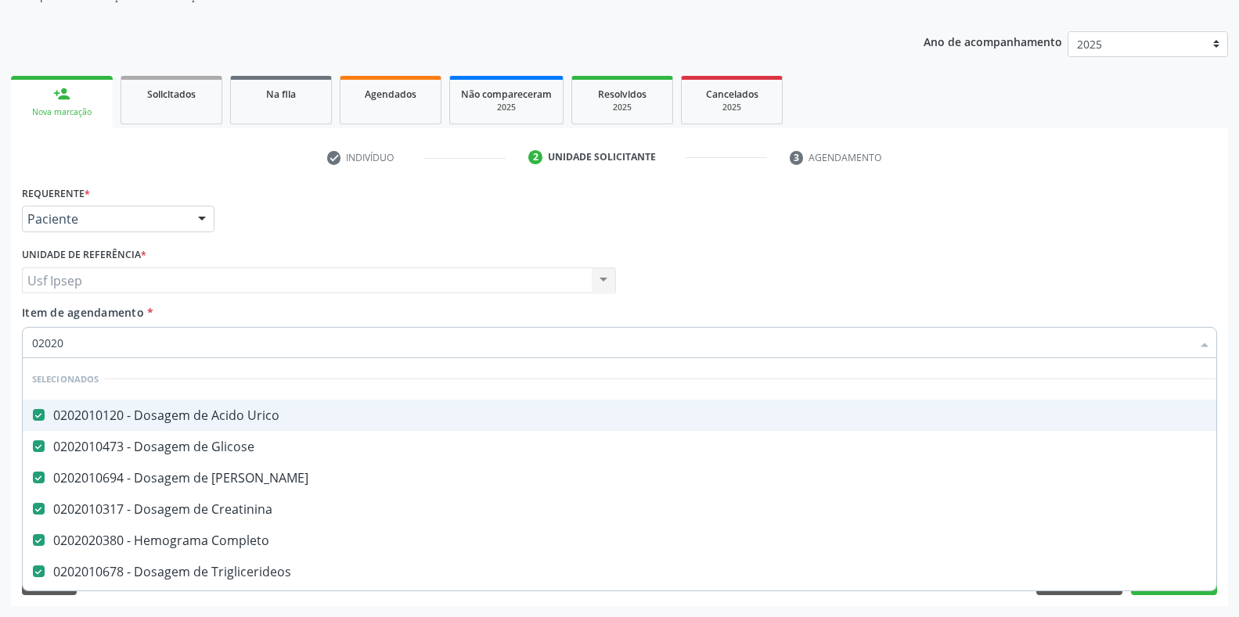
type input "020201"
checkbox Reumatoide "false"
checkbox Reativa "false"
checkbox \(Tsh\) "false"
checkbox Urina "false"
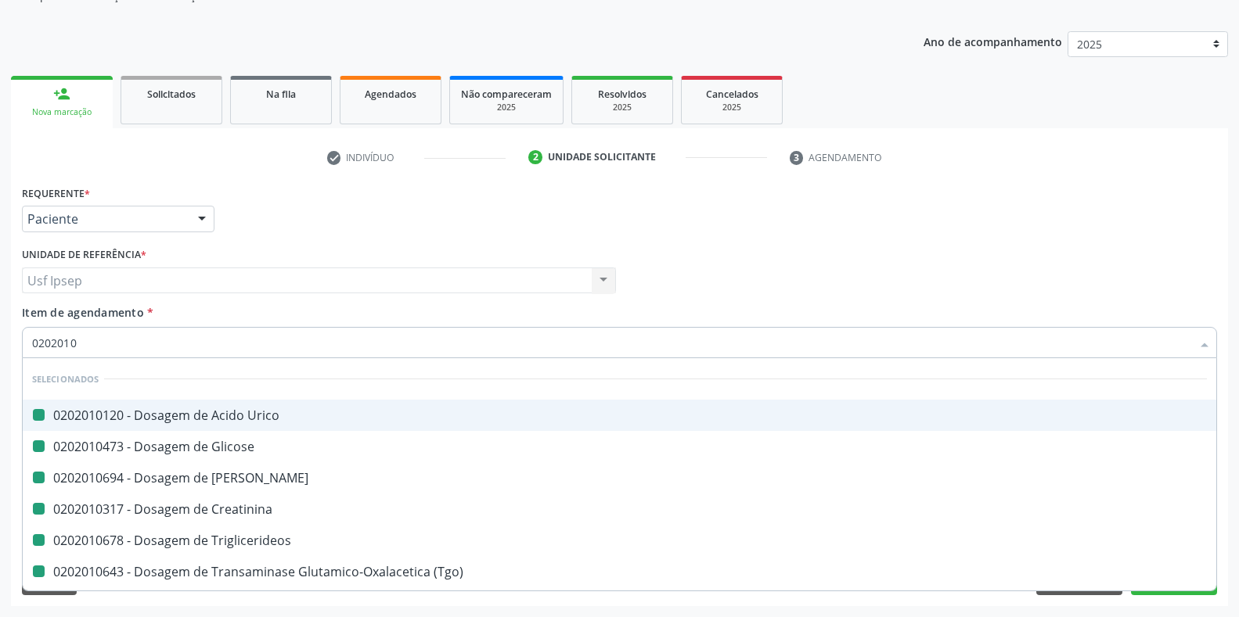
type input "02020102"
checkbox Urico "false"
checkbox Glicose "false"
checkbox Ureia "false"
checkbox Creatinina "false"
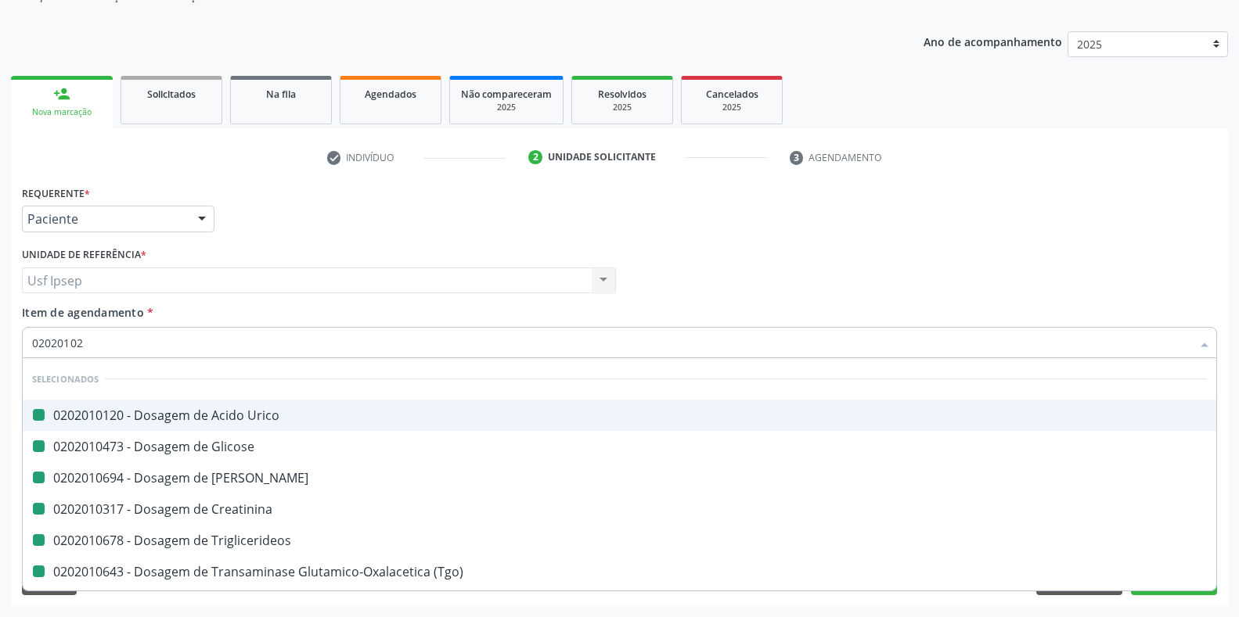
checkbox Triglicerideos "false"
checkbox \(Tgo\) "false"
checkbox \(Tgp\) "false"
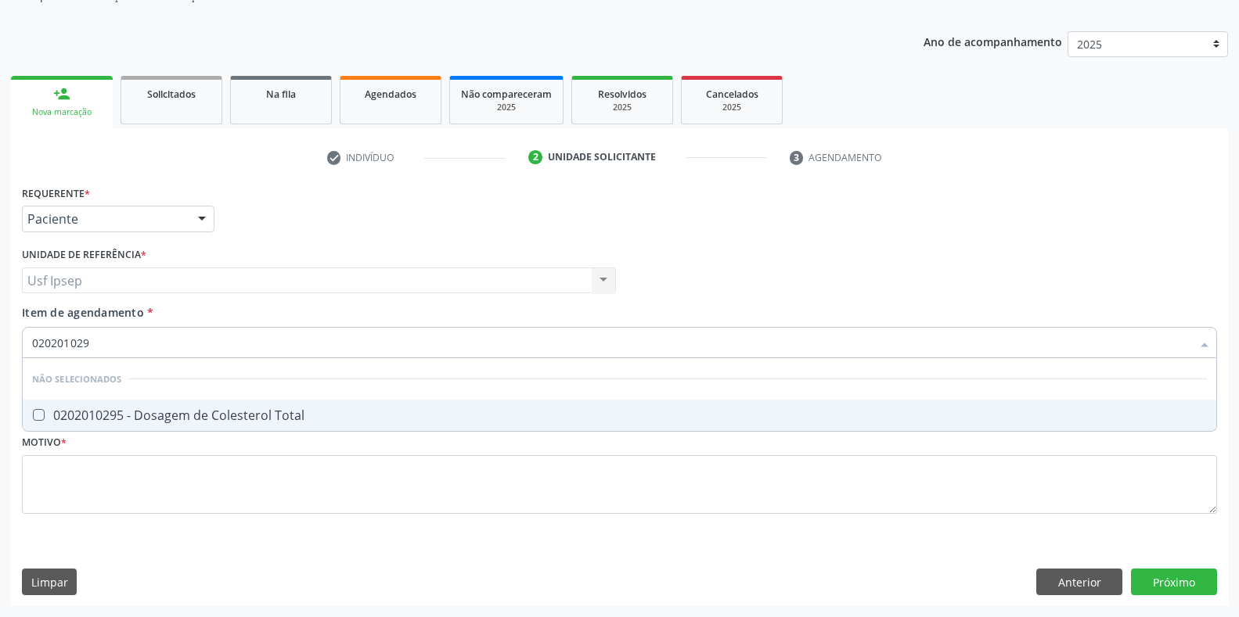
type input "0202010295"
click at [39, 420] on Total at bounding box center [39, 415] width 12 height 12
click at [33, 420] on Total "checkbox" at bounding box center [28, 415] width 10 height 10
checkbox Total "true"
click at [99, 344] on input "0202010295" at bounding box center [611, 342] width 1159 height 31
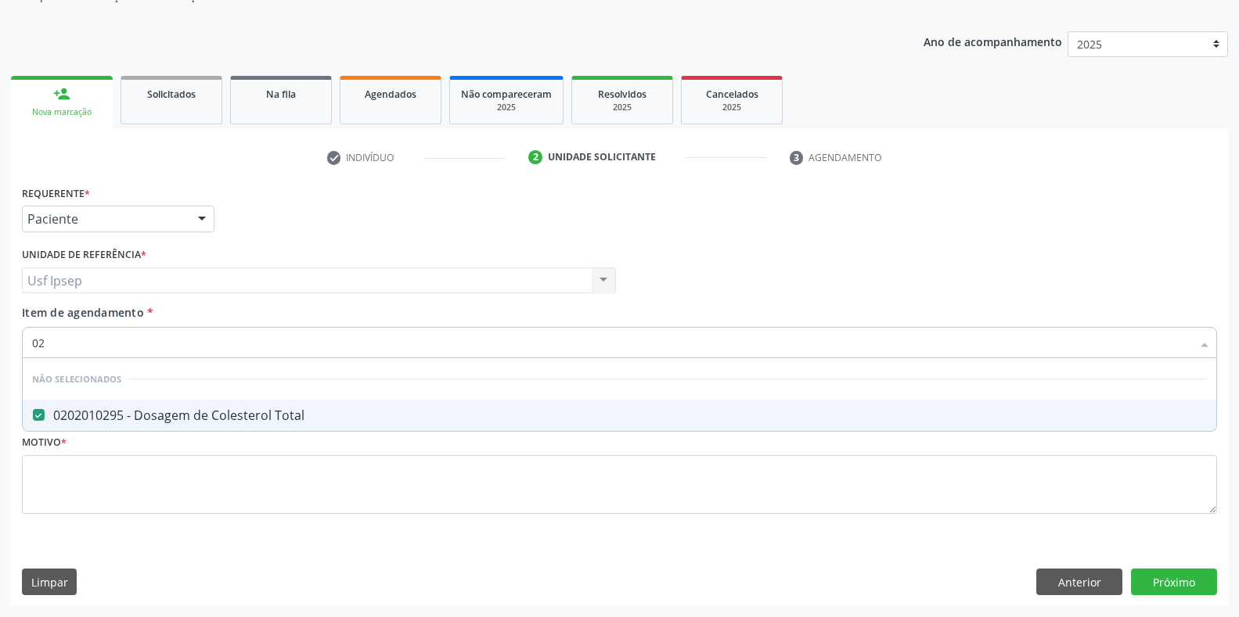
type input "0"
checkbox Total "true"
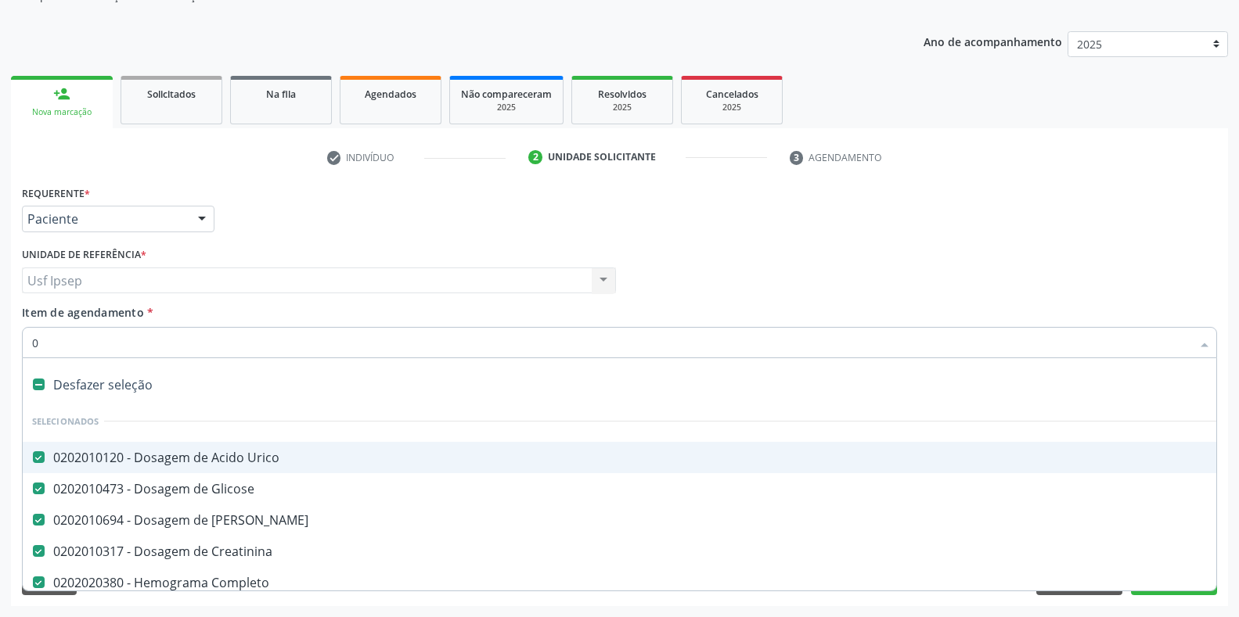
type input "02"
checkbox Comprimido\) "true"
type input "020"
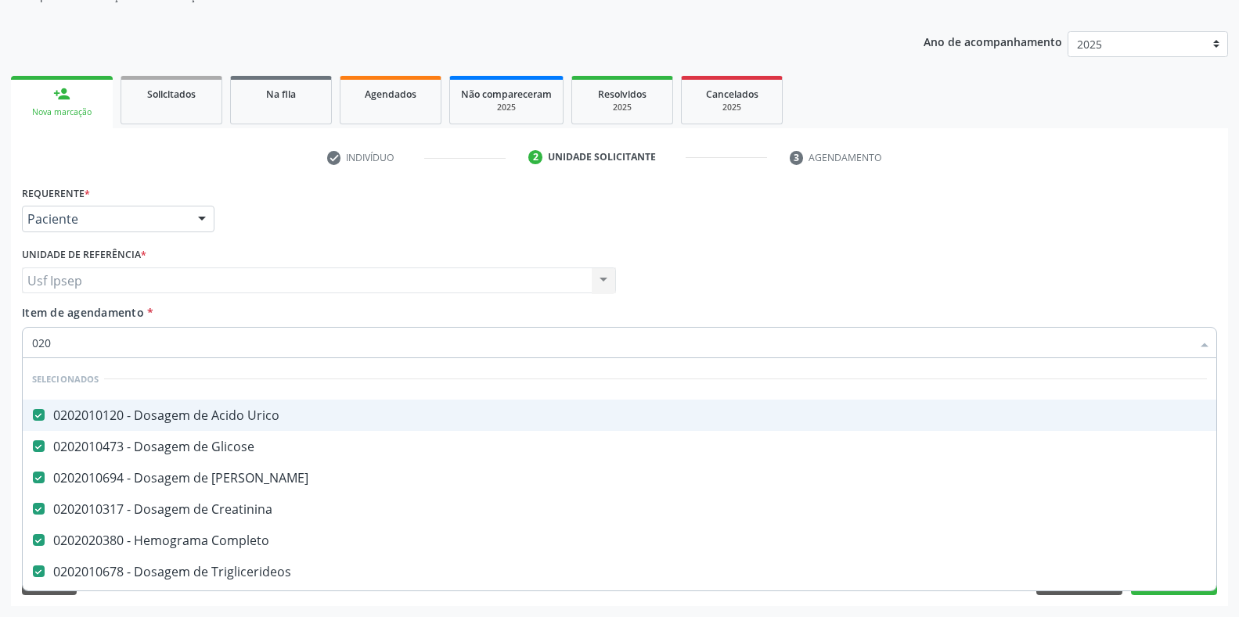
checkbox Total "true"
checkbox Biopsia "false"
type input "02020"
checkbox Olho "true"
checkbox Faringe\/Laringe "false"
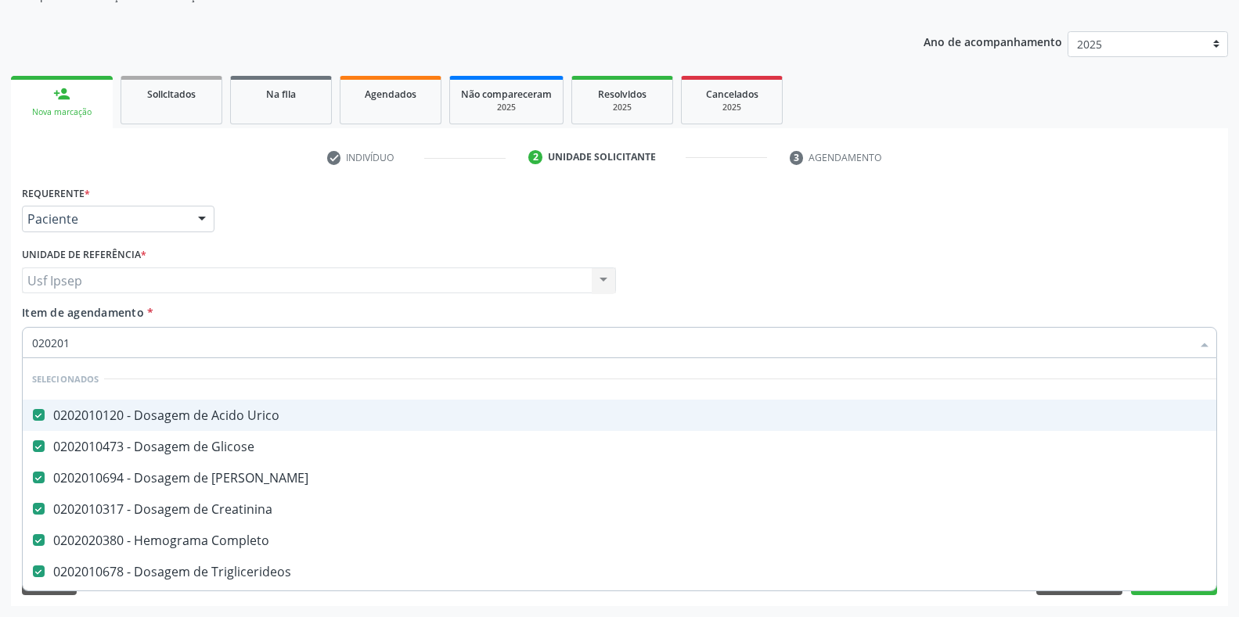
type input "0202010"
checkbox Reumatoide "false"
checkbox Reativa "false"
checkbox \(Tsh\) "false"
checkbox Urina "false"
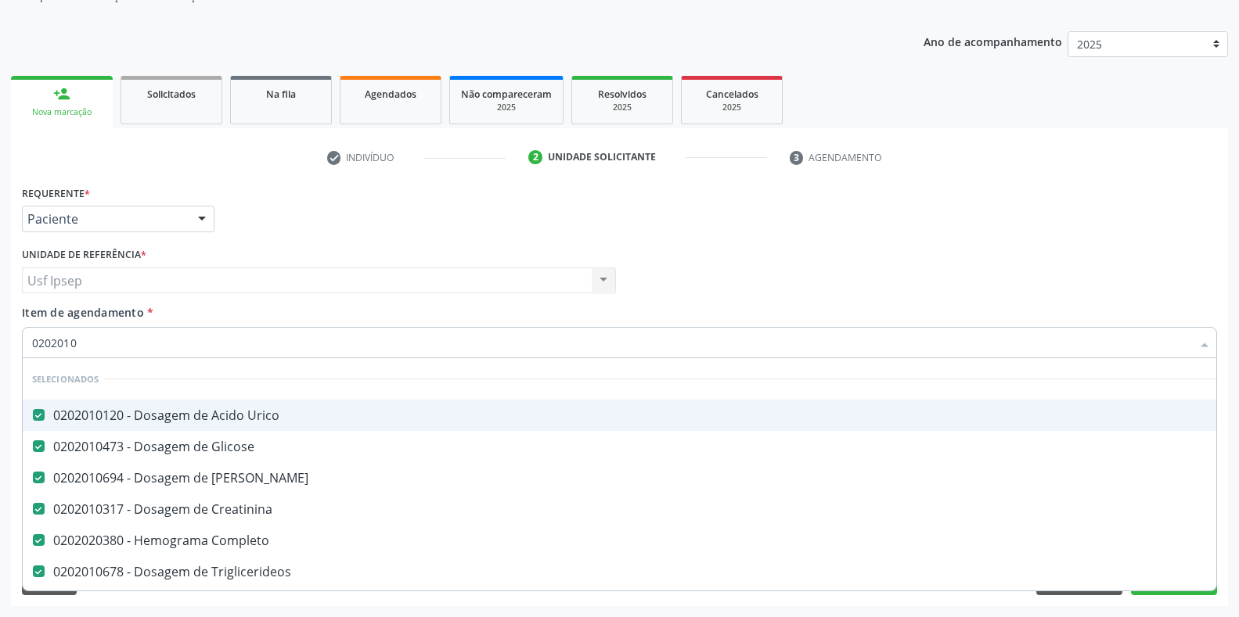
checkbox Líquor "true"
checkbox Fungos "false"
type input "02020105"
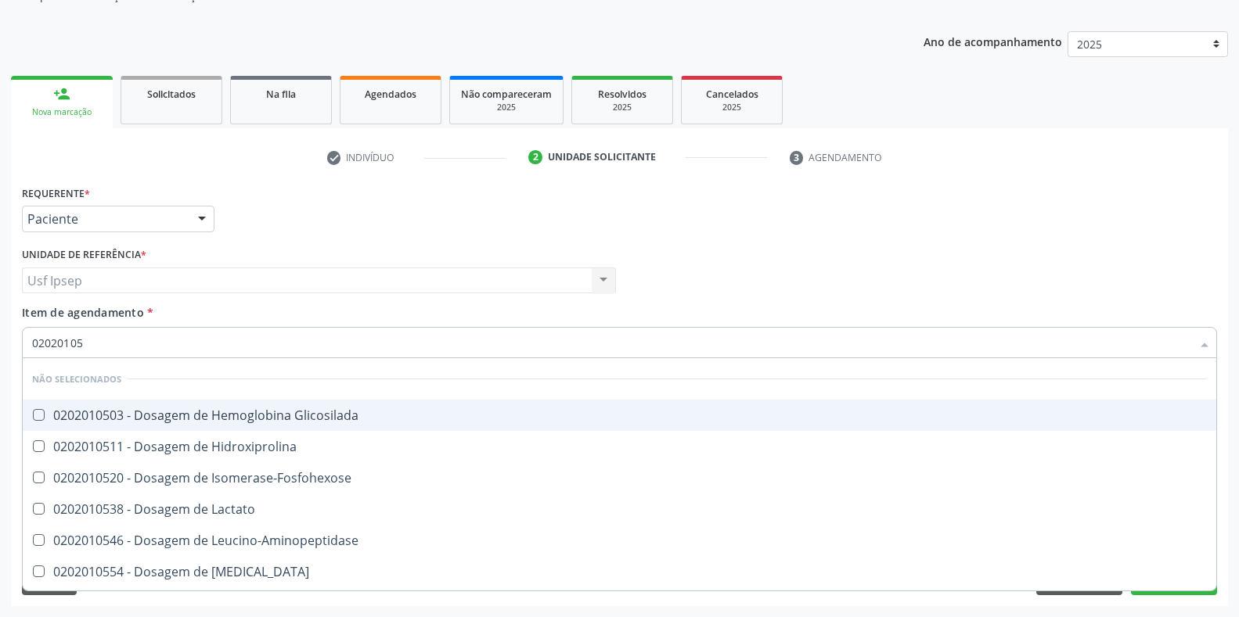
checkbox Glicosilada "false"
checkbox Hidroxiprolina "false"
checkbox Isomerase-Fosfohexose "false"
checkbox Lactato "false"
checkbox Leucino-Aminopeptidase "false"
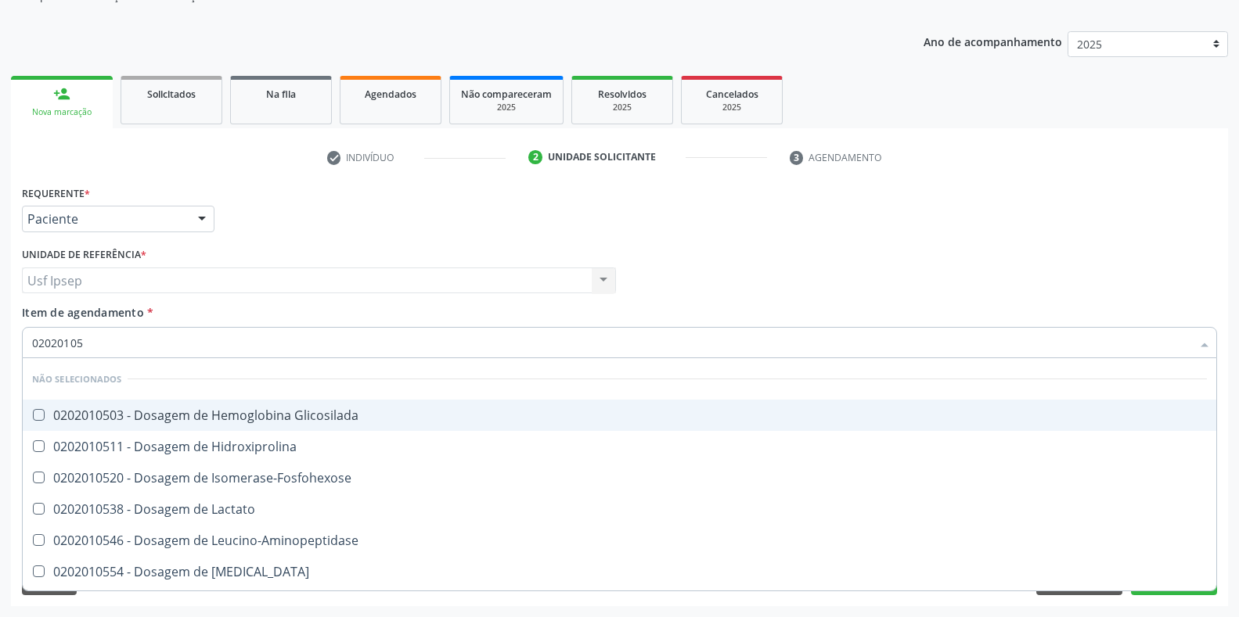
checkbox Lipase "false"
checkbox Magnesio "false"
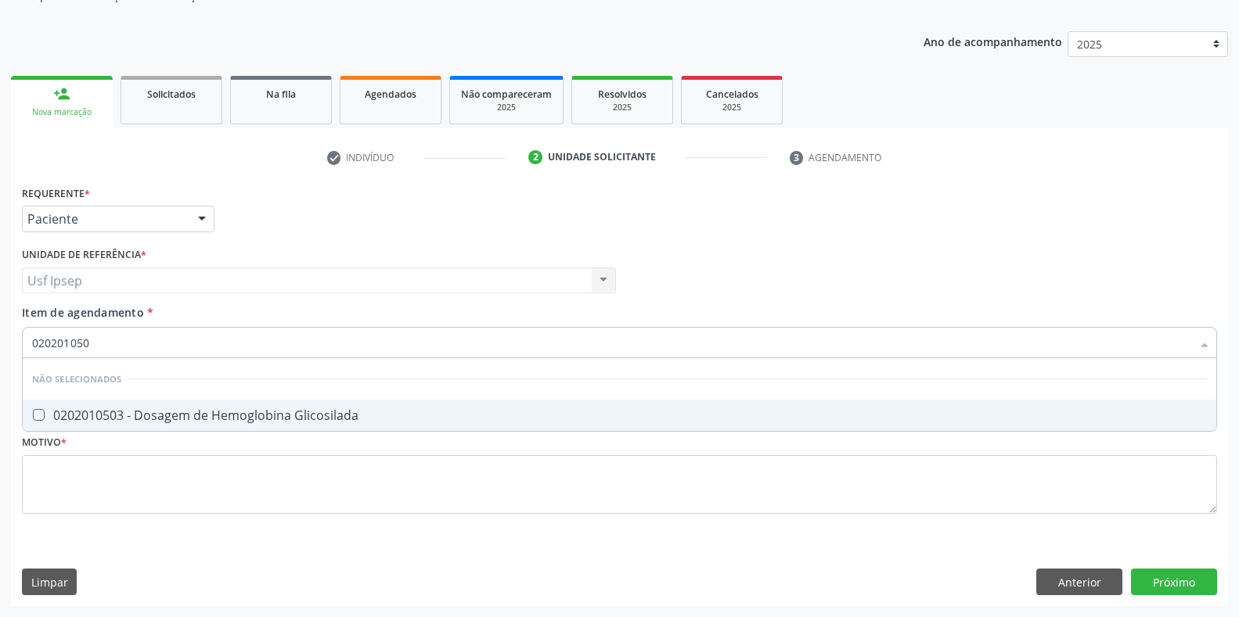
type input "0202010503"
click at [38, 410] on Glicosilada at bounding box center [39, 415] width 12 height 12
click at [33, 410] on Glicosilada "checkbox" at bounding box center [28, 415] width 10 height 10
checkbox Glicosilada "true"
click at [95, 340] on input "0202010503" at bounding box center [611, 342] width 1159 height 31
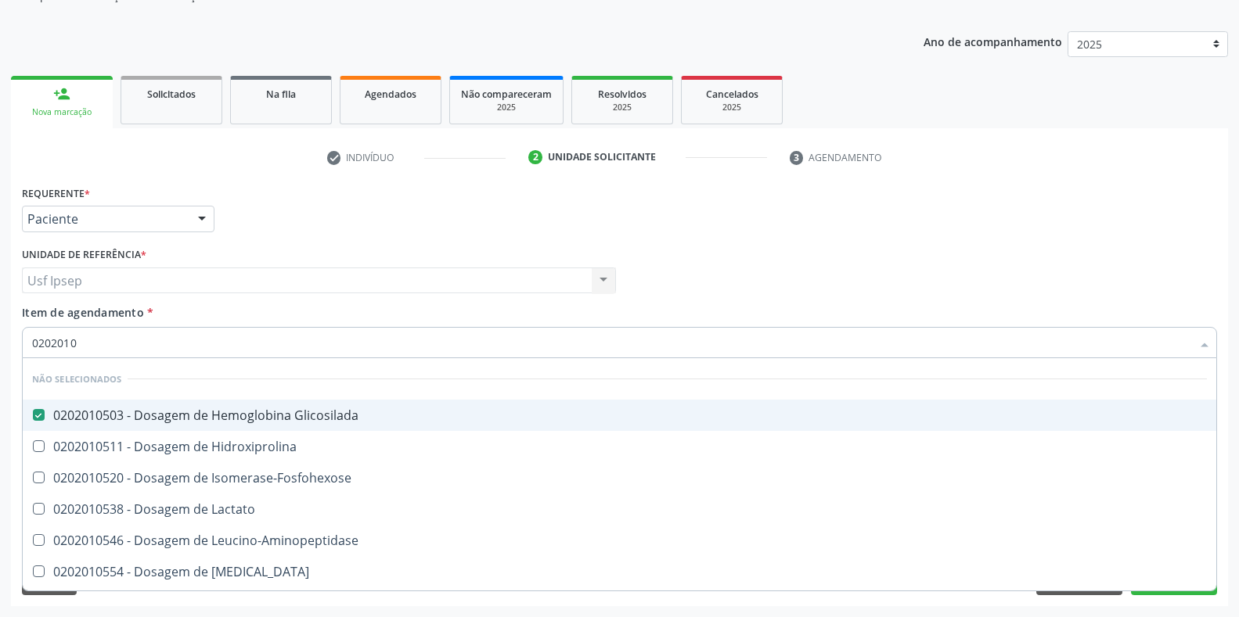
type input "020201"
checkbox Hidroxiprolina "true"
checkbox Isomerase-Fosfohexose "true"
checkbox Lactato "true"
checkbox Leucino-Aminopeptidase "true"
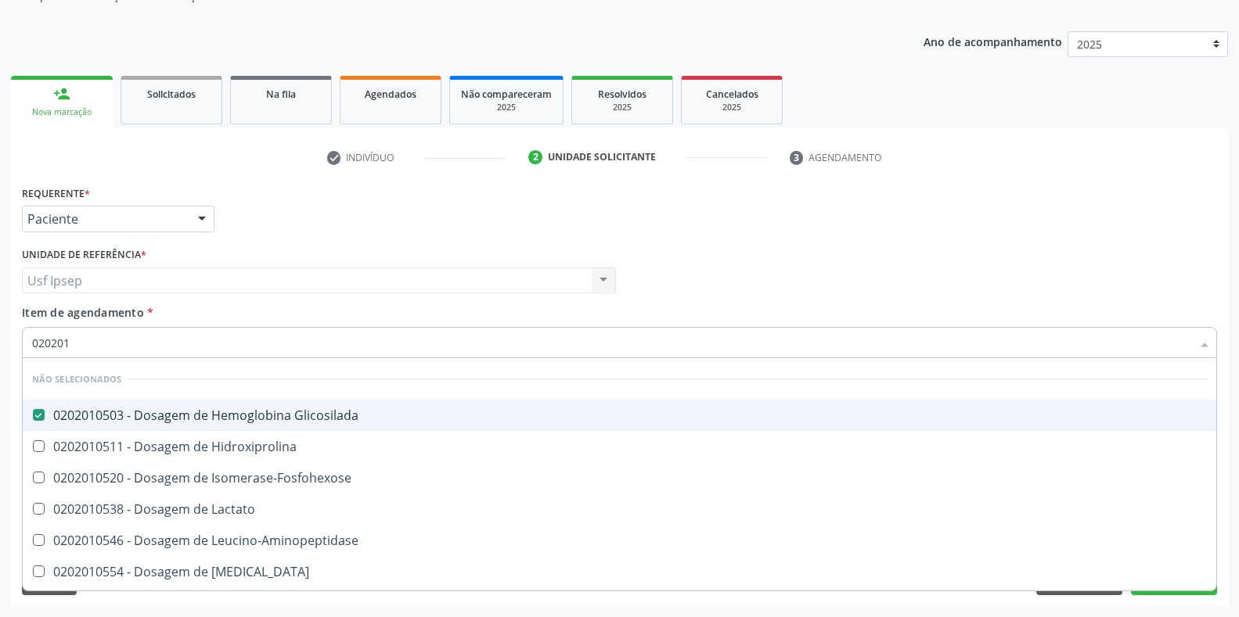
checkbox Lipase "true"
checkbox Magnesio "true"
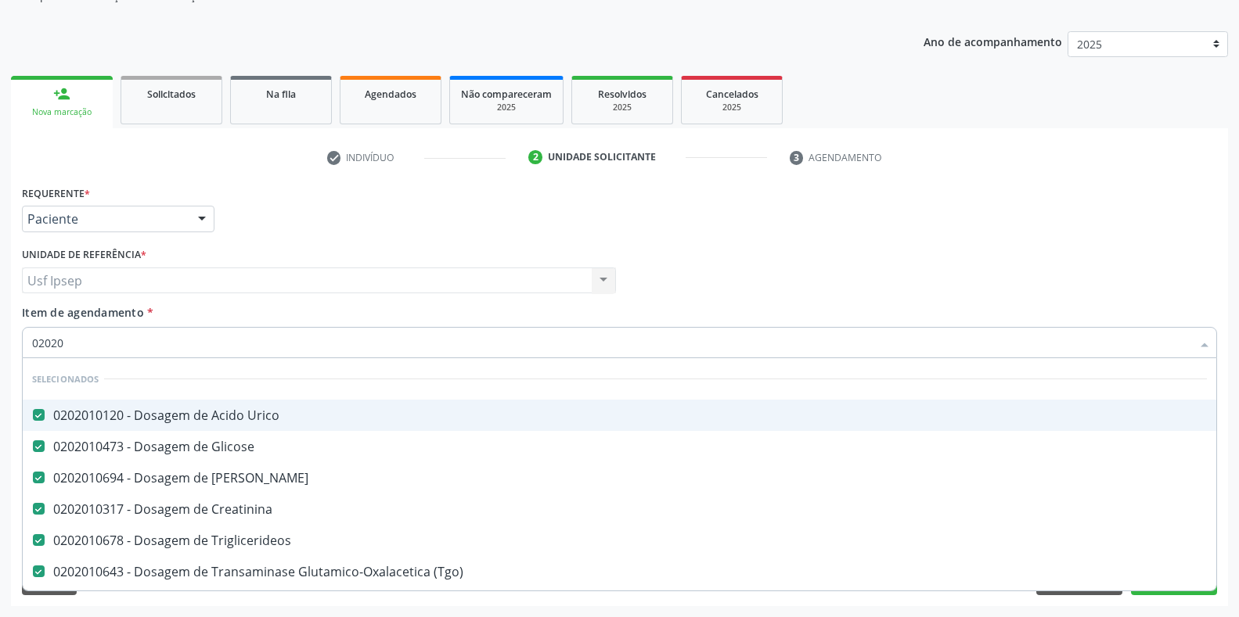
type input "0202"
checkbox \(Dornic\) "true"
checkbox Trabalhador "true"
checkbox Trabalhadores "true"
checkbox Osmolar "true"
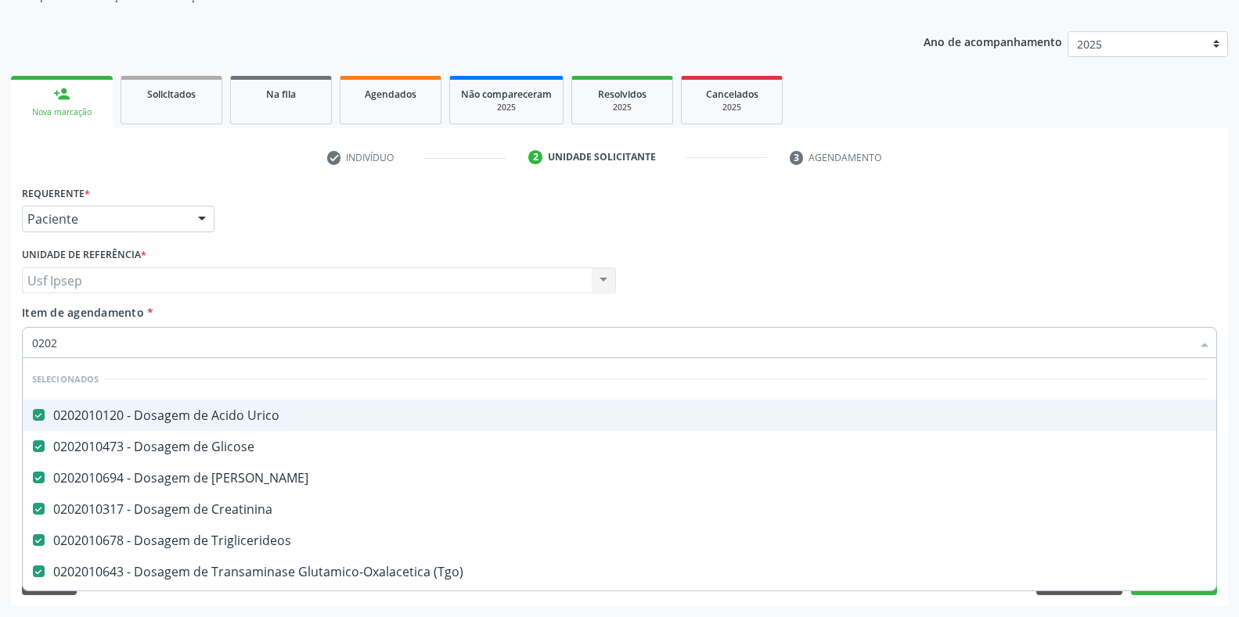
checkbox Total "false"
checkbox Glicosilada "false"
type input "02020"
checkbox Barbituratos "true"
checkbox Total "false"
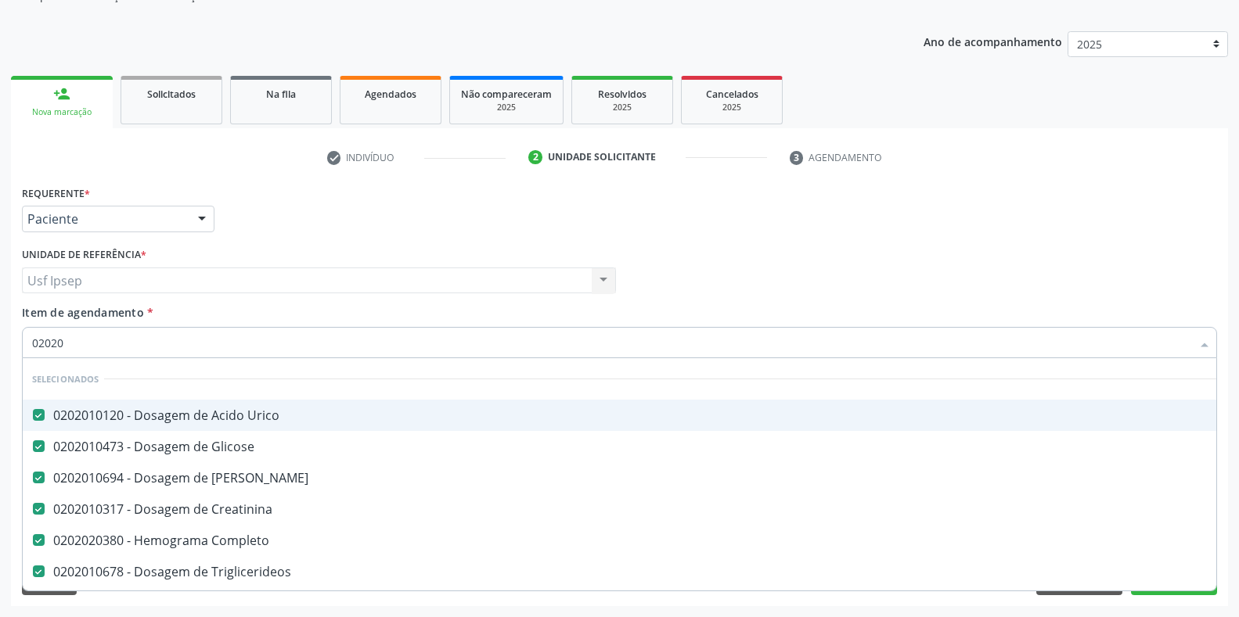
checkbox Serico "true"
checkbox Glicosilada "false"
type input "020206"
checkbox Ureia "false"
checkbox Creatinina "false"
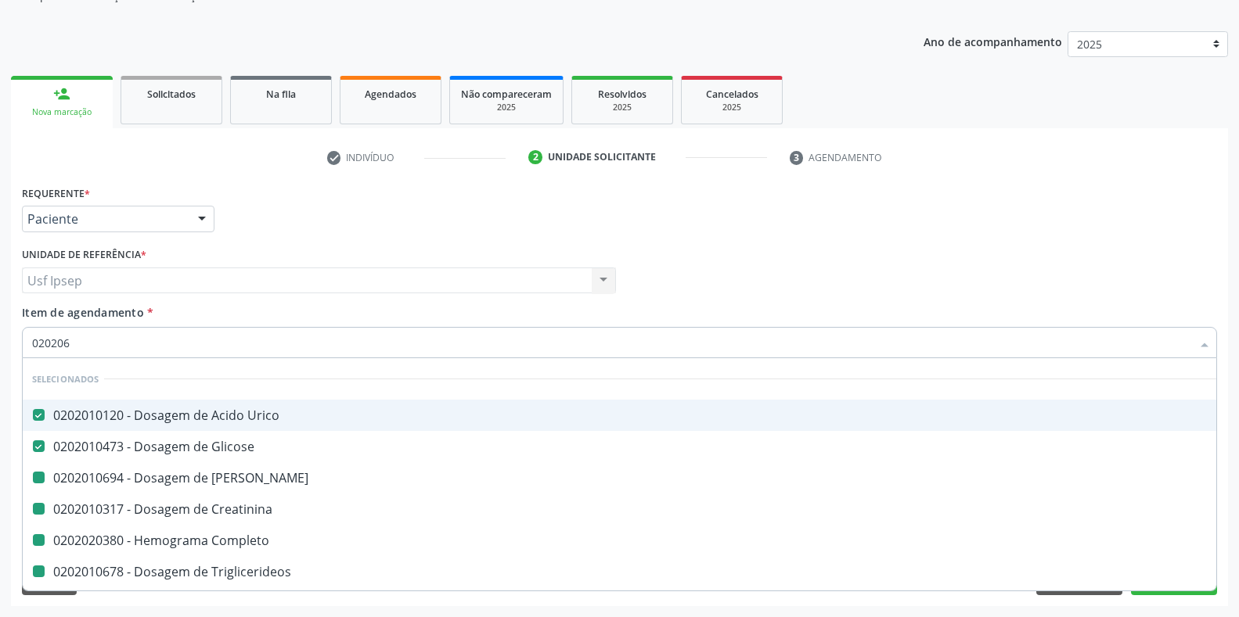
checkbox Completo "false"
checkbox Triglicerideos "false"
checkbox \(Tgo\) "false"
checkbox Reumatoide "false"
checkbox Reativa "false"
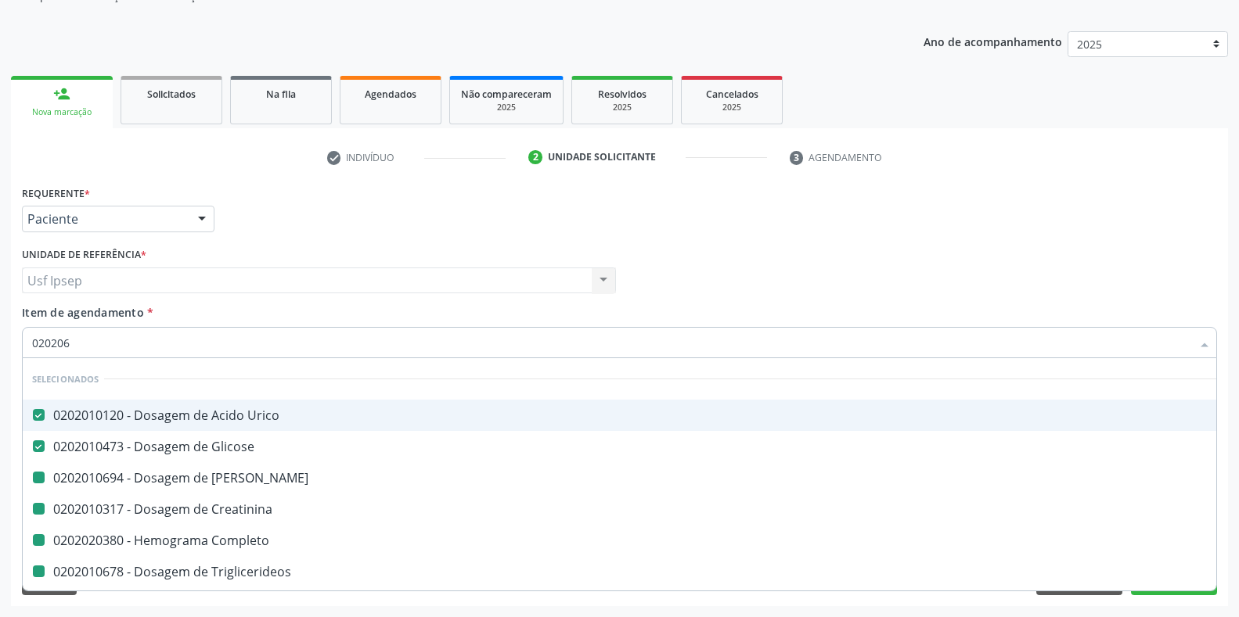
checkbox \(Tsh\) "false"
checkbox Urina "false"
checkbox \(Tgp\) "false"
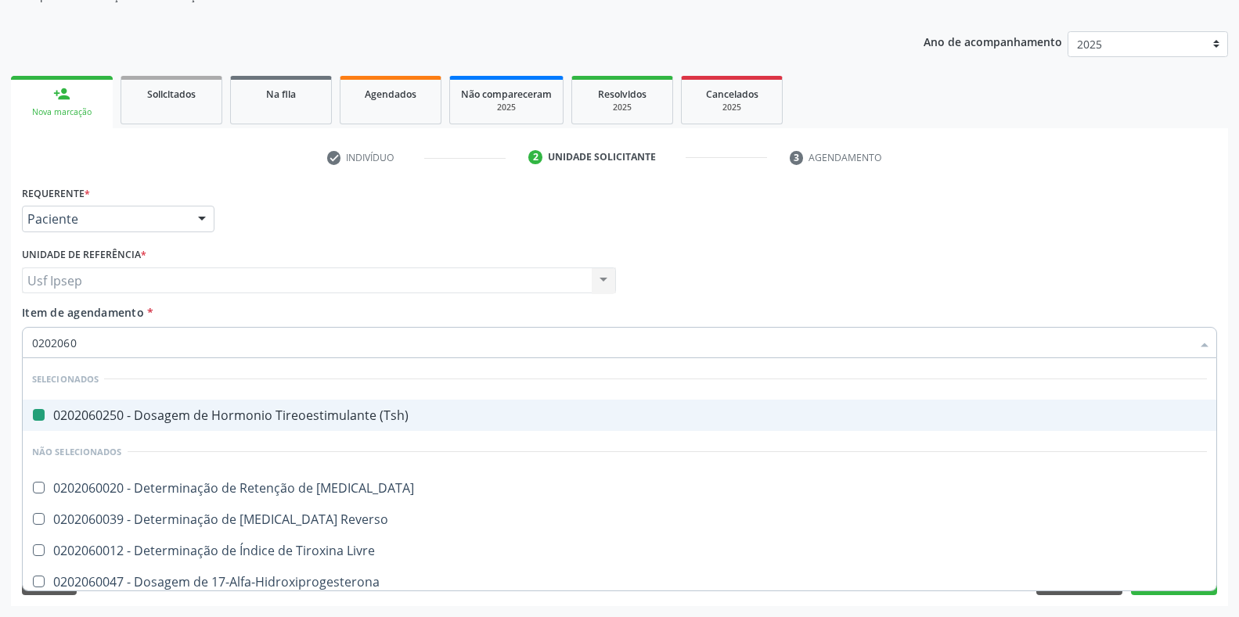
type input "02020603"
checkbox \(Tsh\) "false"
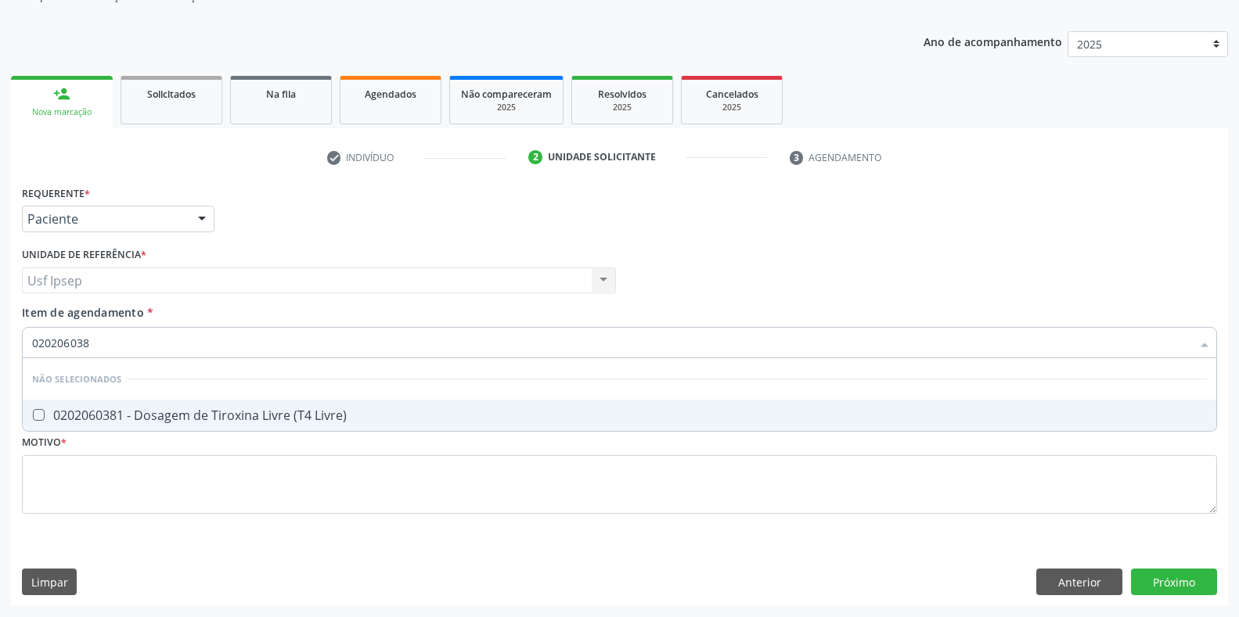
type input "0202060381"
click at [41, 412] on Livre\) at bounding box center [39, 415] width 12 height 12
click at [33, 412] on Livre\) "checkbox" at bounding box center [28, 415] width 10 height 10
checkbox Livre\) "true"
click at [99, 341] on input "0202060381" at bounding box center [611, 342] width 1159 height 31
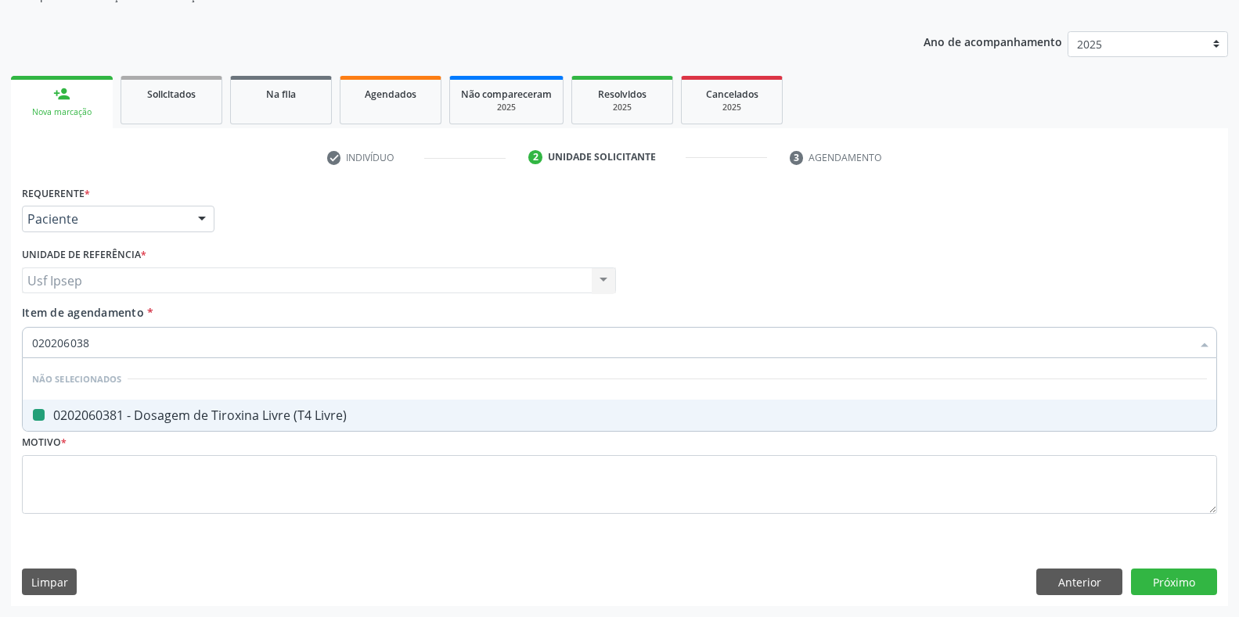
type input "02020603"
checkbox Livre\) "false"
type input "020206"
checkbox Livre\) "true"
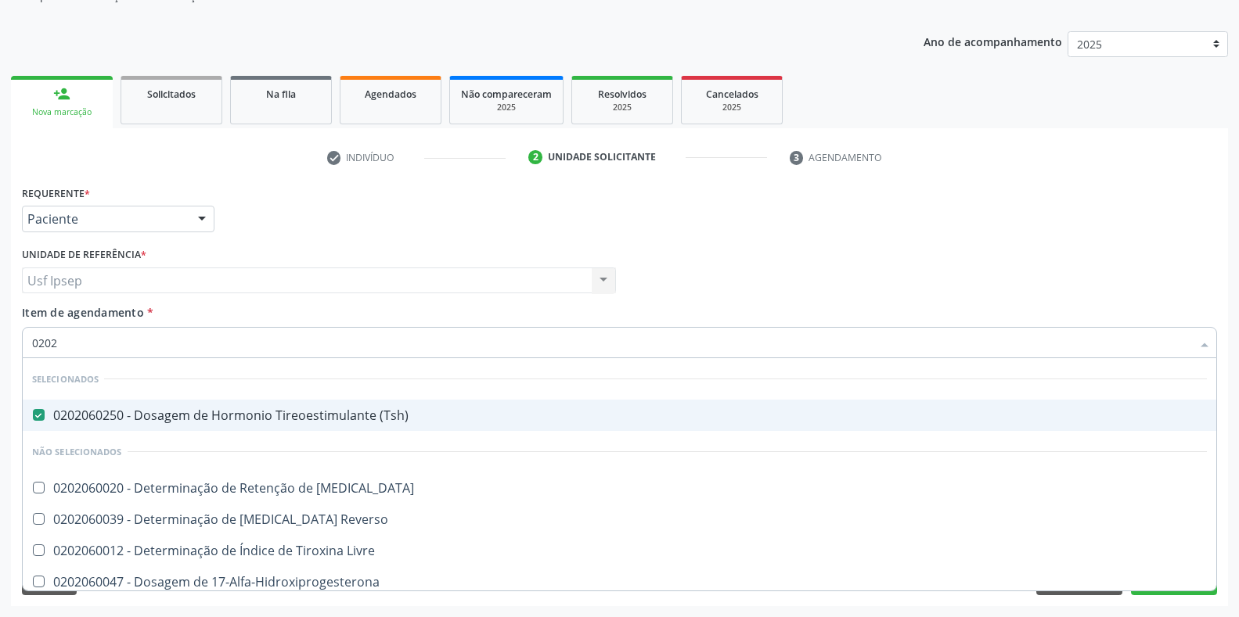
type input "020"
checkbox T3 "true"
checkbox Reverso "true"
checkbox Livre "true"
checkbox 17-Alfa-Hidroxiprogesterona "true"
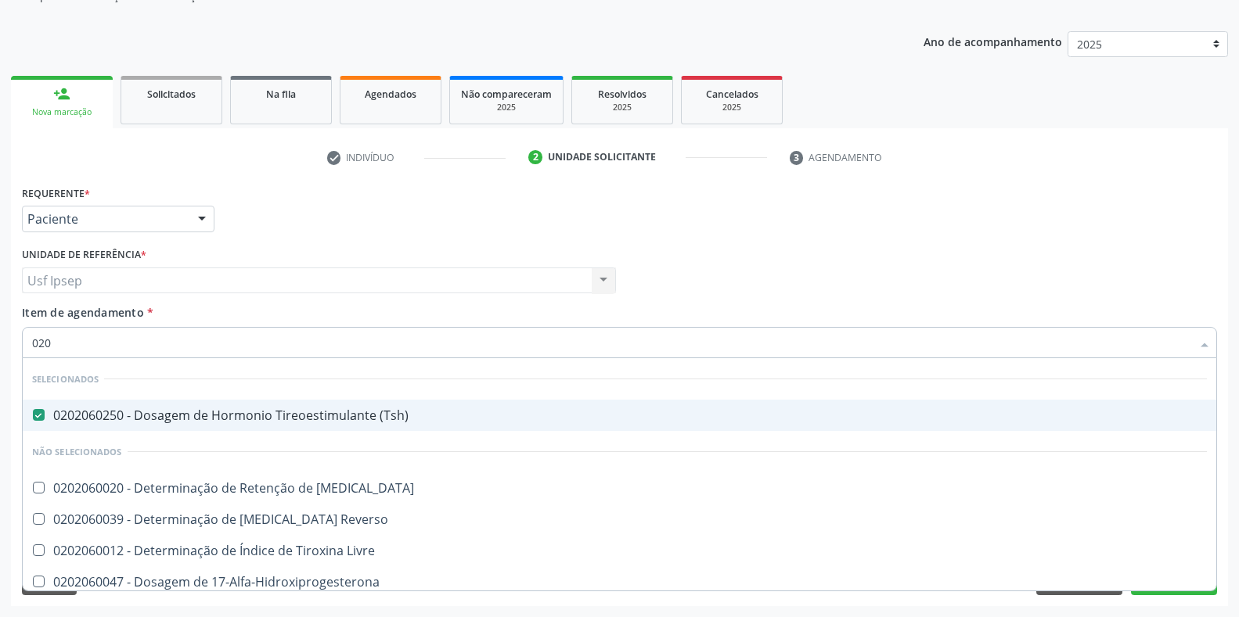
checkbox Totais "true"
checkbox 17-Hidroxicorticosteroides "true"
checkbox \(Serotonina\) "true"
checkbox \(Acth\) "true"
checkbox Aldosterona "true"
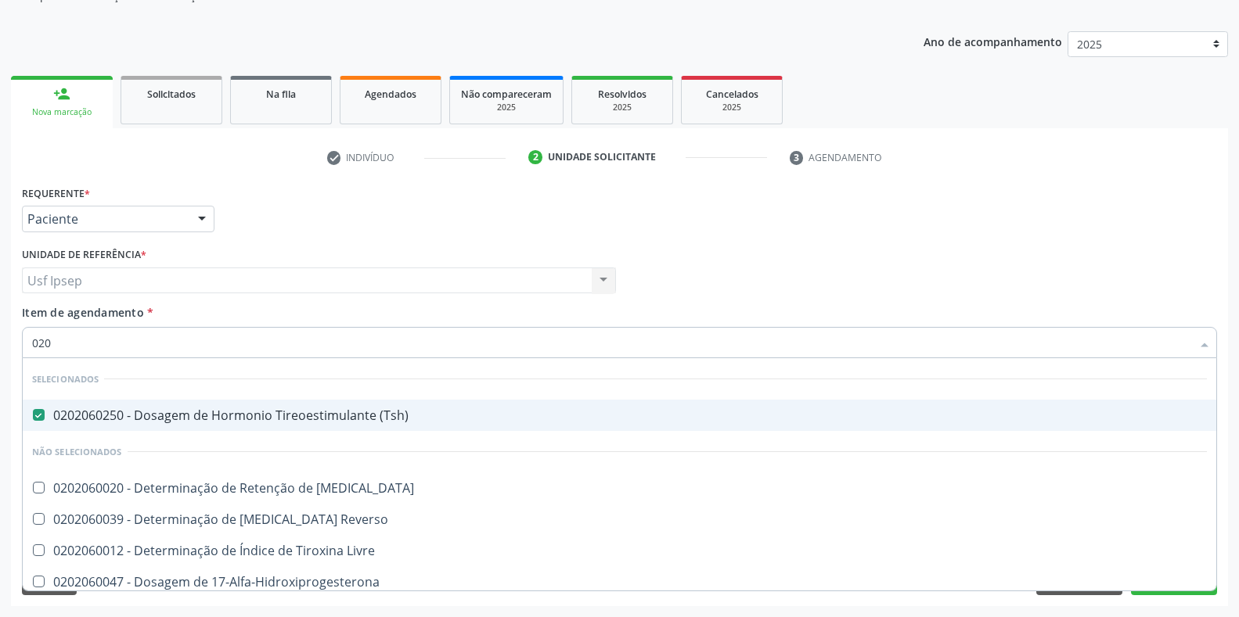
checkbox Ciclico "true"
checkbox Livre\) "false"
type input "0"
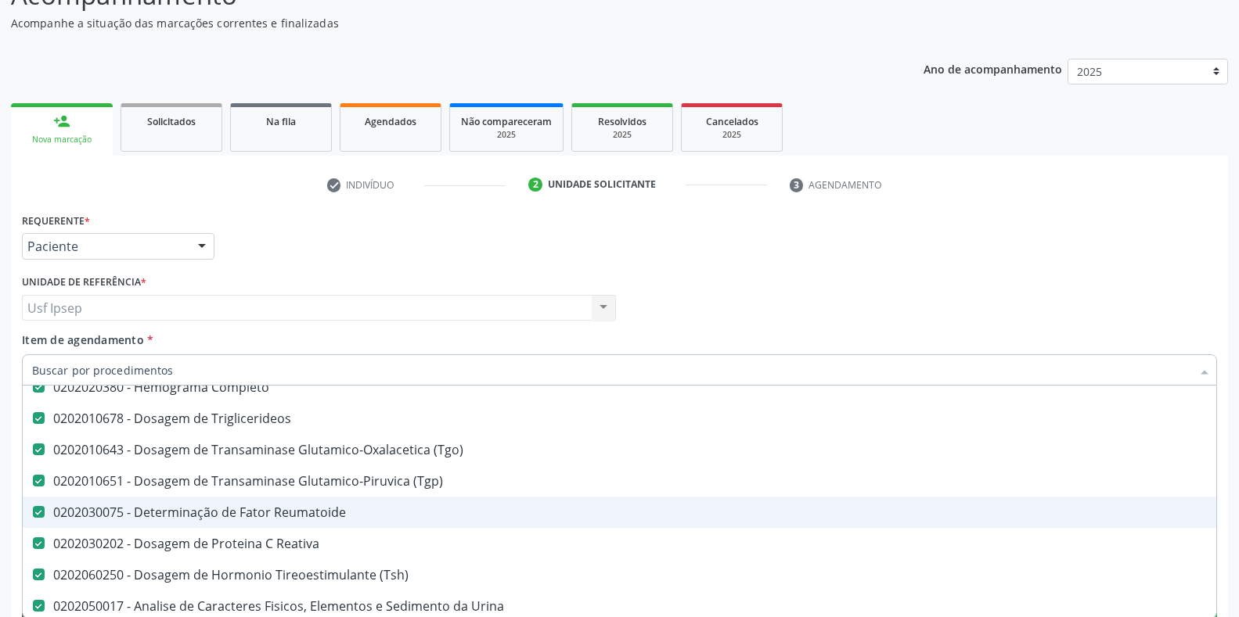
scroll to position [261, 0]
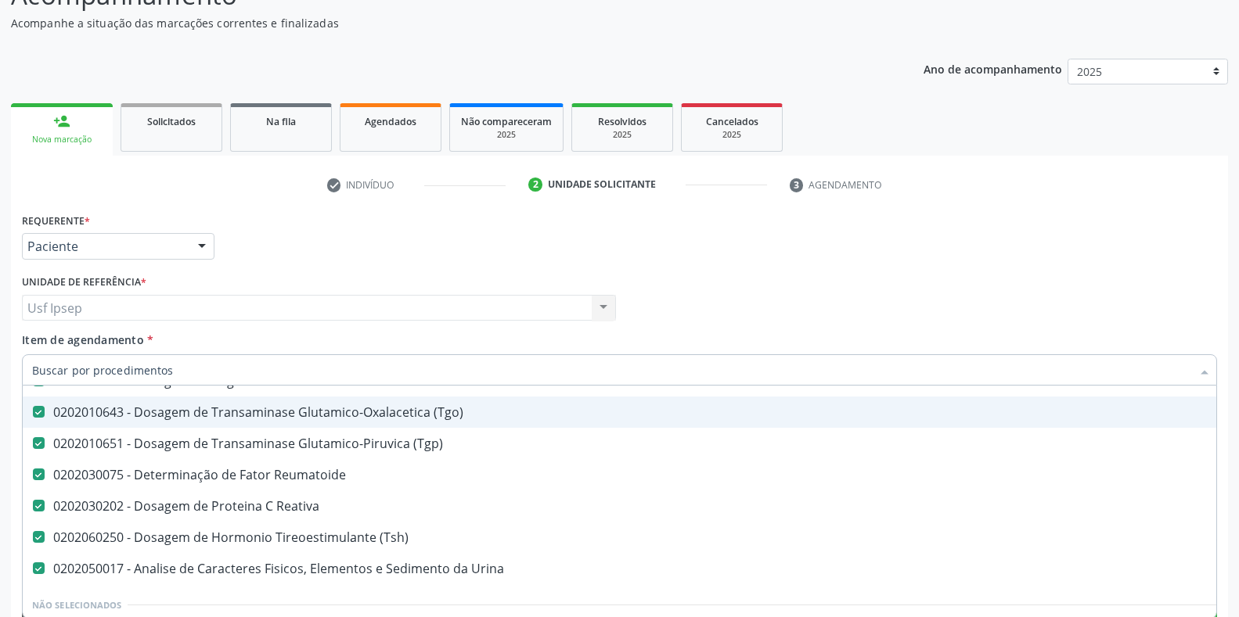
drag, startPoint x: 163, startPoint y: 365, endPoint x: 192, endPoint y: 333, distance: 43.8
click at [188, 336] on div "Item de agendamento * Desfazer seleção Selecionados 0202010120 - Dosagem de Aci…" at bounding box center [619, 356] width 1195 height 49
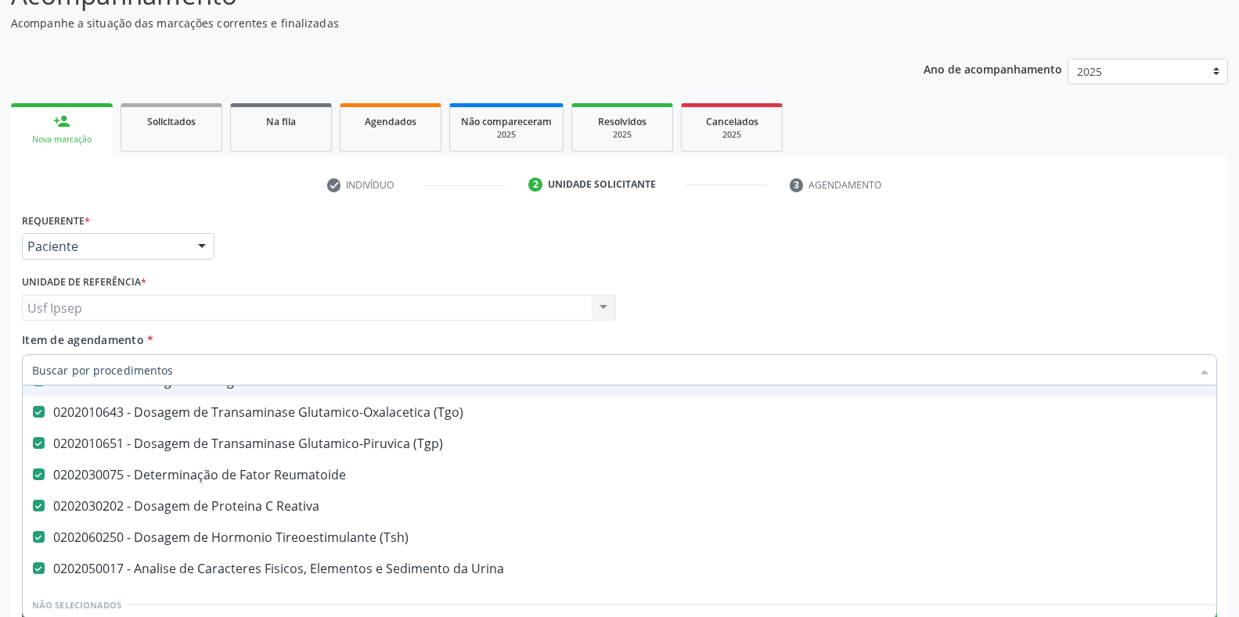
click at [37, 344] on span "Item de agendamento" at bounding box center [83, 340] width 122 height 15
click at [37, 354] on input "Item de agendamento *" at bounding box center [611, 369] width 1159 height 31
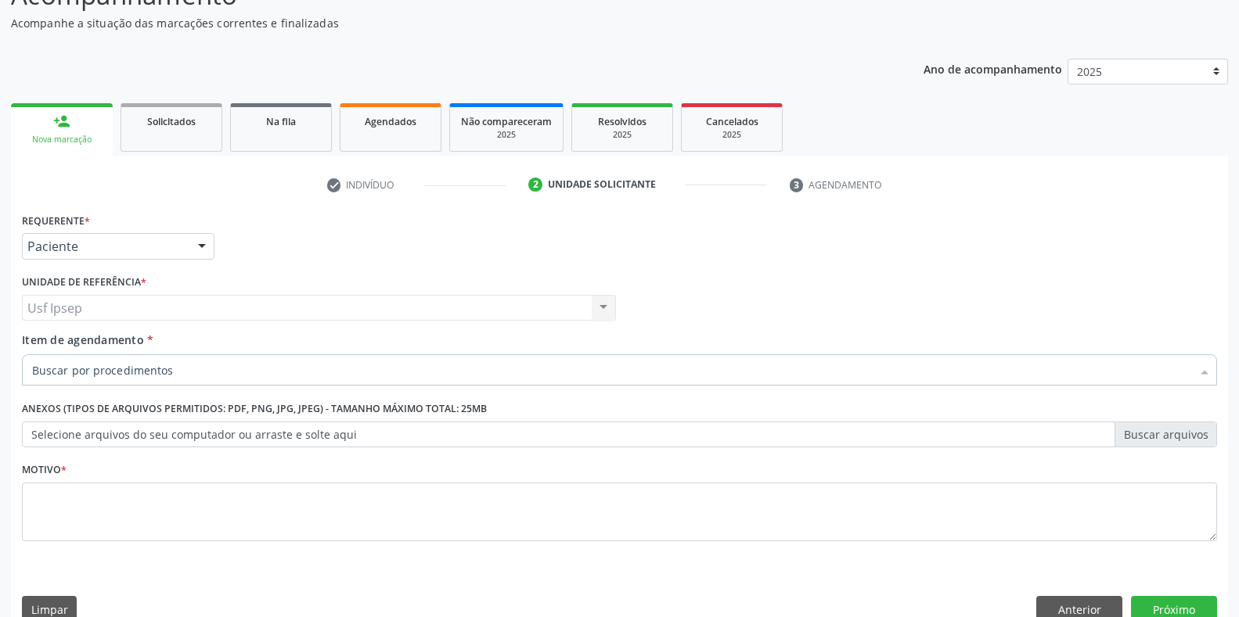
checkbox Glicosilada "true"
checkbox Livre\) "true"
click at [37, 344] on span "Item de agendamento" at bounding box center [83, 340] width 122 height 15
click at [37, 354] on input "Item de agendamento *" at bounding box center [611, 369] width 1159 height 31
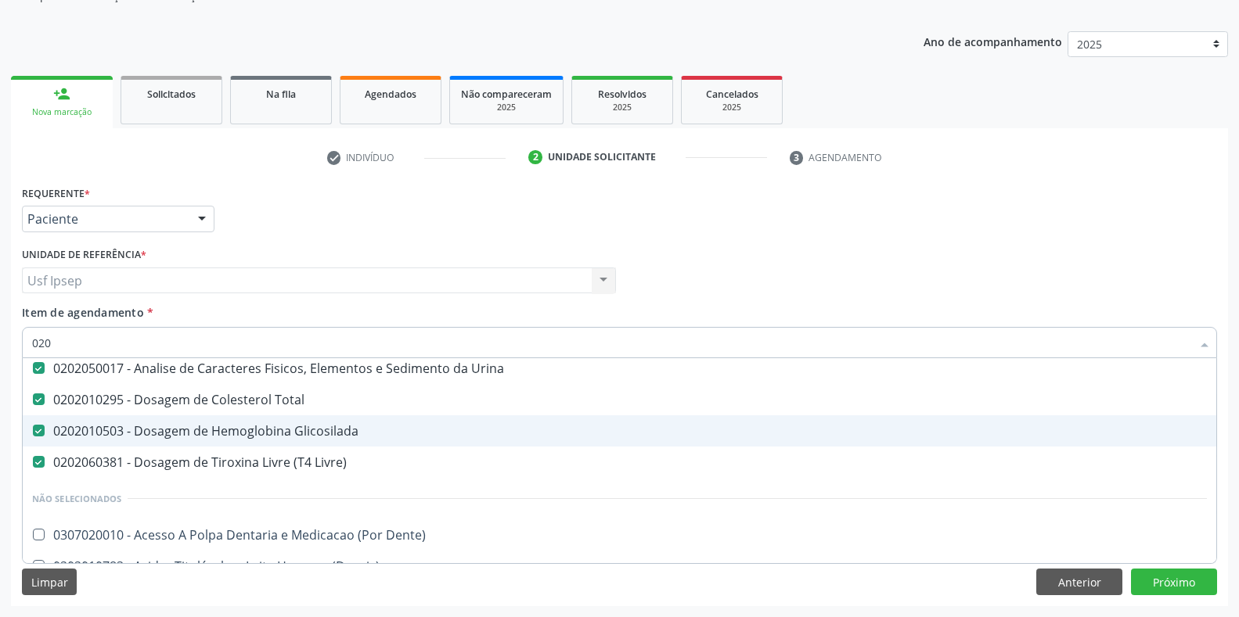
scroll to position [349, 0]
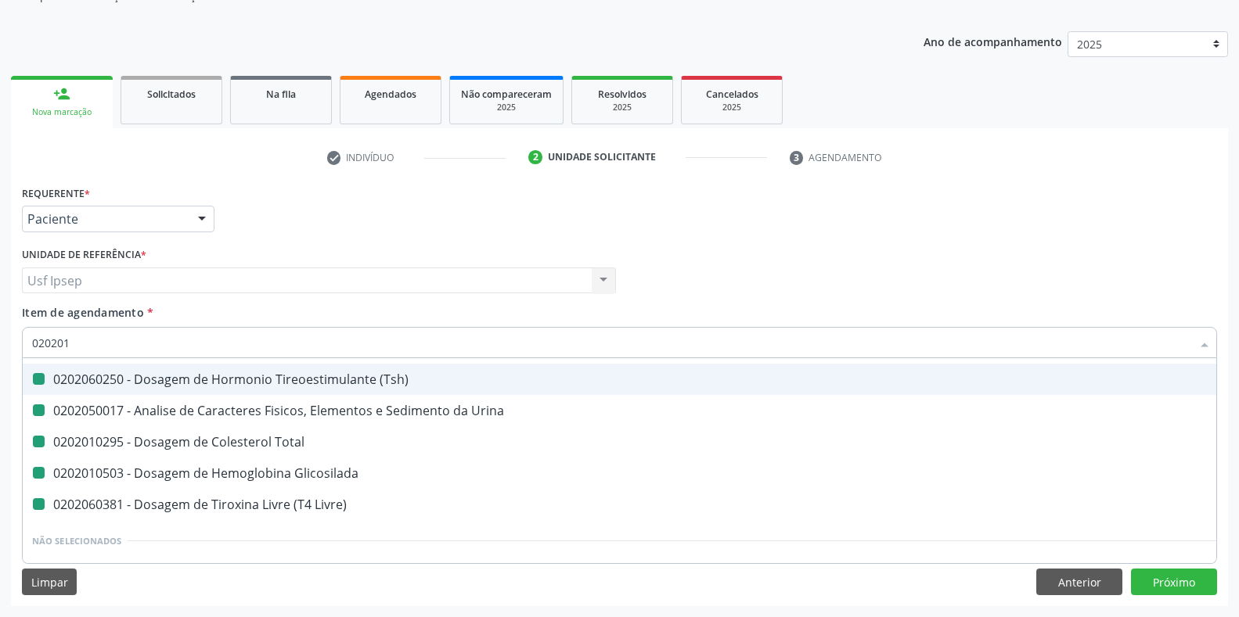
type input "0202010"
checkbox \(Tsh\) "false"
checkbox Urina "false"
checkbox Glicosilada "false"
checkbox Livre\) "false"
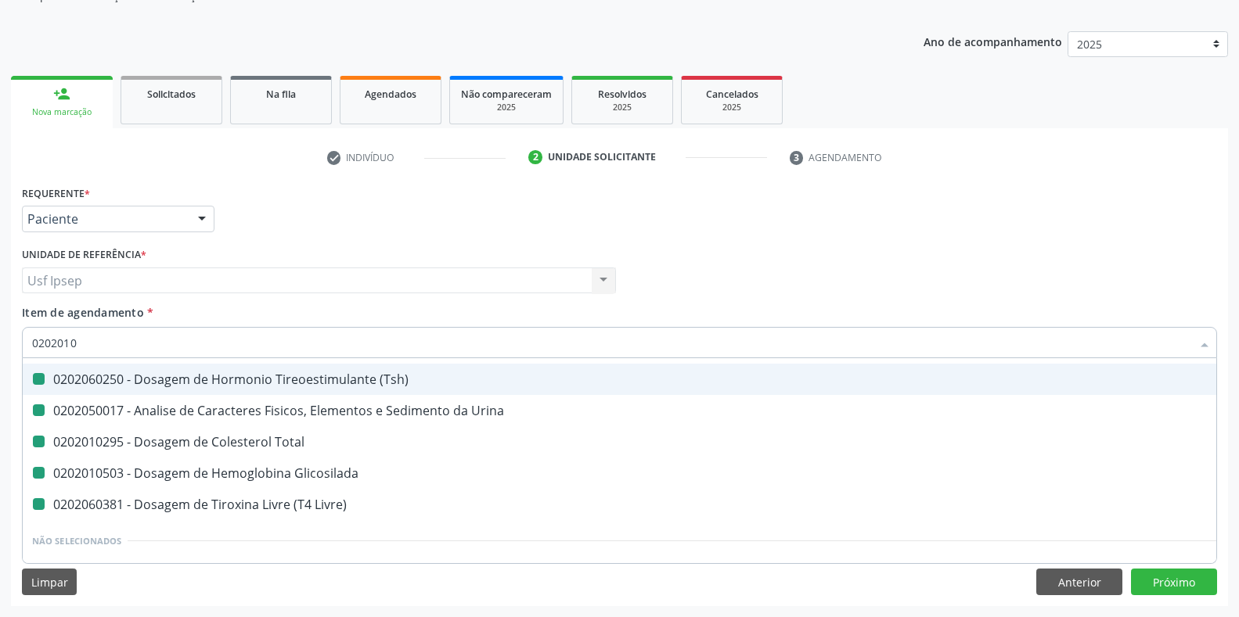
checkbox Total "false"
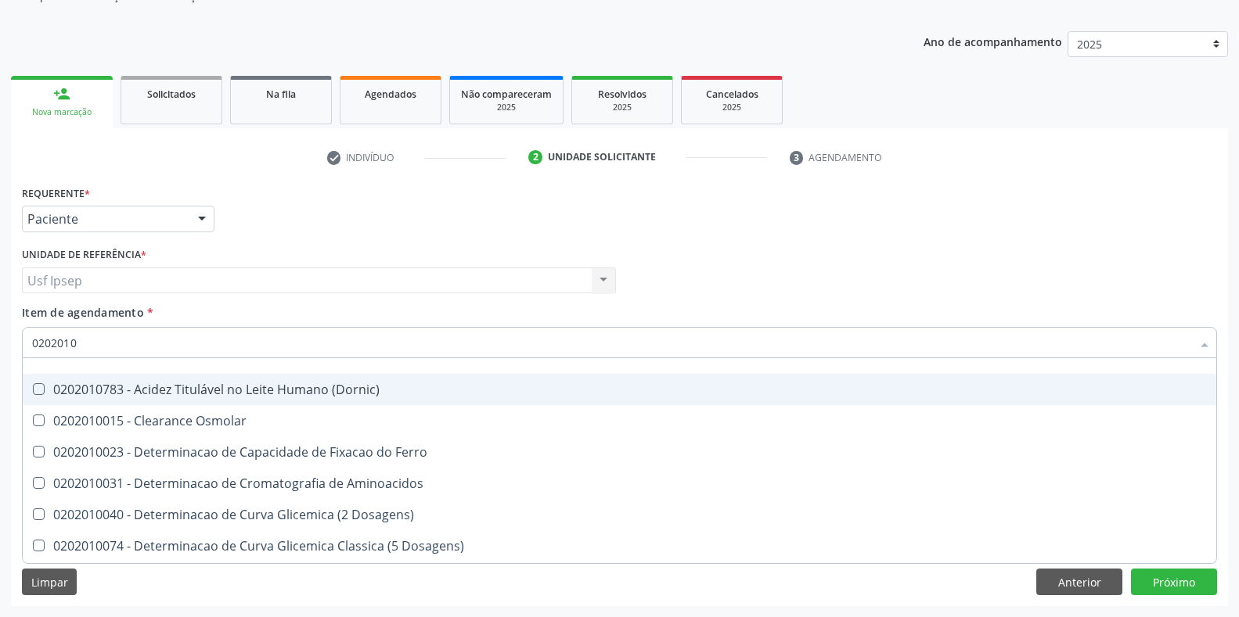
type input "02020105"
checkbox Ureia "false"
checkbox Creatinina "false"
checkbox Triglicerideos "false"
checkbox \(Tgo\) "false"
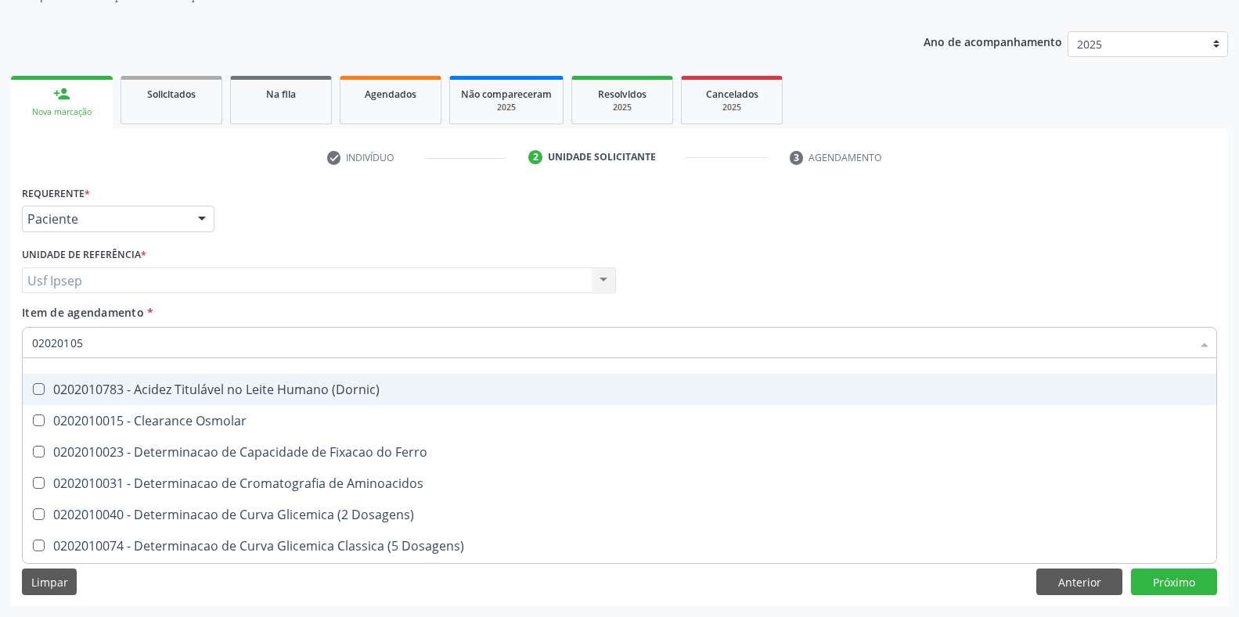
checkbox \(Tgp\) "false"
checkbox Total "false"
checkbox Glicosilada "false"
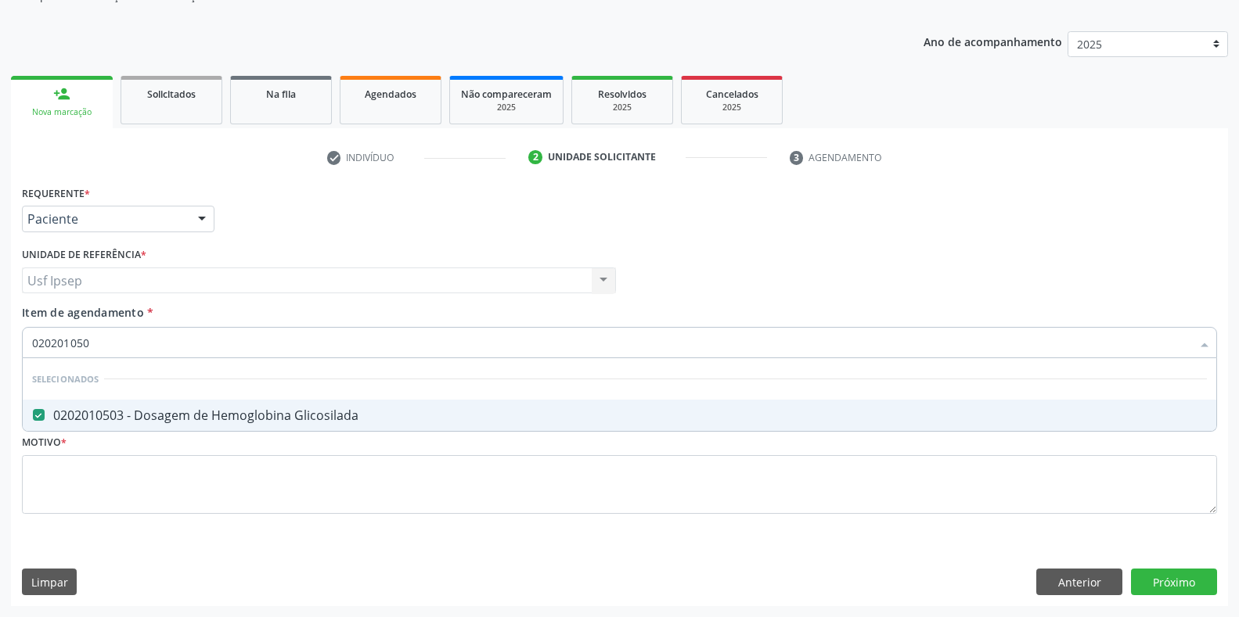
scroll to position [0, 0]
click at [97, 340] on input "0202010503" at bounding box center [611, 342] width 1159 height 31
type input "0"
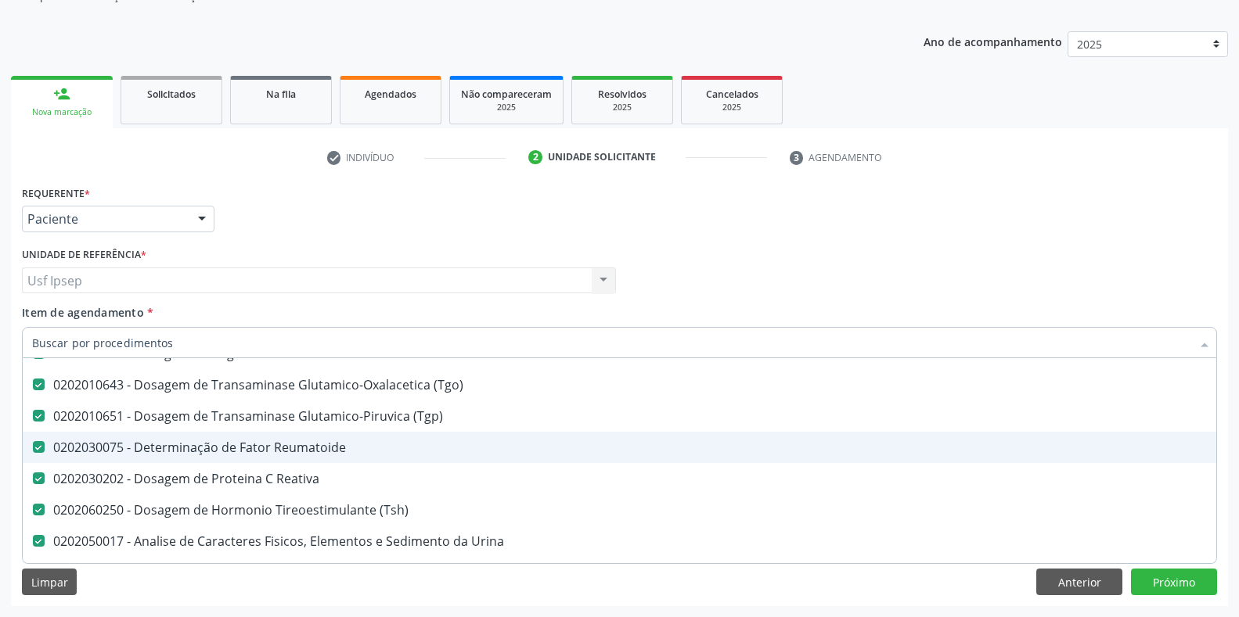
scroll to position [391, 0]
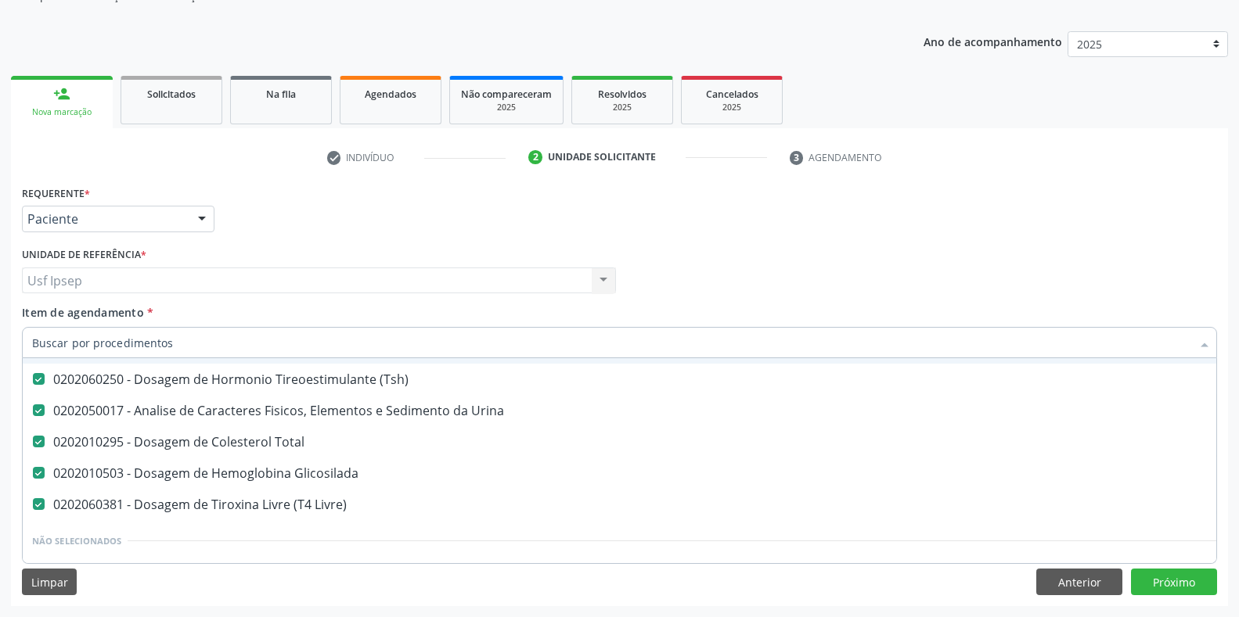
click at [59, 318] on span "Item de agendamento" at bounding box center [83, 312] width 122 height 15
click at [59, 327] on input "Item de agendamento *" at bounding box center [611, 342] width 1159 height 31
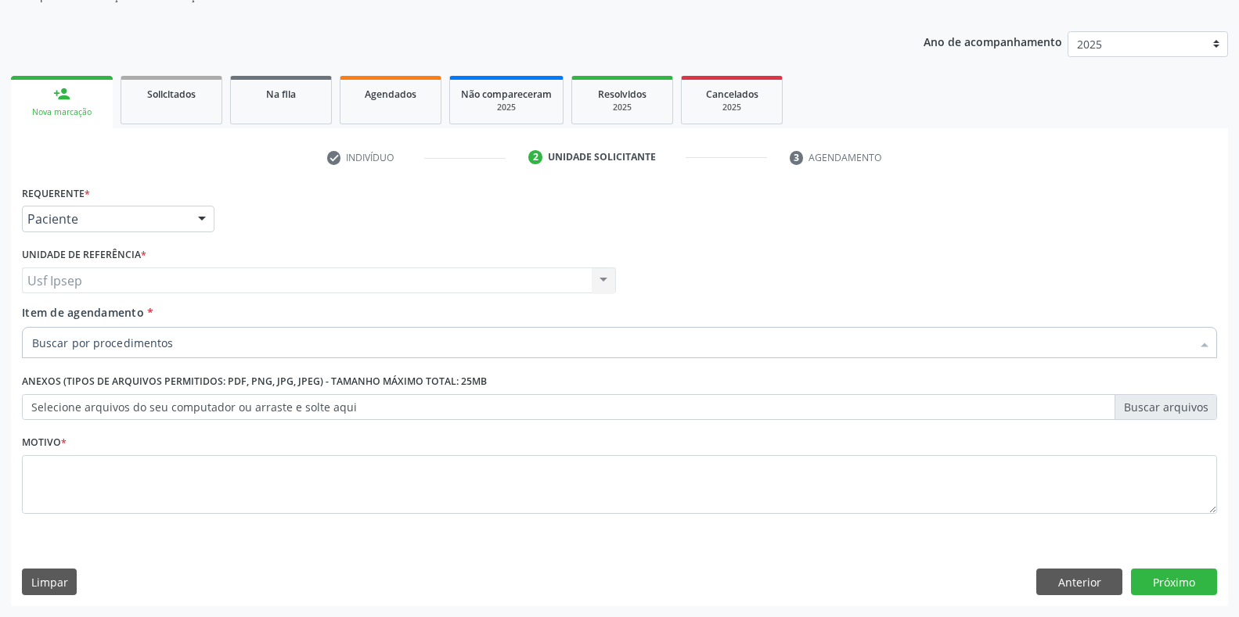
scroll to position [0, 0]
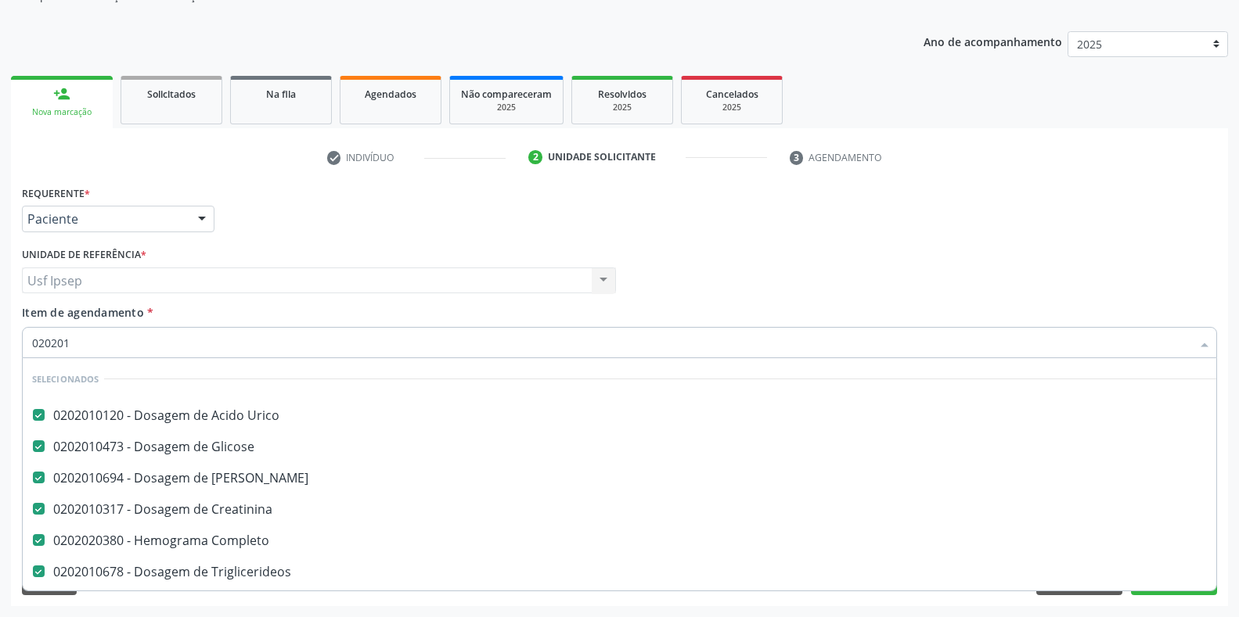
type input "0202010"
checkbox \(Tsh\) "false"
checkbox Urina "false"
checkbox Total "false"
checkbox Glicosilada "false"
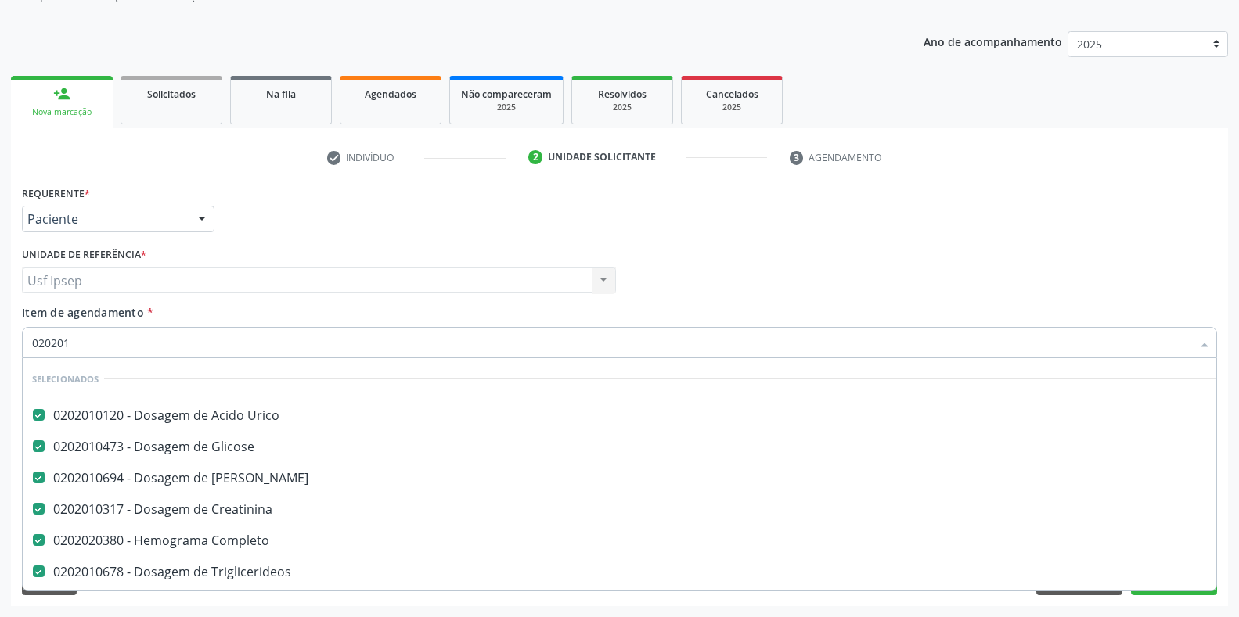
checkbox Livre\) "false"
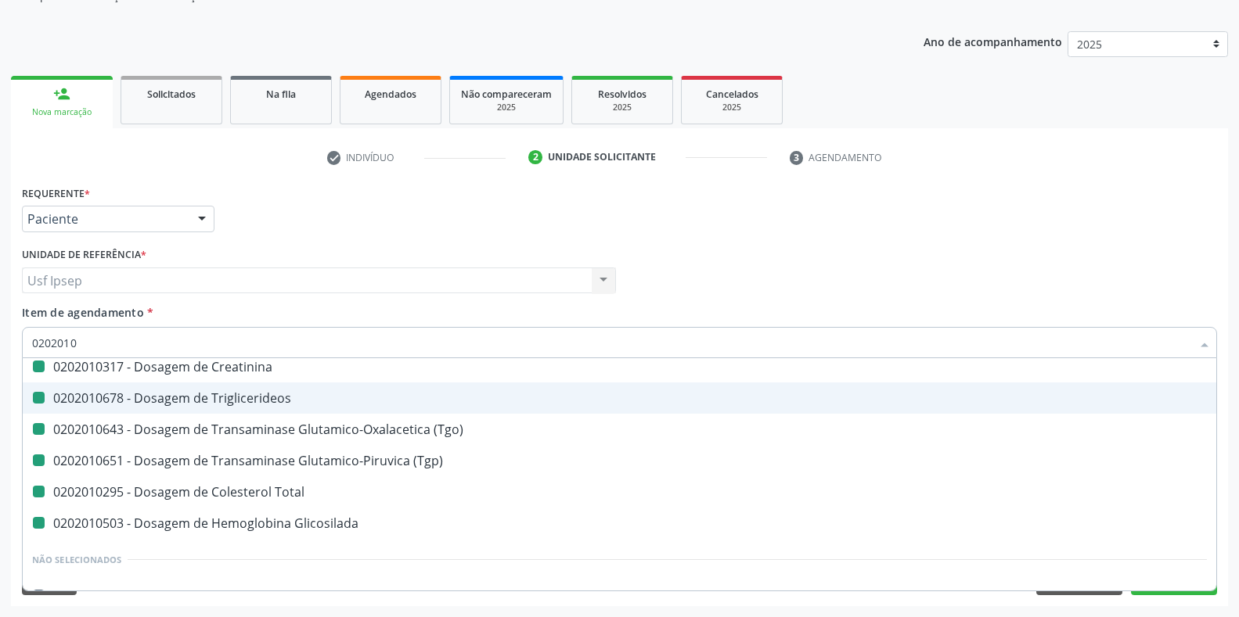
type input "02020102"
checkbox Ureia "false"
checkbox Creatinina "false"
checkbox Triglicerideos "false"
checkbox \(Tgo\) "false"
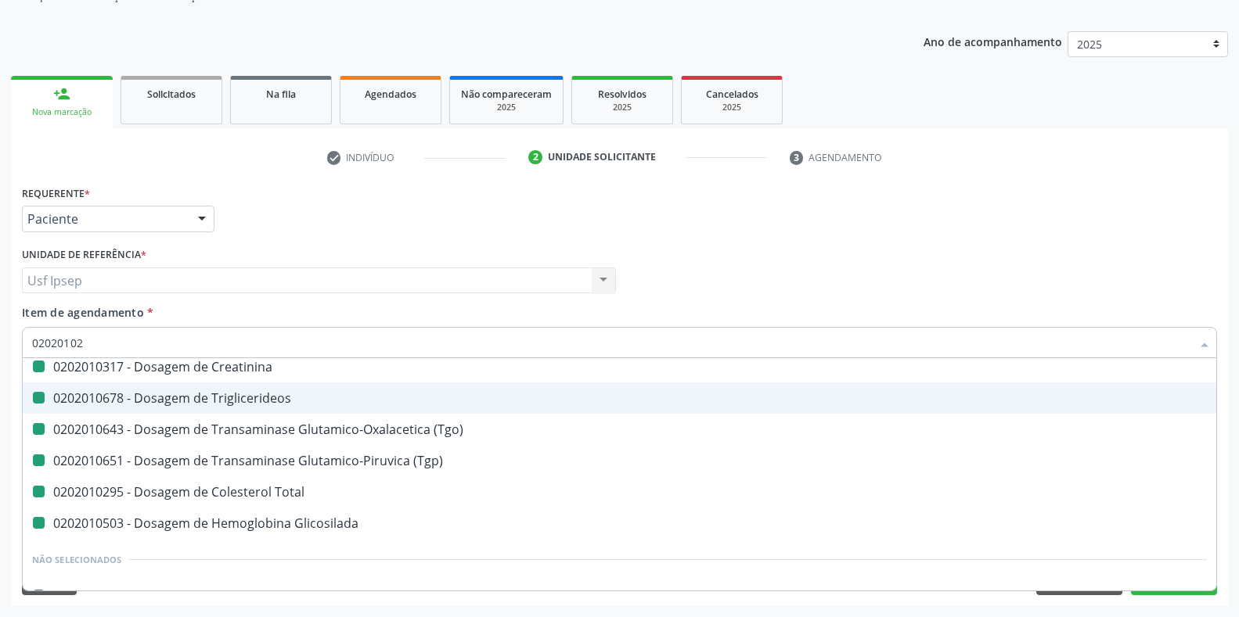
checkbox \(Tgp\) "false"
checkbox Total "false"
checkbox Glicosilada "false"
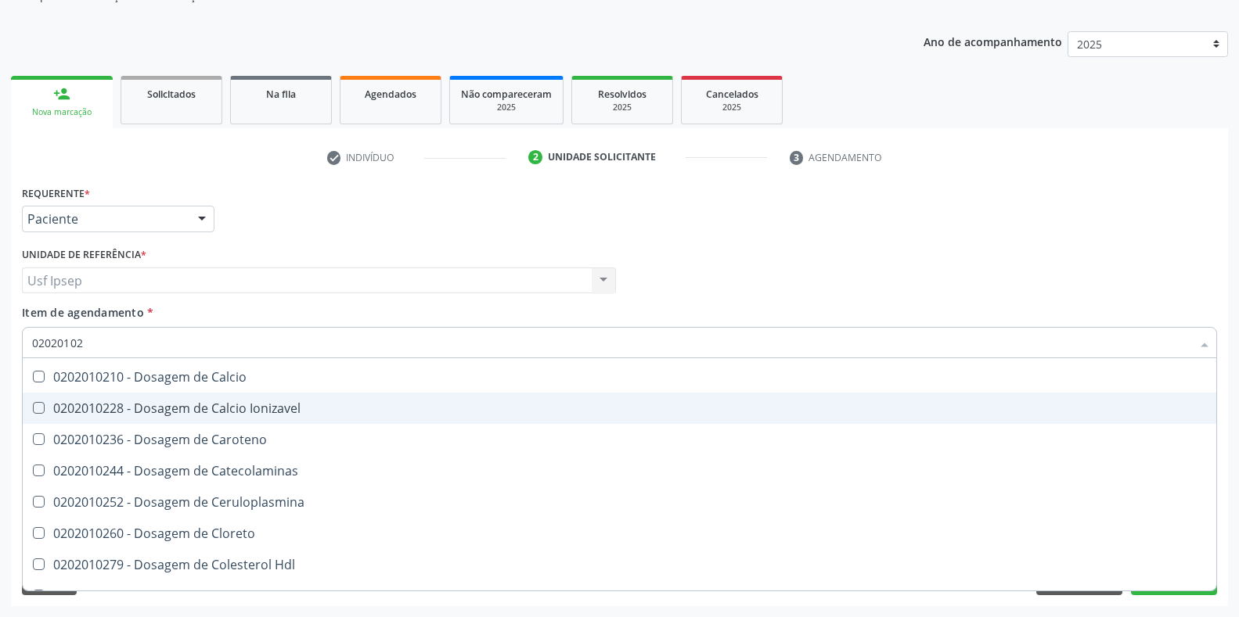
scroll to position [153, 0]
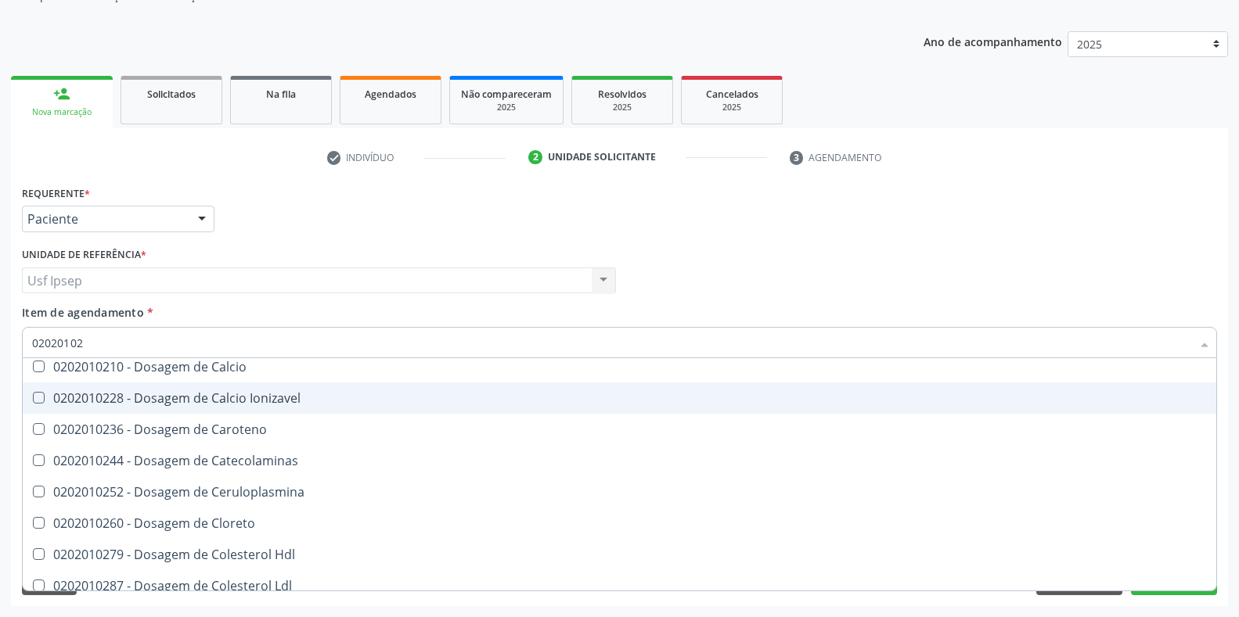
type input "020201028"
checkbox Total "false"
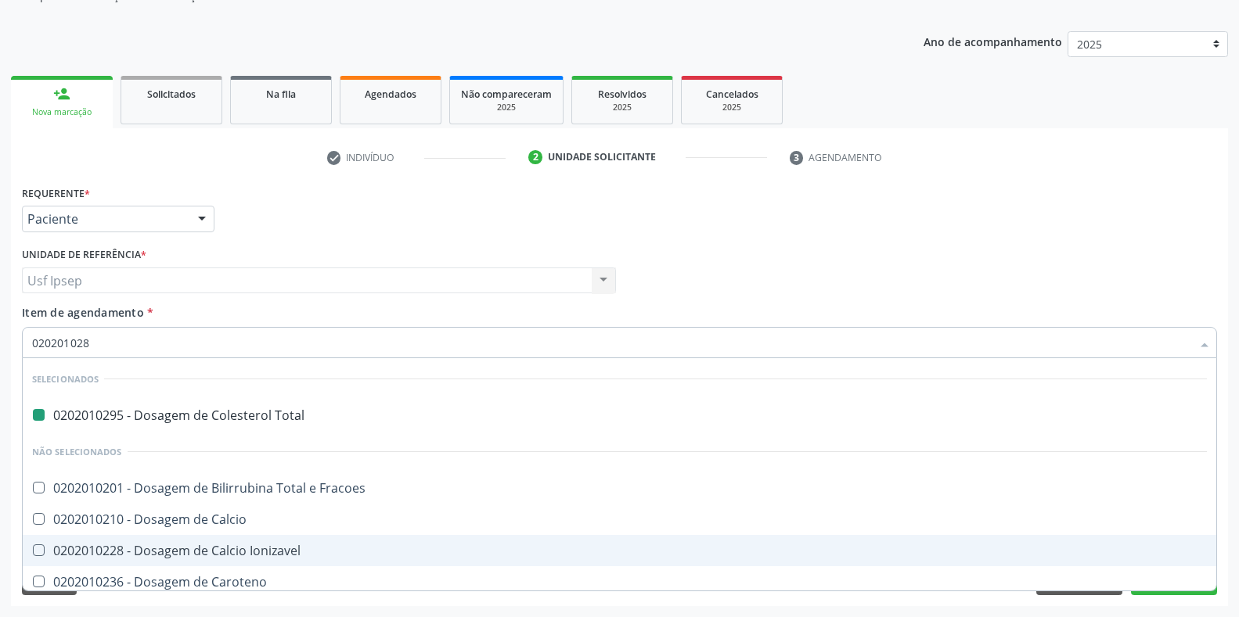
type input "0202010287"
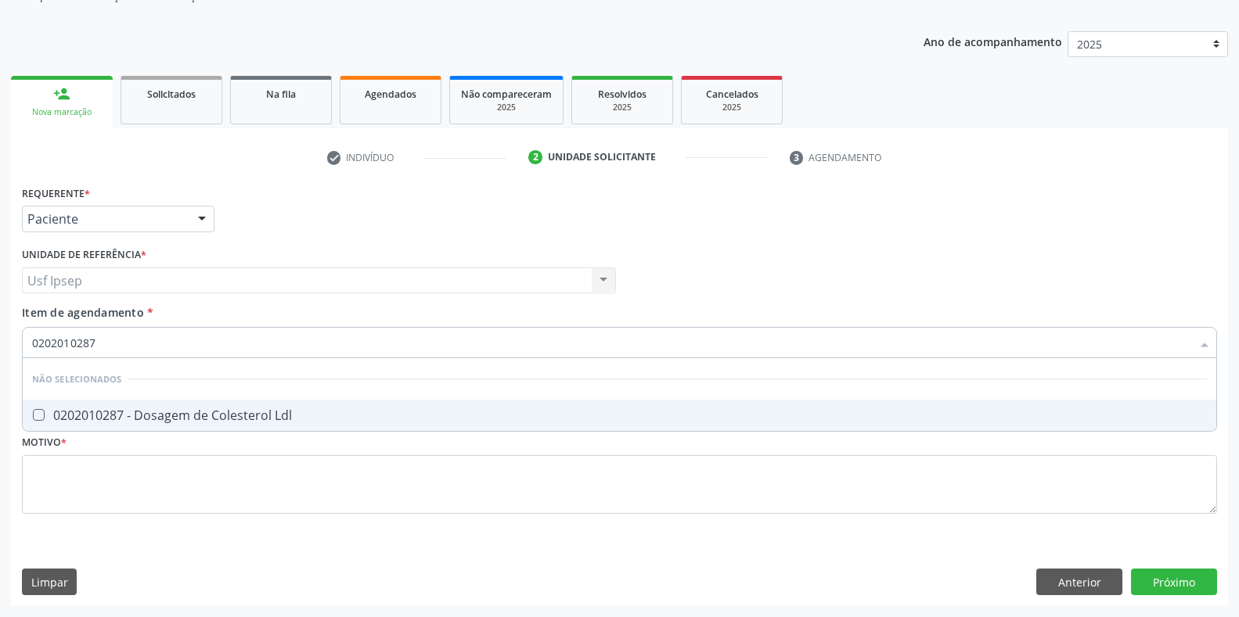
click at [39, 417] on Ldl at bounding box center [39, 415] width 12 height 12
click at [33, 417] on Ldl "checkbox" at bounding box center [28, 415] width 10 height 10
checkbox Ldl "true"
click at [98, 337] on input "0202010287" at bounding box center [611, 342] width 1159 height 31
type input "0"
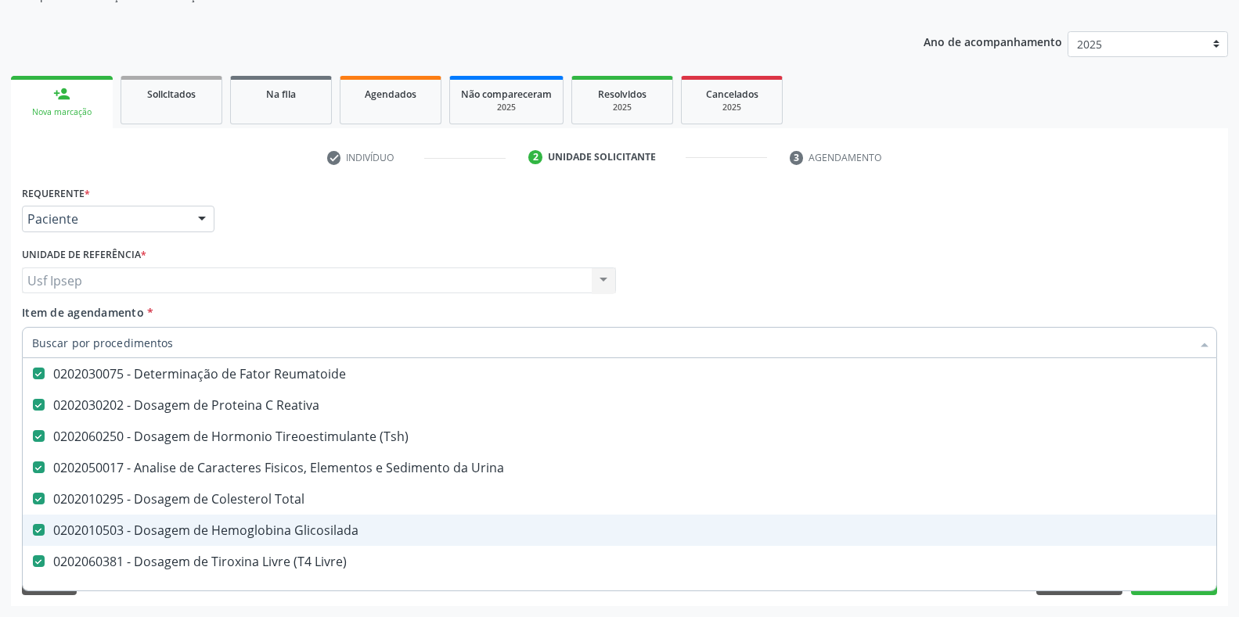
scroll to position [391, 0]
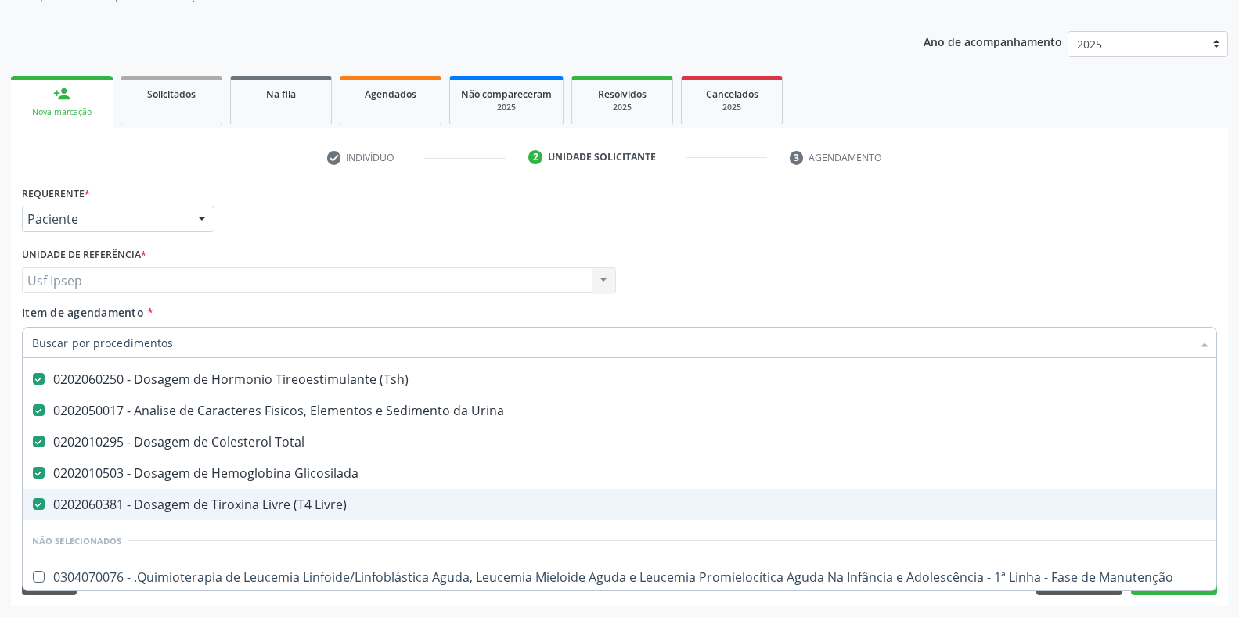
click at [26, 313] on span "Item de agendamento" at bounding box center [83, 312] width 122 height 15
click at [32, 327] on input "Item de agendamento *" at bounding box center [611, 342] width 1159 height 31
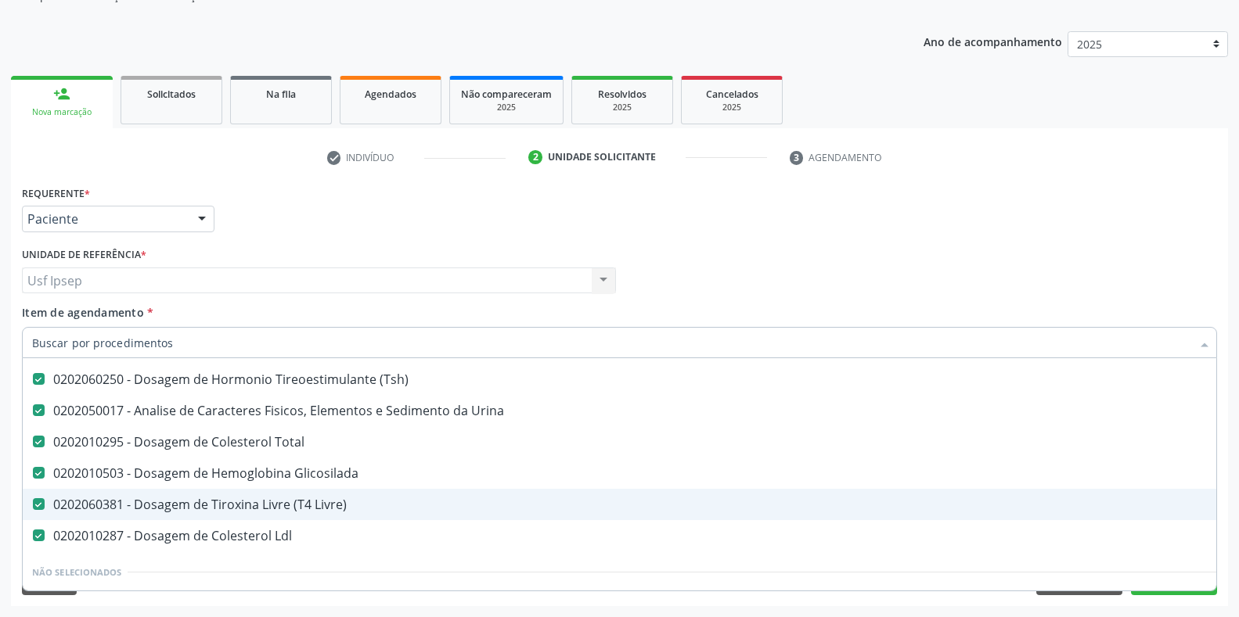
scroll to position [0, 0]
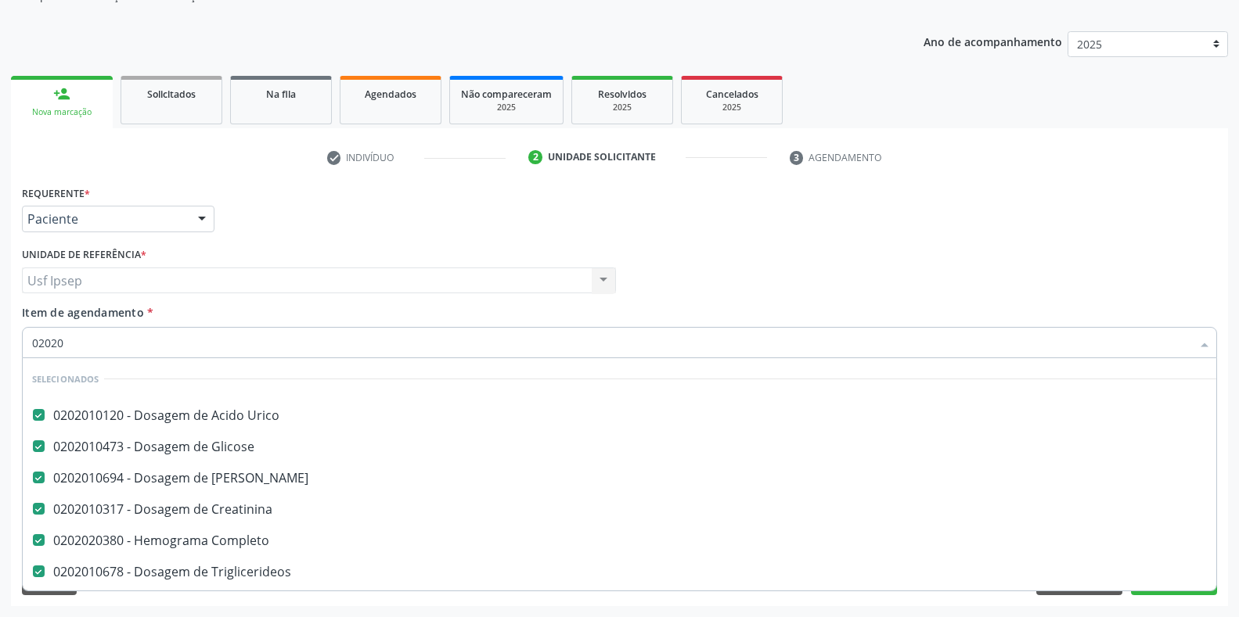
type input "020201"
checkbox Urina "false"
checkbox Total "false"
checkbox Glicosilada "false"
checkbox Livre\) "false"
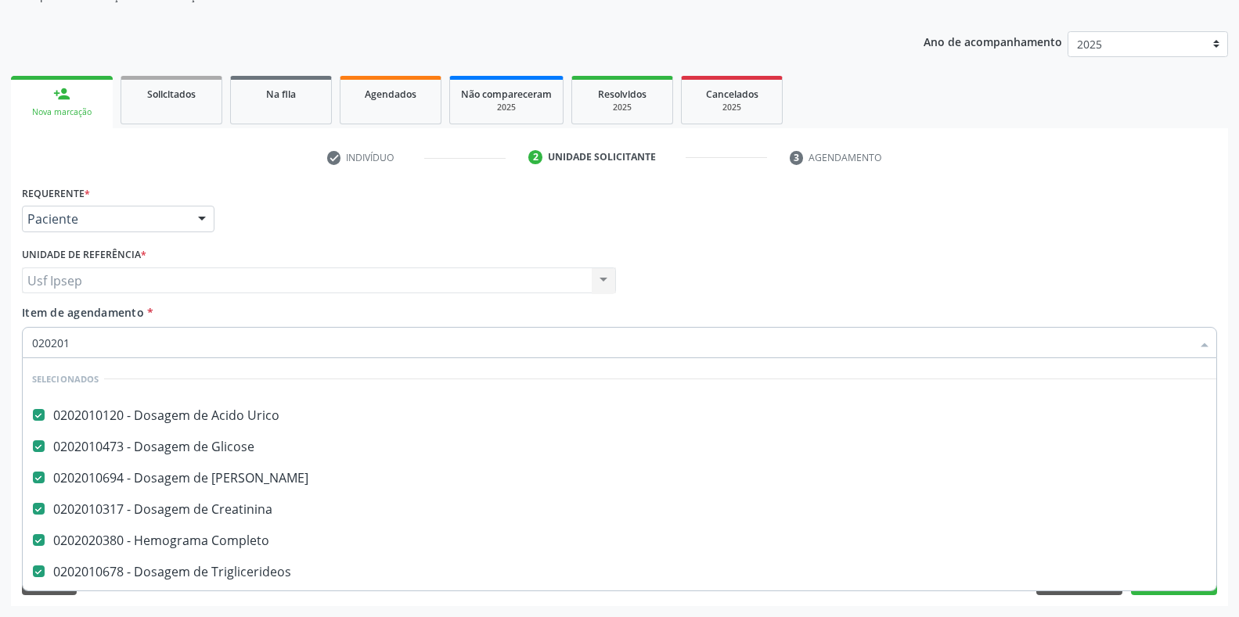
checkbox Ldl "false"
type input "02020102"
checkbox Creatinina "false"
checkbox Triglicerideos "false"
checkbox \(Tgo\) "false"
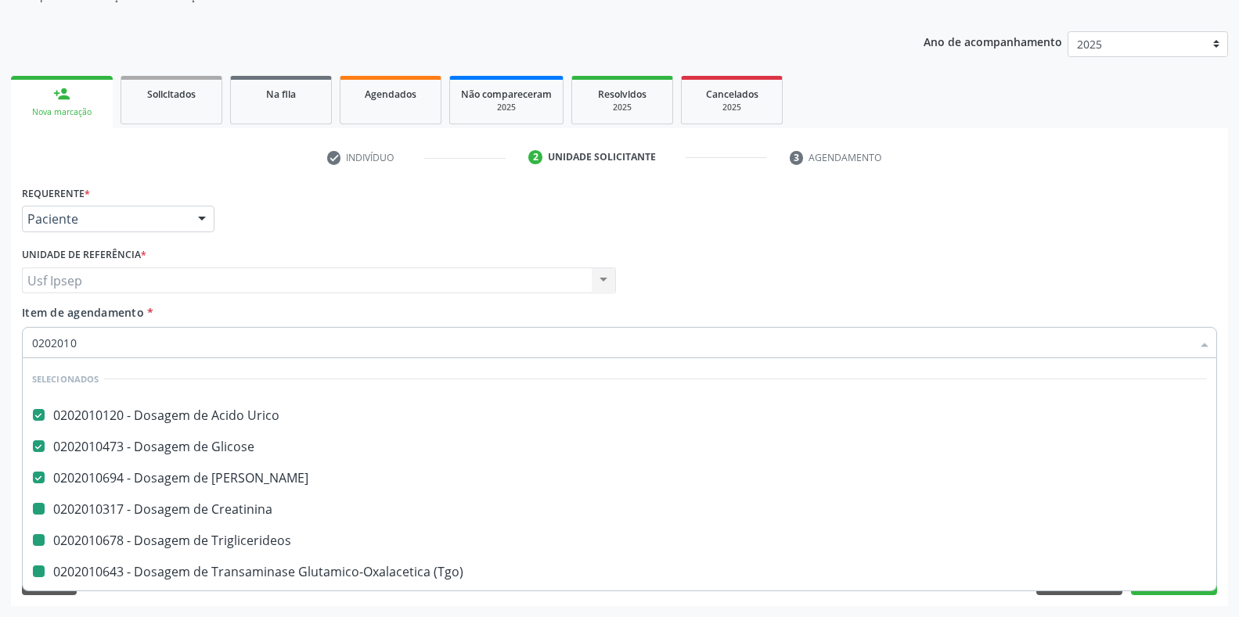
checkbox \(Tgp\) "false"
checkbox Total "false"
checkbox Glicosilada "false"
checkbox Ldl "false"
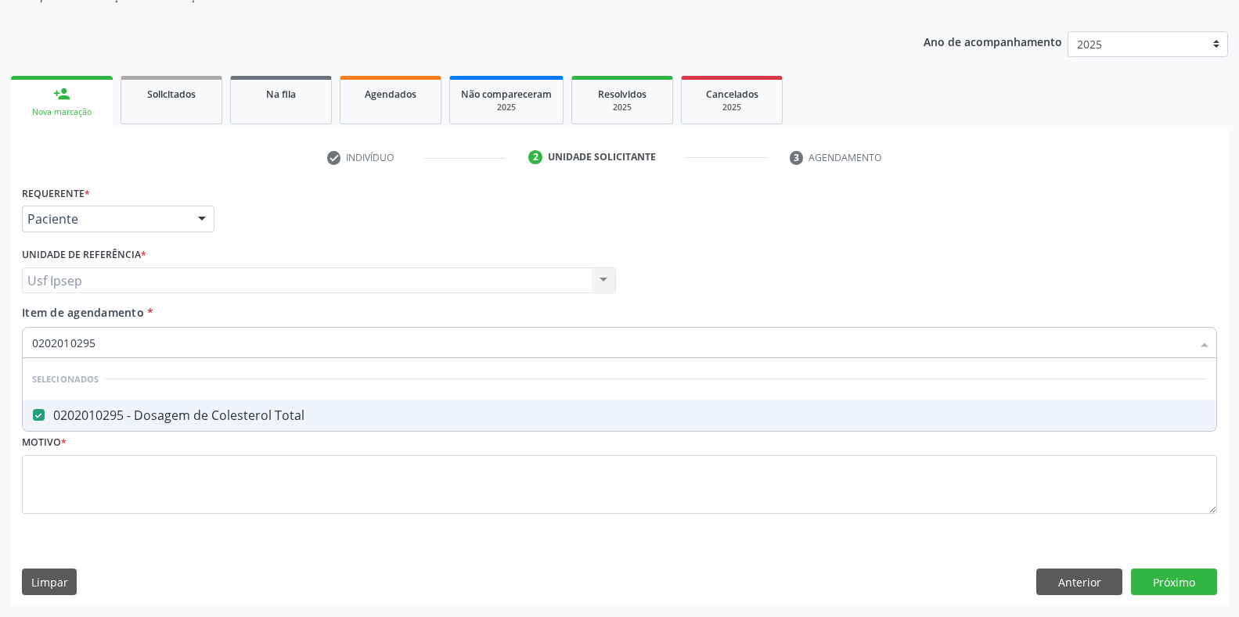
click at [96, 339] on input "0202010295" at bounding box center [611, 342] width 1159 height 31
type input "0"
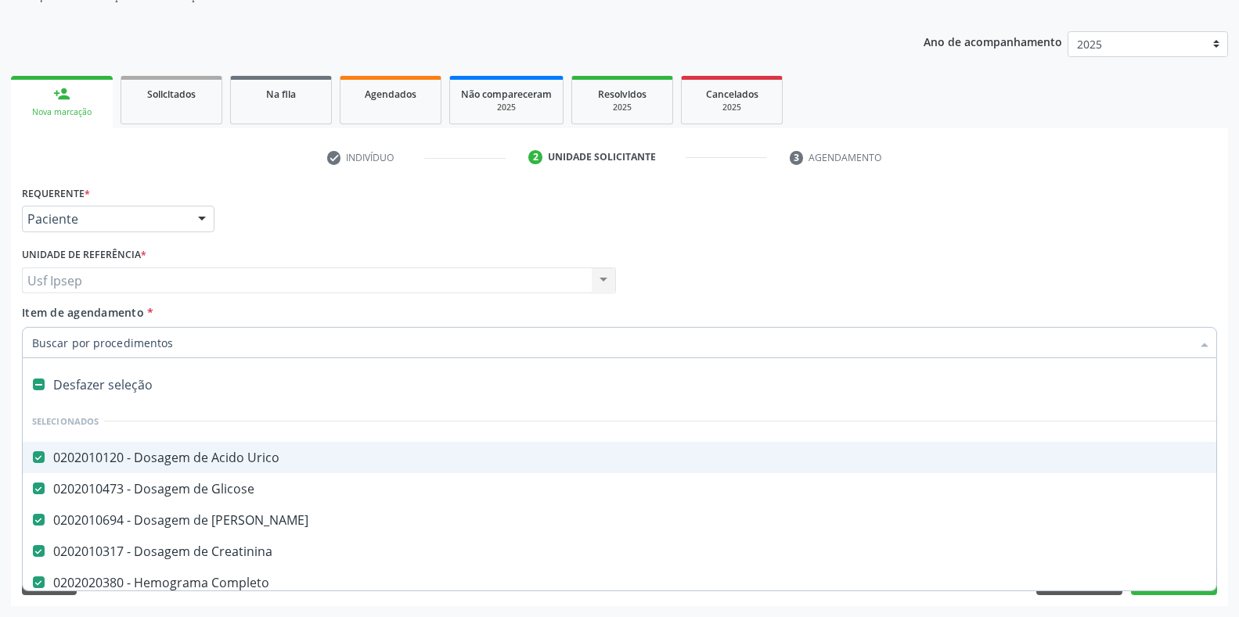
click at [49, 313] on span "Item de agendamento" at bounding box center [83, 312] width 122 height 15
click at [49, 327] on input "Item de agendamento *" at bounding box center [611, 342] width 1159 height 31
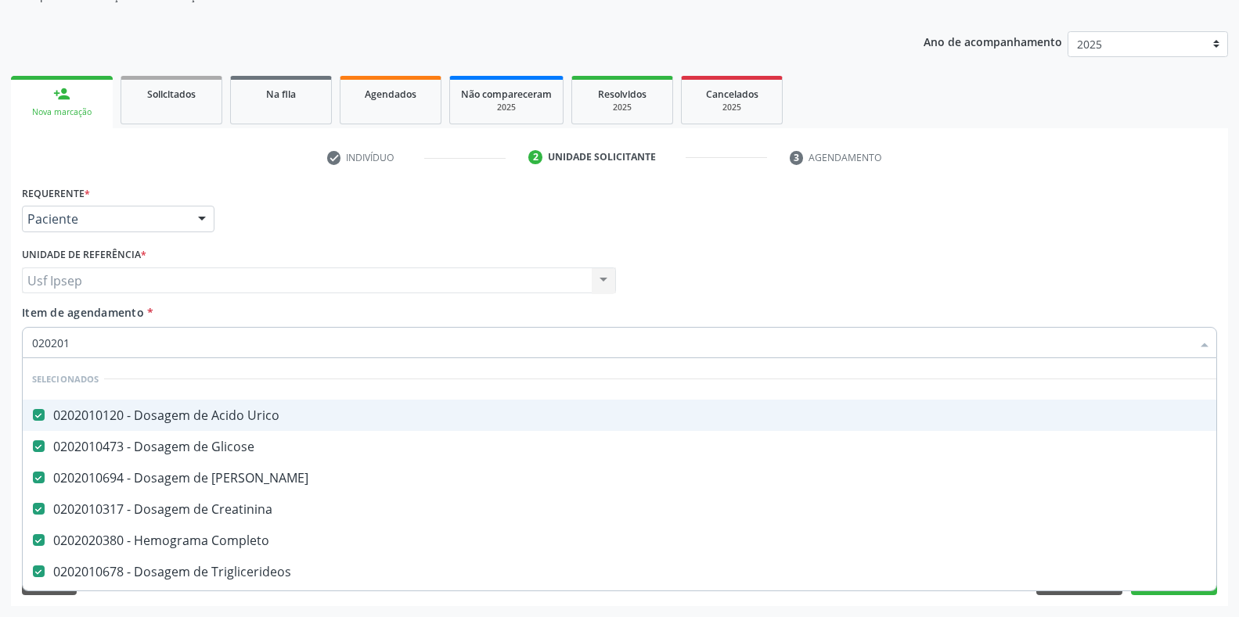
type input "0202010"
checkbox \(Dornic\) "false"
checkbox Osmolar "false"
checkbox Ferro "false"
checkbox Aminoacidos "false"
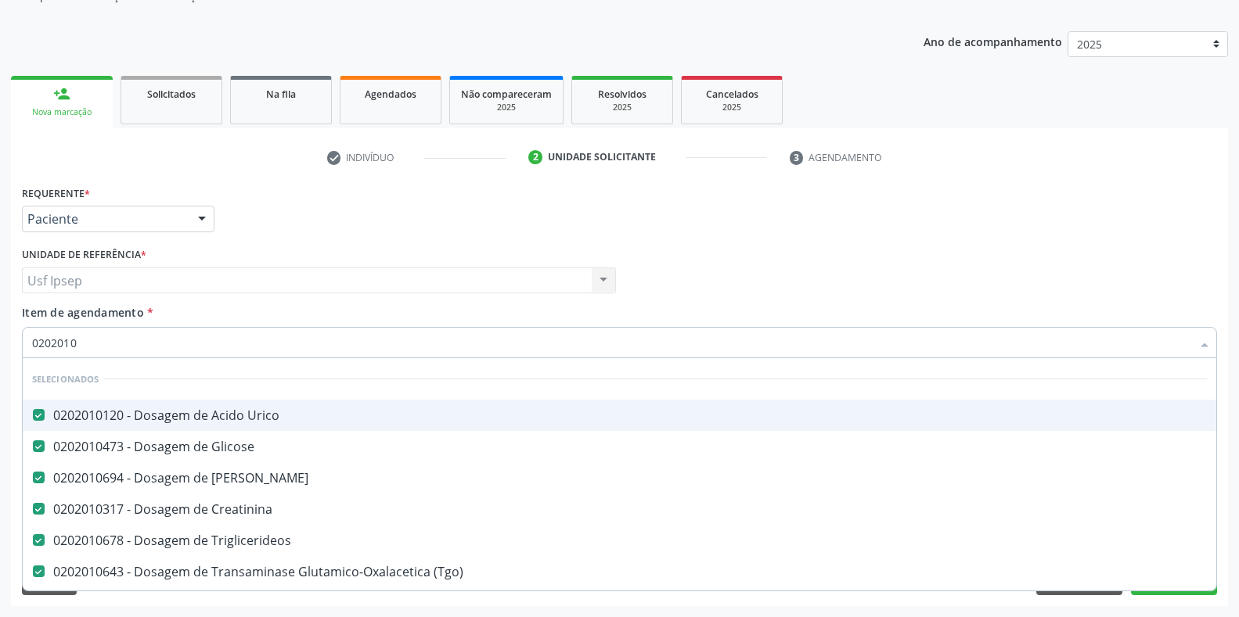
checkbox Dosagens\) "false"
type input "02020102"
checkbox Creatinina "false"
checkbox Triglicerideos "false"
checkbox \(Tgo\) "false"
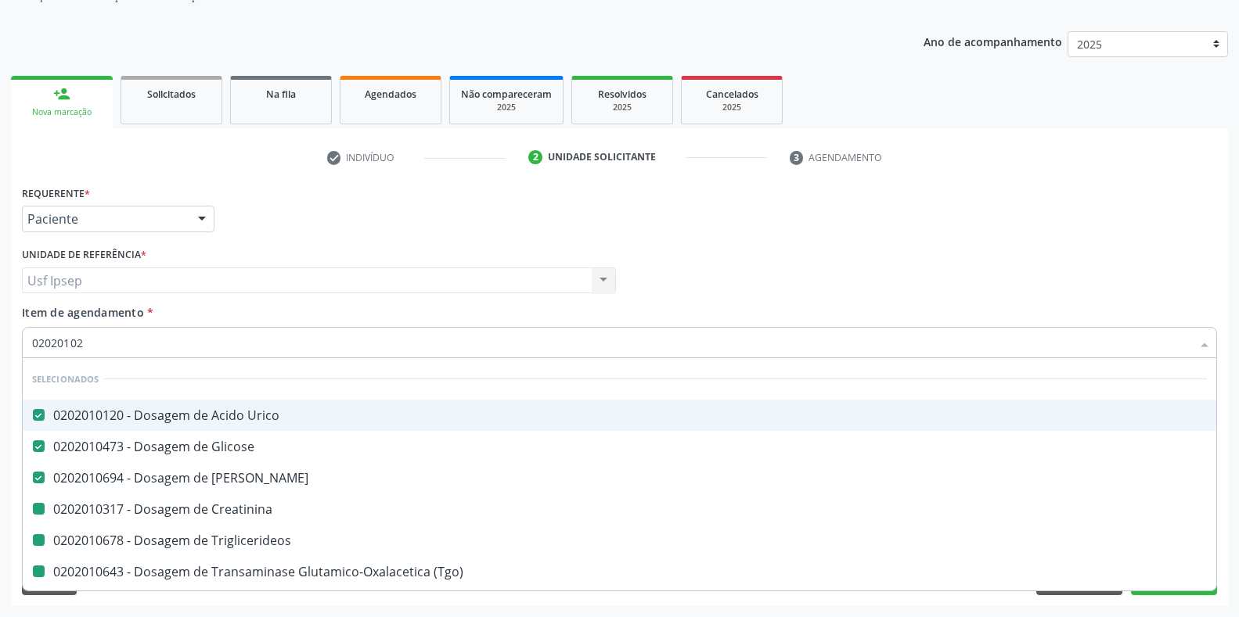
checkbox \(Tgp\) "false"
checkbox Total "false"
checkbox Glicosilada "false"
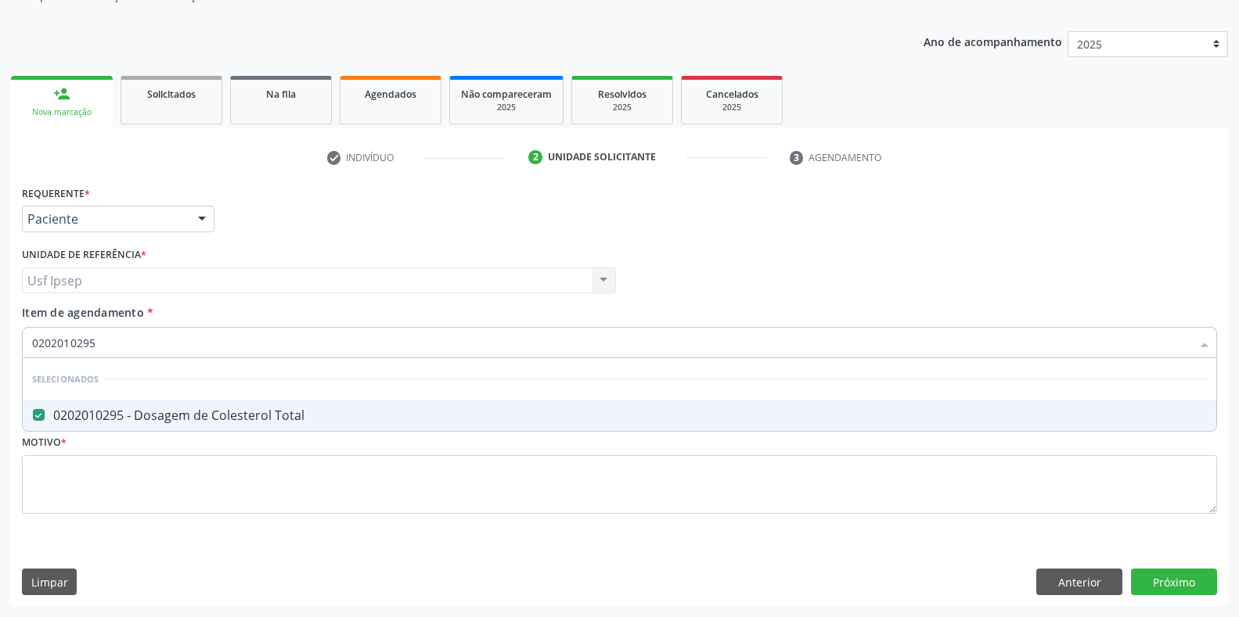
click at [99, 341] on input "0202010295" at bounding box center [611, 342] width 1159 height 31
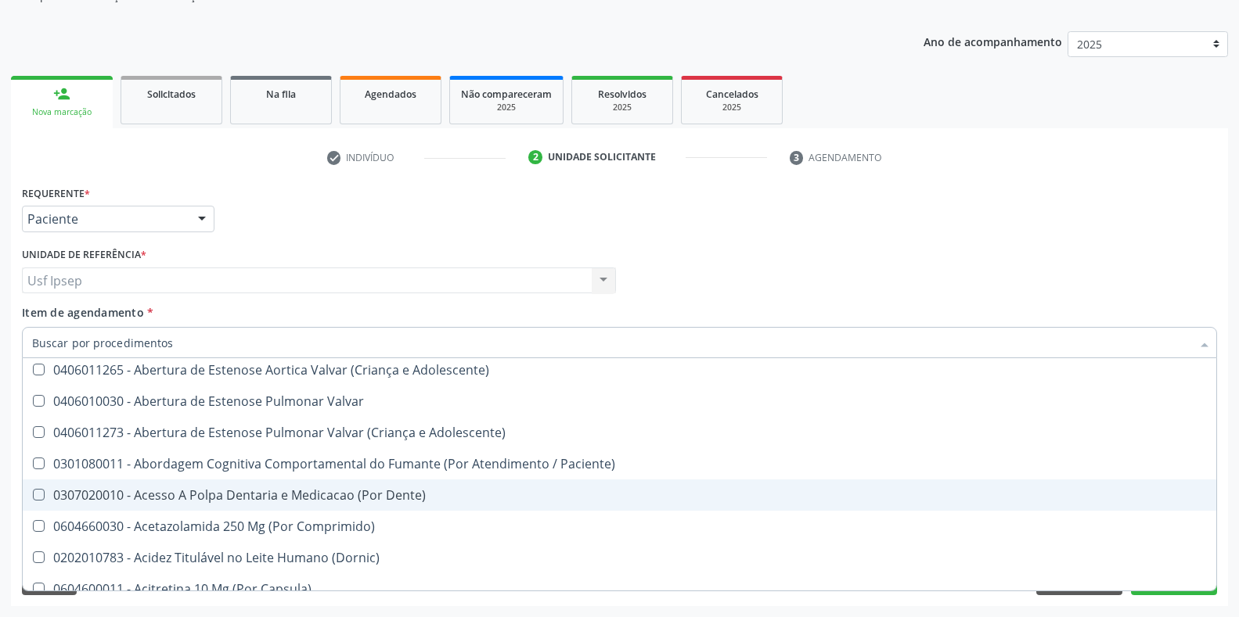
scroll to position [913, 0]
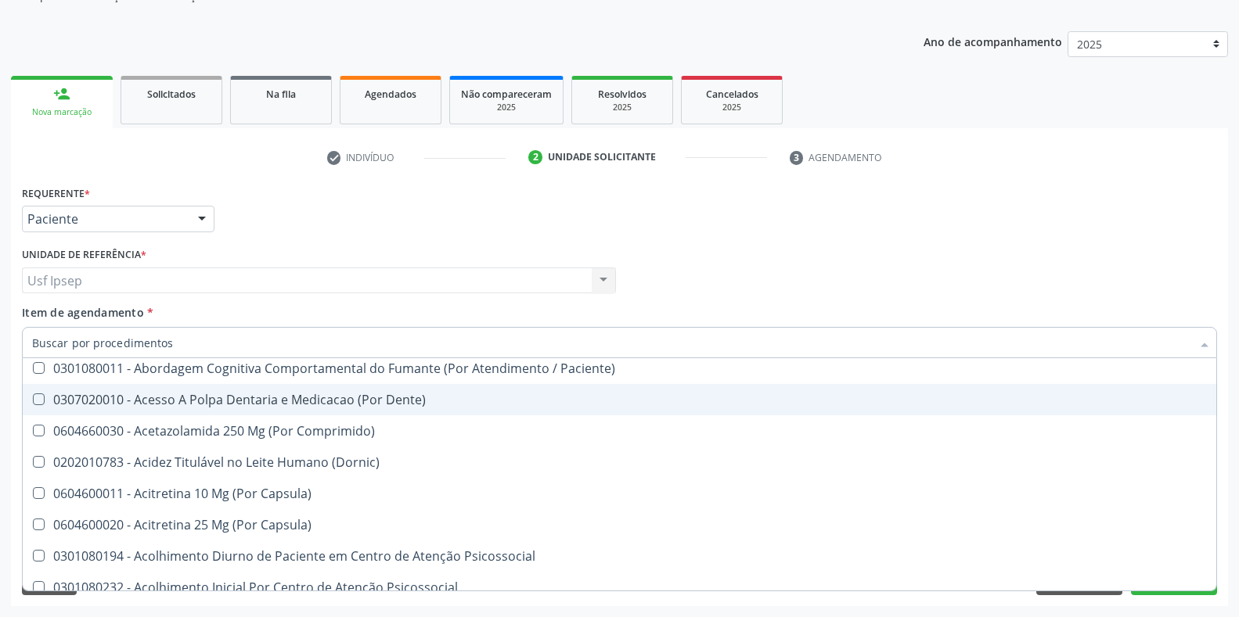
drag, startPoint x: 1108, startPoint y: 190, endPoint x: 1200, endPoint y: 84, distance: 140.9
click at [1107, 190] on div "Requerente * Paciente Médico(a) Enfermeiro(a) Paciente Nenhum resultado encontr…" at bounding box center [619, 212] width 1203 height 61
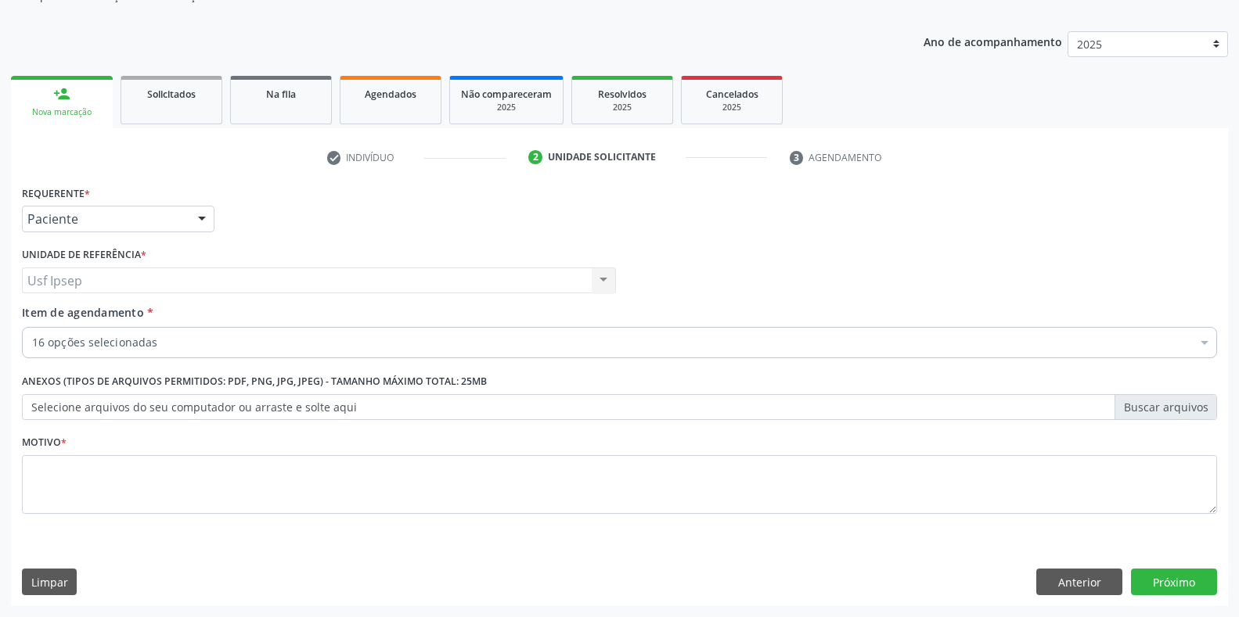
scroll to position [0, 0]
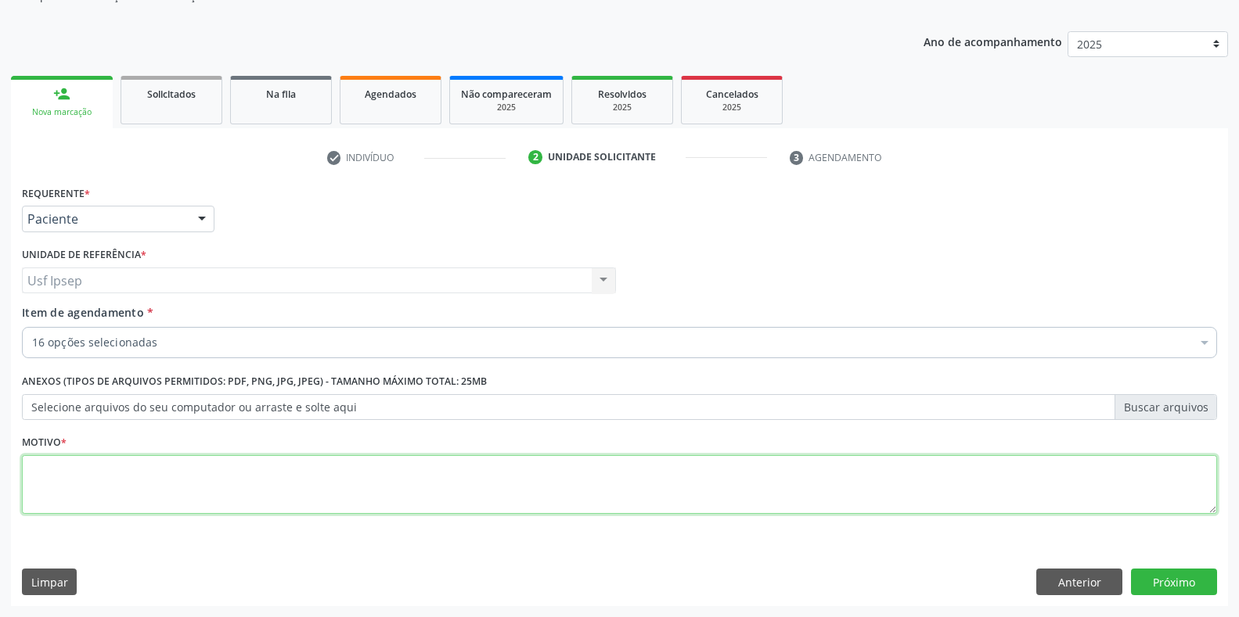
click at [38, 503] on textarea at bounding box center [619, 484] width 1195 height 59
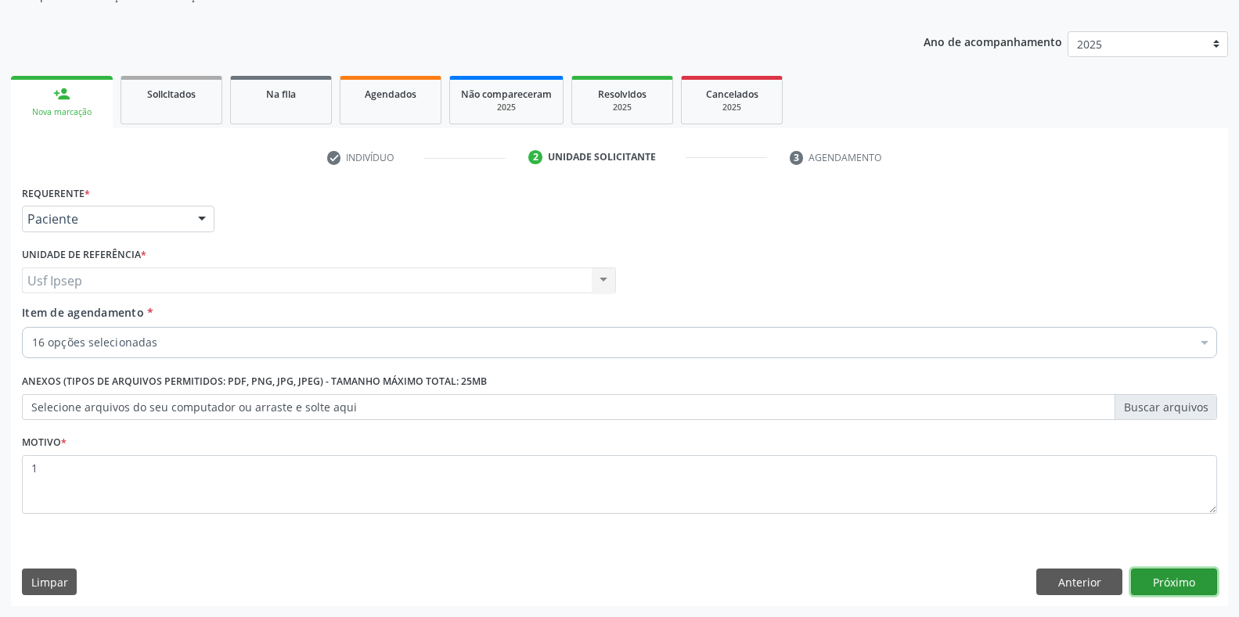
click at [1159, 585] on button "Próximo" at bounding box center [1174, 582] width 86 height 27
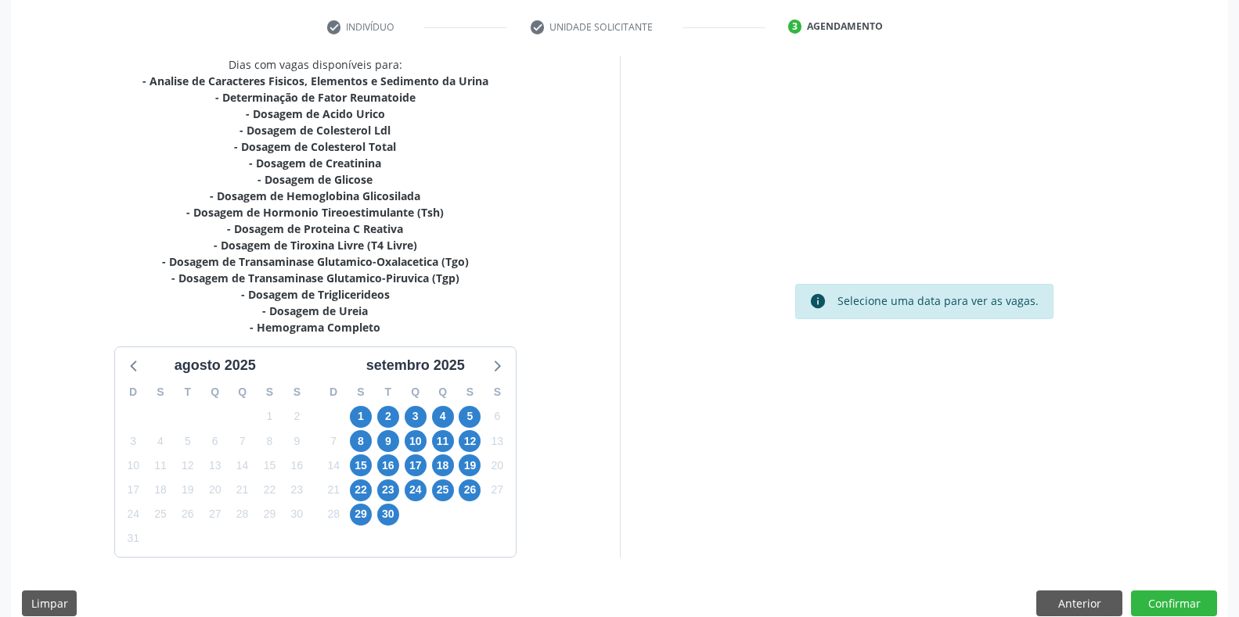
scroll to position [310, 0]
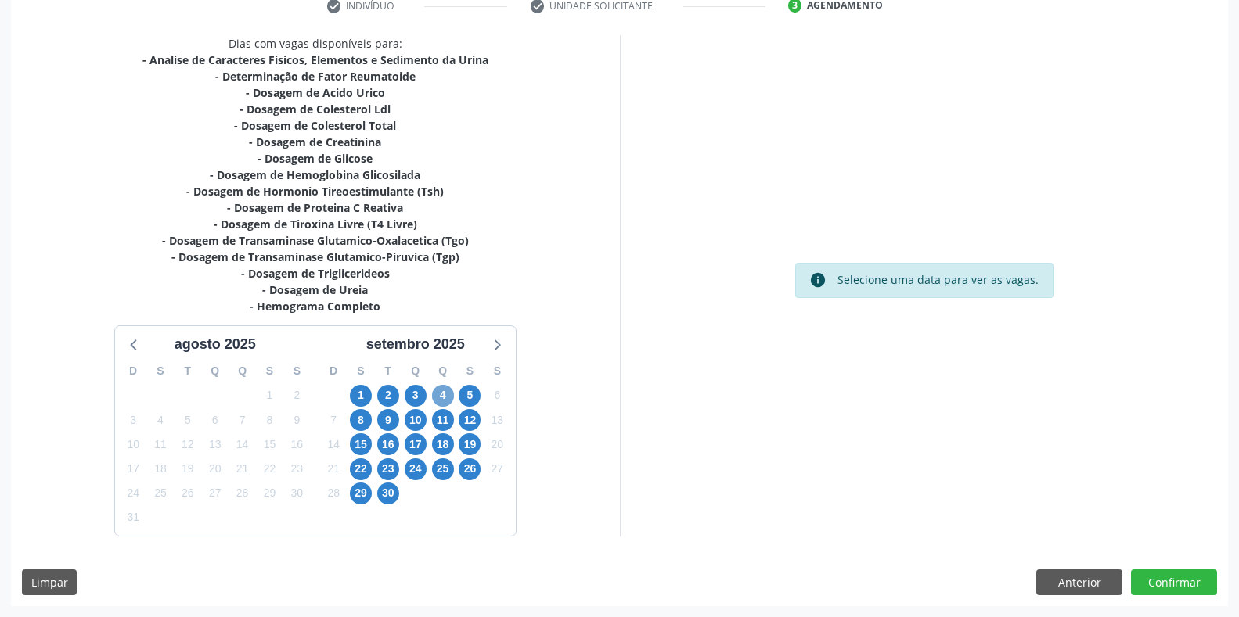
click at [443, 396] on span "4" at bounding box center [443, 396] width 22 height 22
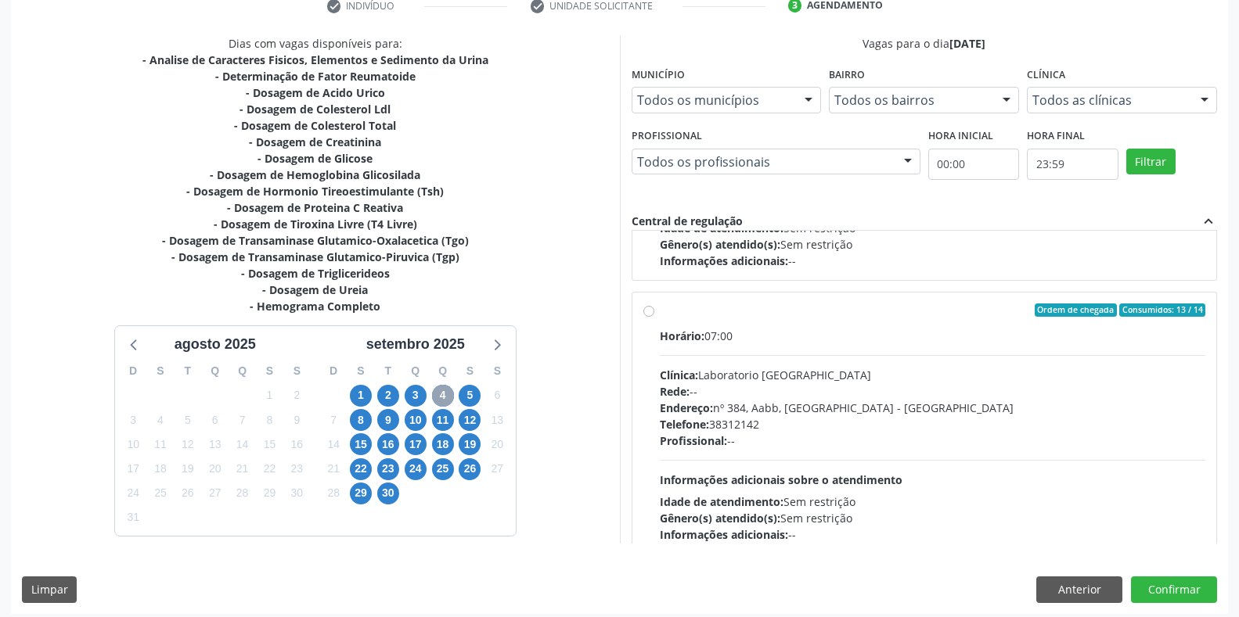
scroll to position [261, 0]
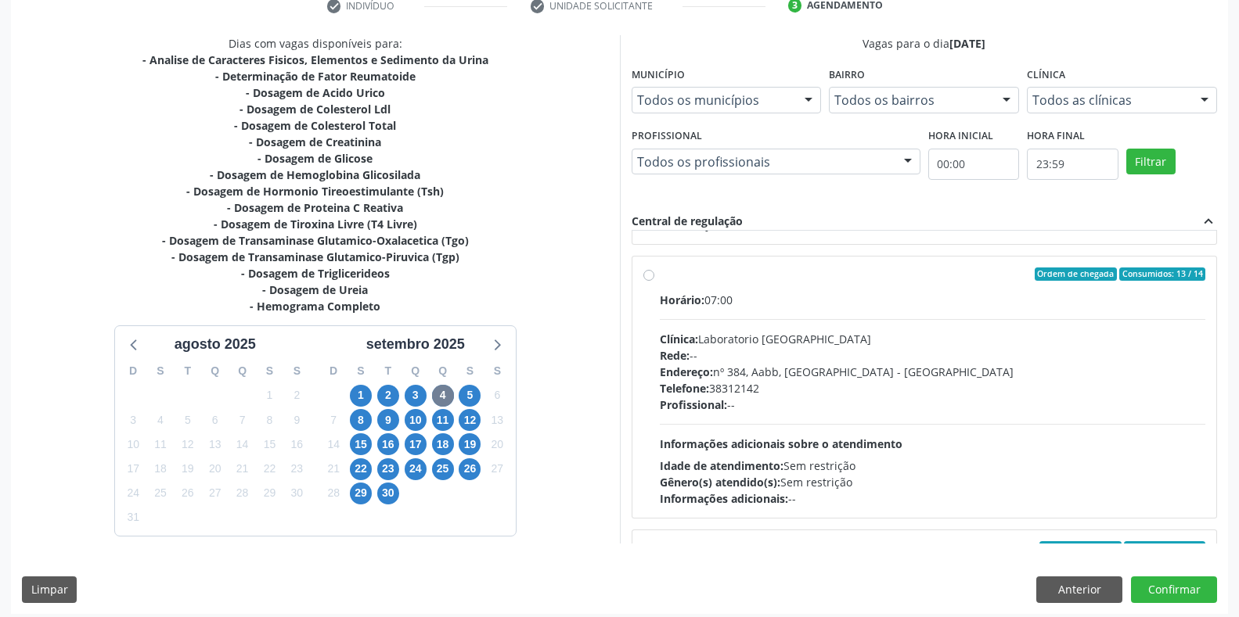
click at [660, 275] on label "Ordem de chegada Consumidos: 13 / 14 Horário: 07:00 Clínica: Laboratorio Sao Fr…" at bounding box center [933, 388] width 546 height 240
click at [648, 275] on input "Ordem de chegada Consumidos: 13 / 14 Horário: 07:00 Clínica: Laboratorio Sao Fr…" at bounding box center [648, 275] width 11 height 14
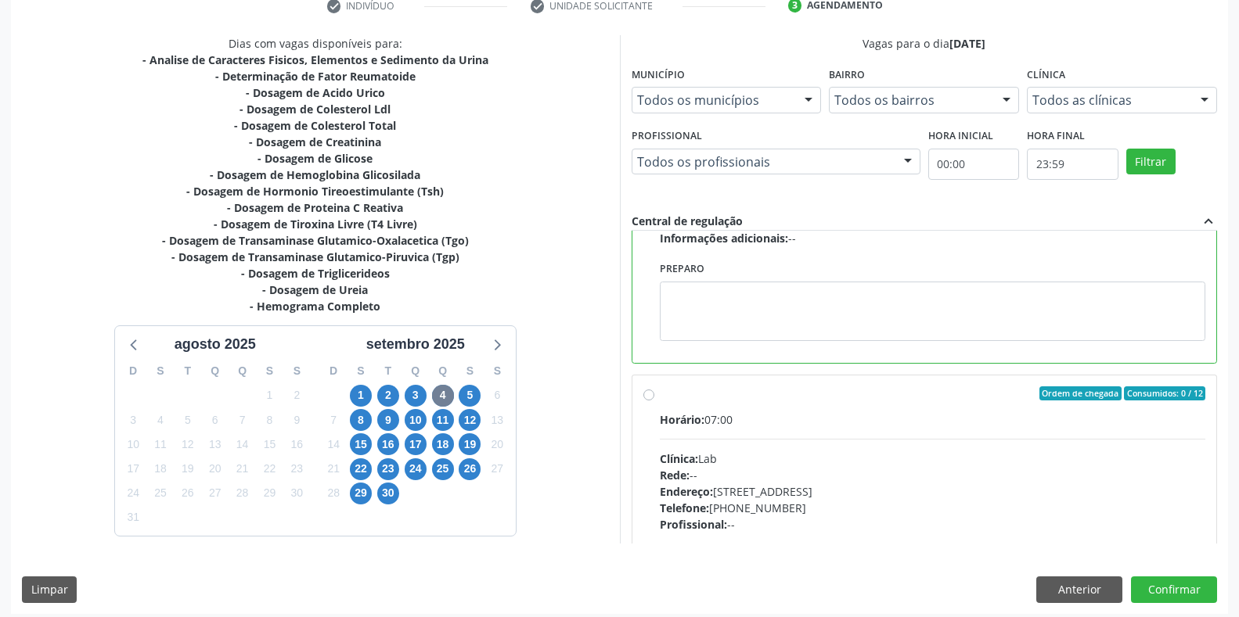
scroll to position [522, 0]
click at [1163, 584] on button "Confirmar" at bounding box center [1174, 590] width 86 height 27
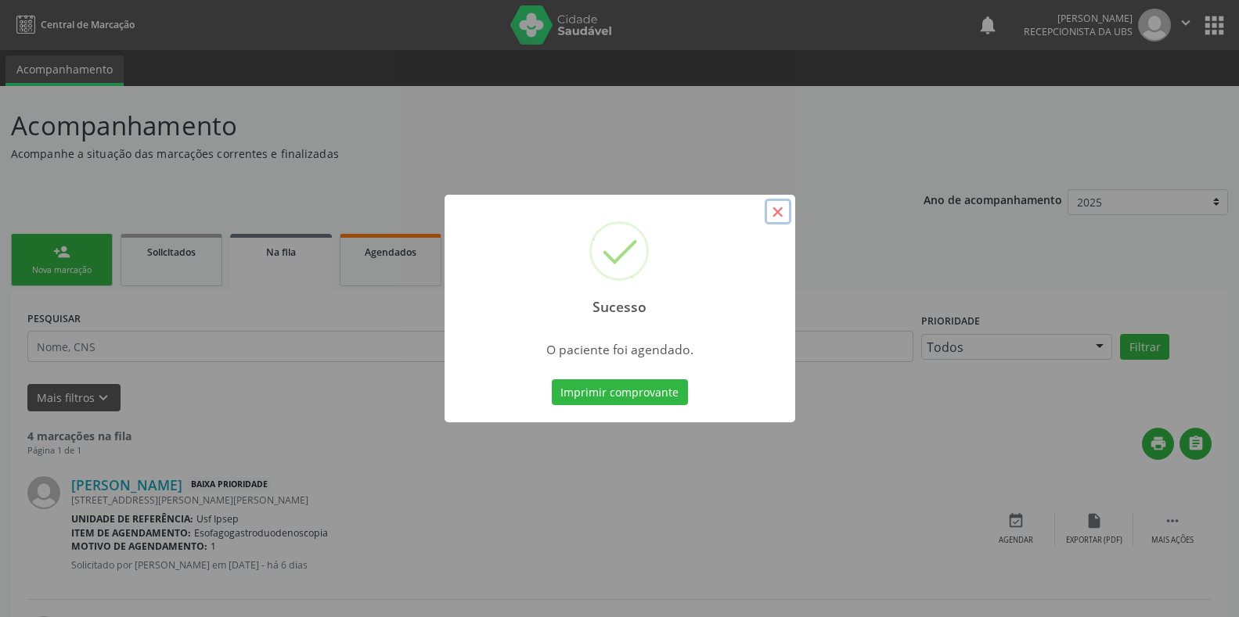
click at [777, 207] on button "×" at bounding box center [778, 212] width 27 height 27
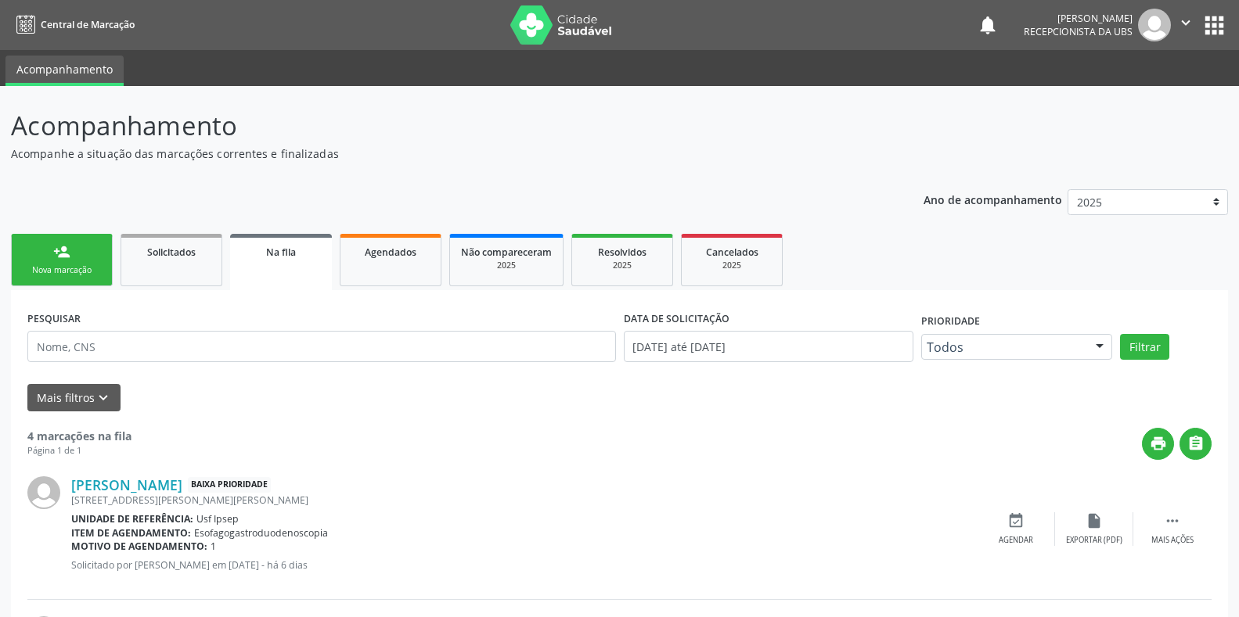
click at [73, 261] on link "person_add Nova marcação" at bounding box center [62, 260] width 102 height 52
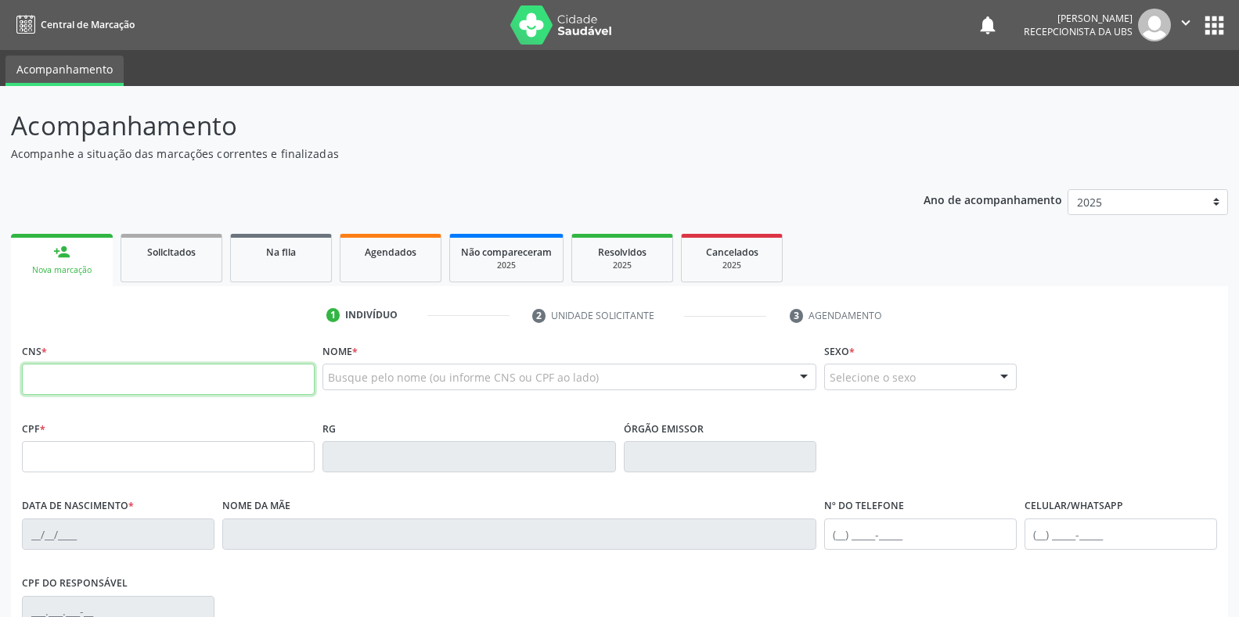
click at [37, 379] on input "text" at bounding box center [168, 379] width 293 height 31
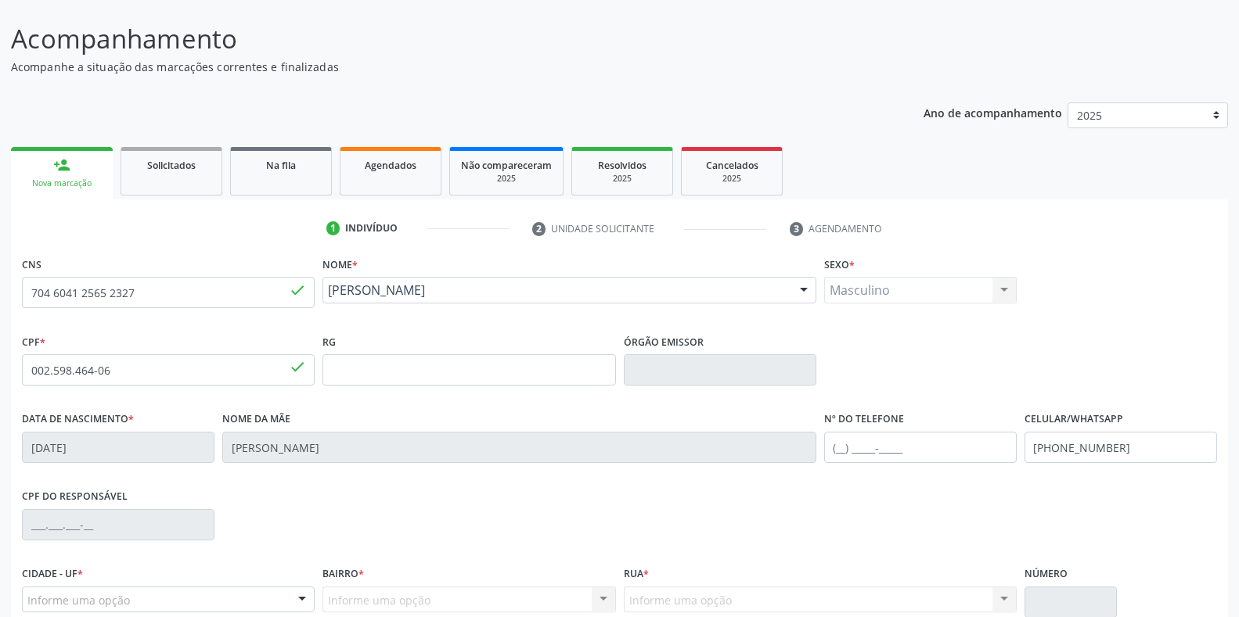
scroll to position [231, 0]
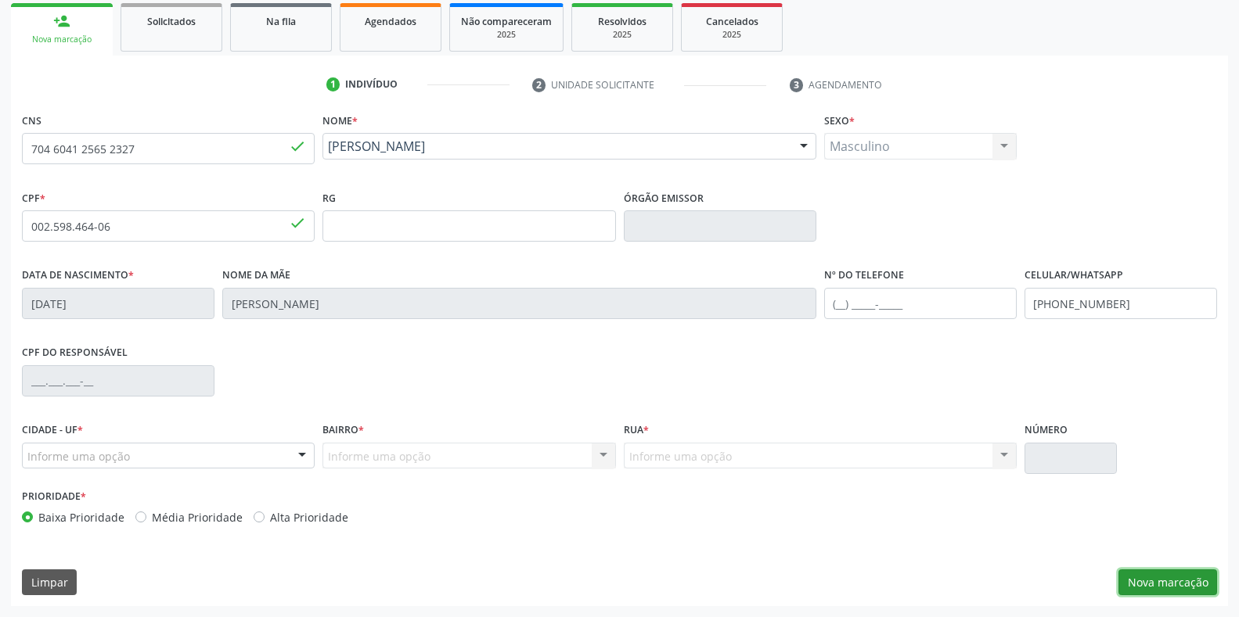
click at [1149, 584] on button "Nova marcação" at bounding box center [1167, 583] width 99 height 27
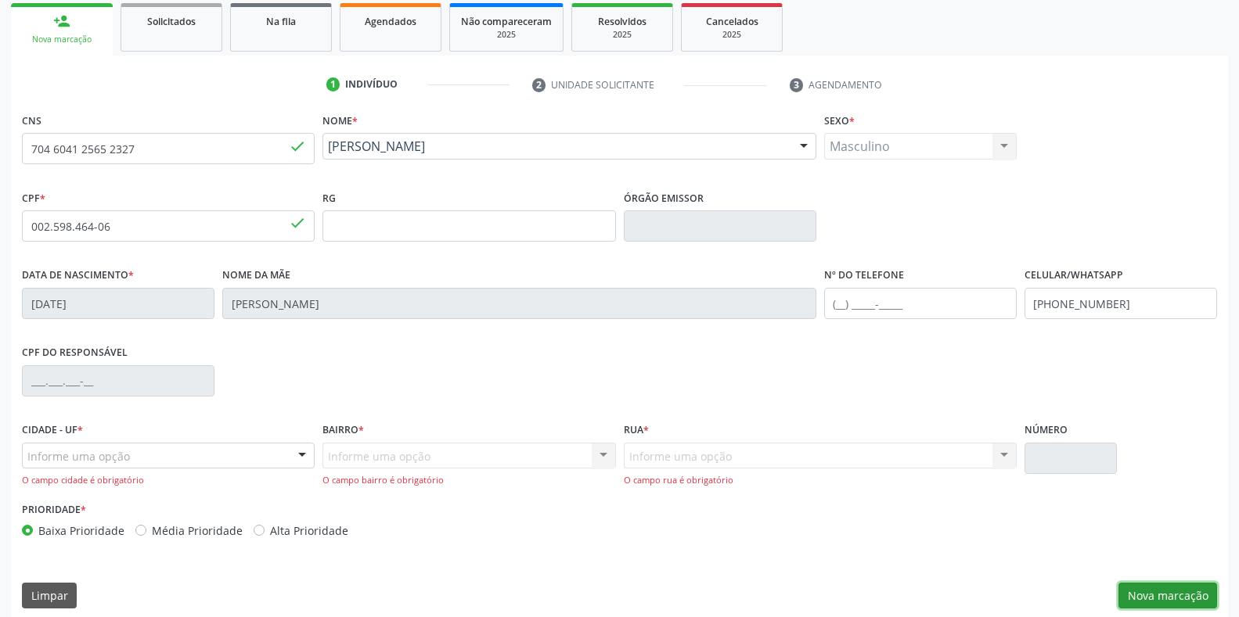
scroll to position [100, 0]
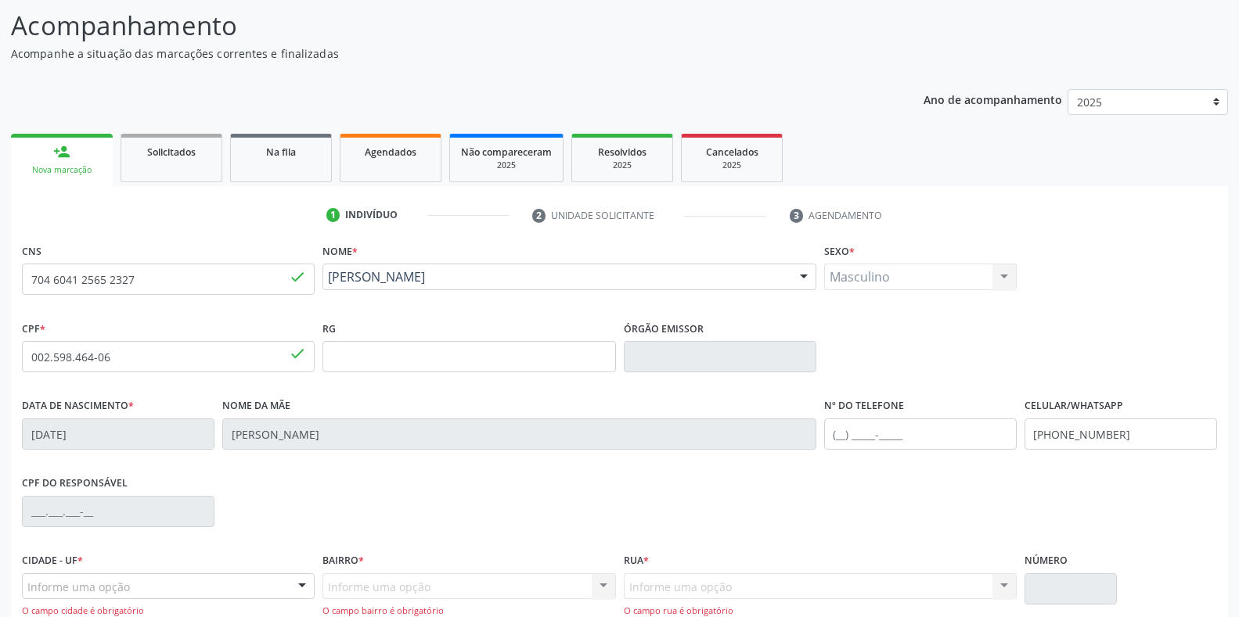
click at [69, 170] on div "Nova marcação" at bounding box center [62, 170] width 80 height 12
click at [63, 168] on div "Nova marcação" at bounding box center [62, 170] width 80 height 12
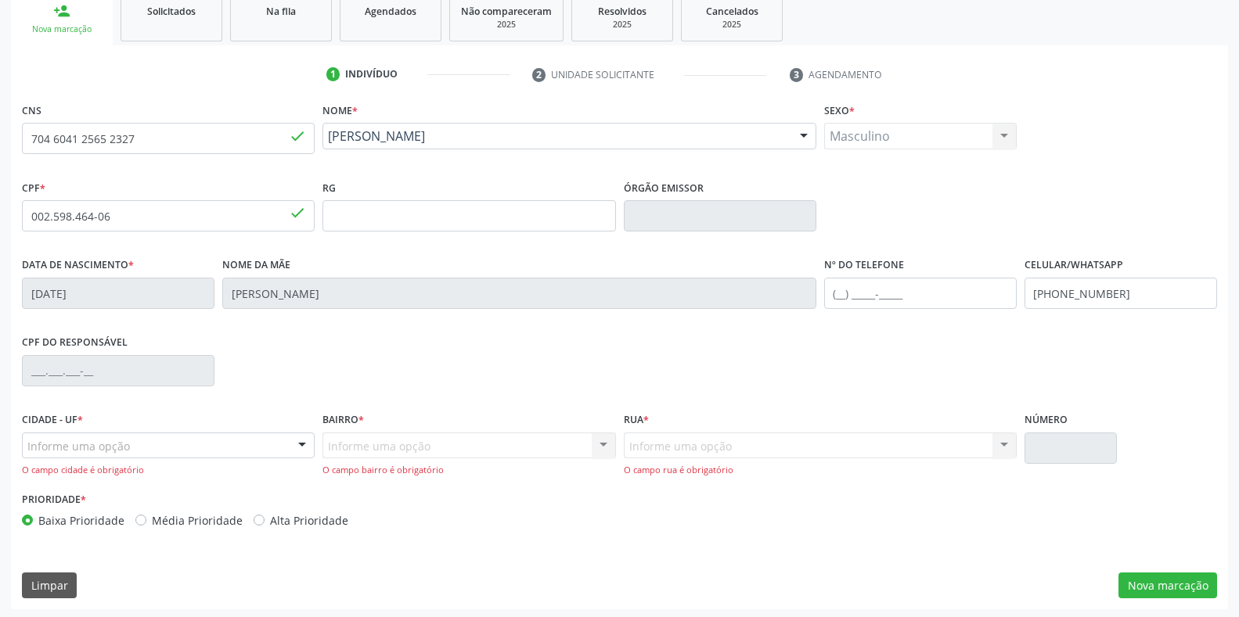
scroll to position [244, 0]
click at [1157, 579] on button "Nova marcação" at bounding box center [1167, 583] width 99 height 27
click at [1157, 578] on button "Nova marcação" at bounding box center [1167, 583] width 99 height 27
click at [1152, 578] on button "Nova marcação" at bounding box center [1167, 583] width 99 height 27
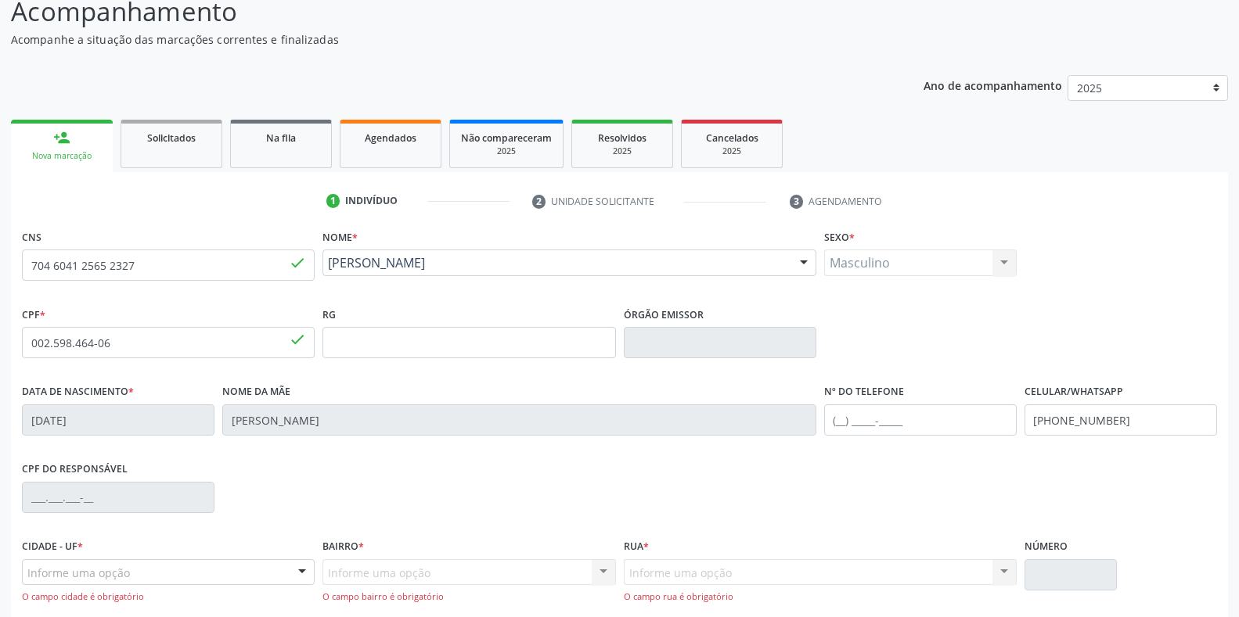
scroll to position [0, 0]
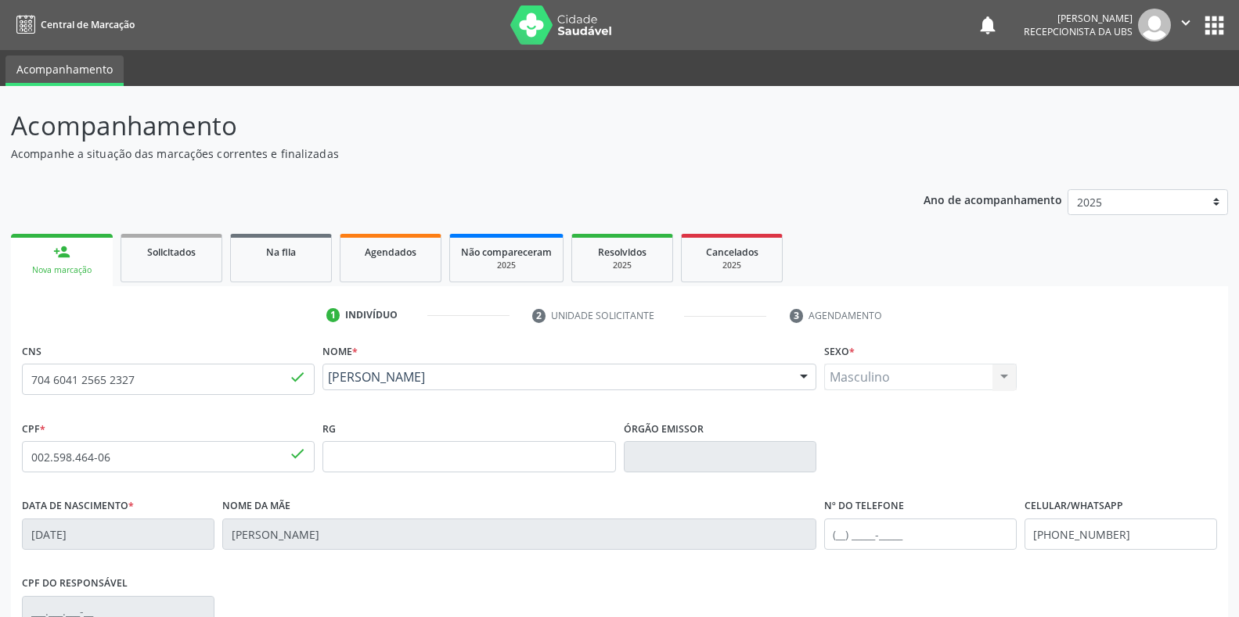
click at [43, 275] on div "Nova marcação" at bounding box center [62, 271] width 80 height 12
click at [68, 256] on div "person_add" at bounding box center [61, 251] width 17 height 17
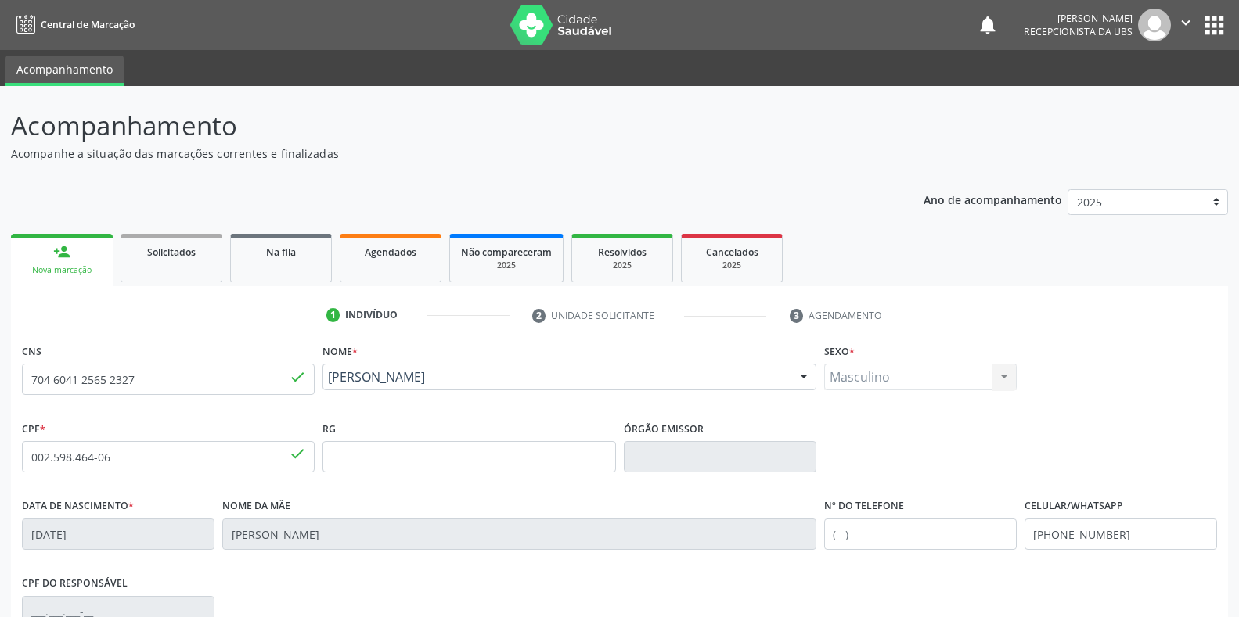
drag, startPoint x: 49, startPoint y: 272, endPoint x: 68, endPoint y: 256, distance: 24.4
click at [68, 256] on div "person_add" at bounding box center [61, 251] width 17 height 17
click at [83, 258] on link "person_add Nova marcação" at bounding box center [62, 260] width 102 height 52
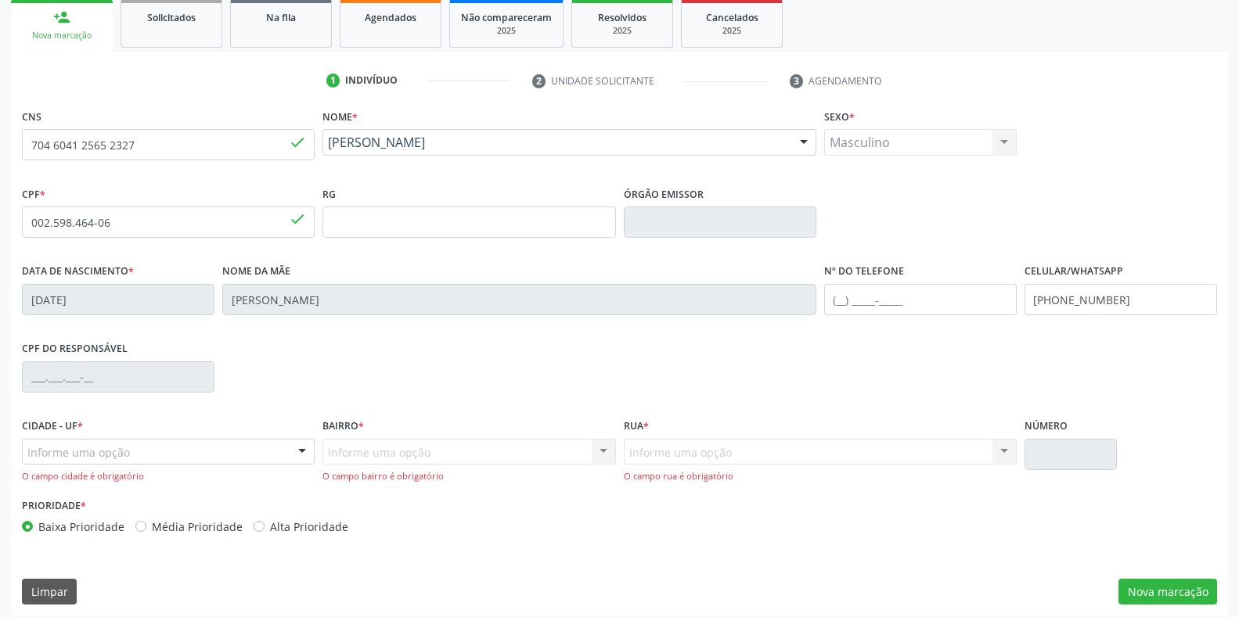
scroll to position [244, 0]
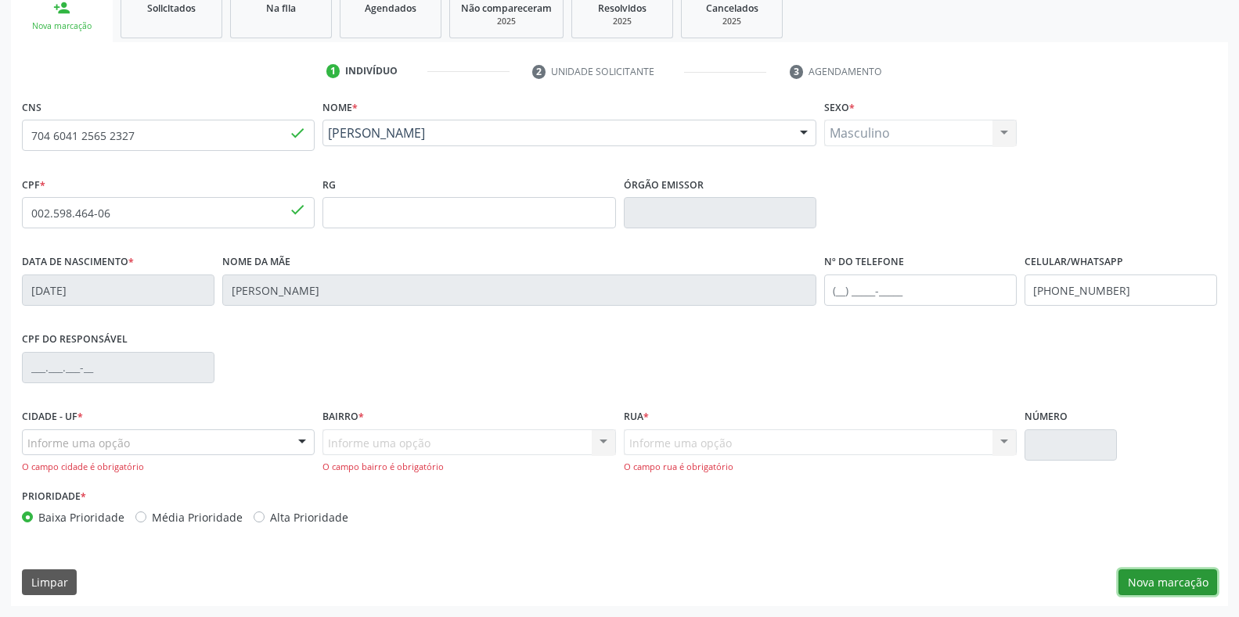
click at [1158, 593] on button "Nova marcação" at bounding box center [1167, 583] width 99 height 27
click at [1158, 579] on button "Nova marcação" at bounding box center [1167, 583] width 99 height 27
click at [1158, 578] on button "Nova marcação" at bounding box center [1167, 583] width 99 height 27
click at [1156, 578] on button "Nova marcação" at bounding box center [1167, 583] width 99 height 27
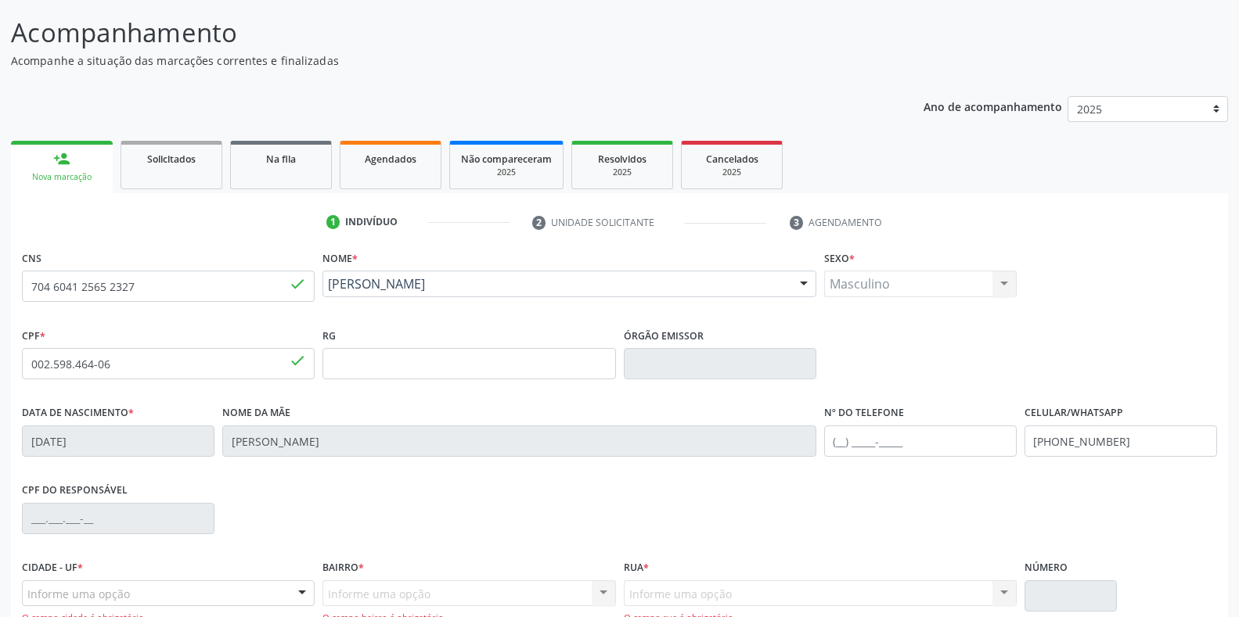
scroll to position [131, 0]
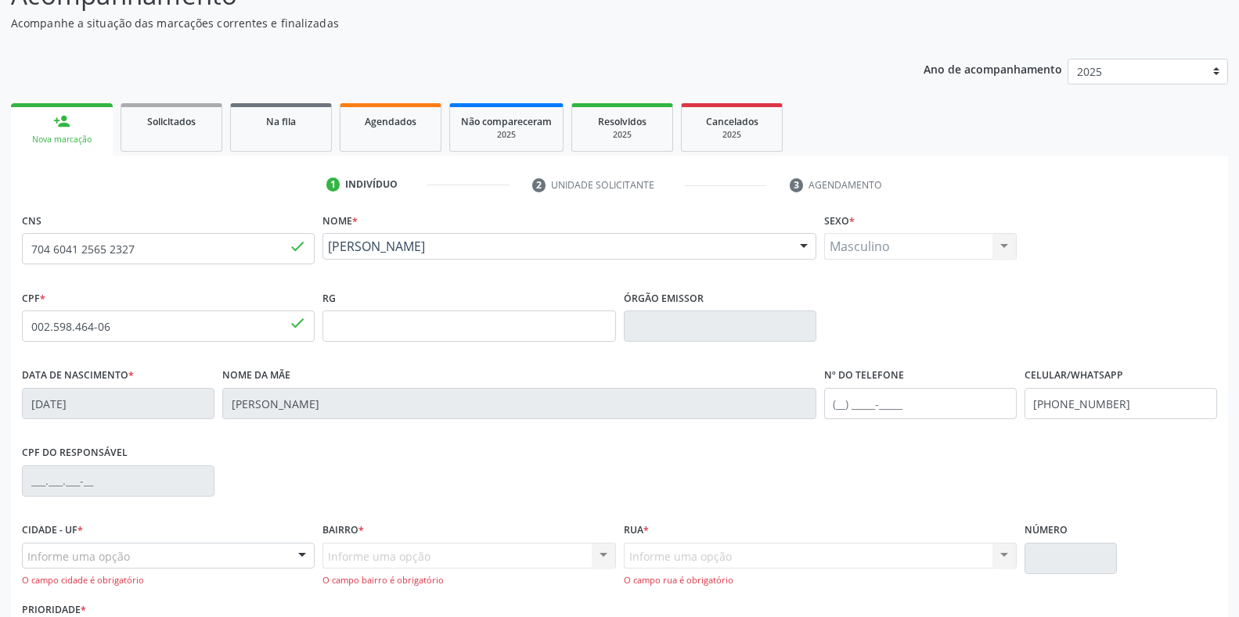
click at [81, 140] on div "Nova marcação" at bounding box center [62, 140] width 80 height 12
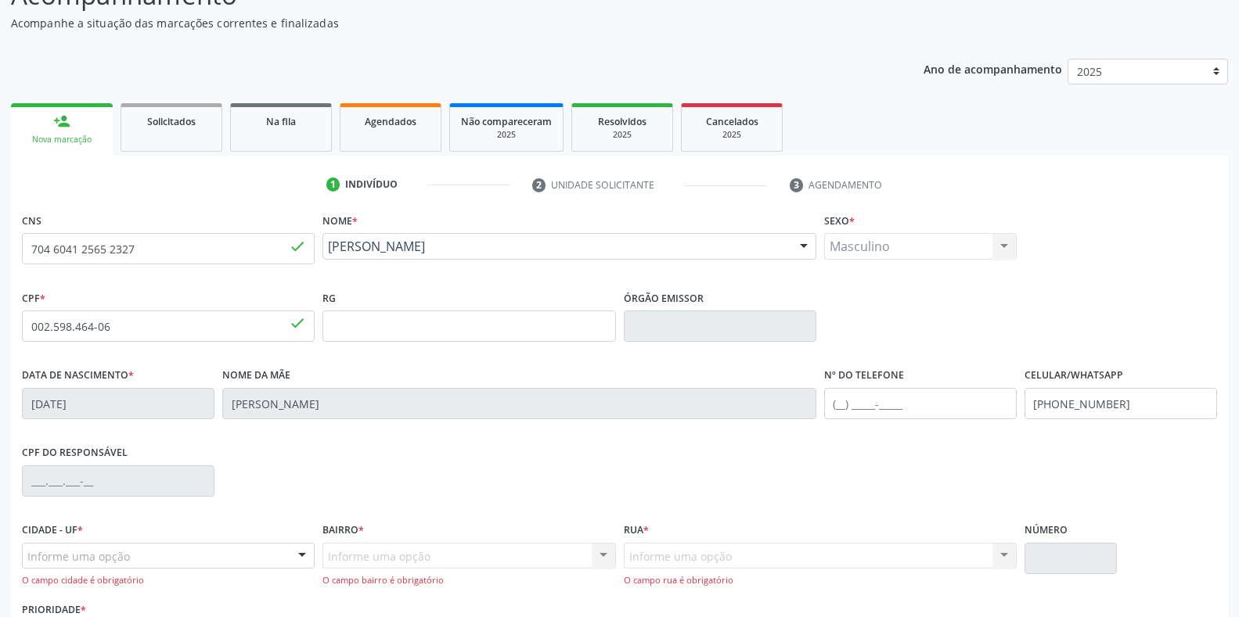
click at [81, 140] on div "Nova marcação" at bounding box center [62, 140] width 80 height 12
click at [43, 146] on div "Nova marcação" at bounding box center [62, 140] width 80 height 12
click at [45, 146] on div "Nova marcação" at bounding box center [62, 140] width 80 height 12
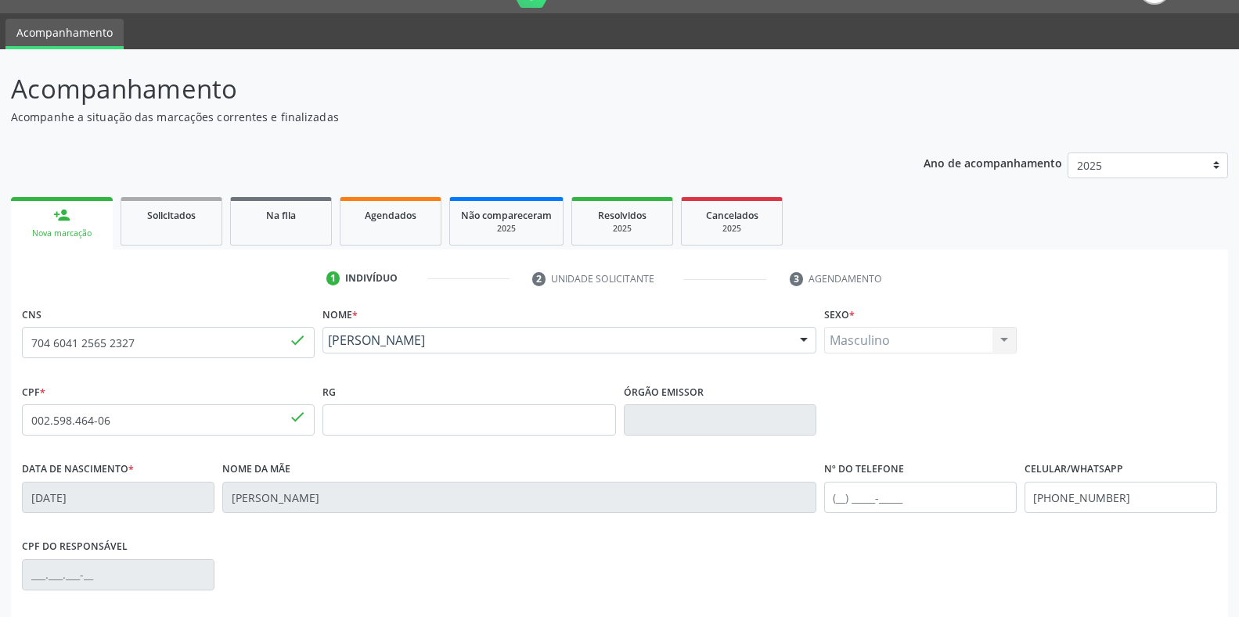
scroll to position [0, 0]
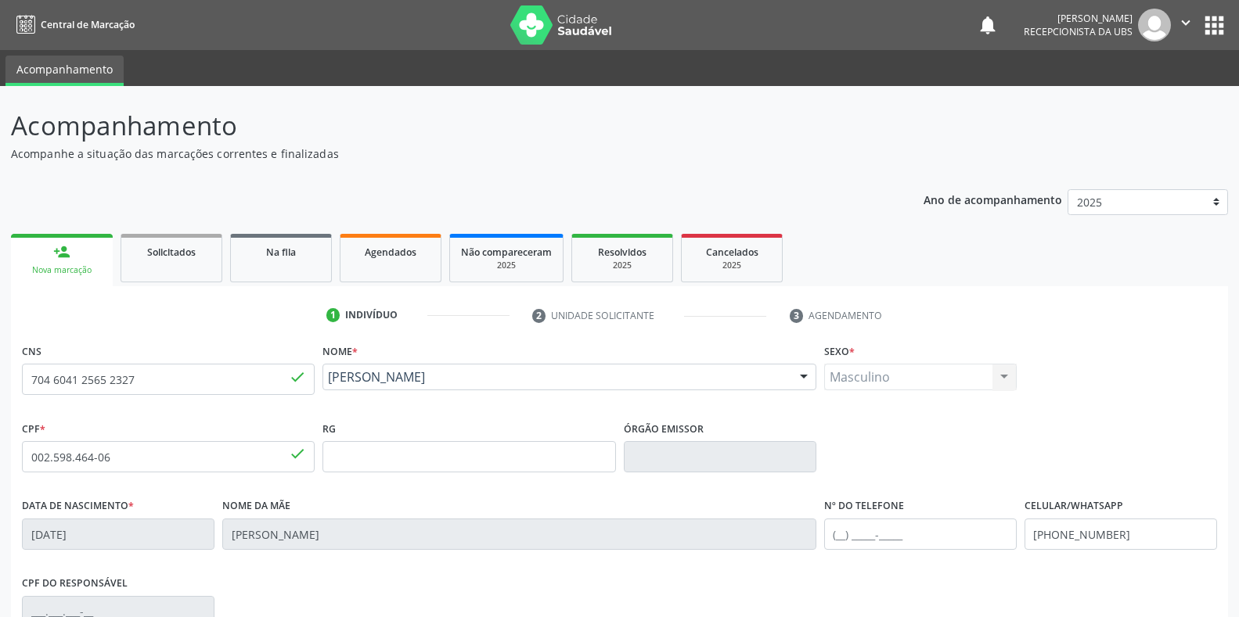
click at [58, 269] on div "Nova marcação" at bounding box center [62, 271] width 80 height 12
click at [58, 270] on div "Nova marcação" at bounding box center [62, 271] width 80 height 12
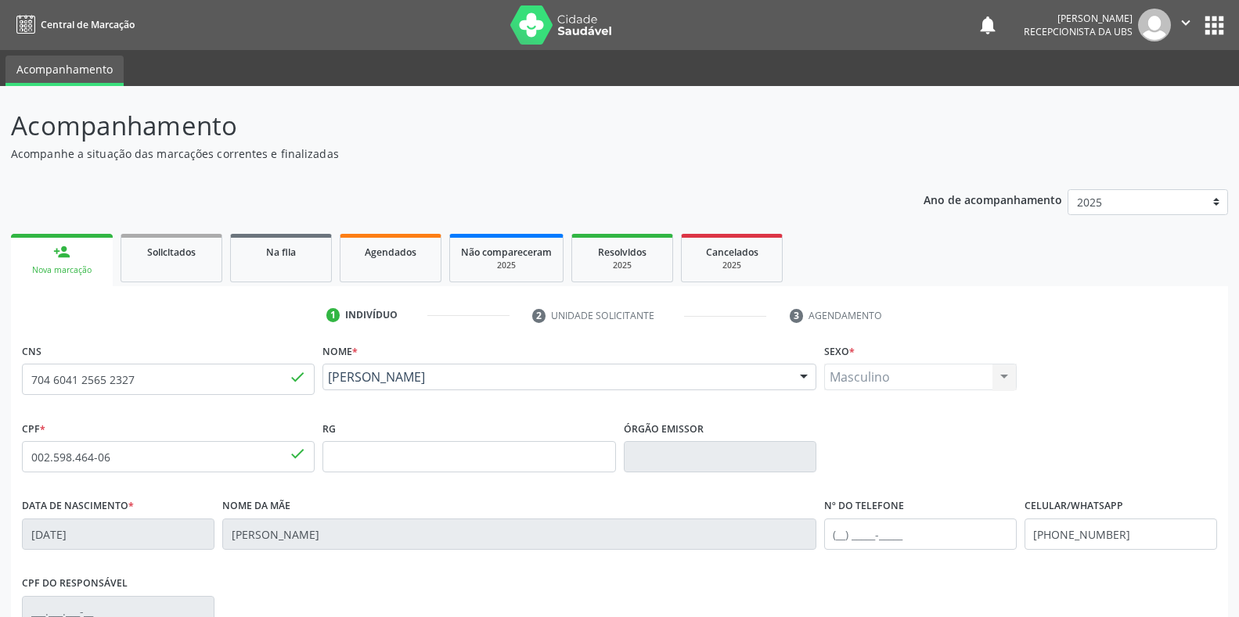
click at [290, 384] on span "done" at bounding box center [297, 377] width 17 height 17
click at [76, 268] on div "Nova marcação" at bounding box center [62, 271] width 80 height 12
click at [169, 254] on span "Solicitados" at bounding box center [171, 252] width 49 height 13
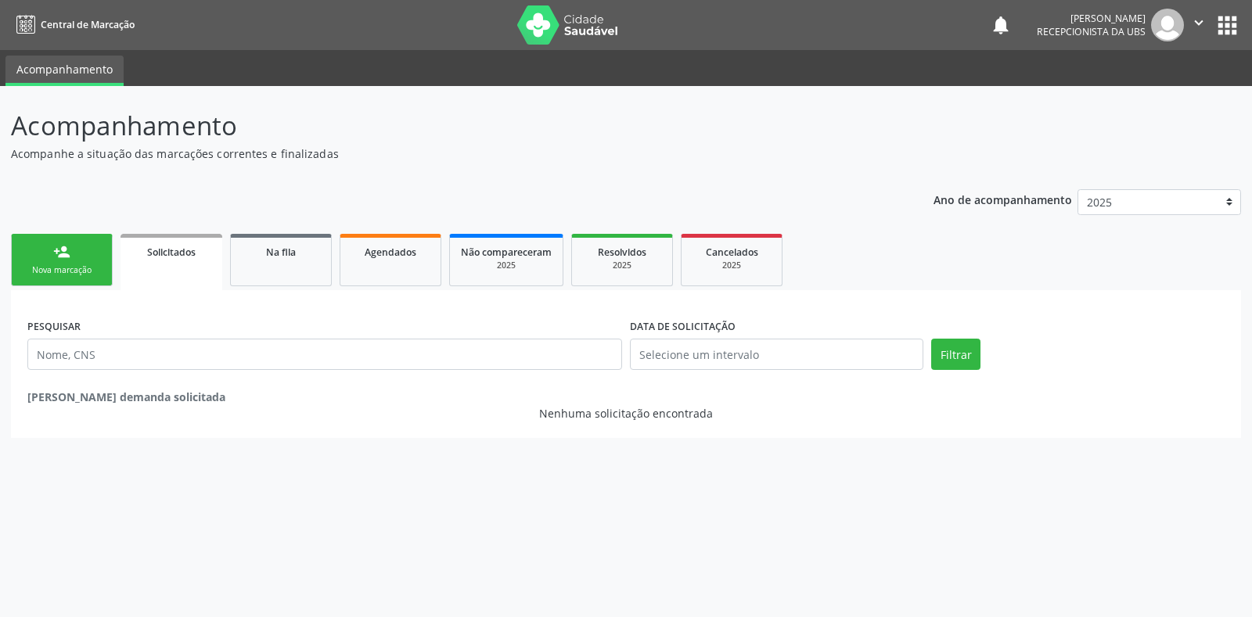
click at [77, 280] on link "person_add Nova marcação" at bounding box center [62, 260] width 102 height 52
click at [77, 270] on div "Nova marcação" at bounding box center [62, 271] width 78 height 12
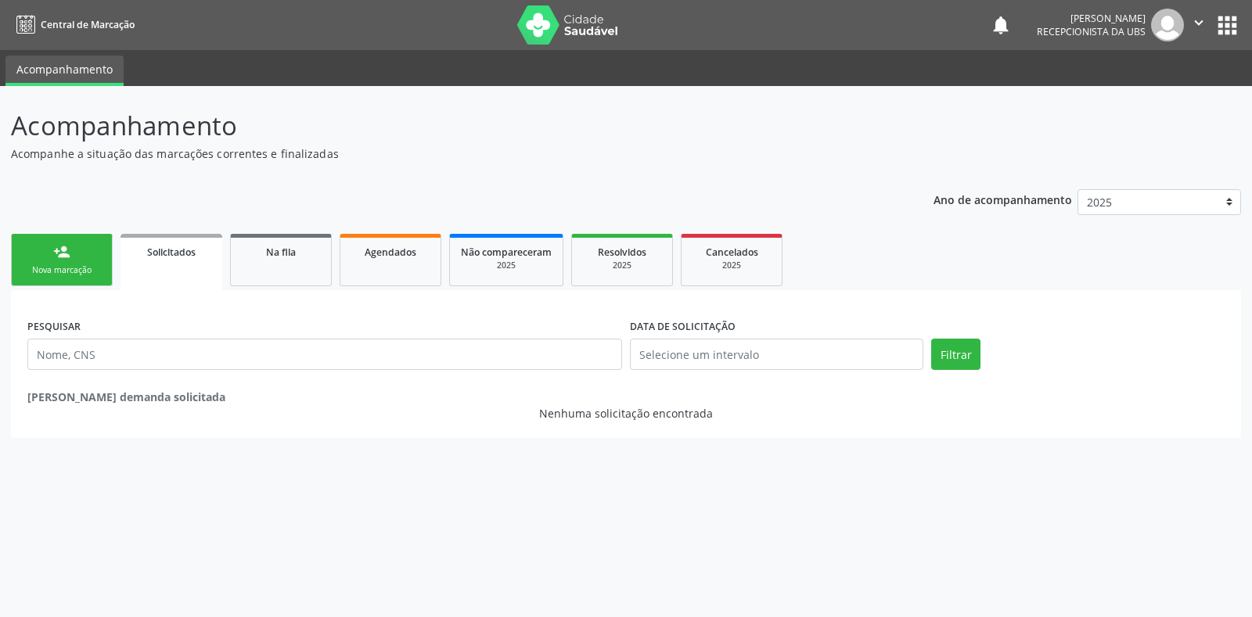
click at [77, 270] on div "Nova marcação" at bounding box center [62, 271] width 78 height 12
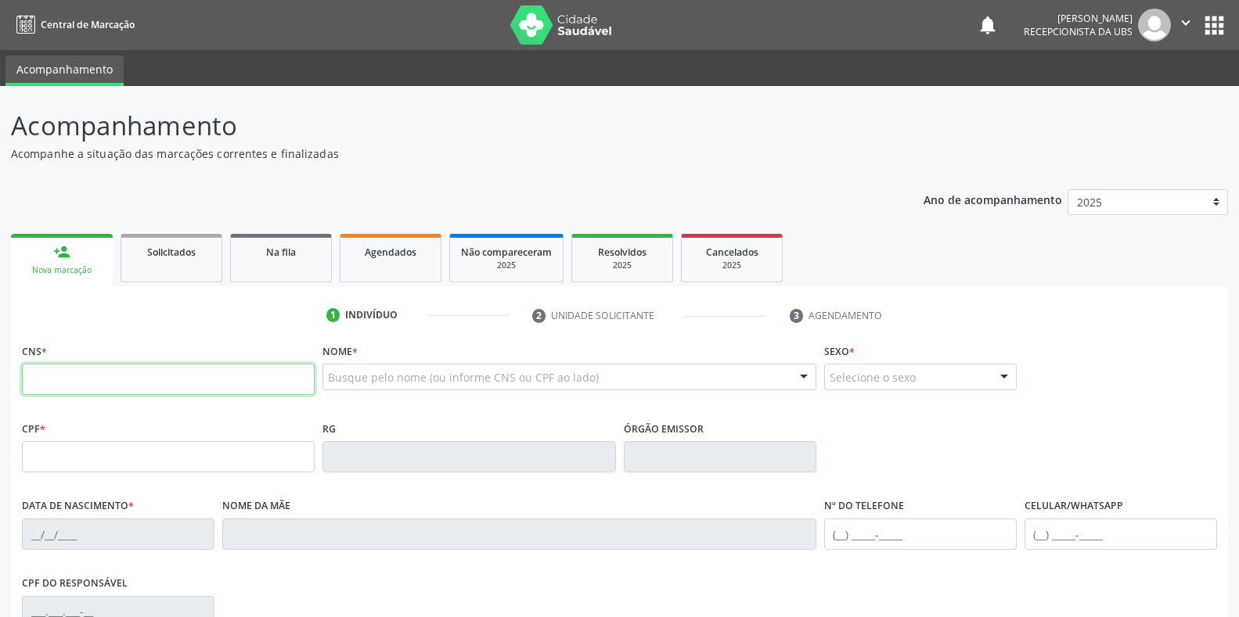
click at [35, 376] on input "text" at bounding box center [168, 379] width 293 height 31
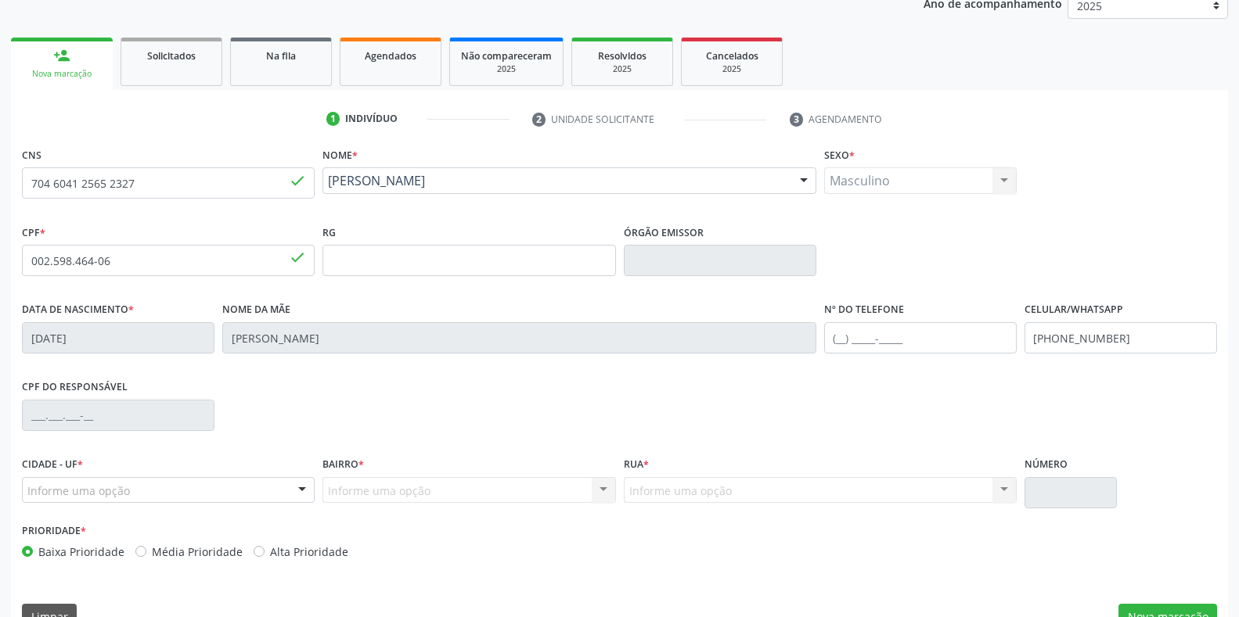
scroll to position [231, 0]
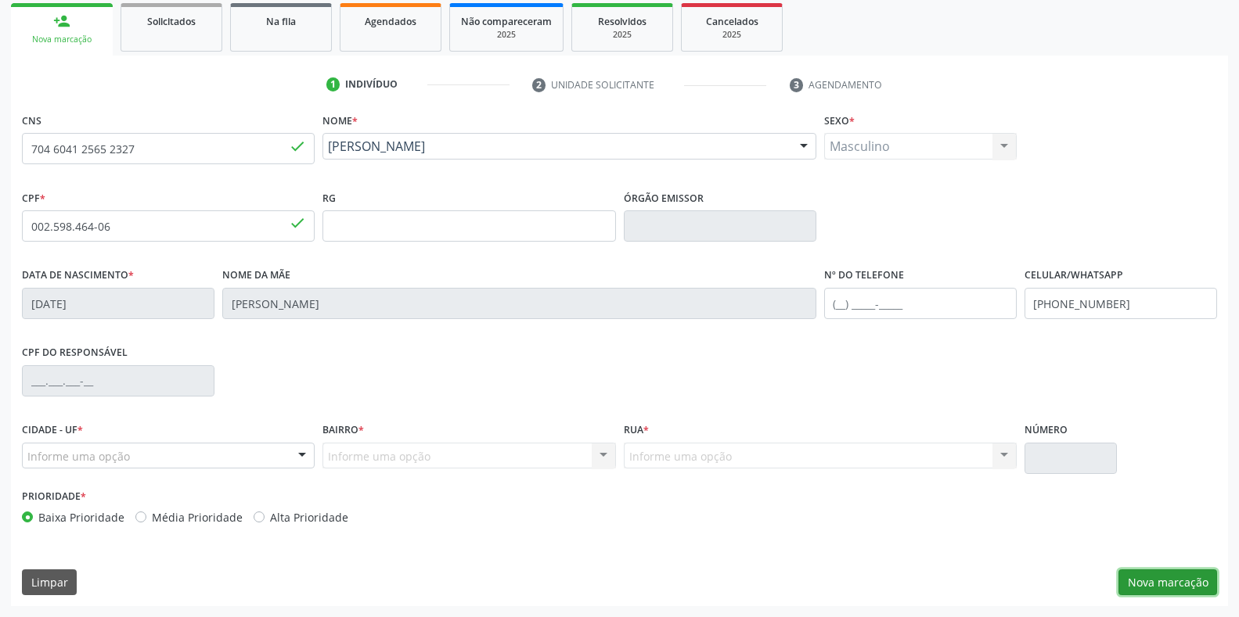
click at [1177, 585] on button "Nova marcação" at bounding box center [1167, 583] width 99 height 27
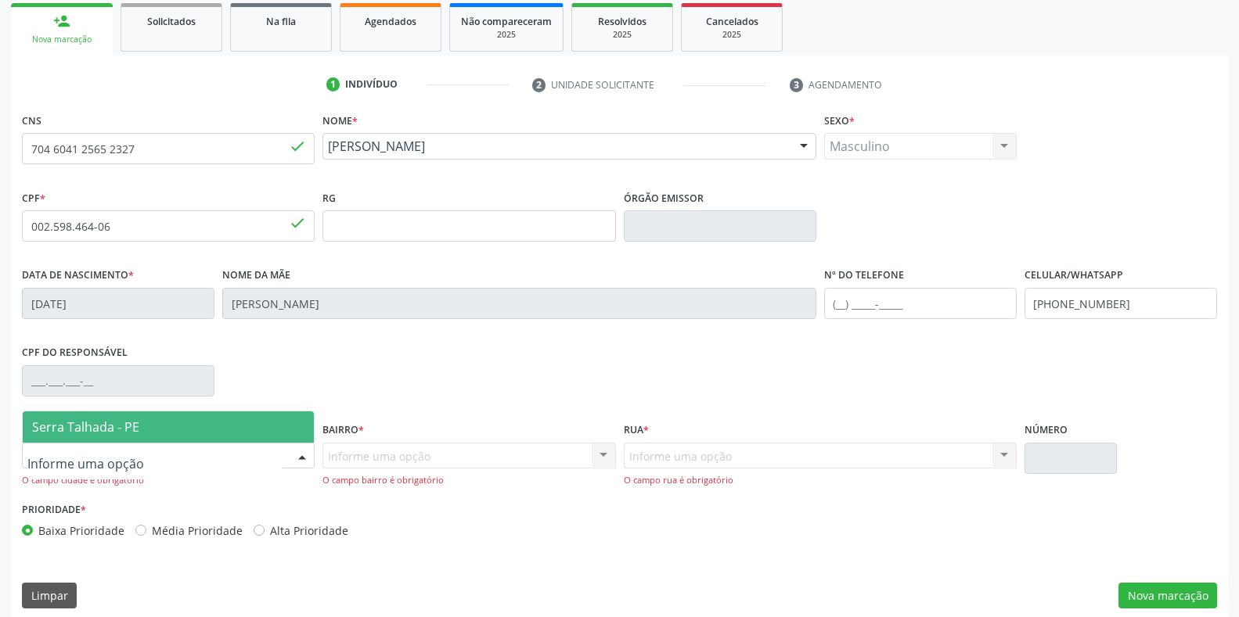
click at [40, 465] on div at bounding box center [168, 456] width 293 height 27
click at [78, 434] on span "Serra Talhada - PE" at bounding box center [85, 427] width 107 height 17
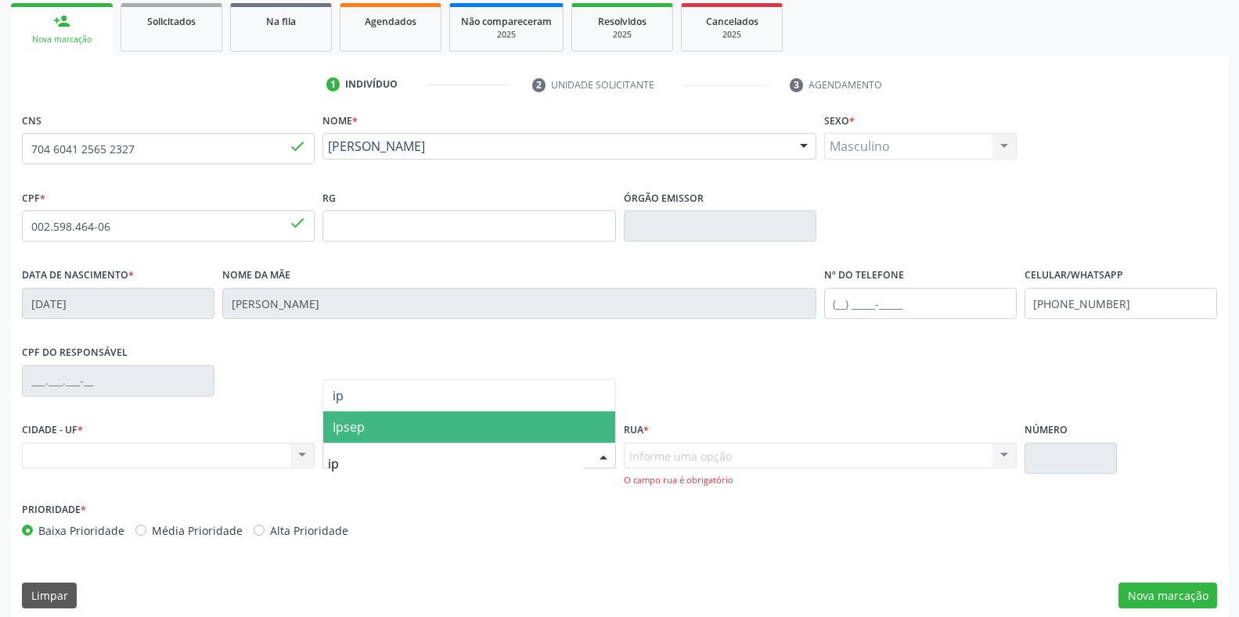
click at [386, 424] on span "Ipsep" at bounding box center [468, 427] width 291 height 31
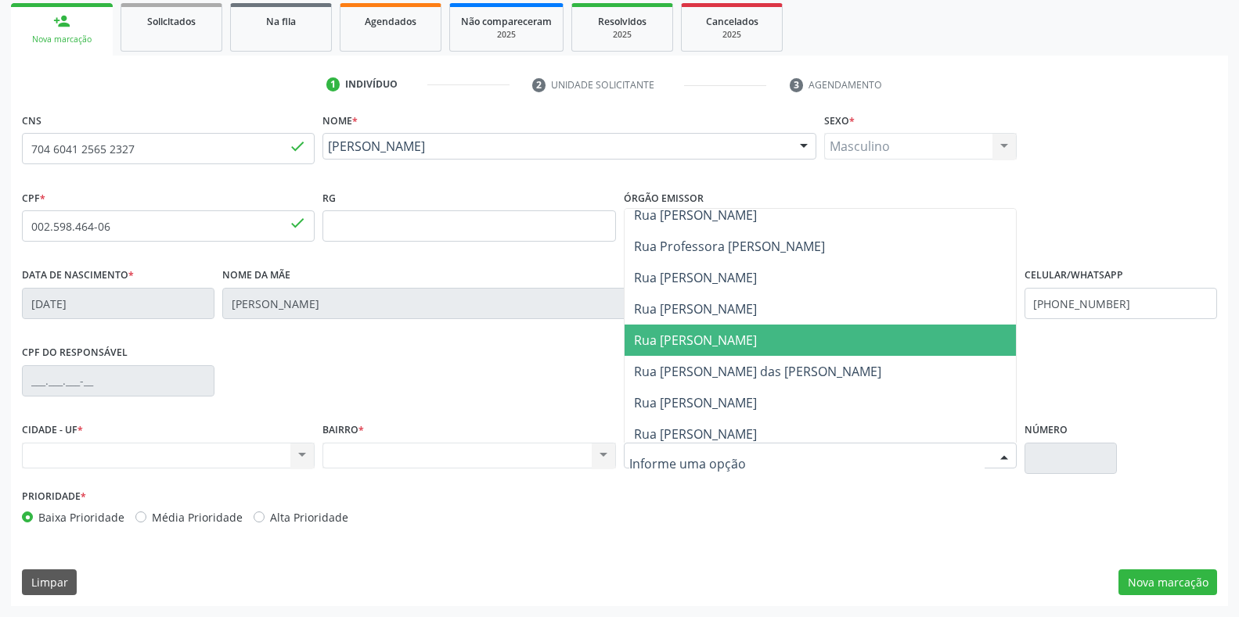
scroll to position [1174, 0]
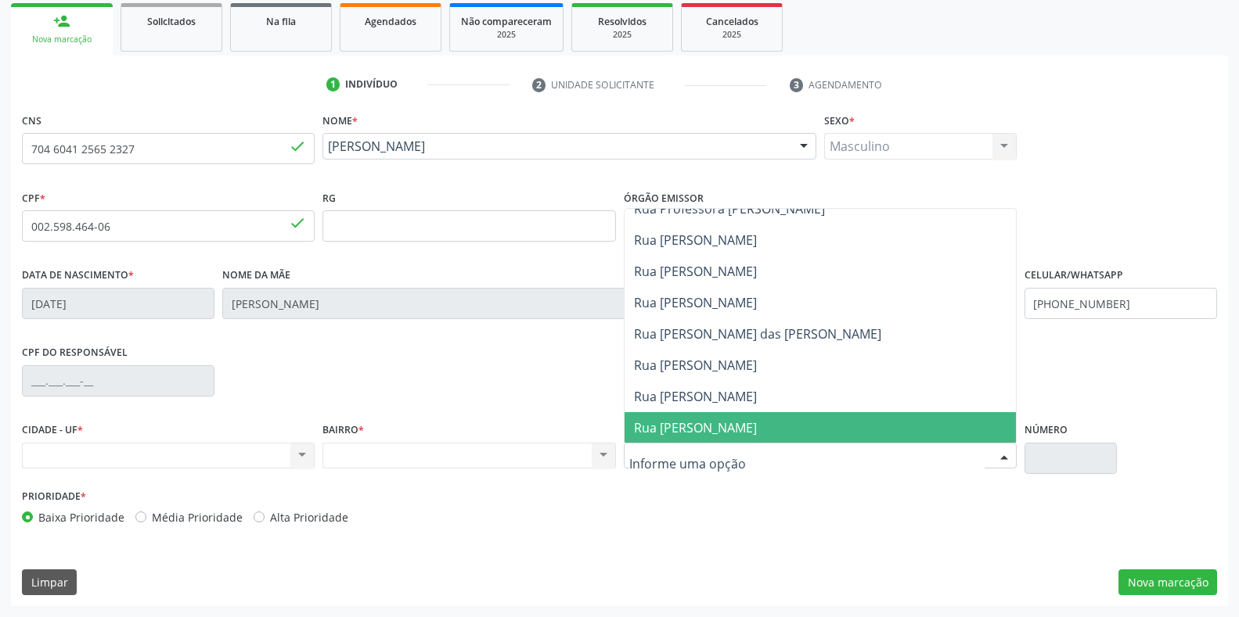
click at [710, 426] on span "Rua Joel Nunes da Silva" at bounding box center [695, 427] width 123 height 17
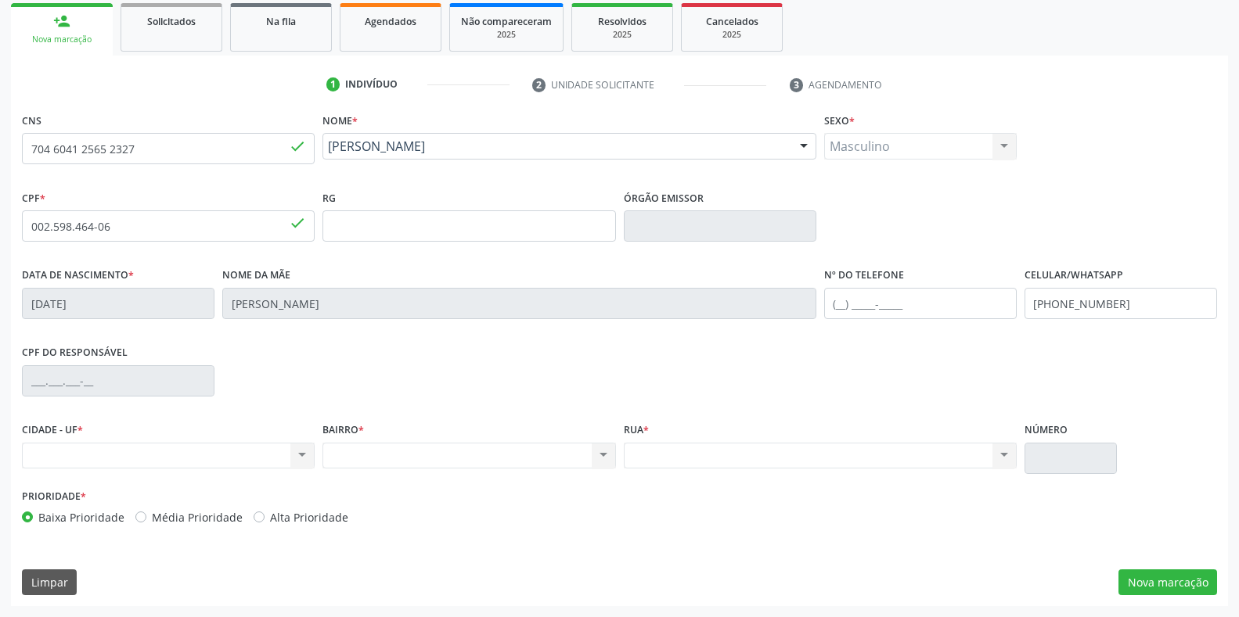
click at [682, 453] on div "Nenhum resultado encontrado para: " " Não há nenhuma opção para ser exibida." at bounding box center [820, 456] width 393 height 27
click at [1147, 585] on button "Nova marcação" at bounding box center [1167, 583] width 99 height 27
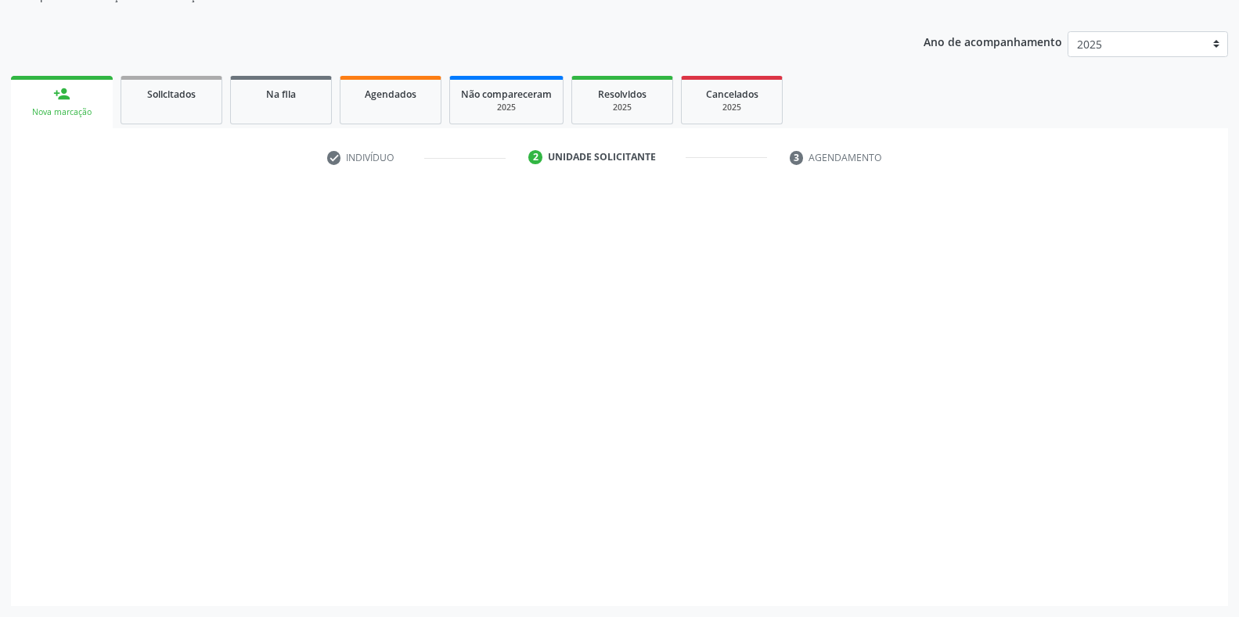
scroll to position [158, 0]
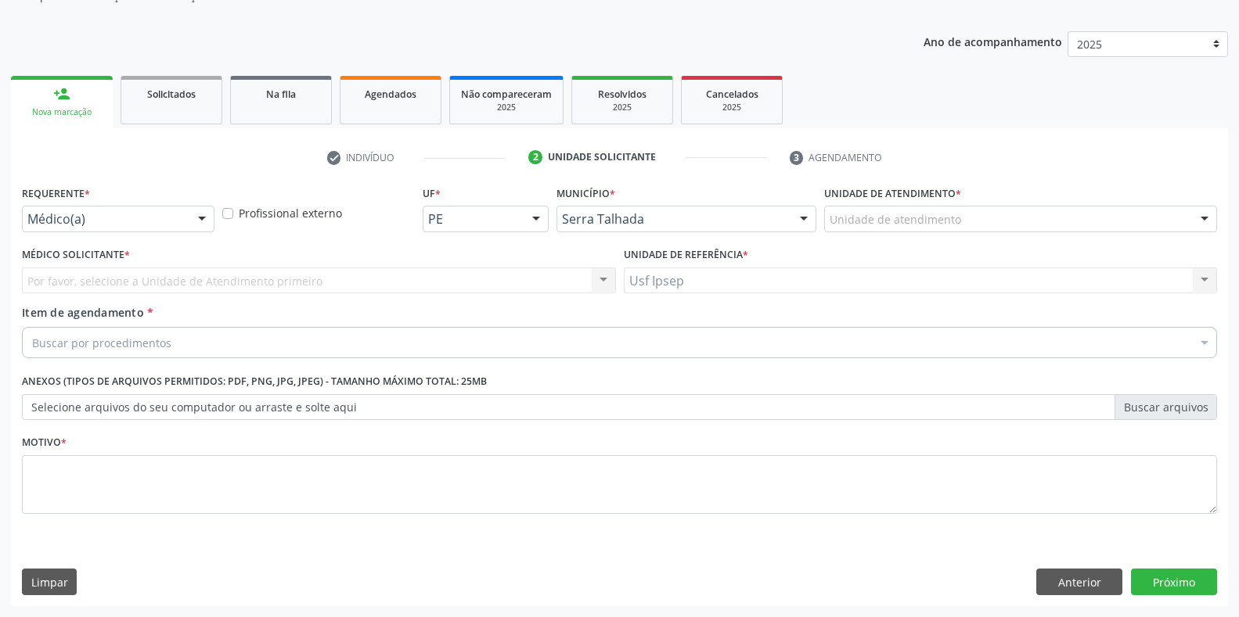
click at [38, 310] on span "Item de agendamento" at bounding box center [83, 312] width 122 height 15
click at [32, 327] on input "Item de agendamento *" at bounding box center [32, 342] width 0 height 31
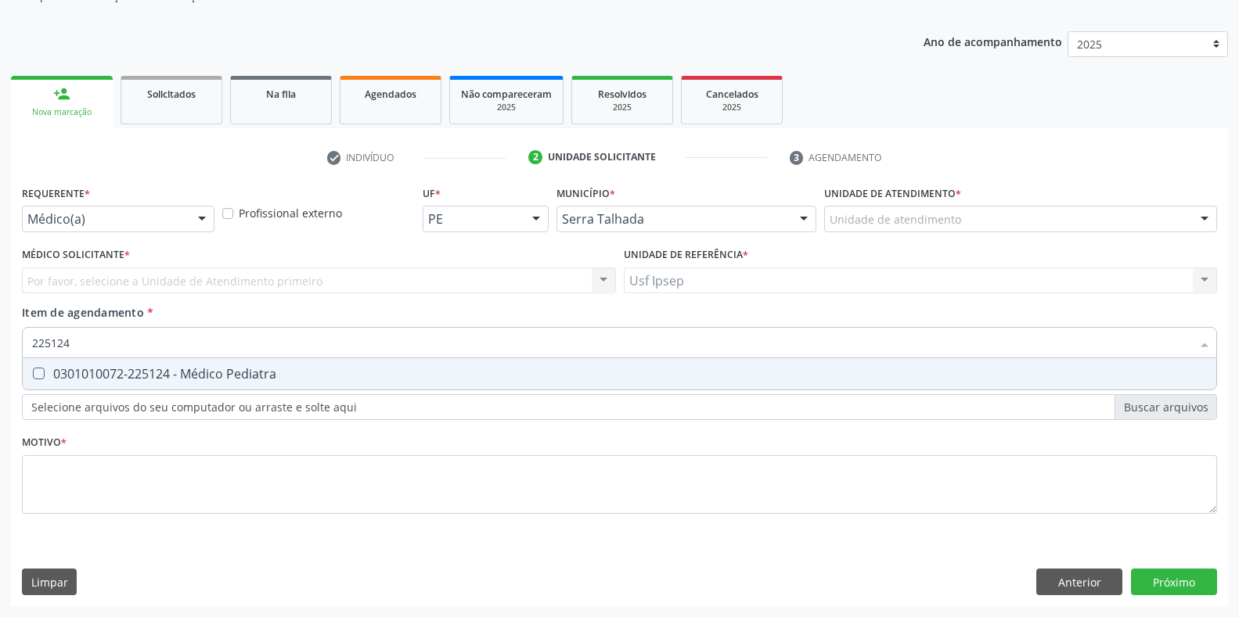
scroll to position [158, 0]
click at [41, 379] on Pediatra at bounding box center [39, 374] width 12 height 12
click at [33, 379] on Pediatra "checkbox" at bounding box center [28, 374] width 10 height 10
checkbox Pediatra "true"
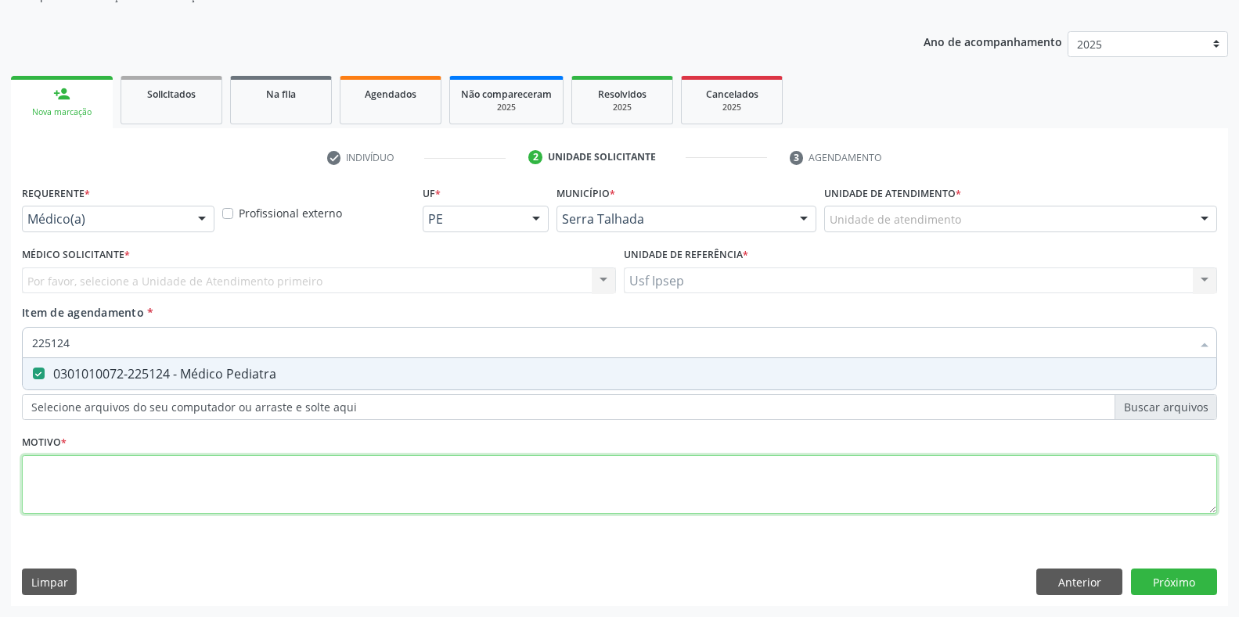
click at [40, 495] on div "Requerente * Médico(a) Médico(a) Enfermeiro(a) Paciente Nenhum resultado encont…" at bounding box center [619, 359] width 1195 height 354
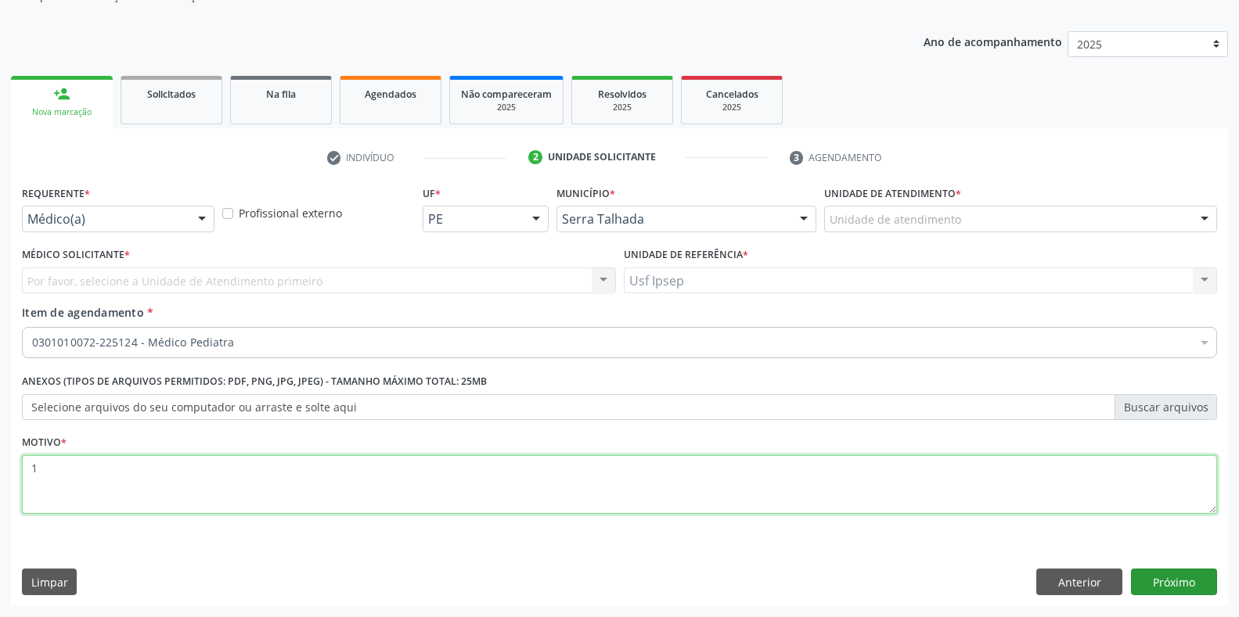
type textarea "1"
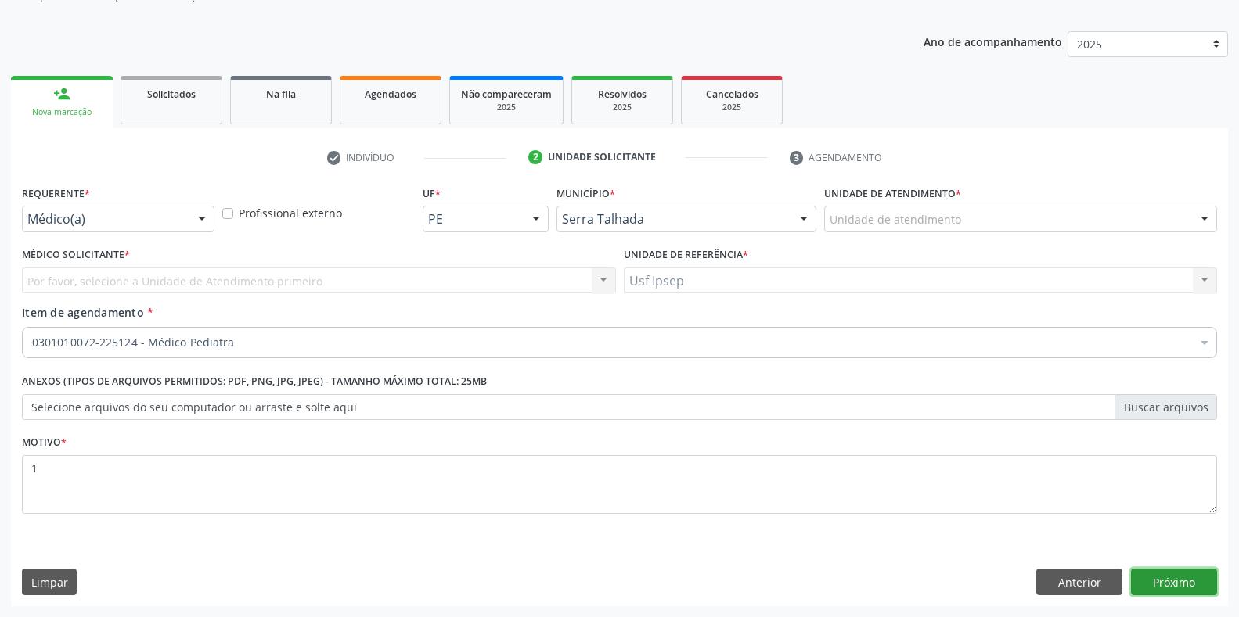
click at [1170, 581] on button "Próximo" at bounding box center [1174, 582] width 86 height 27
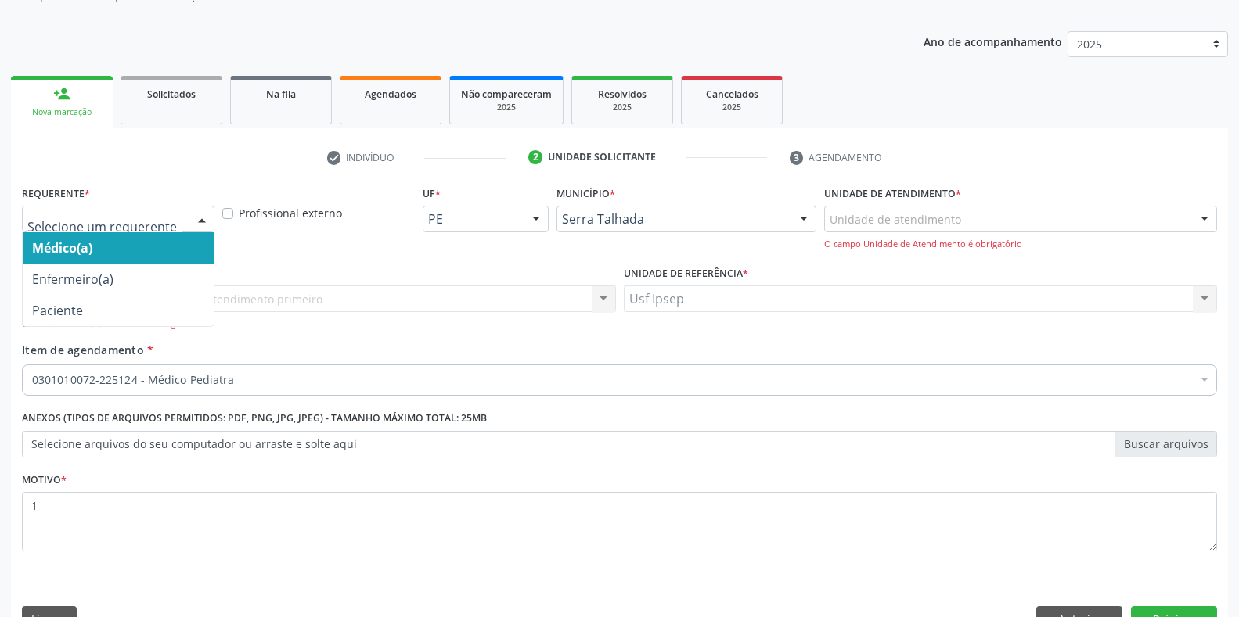
click at [198, 221] on div at bounding box center [201, 220] width 23 height 27
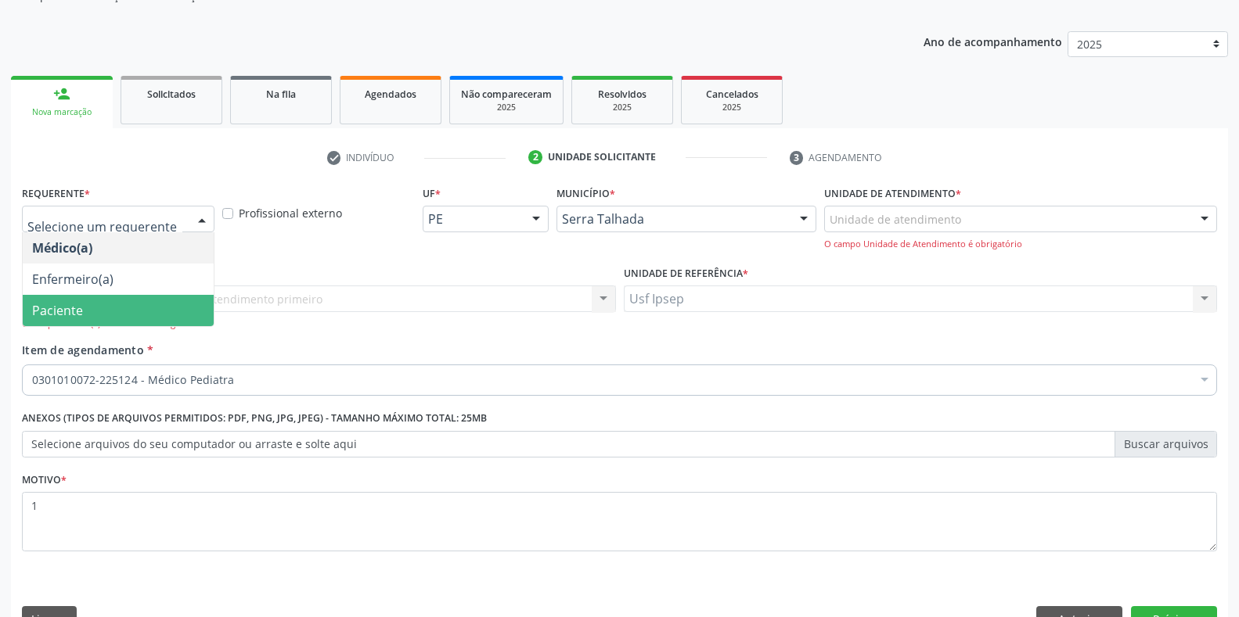
click at [84, 316] on span "Paciente" at bounding box center [118, 310] width 191 height 31
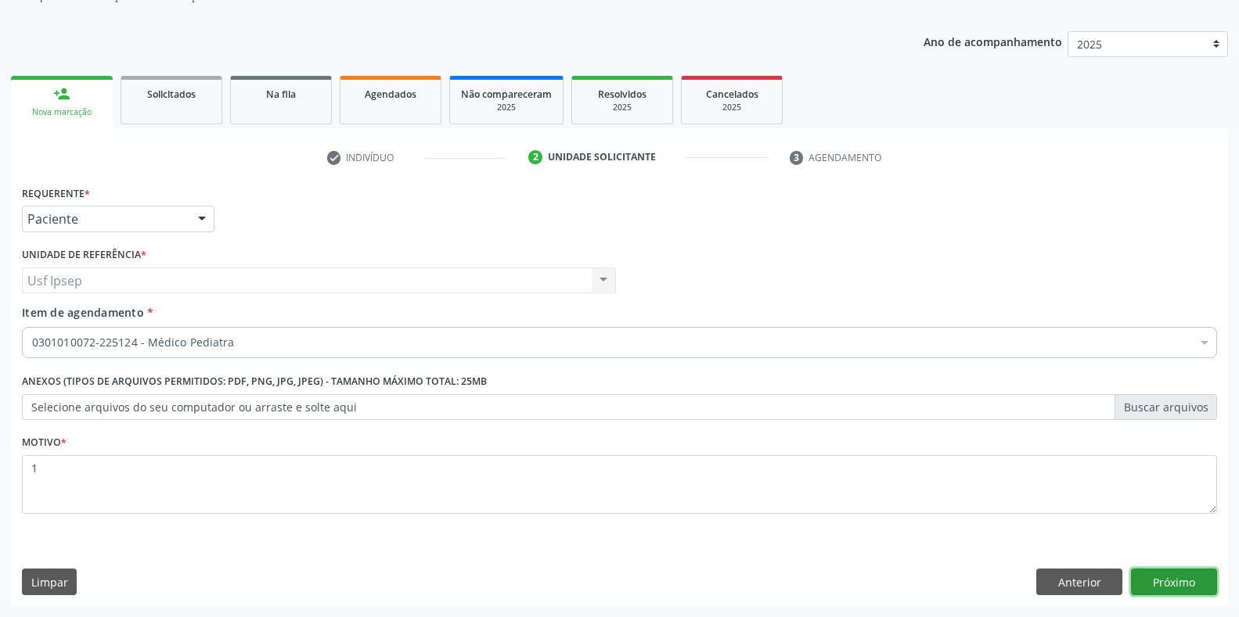
click at [1175, 576] on button "Próximo" at bounding box center [1174, 582] width 86 height 27
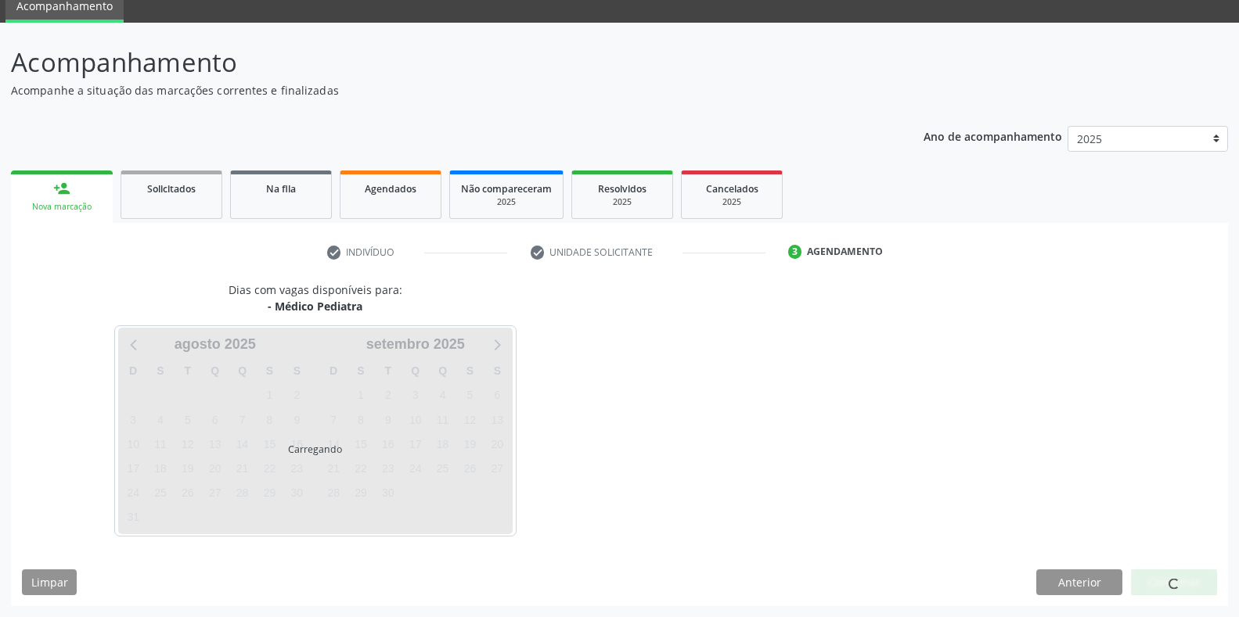
scroll to position [63, 0]
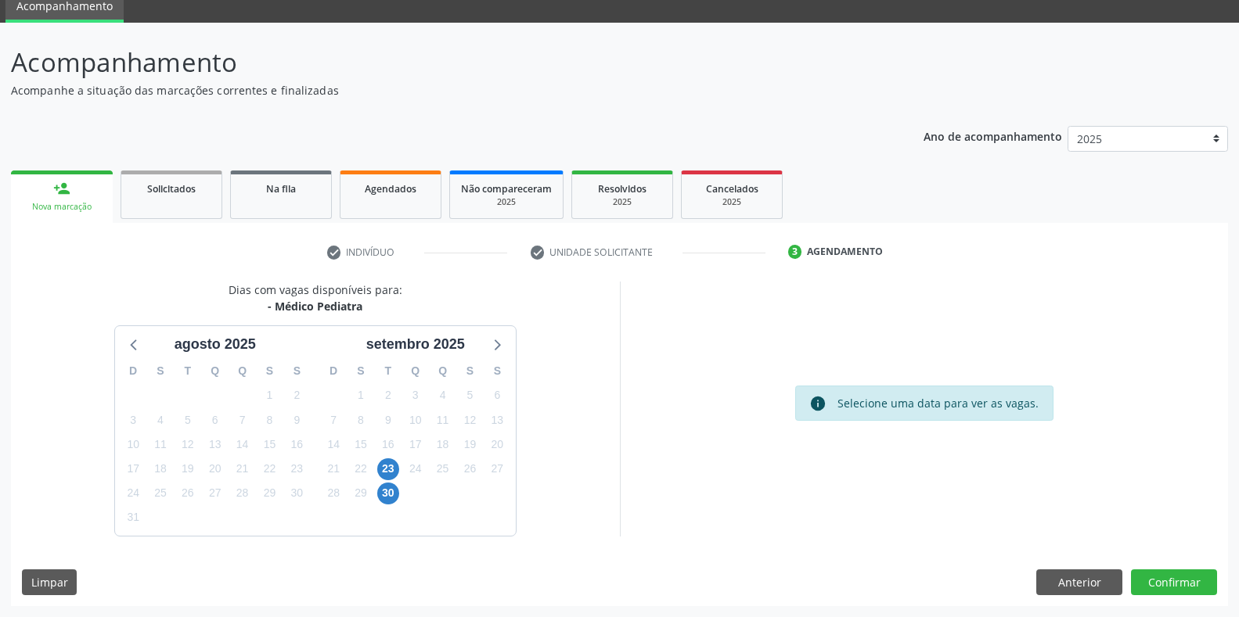
drag, startPoint x: 293, startPoint y: 597, endPoint x: 896, endPoint y: 300, distance: 671.6
click at [896, 300] on div "info Selecione uma data para ver as vagas." at bounding box center [924, 409] width 609 height 254
click at [387, 469] on span "23" at bounding box center [388, 470] width 22 height 22
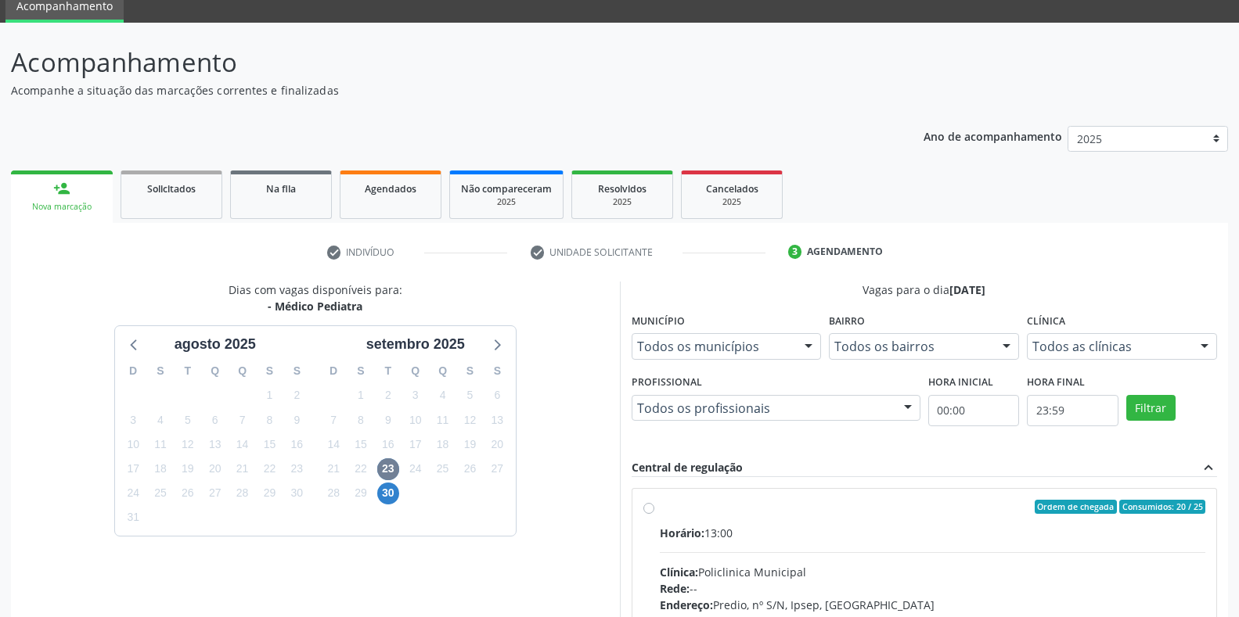
drag, startPoint x: 719, startPoint y: 491, endPoint x: 1090, endPoint y: 272, distance: 430.4
click at [1090, 272] on div "check Indivíduo check Unidade solicitante 3 Agendamento CNS 704 6041 2565 2327 …" at bounding box center [619, 535] width 1217 height 593
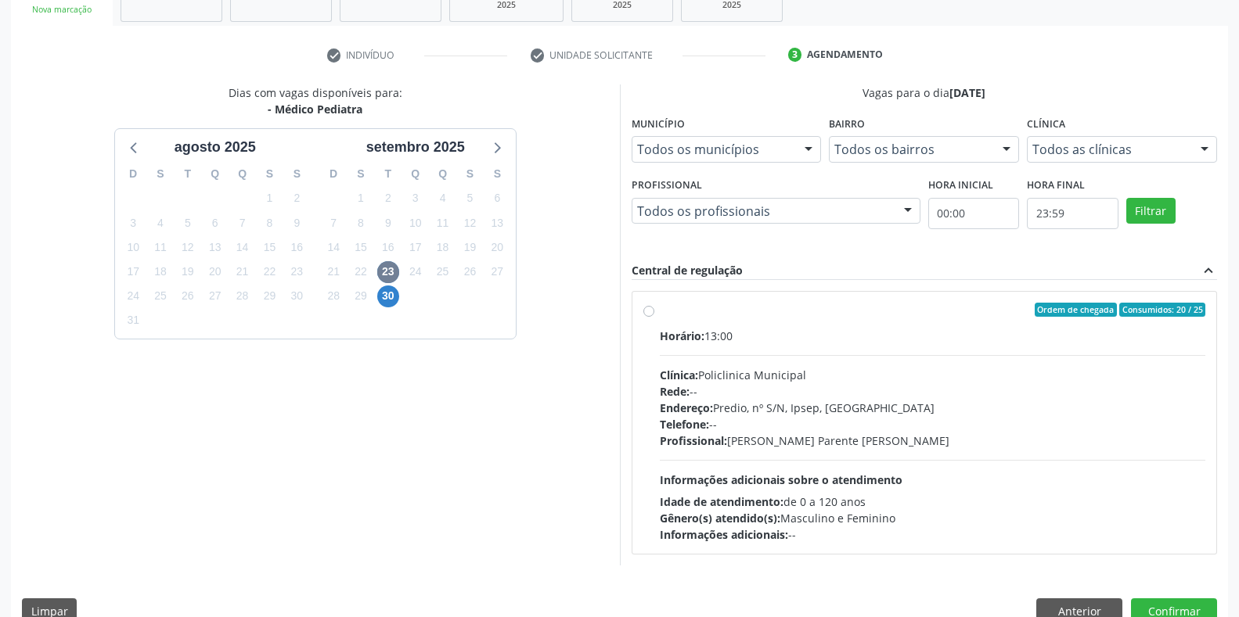
scroll to position [290, 0]
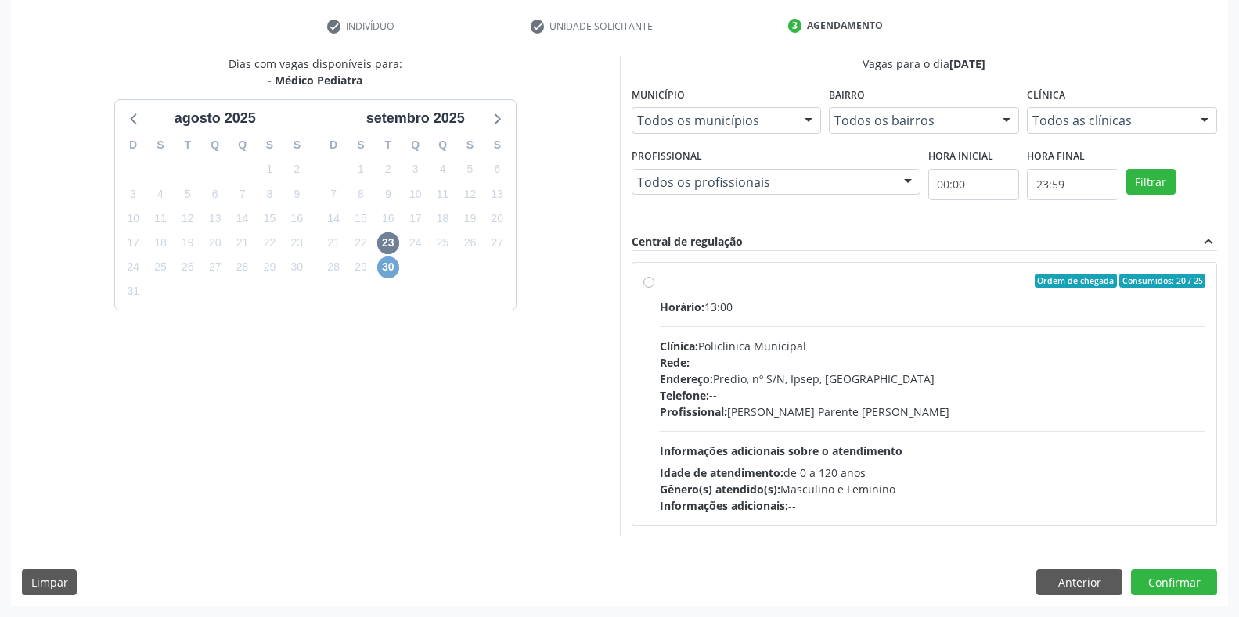
click at [387, 268] on span "30" at bounding box center [388, 268] width 22 height 22
click at [1082, 574] on button "Anterior" at bounding box center [1079, 583] width 86 height 27
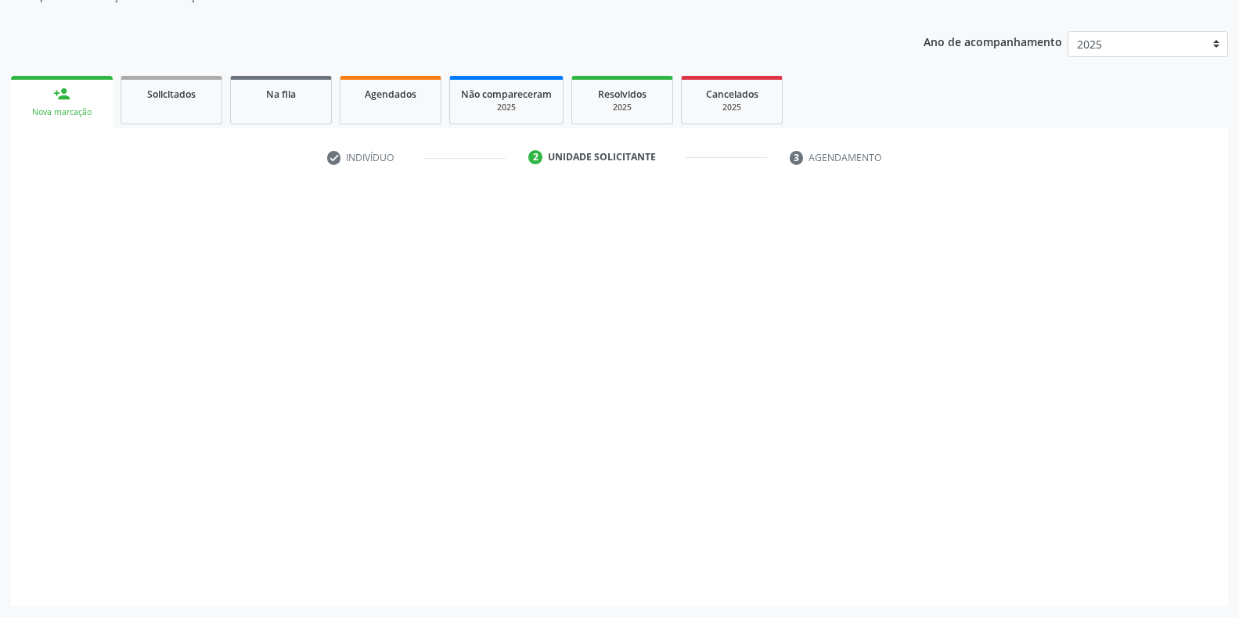
scroll to position [158, 0]
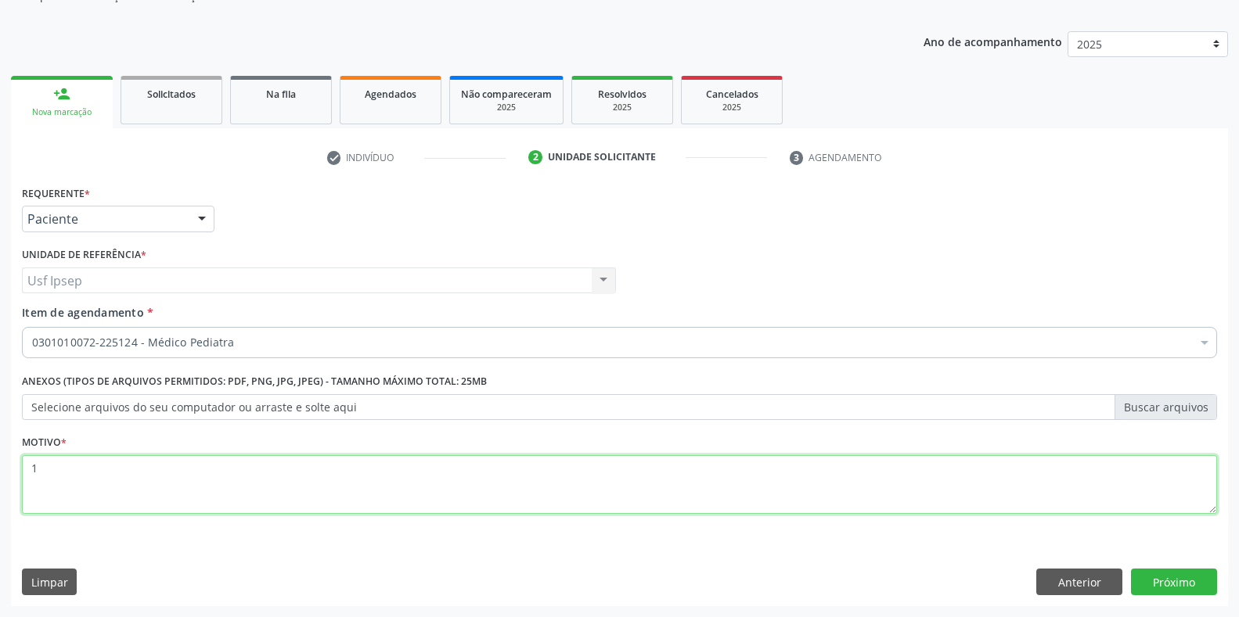
click at [42, 460] on textarea "1" at bounding box center [619, 484] width 1195 height 59
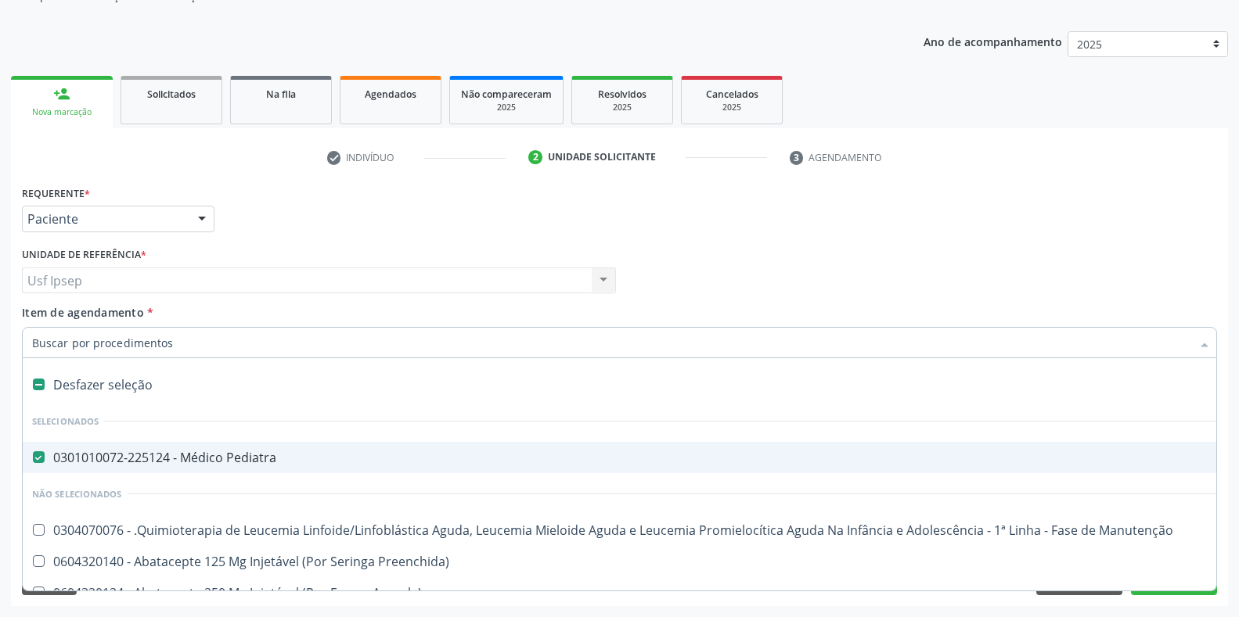
click at [34, 457] on Pediatra at bounding box center [39, 458] width 12 height 12
click at [33, 457] on Pediatra "checkbox" at bounding box center [28, 457] width 10 height 10
checkbox Pediatra "false"
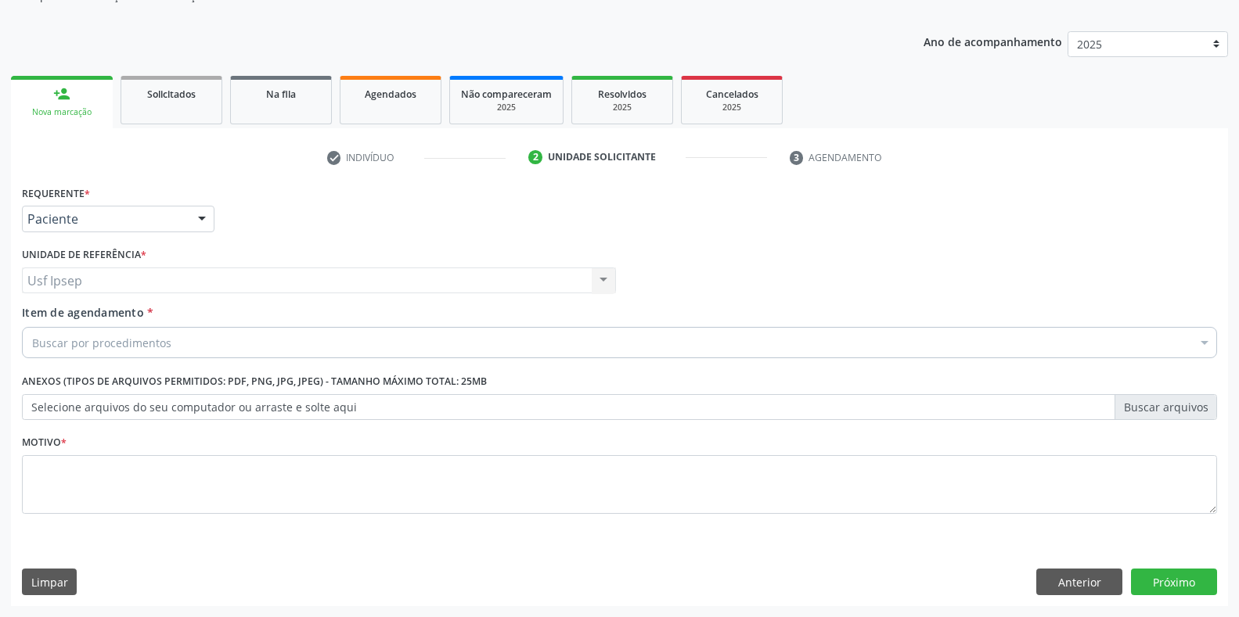
click at [64, 118] on div "Nova marcação" at bounding box center [62, 112] width 80 height 12
click at [57, 106] on div "Nova marcação" at bounding box center [62, 112] width 80 height 12
click at [81, 103] on link "person_add Nova marcação" at bounding box center [62, 102] width 102 height 52
click at [77, 120] on link "person_add Nova marcação" at bounding box center [62, 102] width 102 height 52
click at [1072, 578] on button "Anterior" at bounding box center [1079, 582] width 86 height 27
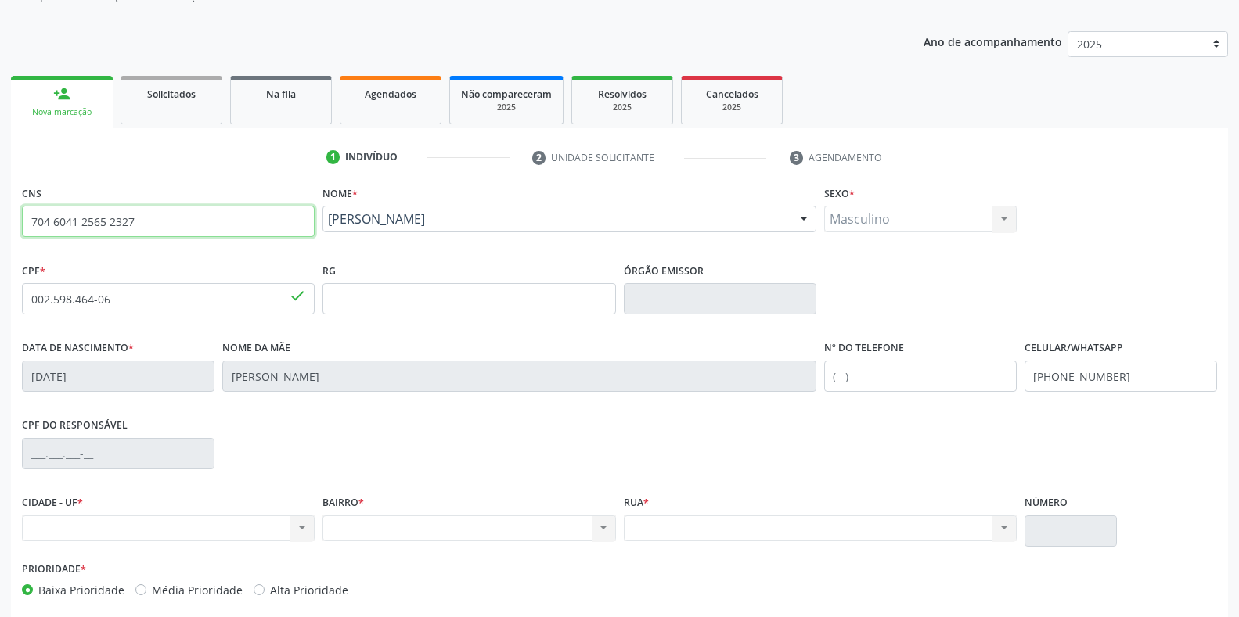
click at [139, 218] on input "704 6041 2565 2327" at bounding box center [168, 221] width 293 height 31
type input "7"
click at [34, 218] on input "text" at bounding box center [168, 221] width 293 height 31
click at [38, 215] on input "text" at bounding box center [168, 221] width 293 height 31
click at [290, 161] on ul "1 Indivíduo 2 Unidade solicitante 3 Agendamento" at bounding box center [619, 158] width 1217 height 26
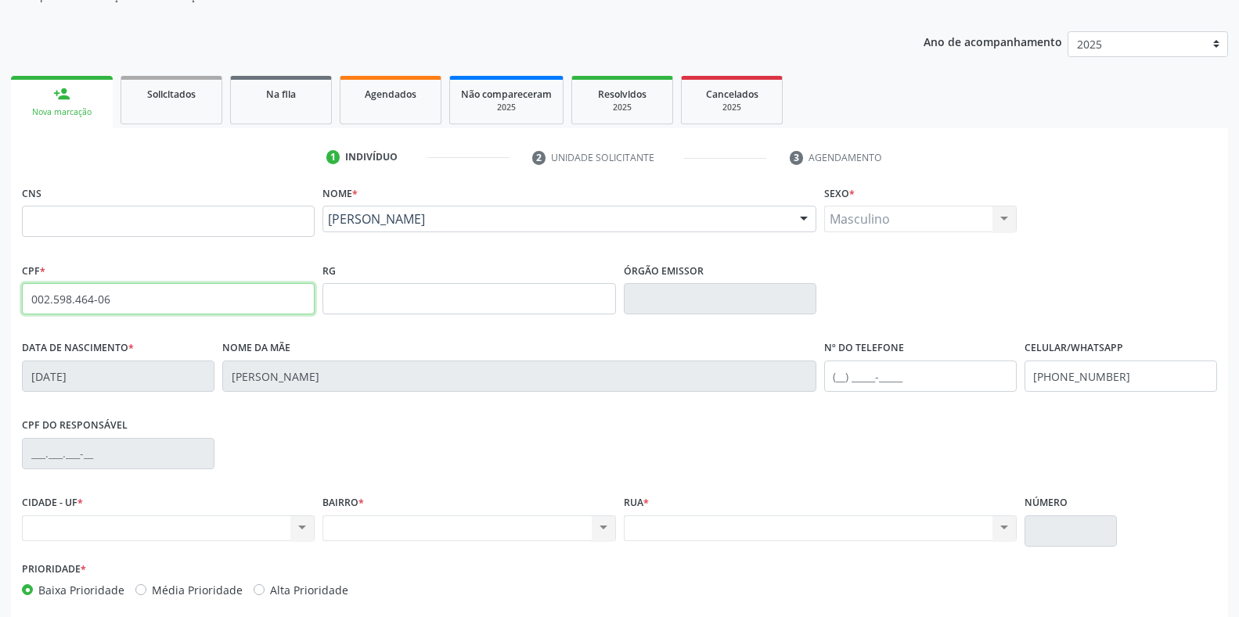
click at [110, 297] on input "002.598.464-06" at bounding box center [168, 298] width 293 height 31
type input "0"
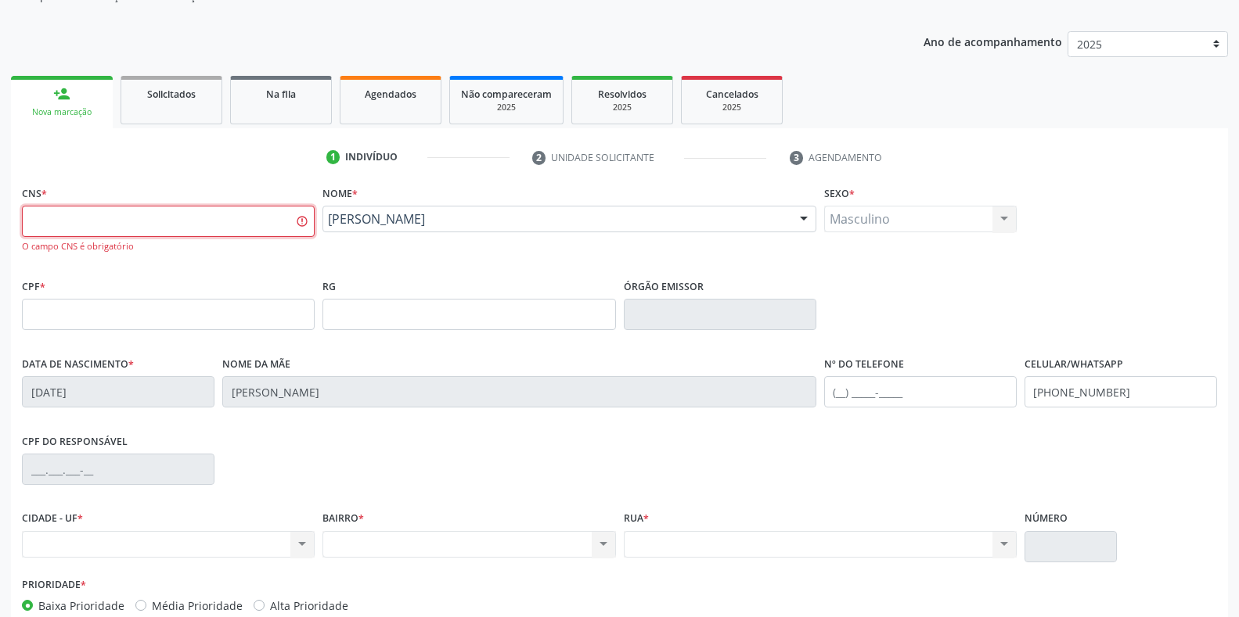
click at [54, 221] on input "text" at bounding box center [168, 221] width 293 height 31
click at [116, 161] on ul "1 Indivíduo 2 Unidade solicitante 3 Agendamento" at bounding box center [619, 158] width 1217 height 26
